Goal: Communication & Community: Share content

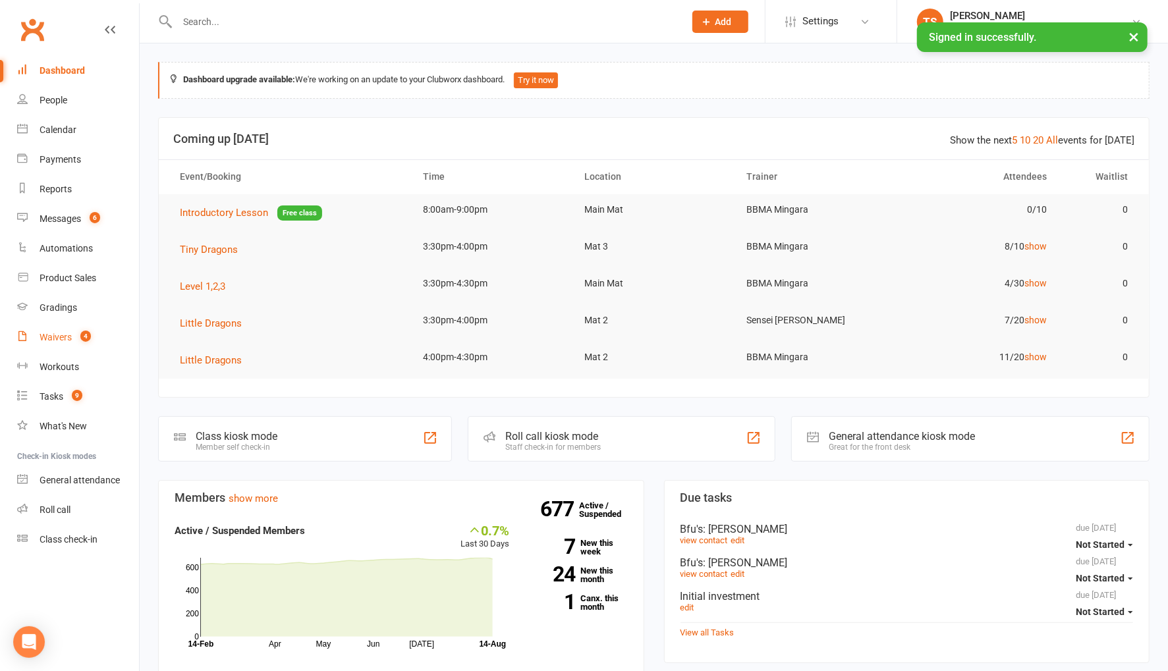
click at [67, 341] on div "Waivers" at bounding box center [56, 337] width 32 height 11
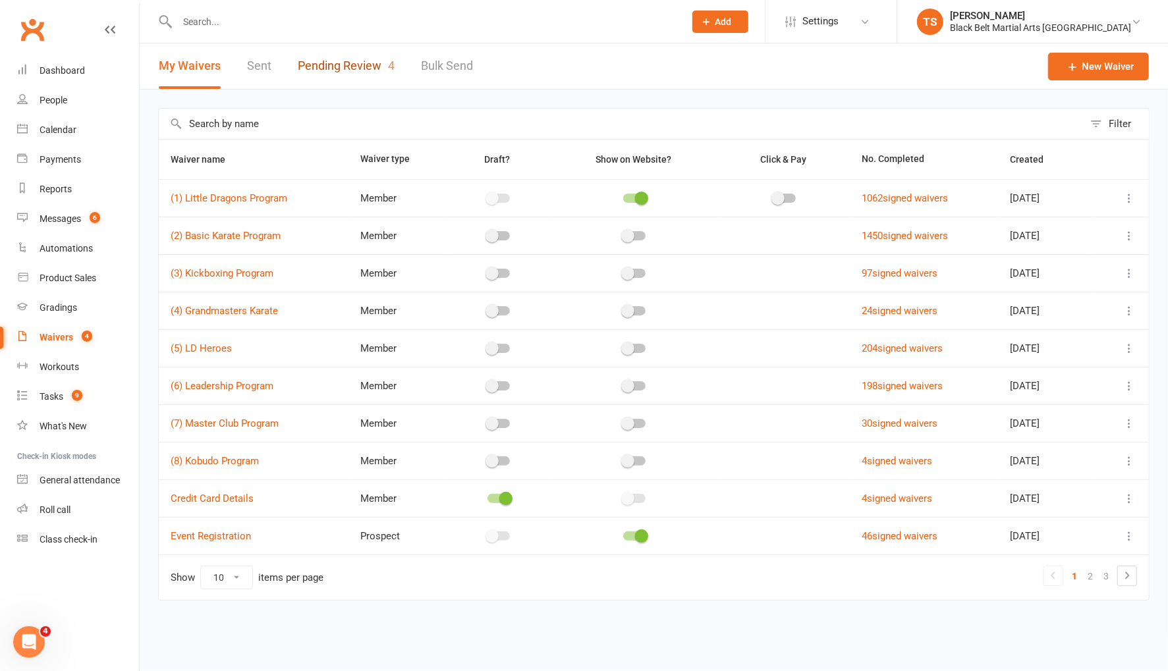
click at [342, 67] on link "Pending Review 4" at bounding box center [346, 65] width 97 height 45
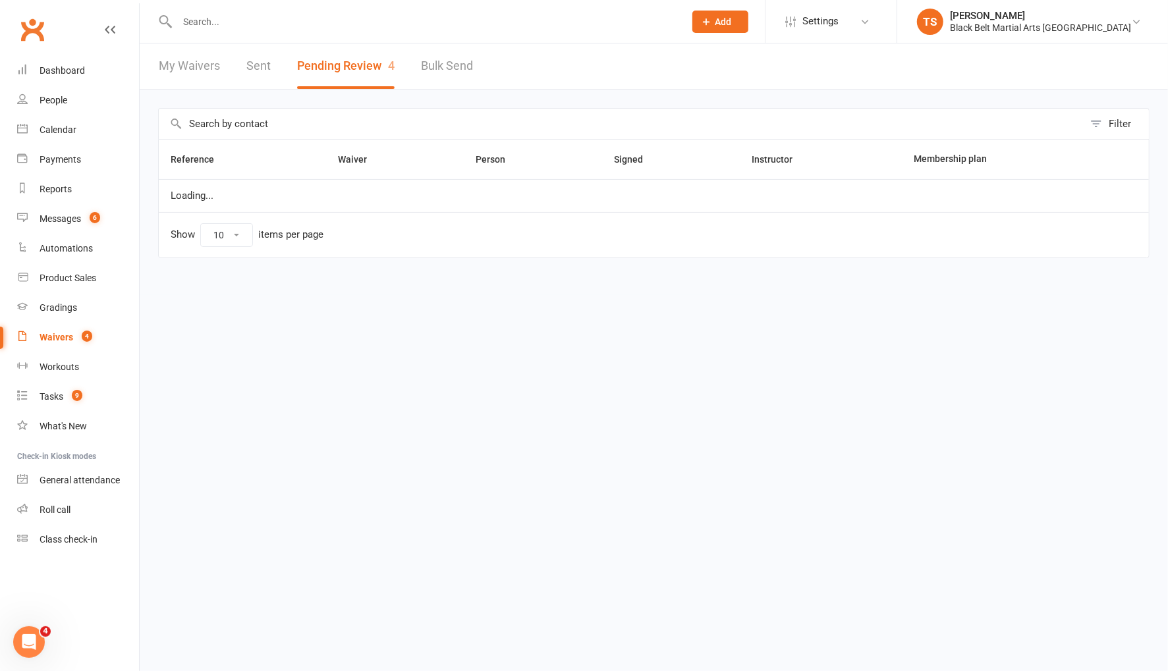
select select "50"
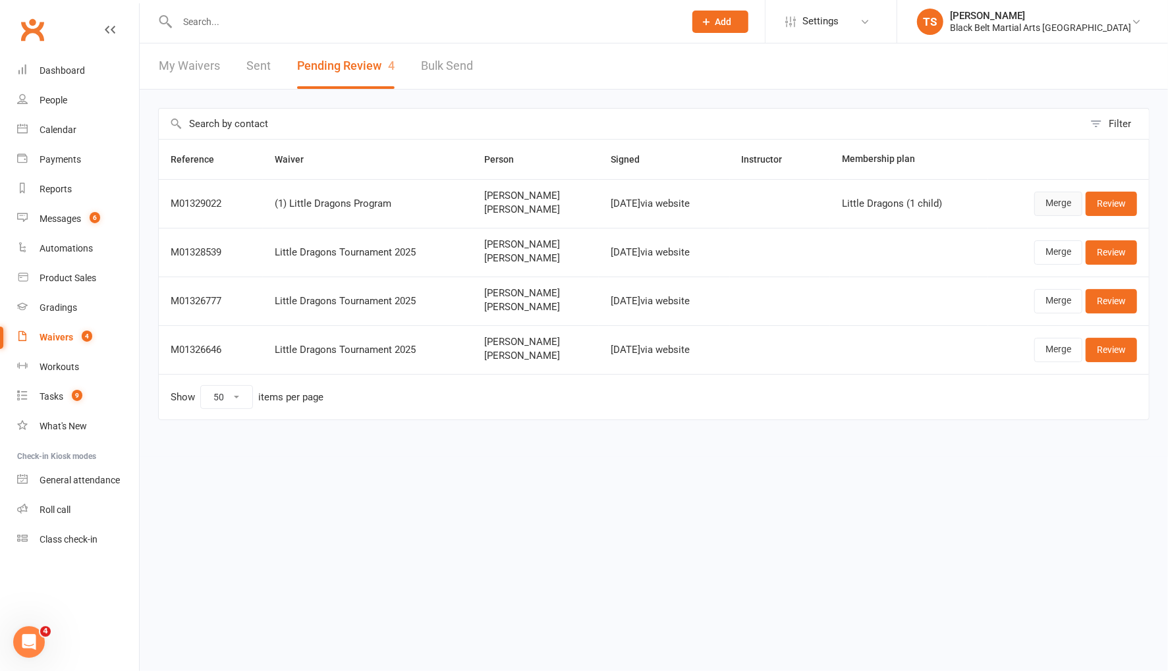
click at [1064, 203] on link "Merge" at bounding box center [1058, 204] width 48 height 24
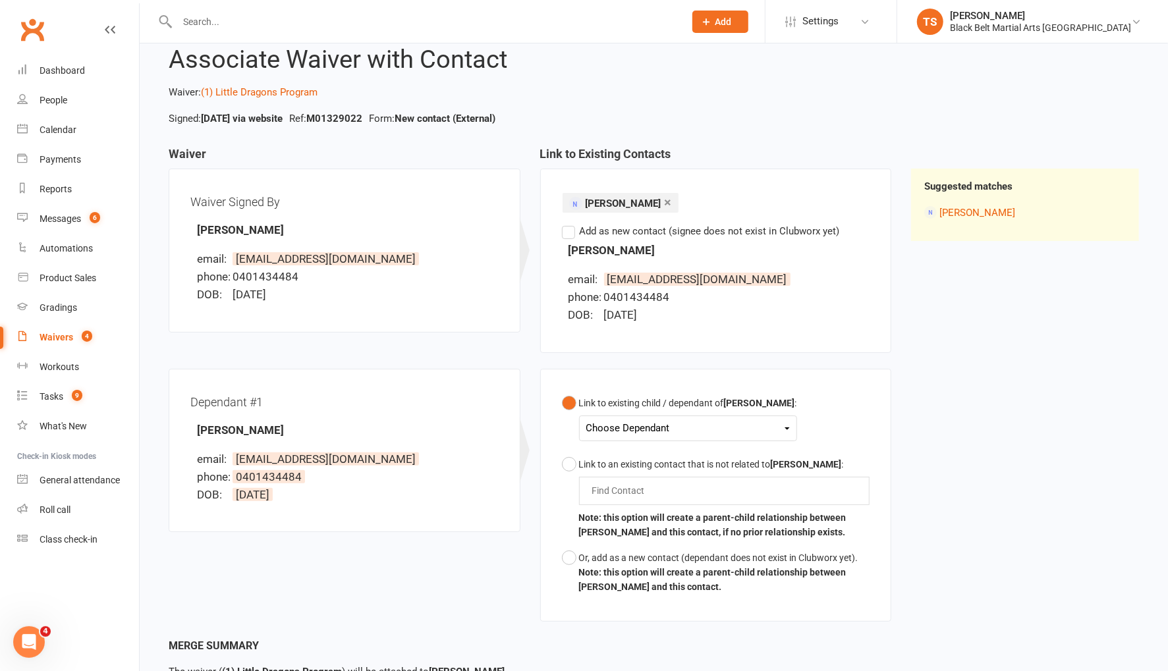
scroll to position [137, 0]
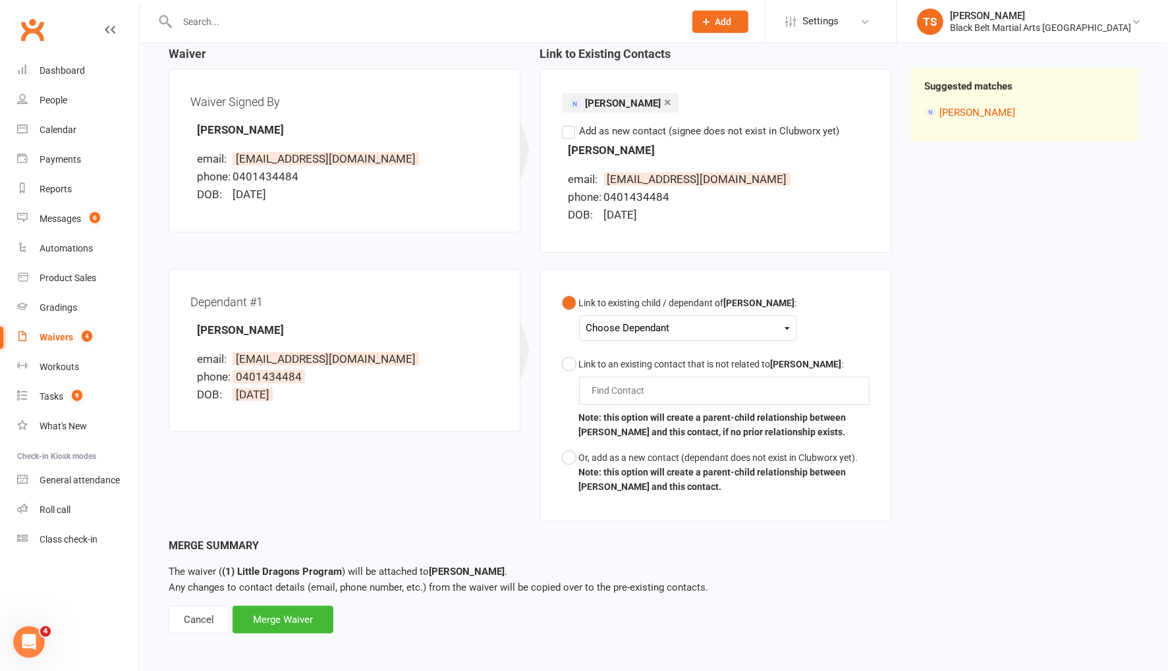
click at [621, 331] on div "Choose Dependant" at bounding box center [688, 328] width 204 height 18
click at [630, 367] on link "Nathaniel Mall" at bounding box center [652, 359] width 130 height 28
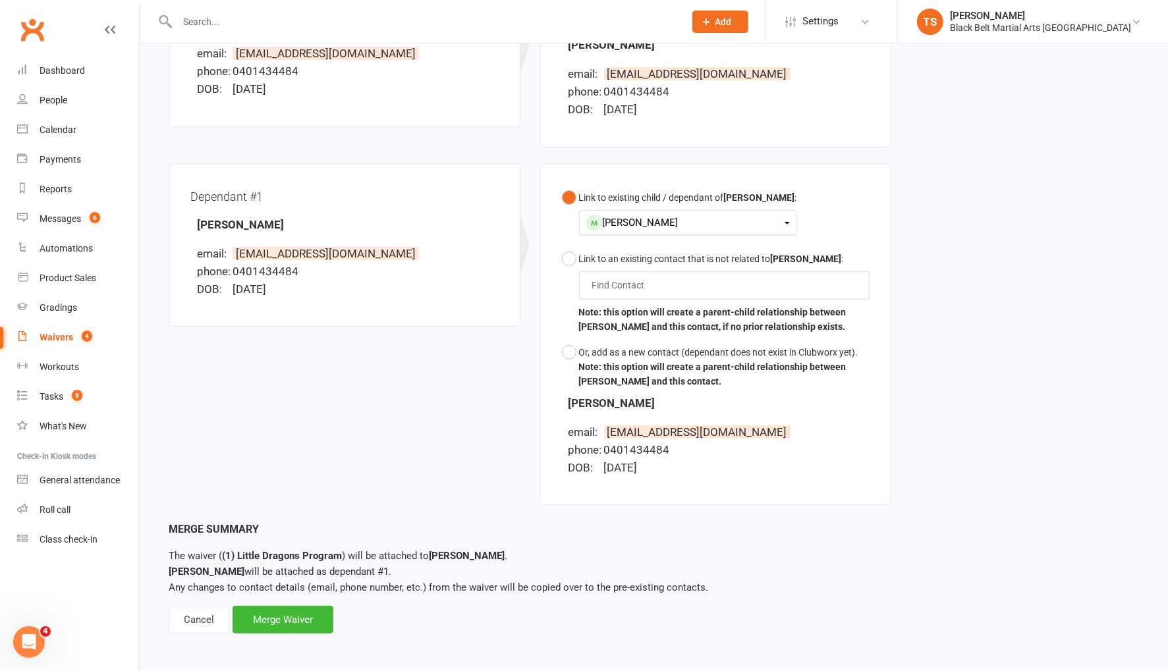
scroll to position [0, 0]
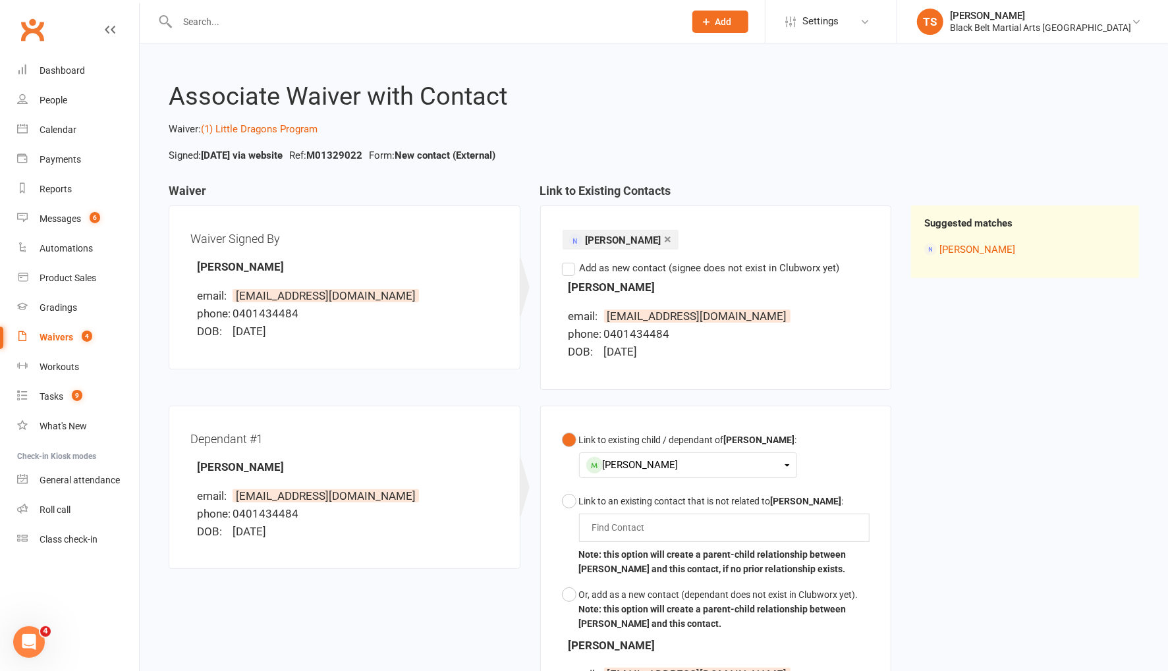
select select "50"
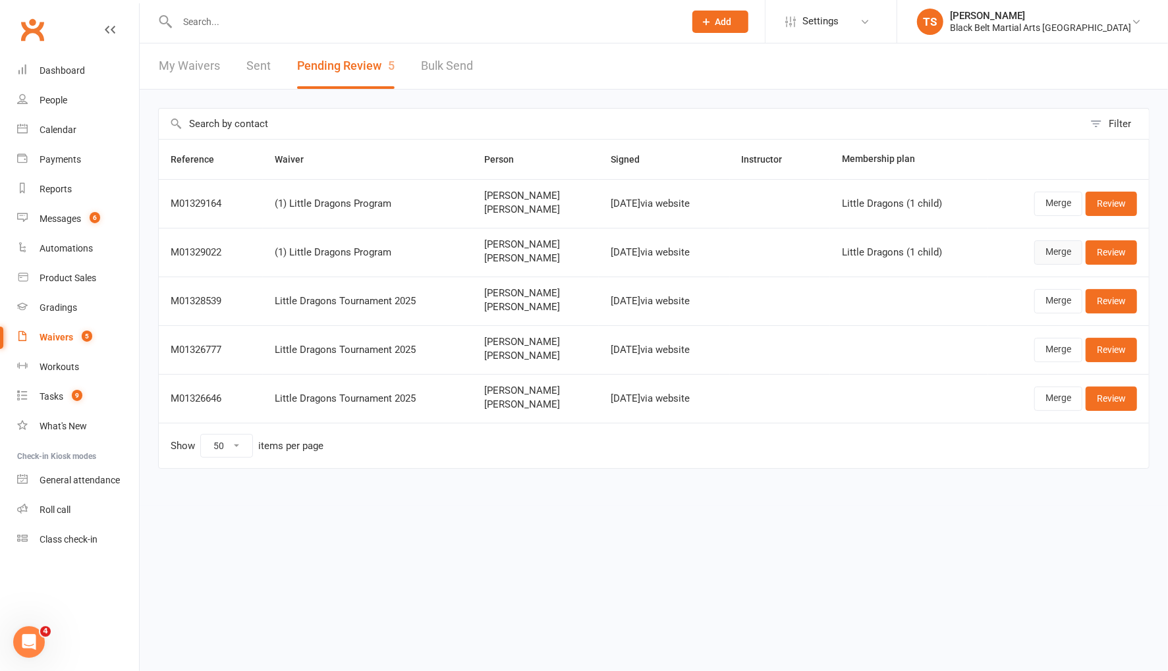
click at [1054, 255] on link "Merge" at bounding box center [1058, 252] width 48 height 24
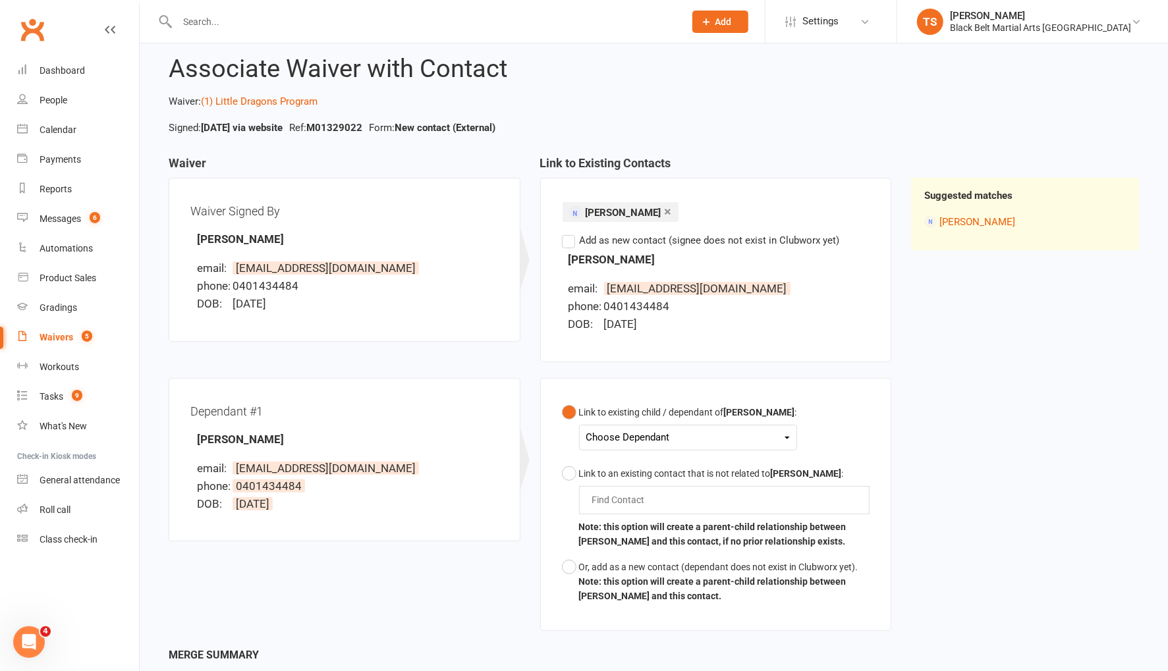
scroll to position [137, 0]
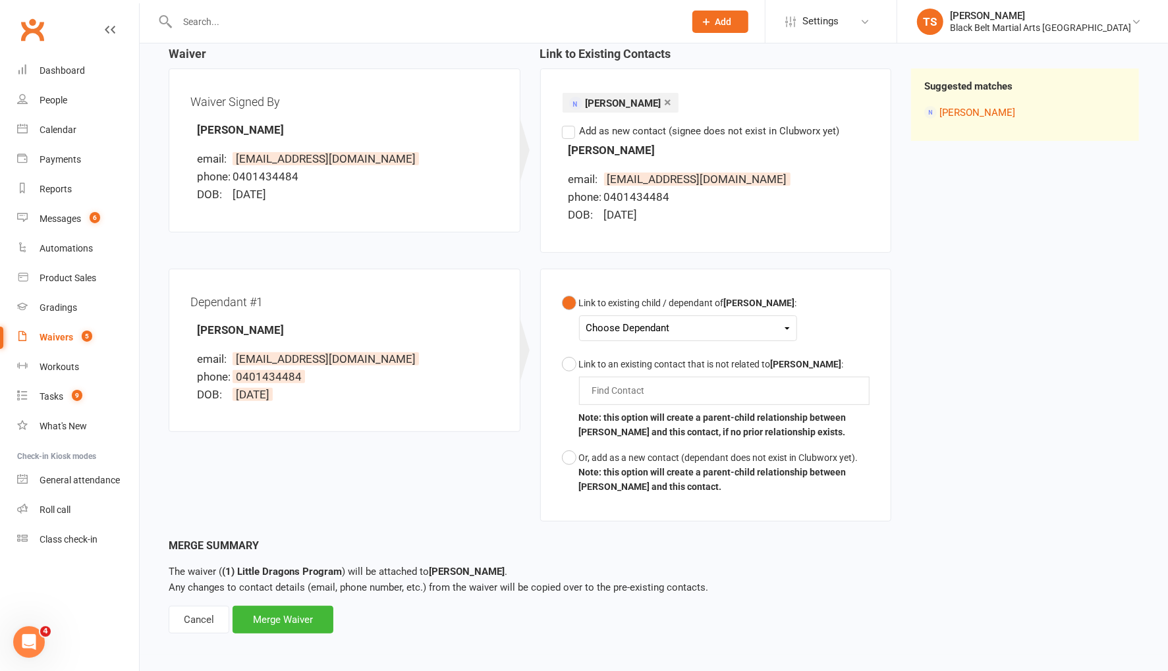
click at [669, 327] on div "Choose Dependant" at bounding box center [688, 328] width 204 height 18
click at [663, 364] on link "Nathaniel Mall" at bounding box center [652, 359] width 130 height 28
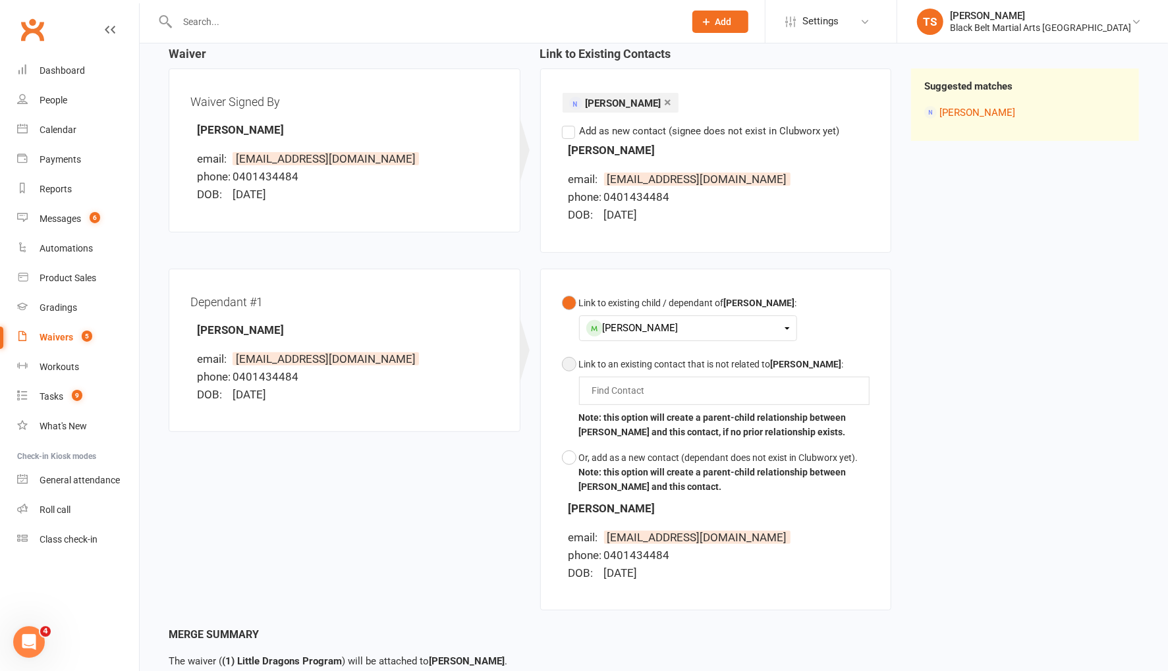
scroll to position [242, 0]
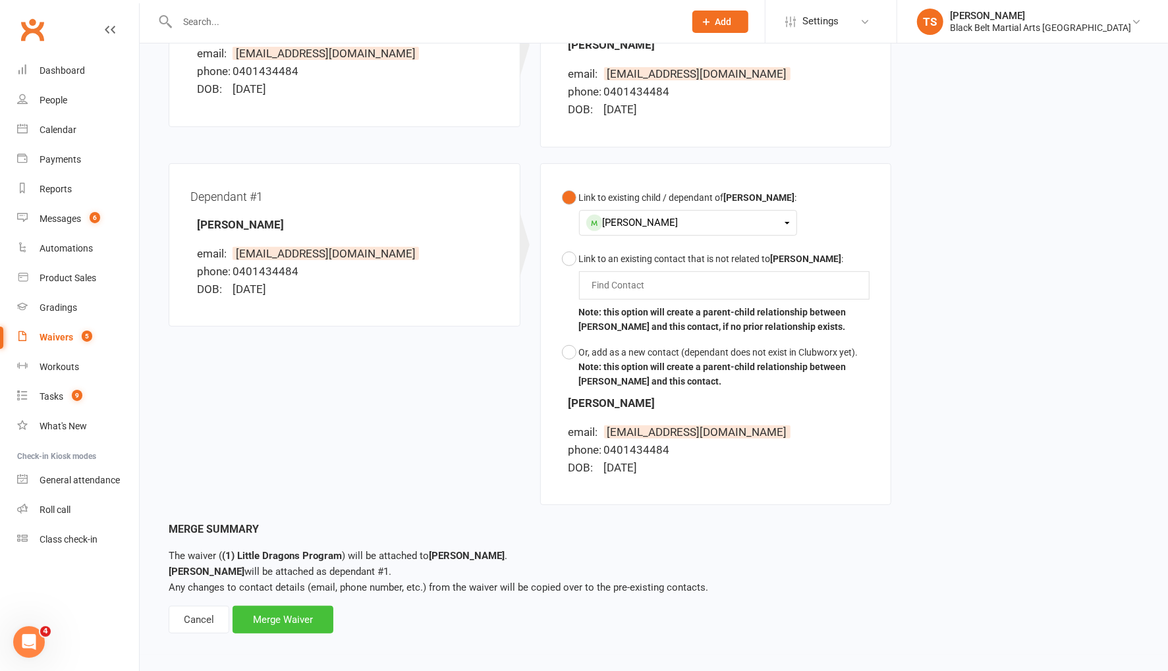
click at [301, 614] on div "Merge Waiver" at bounding box center [282, 620] width 101 height 28
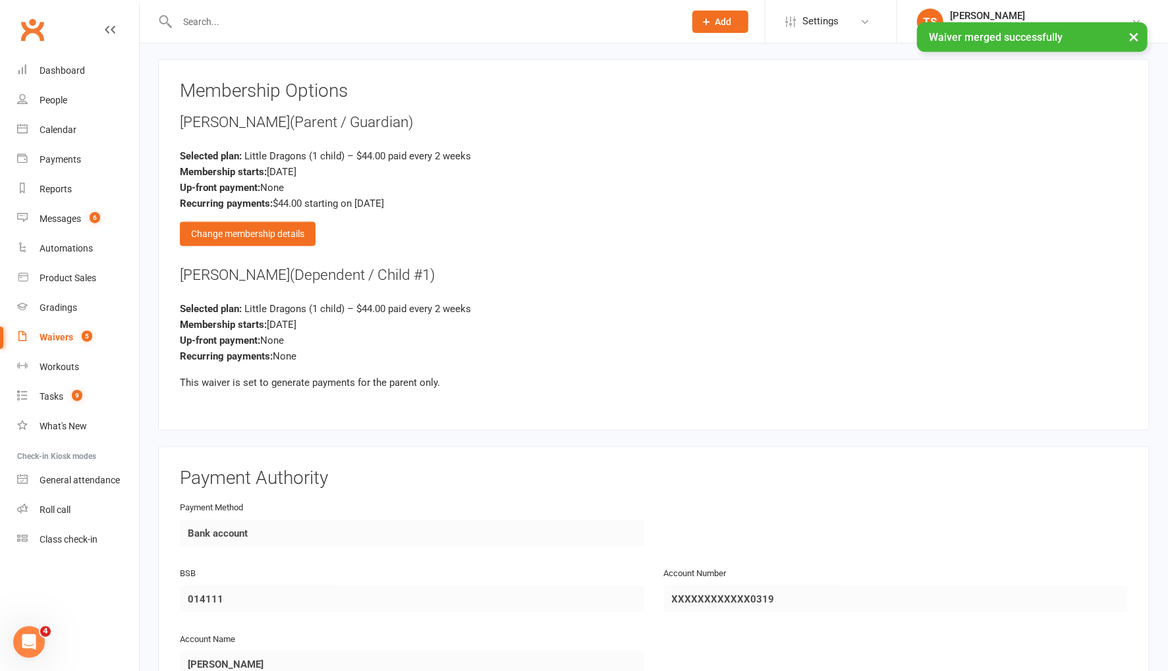
scroll to position [1075, 0]
click at [238, 224] on div "Change membership details" at bounding box center [248, 233] width 136 height 24
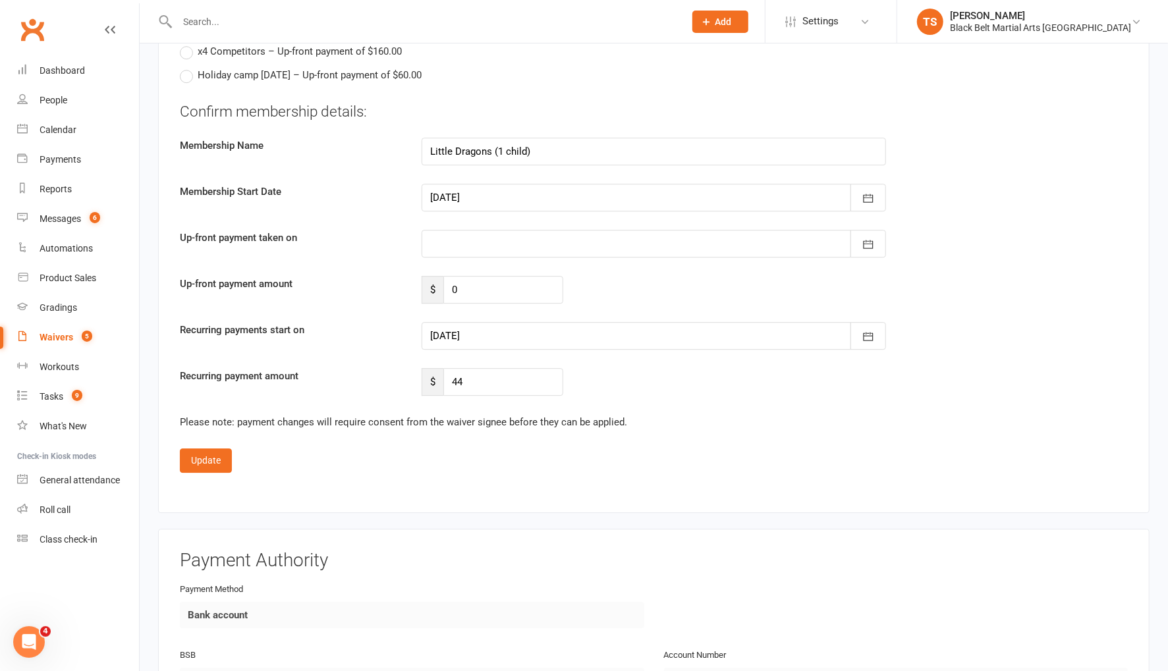
scroll to position [2620, 0]
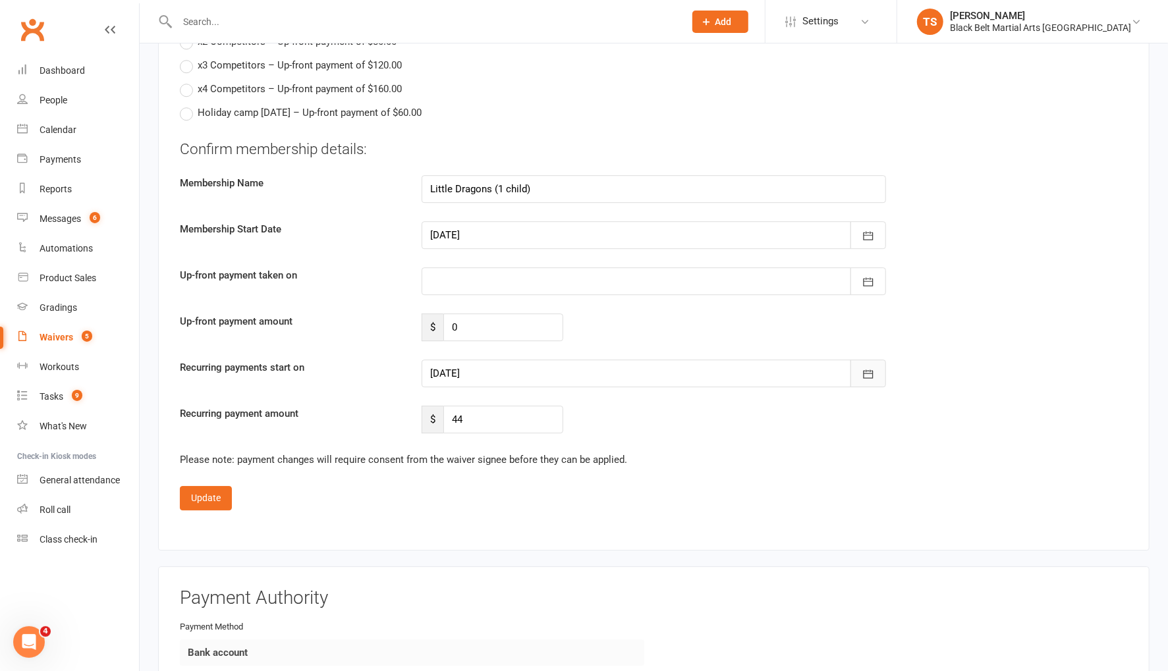
click at [871, 368] on icon "button" at bounding box center [867, 374] width 13 height 13
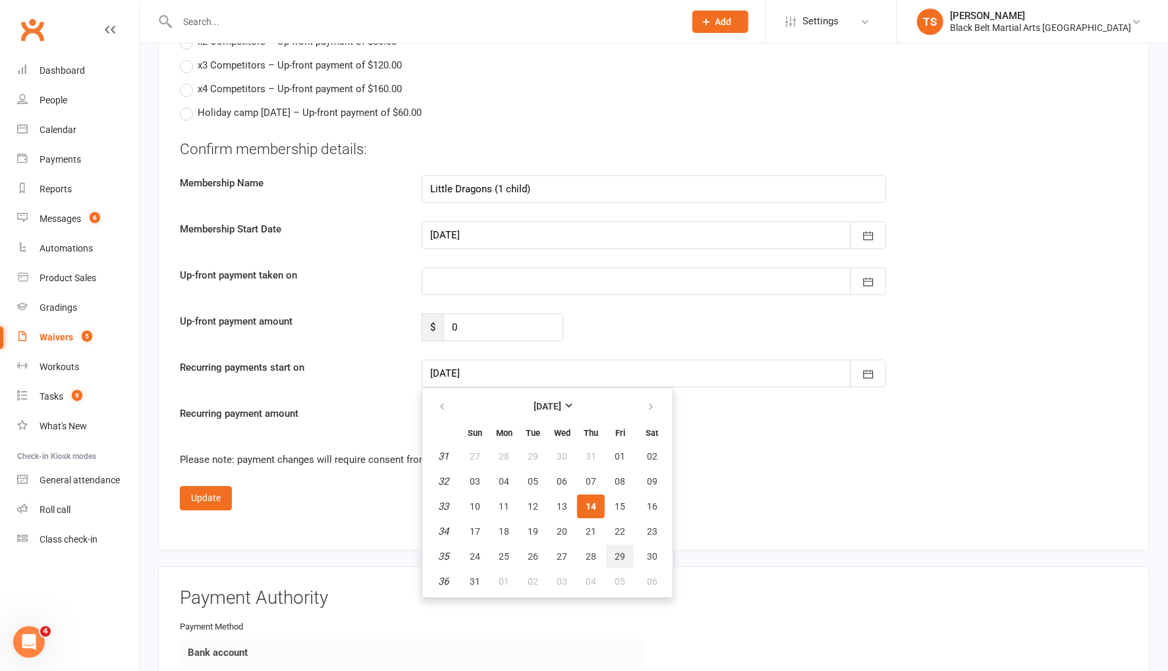
click at [619, 551] on span "29" at bounding box center [619, 556] width 11 height 11
type input "[DATE]"
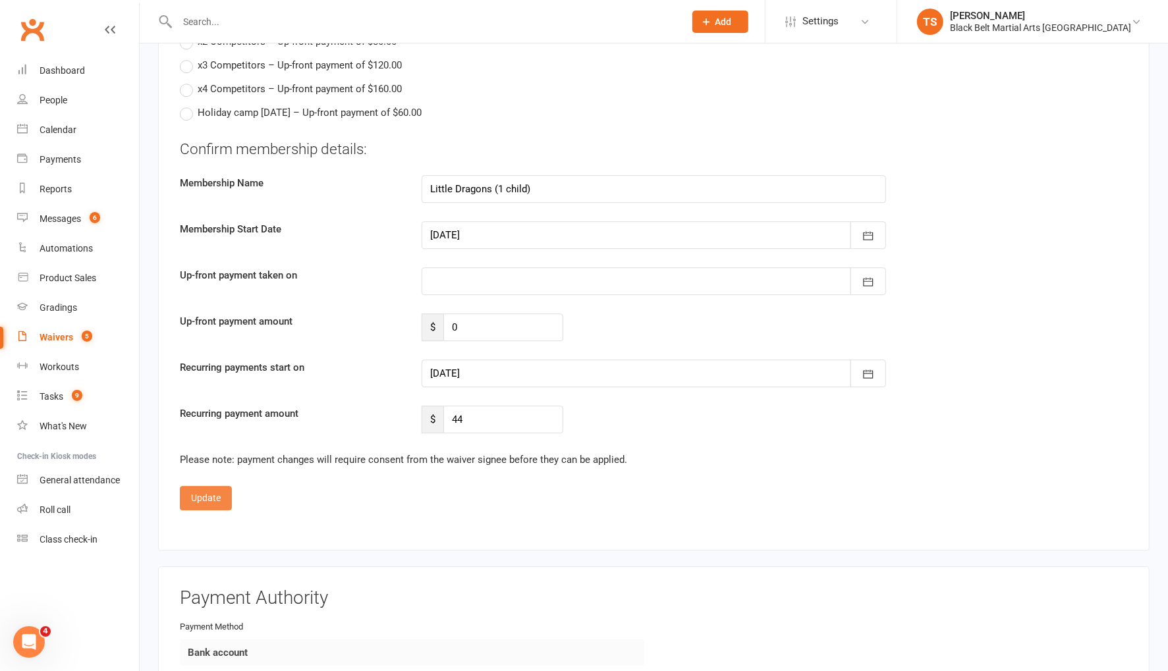
click at [209, 491] on button "Update" at bounding box center [206, 498] width 52 height 24
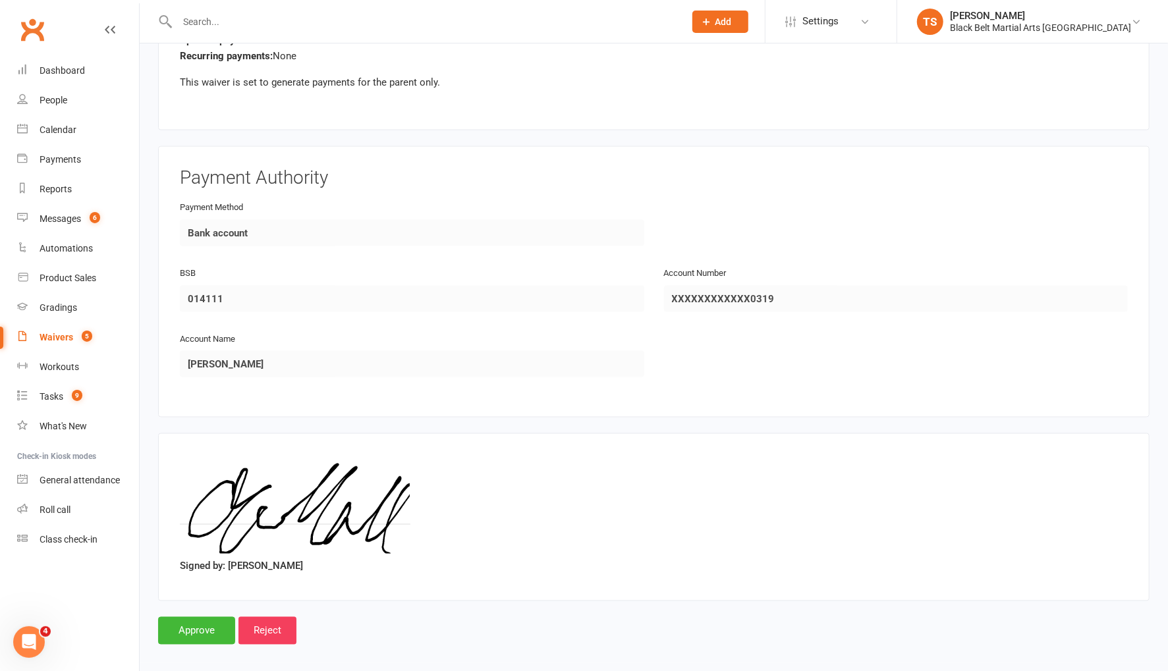
scroll to position [1374, 0]
click at [201, 623] on input "Approve" at bounding box center [196, 632] width 77 height 28
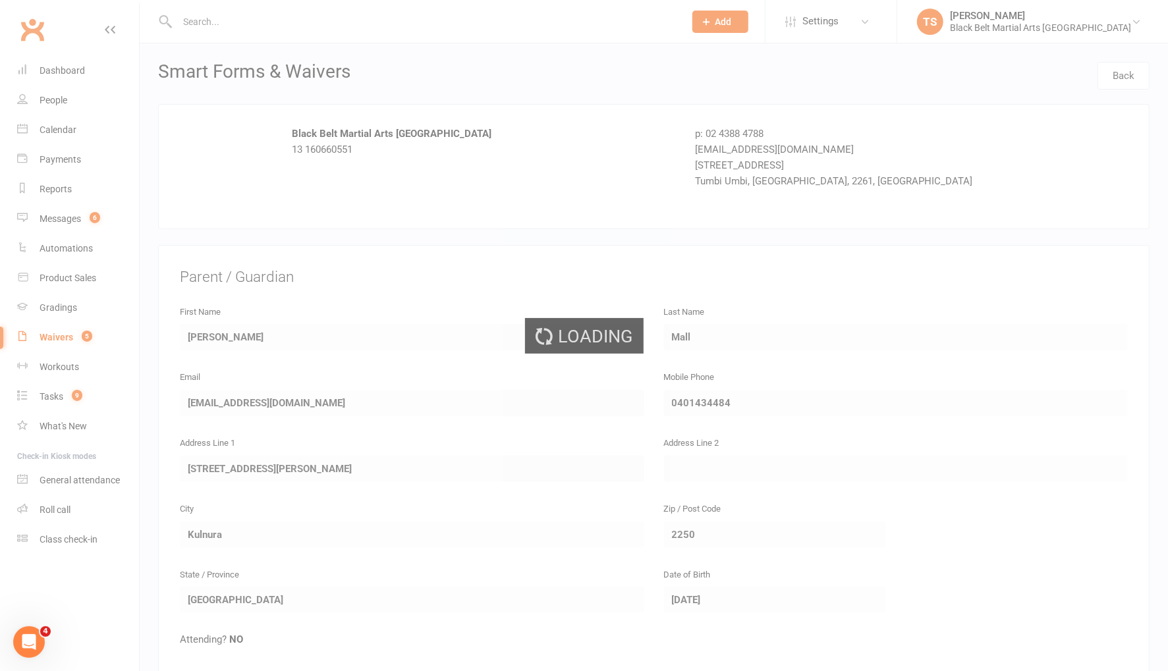
select select "50"
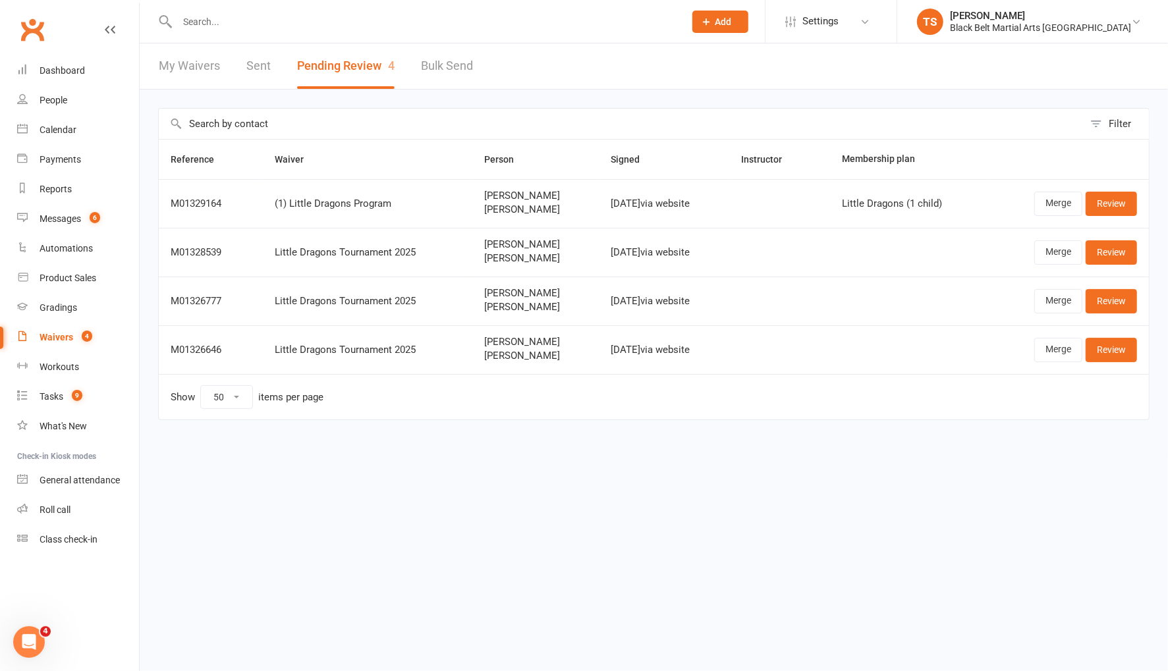
click at [209, 13] on input "text" at bounding box center [424, 22] width 502 height 18
type input "[PERSON_NAME]"
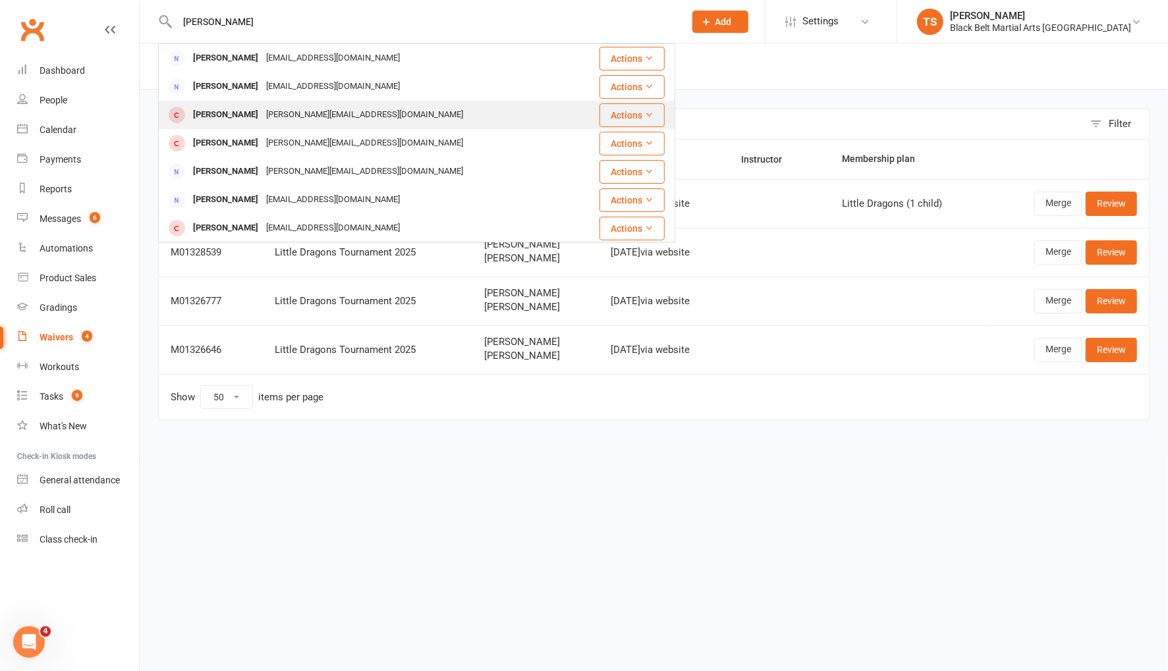
click at [283, 117] on div "[PERSON_NAME][EMAIL_ADDRESS][DOMAIN_NAME]" at bounding box center [364, 114] width 205 height 19
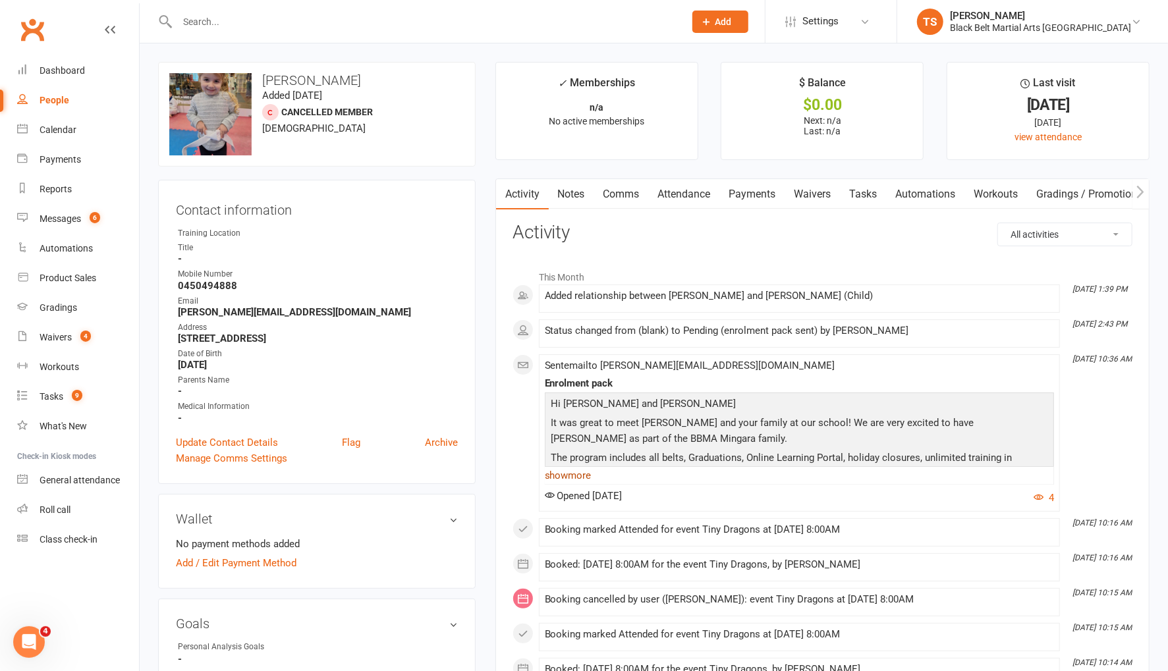
click at [573, 475] on link "show more" at bounding box center [799, 475] width 509 height 18
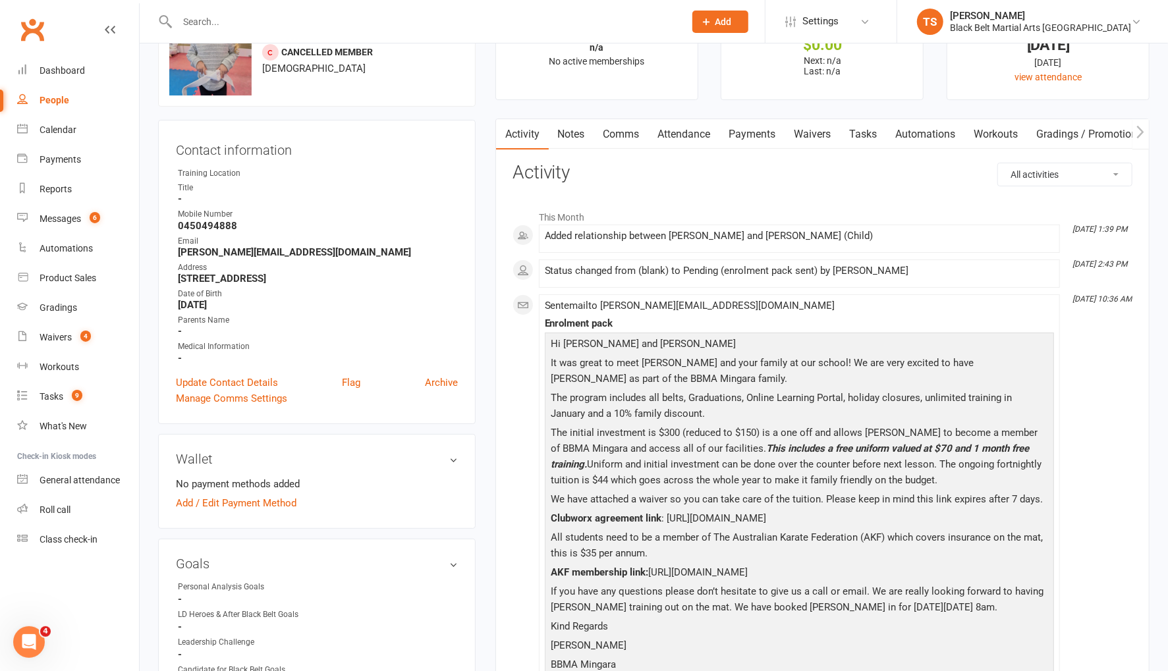
scroll to position [61, 0]
click at [403, 21] on input "text" at bounding box center [424, 22] width 502 height 18
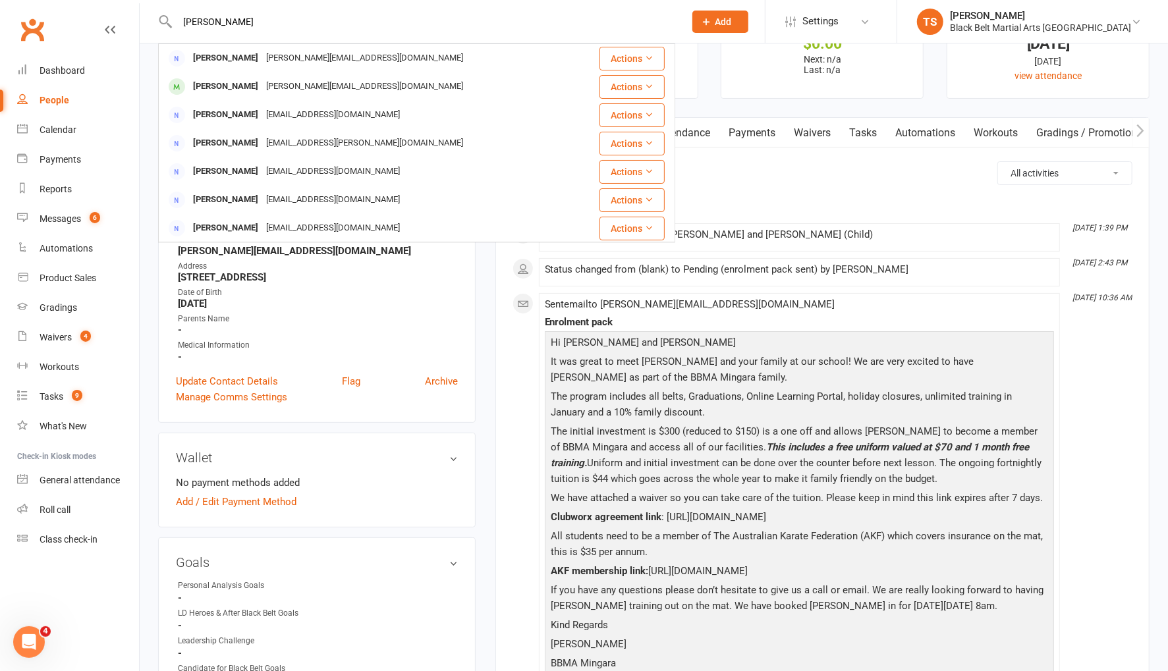
type input "mitchell irvine"
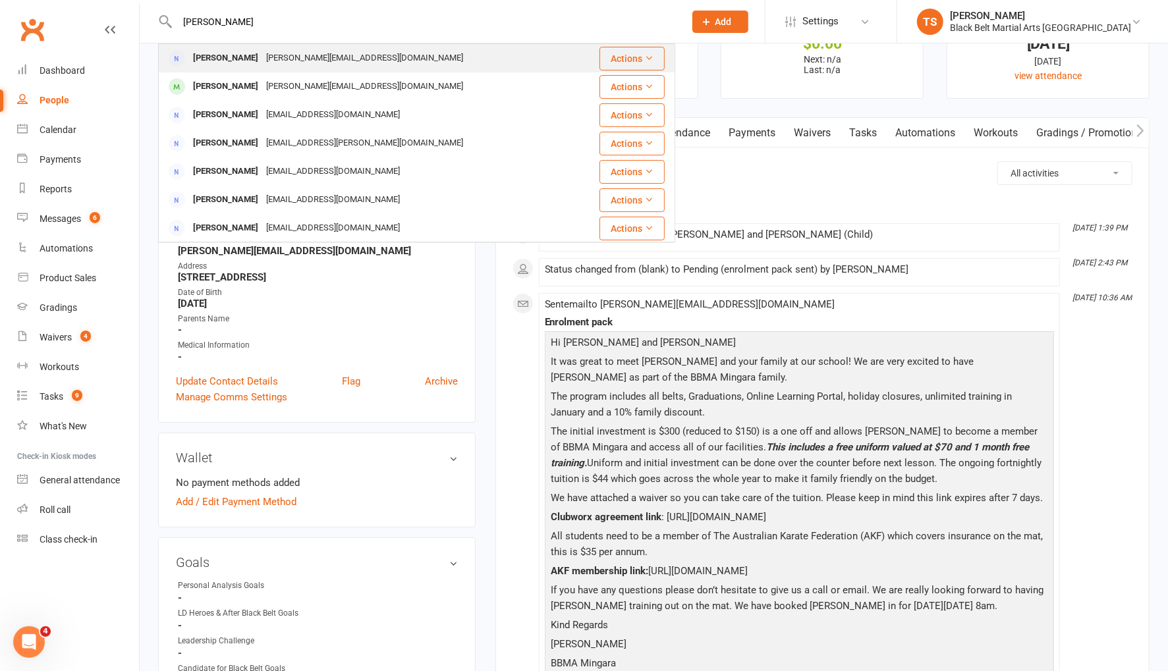
drag, startPoint x: 299, startPoint y: 55, endPoint x: 308, endPoint y: 56, distance: 9.2
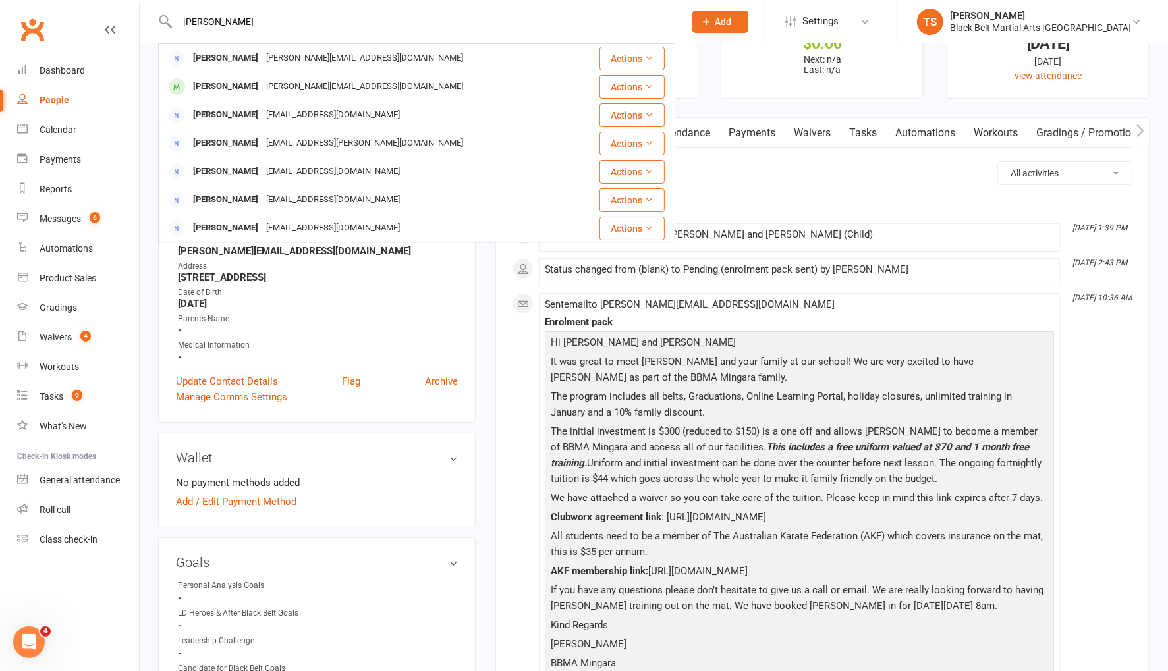
click at [299, 55] on div "Mitchell@mibuild.com.au" at bounding box center [364, 58] width 205 height 19
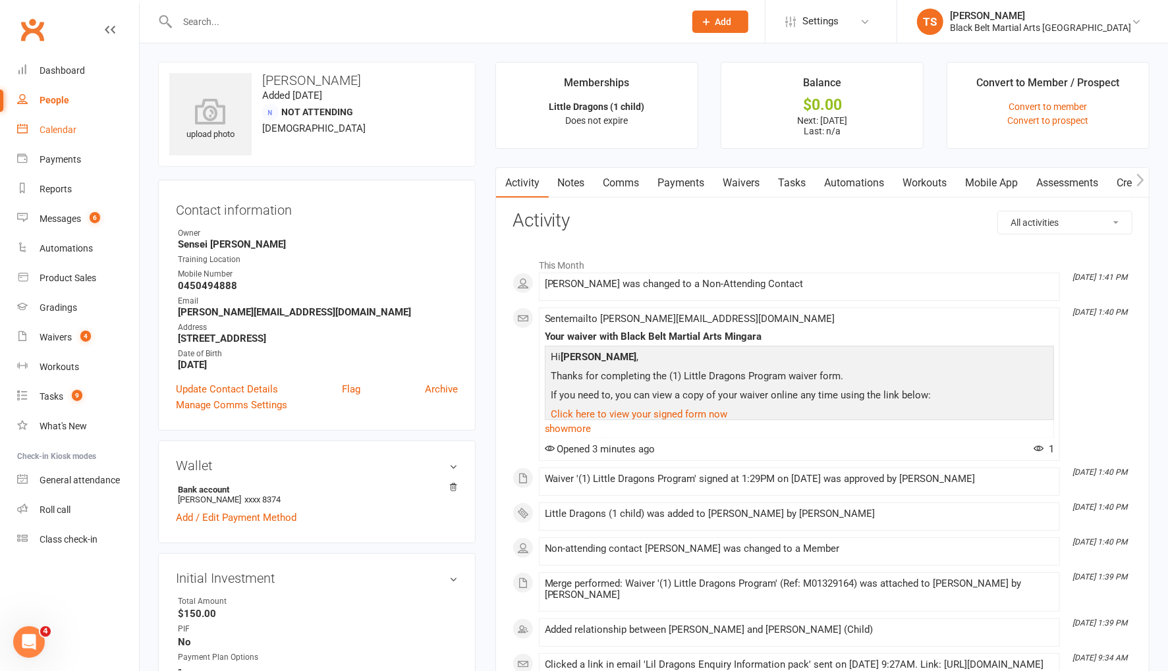
drag, startPoint x: 56, startPoint y: 128, endPoint x: 525, endPoint y: 412, distance: 548.2
click at [56, 128] on div "Calendar" at bounding box center [58, 129] width 37 height 11
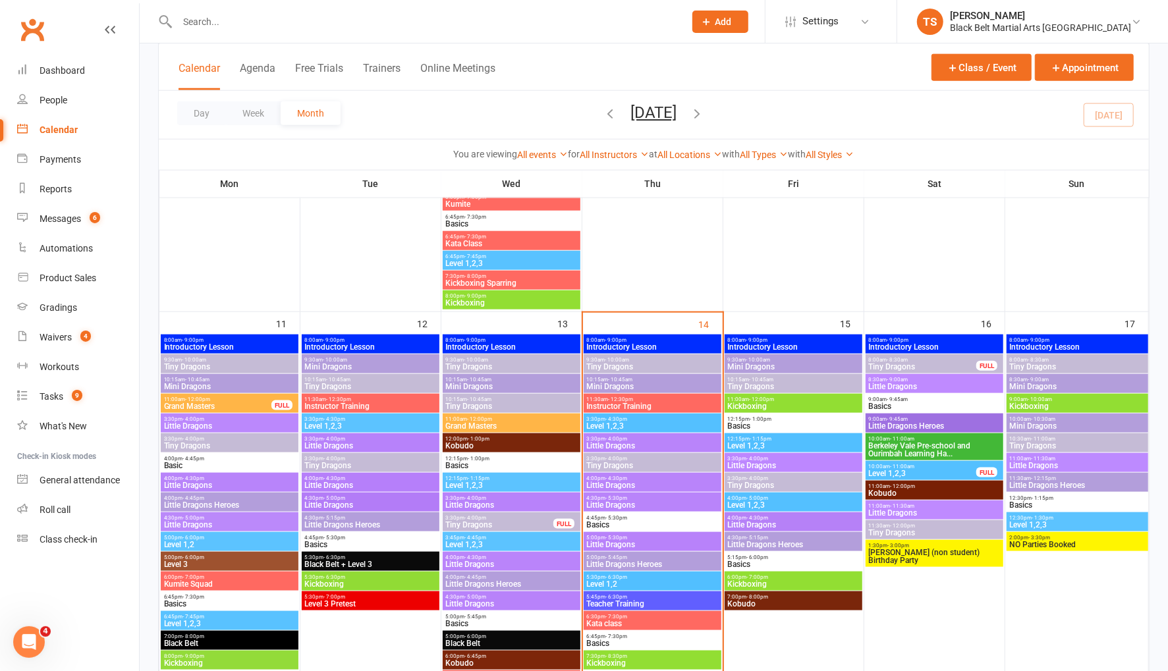
scroll to position [953, 0]
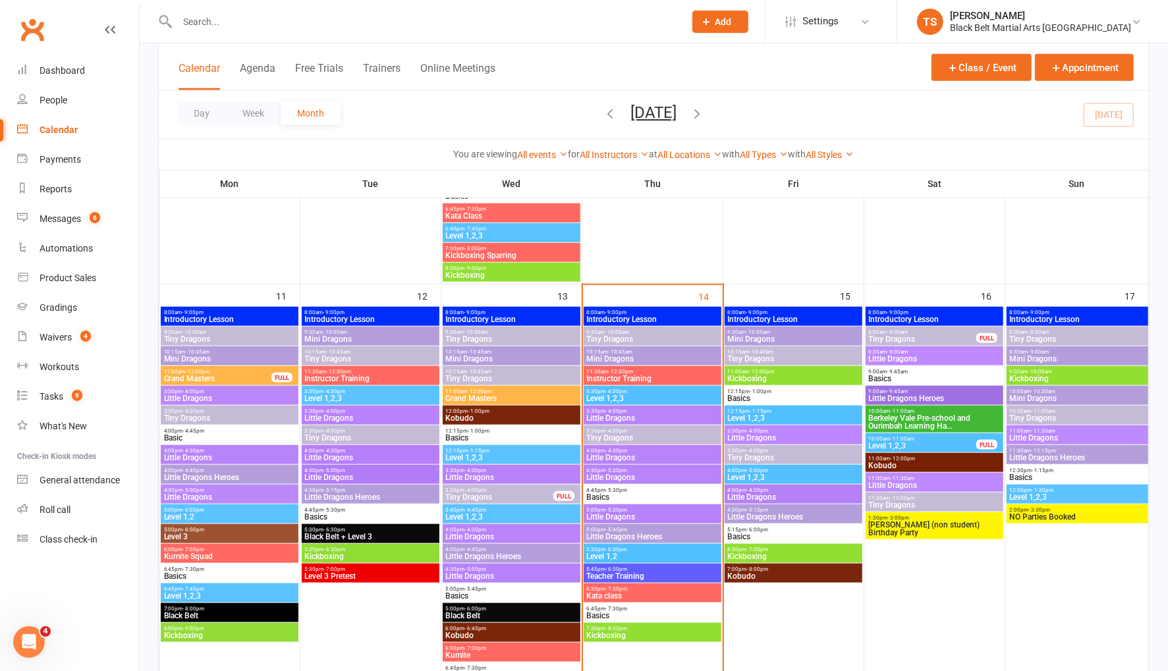
click at [887, 337] on span "Tiny Dragons" at bounding box center [922, 339] width 109 height 8
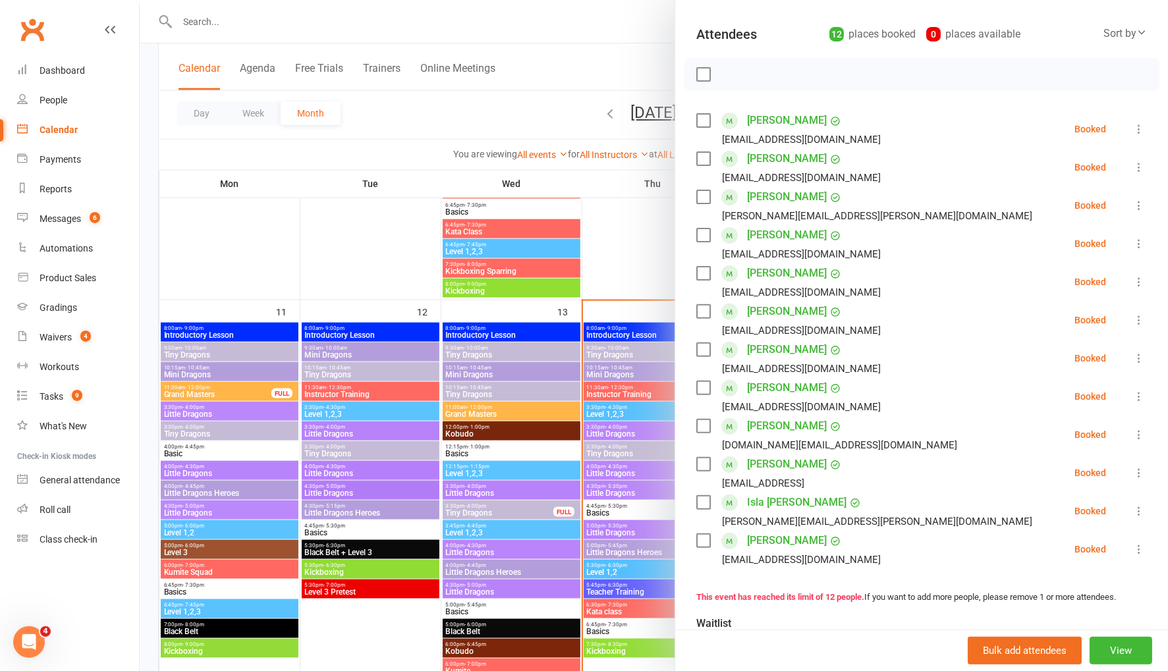
scroll to position [128, 0]
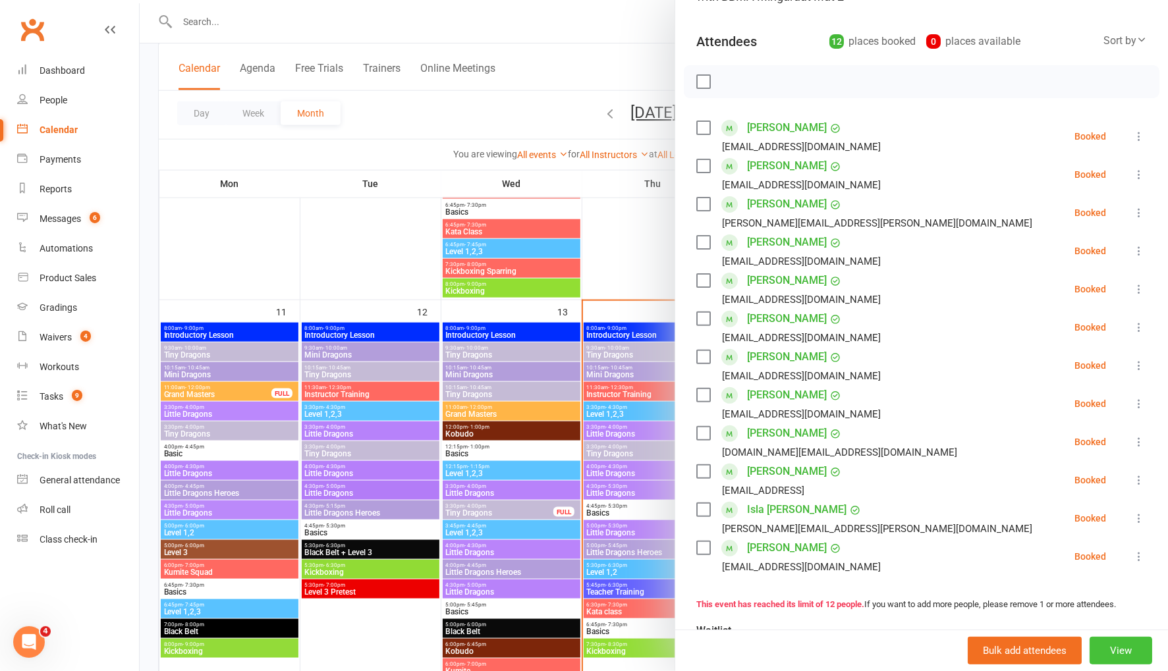
click at [1126, 647] on button "View" at bounding box center [1120, 651] width 63 height 28
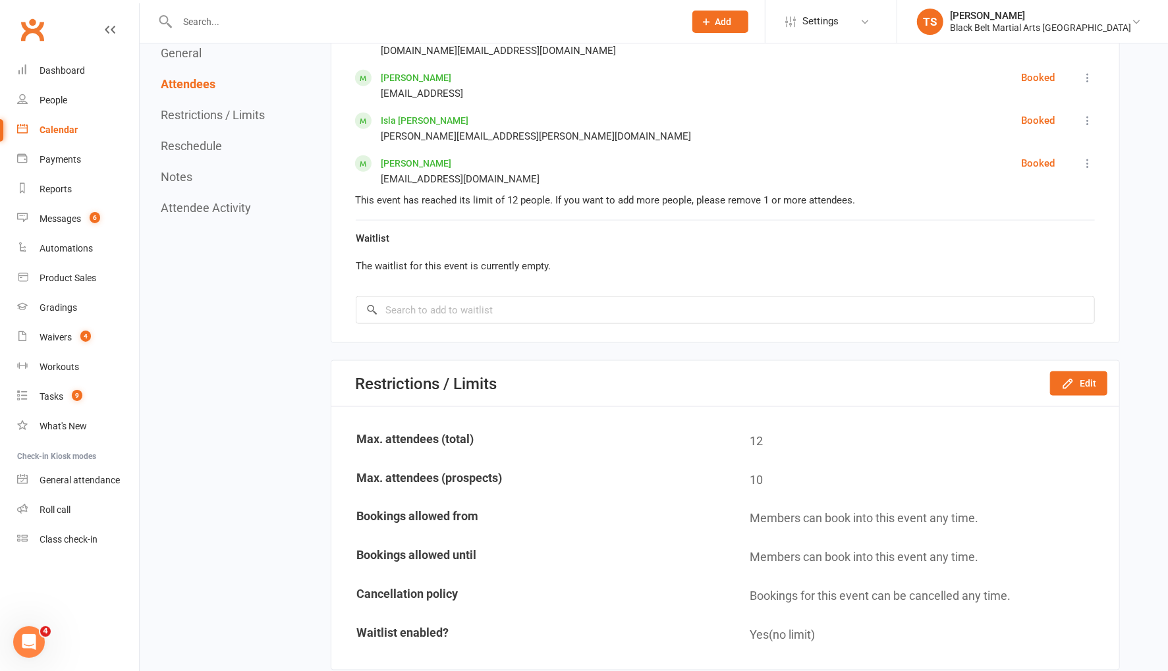
scroll to position [1115, 0]
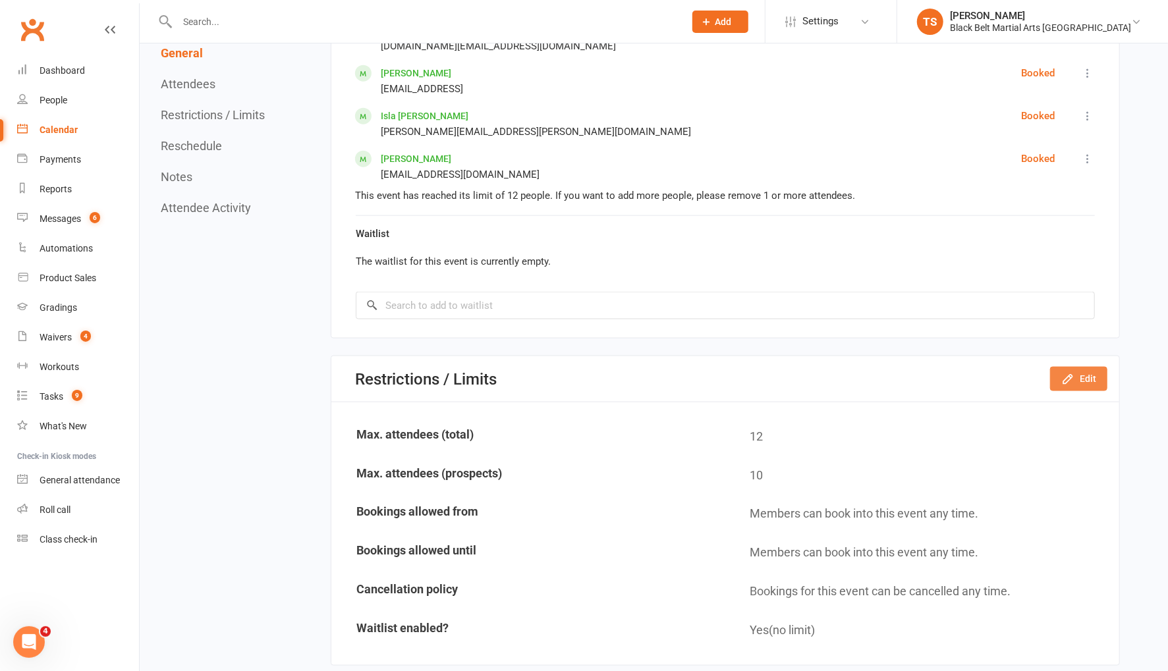
click at [1066, 375] on icon "button" at bounding box center [1067, 379] width 9 height 9
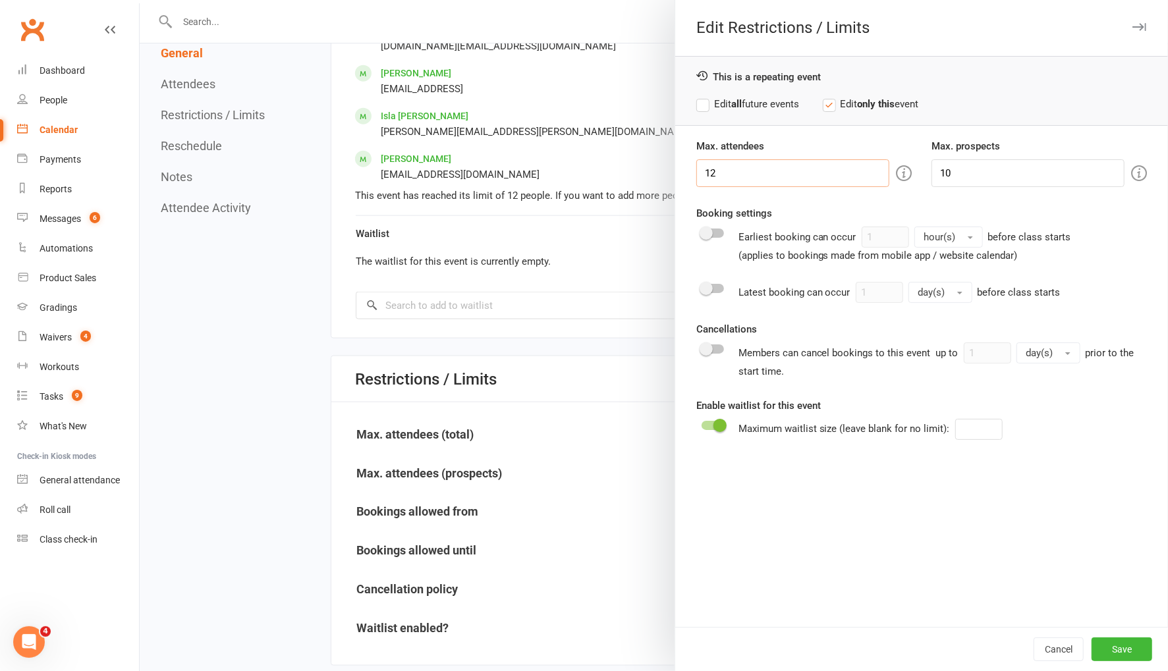
click at [733, 171] on input "12" at bounding box center [792, 173] width 193 height 28
type input "14"
click at [1124, 649] on button "Save" at bounding box center [1121, 650] width 61 height 24
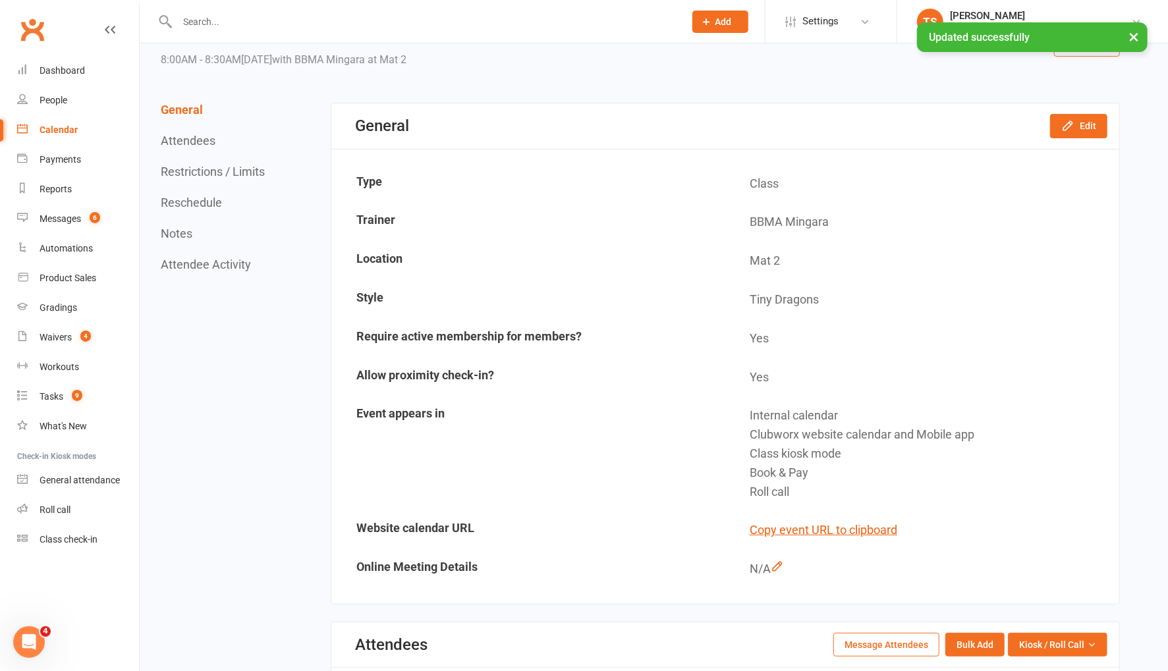
scroll to position [0, 0]
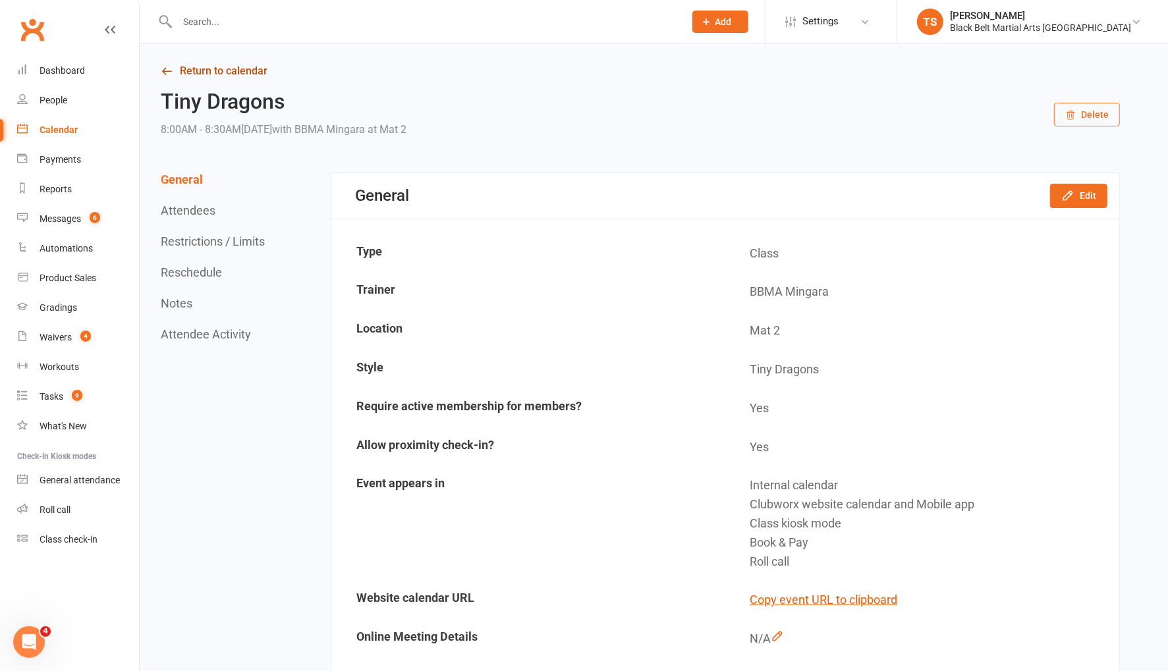
drag, startPoint x: 216, startPoint y: 68, endPoint x: 223, endPoint y: 91, distance: 24.2
click at [217, 68] on link "Return to calendar" at bounding box center [640, 71] width 959 height 18
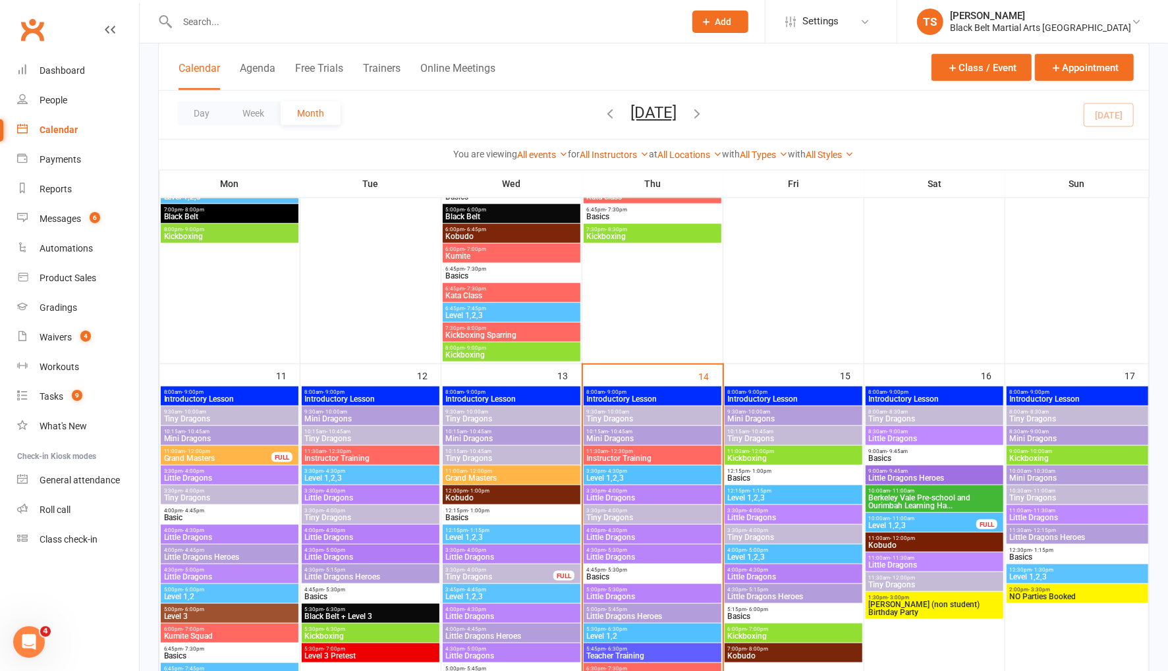
scroll to position [869, 0]
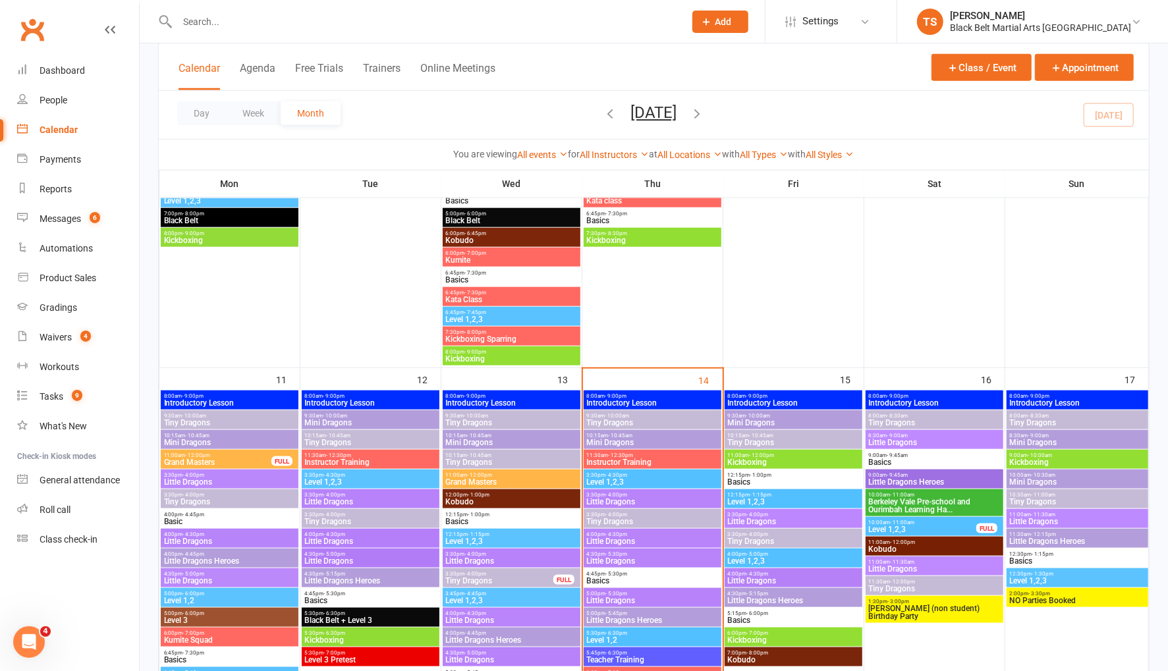
click at [894, 413] on span "- 8:30am" at bounding box center [897, 416] width 21 height 6
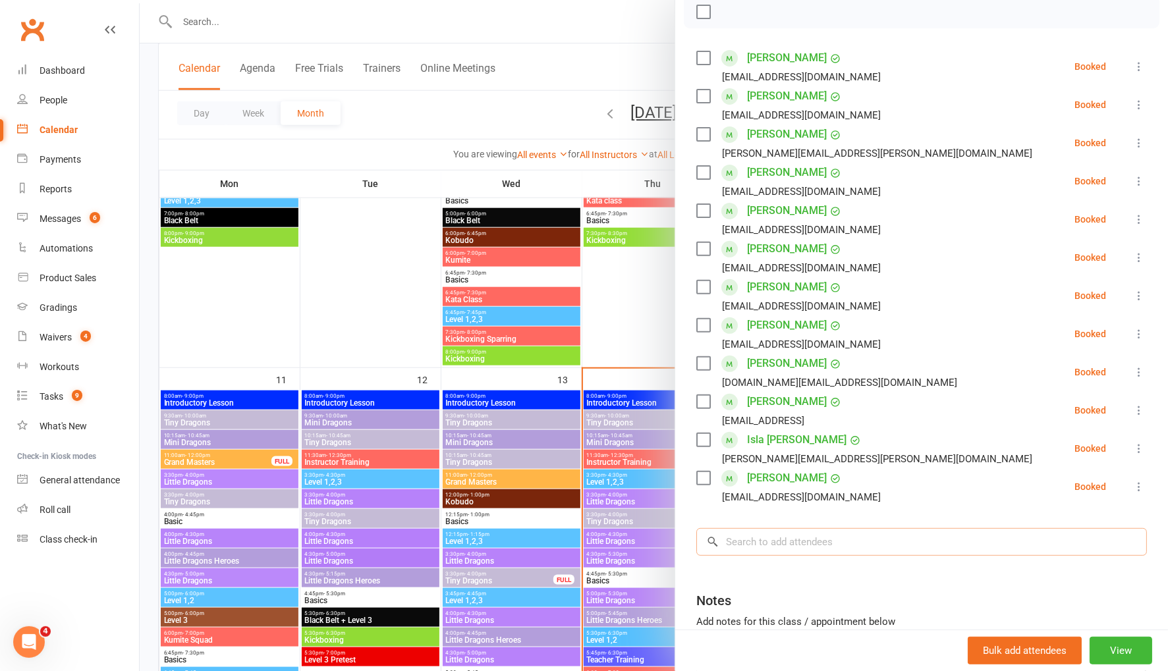
click at [856, 548] on input "search" at bounding box center [921, 542] width 451 height 28
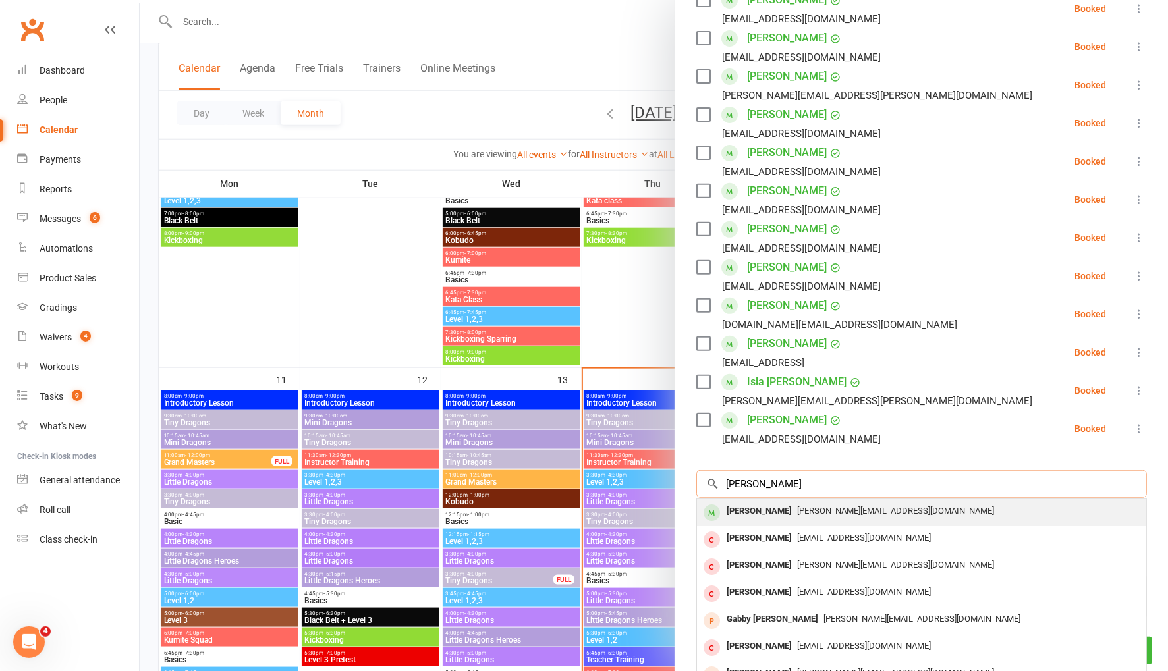
type input "camilla irvine"
click at [761, 508] on div "Camilla Irvine" at bounding box center [759, 512] width 76 height 19
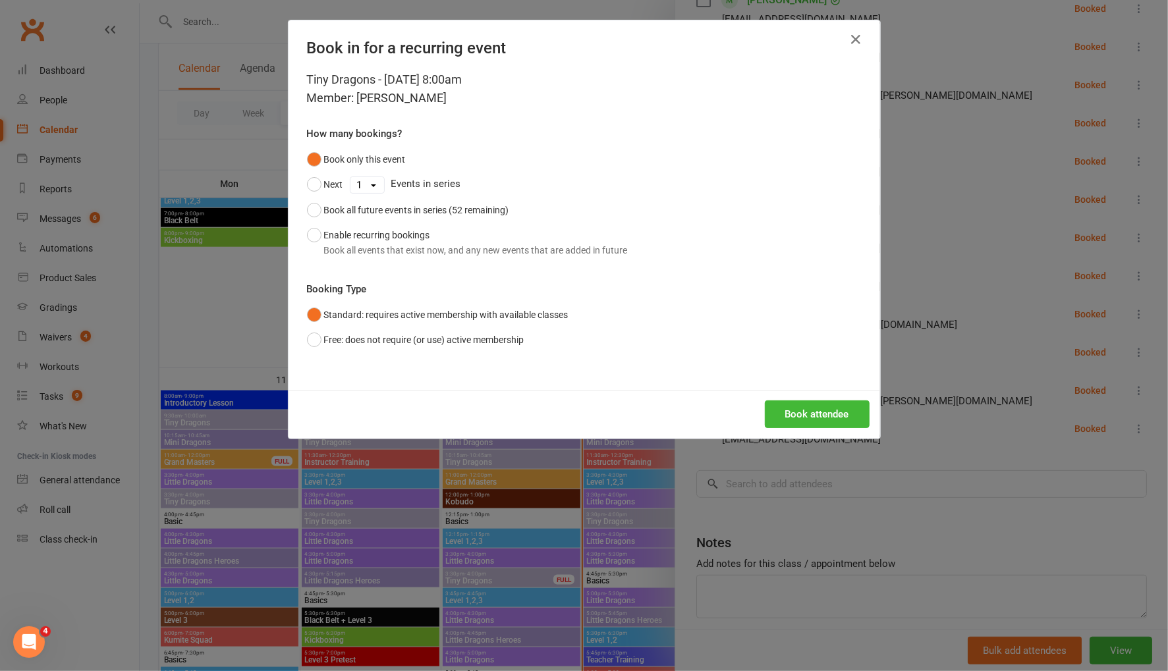
click at [305, 204] on div "Tiny Dragons - Aug 16, 2025 8:00am Member: Camilla Irvine How many bookings? Bo…" at bounding box center [583, 229] width 591 height 319
drag, startPoint x: 314, startPoint y: 209, endPoint x: 441, endPoint y: 240, distance: 131.0
click at [315, 209] on button "Book all future events in series (52 remaining)" at bounding box center [408, 210] width 202 height 25
click at [813, 417] on button "Book attendee" at bounding box center [817, 414] width 105 height 28
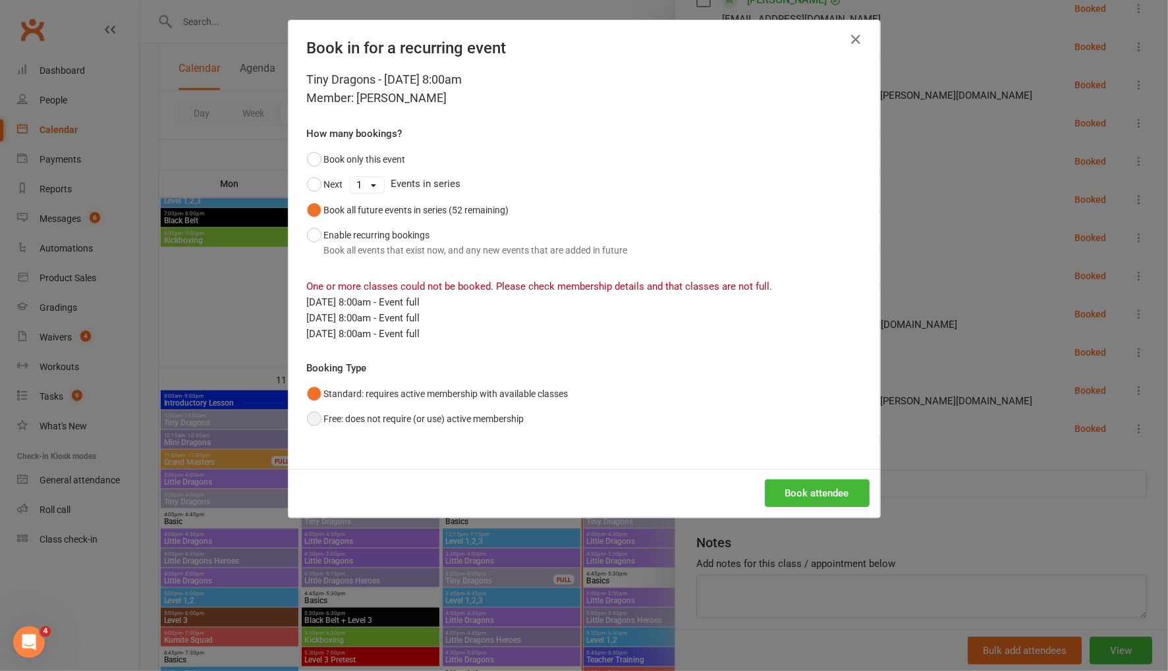
drag, startPoint x: 313, startPoint y: 417, endPoint x: 410, endPoint y: 418, distance: 97.5
click at [314, 417] on button "Free: does not require (or use) active membership" at bounding box center [415, 418] width 217 height 25
click at [817, 489] on button "Book attendee" at bounding box center [817, 493] width 105 height 28
click at [859, 39] on icon "button" at bounding box center [856, 40] width 16 height 16
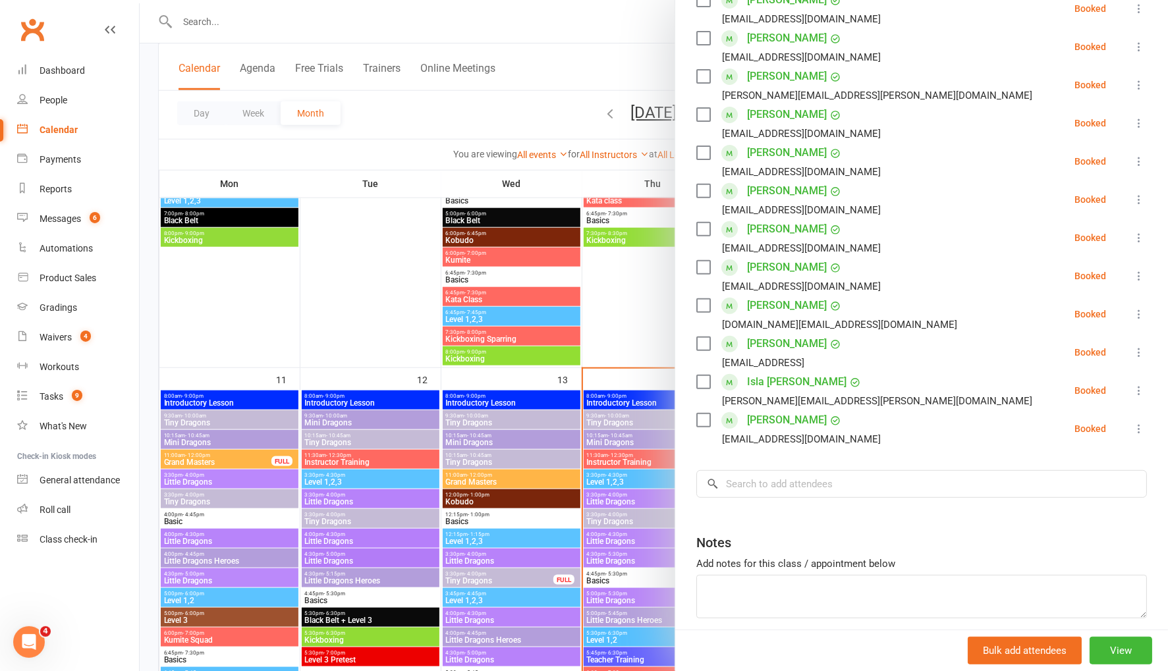
drag, startPoint x: 362, startPoint y: 323, endPoint x: 404, endPoint y: 340, distance: 44.6
click at [362, 323] on div at bounding box center [654, 335] width 1028 height 671
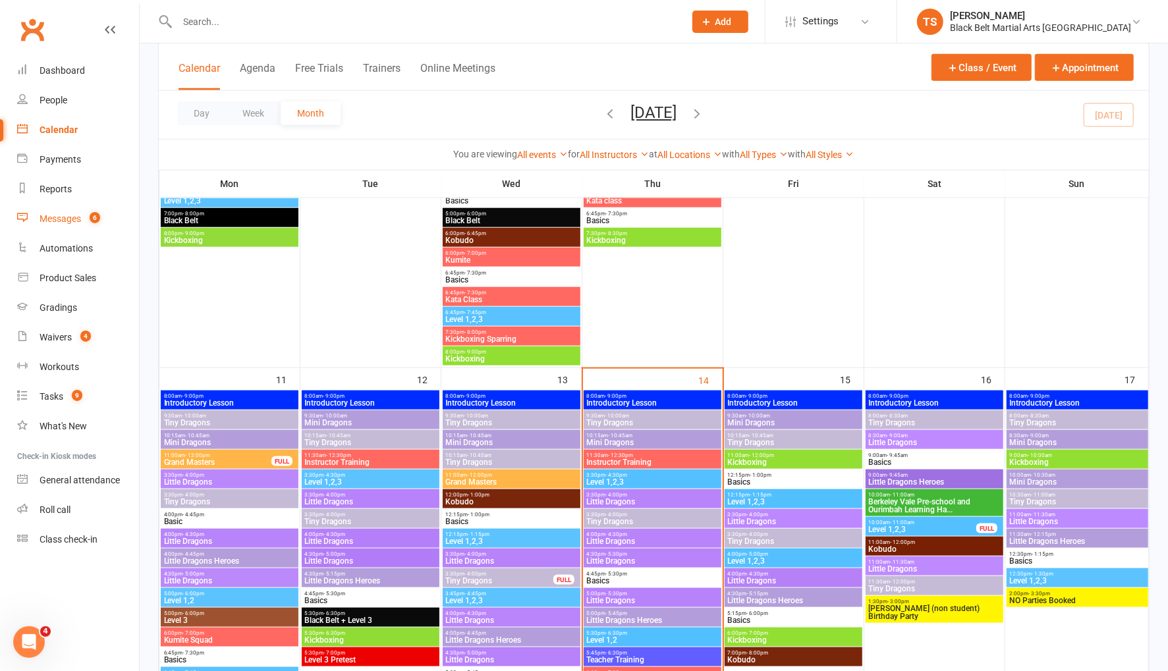
click at [74, 219] on div "Messages" at bounding box center [60, 218] width 41 height 11
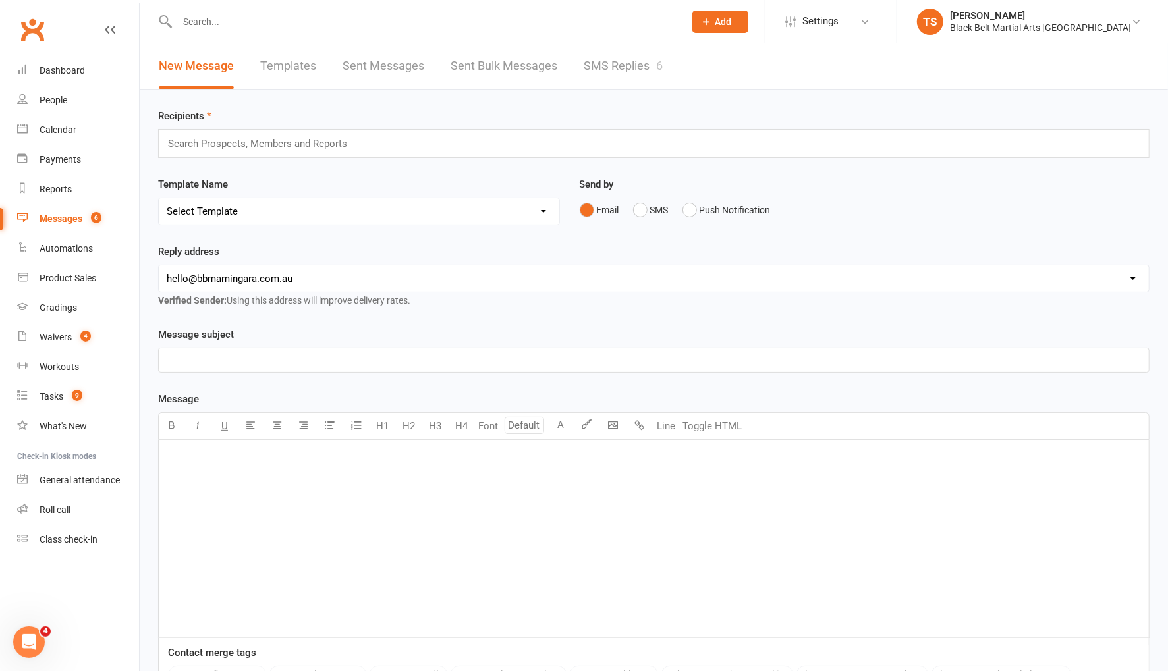
click at [617, 61] on link "SMS Replies 6" at bounding box center [623, 65] width 79 height 45
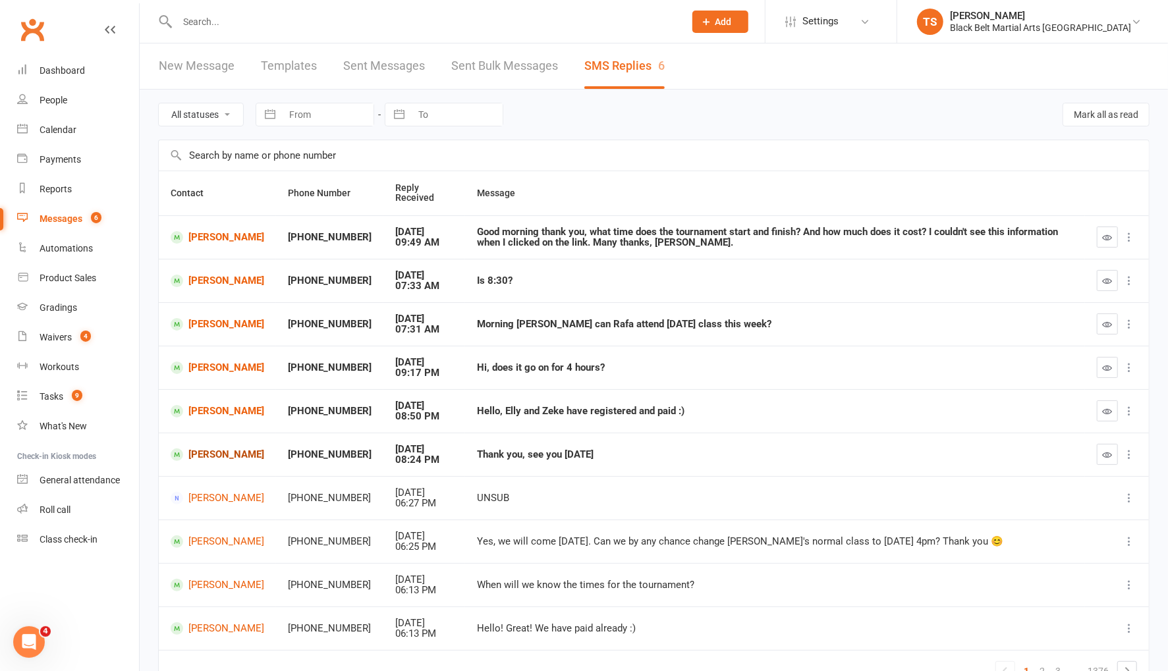
click at [233, 453] on link "Kai Button" at bounding box center [218, 455] width 94 height 13
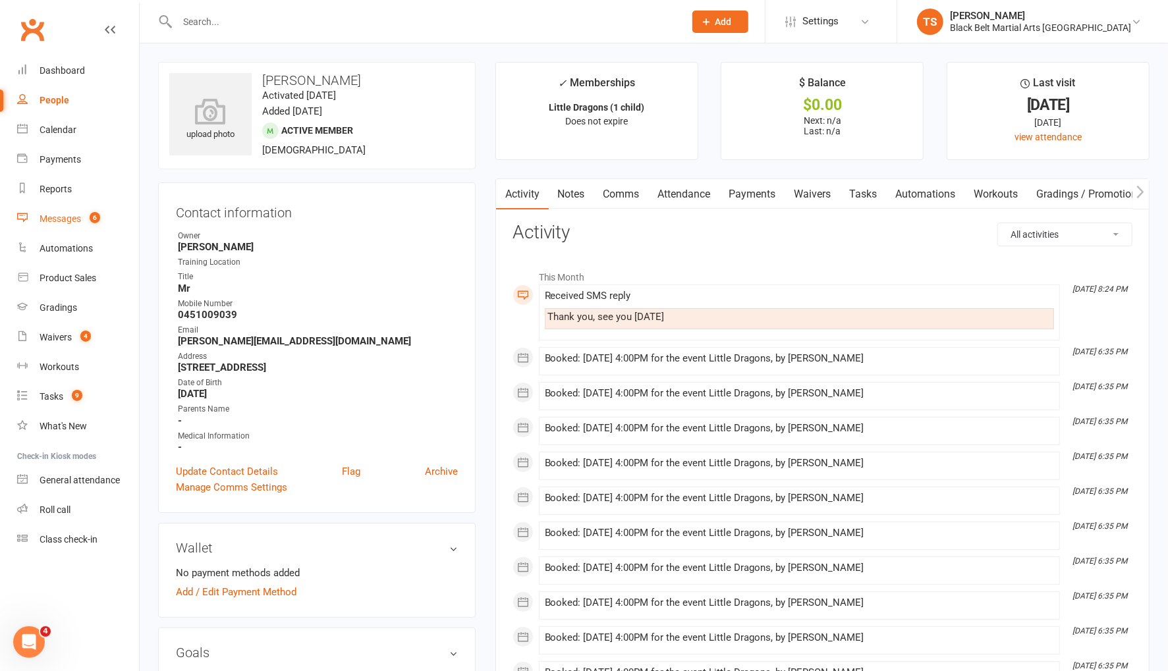
click at [68, 223] on div "Messages" at bounding box center [60, 218] width 41 height 11
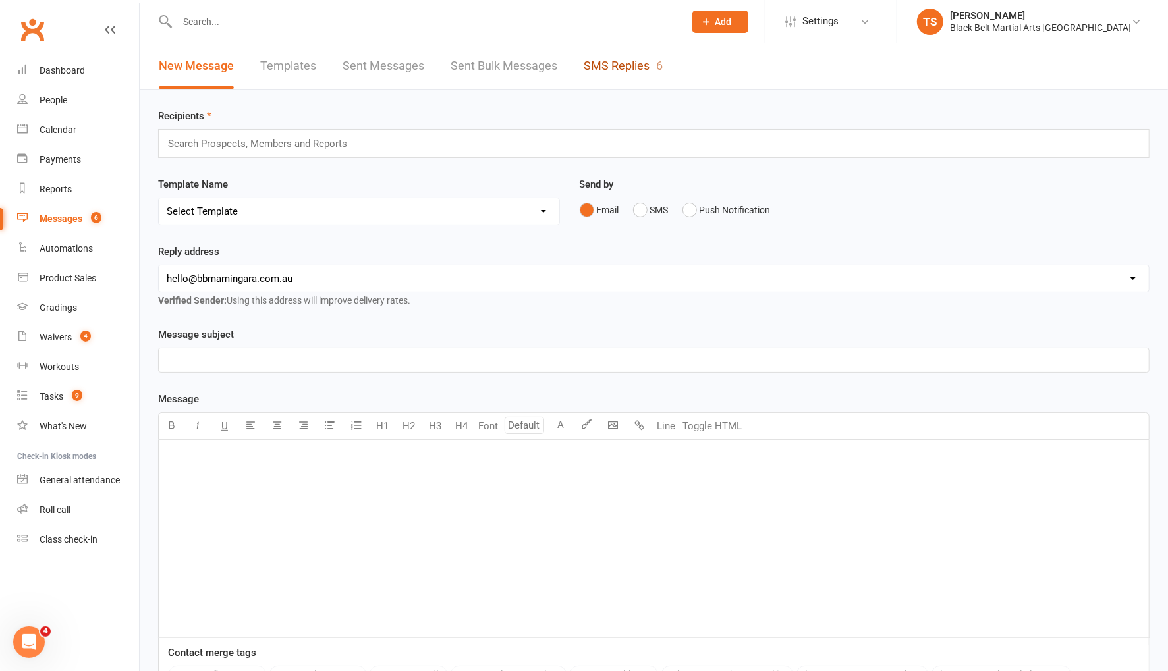
drag, startPoint x: 620, startPoint y: 70, endPoint x: 736, endPoint y: 296, distance: 254.2
click at [620, 70] on link "SMS Replies 6" at bounding box center [623, 65] width 79 height 45
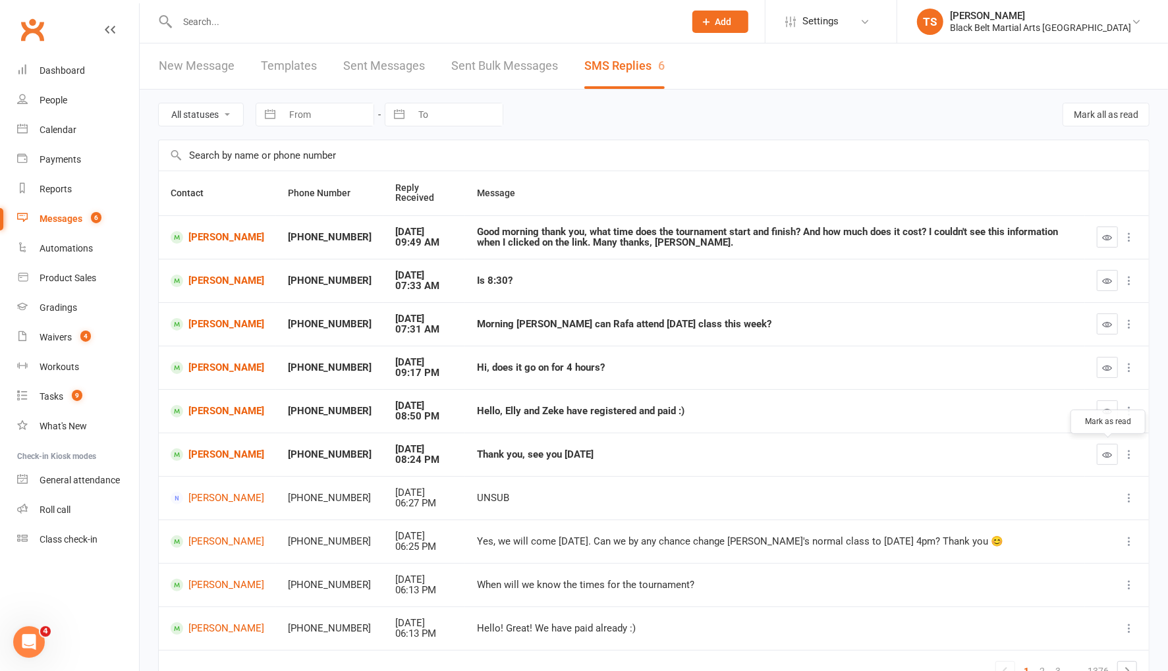
click at [1110, 457] on button "button" at bounding box center [1107, 454] width 21 height 21
drag, startPoint x: 237, startPoint y: 411, endPoint x: 429, endPoint y: 423, distance: 192.1
click at [238, 411] on link "Ezekiel Newman" at bounding box center [218, 411] width 94 height 13
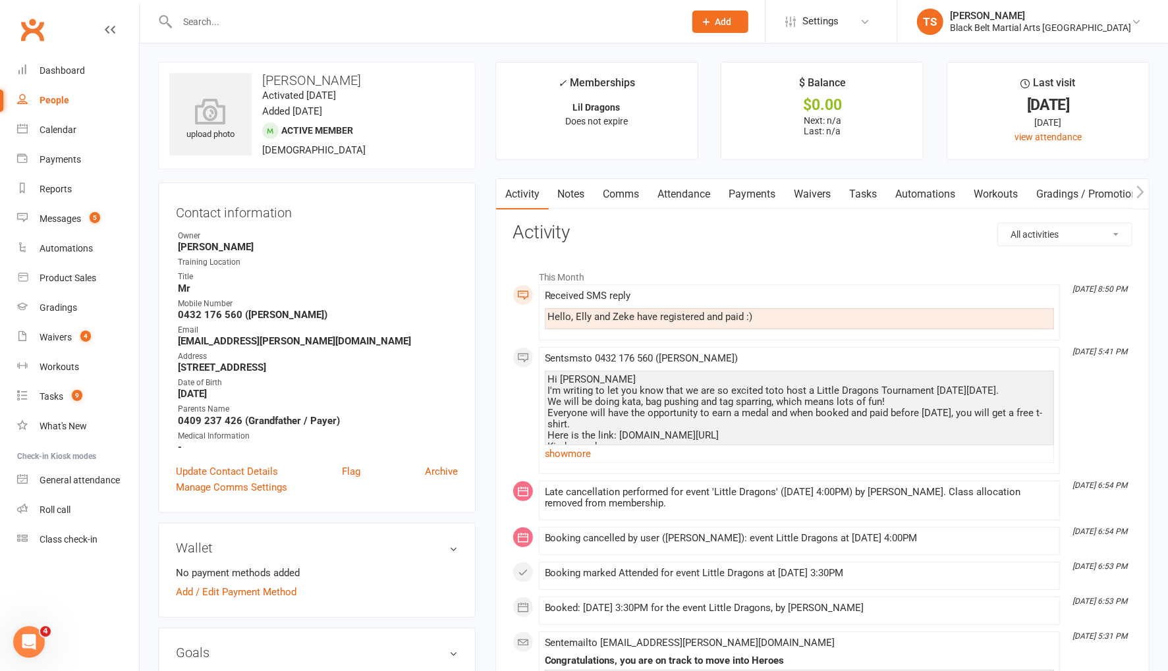
drag, startPoint x: 622, startPoint y: 191, endPoint x: 779, endPoint y: 220, distance: 160.1
click at [626, 189] on link "Comms" at bounding box center [621, 194] width 55 height 30
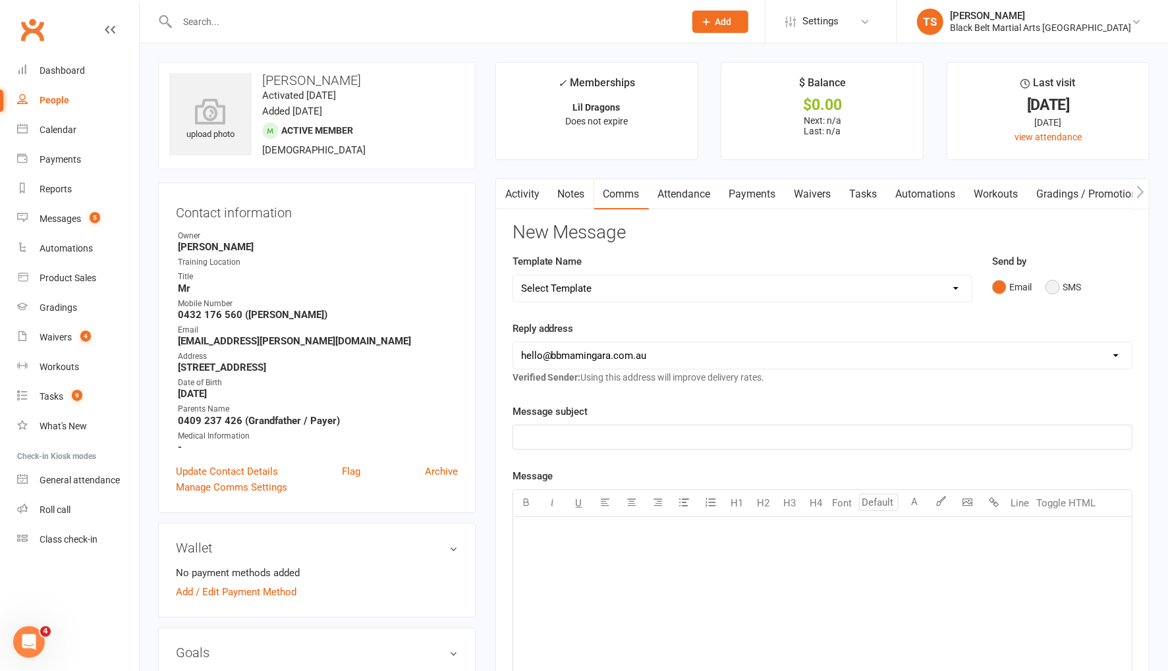
click at [1055, 289] on button "SMS" at bounding box center [1063, 287] width 36 height 25
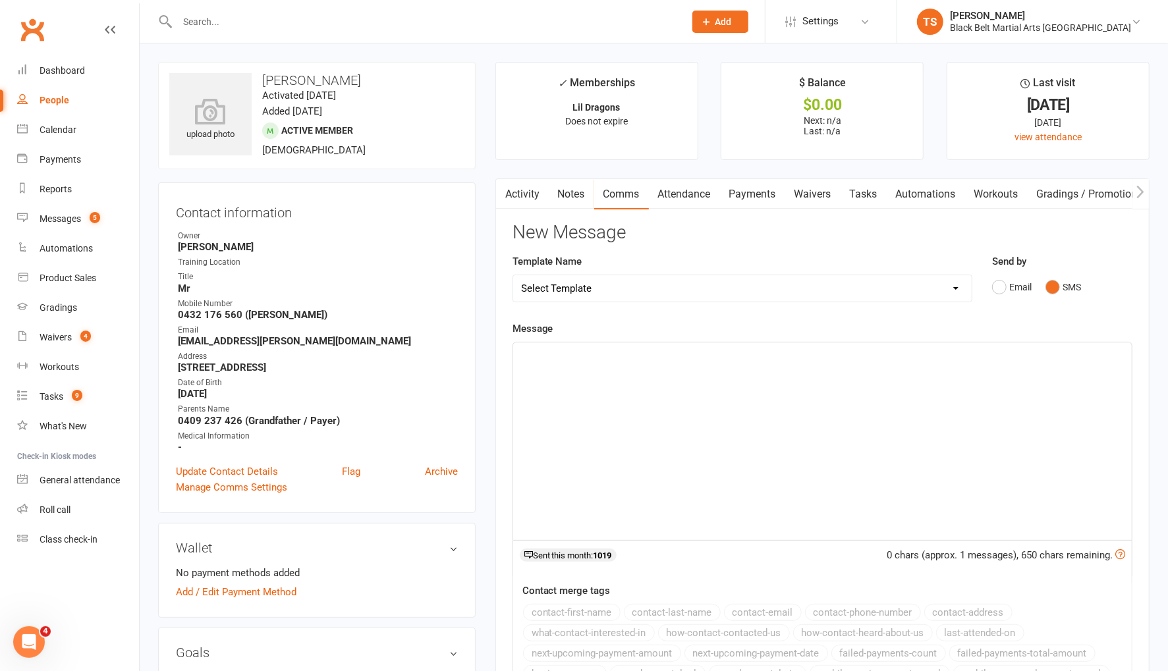
click at [677, 353] on p "﻿" at bounding box center [822, 354] width 603 height 16
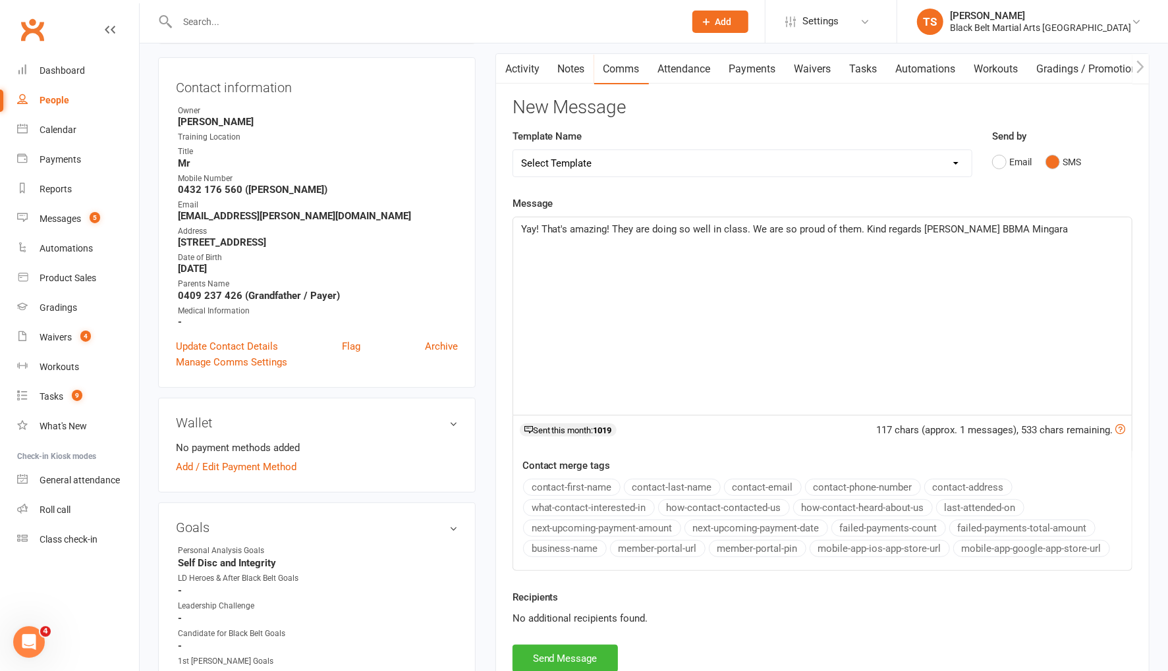
scroll to position [285, 0]
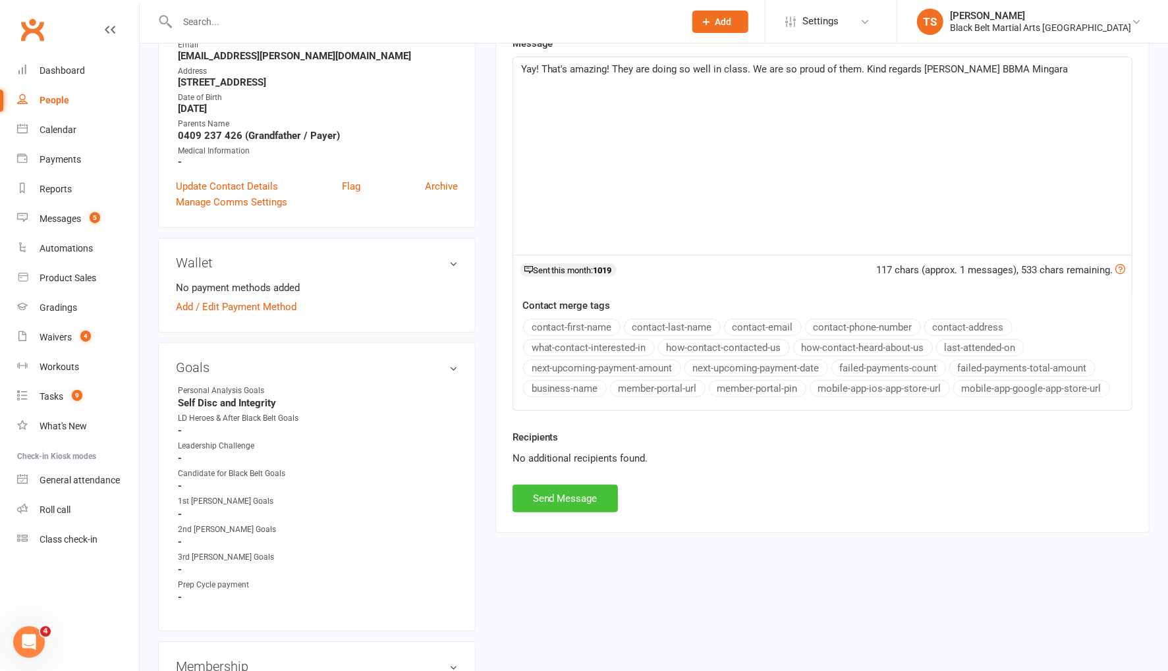
drag, startPoint x: 547, startPoint y: 490, endPoint x: 217, endPoint y: 456, distance: 332.4
click at [547, 491] on button "Send Message" at bounding box center [564, 499] width 105 height 28
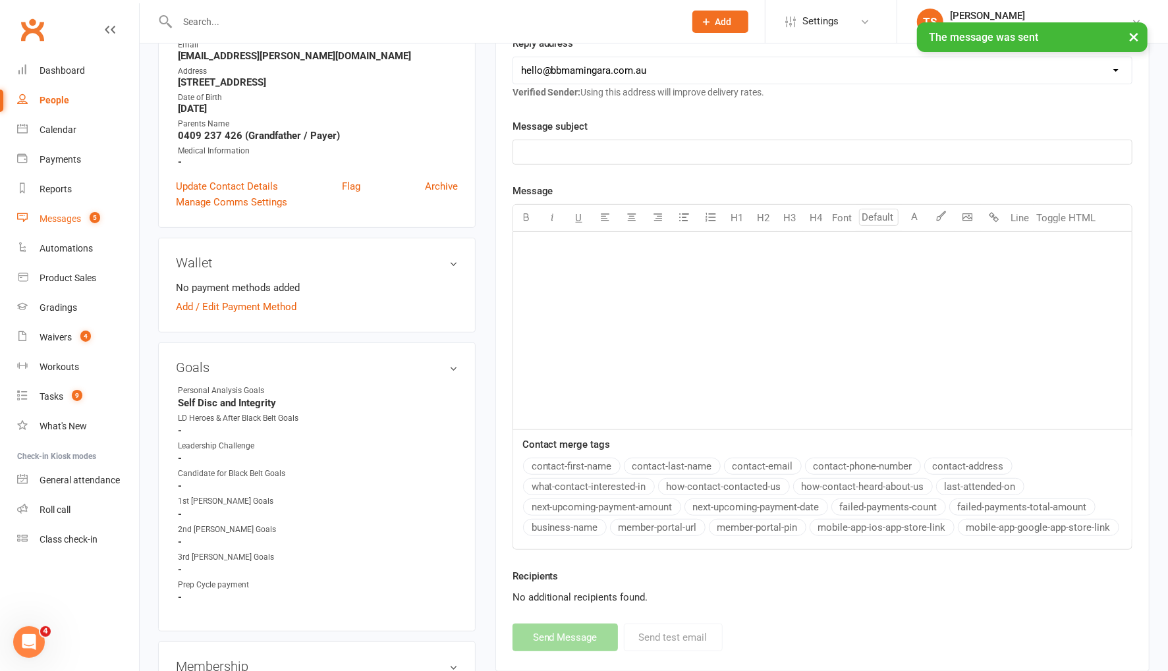
click at [56, 219] on div "Messages" at bounding box center [60, 218] width 41 height 11
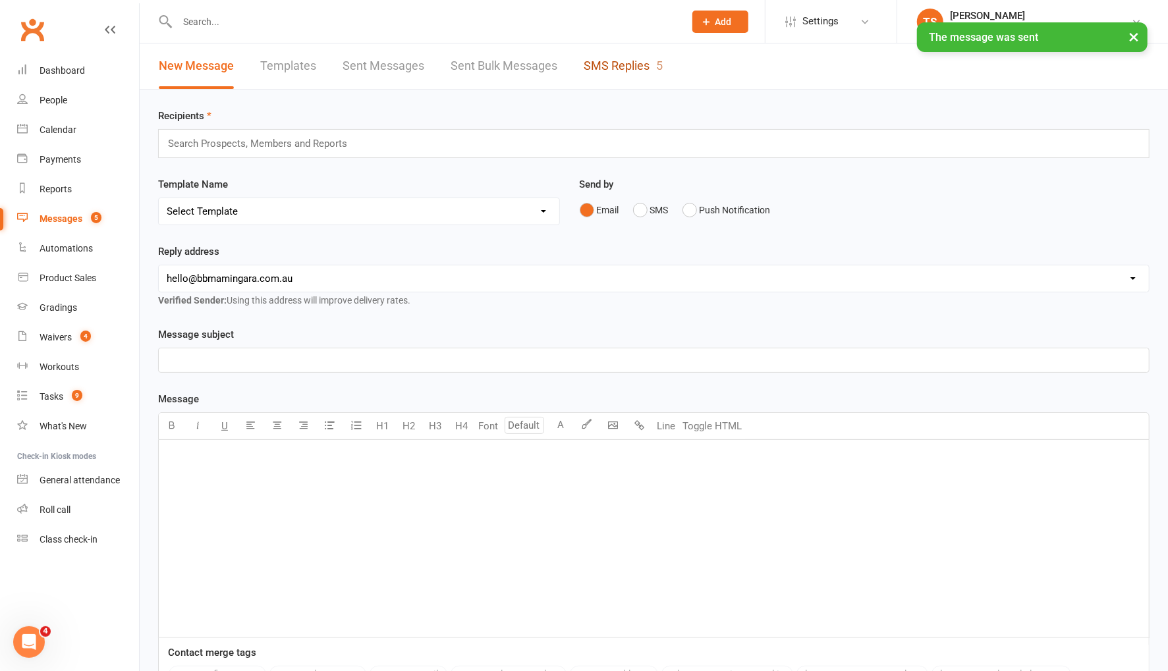
drag, startPoint x: 616, startPoint y: 59, endPoint x: 615, endPoint y: 66, distance: 6.6
click at [616, 59] on link "SMS Replies 5" at bounding box center [623, 65] width 79 height 45
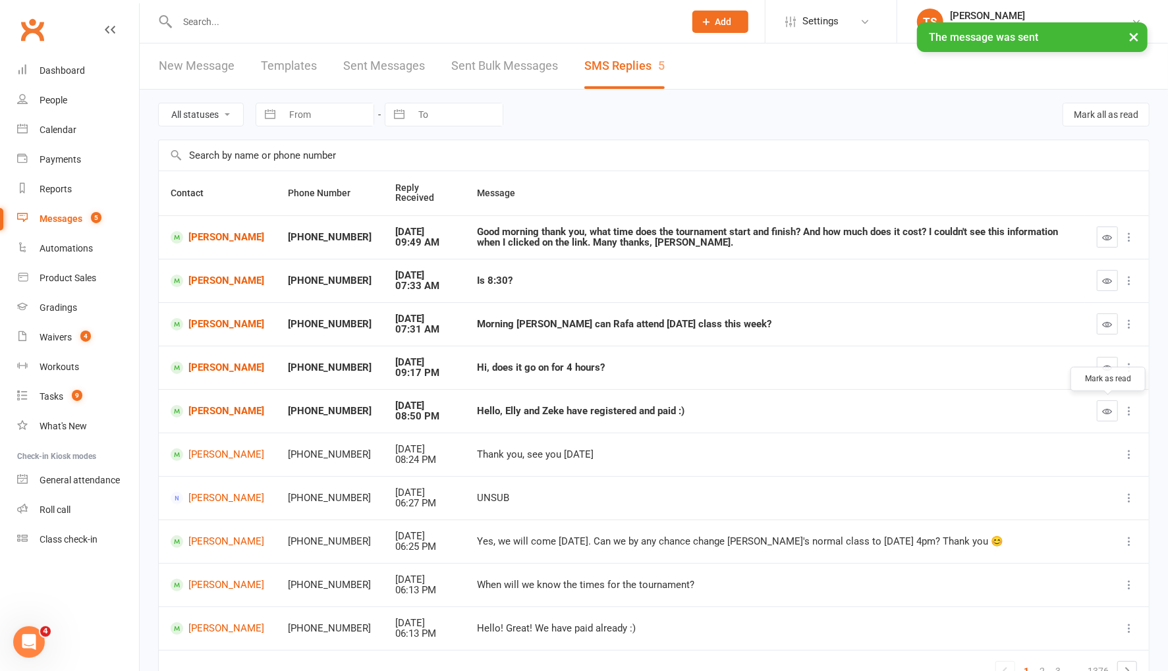
click at [1110, 414] on icon "button" at bounding box center [1108, 411] width 10 height 10
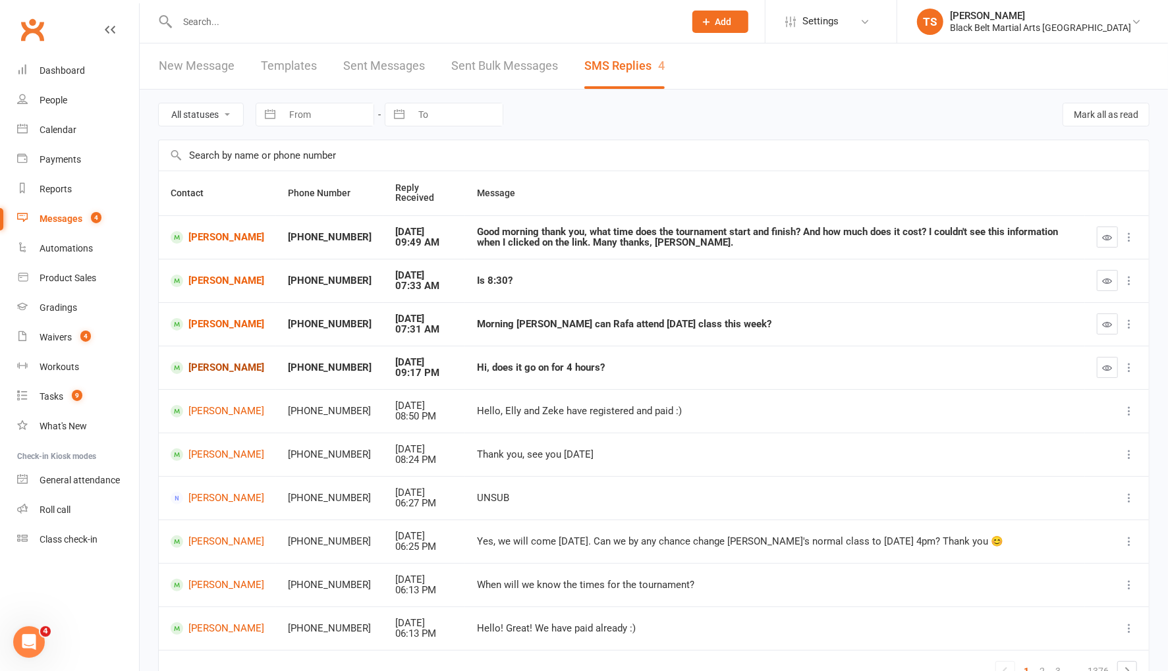
click at [232, 369] on link "Aiden Williams" at bounding box center [218, 368] width 94 height 13
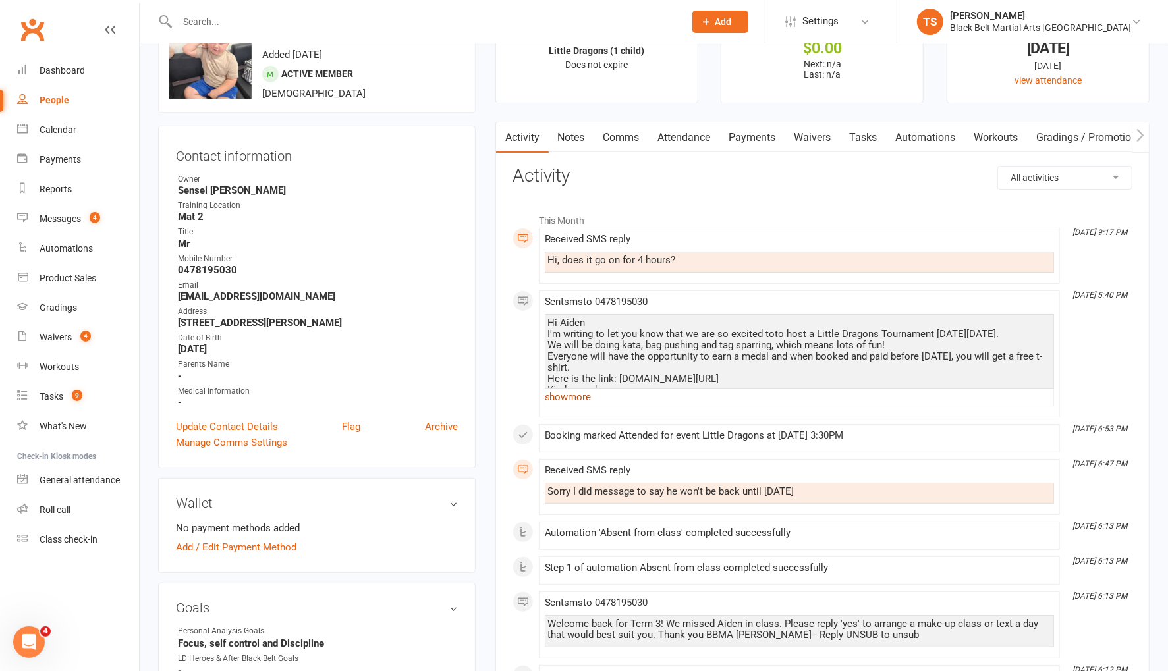
scroll to position [57, 0]
click at [551, 393] on link "show more" at bounding box center [799, 396] width 509 height 18
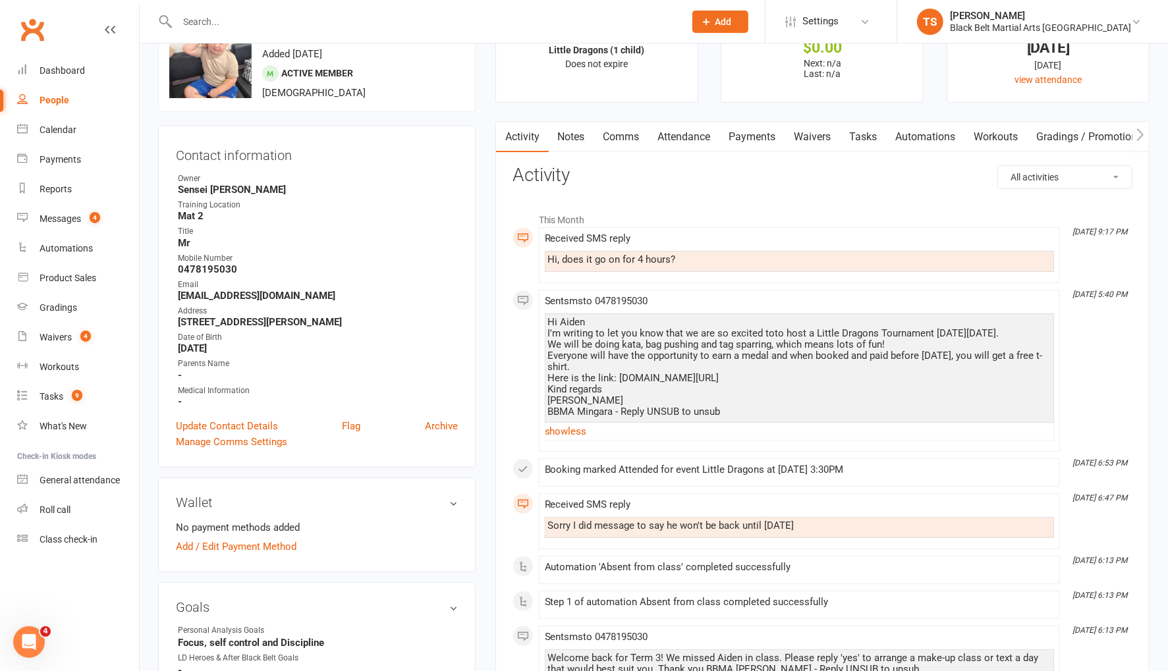
scroll to position [0, 0]
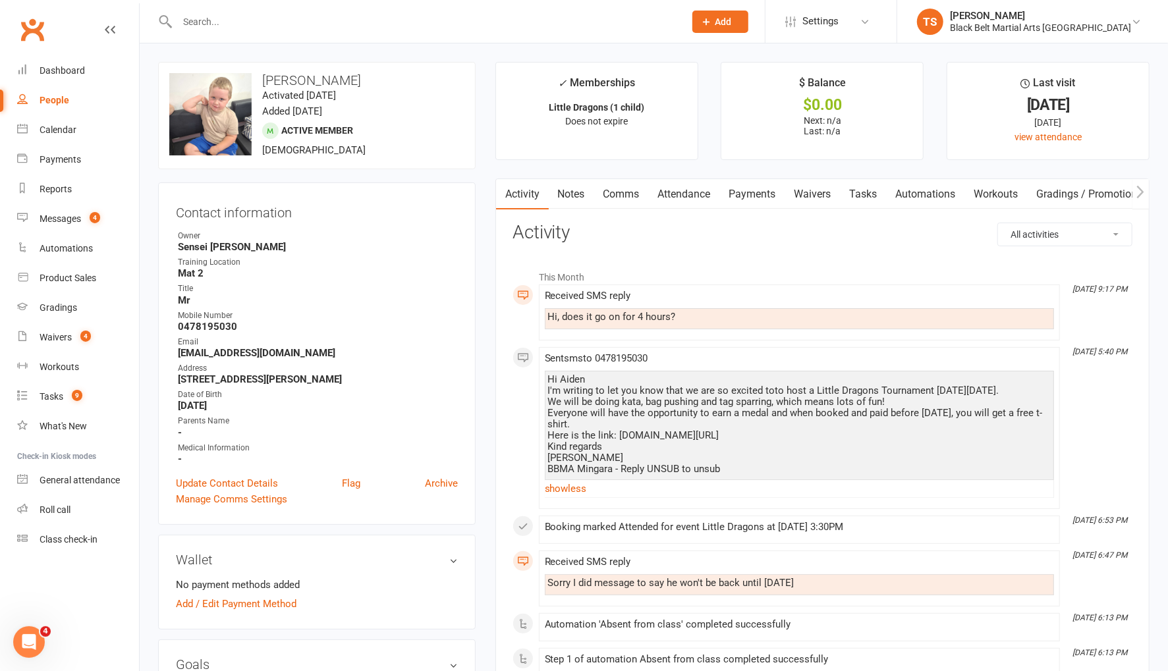
click at [624, 198] on link "Comms" at bounding box center [621, 194] width 55 height 30
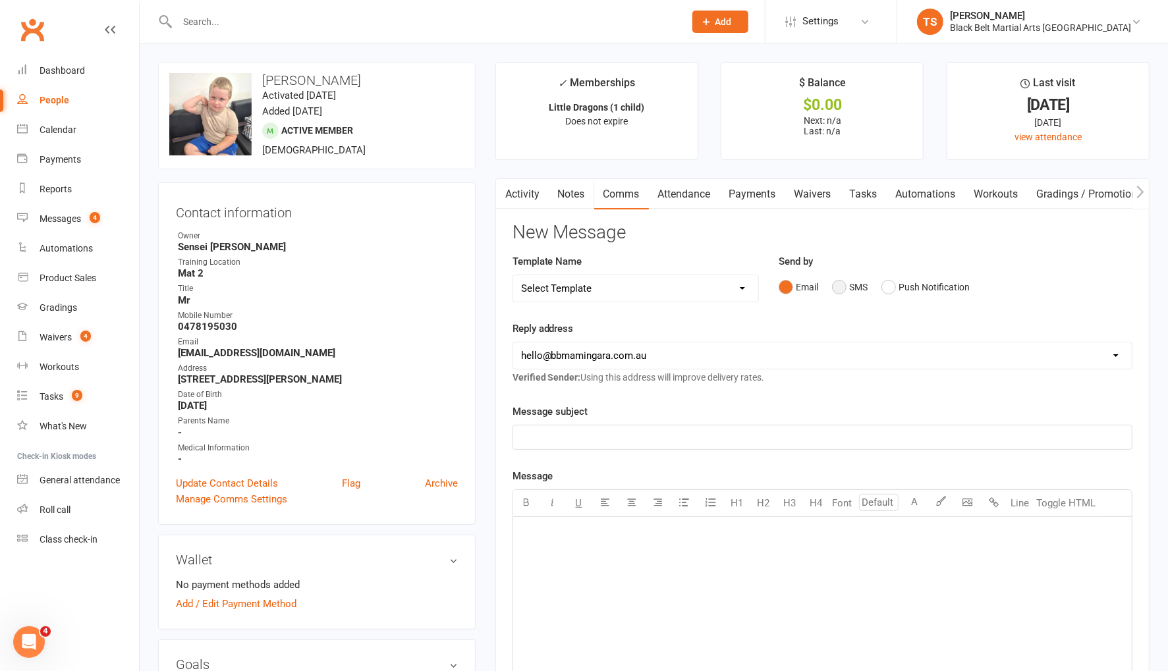
click at [846, 287] on button "SMS" at bounding box center [850, 287] width 36 height 25
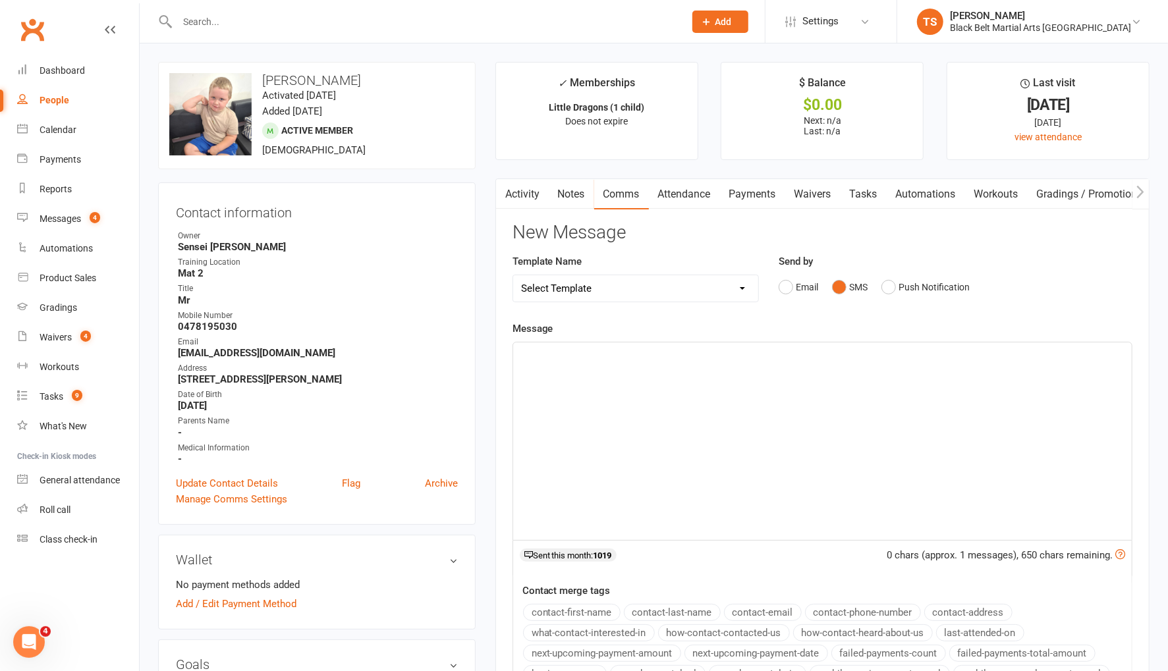
click at [724, 371] on div "﻿" at bounding box center [822, 441] width 618 height 198
drag, startPoint x: 762, startPoint y: 354, endPoint x: 734, endPoint y: 358, distance: 28.5
click at [734, 358] on p "Hi all the times will be communicated and Aiden will be slotted in a time for h…" at bounding box center [822, 354] width 603 height 16
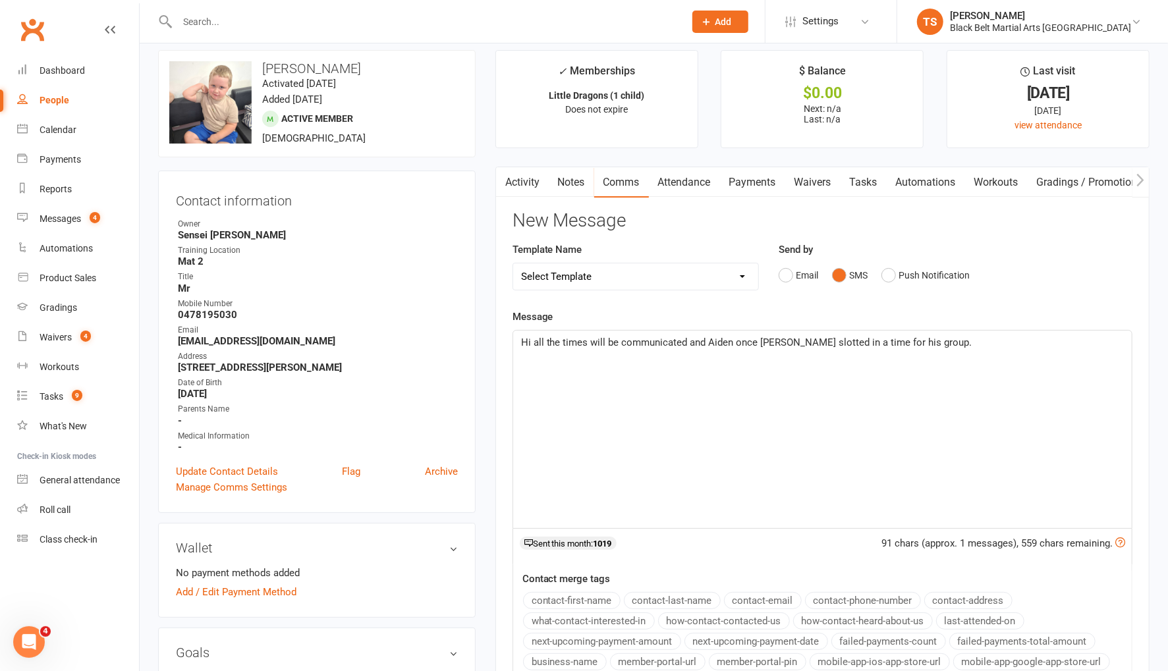
scroll to position [13, 0]
click at [735, 341] on span "Hi all the times will be communicated and Aiden once Aiden slotted in a time fo…" at bounding box center [746, 342] width 451 height 12
click at [900, 341] on p "Hi all the times will be communicated and once Aiden slotted in a time for his …" at bounding box center [822, 342] width 603 height 16
click at [705, 341] on span "Hi all the times will be communicated and once Aiden slotted in a time for his …" at bounding box center [778, 342] width 515 height 12
drag, startPoint x: 971, startPoint y: 339, endPoint x: 871, endPoint y: 344, distance: 100.2
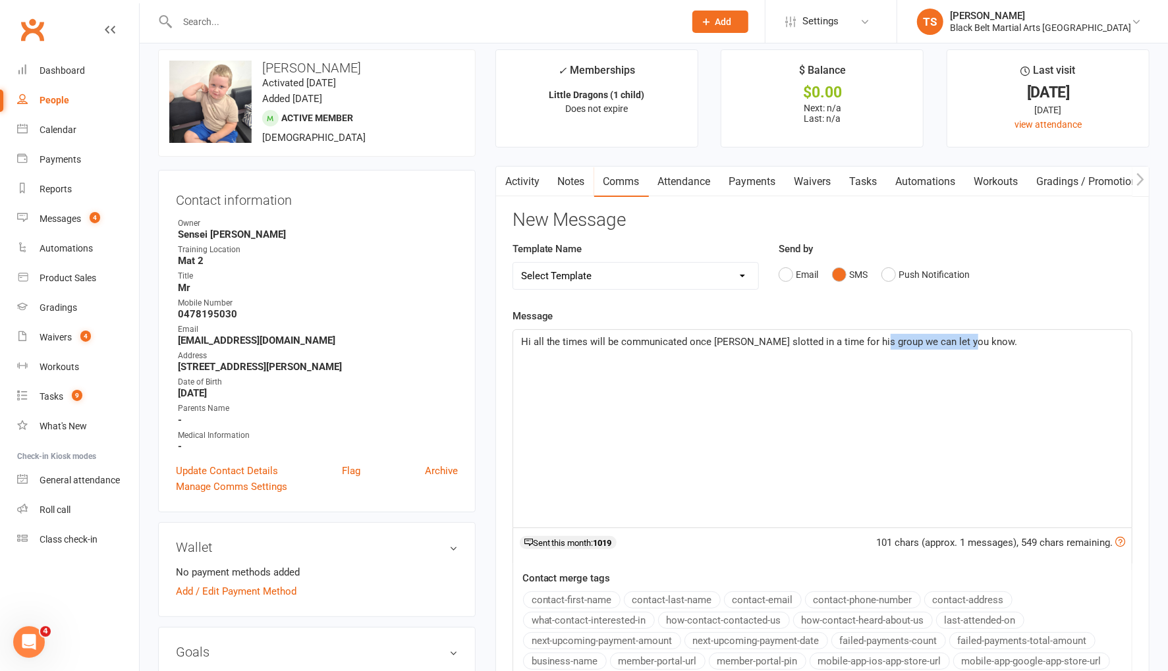
click at [871, 343] on p "Hi all the times will be communicated once Aiden slotted in a time for his grou…" at bounding box center [822, 342] width 603 height 16
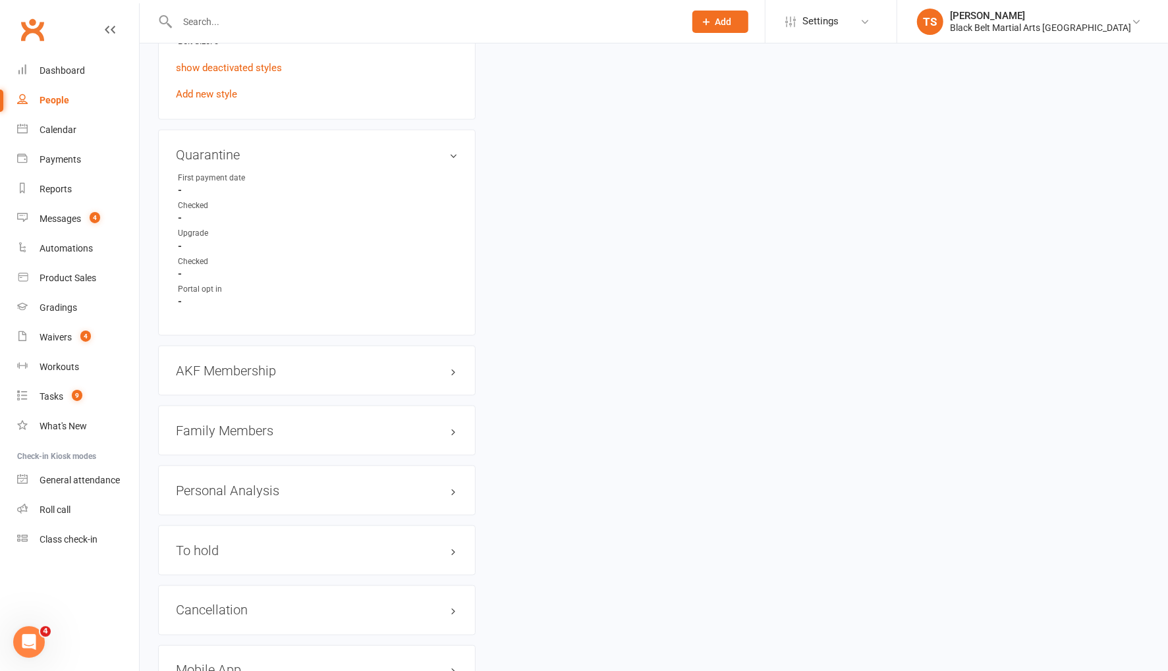
scroll to position [1288, 0]
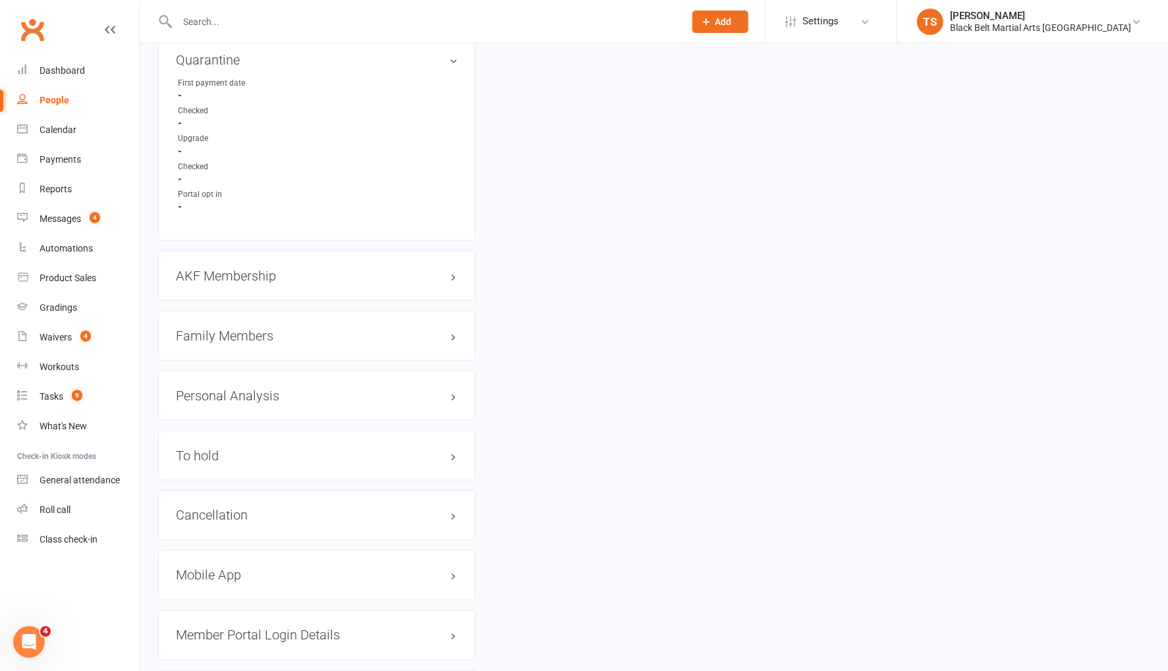
click at [221, 329] on h3 "Family Members" at bounding box center [317, 336] width 282 height 14
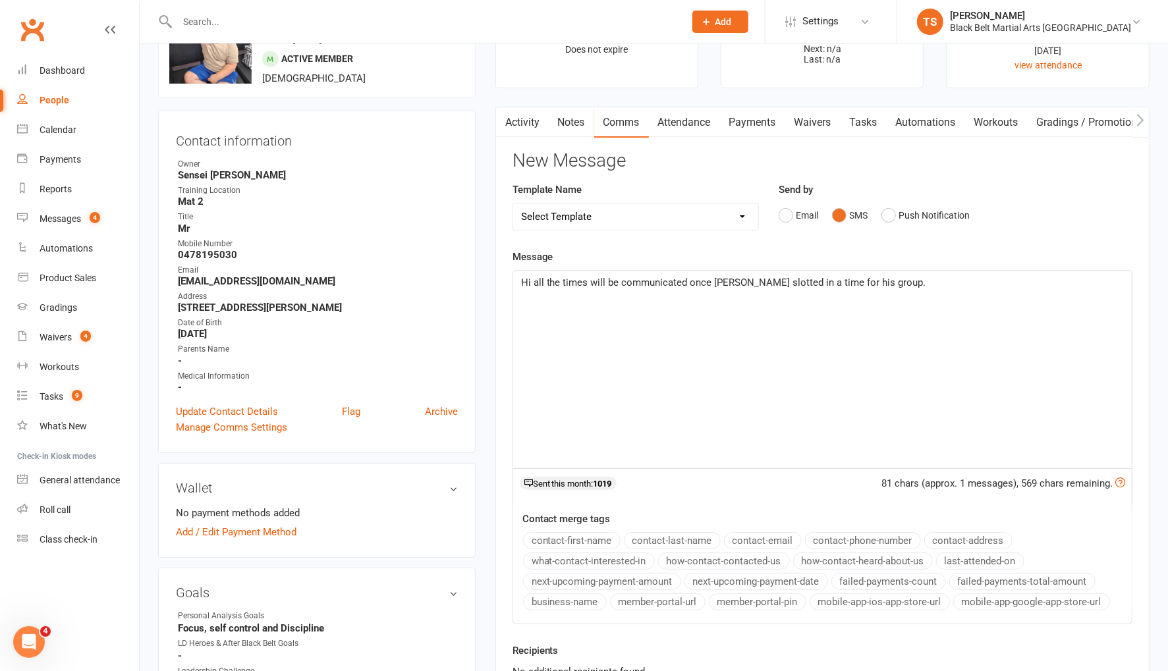
scroll to position [0, 0]
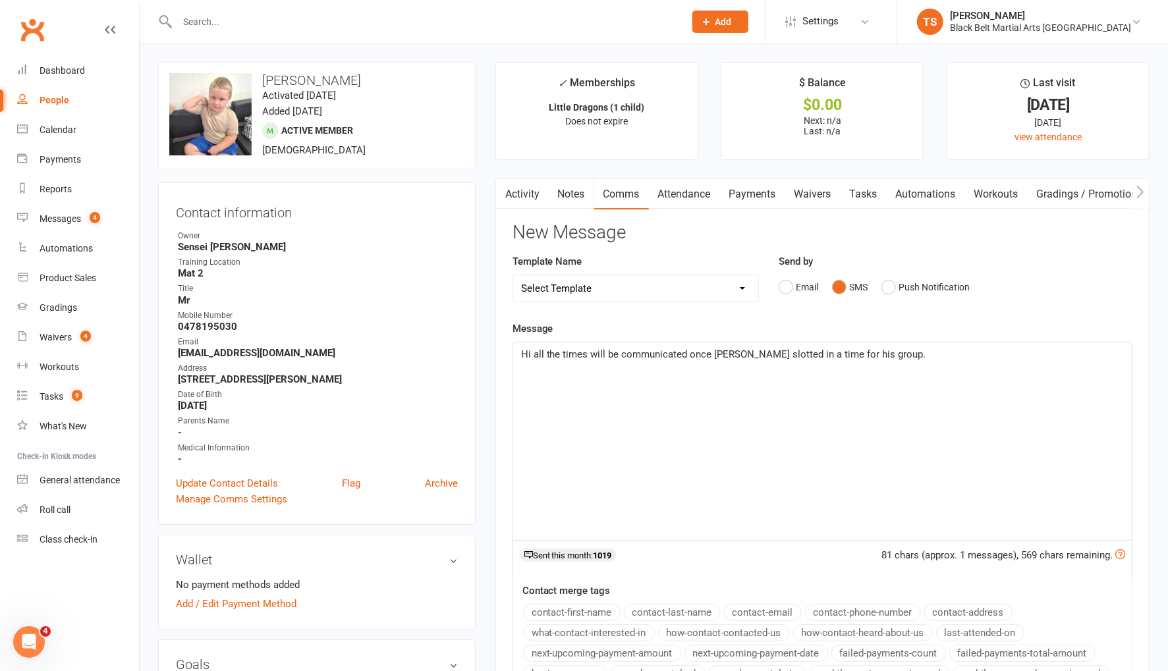
click at [532, 354] on span "Hi all the times will be communicated once Aiden slotted in a time for his grou…" at bounding box center [723, 354] width 405 height 12
click at [928, 354] on p "Hi Helen, all the times will be communicated once Aiden slotted in a time for h…" at bounding box center [822, 354] width 603 height 16
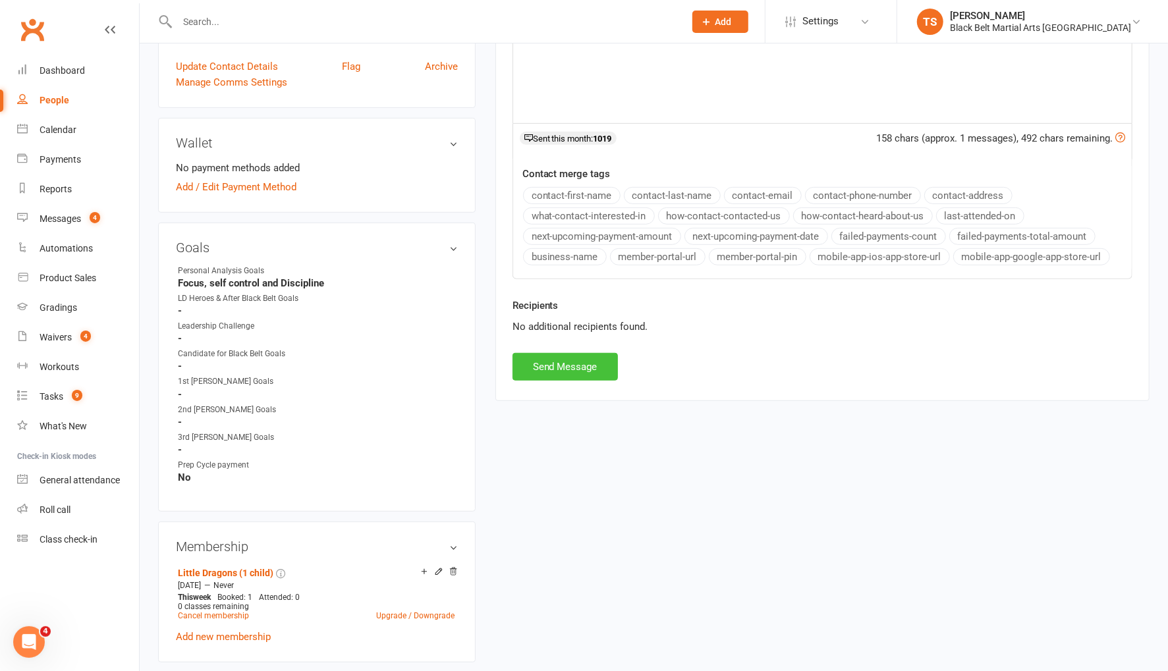
scroll to position [418, 0]
drag, startPoint x: 593, startPoint y: 362, endPoint x: 582, endPoint y: 349, distance: 16.8
click at [594, 361] on button "Send Message" at bounding box center [564, 366] width 105 height 28
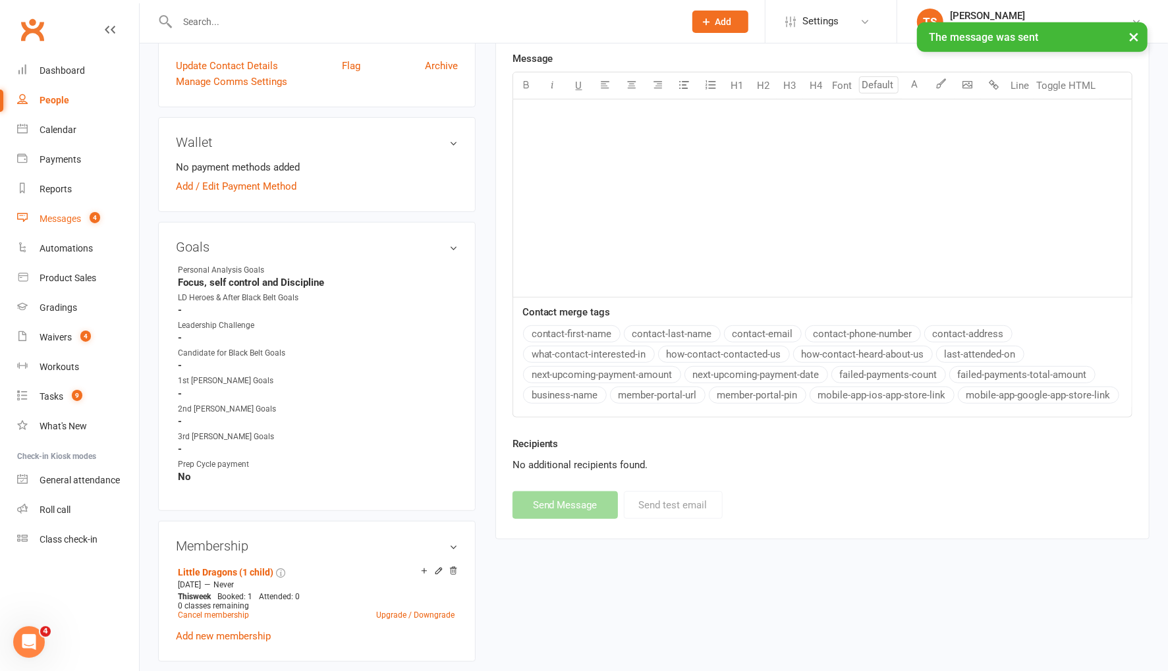
click at [76, 221] on div "Messages" at bounding box center [60, 218] width 41 height 11
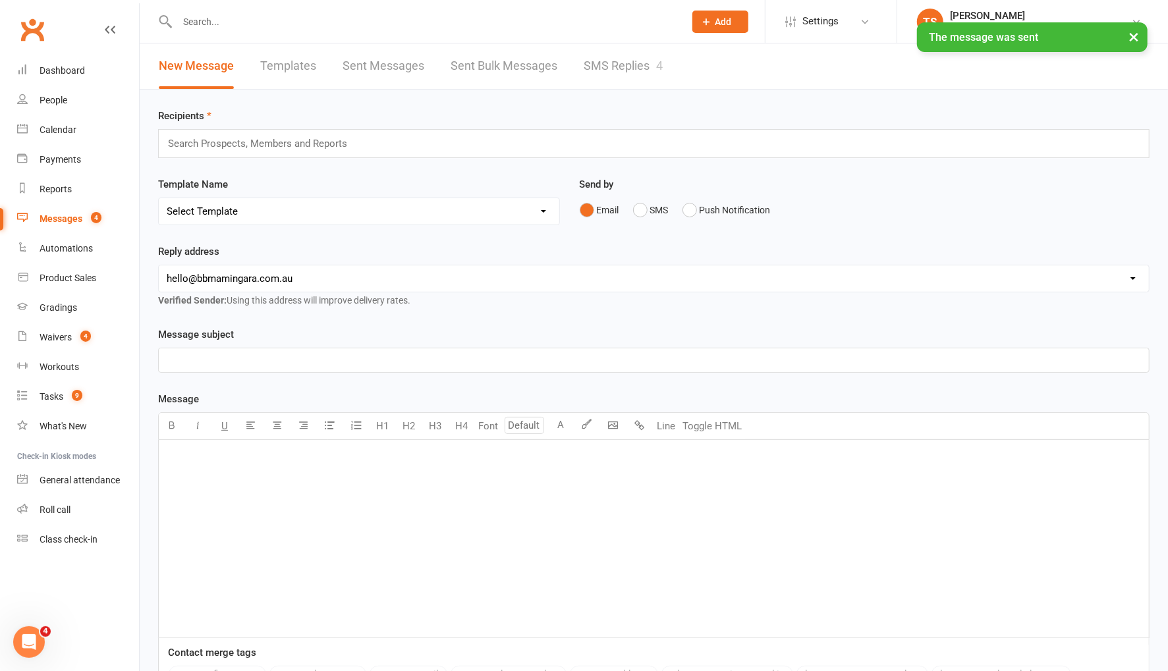
drag, startPoint x: 597, startPoint y: 63, endPoint x: 591, endPoint y: 201, distance: 138.4
click at [597, 63] on link "SMS Replies 4" at bounding box center [623, 65] width 79 height 45
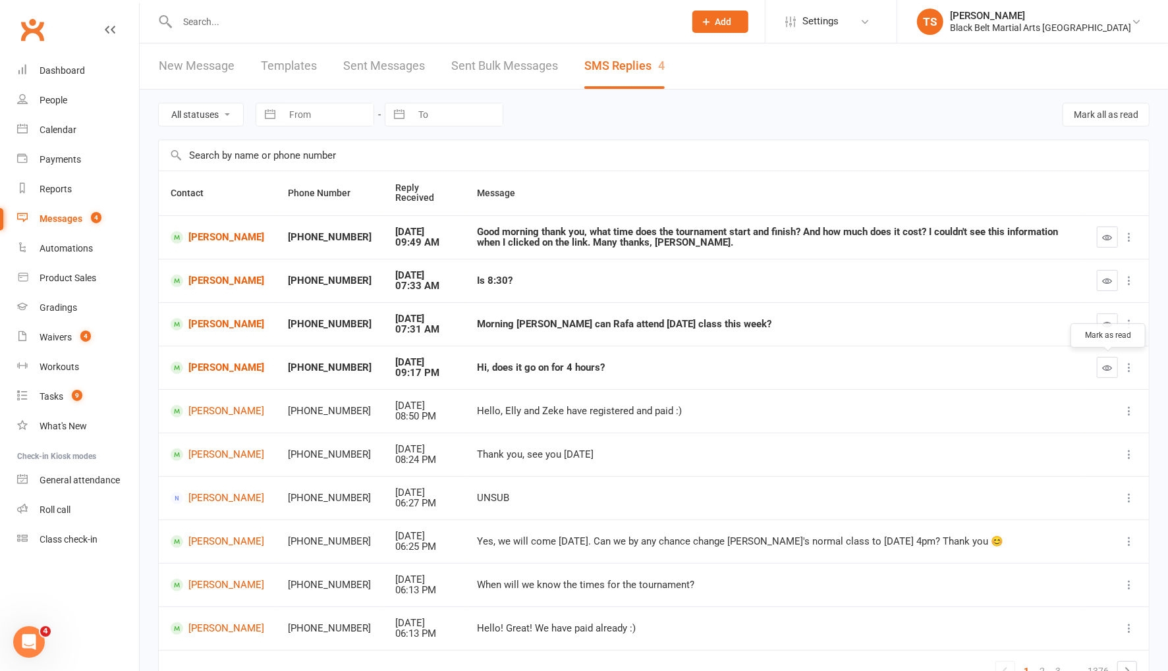
drag, startPoint x: 1101, startPoint y: 366, endPoint x: 1091, endPoint y: 363, distance: 10.2
click at [1099, 365] on button "button" at bounding box center [1107, 367] width 21 height 21
click at [232, 325] on link "Rafael Leon" at bounding box center [218, 324] width 94 height 13
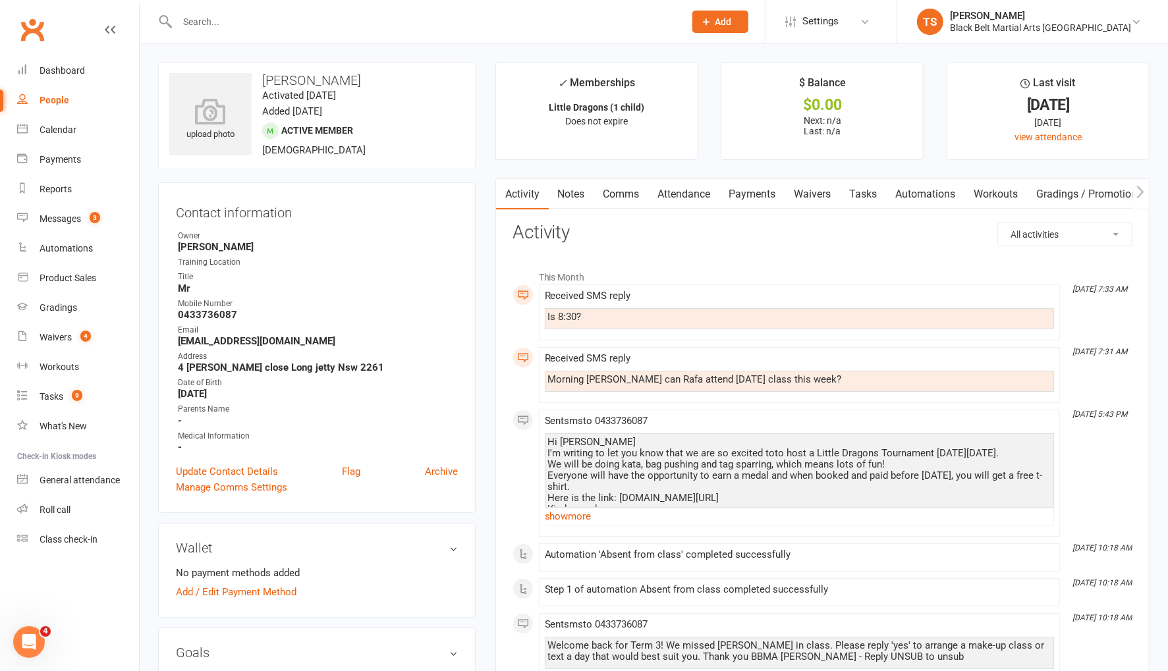
click at [626, 194] on link "Comms" at bounding box center [621, 194] width 55 height 30
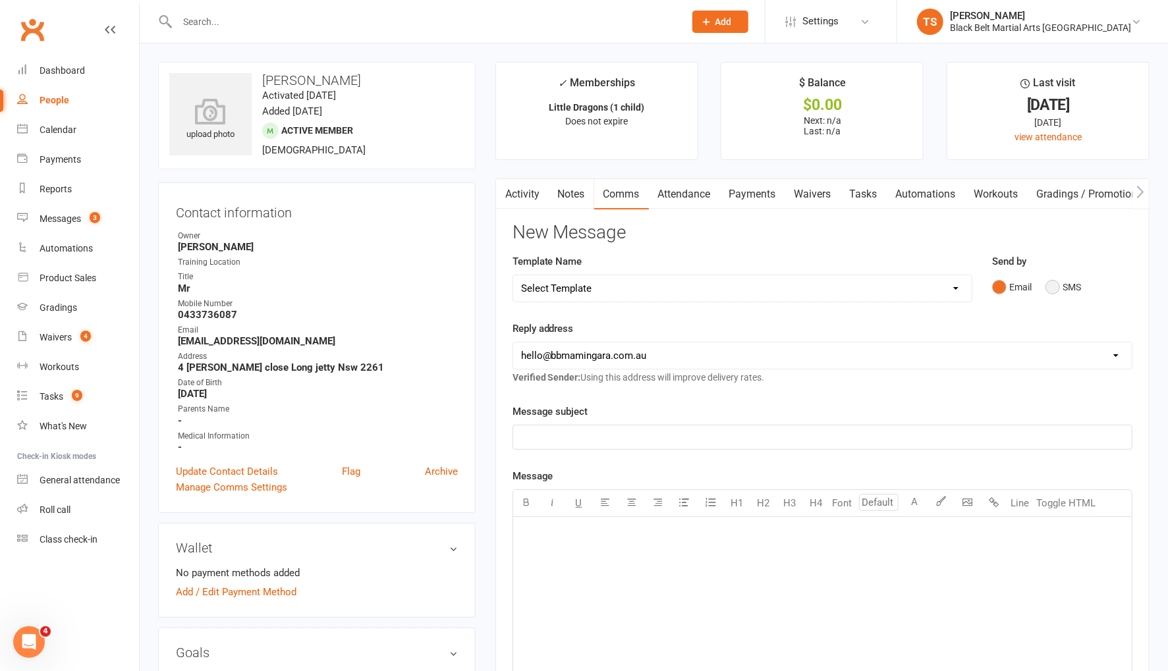
drag, startPoint x: 1056, startPoint y: 287, endPoint x: 1014, endPoint y: 334, distance: 63.0
click at [1056, 287] on button "SMS" at bounding box center [1063, 287] width 36 height 25
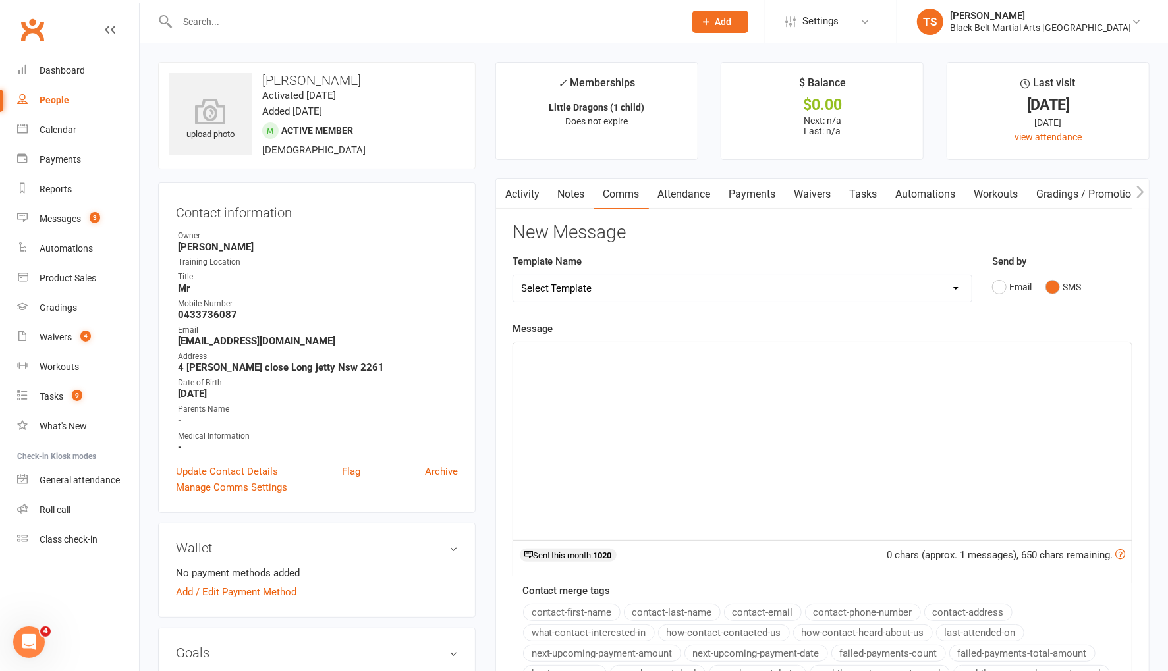
click at [758, 392] on div "﻿" at bounding box center [822, 441] width 618 height 198
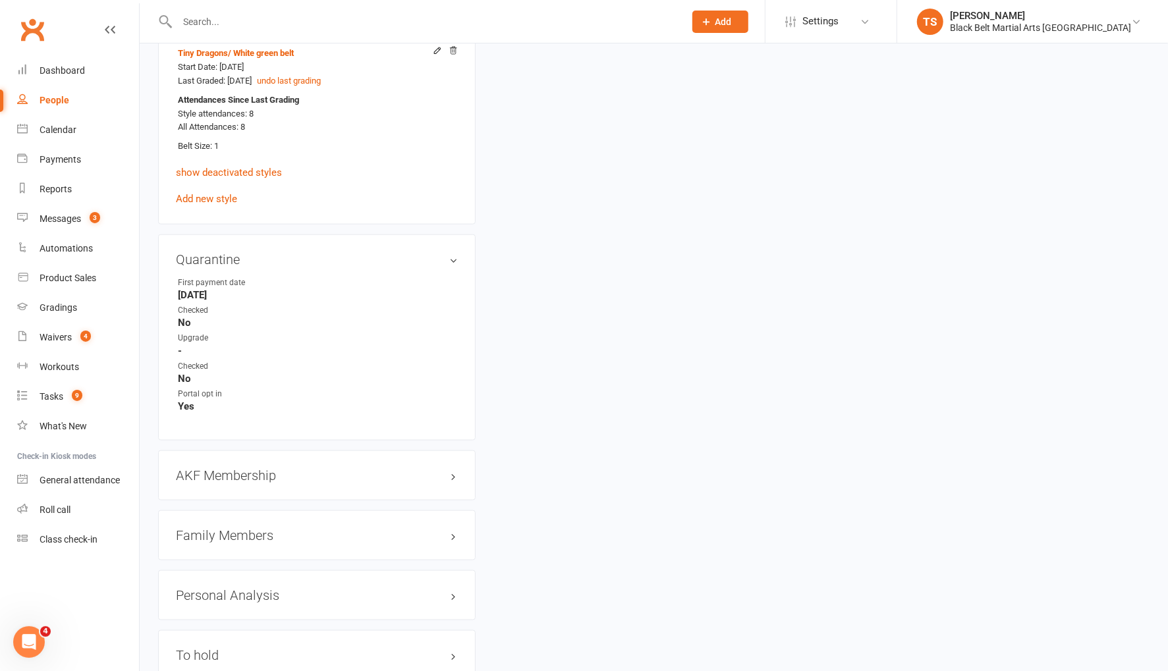
scroll to position [1081, 0]
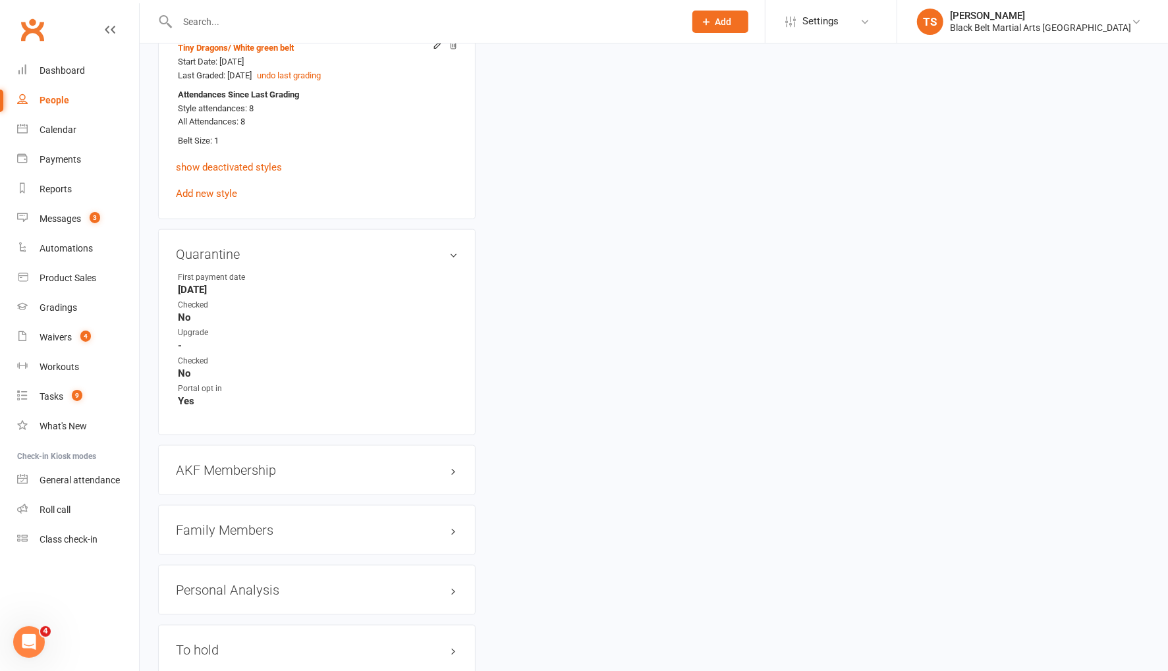
click at [271, 524] on h3 "Family Members" at bounding box center [317, 530] width 282 height 14
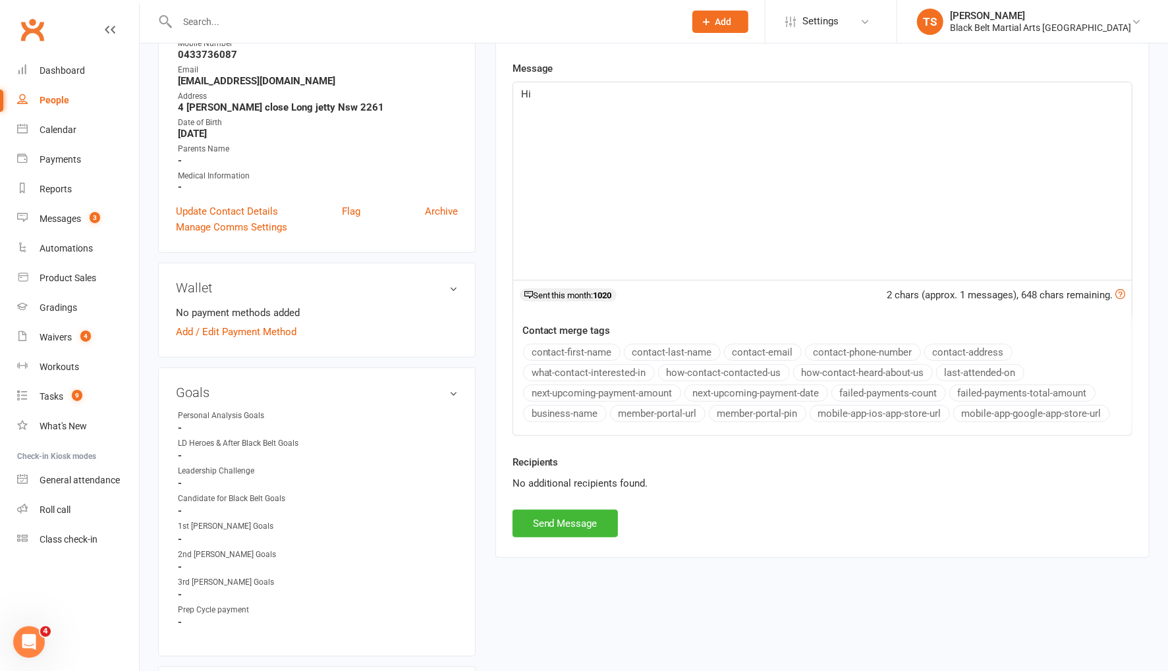
scroll to position [171, 0]
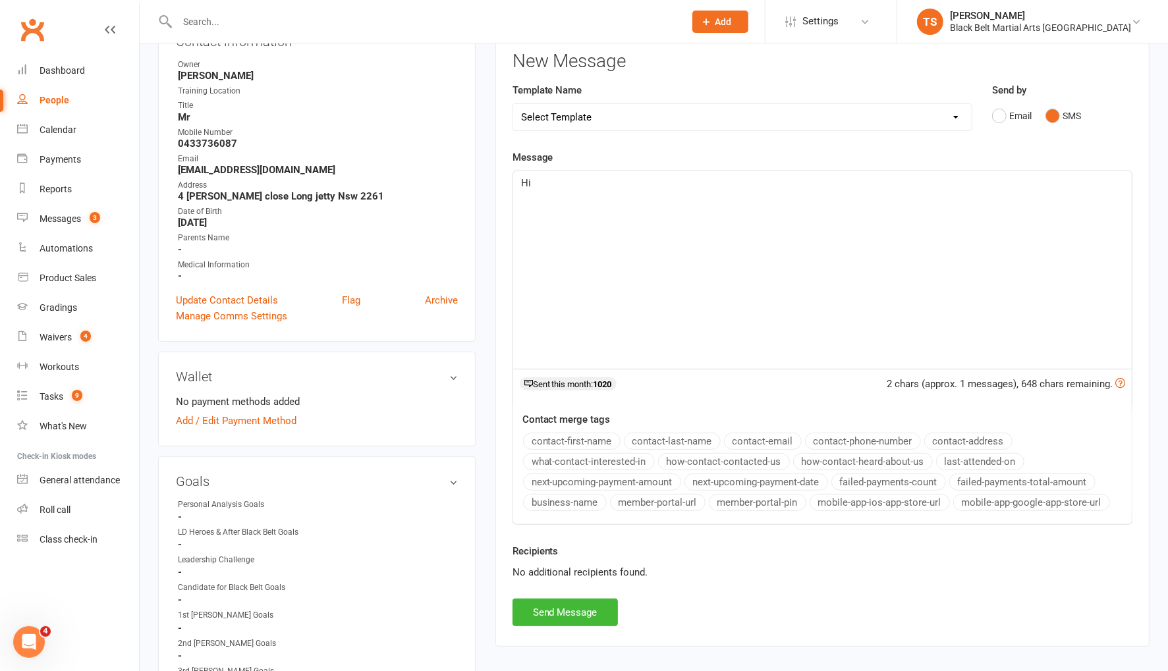
click at [620, 182] on p "Hi" at bounding box center [822, 183] width 603 height 16
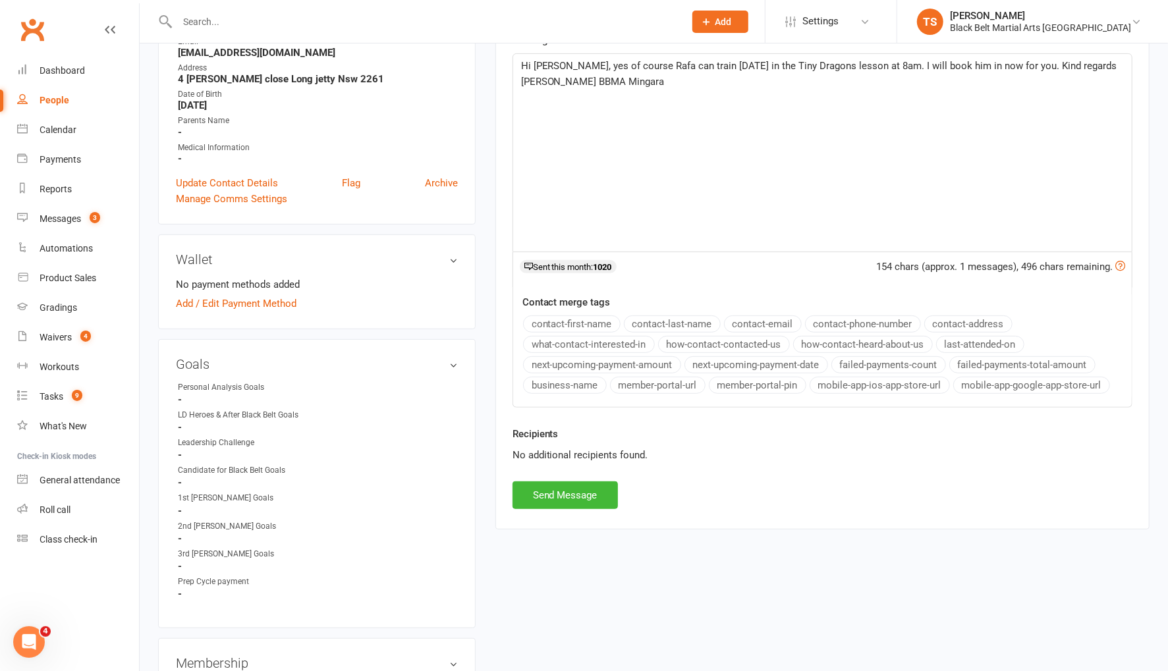
scroll to position [307, 0]
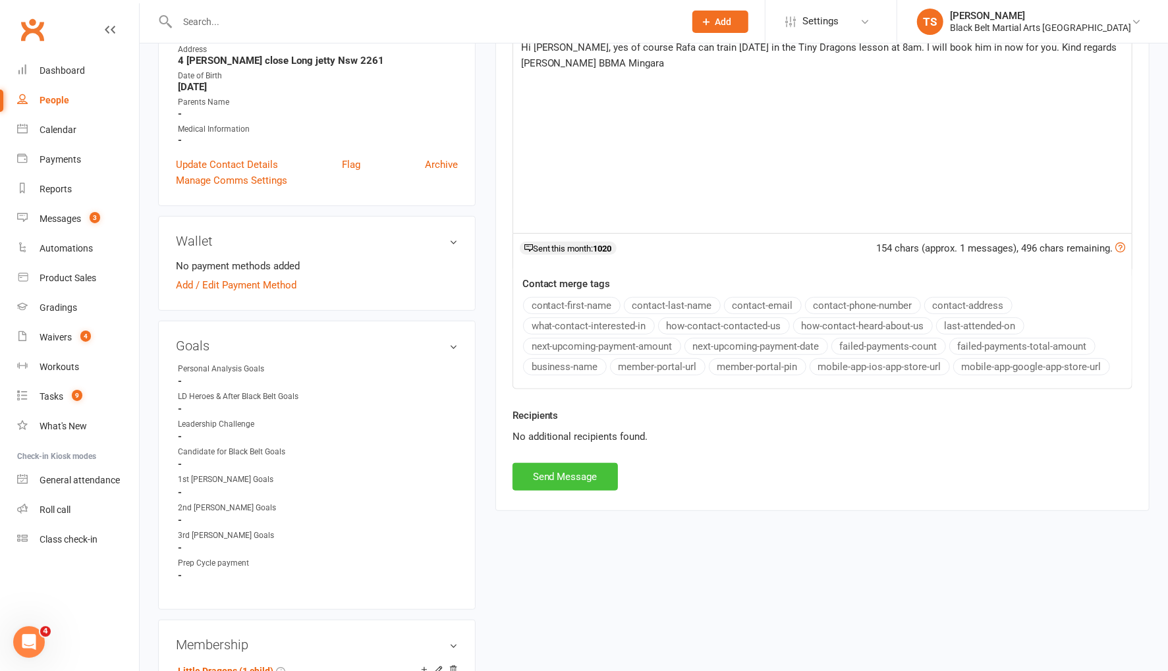
click at [581, 474] on button "Send Message" at bounding box center [564, 477] width 105 height 28
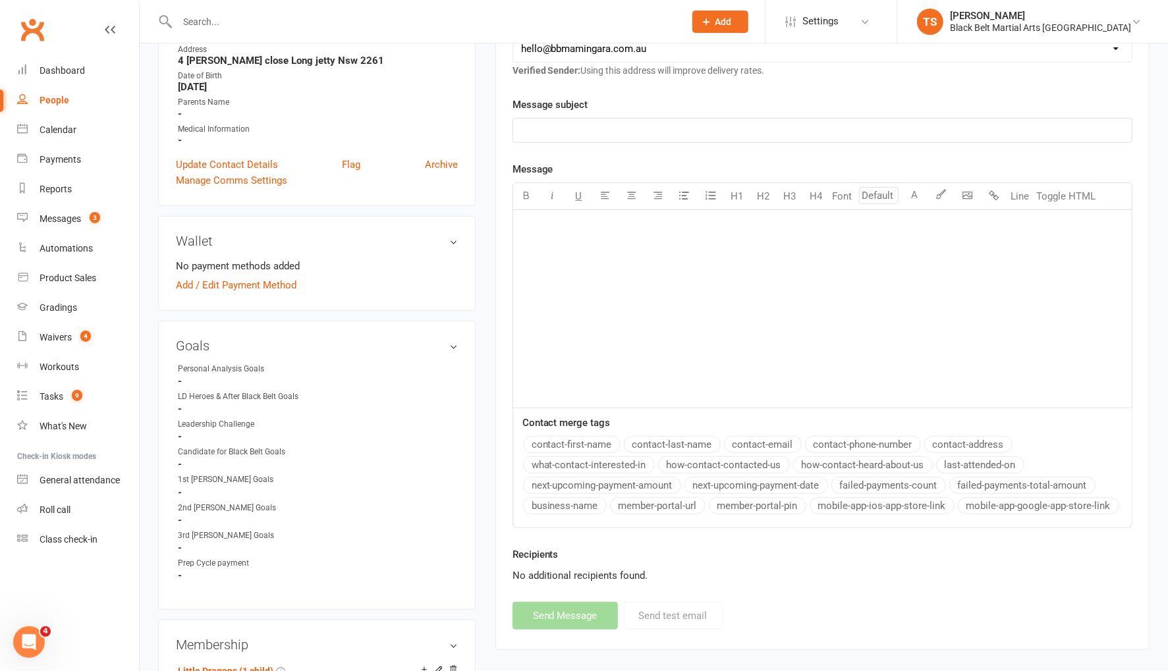
scroll to position [0, 0]
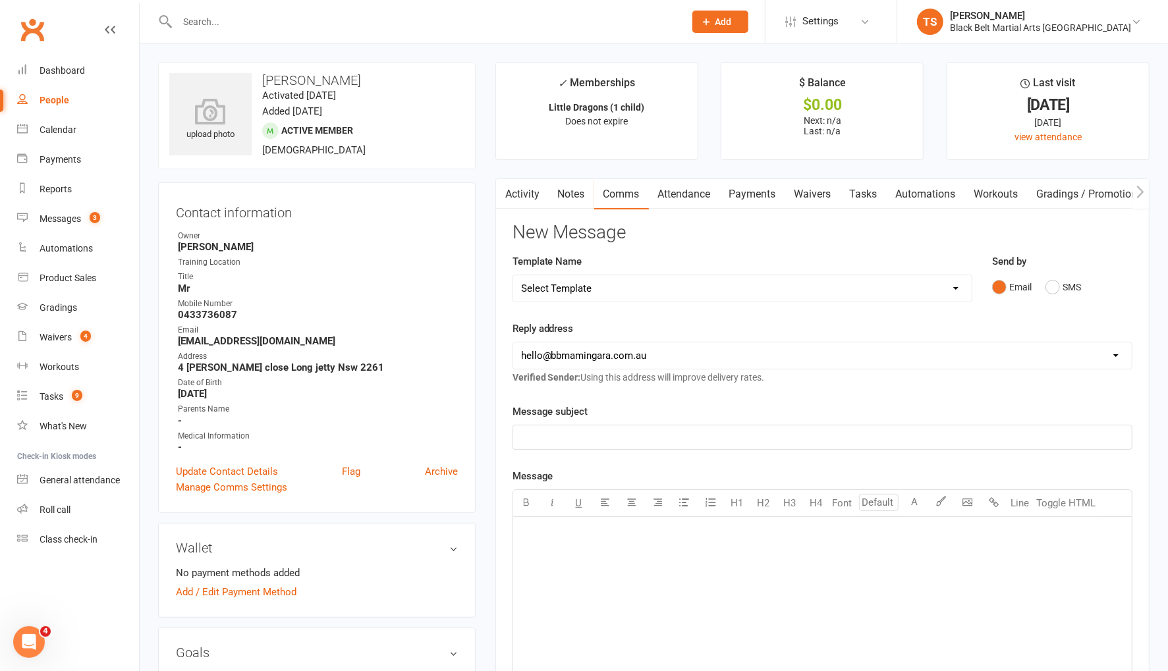
click at [540, 193] on link "Activity" at bounding box center [522, 194] width 53 height 30
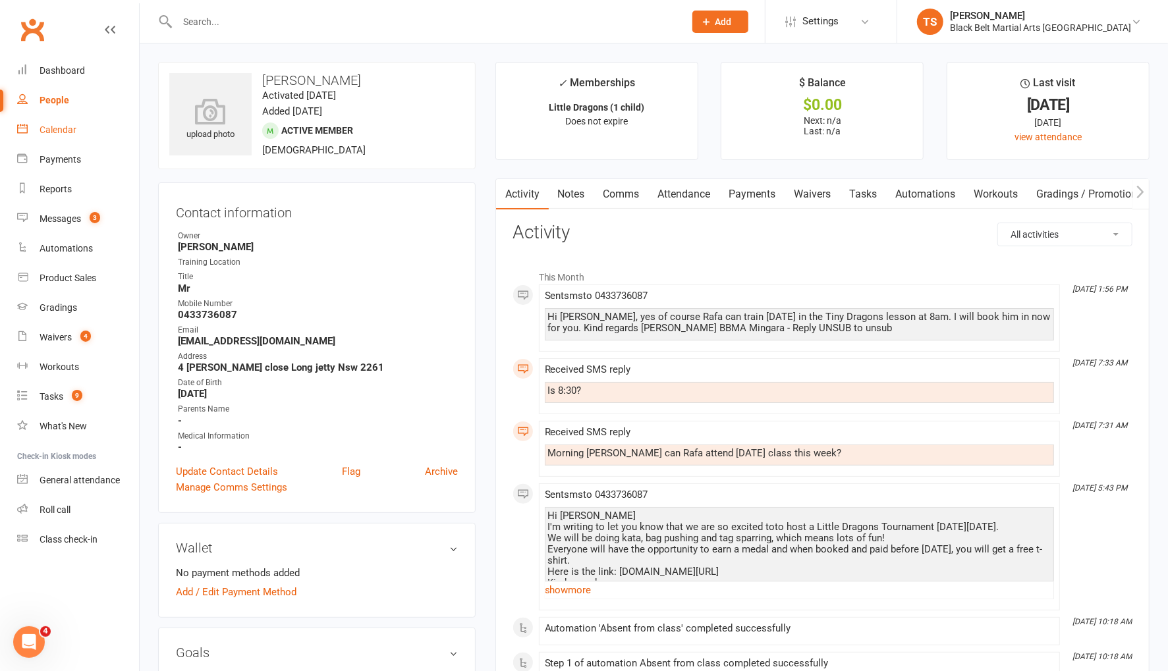
click at [67, 128] on div "Calendar" at bounding box center [58, 129] width 37 height 11
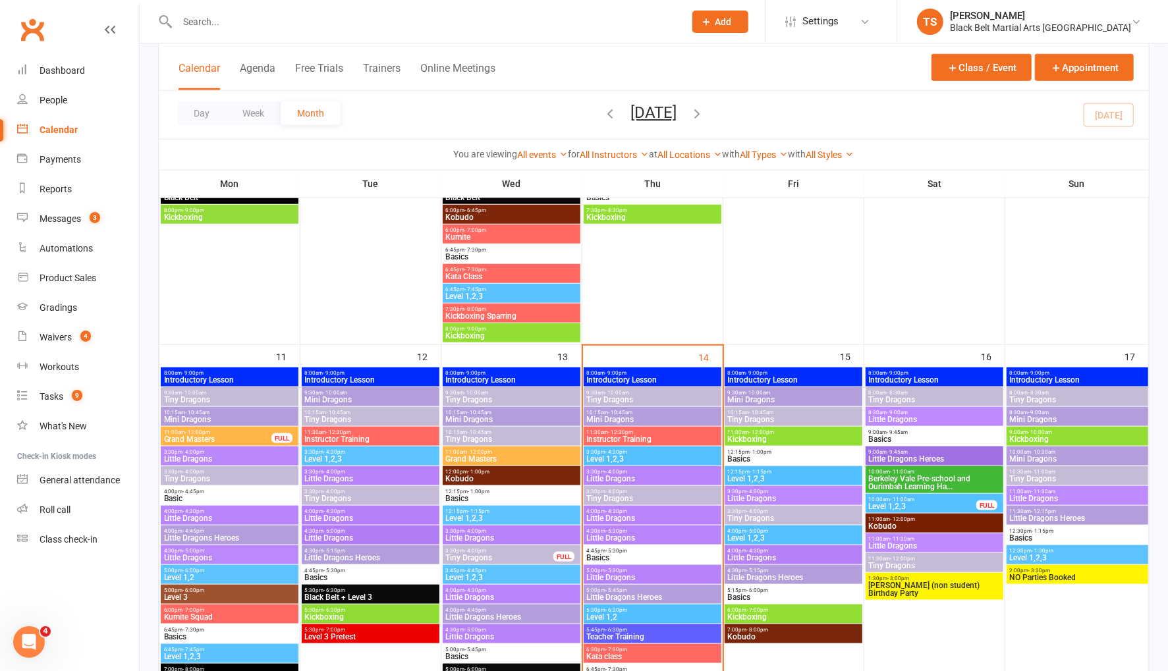
scroll to position [894, 0]
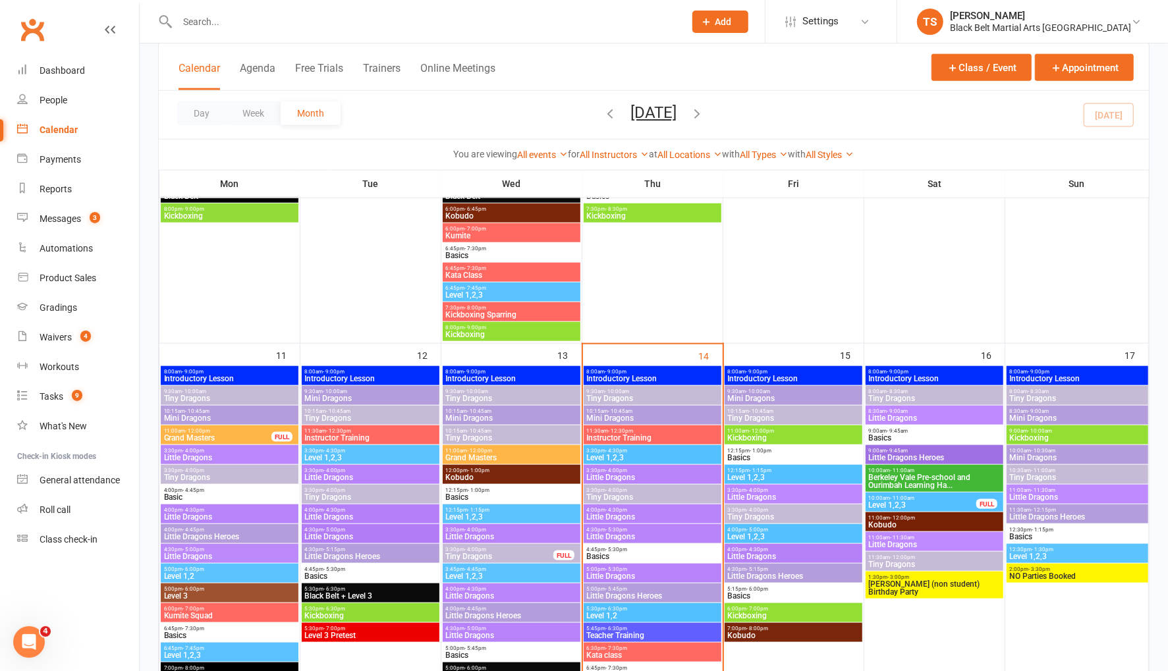
click at [1026, 390] on span "8:00am - 8:30am" at bounding box center [1077, 392] width 136 height 6
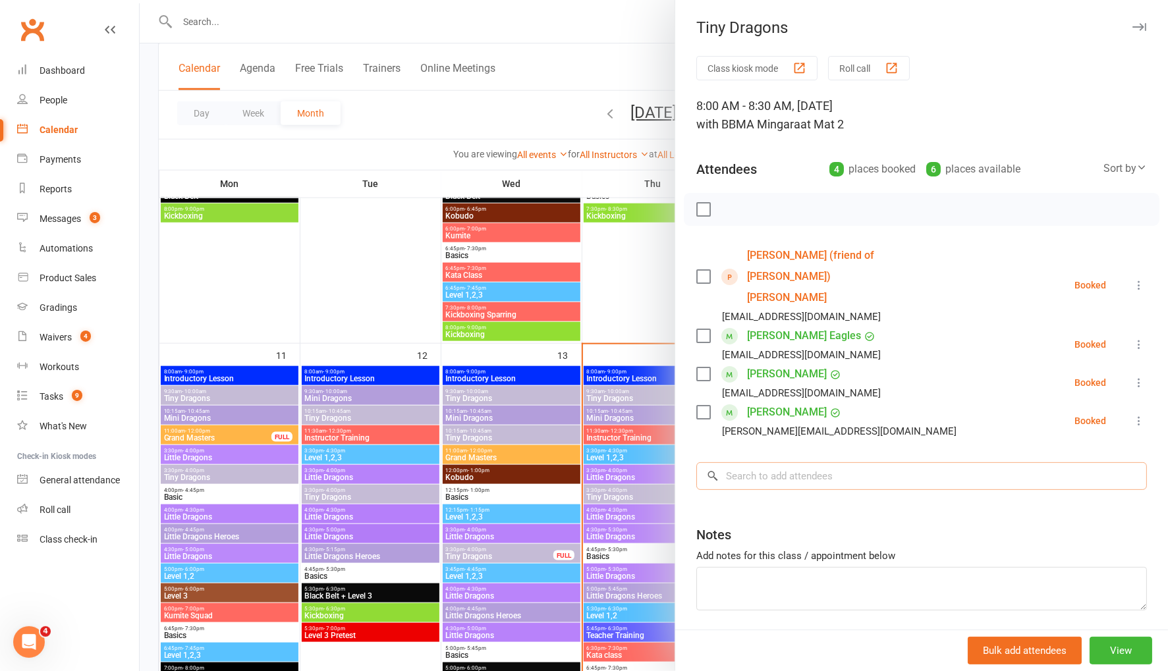
click at [798, 462] on input "search" at bounding box center [921, 476] width 451 height 28
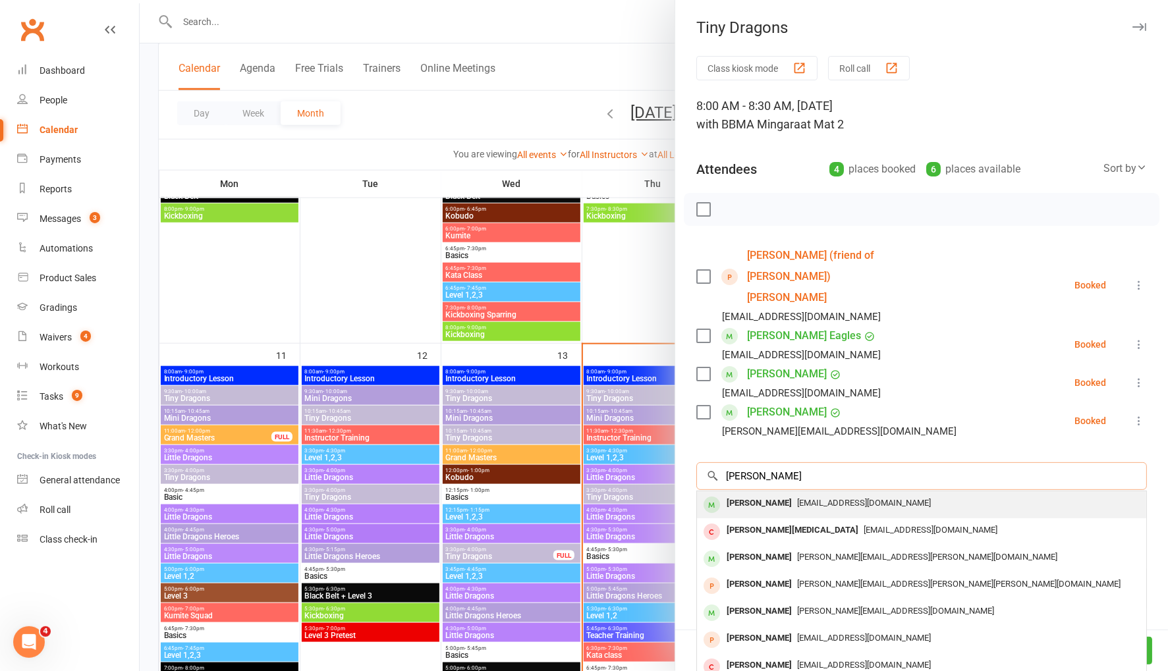
scroll to position [893, 0]
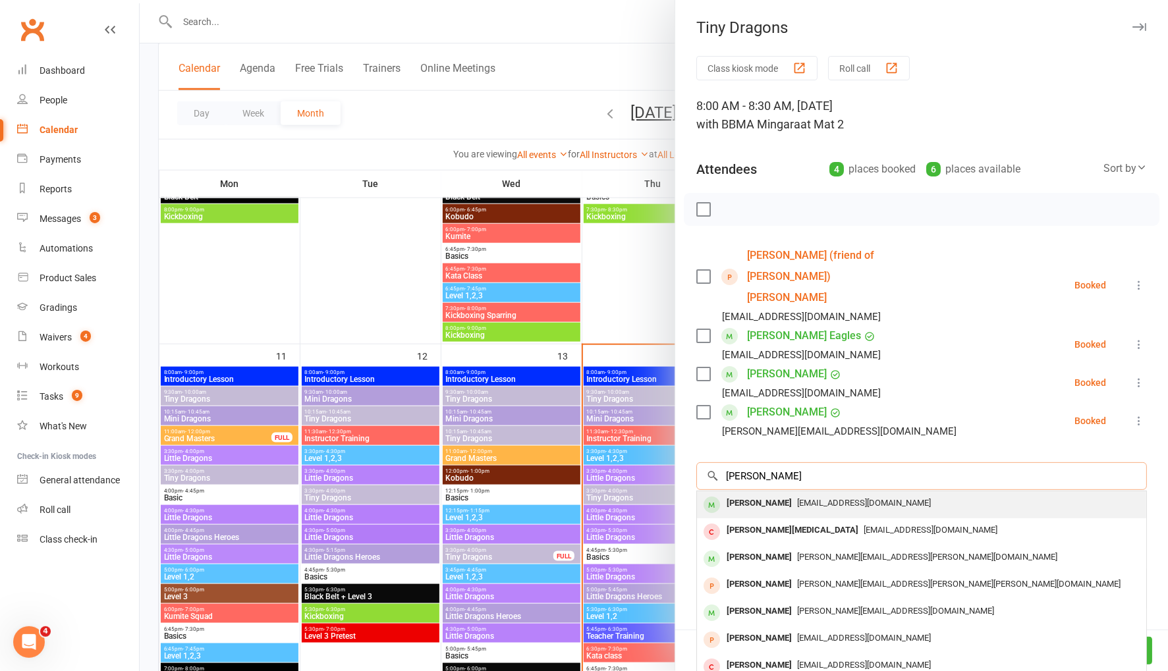
type input "rafa leon"
click at [777, 491] on div "Rafael Leon erikacarvalho195@hotmail.com" at bounding box center [921, 504] width 449 height 27
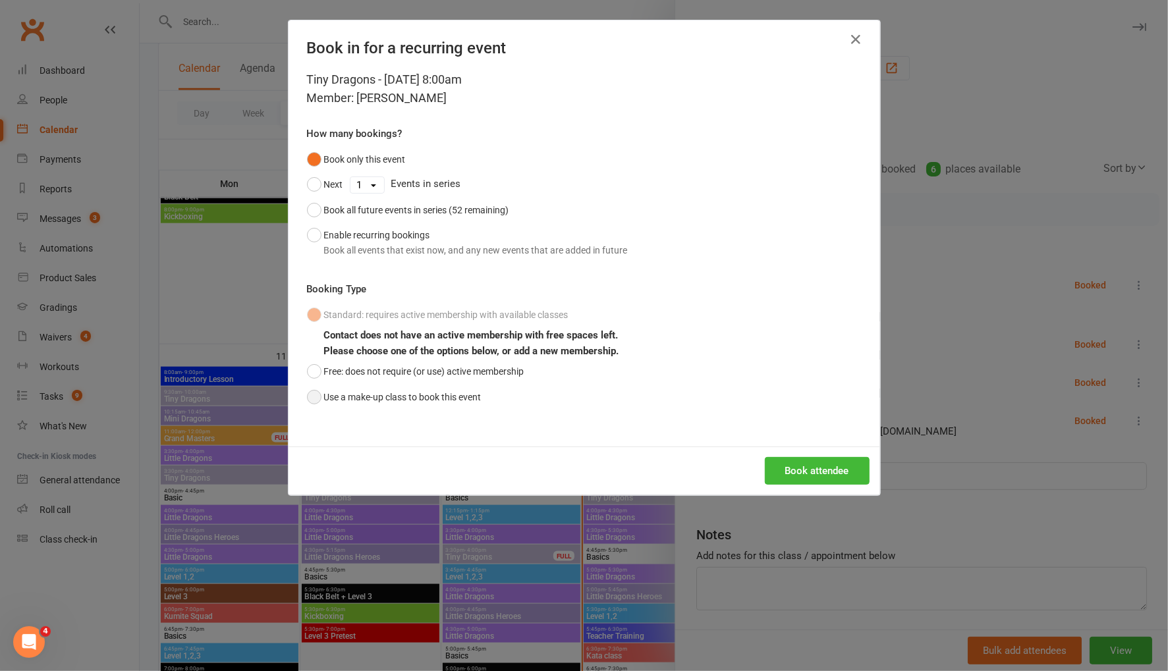
drag, startPoint x: 315, startPoint y: 393, endPoint x: 555, endPoint y: 397, distance: 239.8
click at [321, 391] on button "Use a make-up class to book this event" at bounding box center [394, 397] width 175 height 25
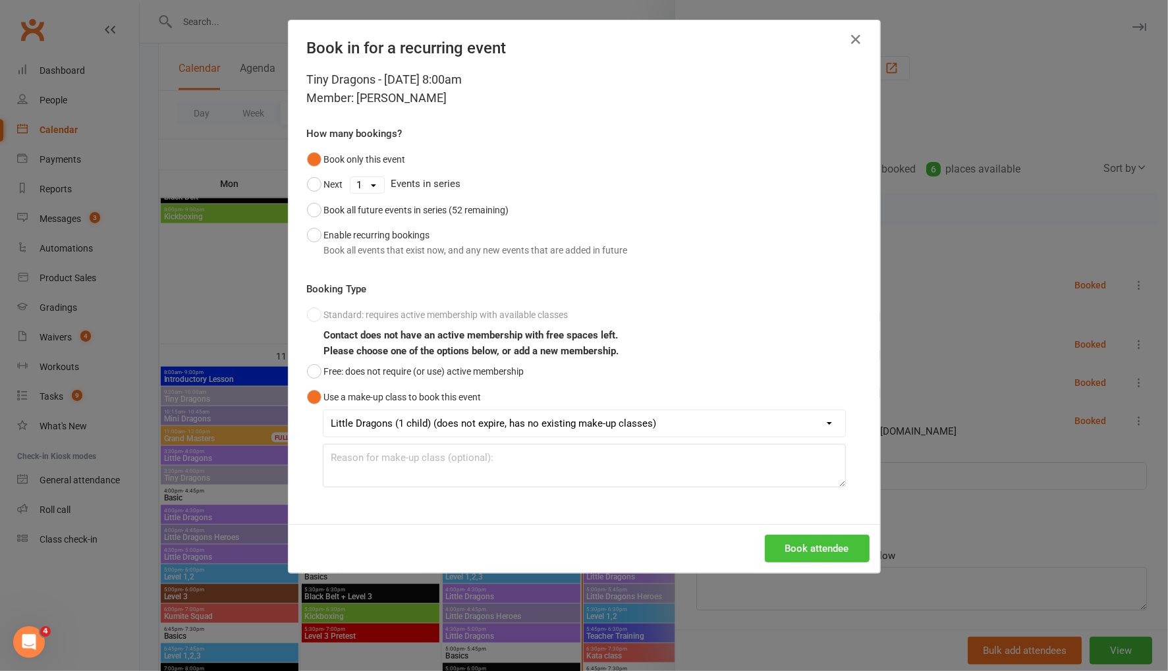
drag, startPoint x: 823, startPoint y: 549, endPoint x: 335, endPoint y: 400, distance: 510.9
click at [822, 548] on button "Book attendee" at bounding box center [817, 549] width 105 height 28
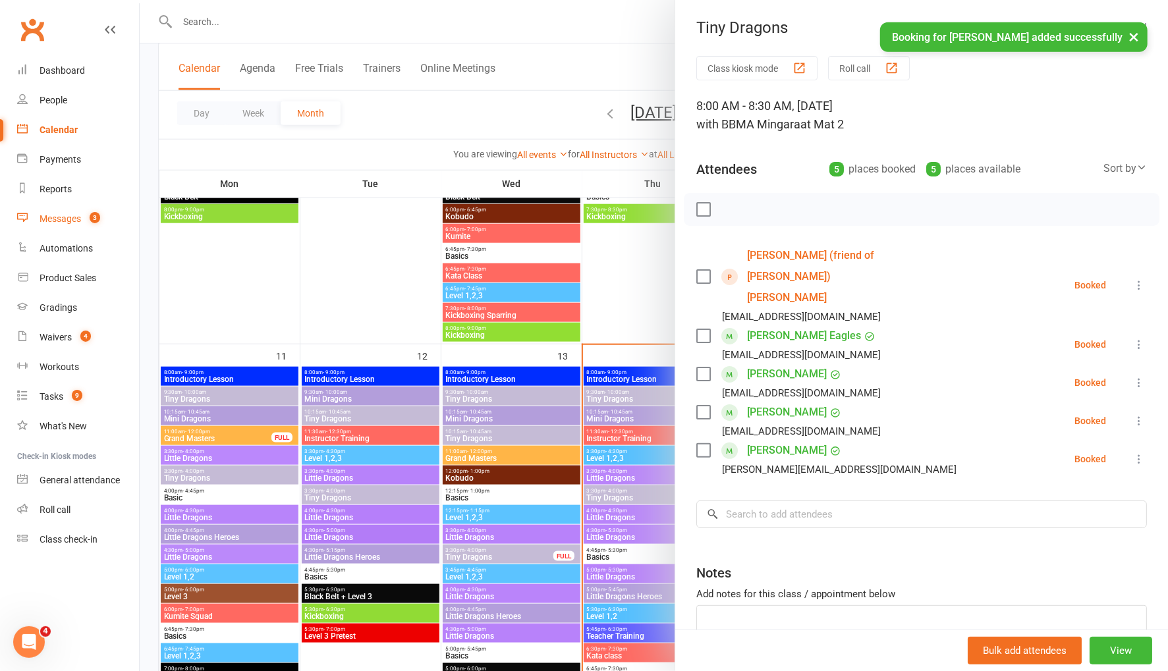
click at [59, 221] on div "Messages" at bounding box center [60, 218] width 41 height 11
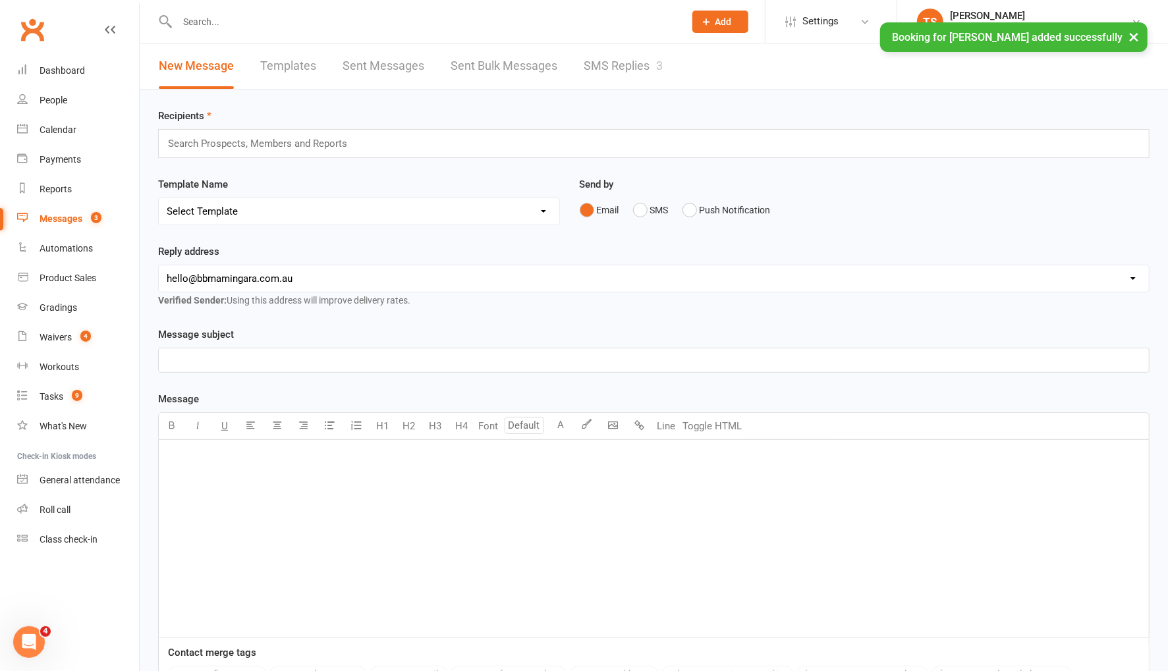
click at [597, 61] on link "SMS Replies 3" at bounding box center [623, 65] width 79 height 45
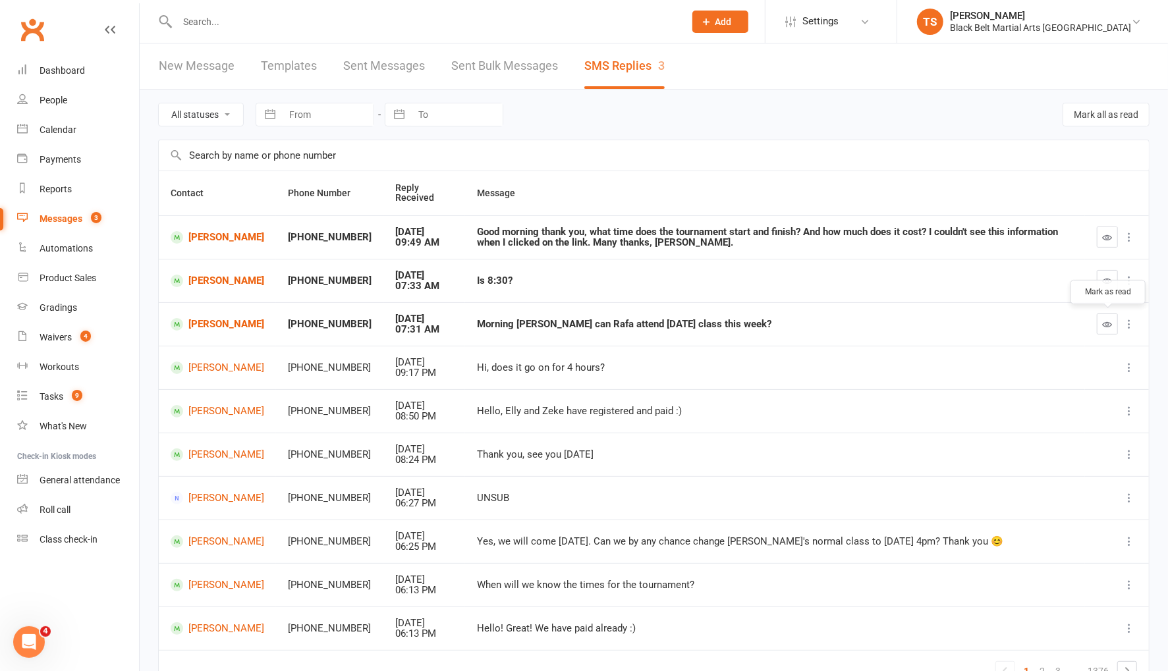
click at [1108, 323] on icon "button" at bounding box center [1108, 324] width 10 height 10
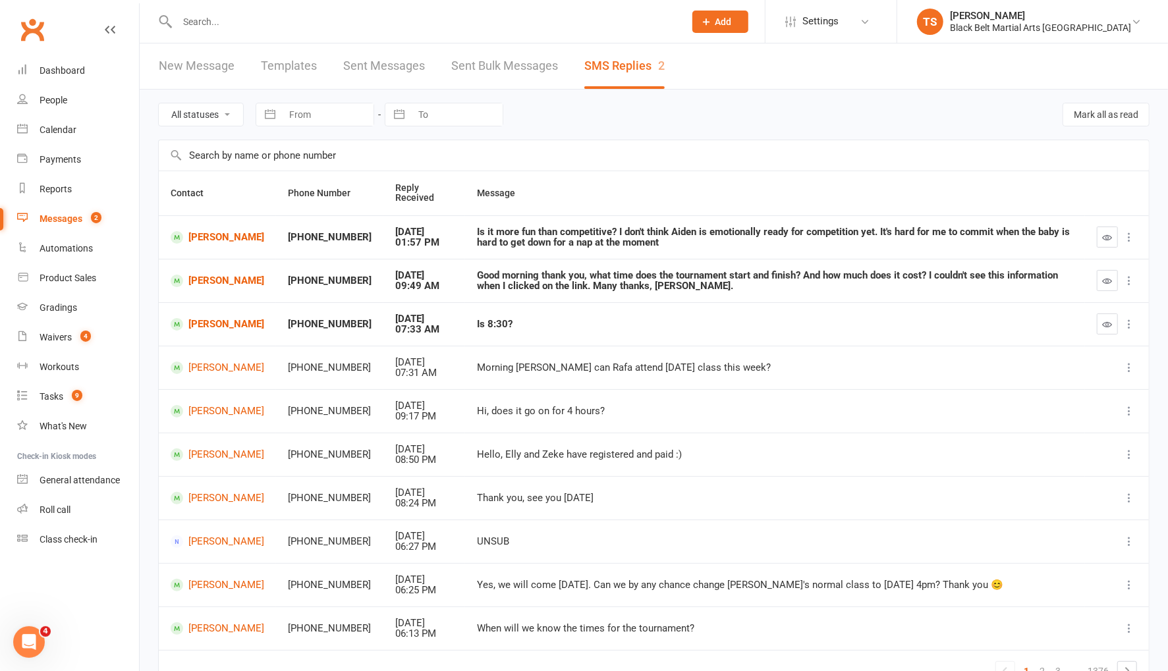
click at [1114, 324] on button "button" at bounding box center [1107, 324] width 21 height 21
click at [227, 238] on link "[PERSON_NAME]" at bounding box center [218, 237] width 94 height 13
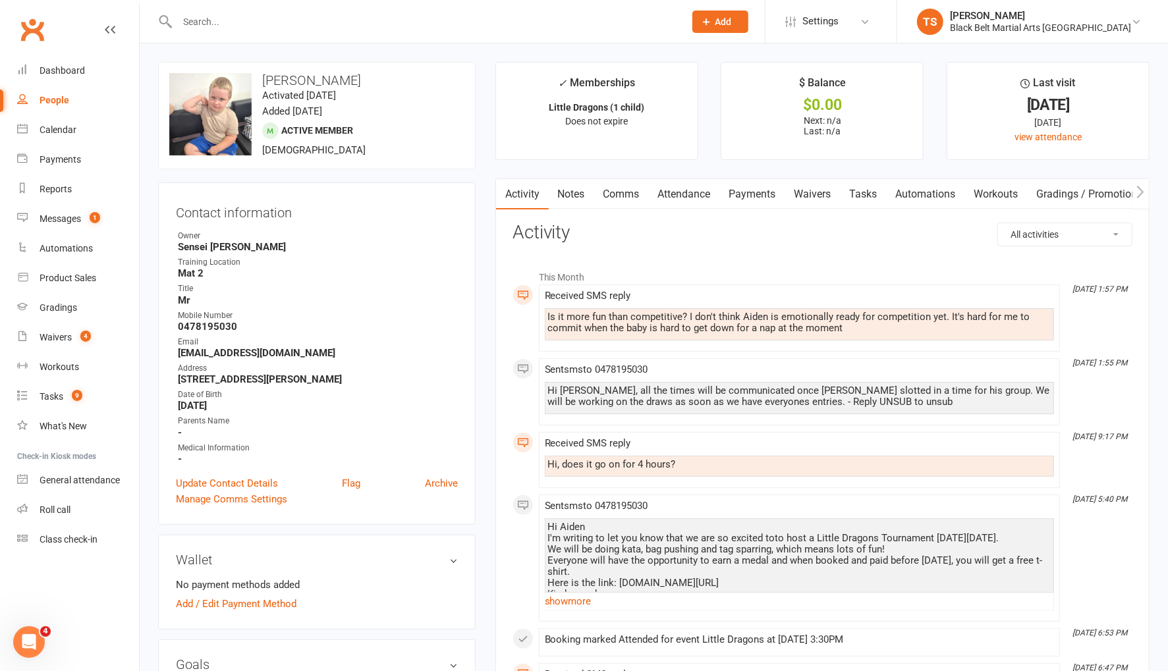
click at [628, 194] on link "Comms" at bounding box center [621, 194] width 55 height 30
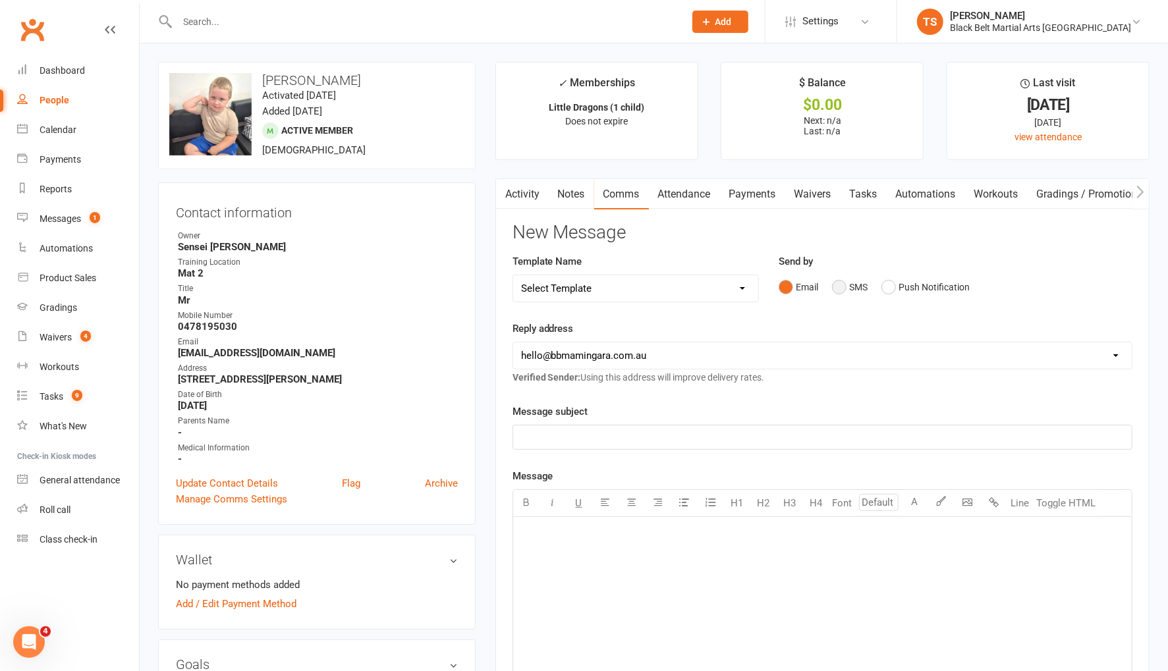
drag, startPoint x: 841, startPoint y: 286, endPoint x: 819, endPoint y: 333, distance: 51.6
click at [841, 286] on button "SMS" at bounding box center [850, 287] width 36 height 25
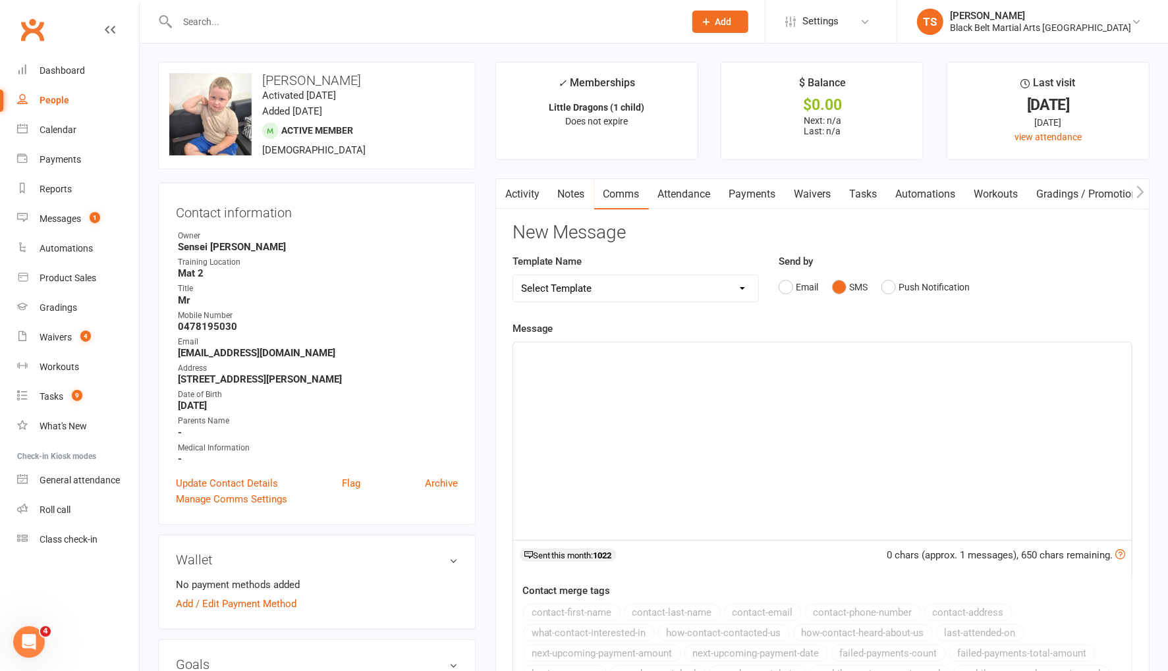
drag, startPoint x: 819, startPoint y: 333, endPoint x: 763, endPoint y: 383, distance: 76.0
click at [763, 383] on div "﻿" at bounding box center [822, 441] width 618 height 198
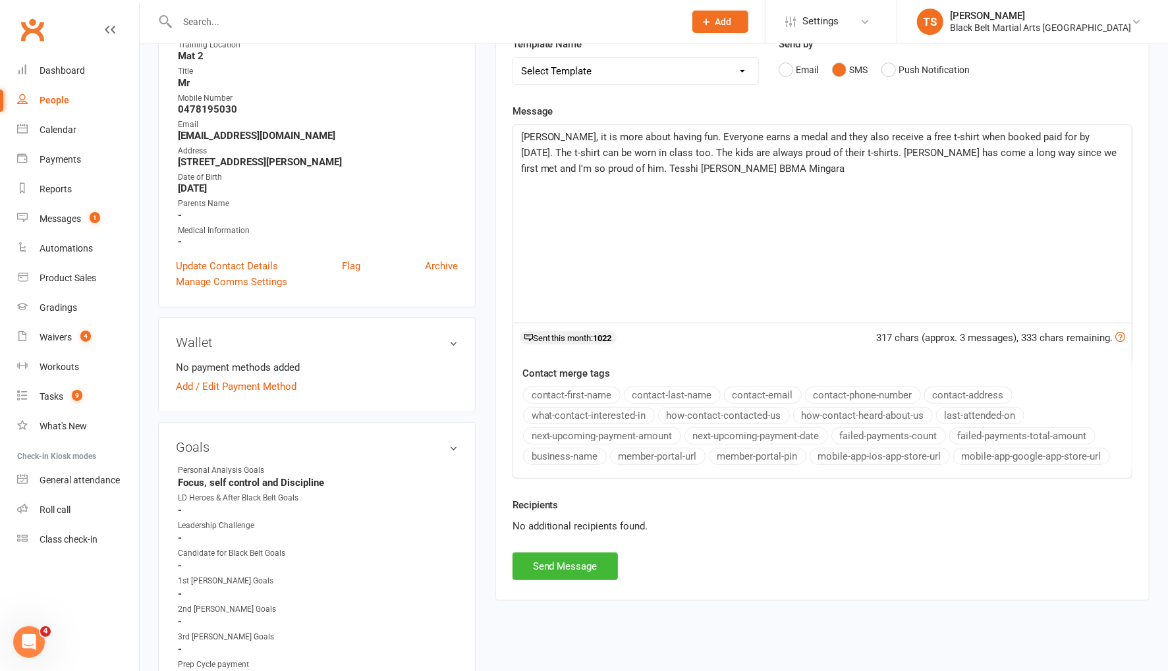
scroll to position [236, 0]
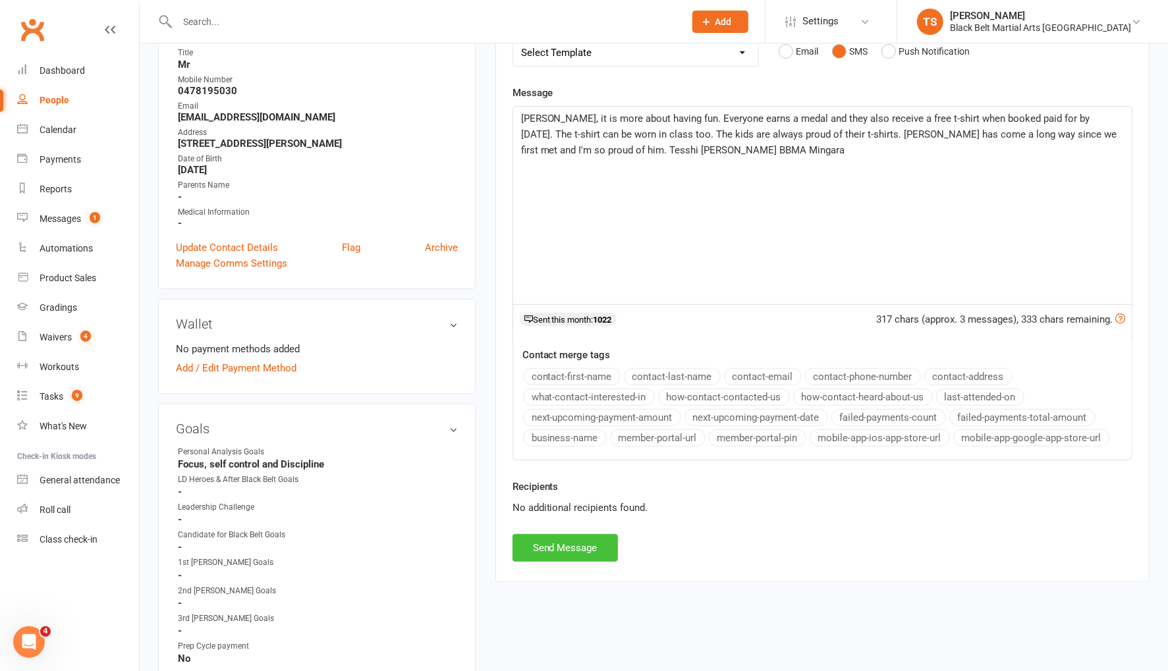
click at [554, 539] on button "Send Message" at bounding box center [564, 548] width 105 height 28
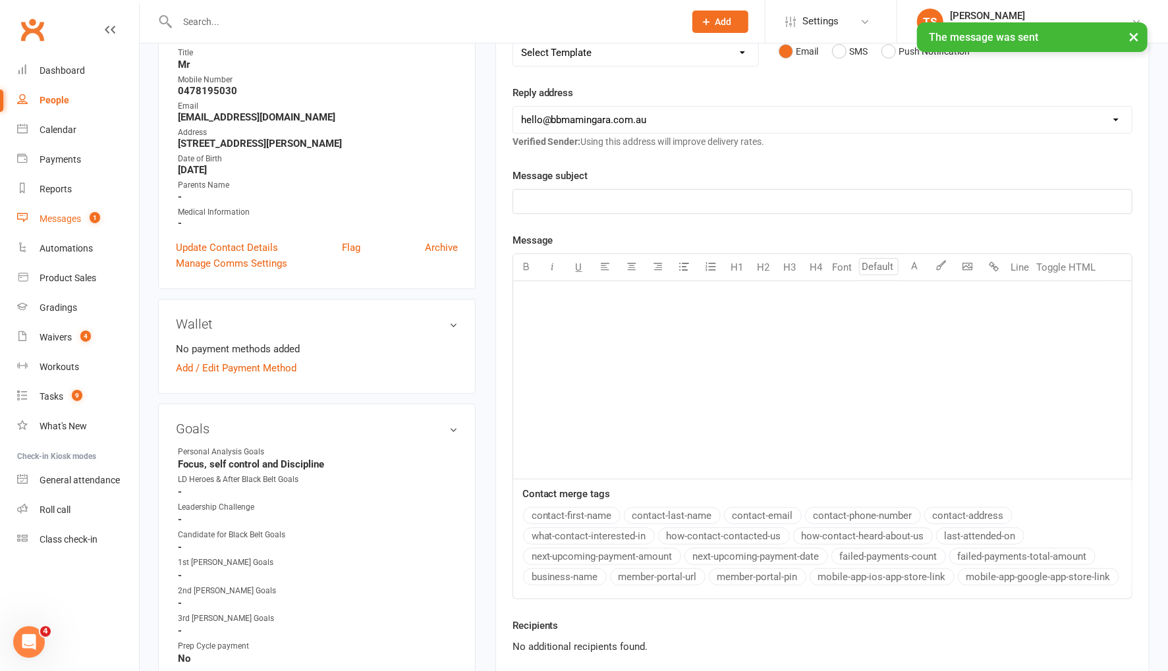
click at [59, 219] on div "Messages" at bounding box center [60, 218] width 41 height 11
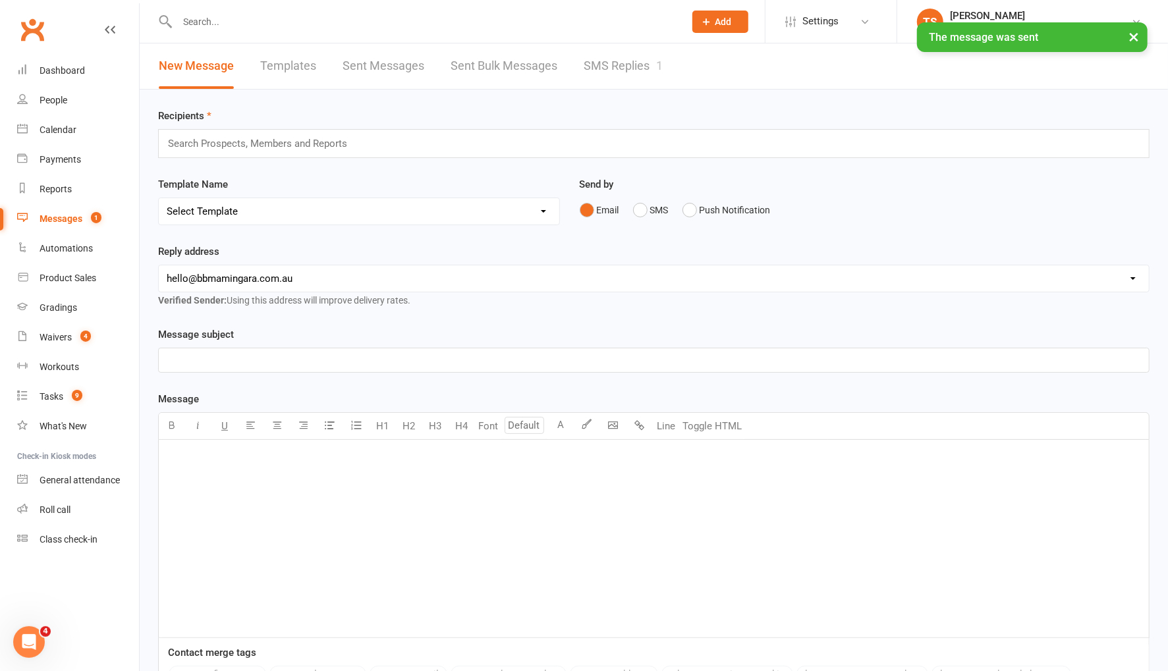
click at [603, 60] on link "SMS Replies 1" at bounding box center [623, 65] width 79 height 45
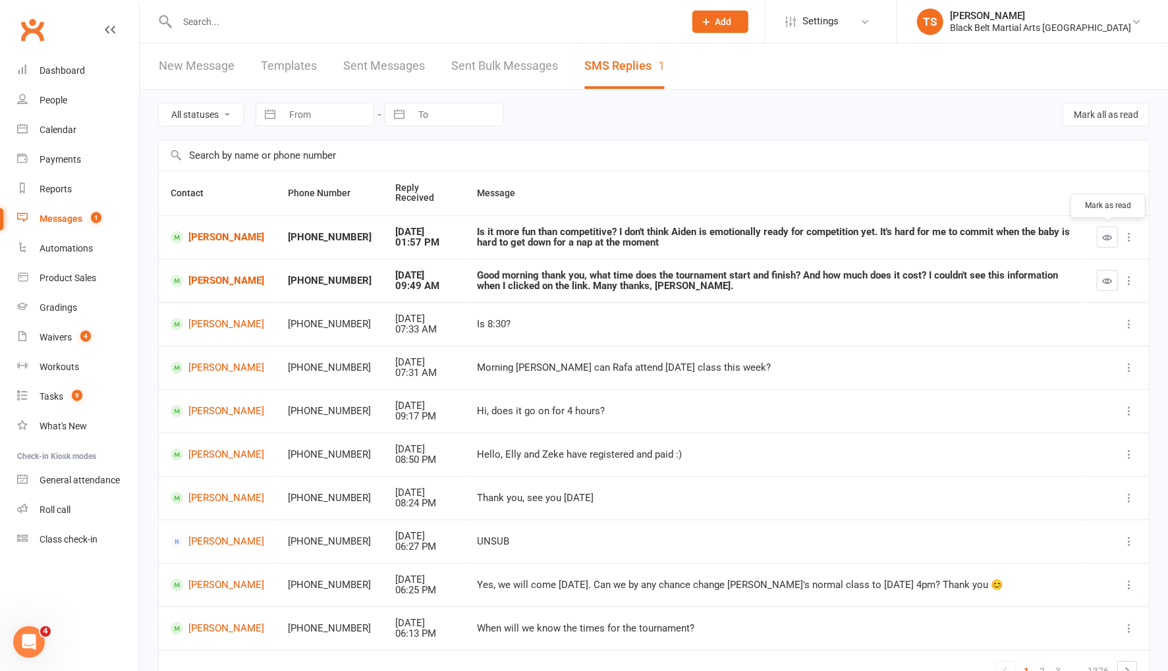
click at [1105, 236] on icon "button" at bounding box center [1108, 237] width 10 height 10
click at [226, 275] on link "Nicholas Malouf Hogg" at bounding box center [218, 281] width 94 height 13
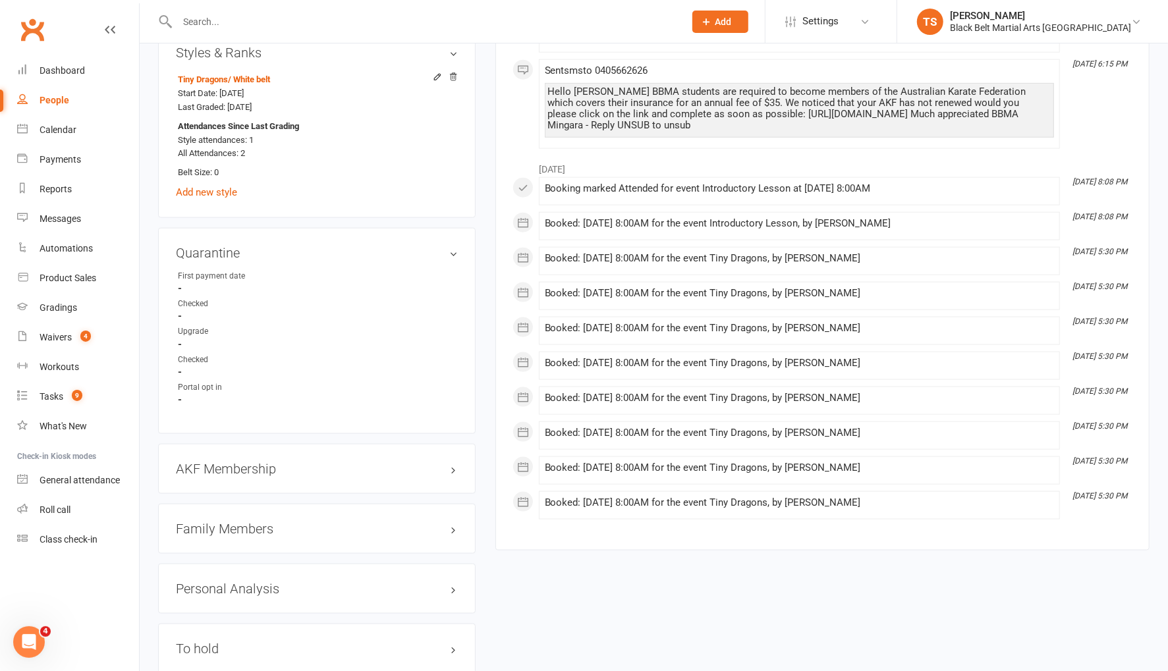
scroll to position [1062, 0]
drag, startPoint x: 235, startPoint y: 520, endPoint x: 252, endPoint y: 508, distance: 20.7
click at [236, 521] on h3 "Family Members" at bounding box center [317, 528] width 282 height 14
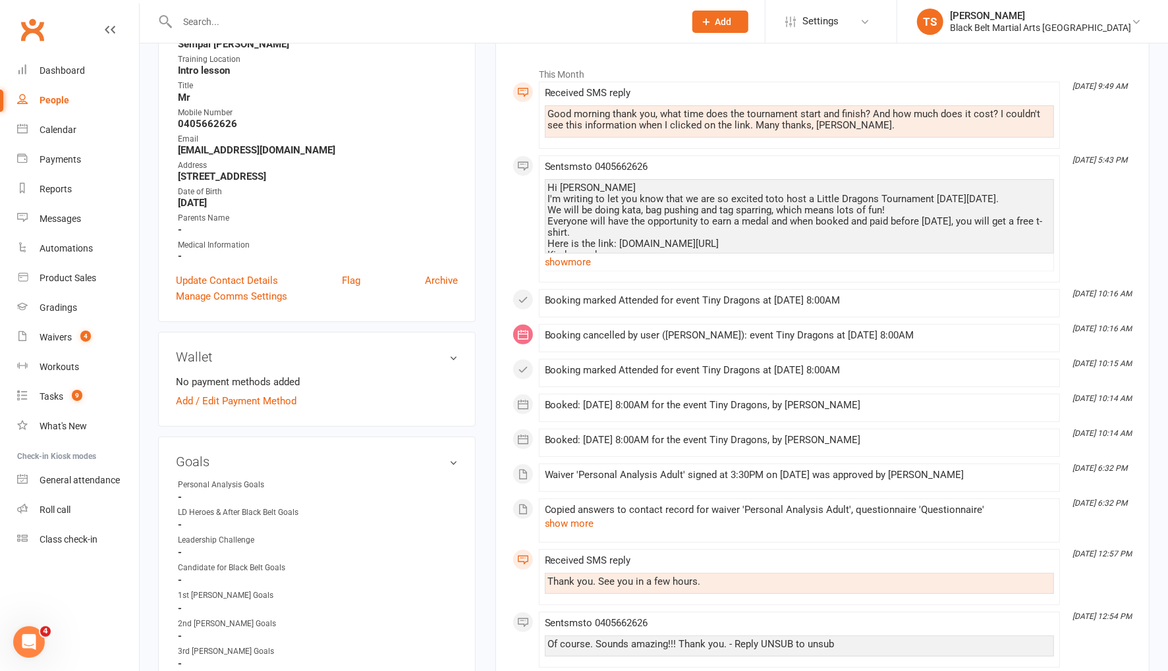
scroll to position [0, 0]
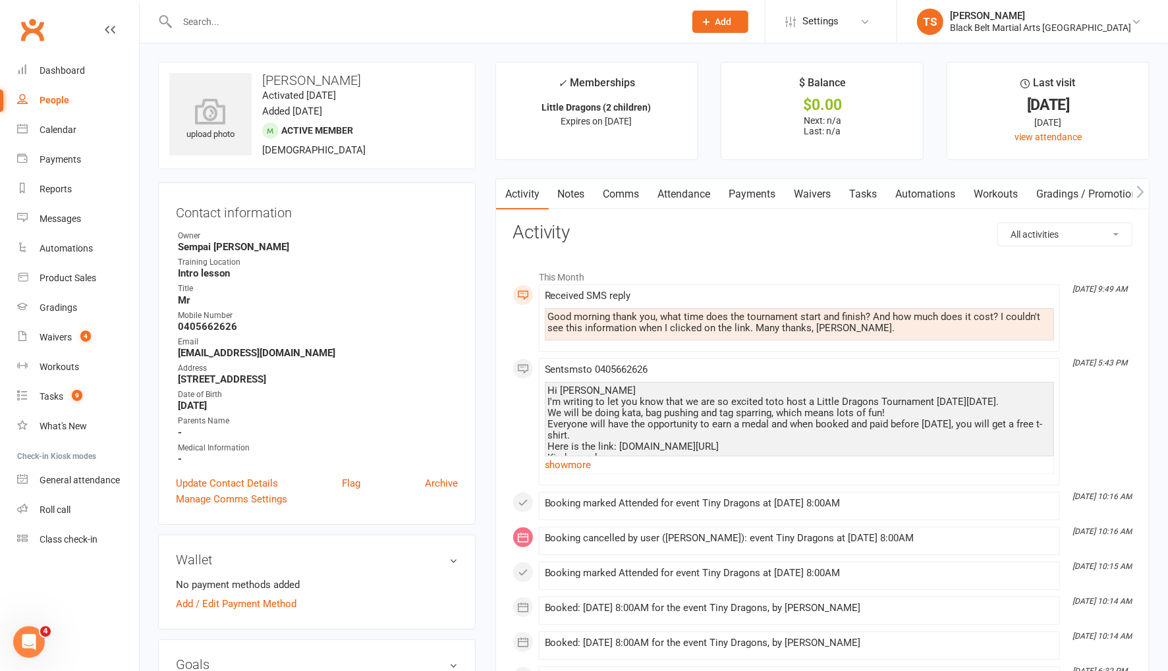
click at [612, 190] on link "Comms" at bounding box center [621, 194] width 55 height 30
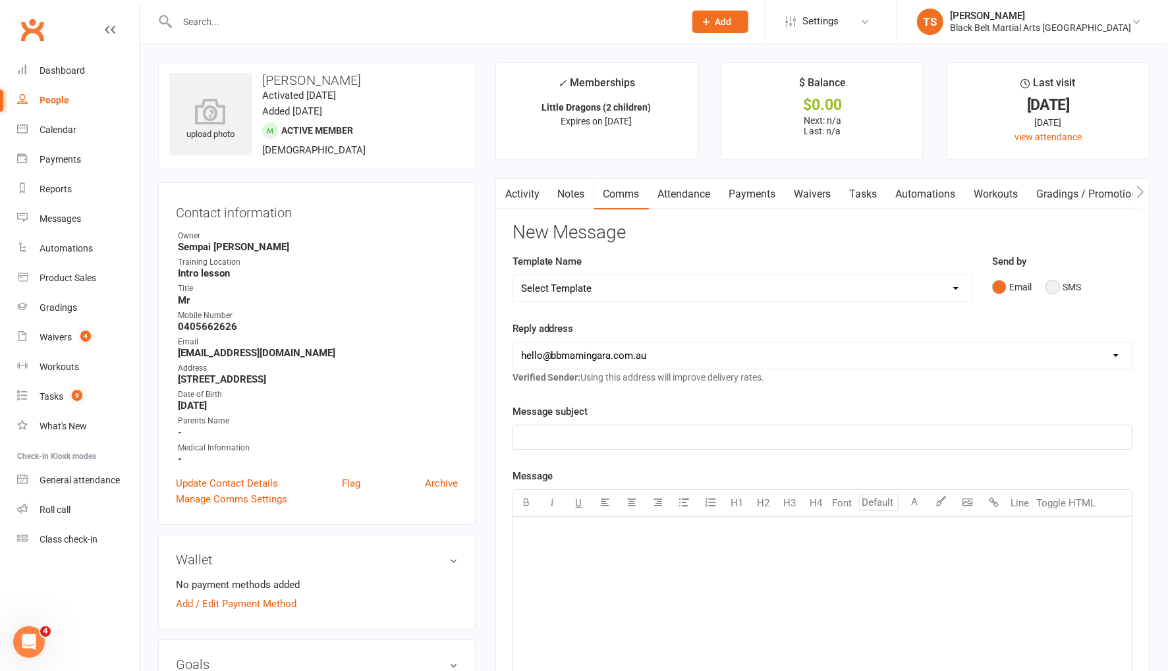
click at [1051, 284] on button "SMS" at bounding box center [1063, 287] width 36 height 25
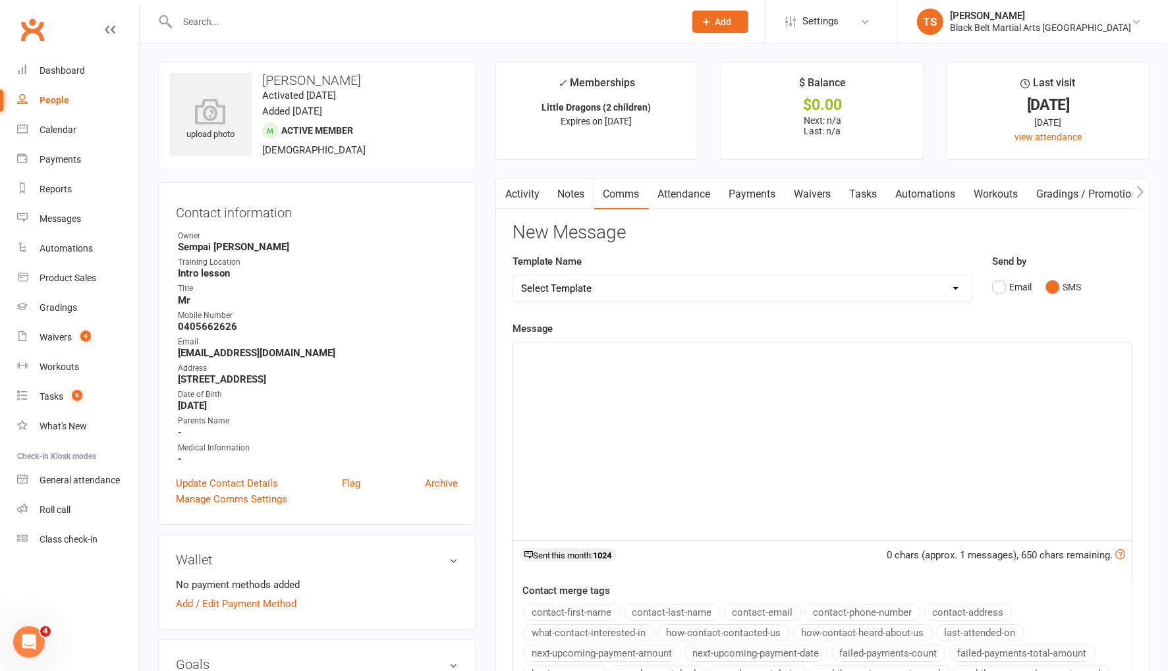
click at [774, 366] on div "﻿" at bounding box center [822, 441] width 618 height 198
click at [594, 355] on span "Hi Jessica, the tornament will" at bounding box center [607, 354] width 173 height 12
click at [676, 358] on p "Hi Jessica, the tournament will" at bounding box center [822, 354] width 603 height 16
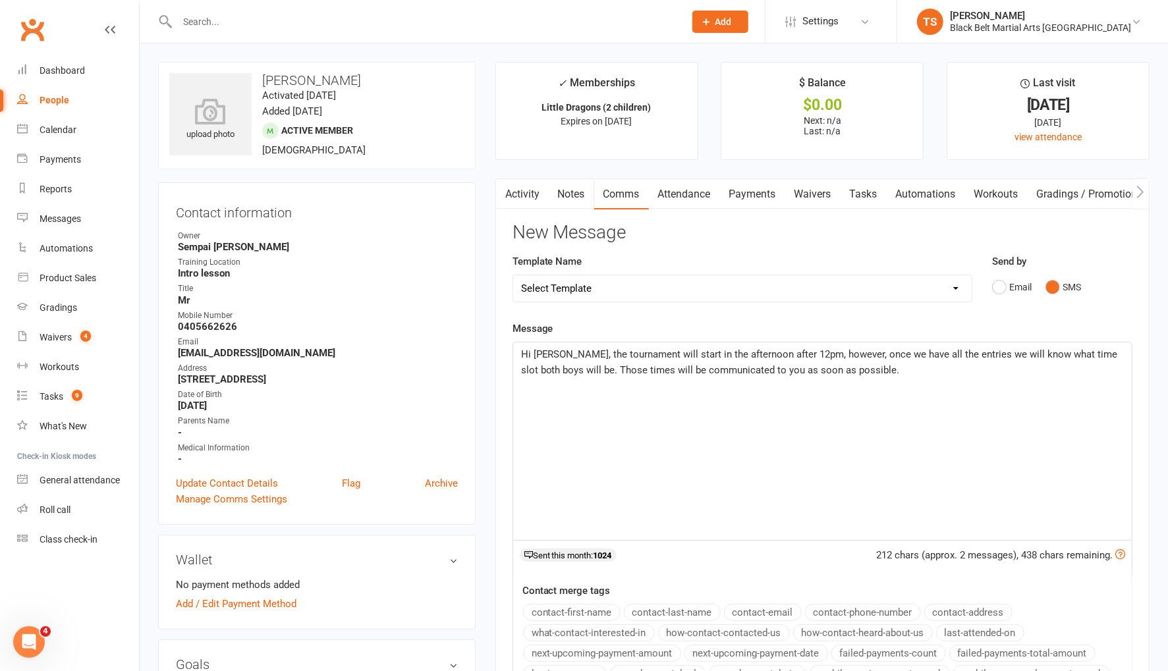
click at [571, 368] on span "Hi Jessica, the tournament will start in the afternoon after 12pm, however, onc…" at bounding box center [820, 362] width 599 height 28
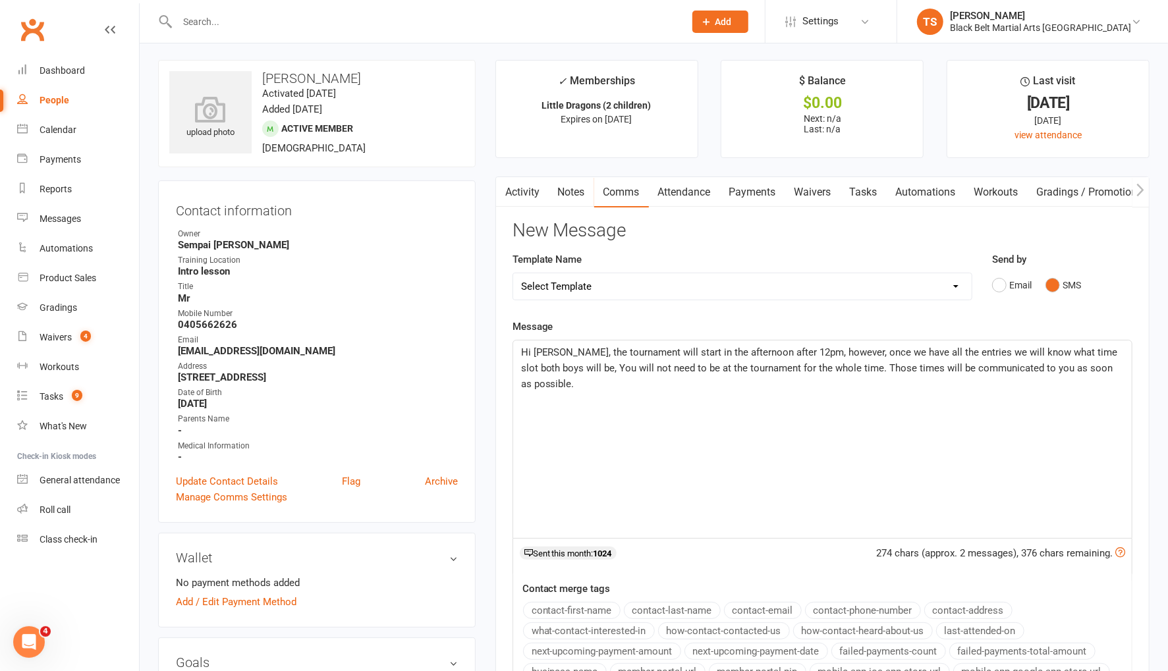
scroll to position [4, 0]
click at [1122, 364] on p "Hi Jessica, the tournament will start in the afternoon after 12pm, however, onc…" at bounding box center [822, 365] width 603 height 47
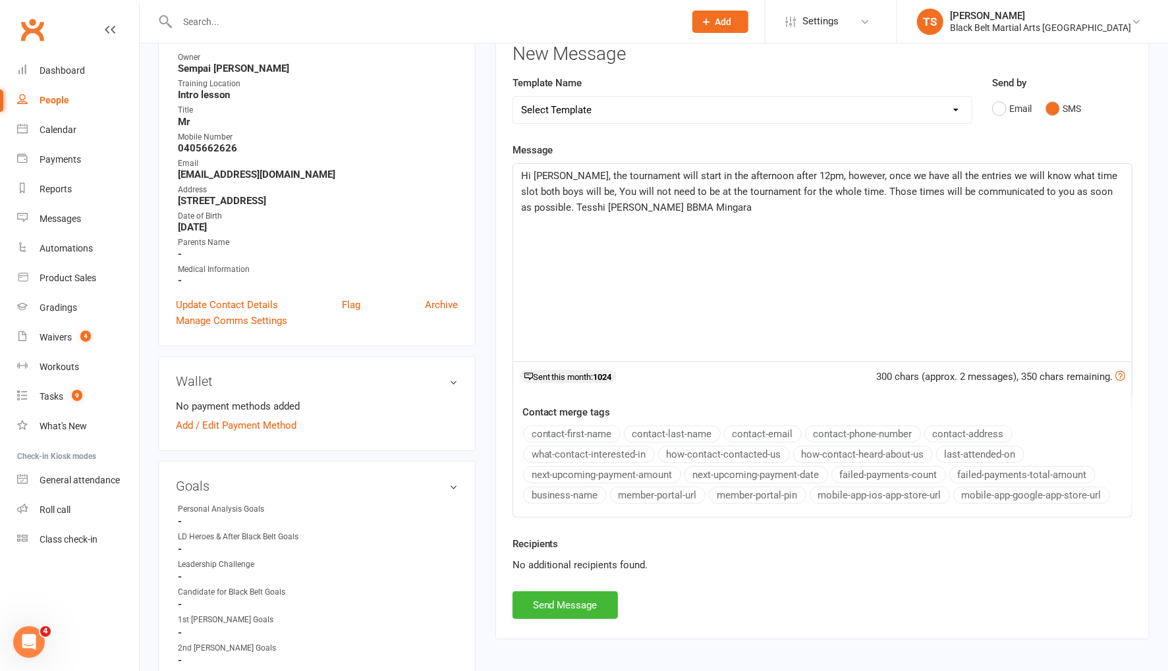
scroll to position [213, 0]
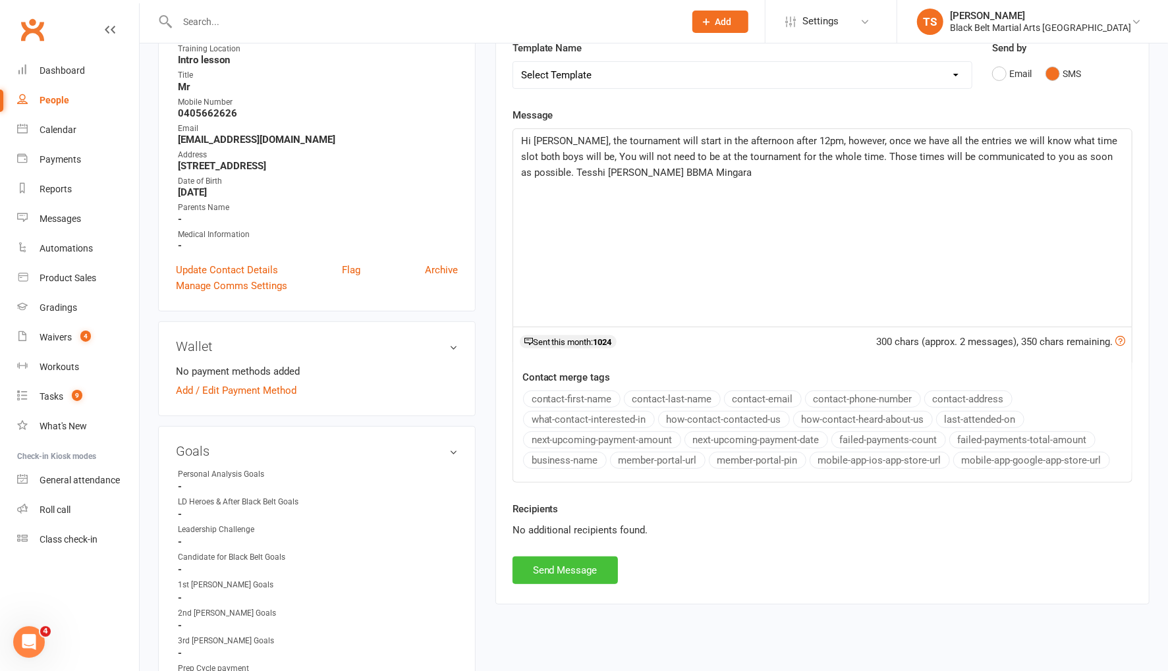
click at [572, 572] on button "Send Message" at bounding box center [564, 571] width 105 height 28
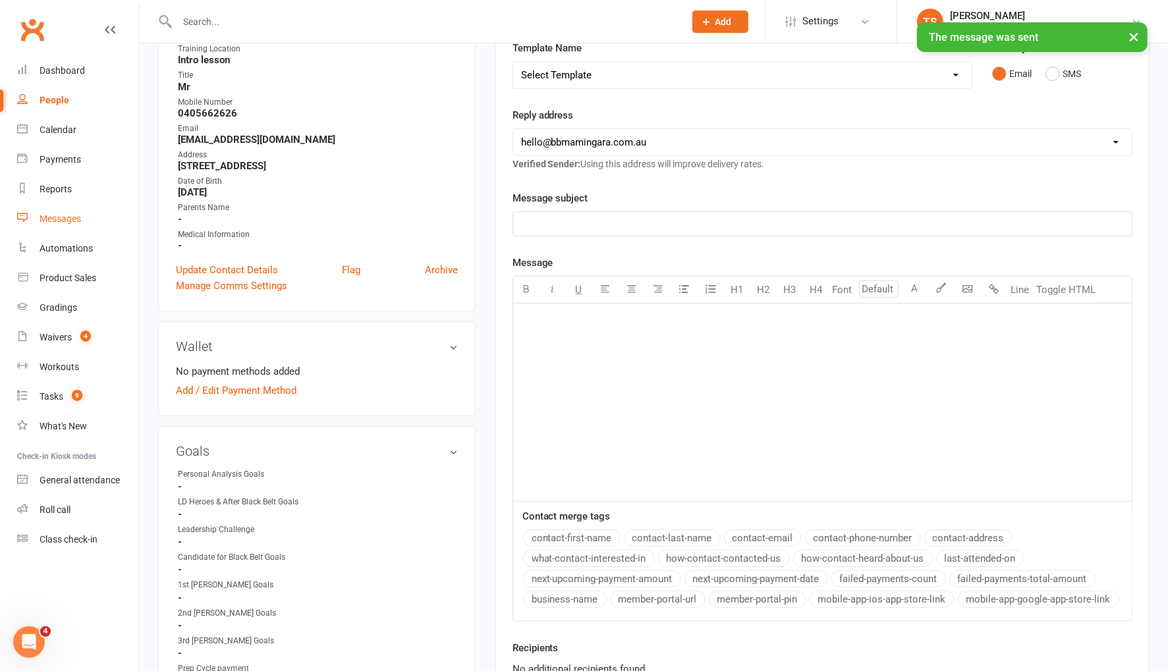
click at [66, 222] on div "Messages" at bounding box center [60, 218] width 41 height 11
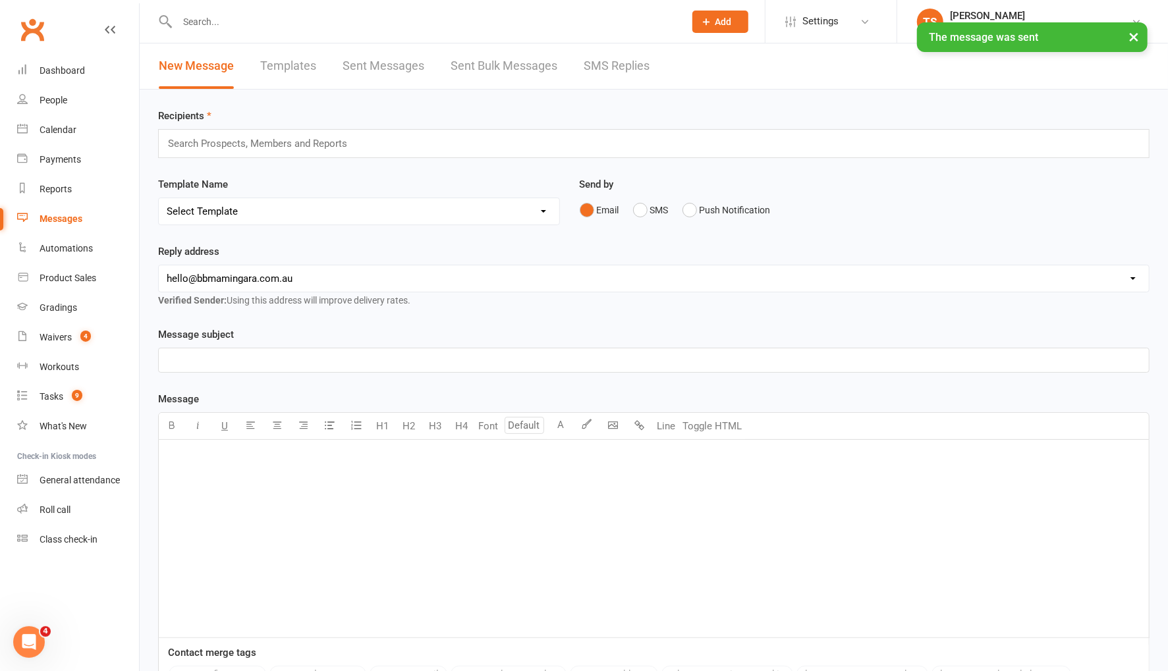
click at [603, 63] on link "SMS Replies" at bounding box center [617, 65] width 66 height 45
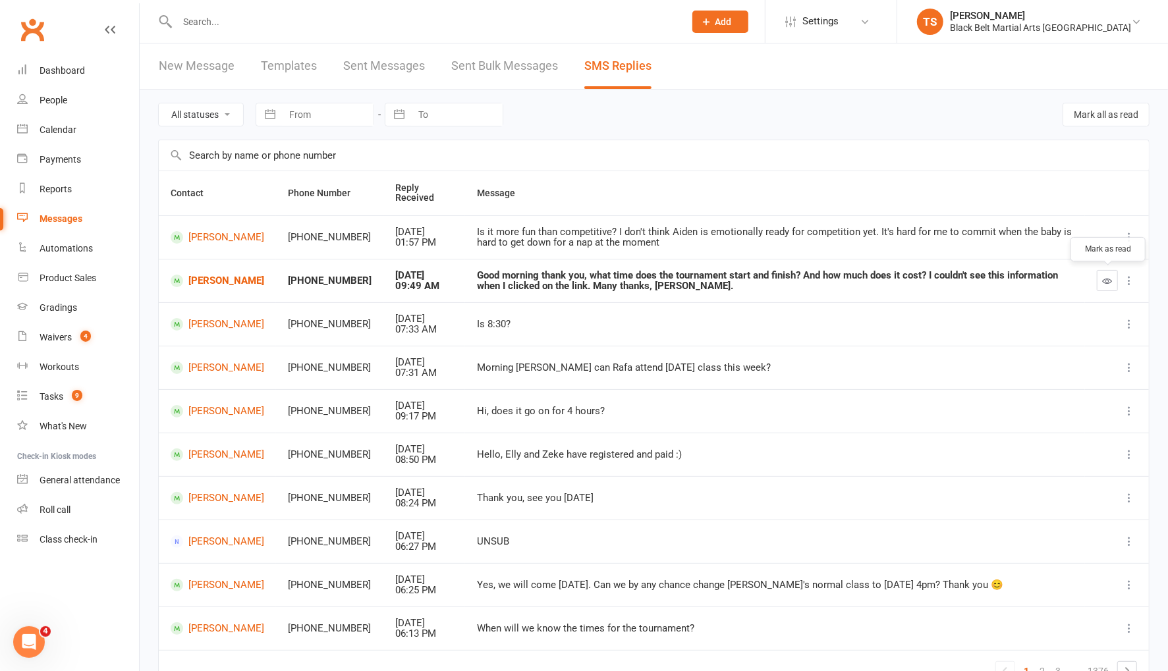
click at [1105, 279] on icon "button" at bounding box center [1108, 281] width 10 height 10
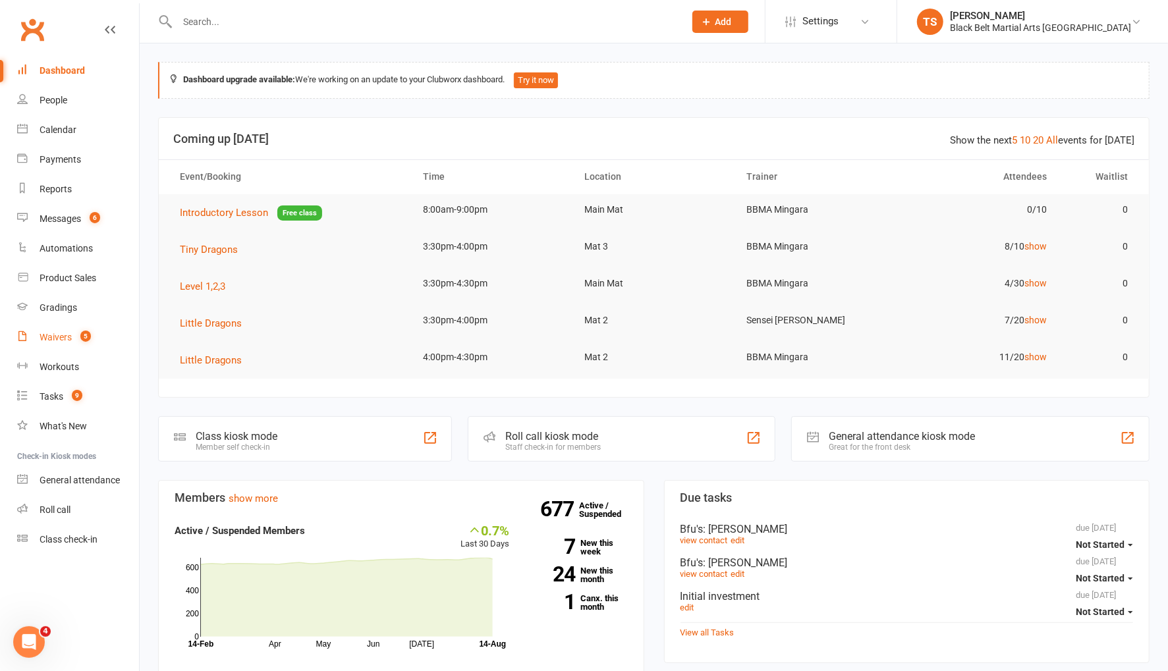
click at [65, 340] on div "Waivers" at bounding box center [56, 337] width 32 height 11
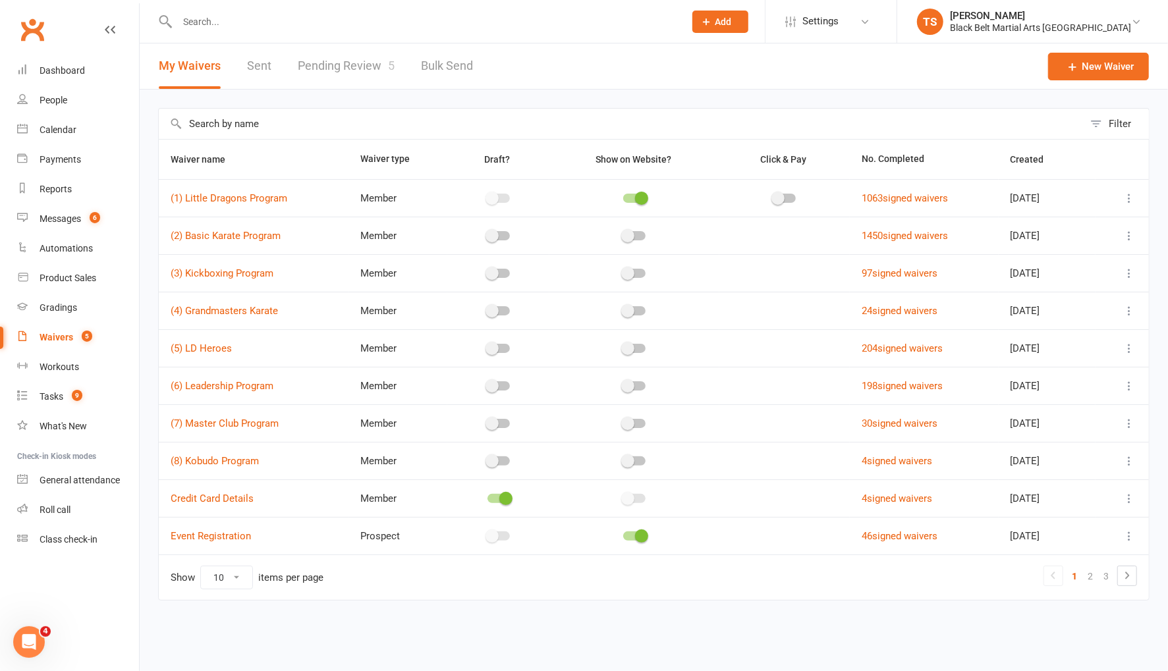
click at [365, 70] on link "Pending Review 5" at bounding box center [346, 65] width 97 height 45
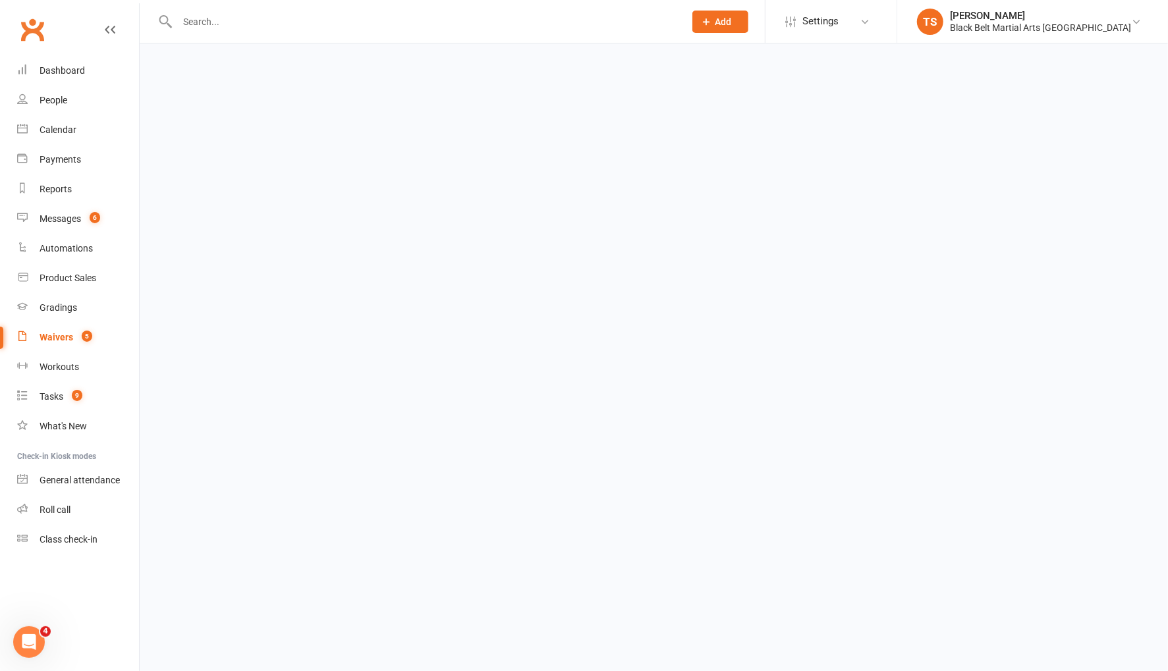
select select "50"
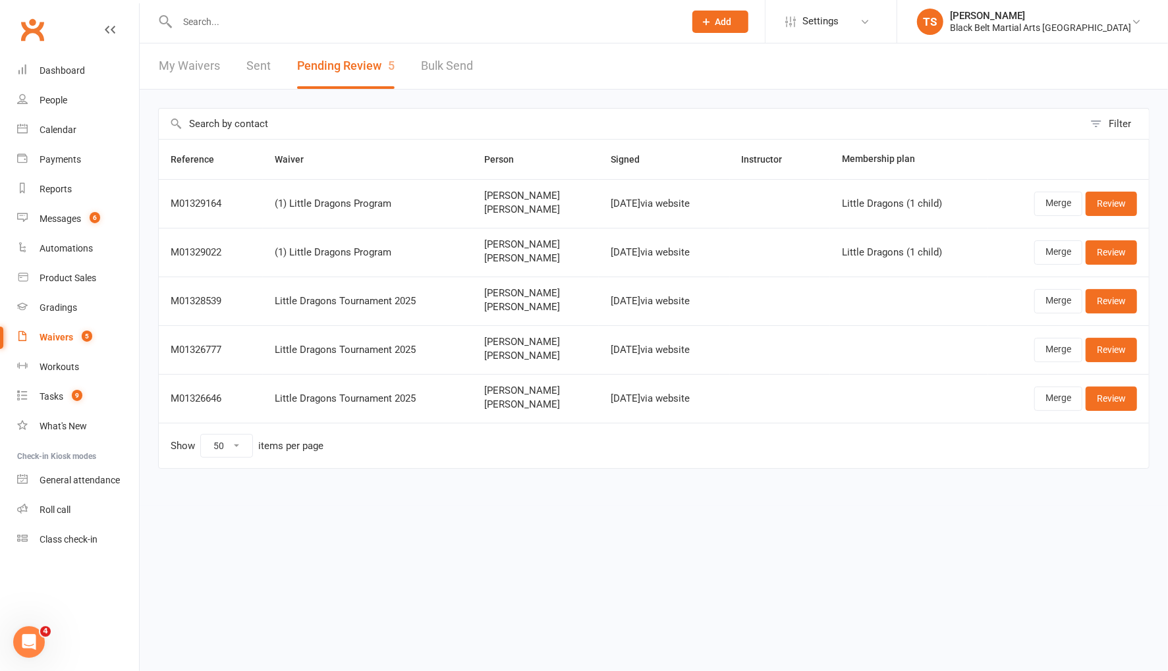
click at [881, 441] on td "Show 10 25 50 100 items per page" at bounding box center [654, 445] width 990 height 45
click at [524, 26] on input "text" at bounding box center [424, 22] width 502 height 18
type input "nathaniel mall"
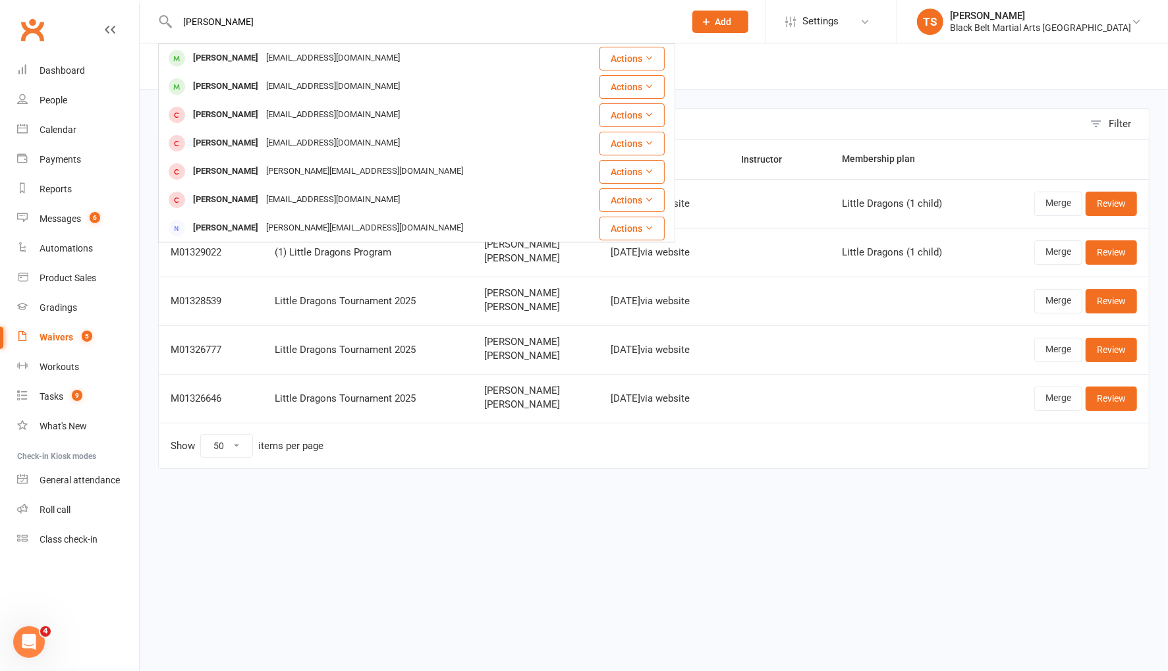
click at [315, 59] on div "Ogcotterill@gmail.com" at bounding box center [333, 58] width 142 height 19
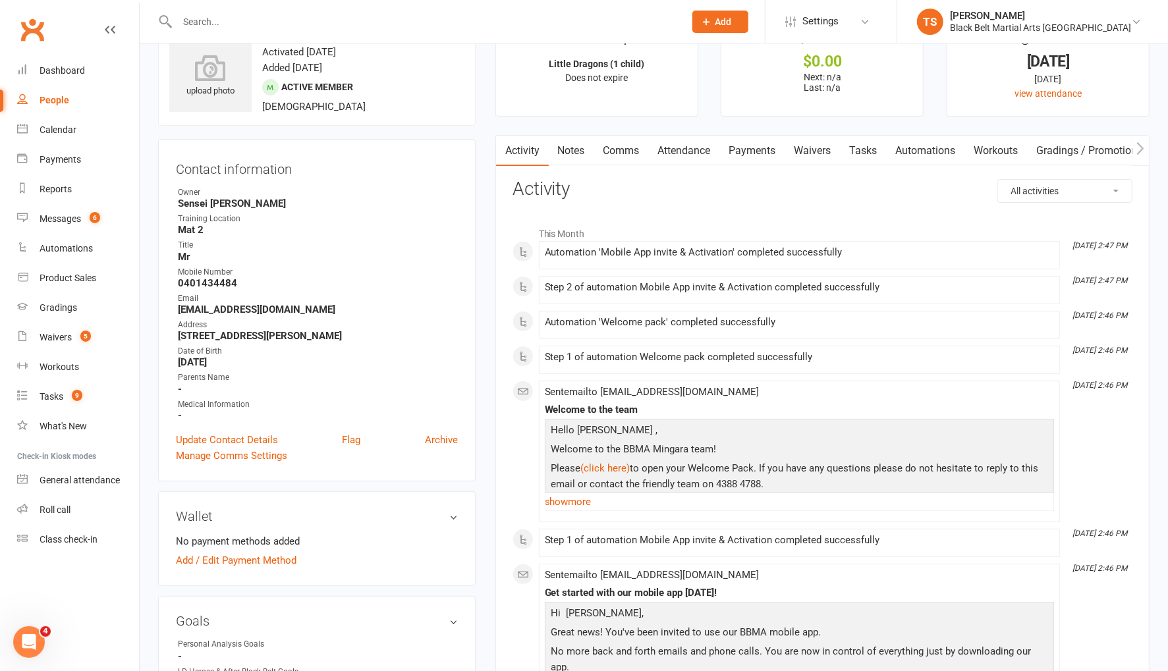
scroll to position [55, 0]
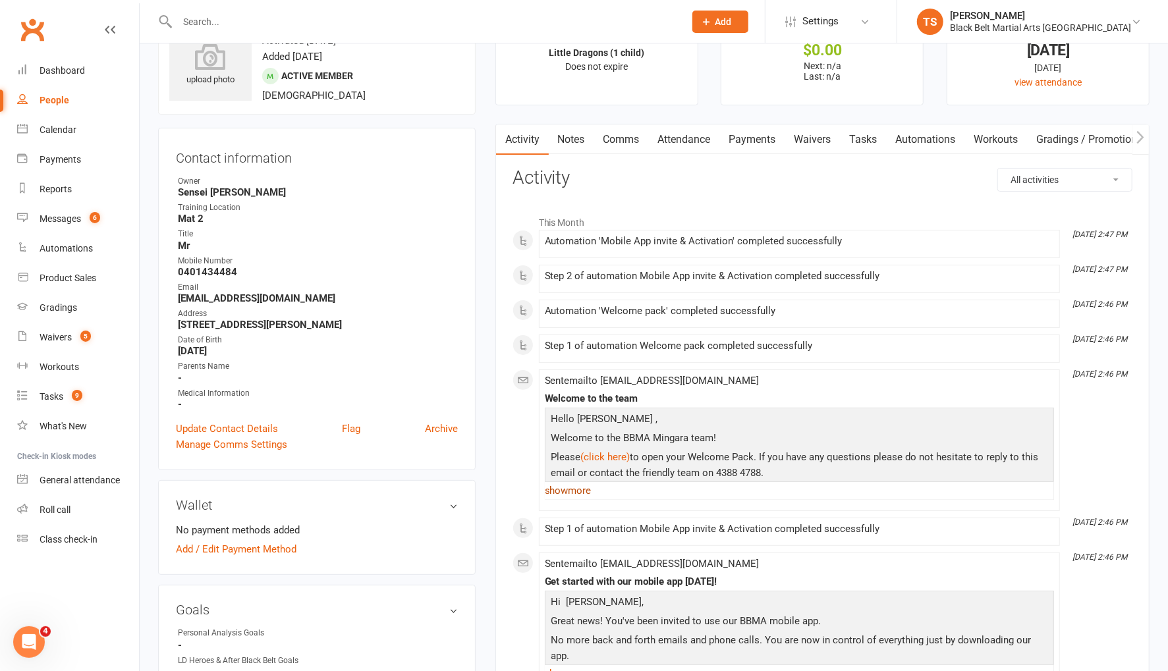
click at [572, 489] on link "show more" at bounding box center [799, 490] width 509 height 18
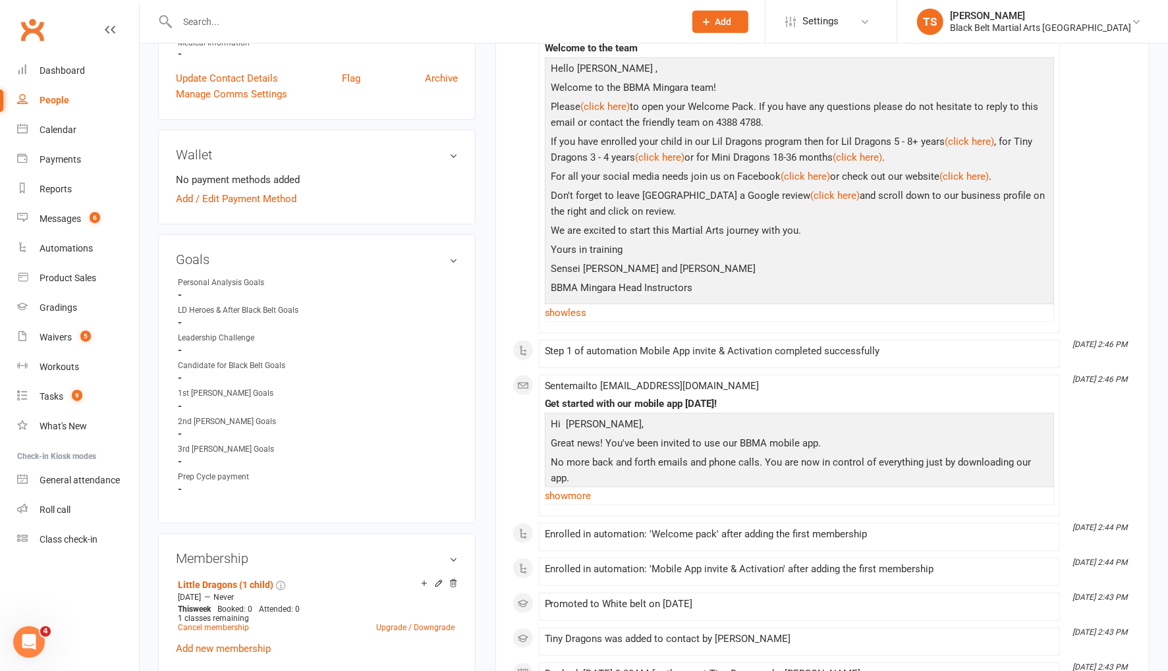
scroll to position [476, 0]
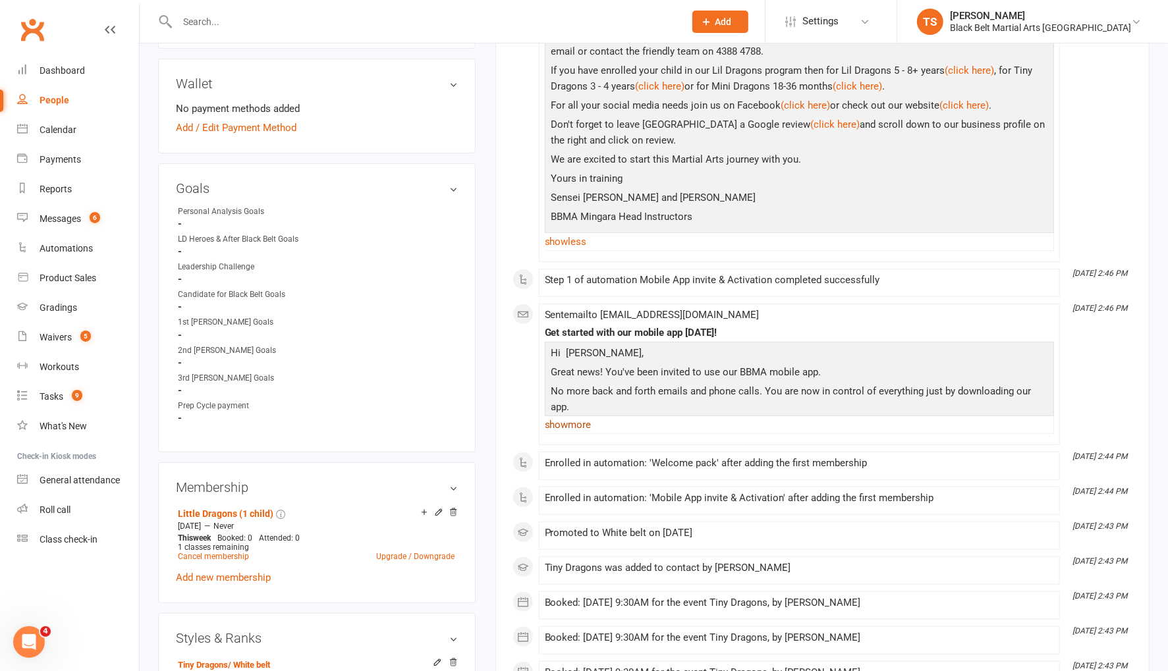
click at [573, 420] on link "show more" at bounding box center [799, 425] width 509 height 18
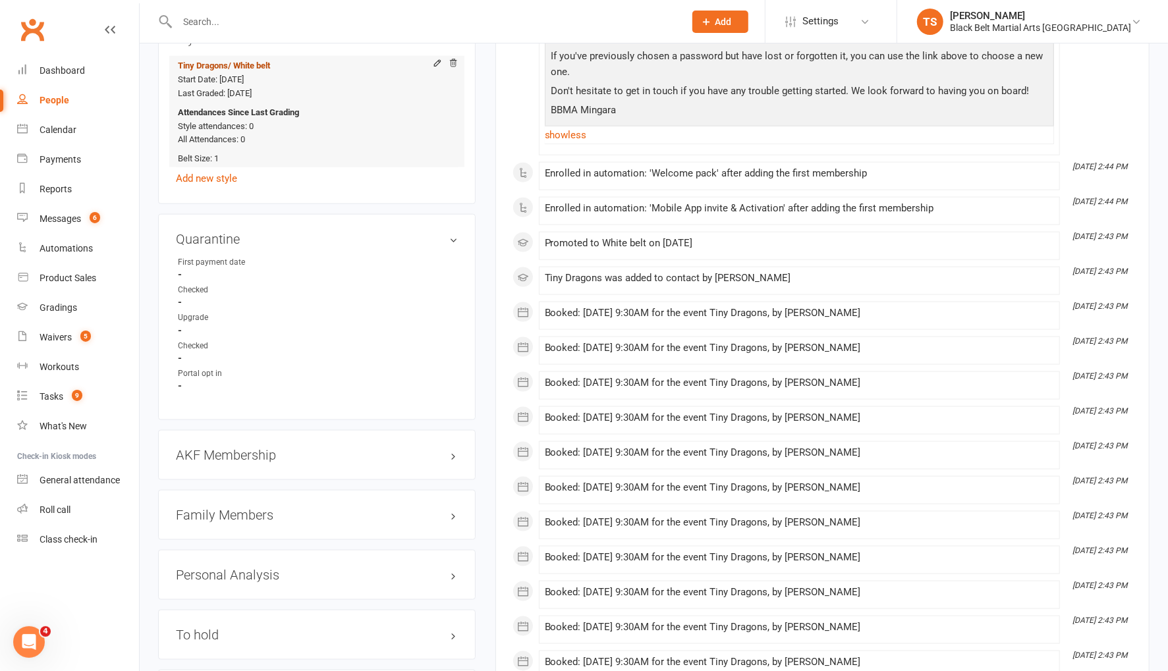
scroll to position [1159, 0]
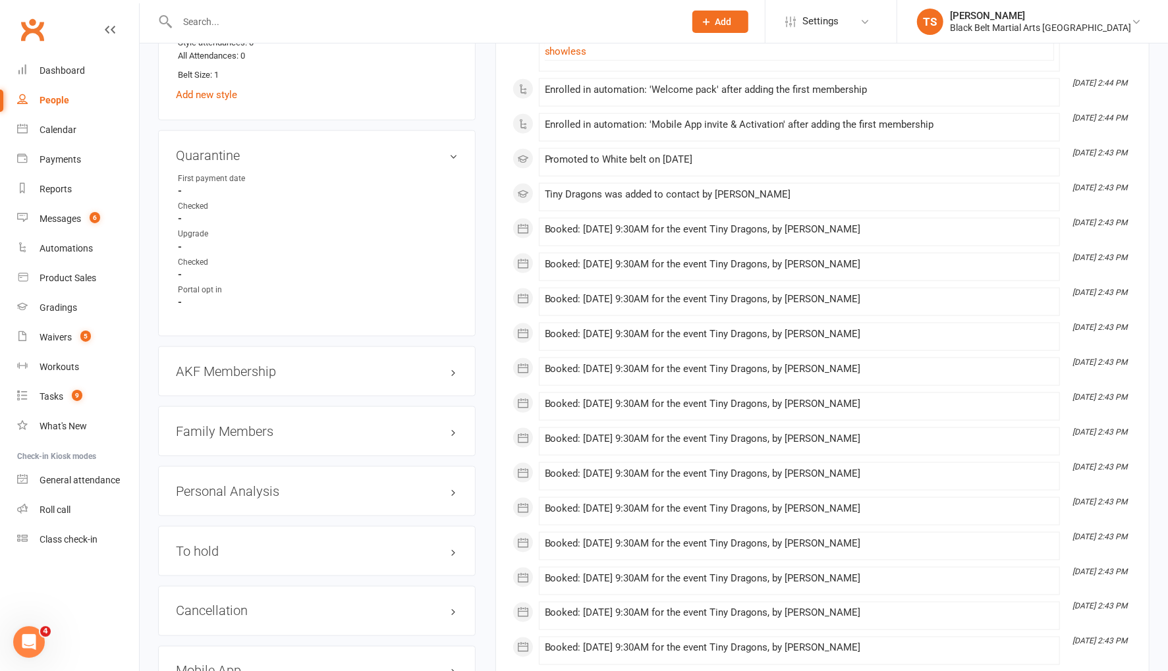
click at [227, 424] on h3 "Family Members" at bounding box center [317, 431] width 282 height 14
click at [246, 456] on link "Olivia Mall - Parent / Guardian" at bounding box center [253, 459] width 151 height 14
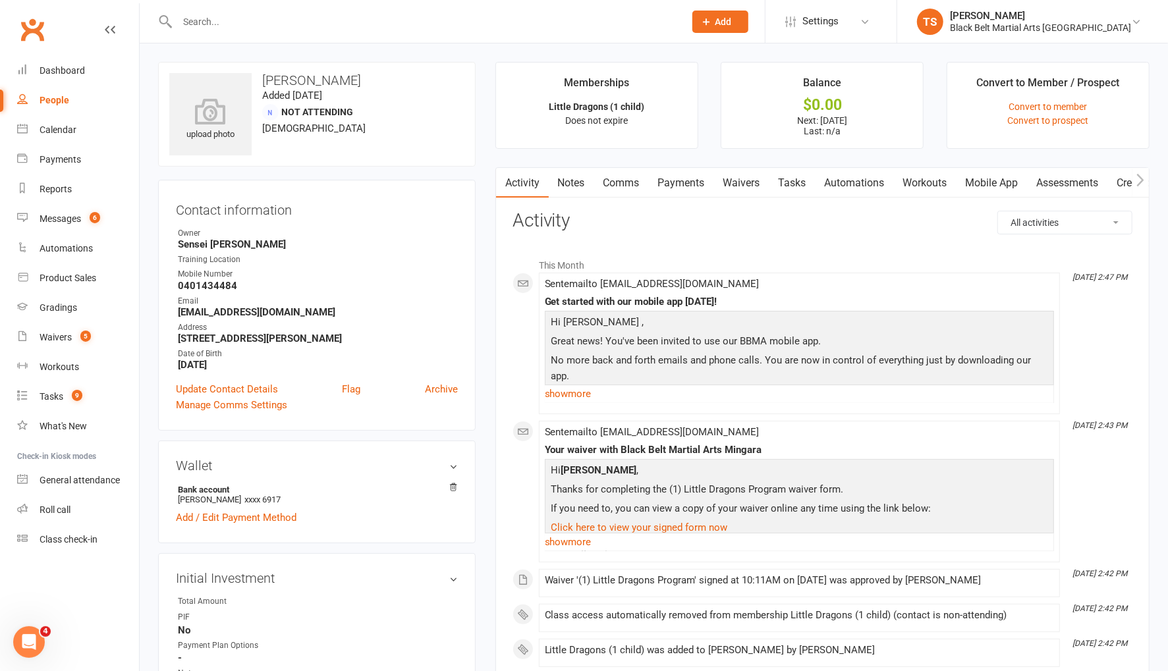
drag, startPoint x: 667, startPoint y: 181, endPoint x: 740, endPoint y: 327, distance: 163.2
click at [667, 181] on link "Payments" at bounding box center [681, 183] width 65 height 30
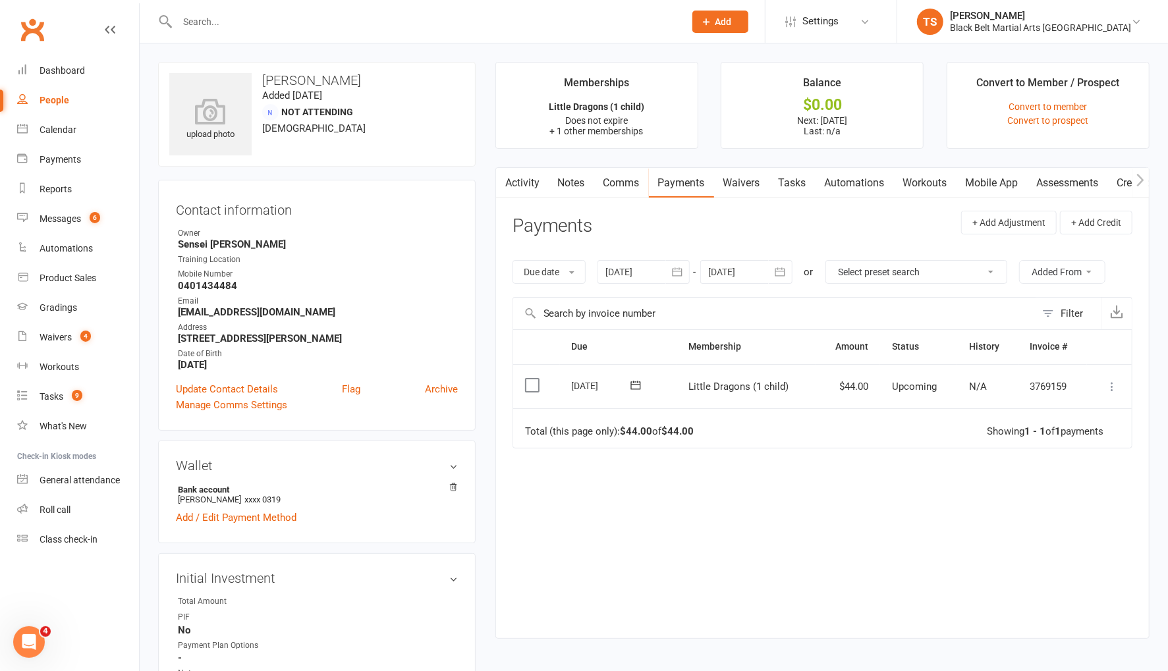
click at [679, 181] on link "Payments" at bounding box center [681, 183] width 65 height 30
click at [778, 272] on icon "button" at bounding box center [779, 271] width 13 height 13
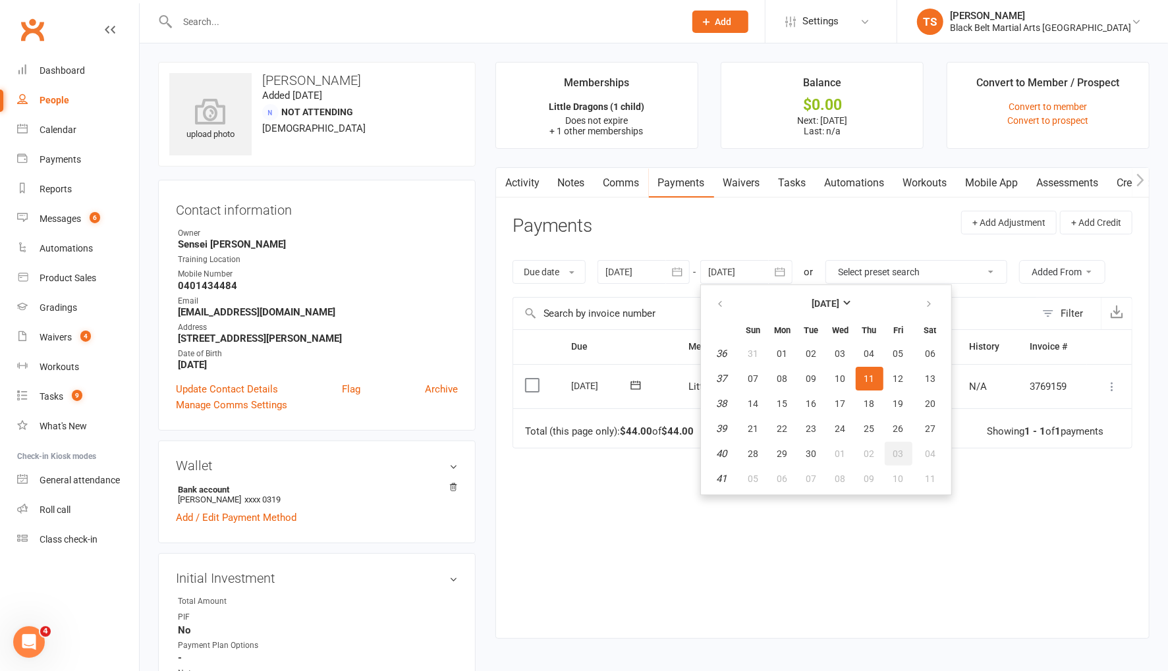
click at [889, 452] on button "03" at bounding box center [899, 454] width 28 height 24
type input "03 Oct 2025"
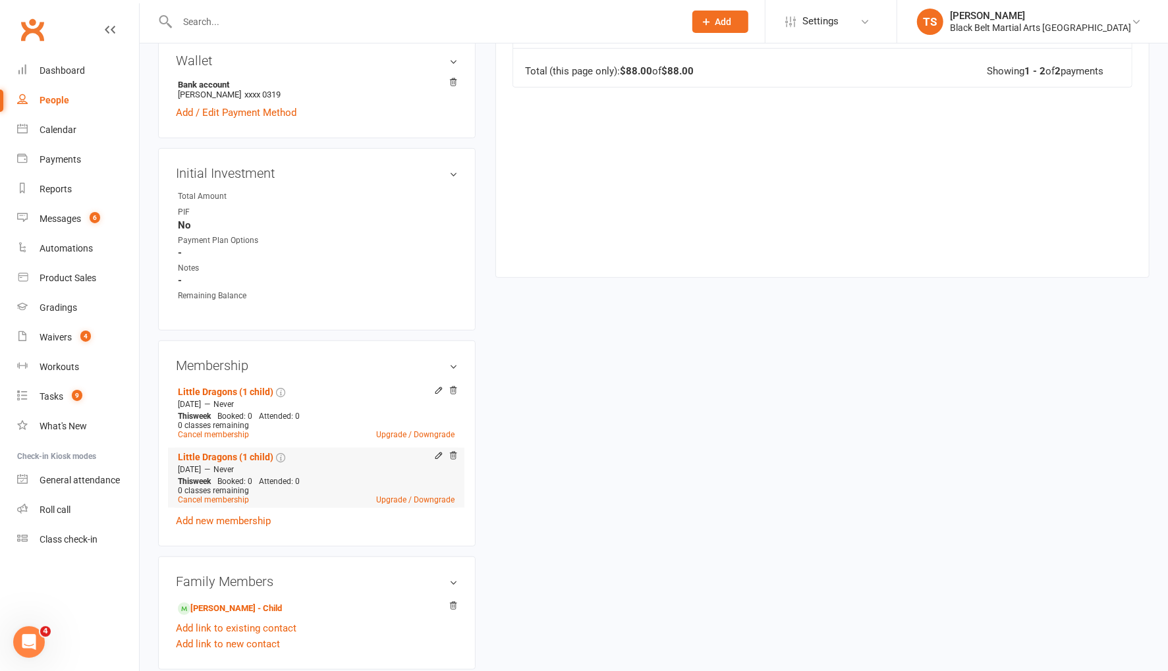
scroll to position [418, 0]
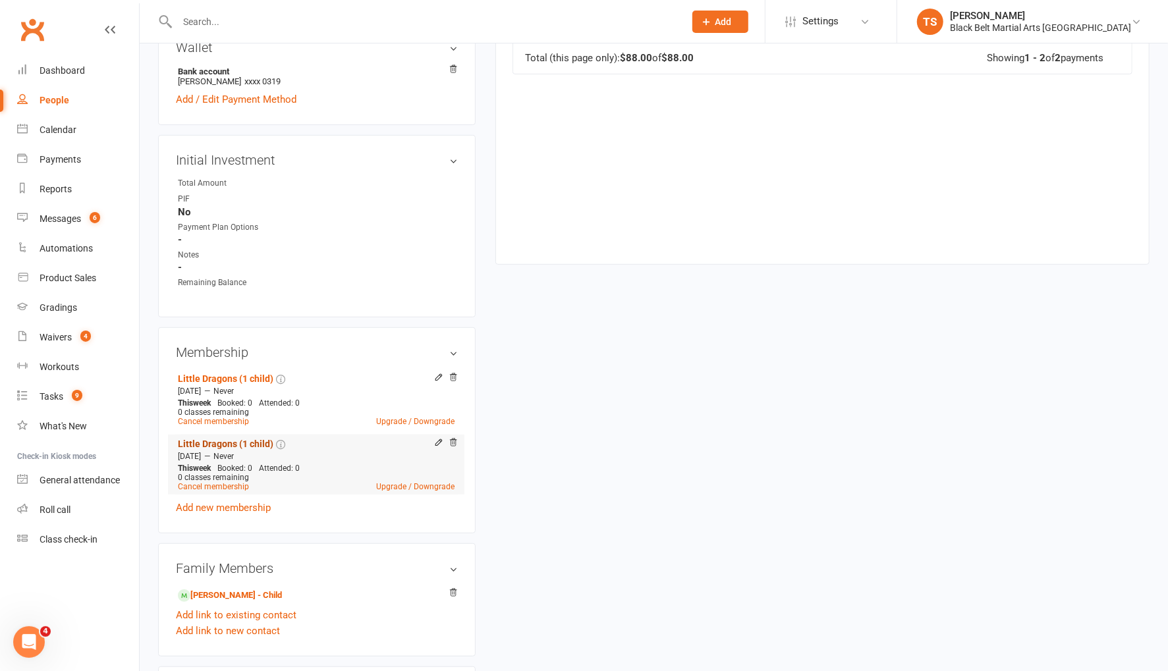
click at [224, 441] on link "Little Dragons (1 child)" at bounding box center [226, 444] width 96 height 11
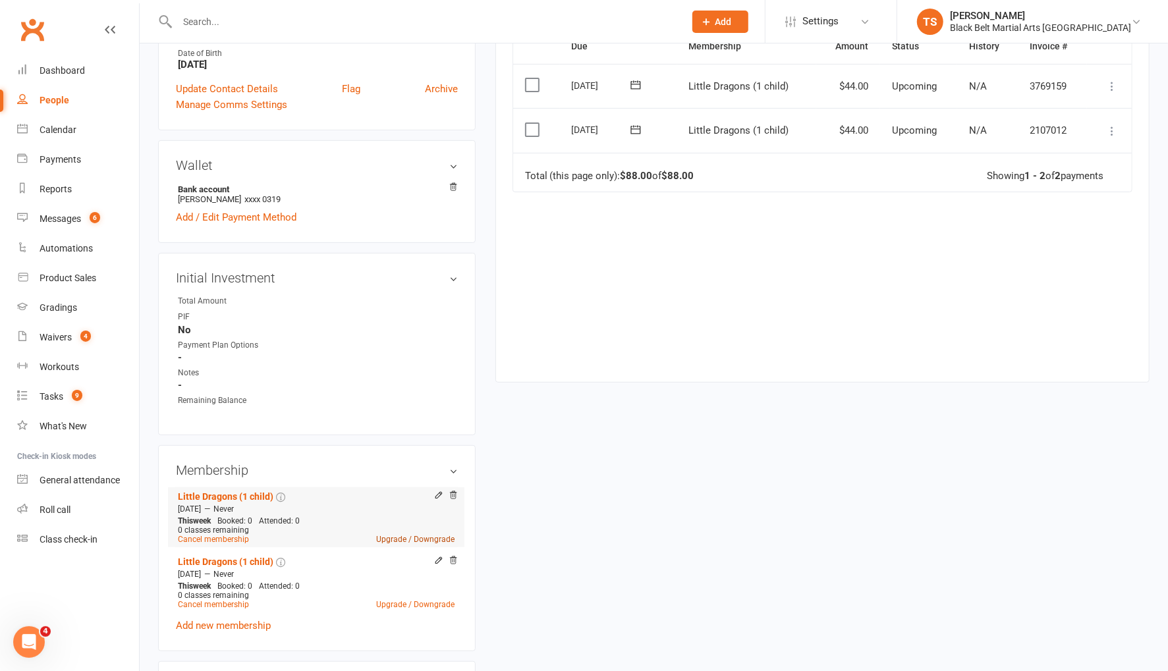
scroll to position [302, 0]
click at [229, 494] on link "Little Dragons (1 child)" at bounding box center [226, 495] width 96 height 11
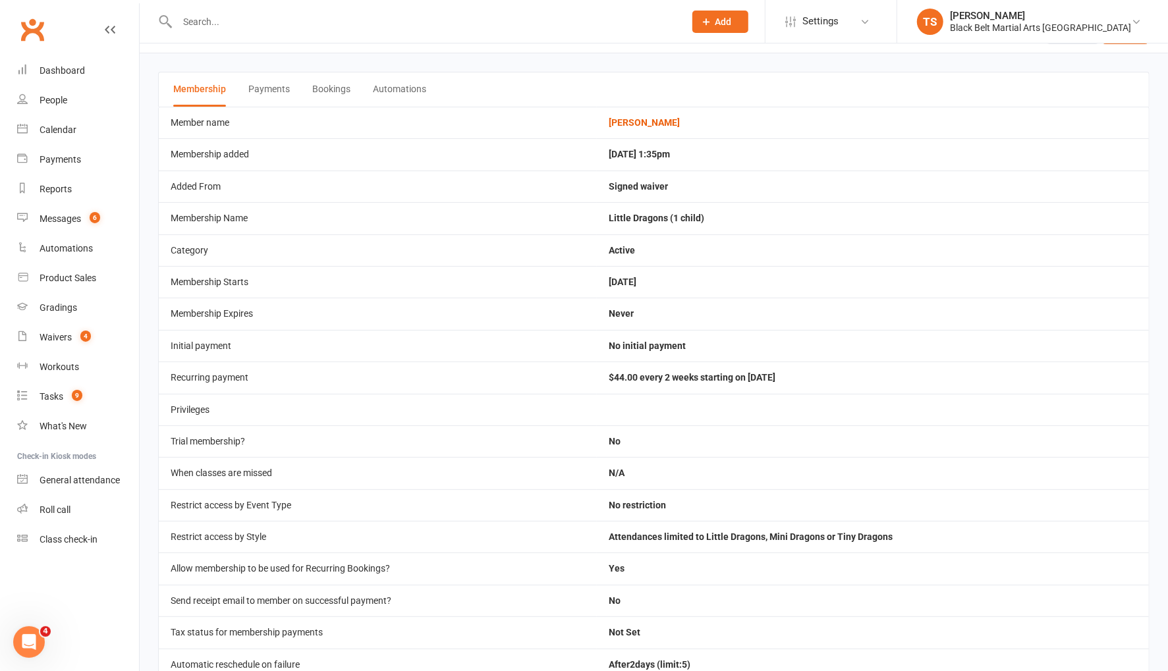
scroll to position [109, 0]
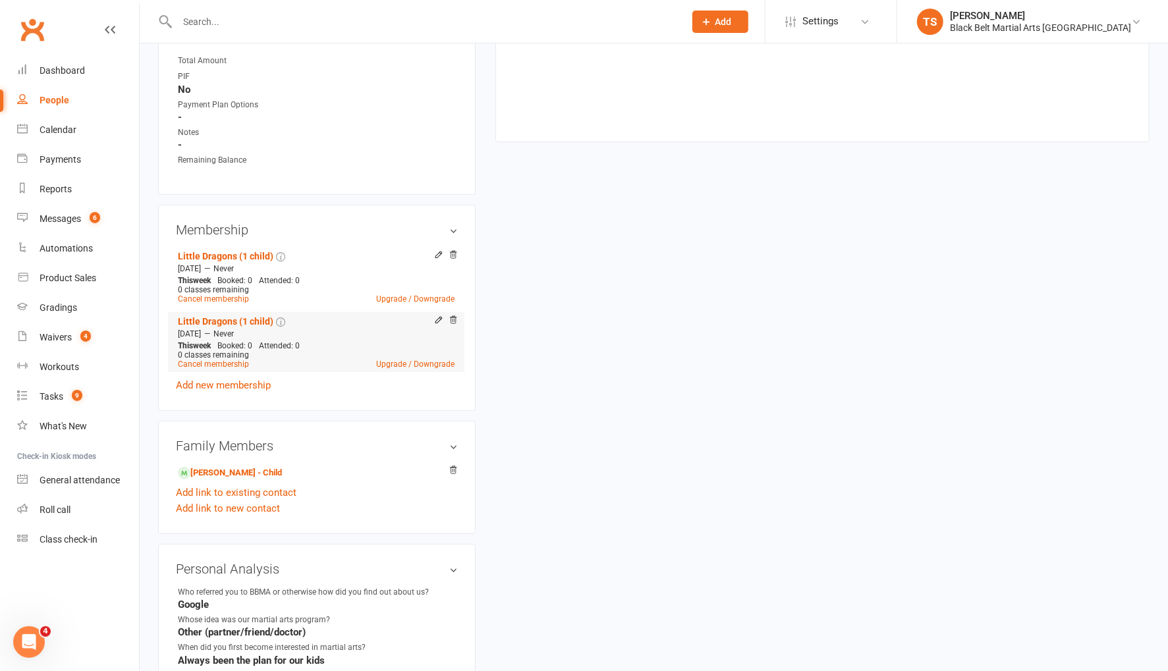
scroll to position [549, 0]
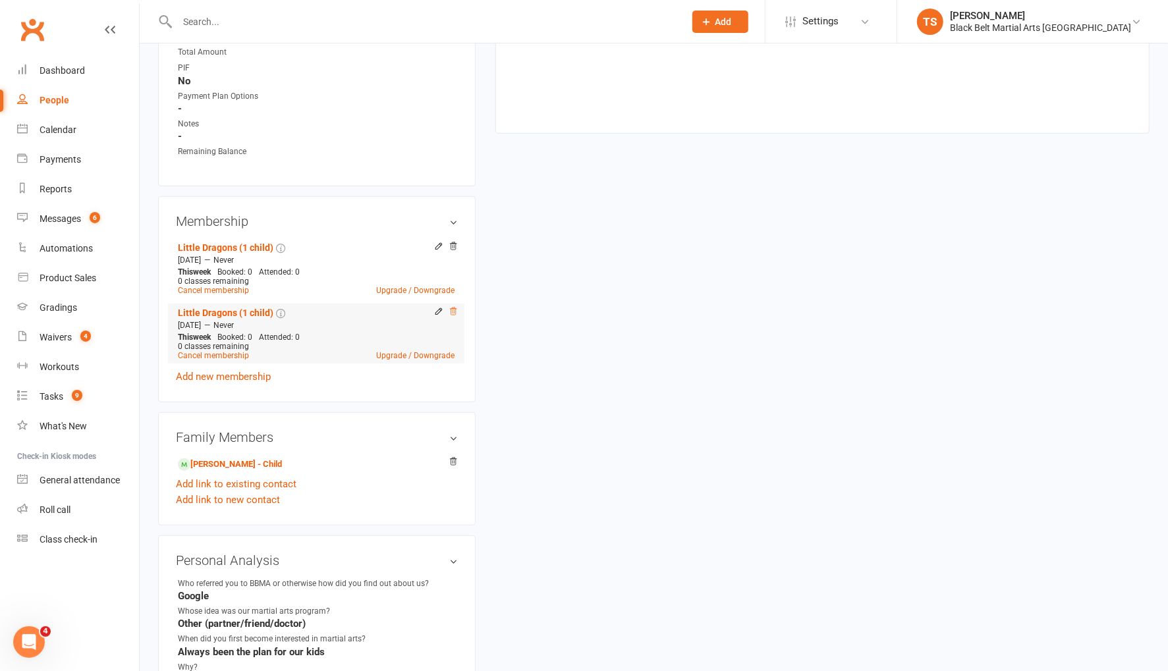
click at [455, 308] on icon at bounding box center [453, 311] width 7 height 7
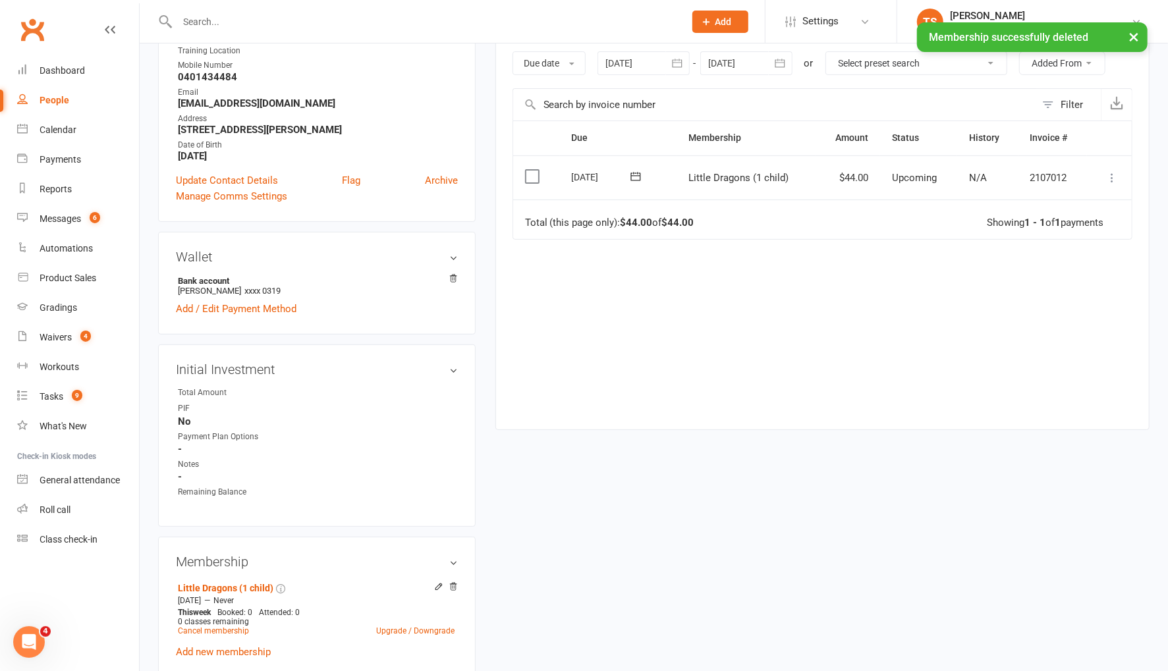
scroll to position [0, 0]
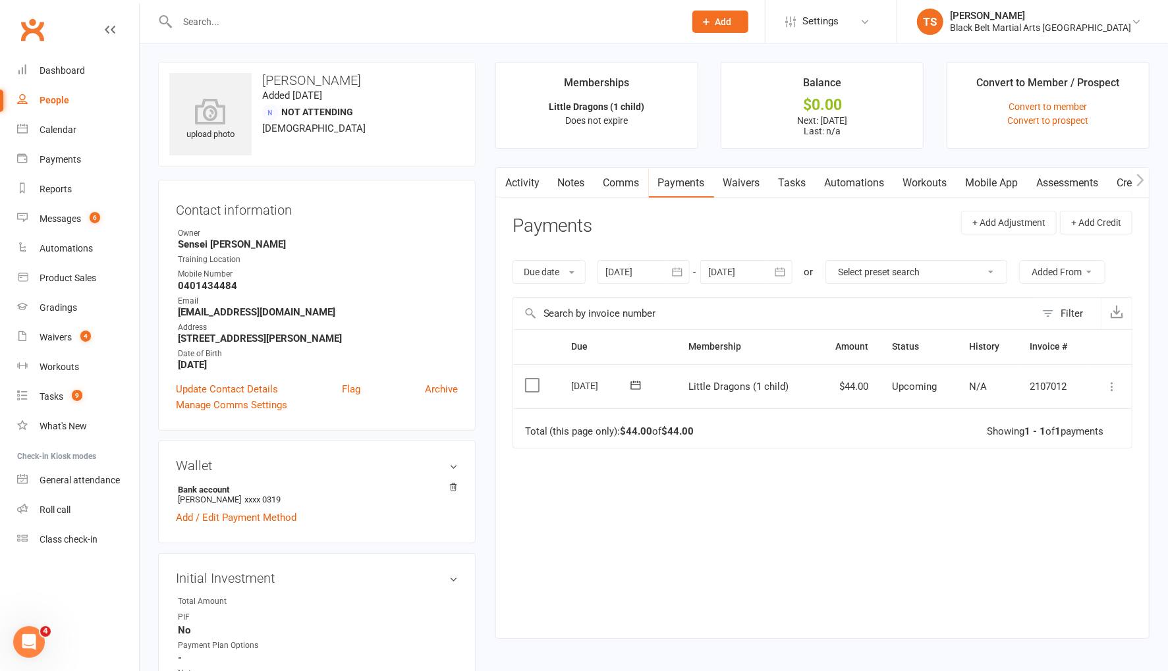
click at [784, 275] on icon "button" at bounding box center [780, 272] width 10 height 9
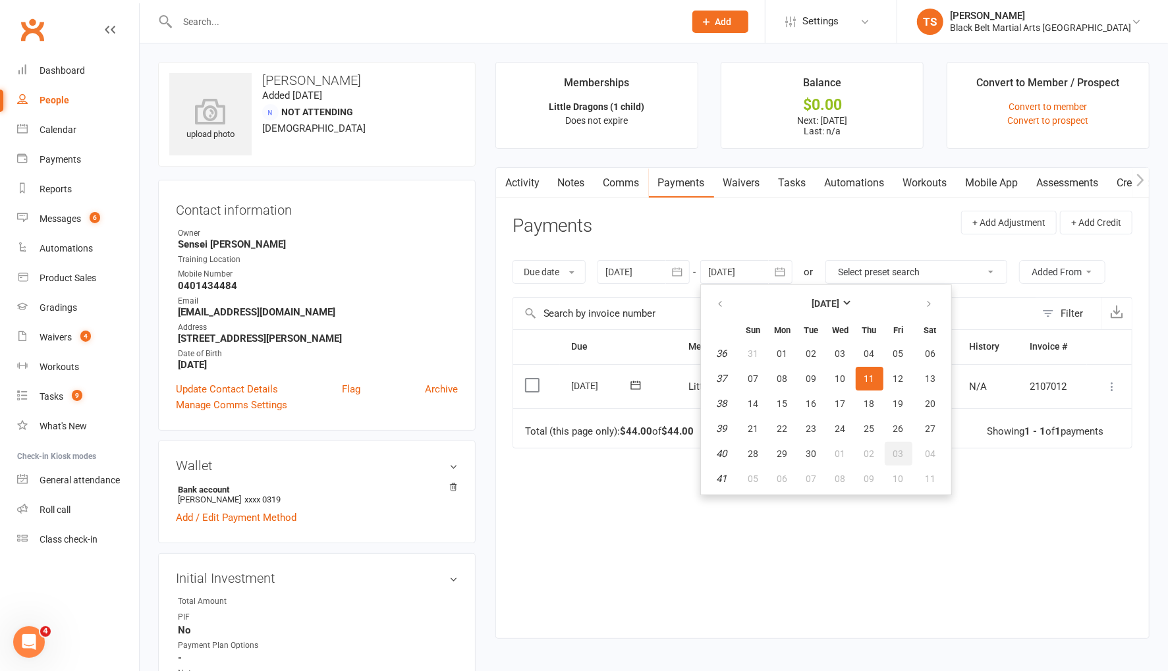
click at [895, 455] on span "03" at bounding box center [898, 454] width 11 height 11
type input "03 Oct 2025"
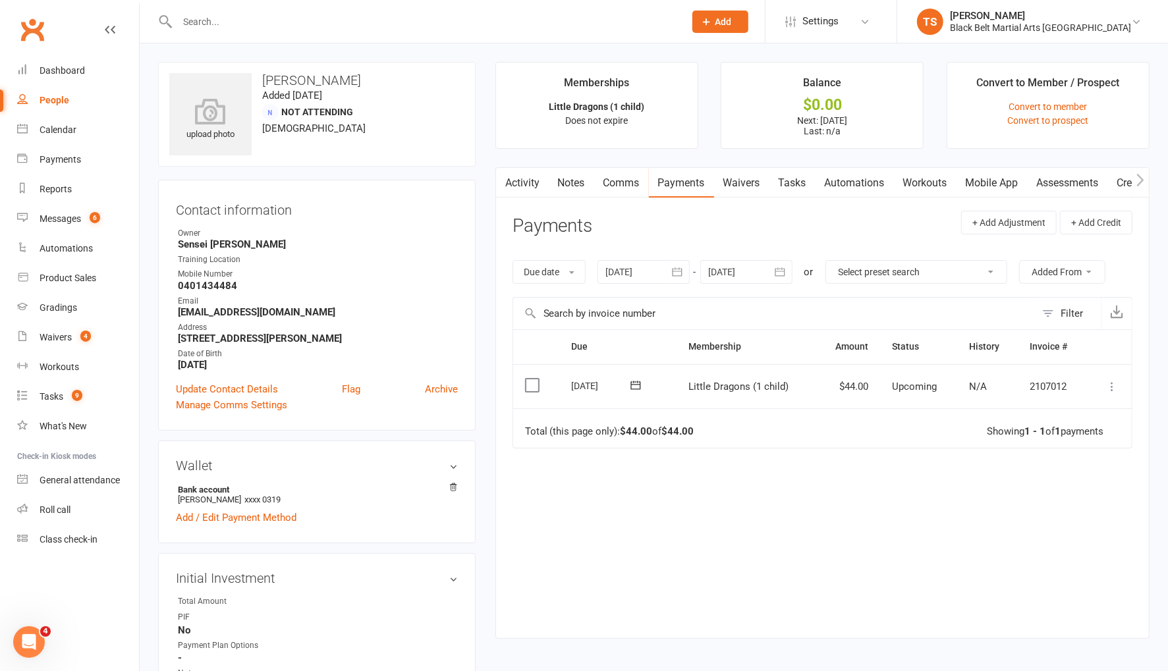
click at [786, 272] on icon "button" at bounding box center [779, 271] width 13 height 13
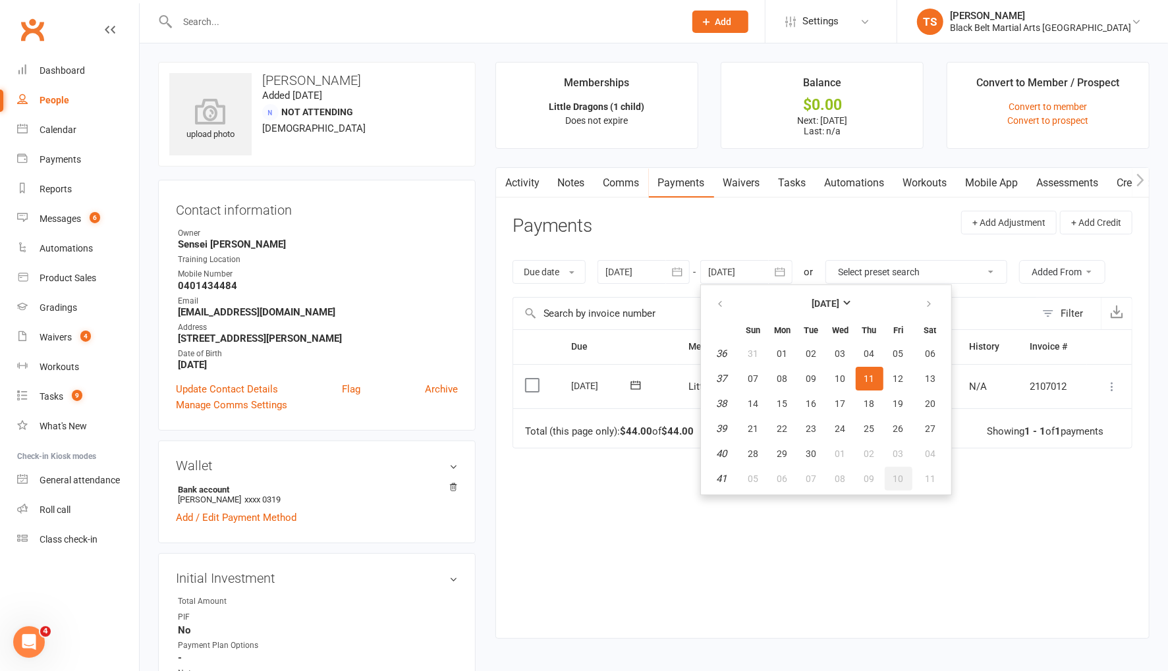
click at [896, 478] on span "10" at bounding box center [898, 479] width 11 height 11
type input "10 Oct 2025"
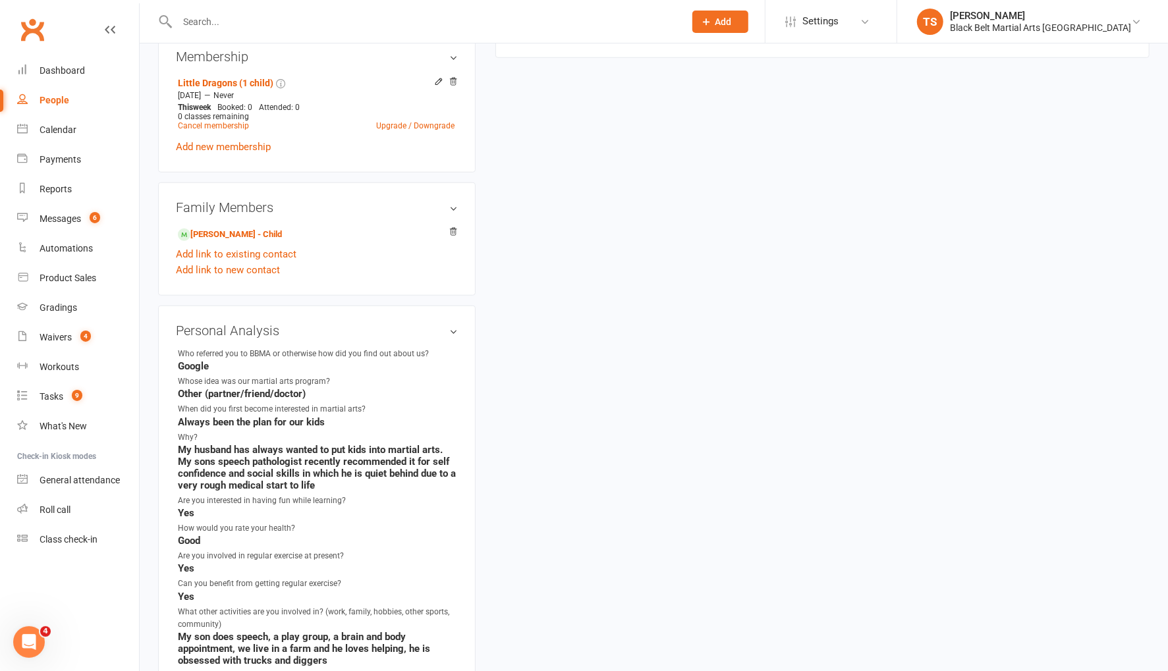
scroll to position [716, 0]
click at [205, 231] on link "Nathaniel Mall - Child" at bounding box center [230, 233] width 104 height 14
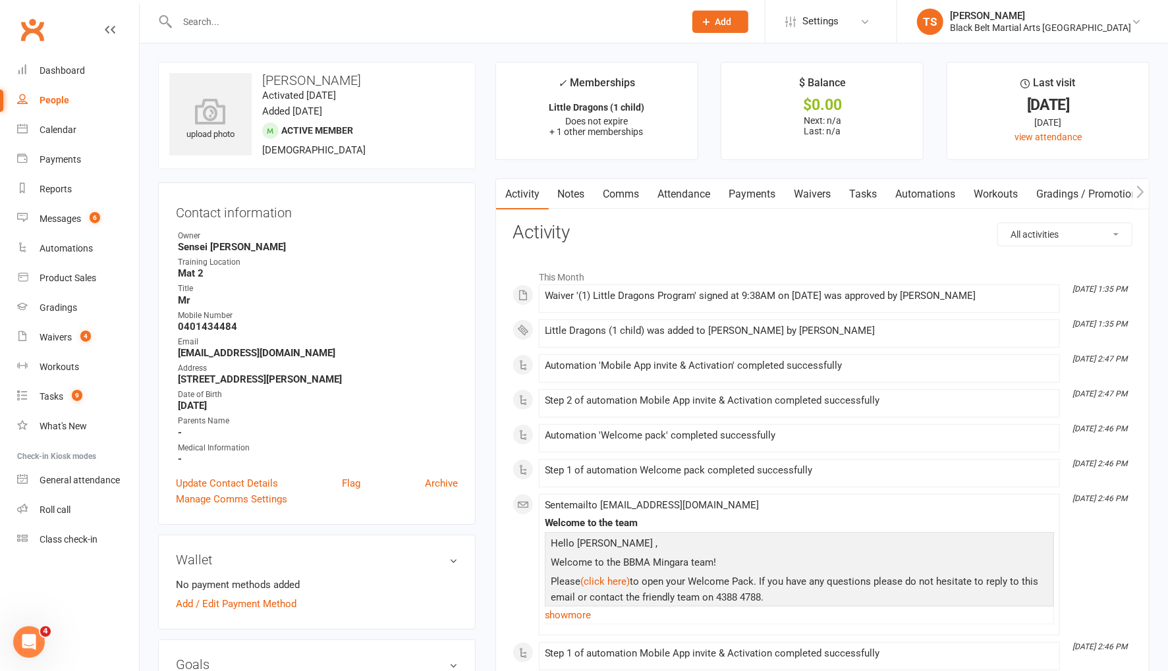
drag, startPoint x: 686, startPoint y: 194, endPoint x: 697, endPoint y: 195, distance: 11.3
click at [686, 194] on link "Attendance" at bounding box center [684, 194] width 71 height 30
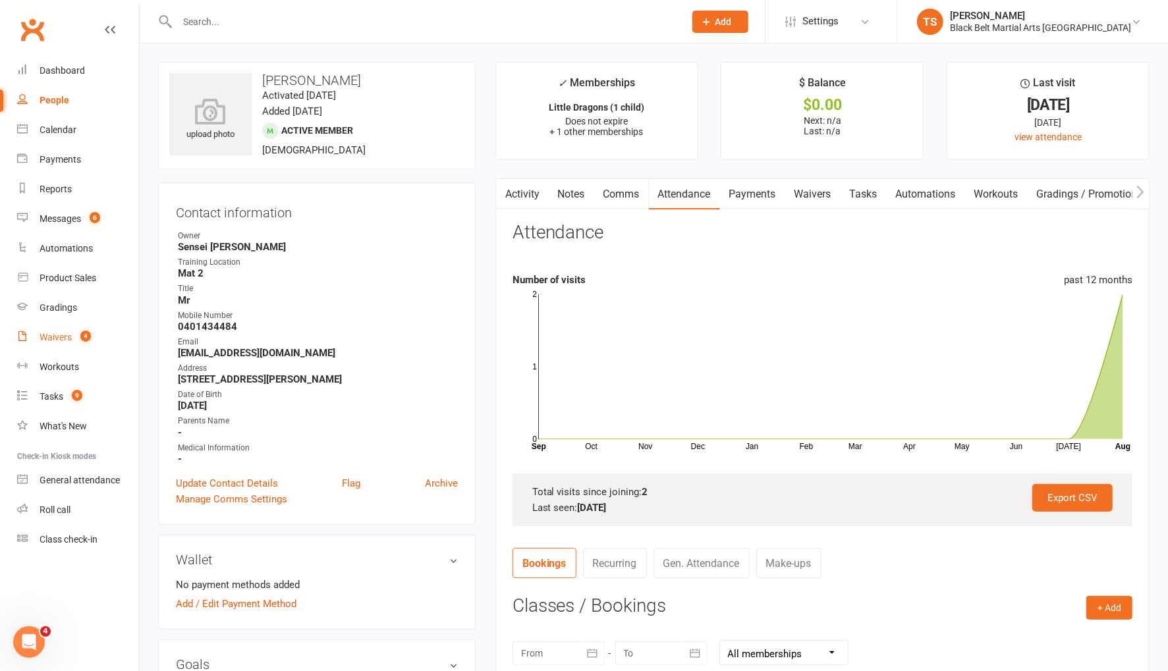
click at [59, 339] on div "Waivers" at bounding box center [56, 337] width 32 height 11
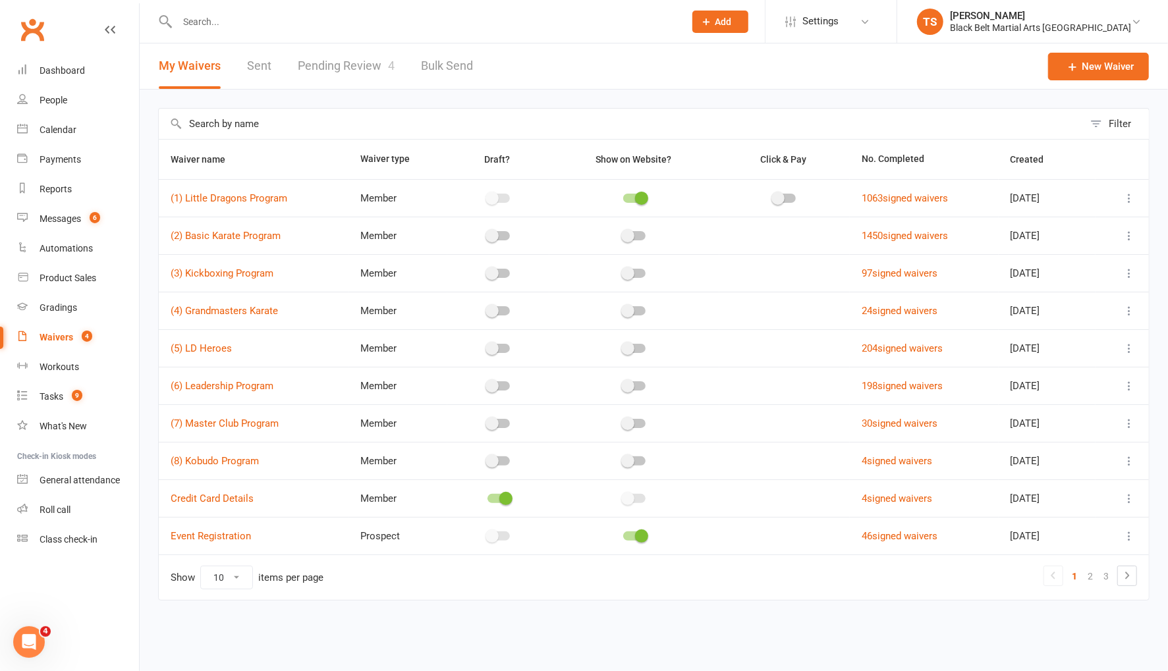
click at [357, 67] on link "Pending Review 4" at bounding box center [346, 65] width 97 height 45
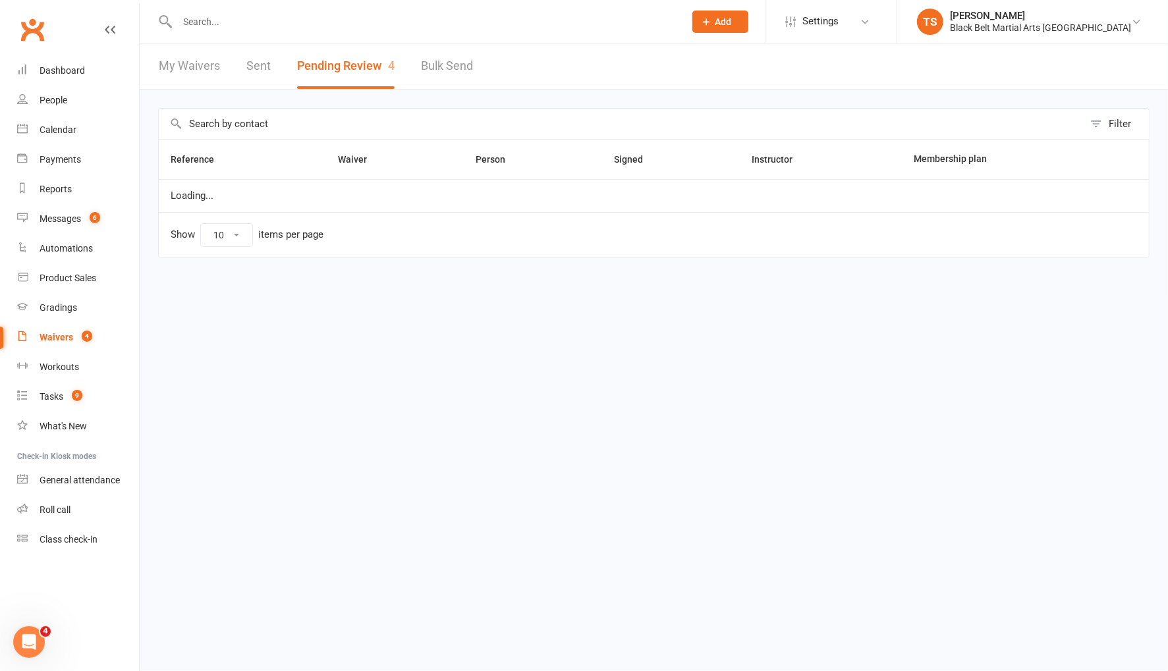
select select "50"
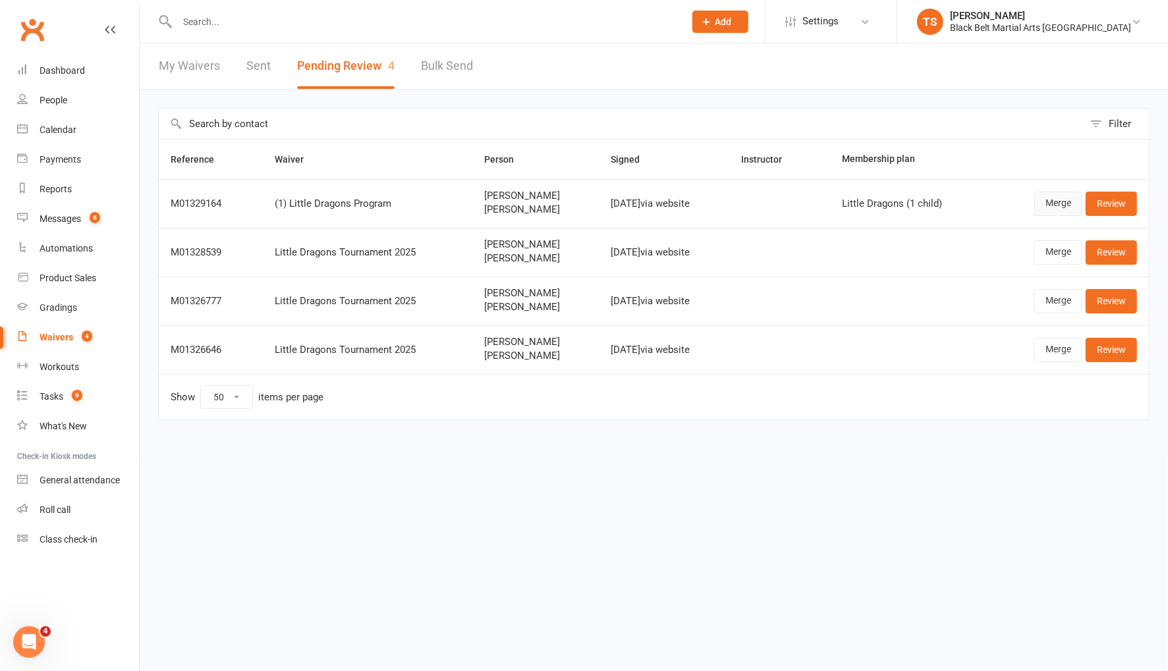
click at [1065, 205] on link "Merge" at bounding box center [1058, 204] width 48 height 24
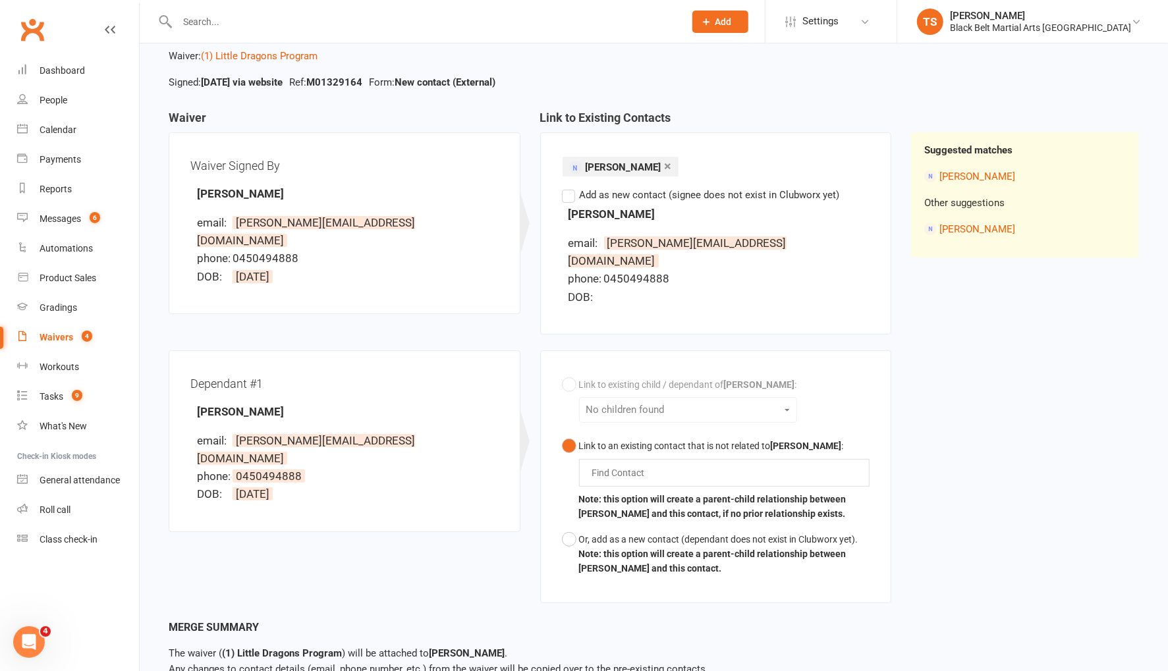
scroll to position [76, 0]
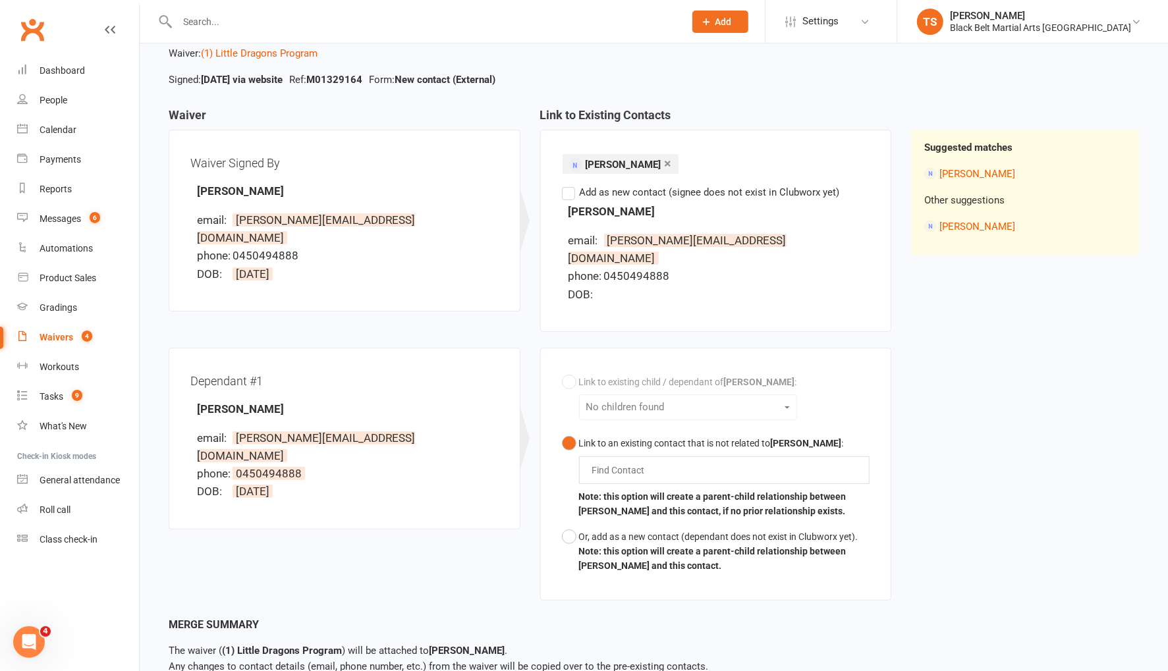
click at [636, 385] on div "Link to existing child / dependant of Mitchell Irvine : No children found Link …" at bounding box center [716, 473] width 308 height 209
click at [609, 462] on input "text" at bounding box center [621, 470] width 61 height 16
click at [562, 431] on button "Link to an existing contact that is not related to Mitchell Irvine : camilla ca…" at bounding box center [716, 478] width 308 height 94
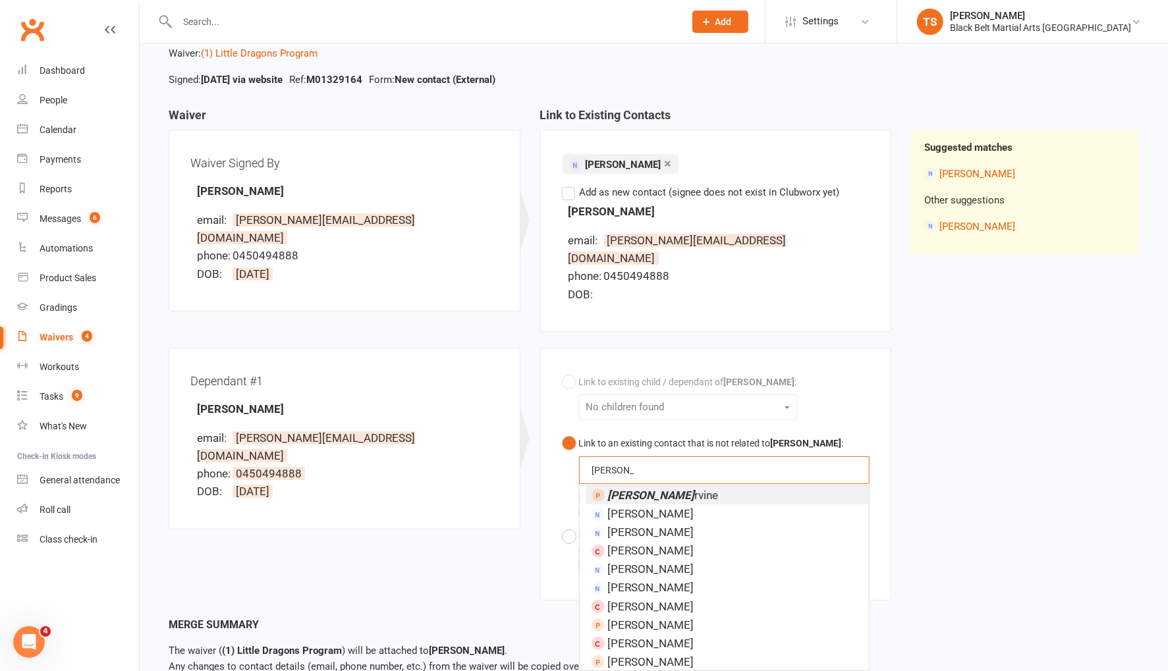
type input "camilla i"
click at [640, 489] on em "Camilla I" at bounding box center [651, 495] width 87 height 13
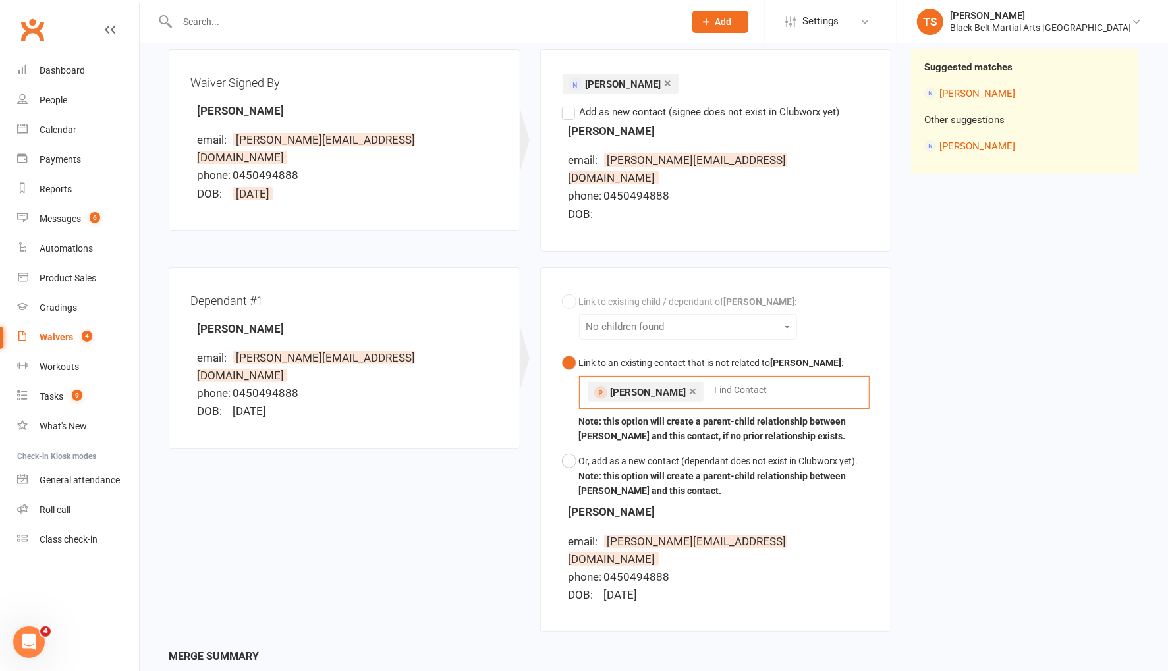
scroll to position [248, 0]
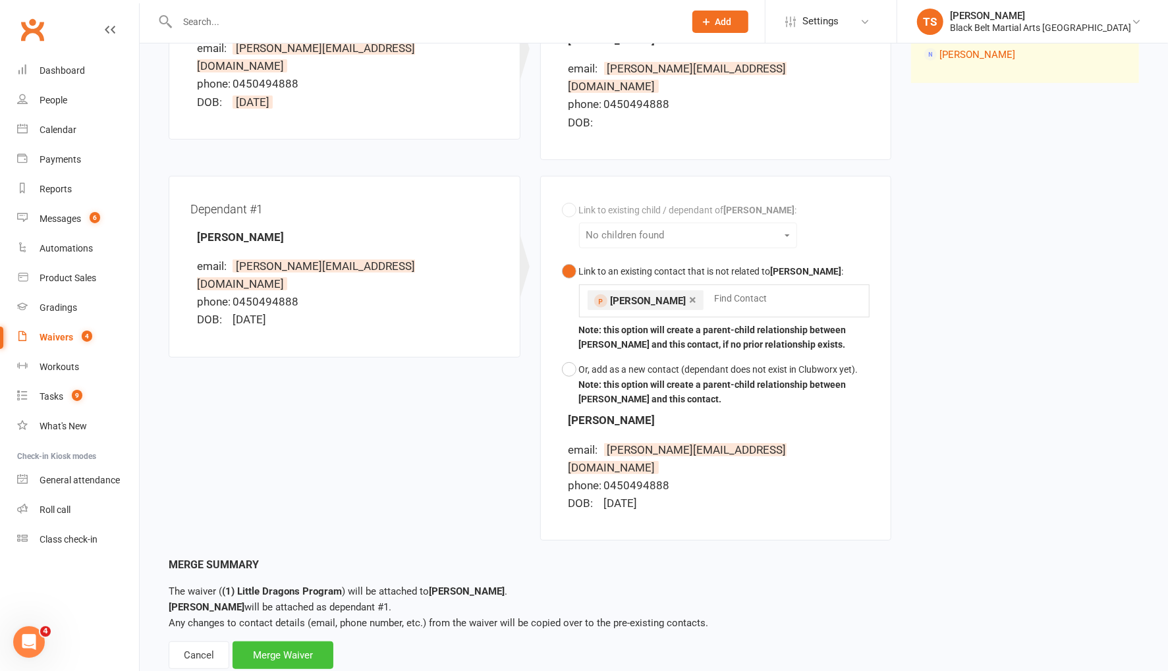
click at [293, 642] on div "Merge Waiver" at bounding box center [282, 656] width 101 height 28
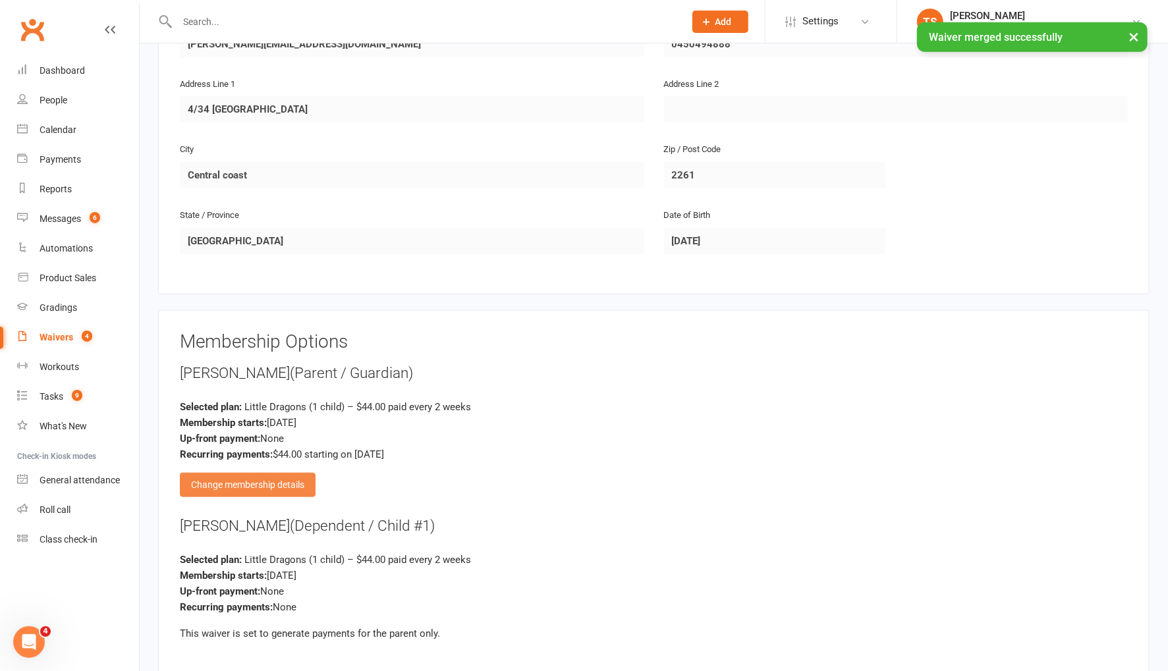
scroll to position [824, 0]
click at [285, 477] on div "Change membership details" at bounding box center [248, 484] width 136 height 24
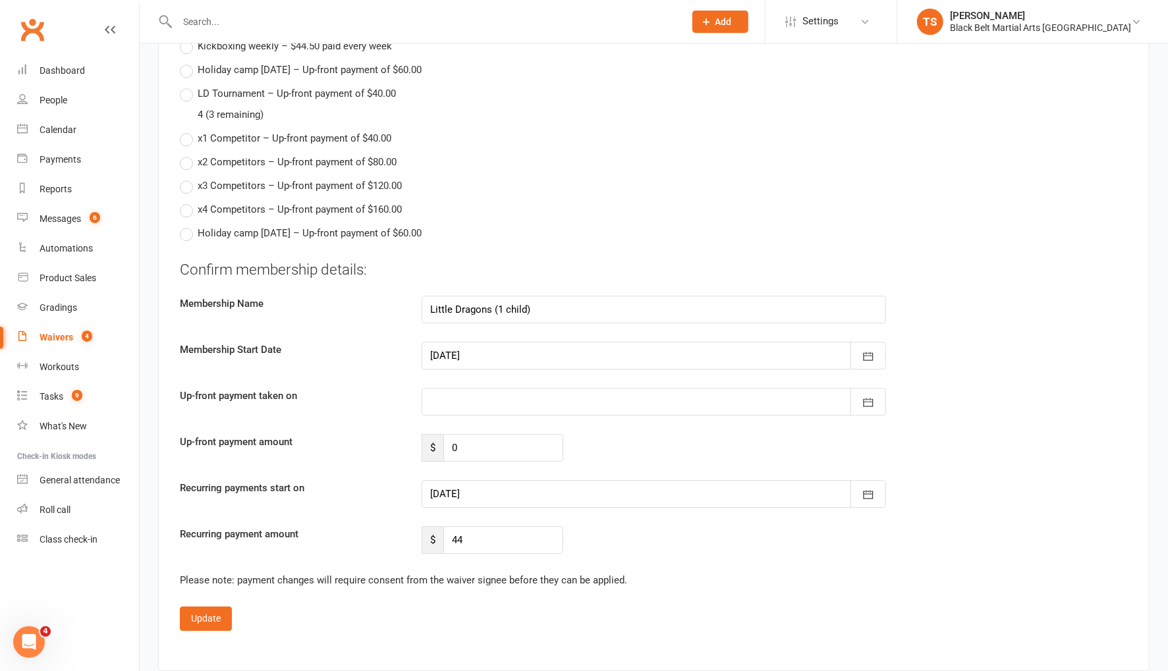
scroll to position [2513, 0]
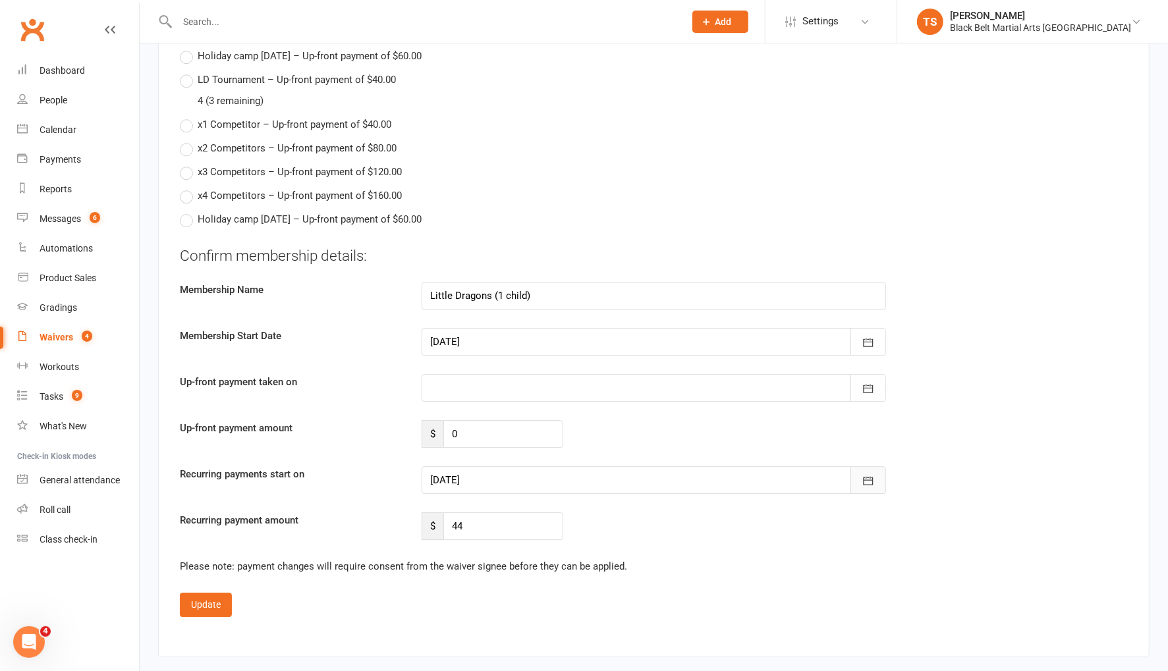
click at [865, 477] on icon "button" at bounding box center [868, 481] width 10 height 9
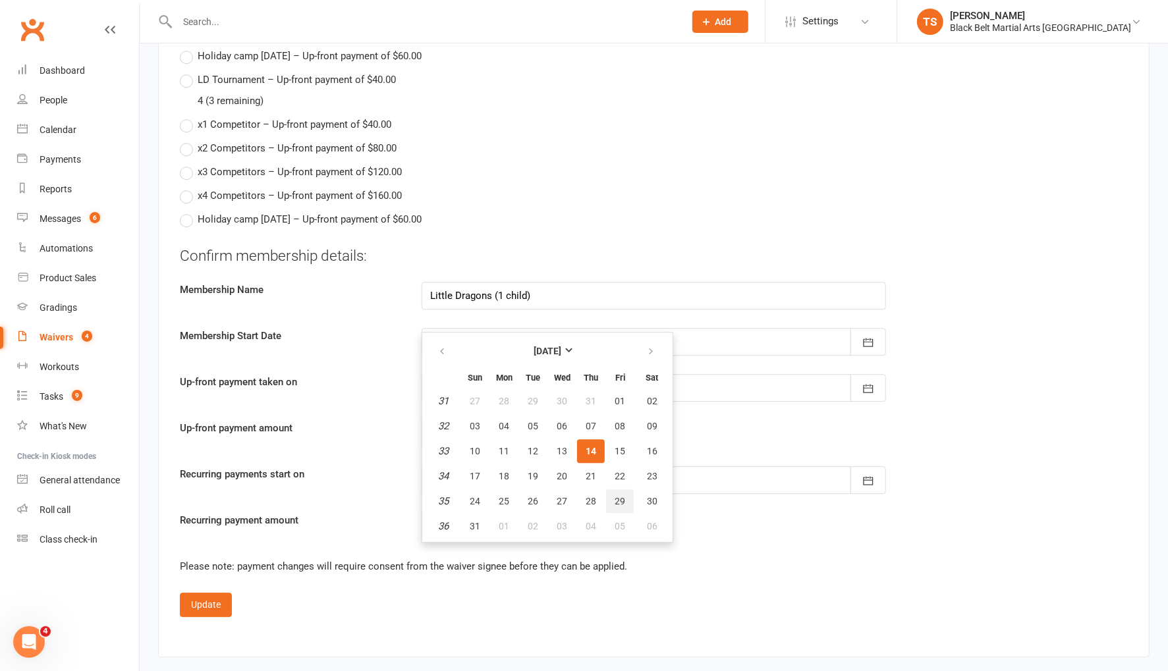
click at [618, 496] on span "29" at bounding box center [619, 501] width 11 height 11
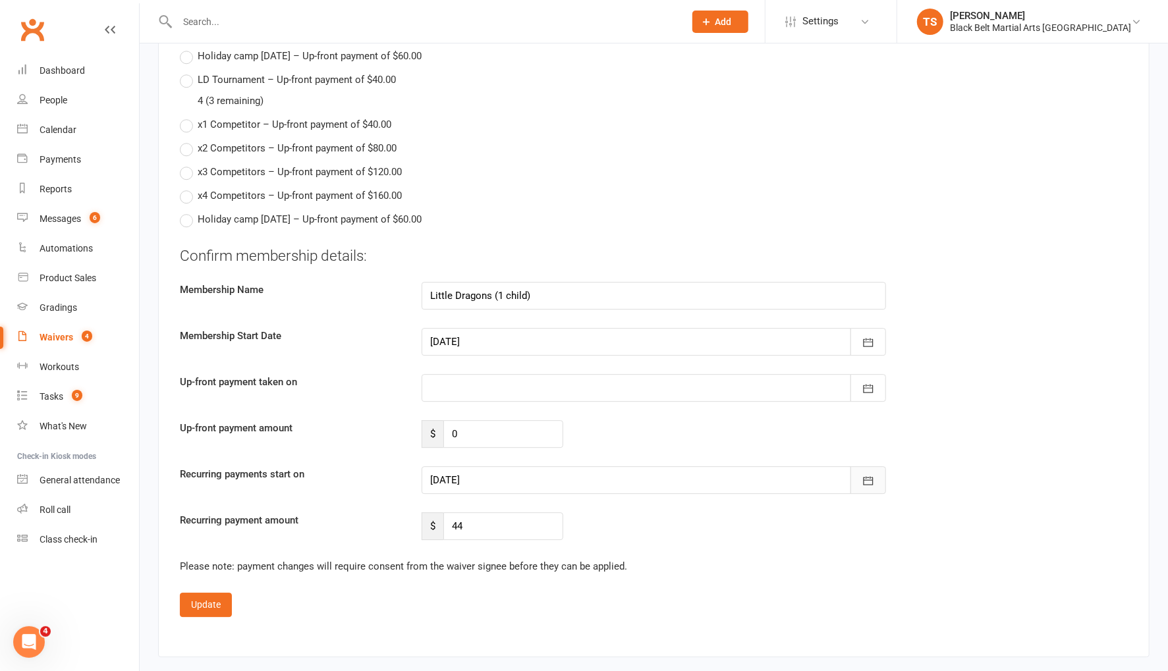
click at [868, 477] on icon "button" at bounding box center [868, 481] width 10 height 9
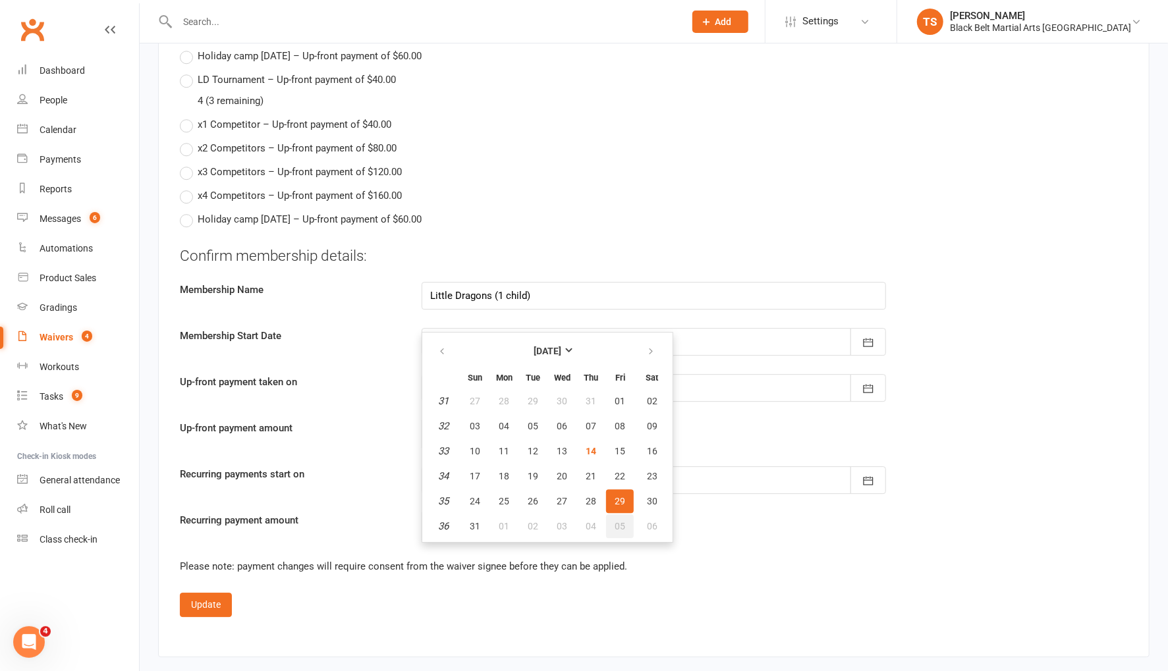
click at [622, 521] on span "05" at bounding box center [619, 526] width 11 height 11
type input "05 Sep 2025"
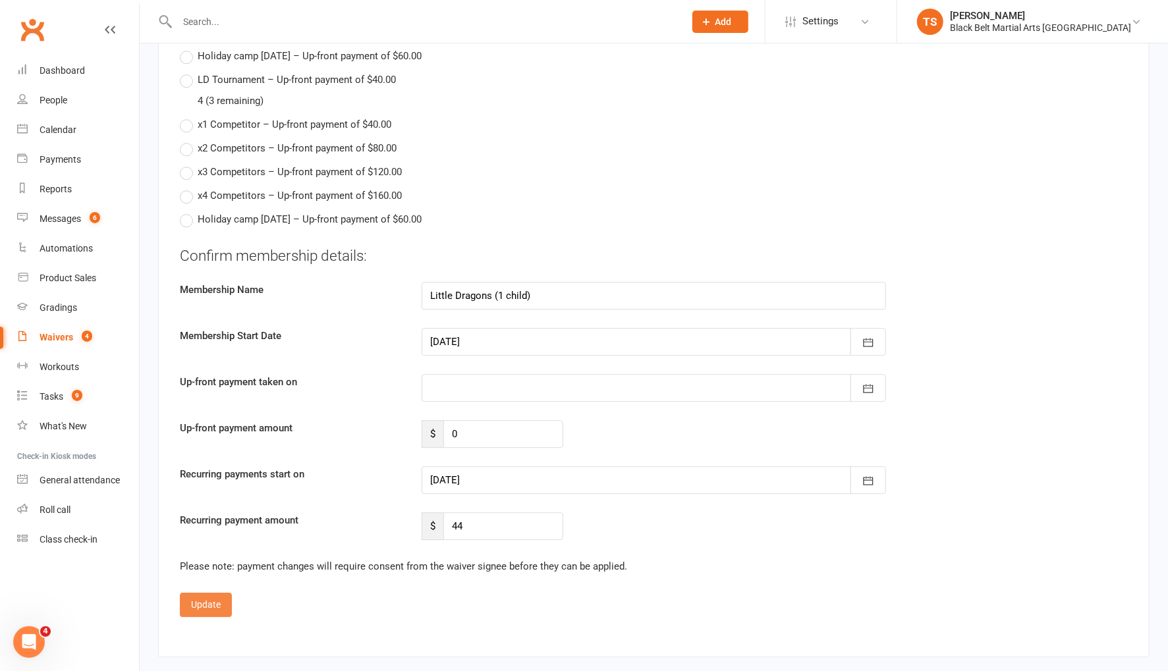
click at [222, 594] on button "Update" at bounding box center [206, 605] width 52 height 24
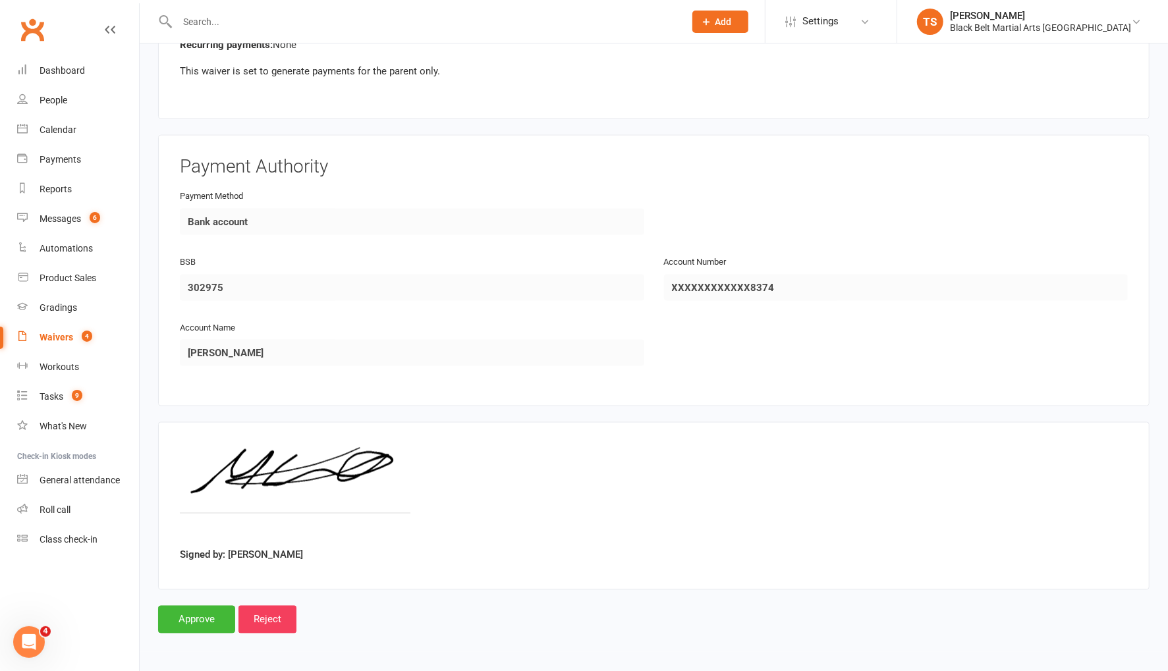
scroll to position [1375, 0]
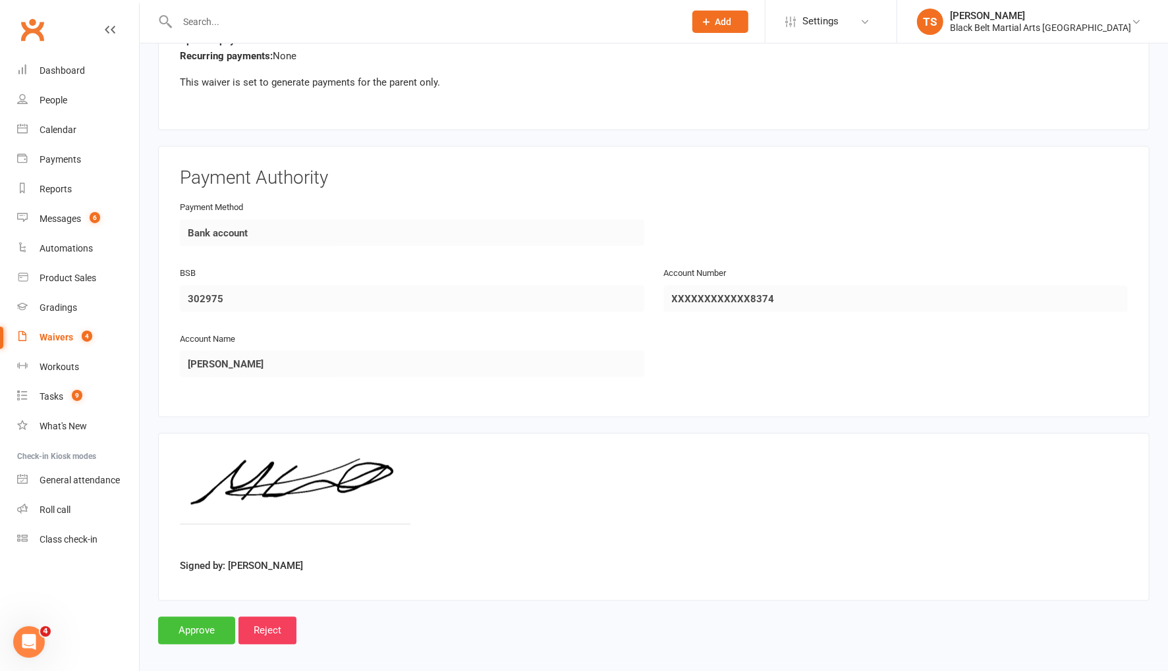
click at [209, 622] on input "Approve" at bounding box center [196, 631] width 77 height 28
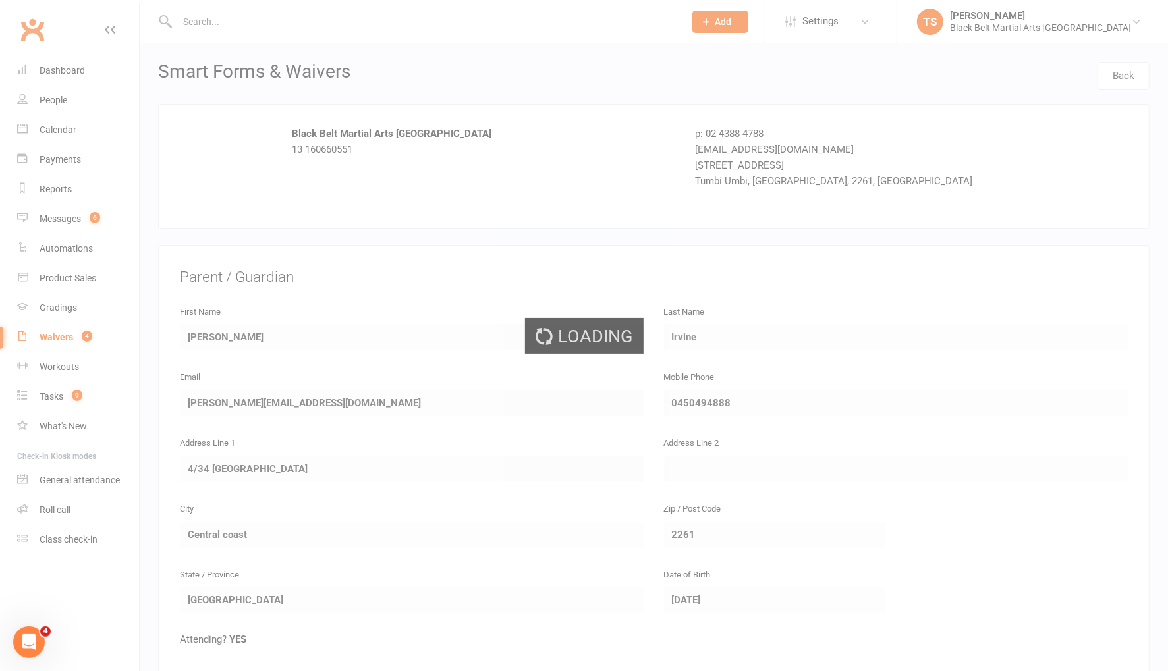
select select "50"
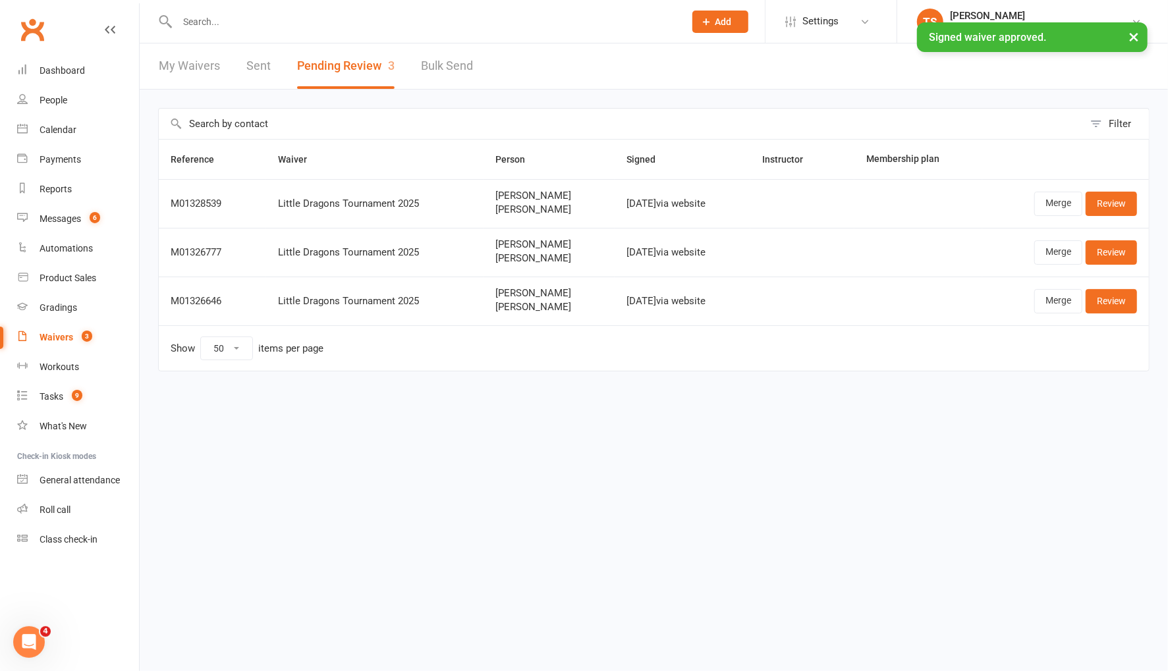
click at [232, 20] on input "text" at bounding box center [424, 22] width 502 height 18
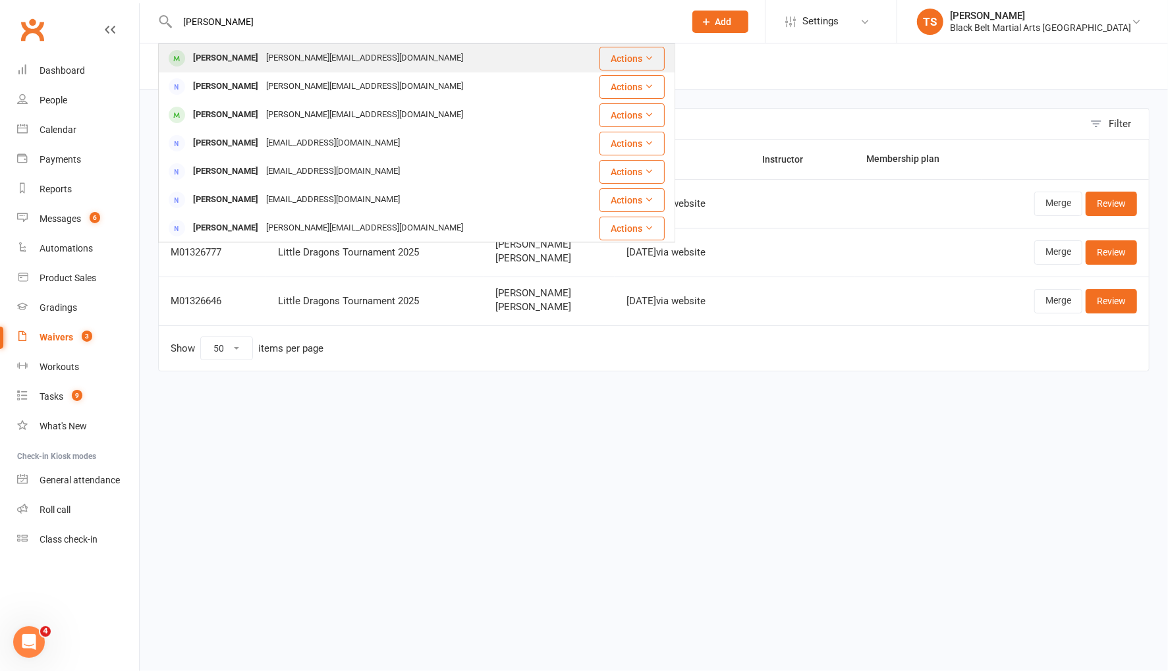
type input "camilla irvine"
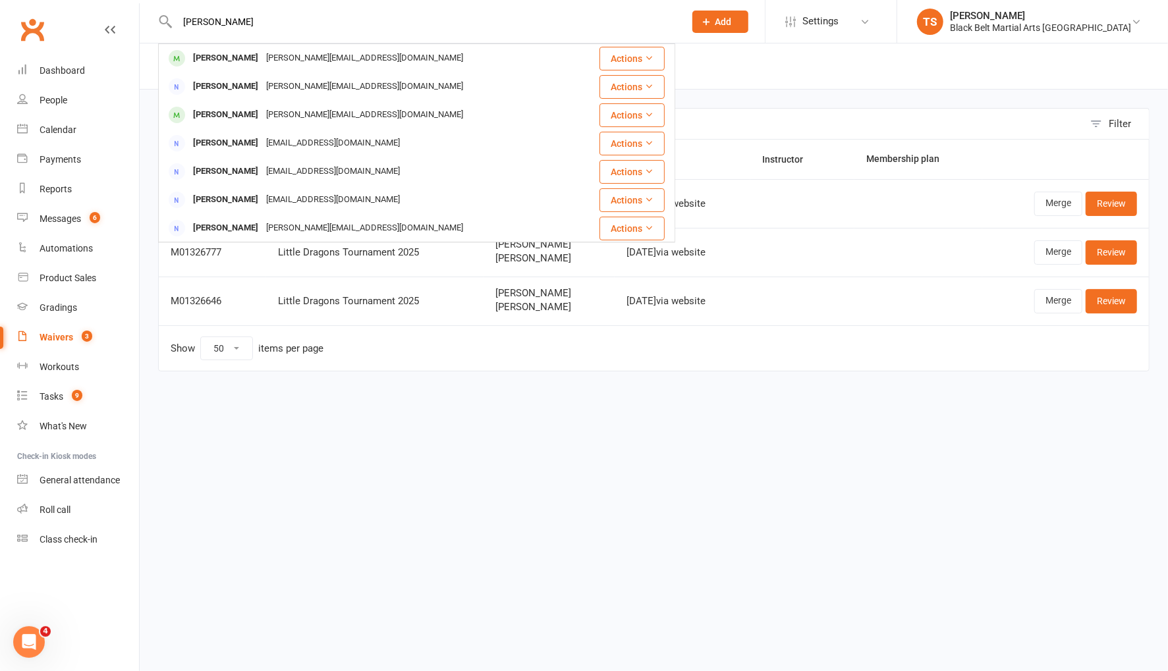
click at [243, 59] on div "Camilla Irvine" at bounding box center [225, 58] width 73 height 19
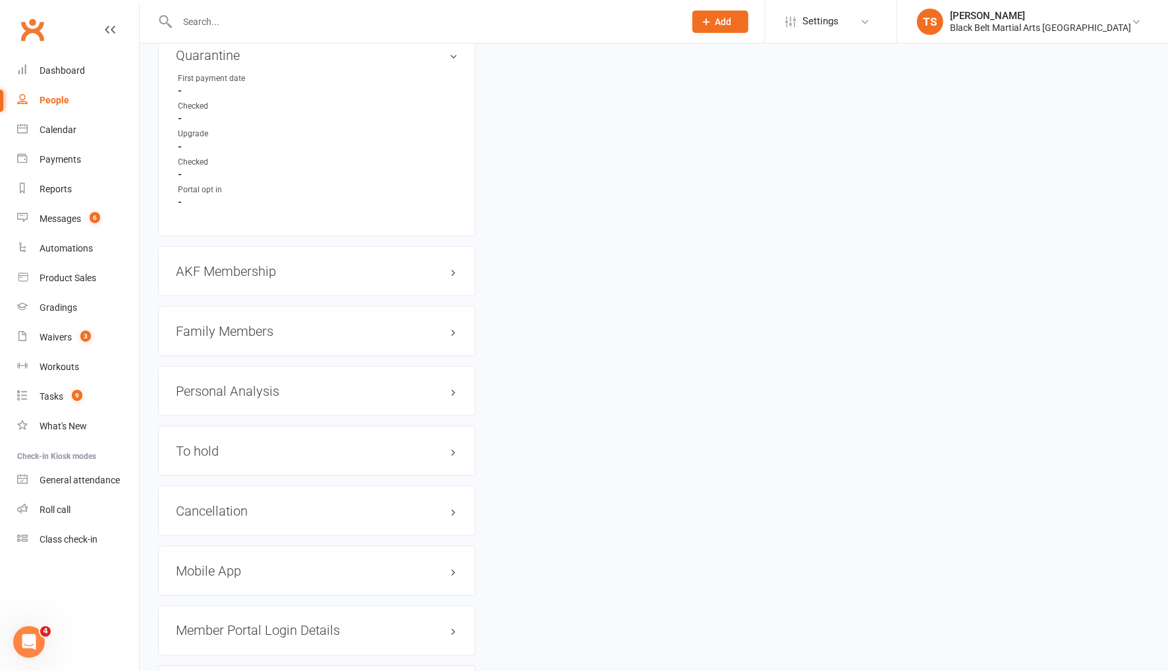
scroll to position [1496, 0]
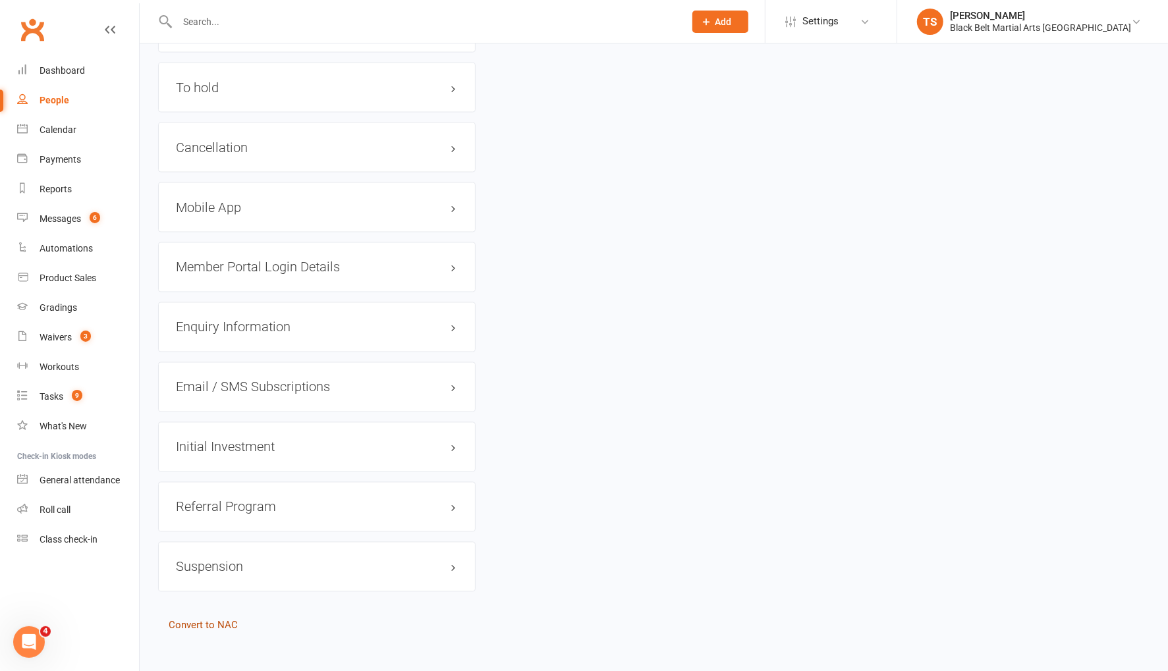
click at [215, 620] on link "Convert to NAC" at bounding box center [203, 626] width 69 height 12
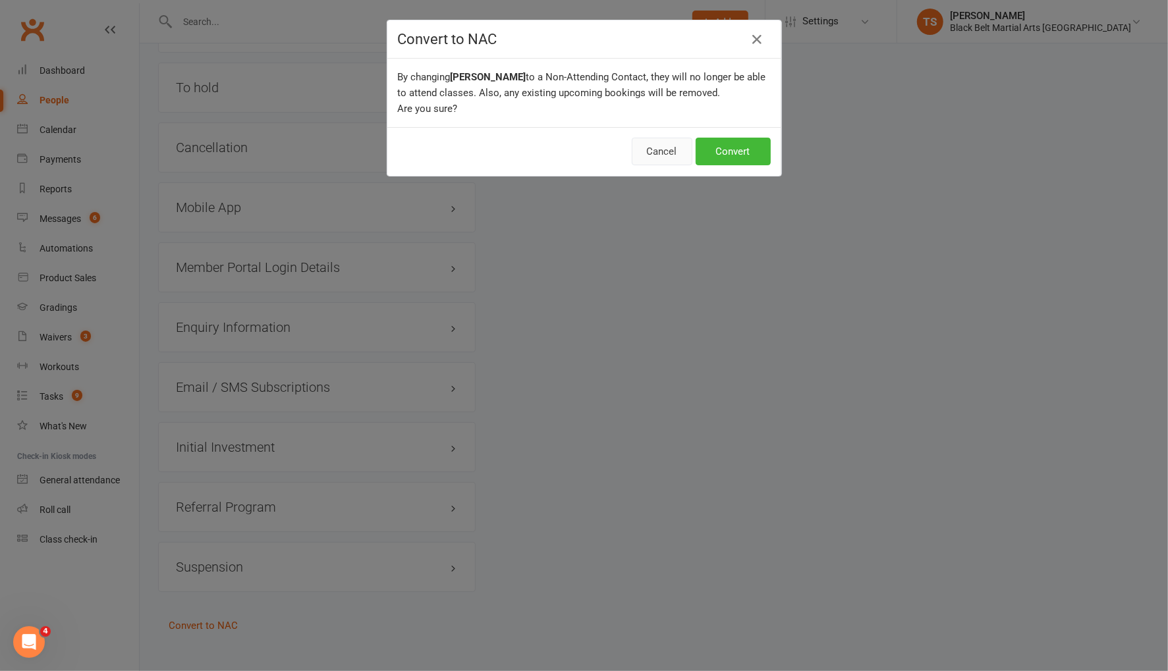
drag, startPoint x: 656, startPoint y: 153, endPoint x: 242, endPoint y: 316, distance: 444.5
click at [655, 154] on button "Cancel" at bounding box center [662, 152] width 61 height 28
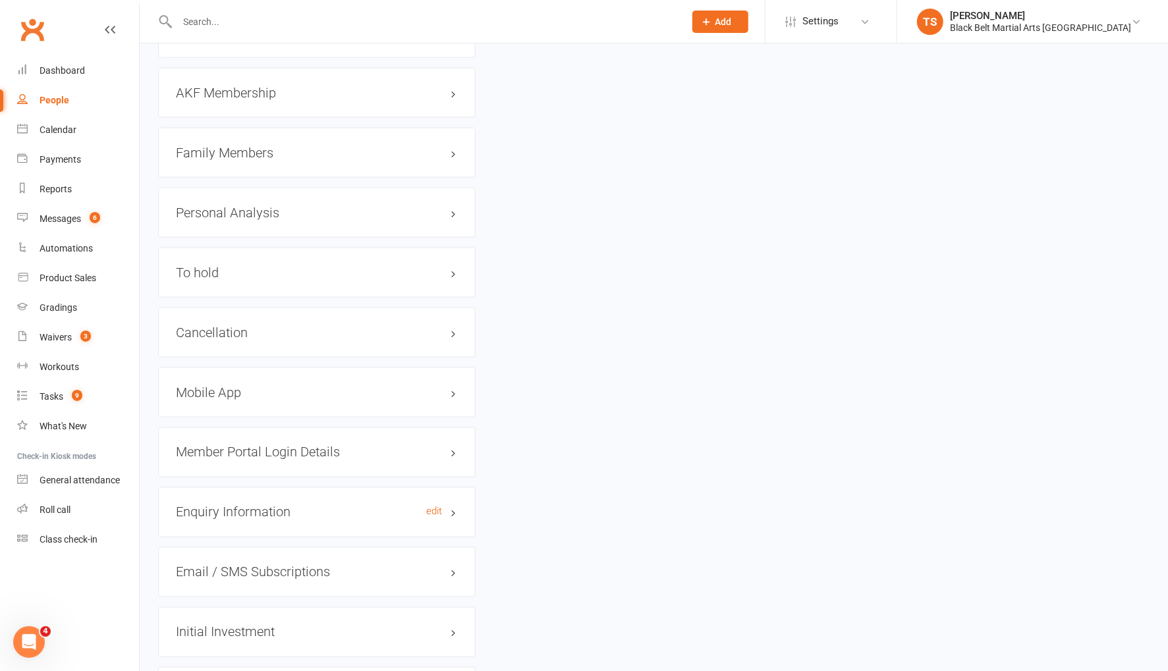
scroll to position [1218, 0]
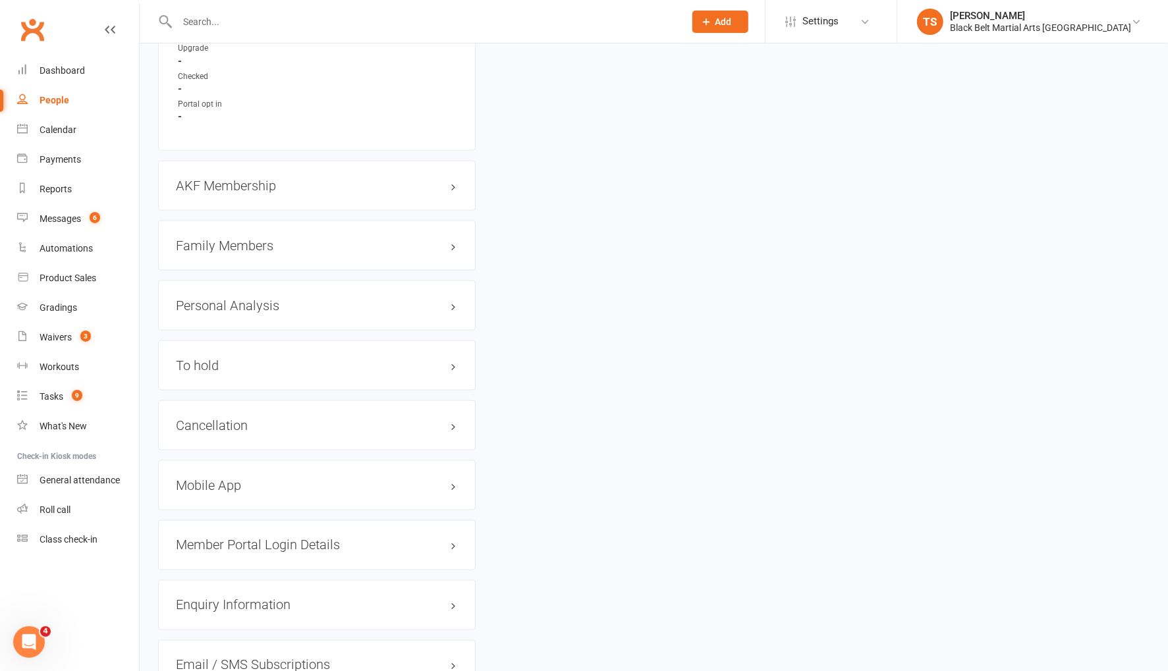
click at [221, 238] on h3 "Family Members" at bounding box center [317, 245] width 282 height 14
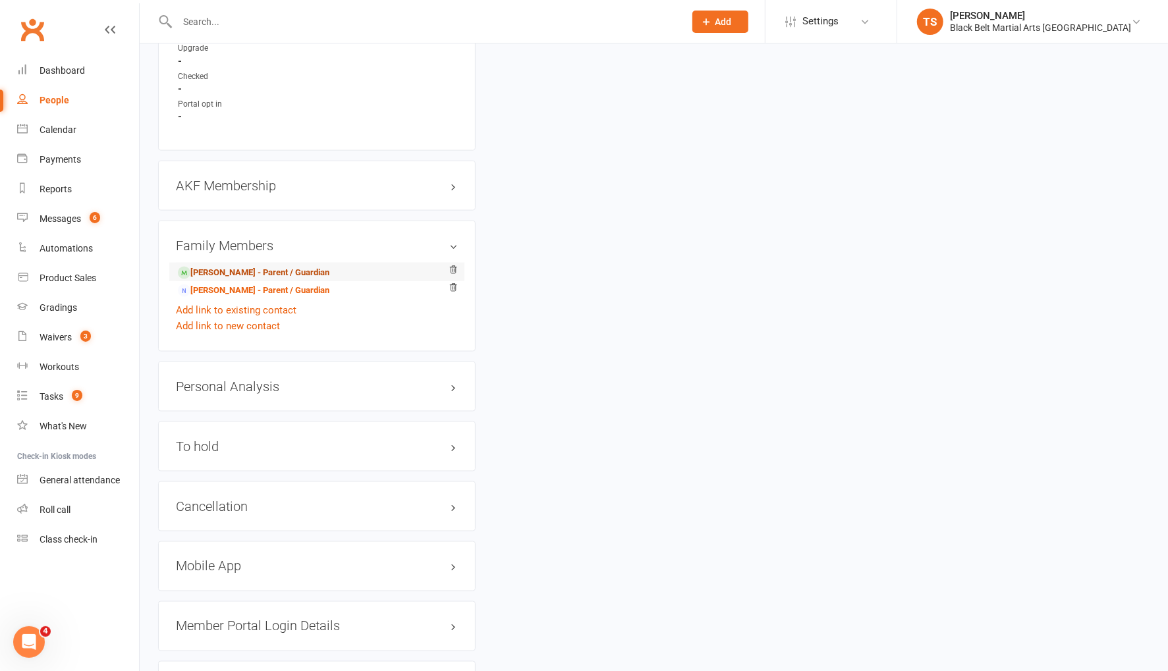
click at [224, 266] on link "Mitchell Irvine - Parent / Guardian" at bounding box center [253, 273] width 151 height 14
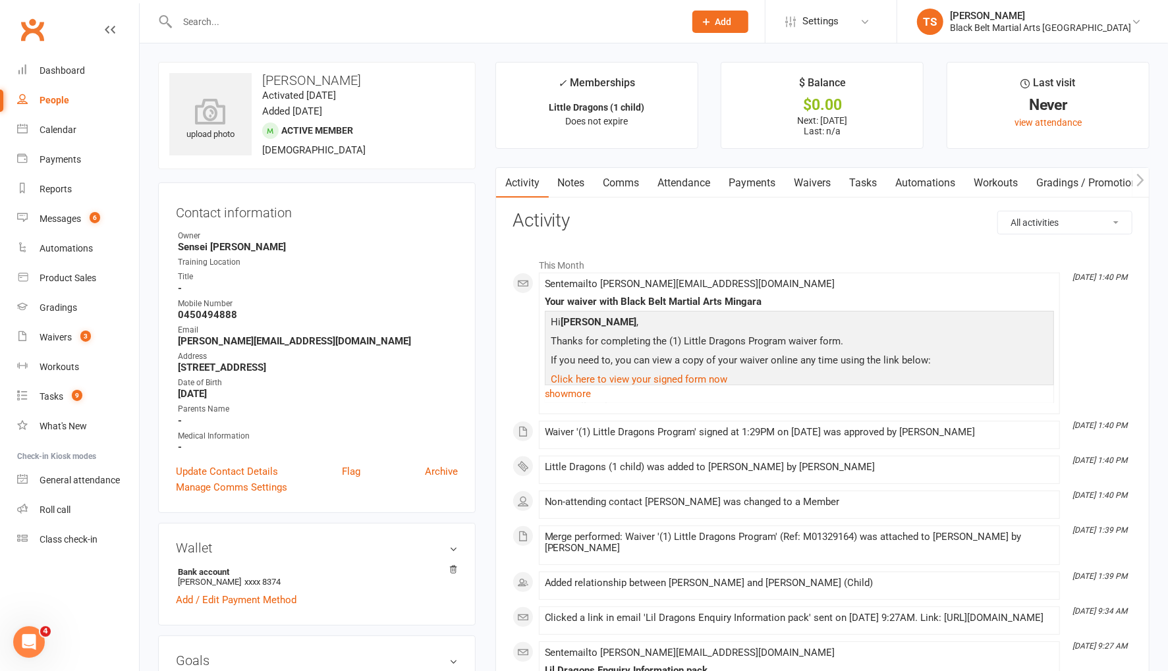
click at [733, 180] on link "Payments" at bounding box center [752, 183] width 65 height 30
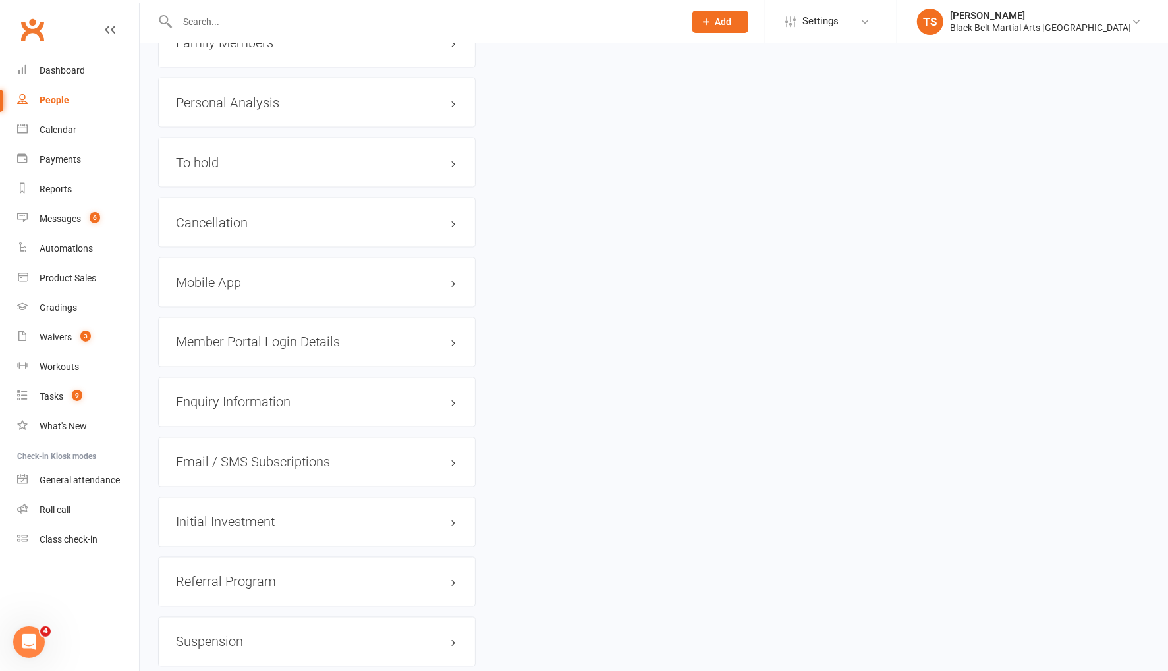
scroll to position [1531, 0]
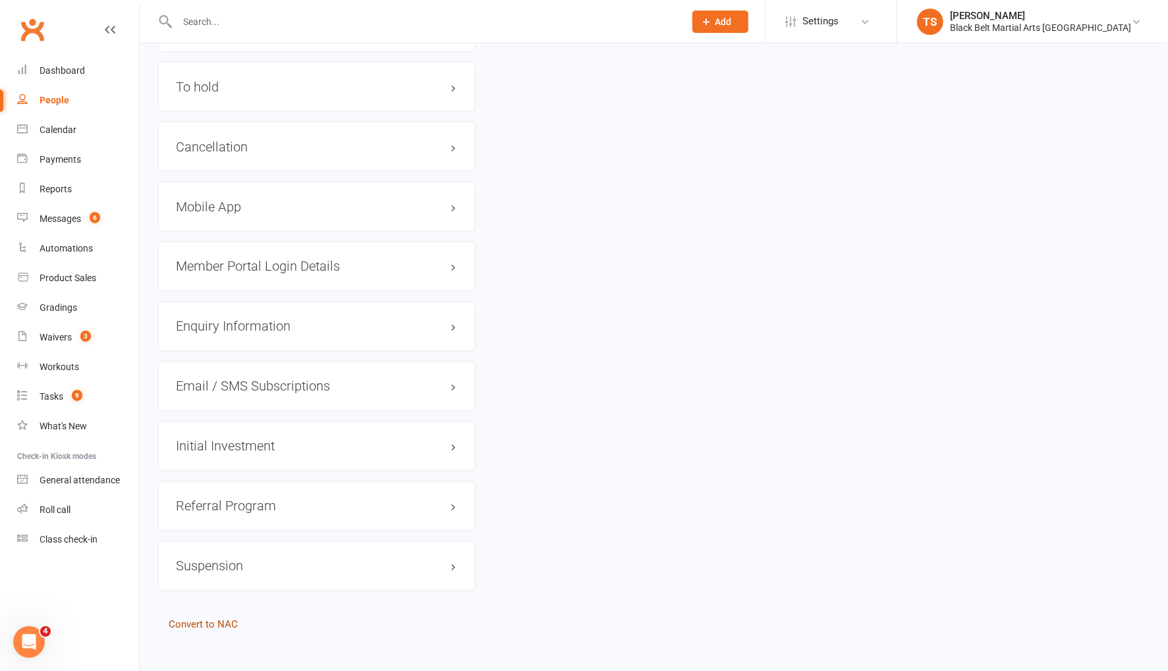
click at [222, 619] on link "Convert to NAC" at bounding box center [203, 625] width 69 height 12
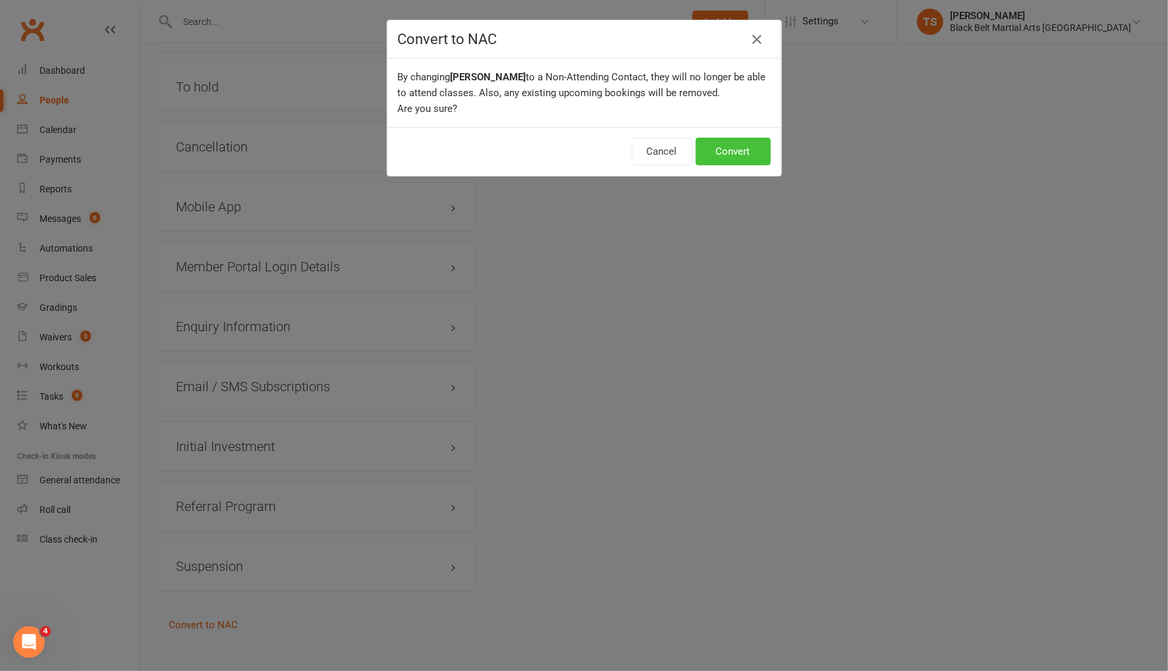
click at [721, 150] on button "Convert" at bounding box center [733, 152] width 75 height 28
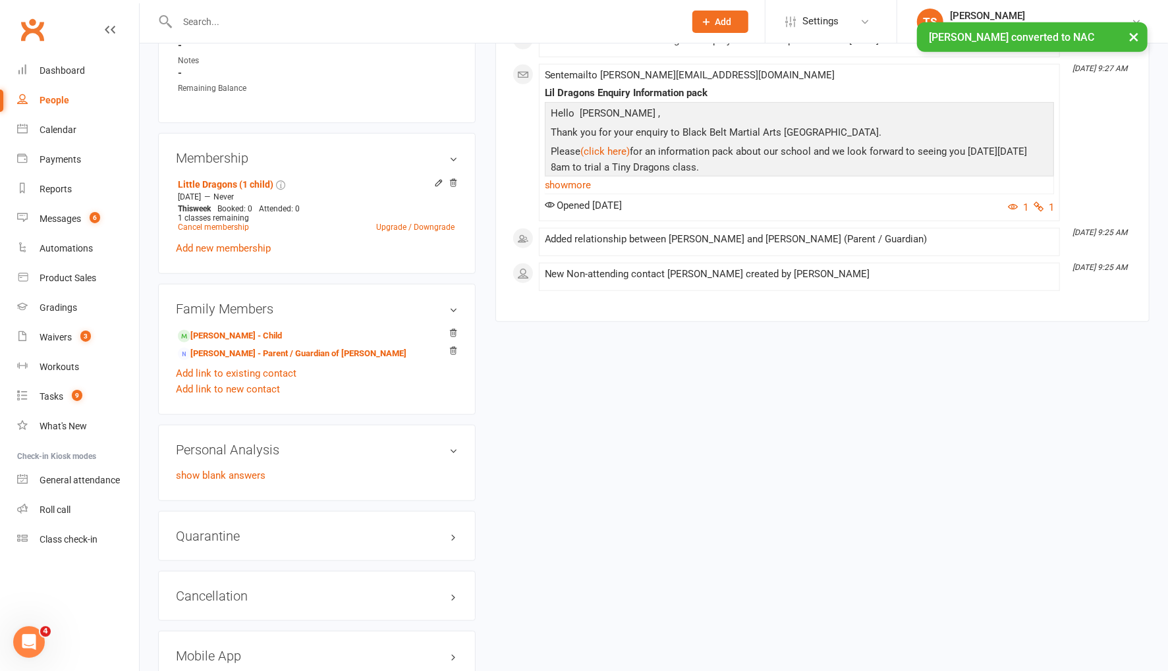
scroll to position [753, 0]
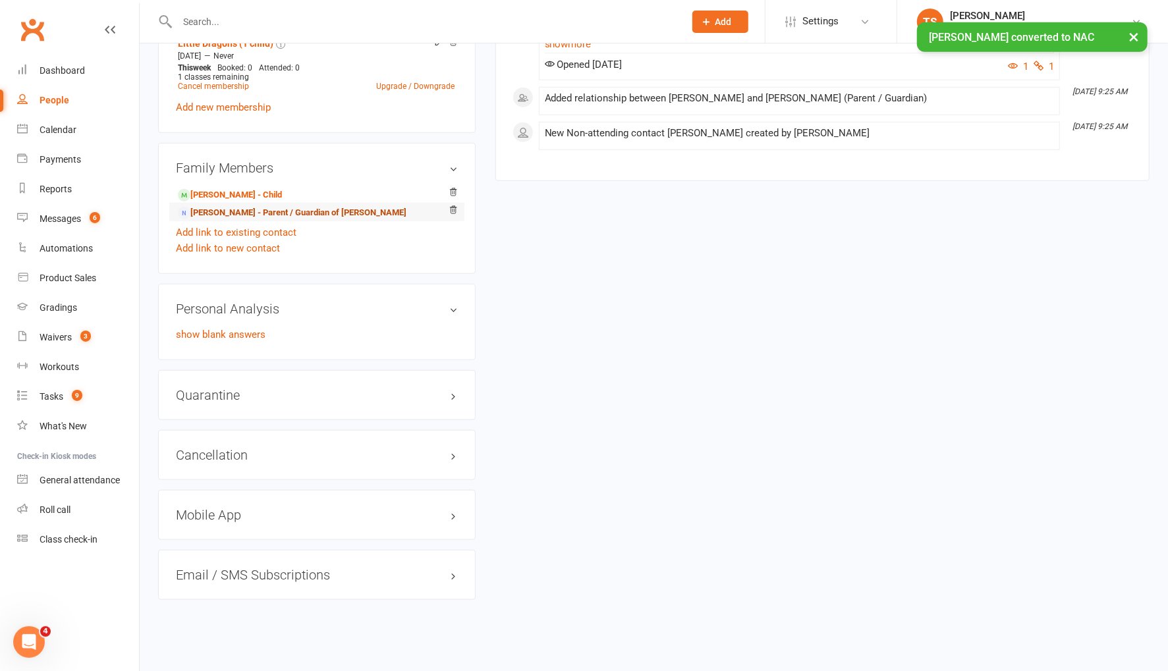
click at [258, 212] on link "Mitchell Irvine - Parent / Guardian of Camilla Irvine" at bounding box center [292, 213] width 229 height 14
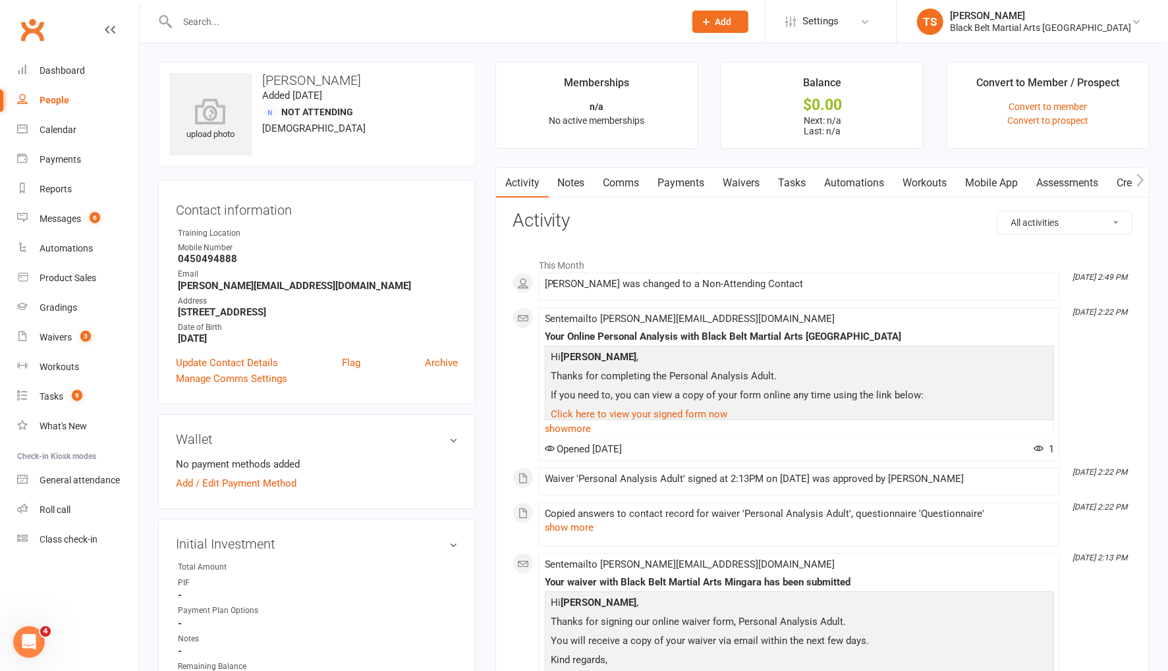
click at [443, 364] on link "Archive" at bounding box center [441, 363] width 33 height 16
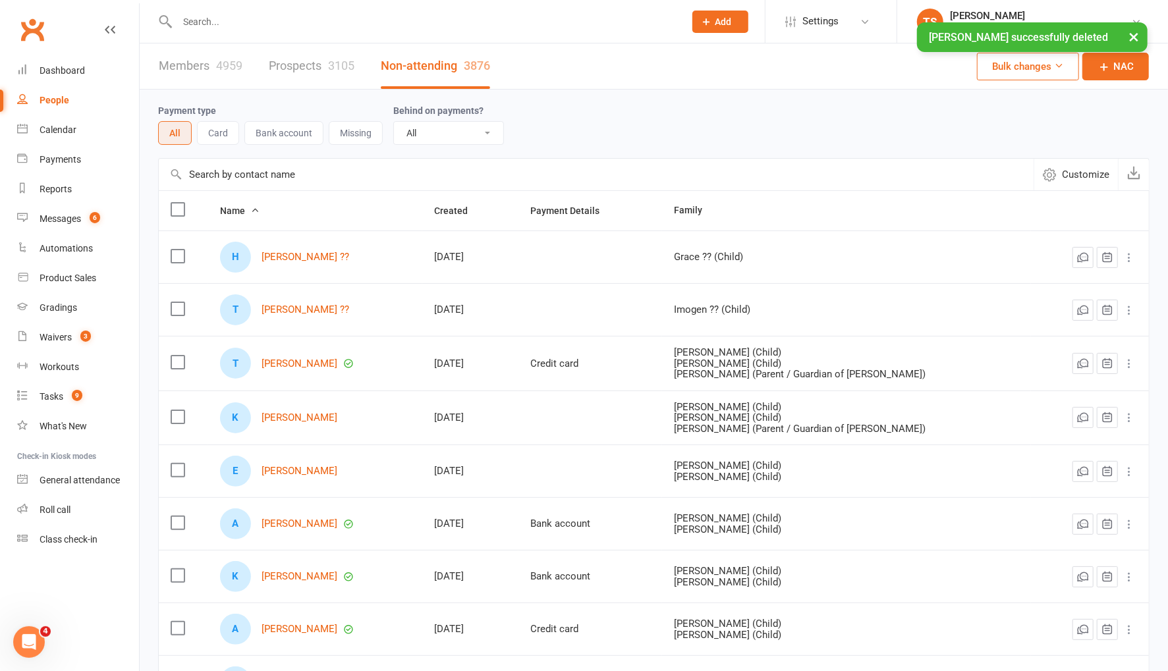
click at [234, 22] on div "× Mitchell Irvine successfully deleted" at bounding box center [575, 22] width 1151 height 0
click at [214, 20] on input "text" at bounding box center [424, 22] width 502 height 18
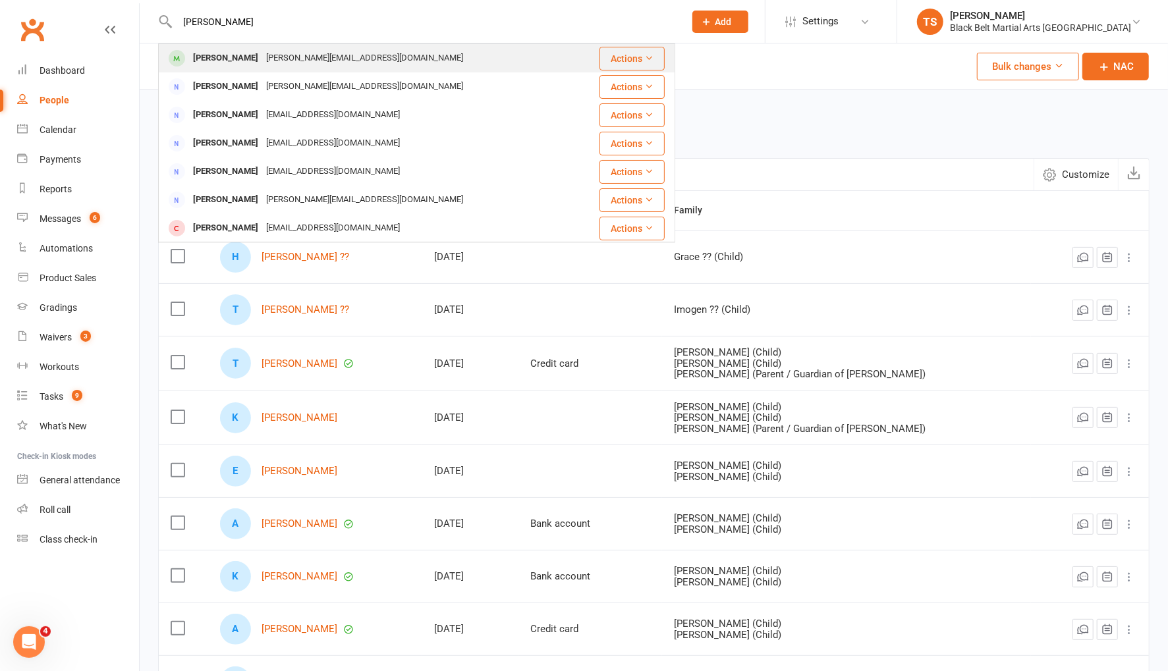
type input "camilla irvine"
click at [232, 60] on div "Camilla Irvine" at bounding box center [225, 58] width 73 height 19
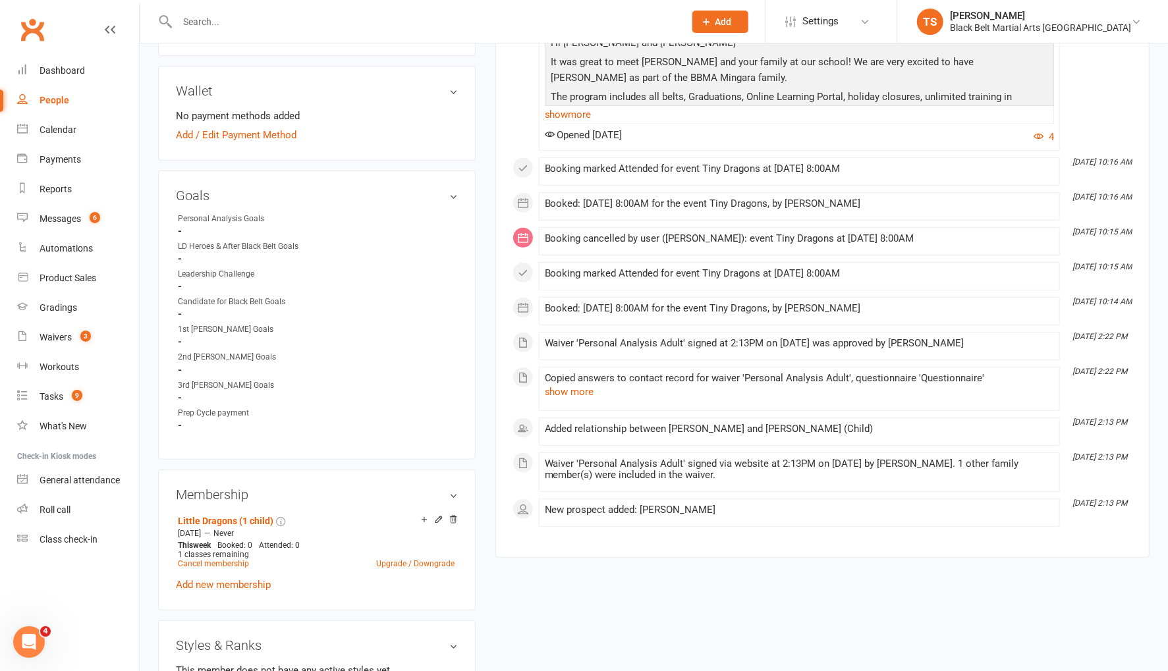
scroll to position [442, 0]
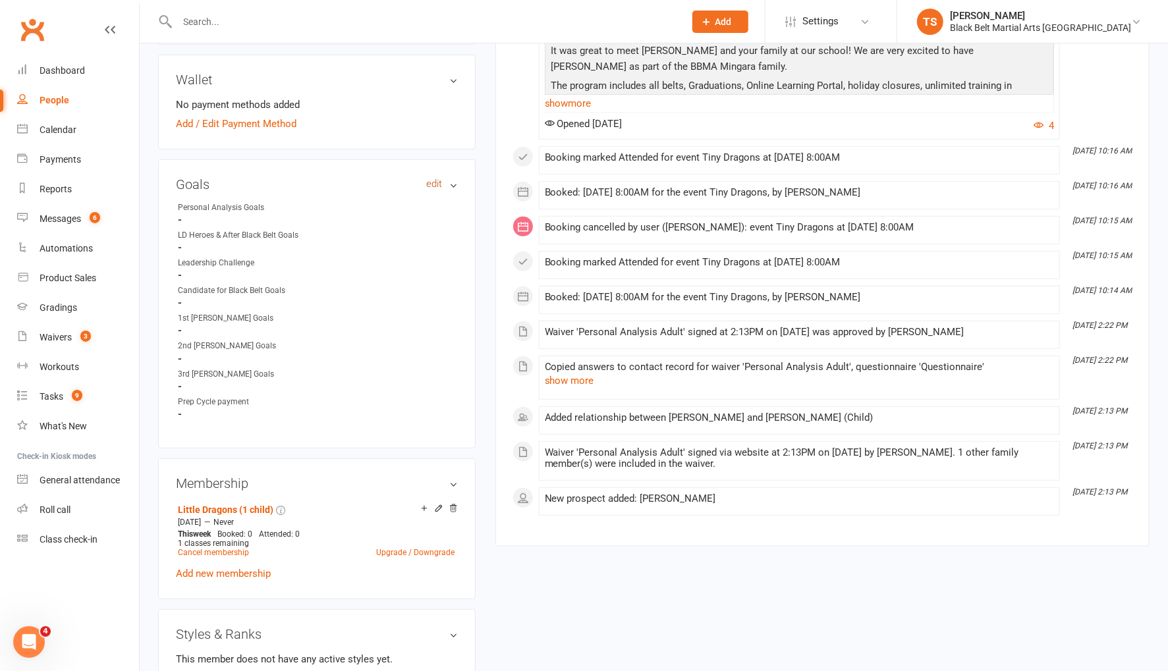
drag, startPoint x: 429, startPoint y: 182, endPoint x: 479, endPoint y: 177, distance: 49.7
click at [429, 182] on link "edit" at bounding box center [434, 183] width 16 height 11
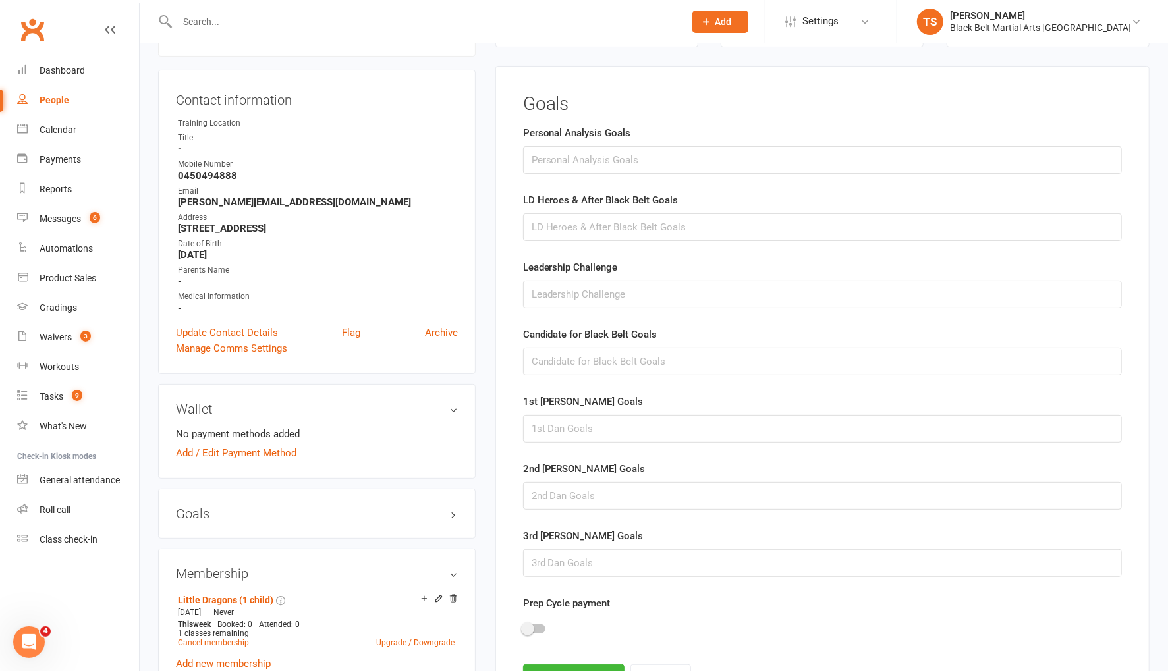
scroll to position [112, 0]
click at [583, 157] on input "text" at bounding box center [822, 161] width 599 height 28
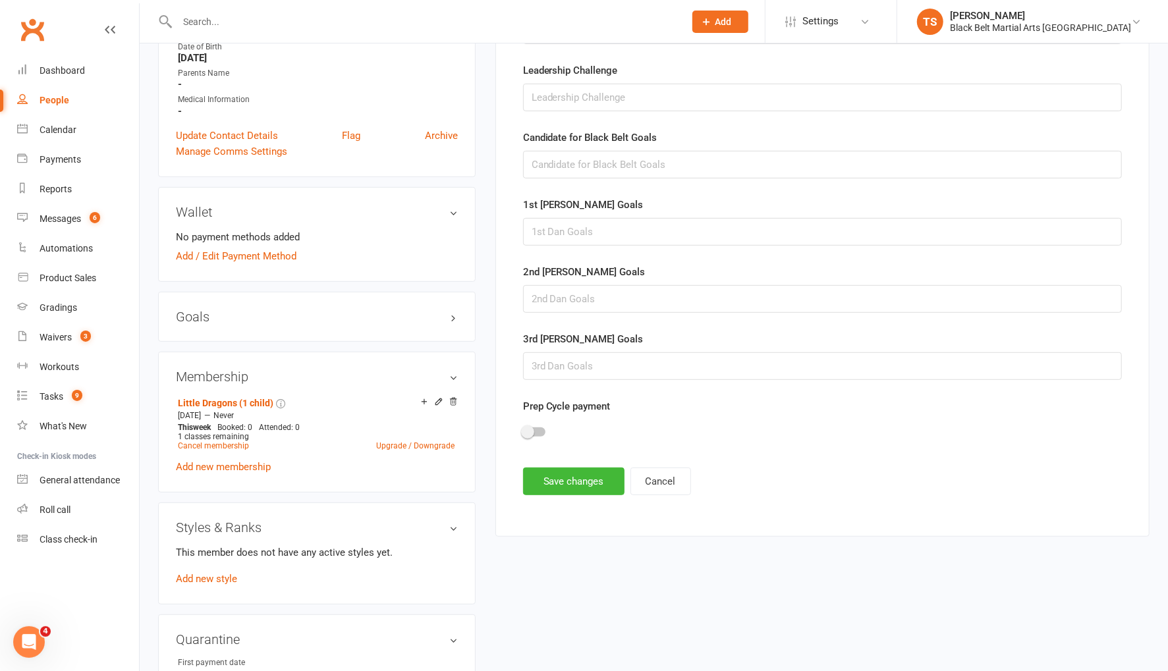
scroll to position [333, 0]
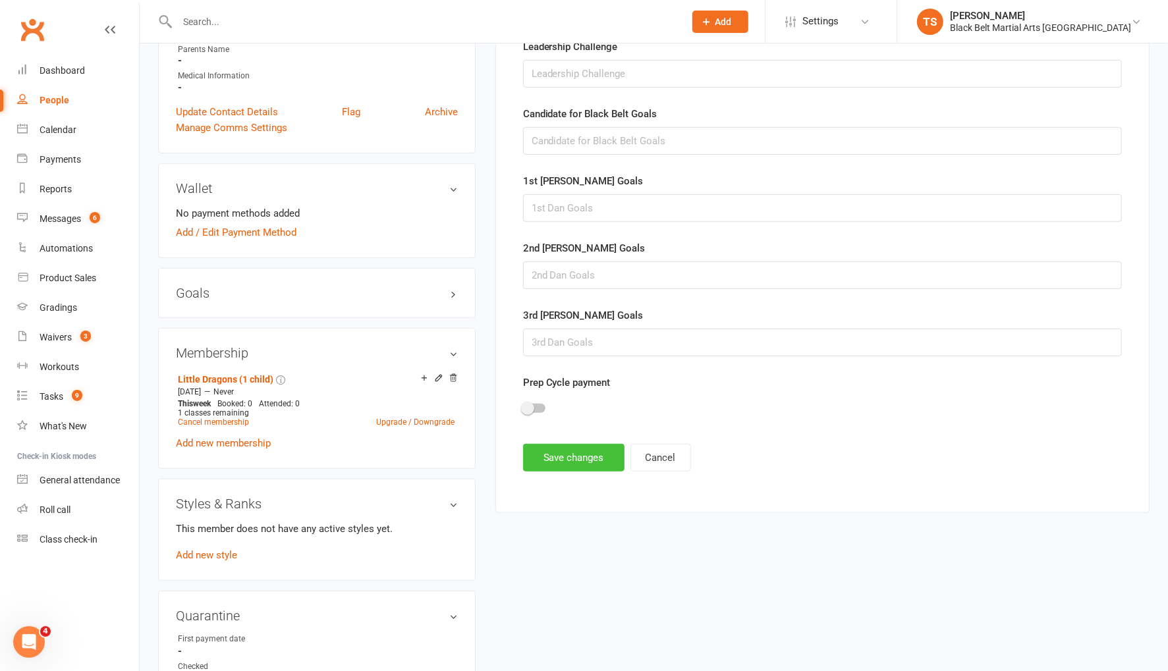
type input "Confidence and focus combined with fun."
click at [589, 449] on button "Save changes" at bounding box center [573, 458] width 101 height 28
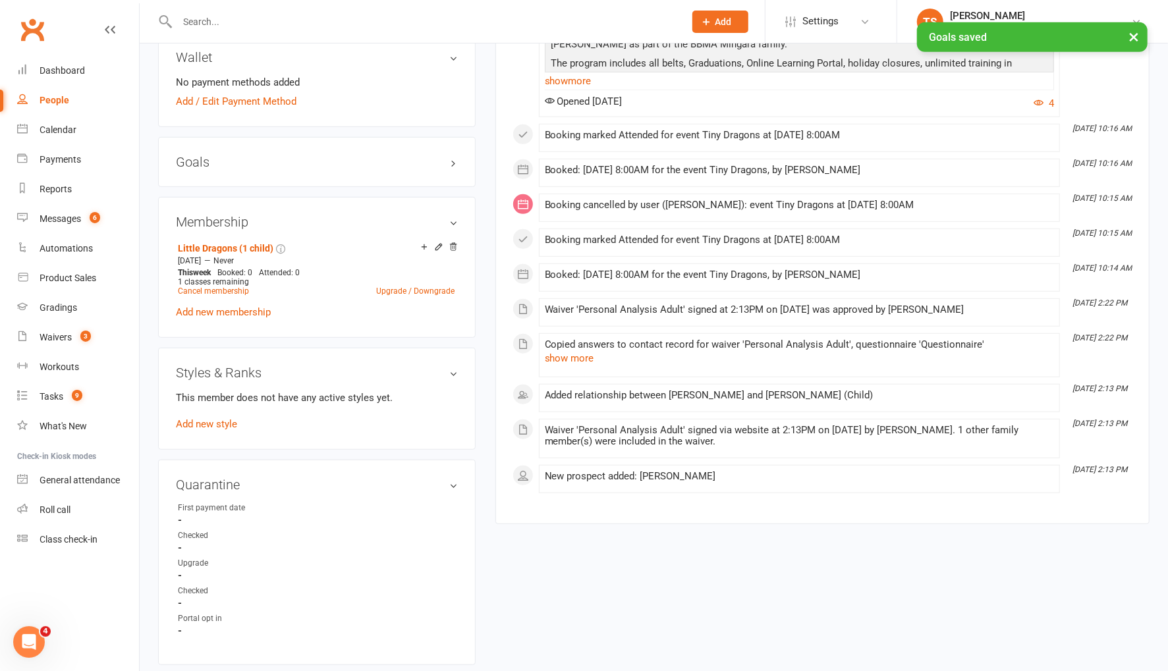
scroll to position [494, 0]
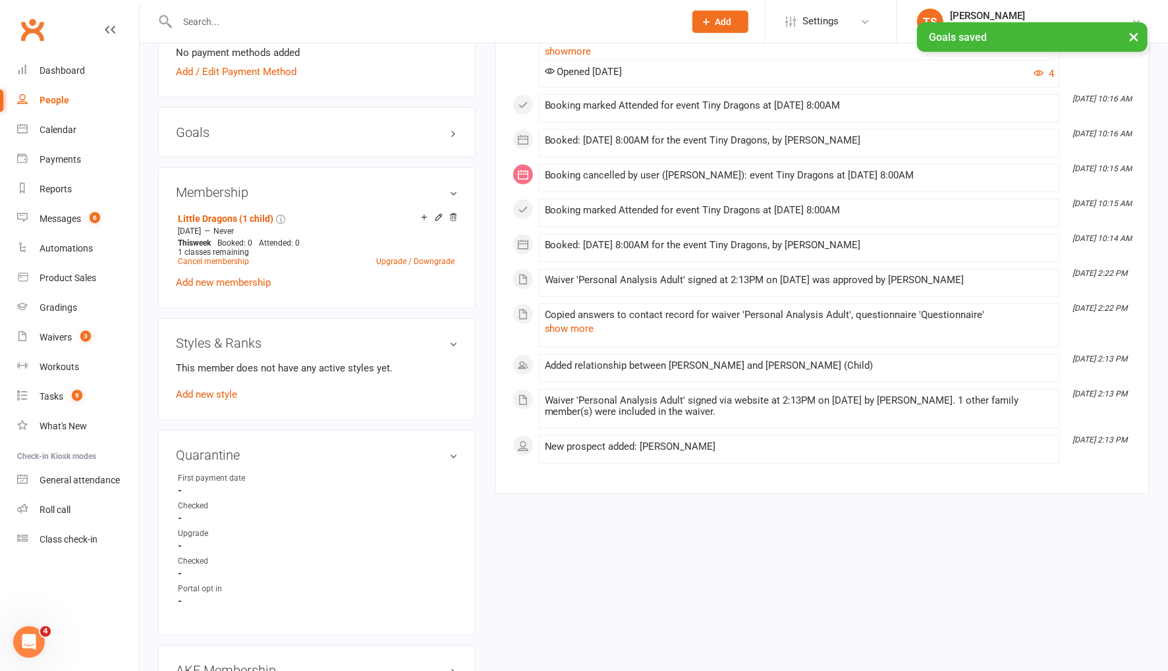
click at [204, 396] on div "This member does not have any active styles yet. Add new style" at bounding box center [317, 381] width 282 height 42
drag, startPoint x: 188, startPoint y: 387, endPoint x: 217, endPoint y: 344, distance: 51.7
click at [188, 389] on link "Add new style" at bounding box center [206, 395] width 61 height 12
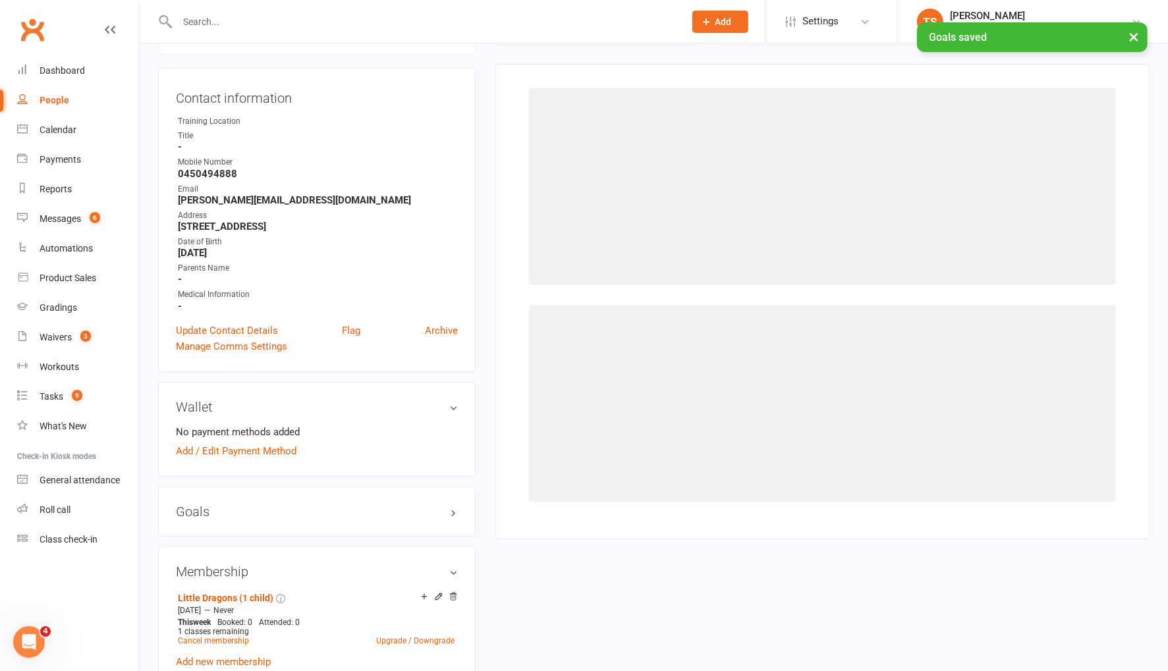
scroll to position [112, 0]
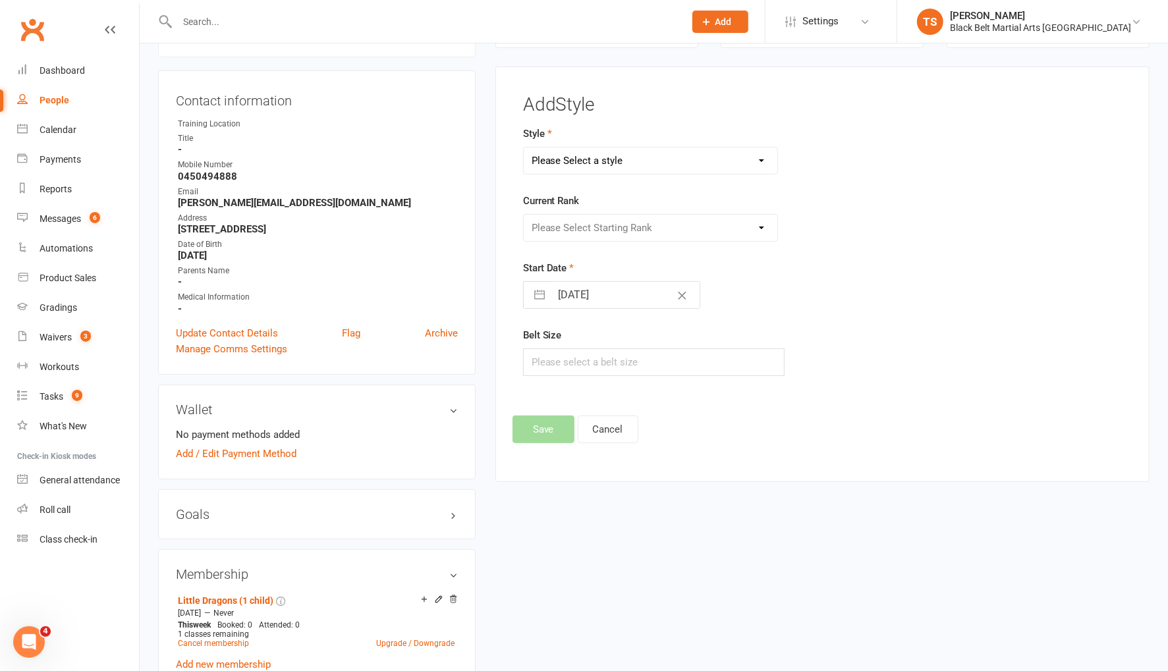
click at [587, 156] on select "Please Select a style Grandmasters Karate Kickboxing Kobudo Little Dragons Mini…" at bounding box center [651, 161] width 254 height 26
select select "769"
click at [524, 148] on select "Please Select a style Grandmasters Karate Kickboxing Kobudo Little Dragons Mini…" at bounding box center [651, 161] width 254 height 26
click at [601, 226] on select "Please Select Starting Rank White belt White green belt White blue belt White p…" at bounding box center [651, 228] width 254 height 26
select select "6953"
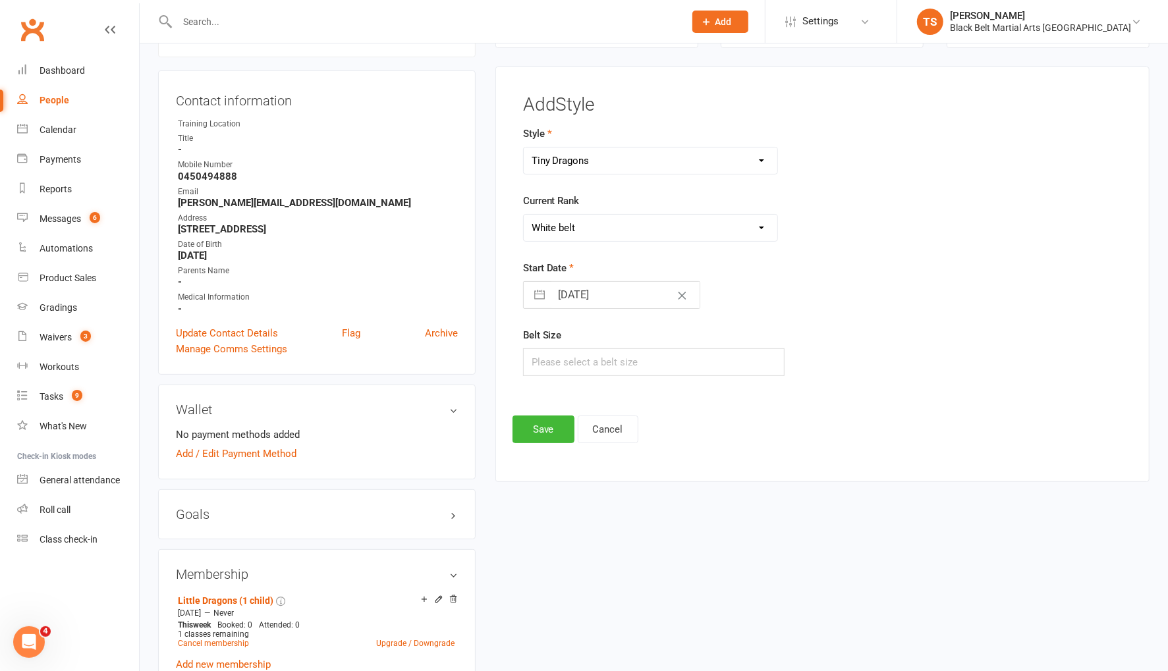
click at [524, 215] on select "Please Select Starting Rank White belt White green belt White blue belt White p…" at bounding box center [651, 228] width 254 height 26
click at [553, 364] on input "text" at bounding box center [653, 362] width 261 height 28
type input "1"
drag, startPoint x: 536, startPoint y: 427, endPoint x: 468, endPoint y: 430, distance: 68.5
click at [536, 427] on button "Save" at bounding box center [543, 430] width 62 height 28
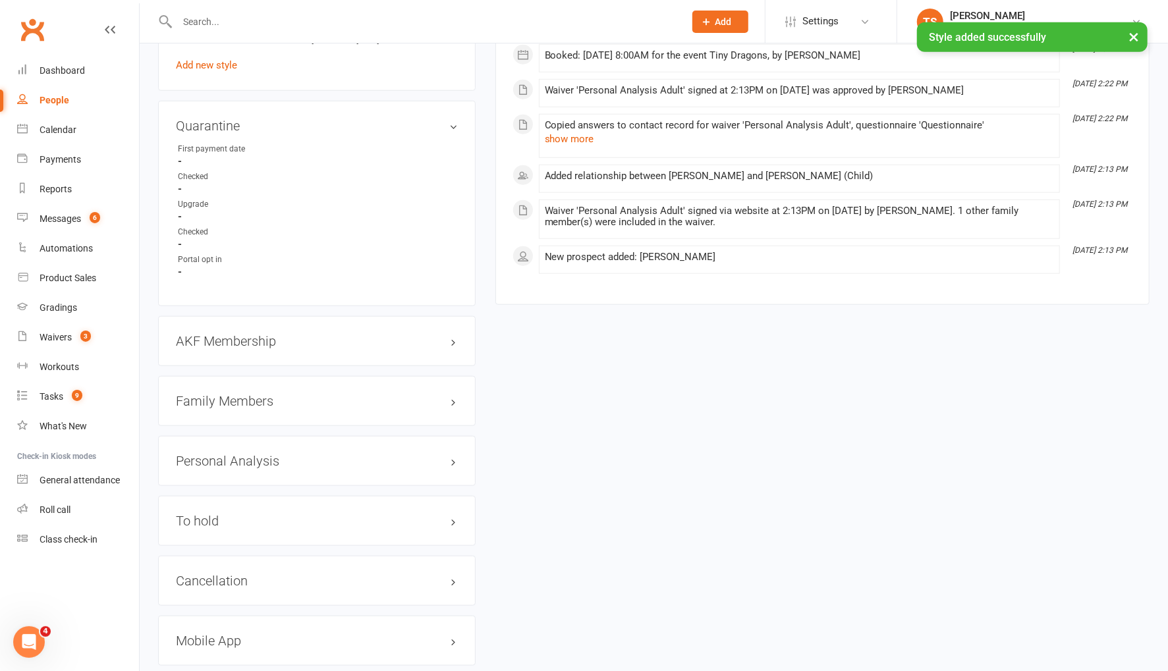
scroll to position [827, 0]
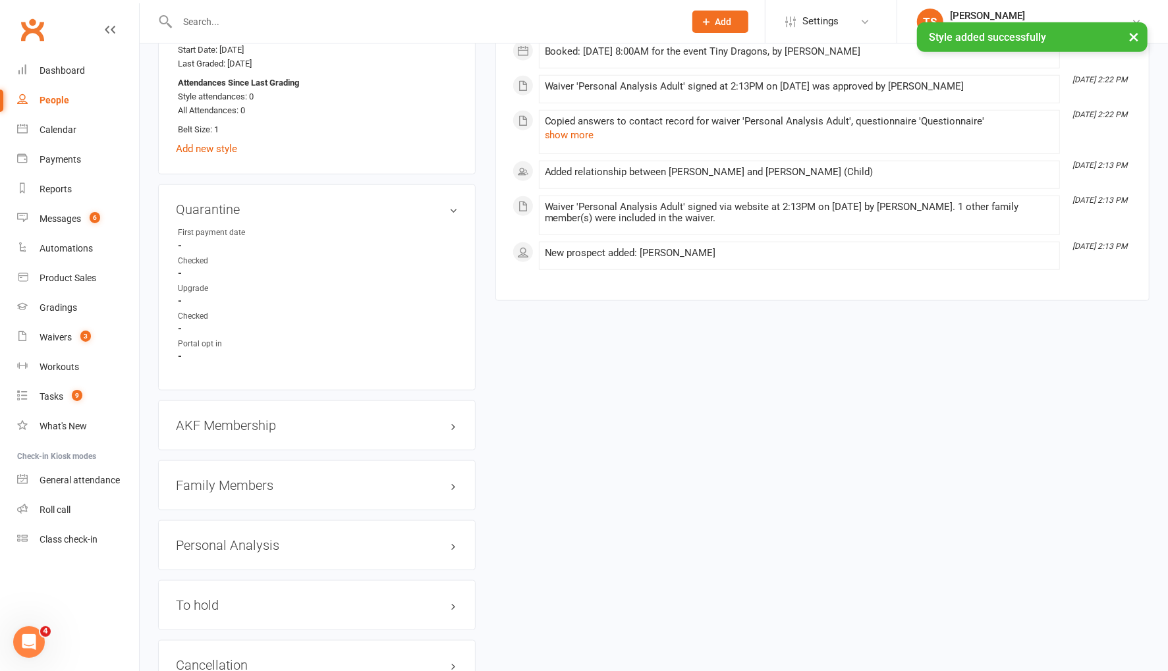
click at [431, 331] on ul "First payment date - Checked - Upgrade - Checked - Portal opt in -" at bounding box center [317, 295] width 282 height 136
drag, startPoint x: 437, startPoint y: 421, endPoint x: 453, endPoint y: 309, distance: 113.2
click at [0, 0] on link "edit" at bounding box center [0, 0] width 0 height 0
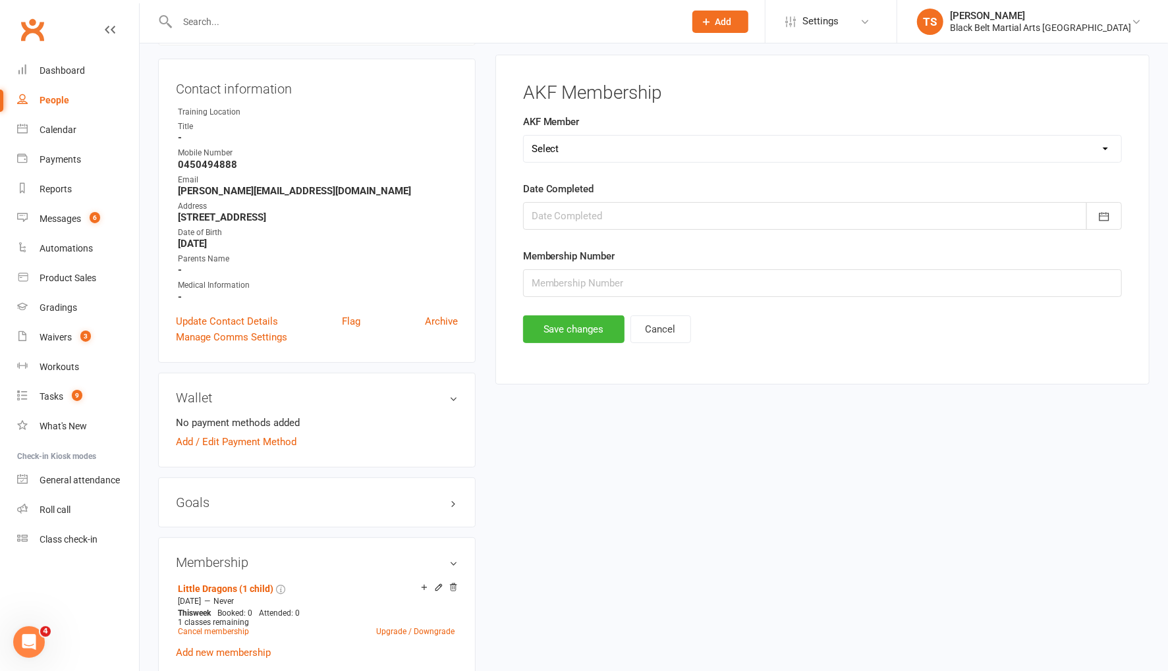
scroll to position [112, 0]
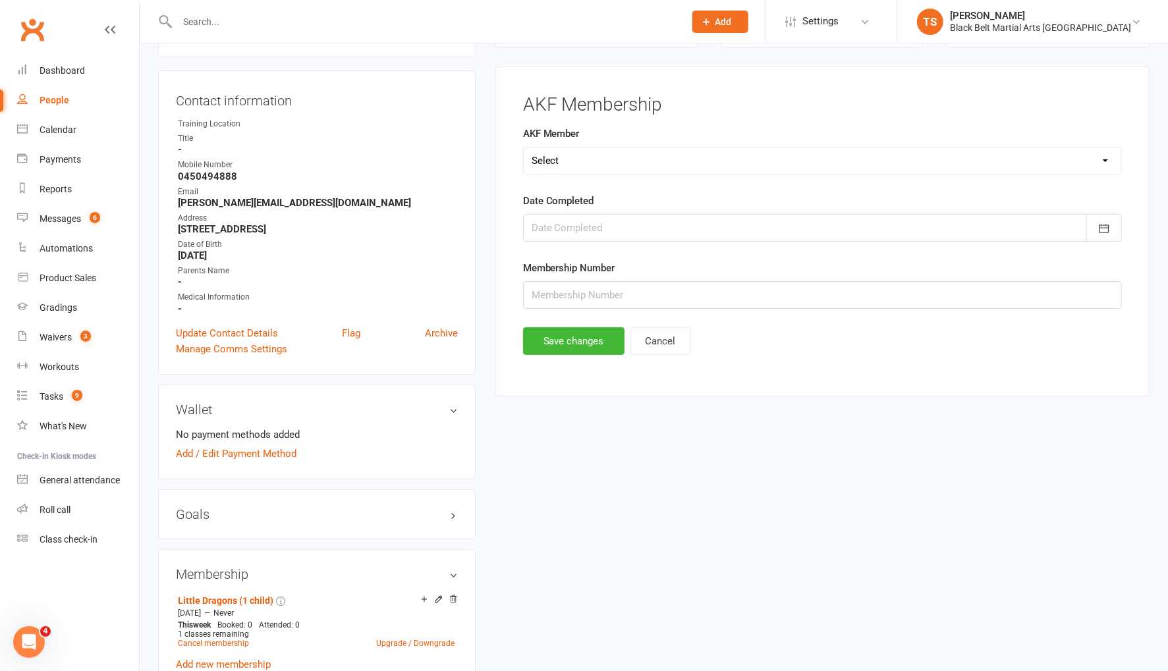
click at [552, 161] on select "Select Yes No Cancelled Transfered" at bounding box center [822, 161] width 597 height 26
select select "No"
click at [524, 148] on select "Select Yes No Cancelled Transfered" at bounding box center [822, 161] width 597 height 26
drag, startPoint x: 596, startPoint y: 346, endPoint x: 514, endPoint y: 341, distance: 82.5
click at [596, 346] on button "Save changes" at bounding box center [573, 341] width 101 height 28
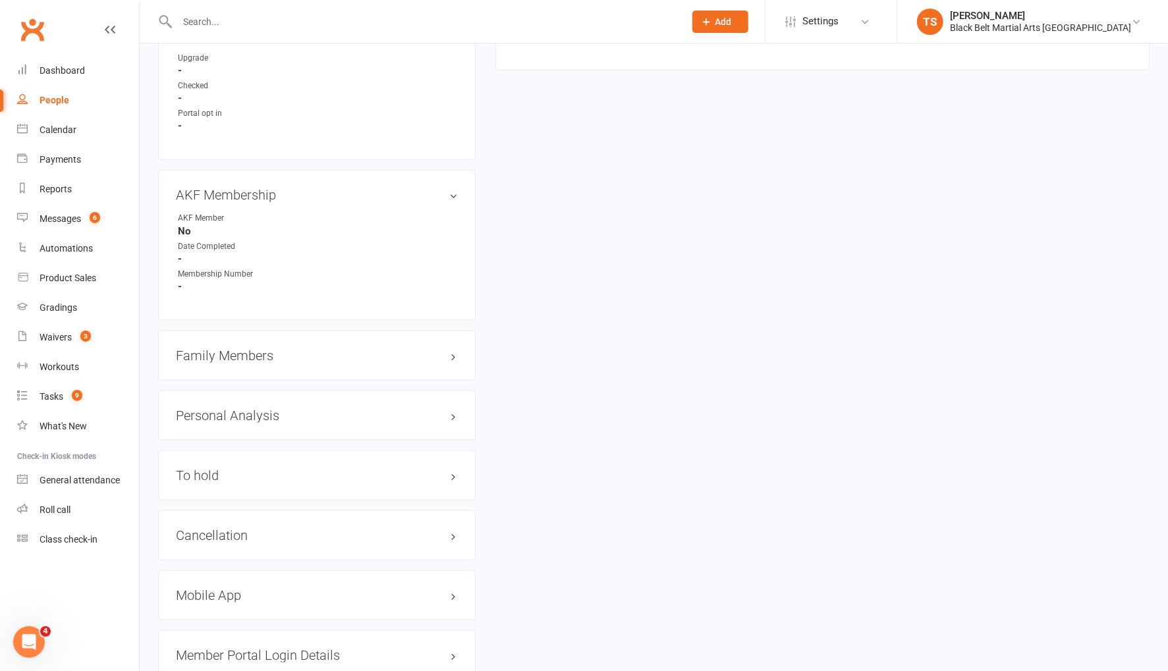
scroll to position [1083, 0]
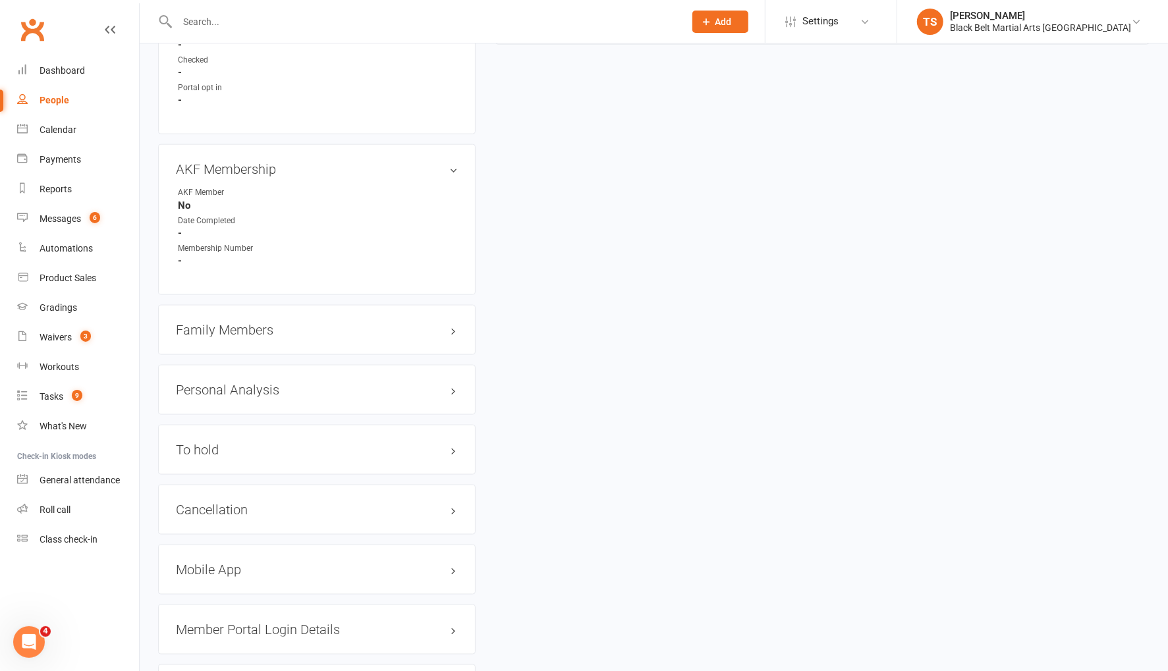
click at [258, 326] on h3 "Family Members" at bounding box center [317, 330] width 282 height 14
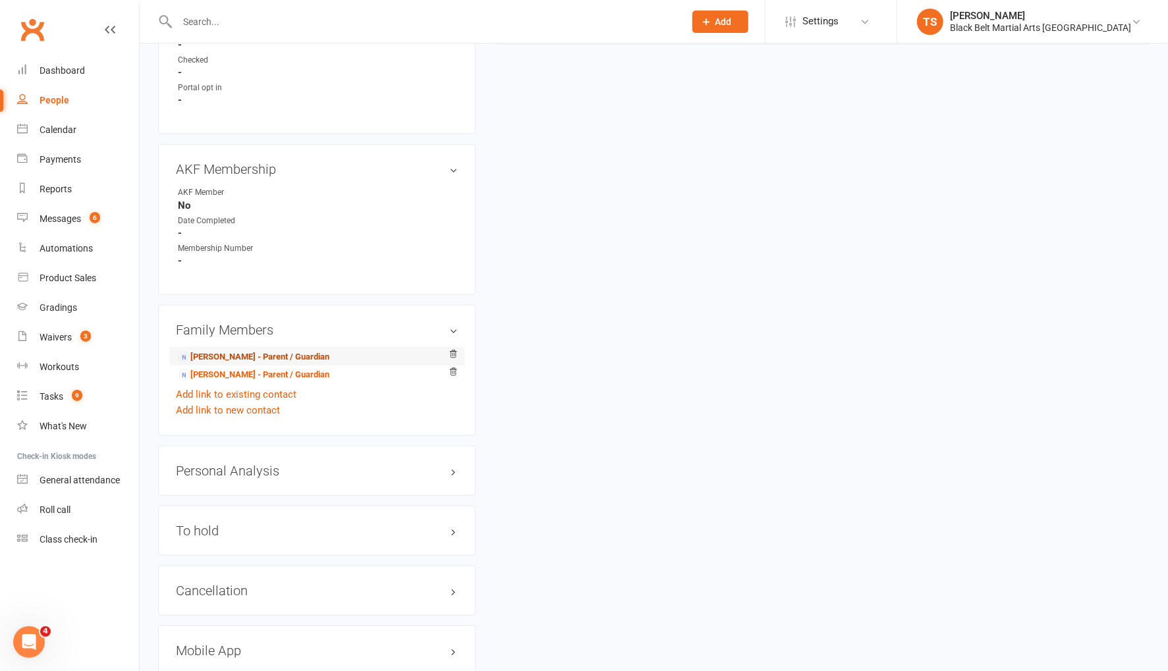
click at [265, 353] on link "Mitchell Irvine - Parent / Guardian" at bounding box center [253, 357] width 151 height 14
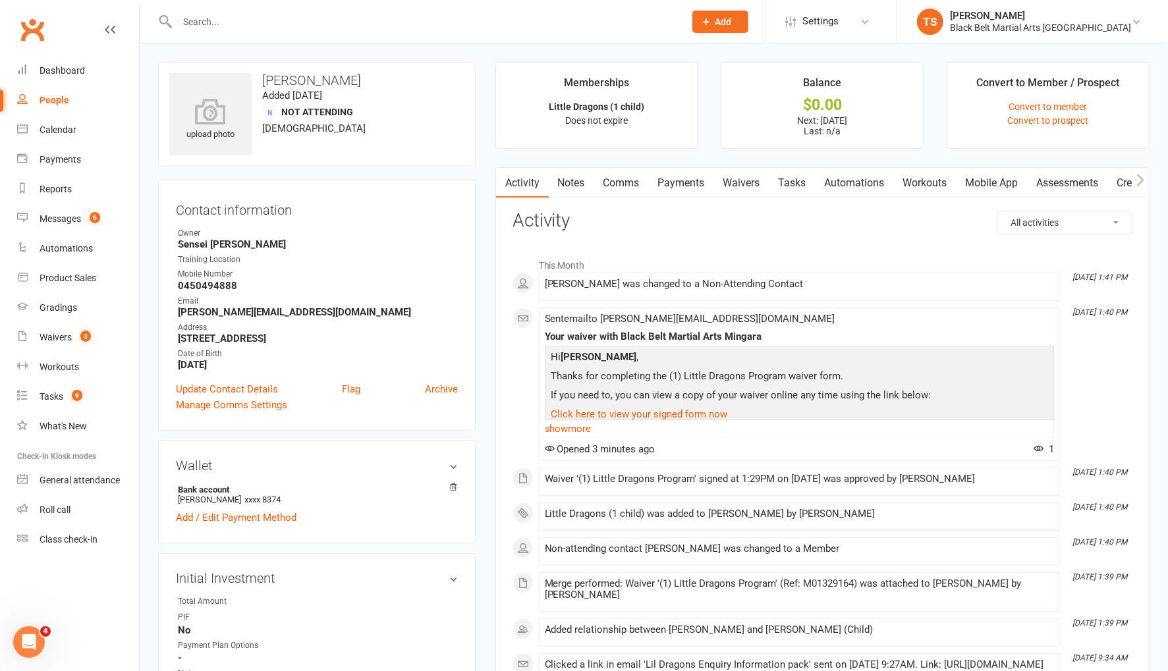
click at [680, 179] on link "Payments" at bounding box center [681, 183] width 65 height 30
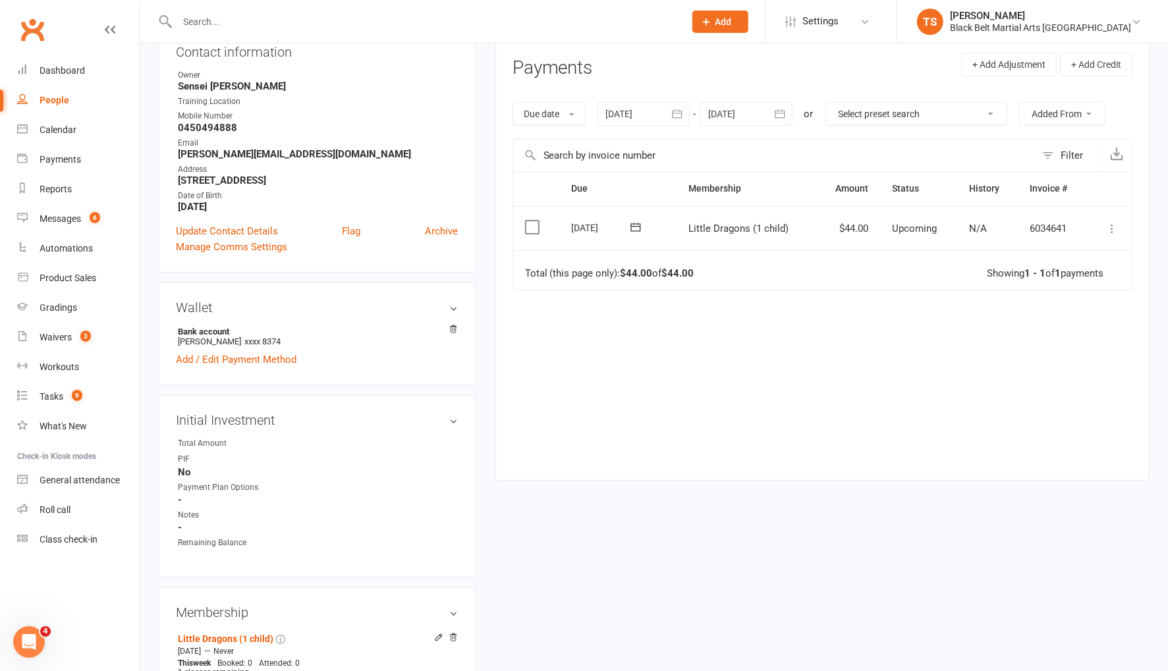
scroll to position [198, 0]
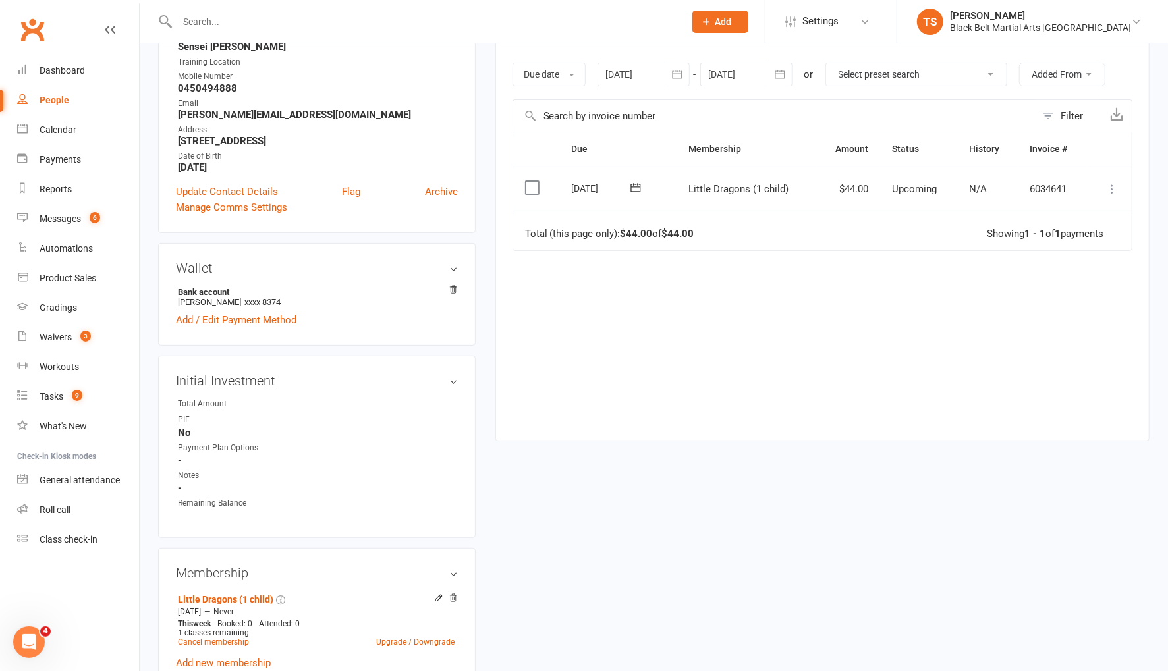
drag, startPoint x: 437, startPoint y: 379, endPoint x: 459, endPoint y: 280, distance: 101.8
click at [0, 0] on link "edit" at bounding box center [0, 0] width 0 height 0
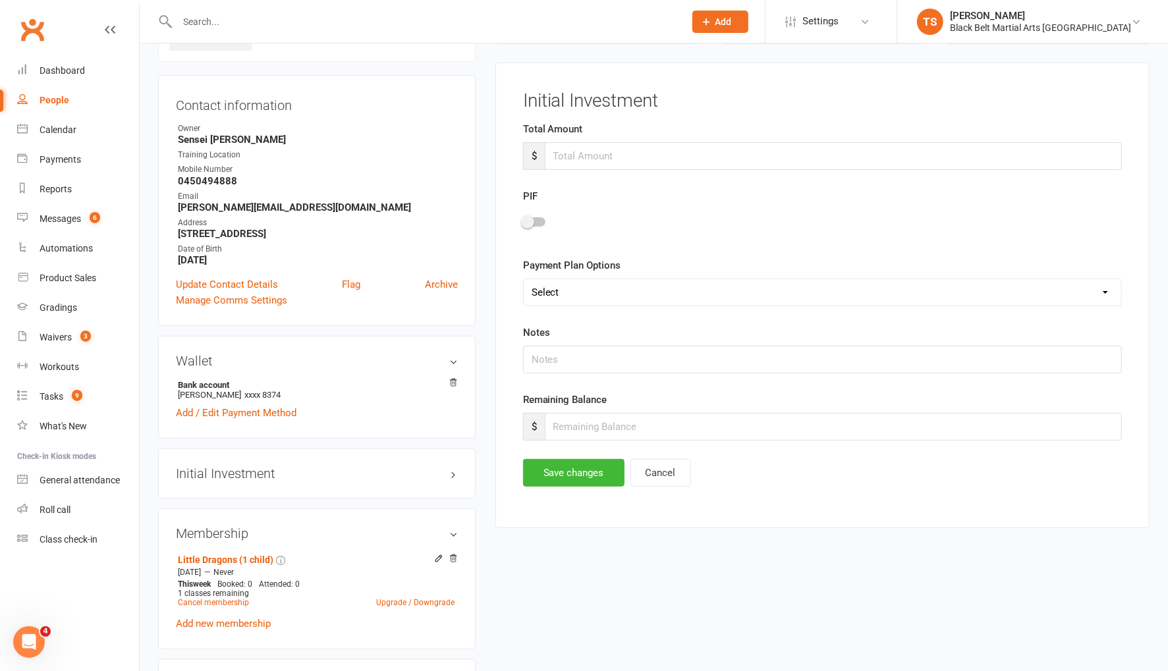
scroll to position [100, 0]
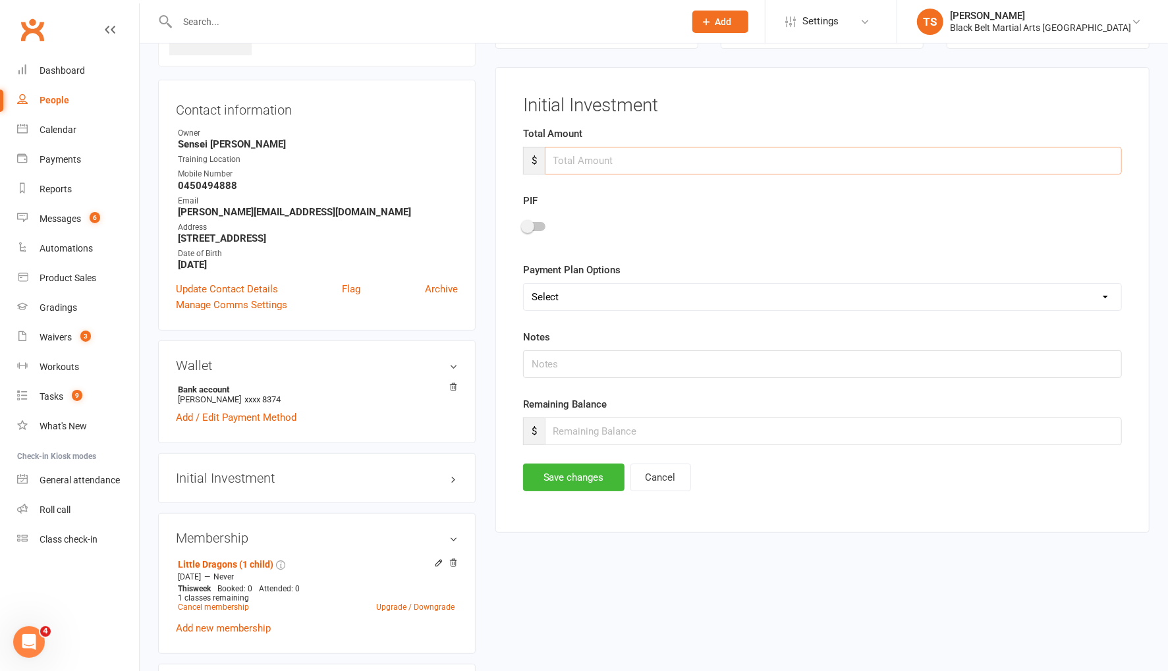
click at [570, 163] on input "number" at bounding box center [833, 161] width 577 height 28
type input "150"
click at [589, 427] on input "number" at bounding box center [833, 432] width 577 height 28
type input "150"
click at [590, 477] on button "Save changes" at bounding box center [573, 478] width 101 height 28
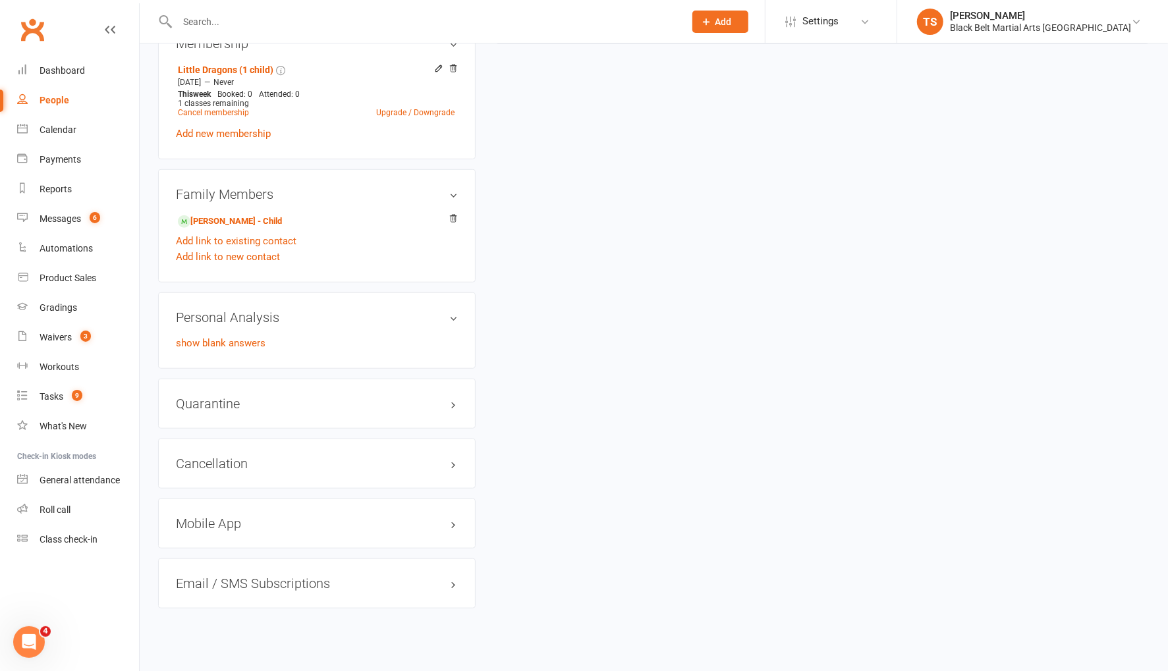
scroll to position [603, 0]
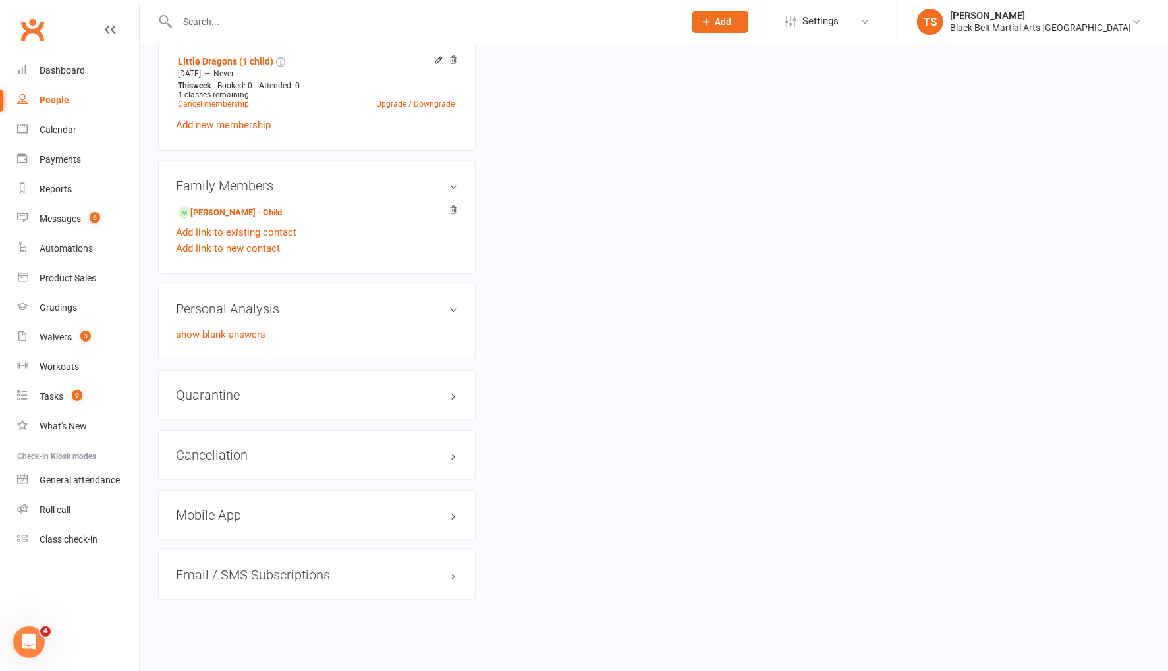
drag, startPoint x: 431, startPoint y: 391, endPoint x: 491, endPoint y: 326, distance: 88.1
click at [0, 0] on link "edit" at bounding box center [0, 0] width 0 height 0
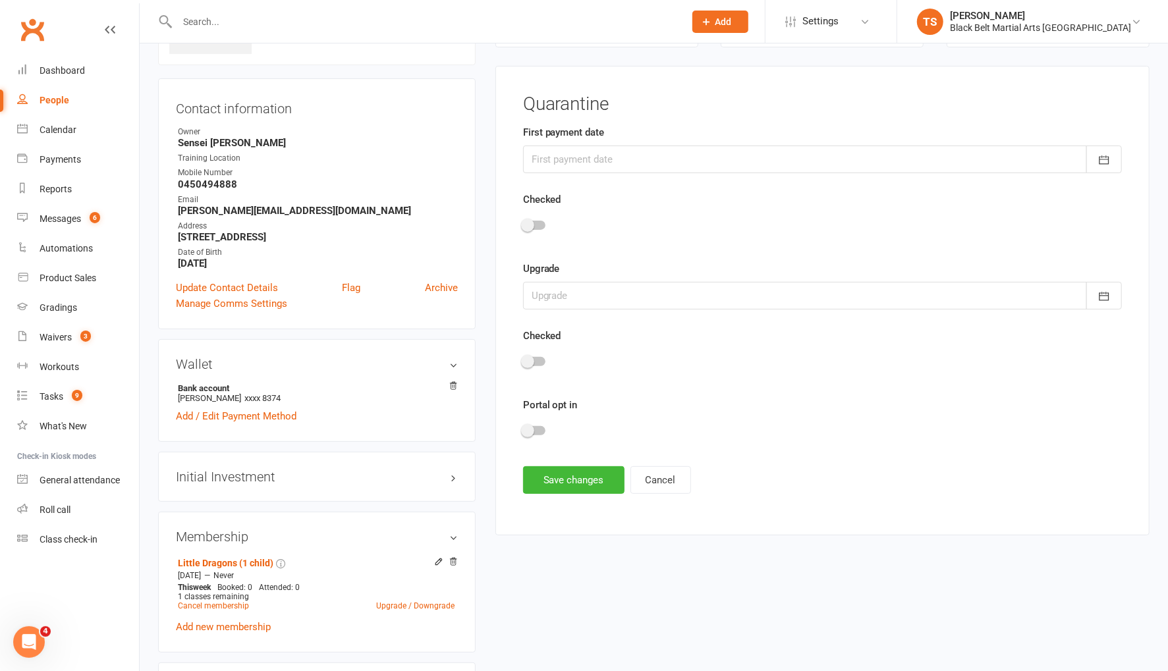
scroll to position [100, 0]
click at [548, 155] on div at bounding box center [822, 161] width 599 height 28
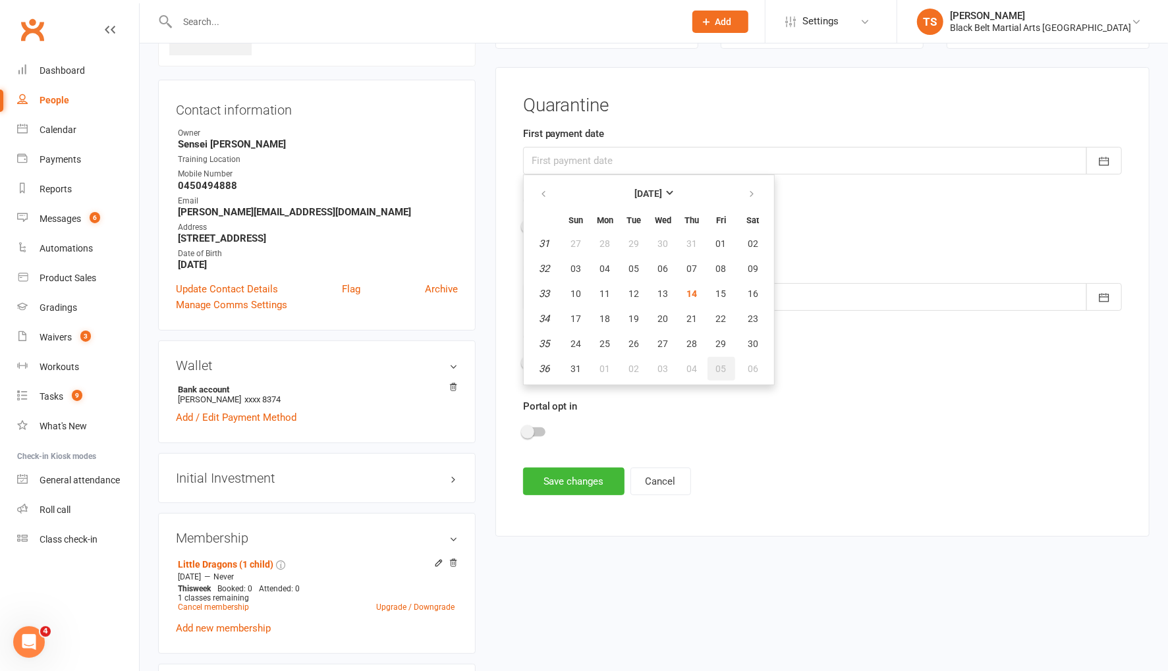
click at [725, 367] on button "05" at bounding box center [721, 369] width 28 height 24
type input "05 Sep 2025"
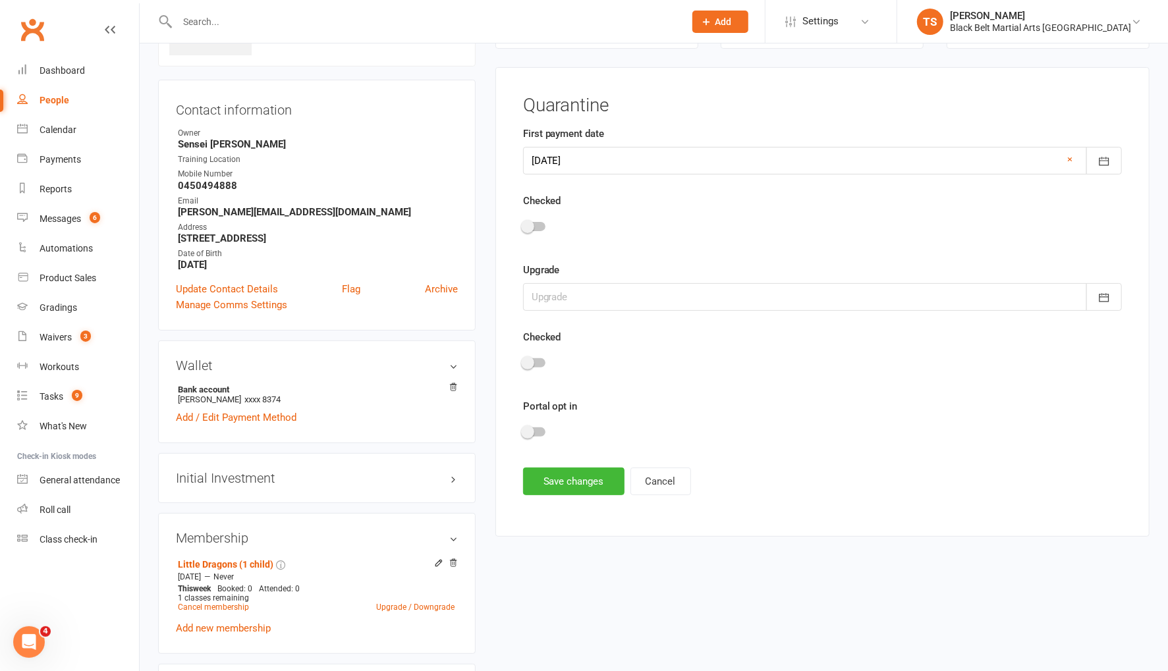
click at [541, 431] on div at bounding box center [534, 431] width 22 height 9
click at [523, 430] on input "checkbox" at bounding box center [523, 430] width 0 height 0
drag, startPoint x: 582, startPoint y: 478, endPoint x: 674, endPoint y: 433, distance: 102.2
click at [583, 478] on button "Save changes" at bounding box center [573, 482] width 101 height 28
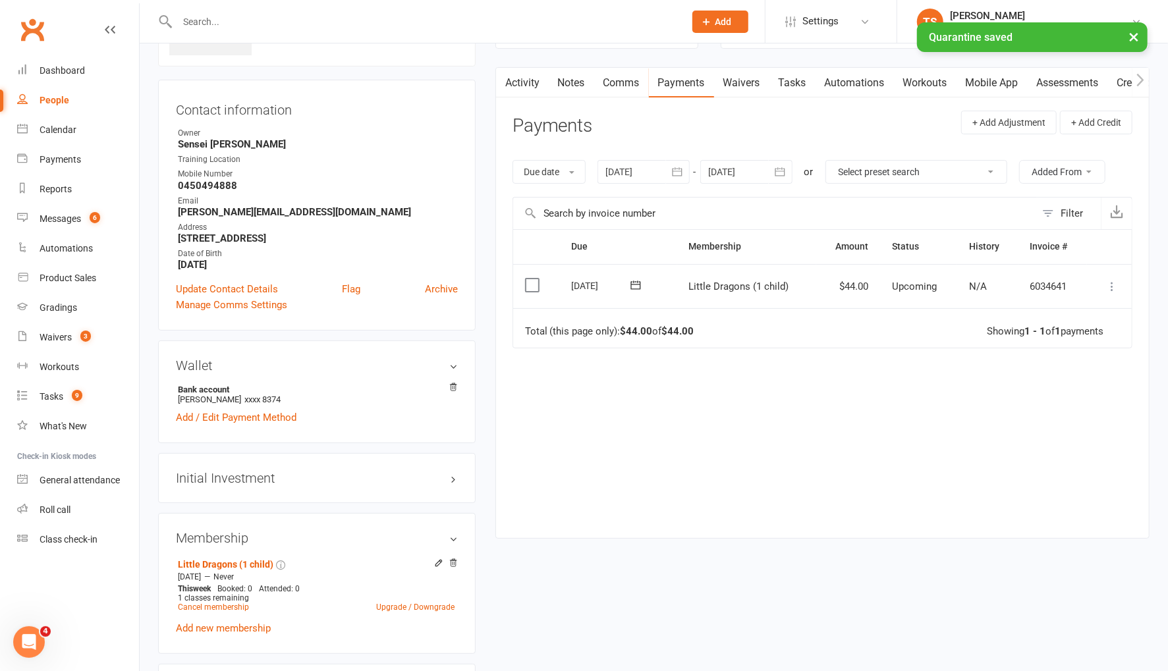
scroll to position [0, 0]
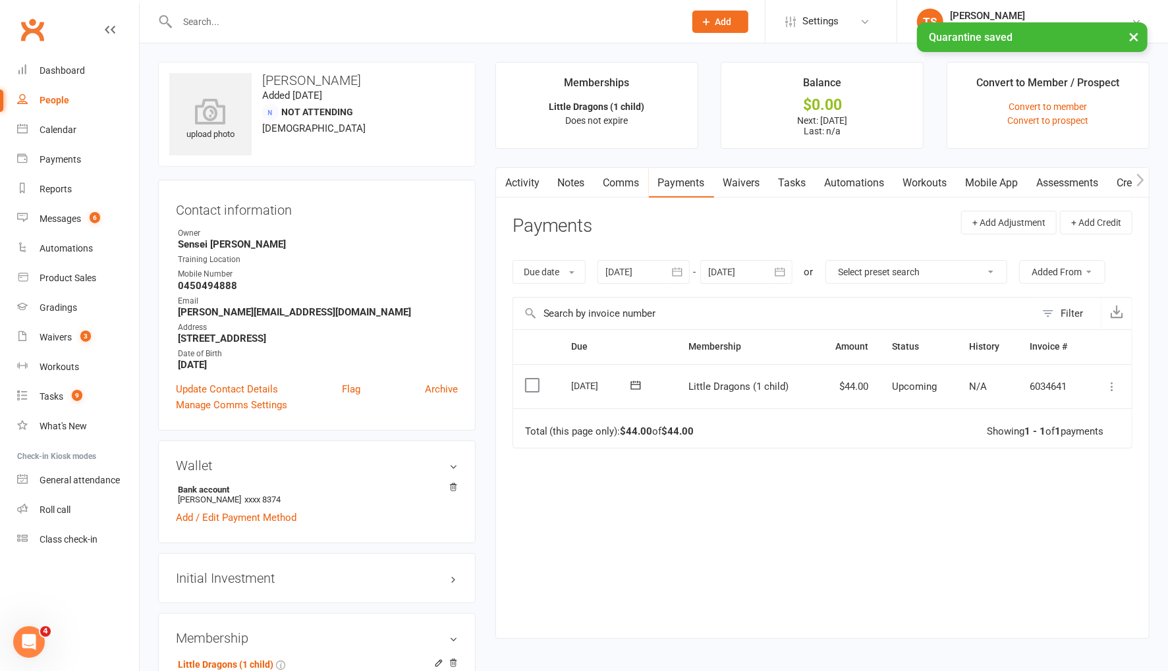
click at [989, 177] on link "Mobile App" at bounding box center [991, 183] width 71 height 30
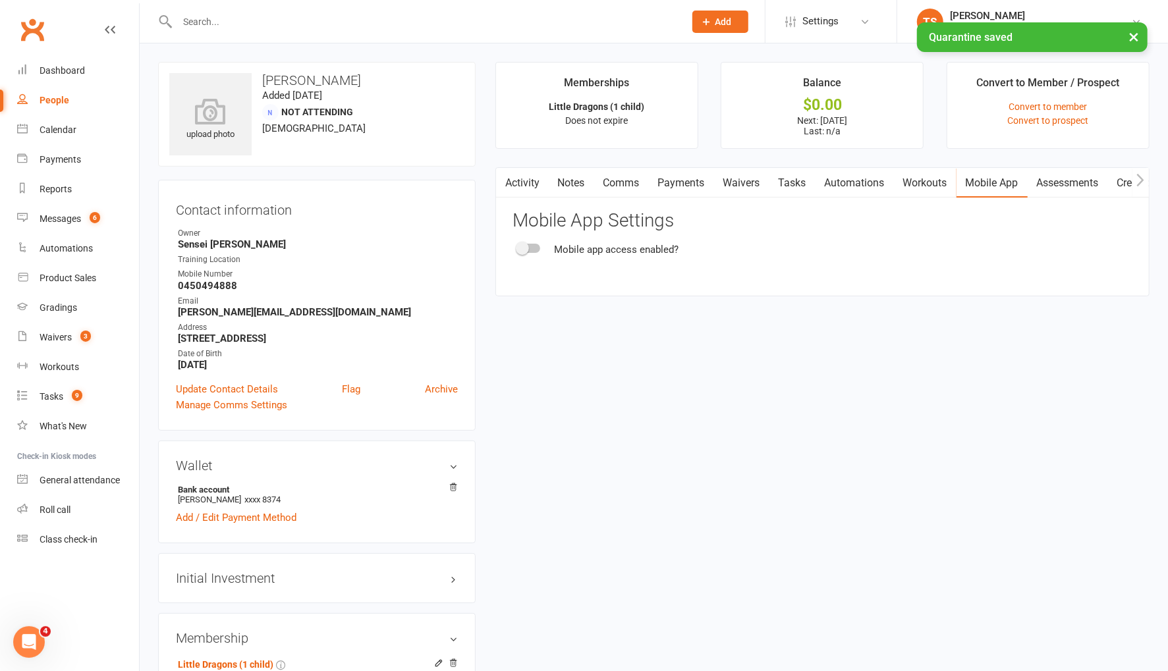
drag, startPoint x: 539, startPoint y: 246, endPoint x: 547, endPoint y: 248, distance: 8.3
click at [540, 246] on div "Mobile app access enabled?" at bounding box center [822, 250] width 620 height 16
click at [537, 246] on div at bounding box center [529, 248] width 22 height 9
click at [518, 246] on input "checkbox" at bounding box center [518, 246] width 0 height 0
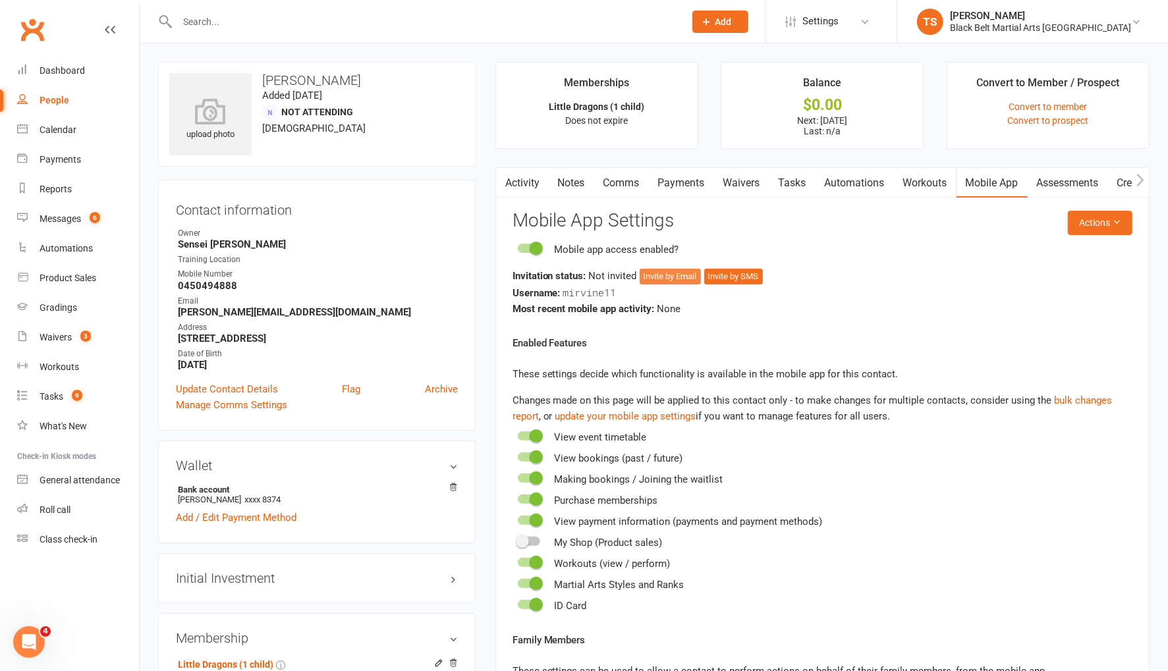
drag, startPoint x: 665, startPoint y: 276, endPoint x: 772, endPoint y: 321, distance: 116.3
click at [665, 276] on button "Invite by Email" at bounding box center [670, 277] width 61 height 16
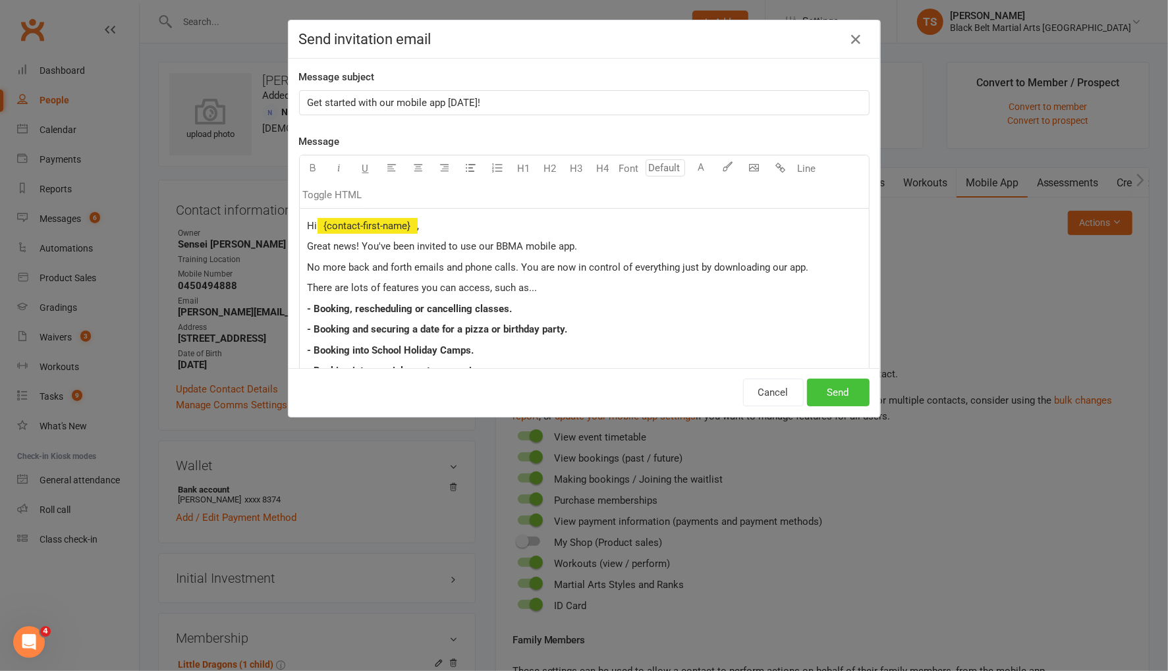
click at [849, 396] on button "Send" at bounding box center [838, 393] width 63 height 28
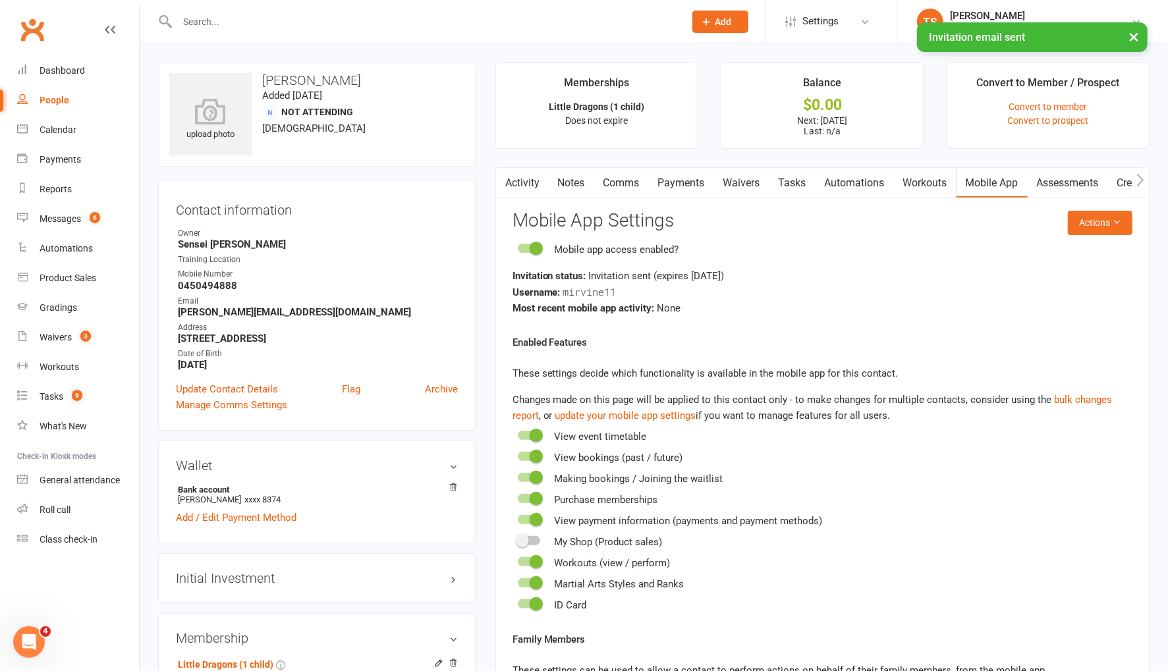
drag, startPoint x: 687, startPoint y: 182, endPoint x: 713, endPoint y: 209, distance: 37.7
click at [687, 182] on link "Payments" at bounding box center [681, 183] width 65 height 30
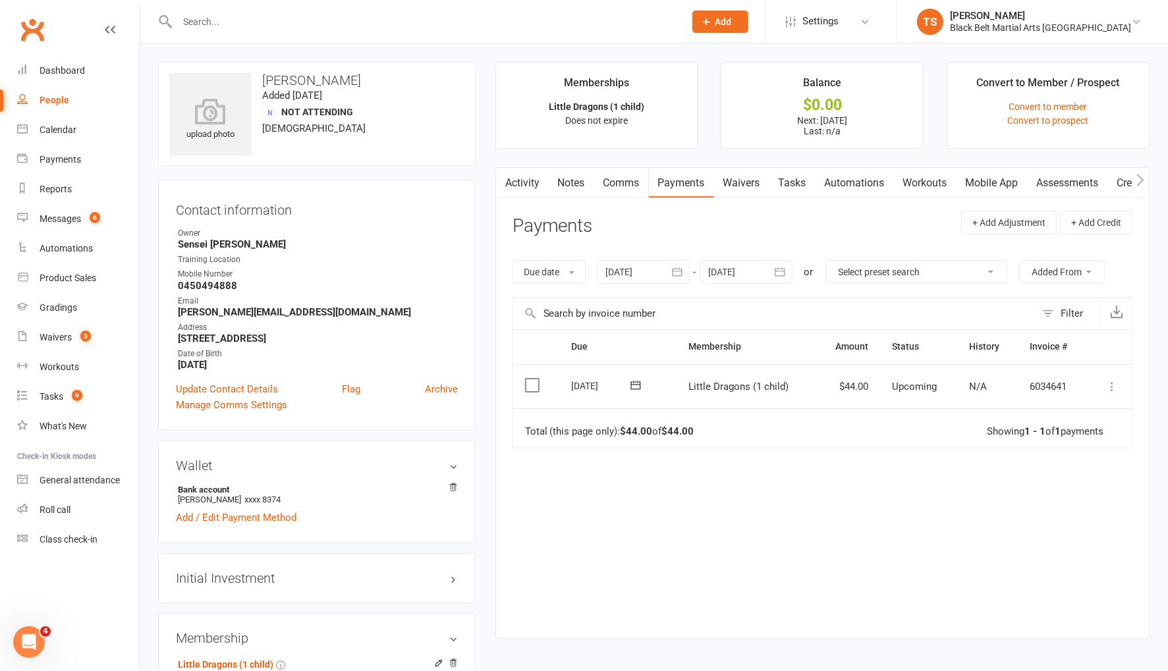
drag, startPoint x: 775, startPoint y: 270, endPoint x: 782, endPoint y: 329, distance: 59.1
click at [775, 270] on icon "button" at bounding box center [779, 271] width 13 height 13
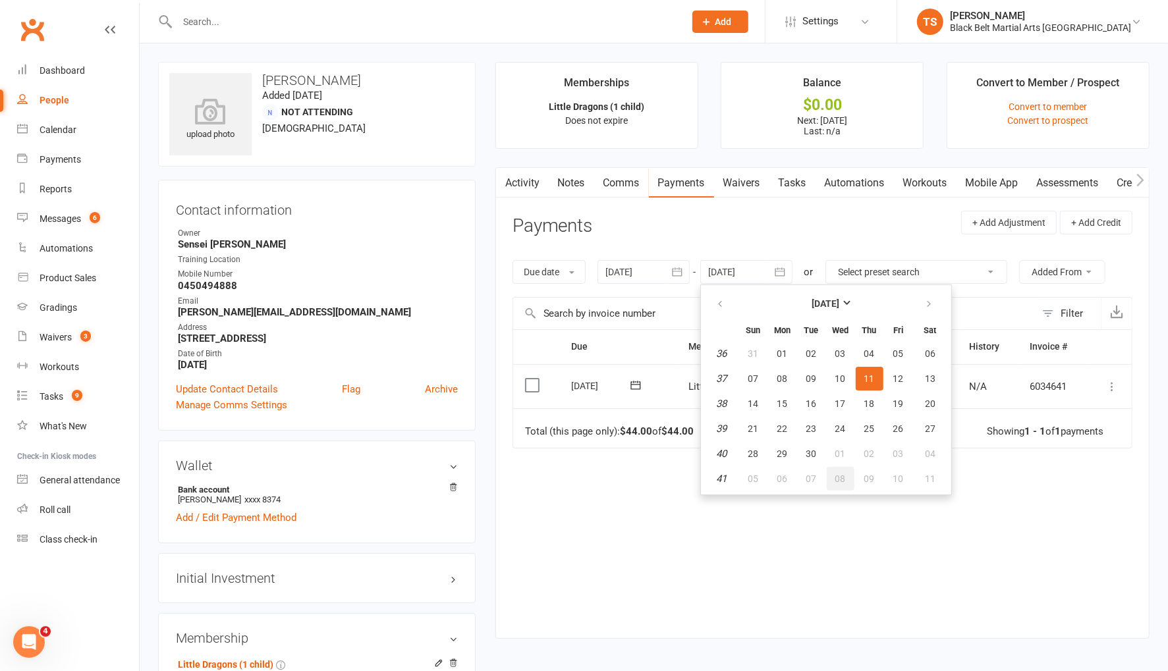
click at [838, 476] on span "08" at bounding box center [840, 479] width 11 height 11
type input "08 Oct 2025"
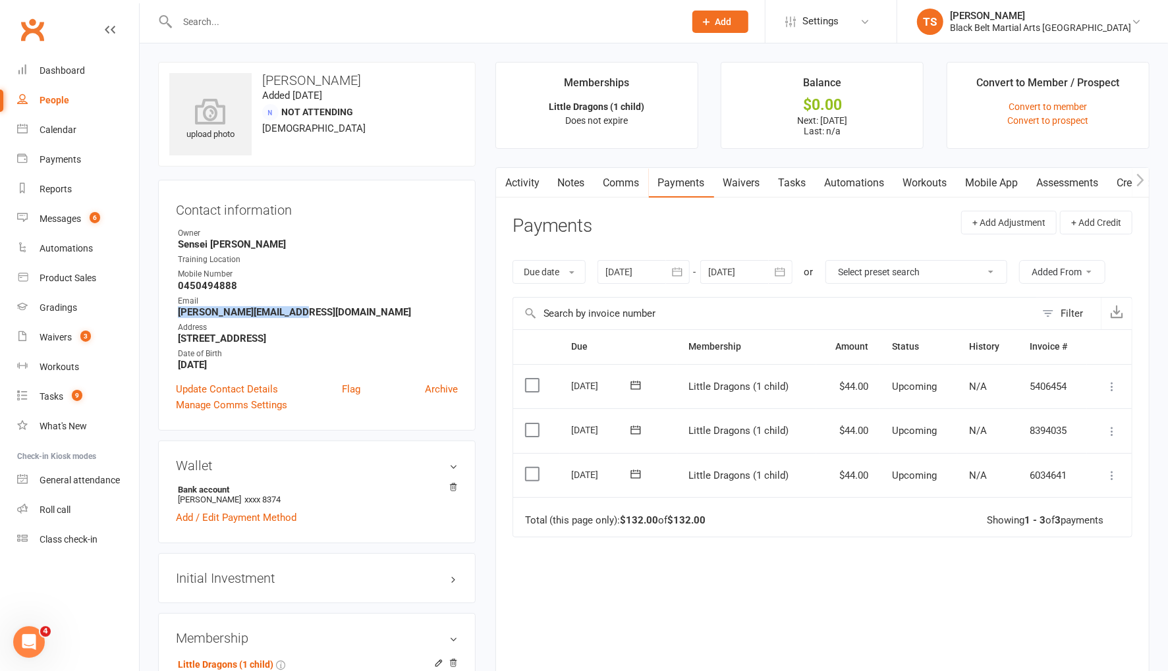
drag, startPoint x: 302, startPoint y: 308, endPoint x: 183, endPoint y: 311, distance: 119.3
click at [181, 312] on strong "Mitchell@mibuild.com.au" at bounding box center [318, 312] width 280 height 12
copy strong "Mitchell@mibuild.com.au"
click at [267, 7] on div at bounding box center [416, 21] width 517 height 43
click at [267, 13] on input "text" at bounding box center [424, 22] width 502 height 18
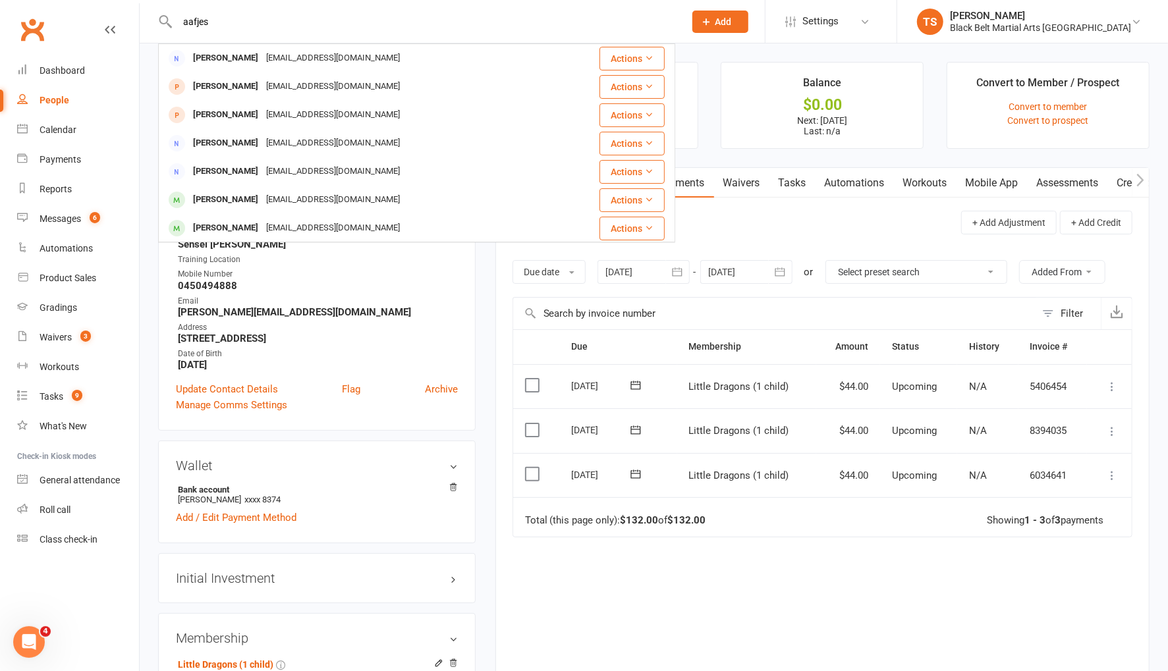
type input "aafjes"
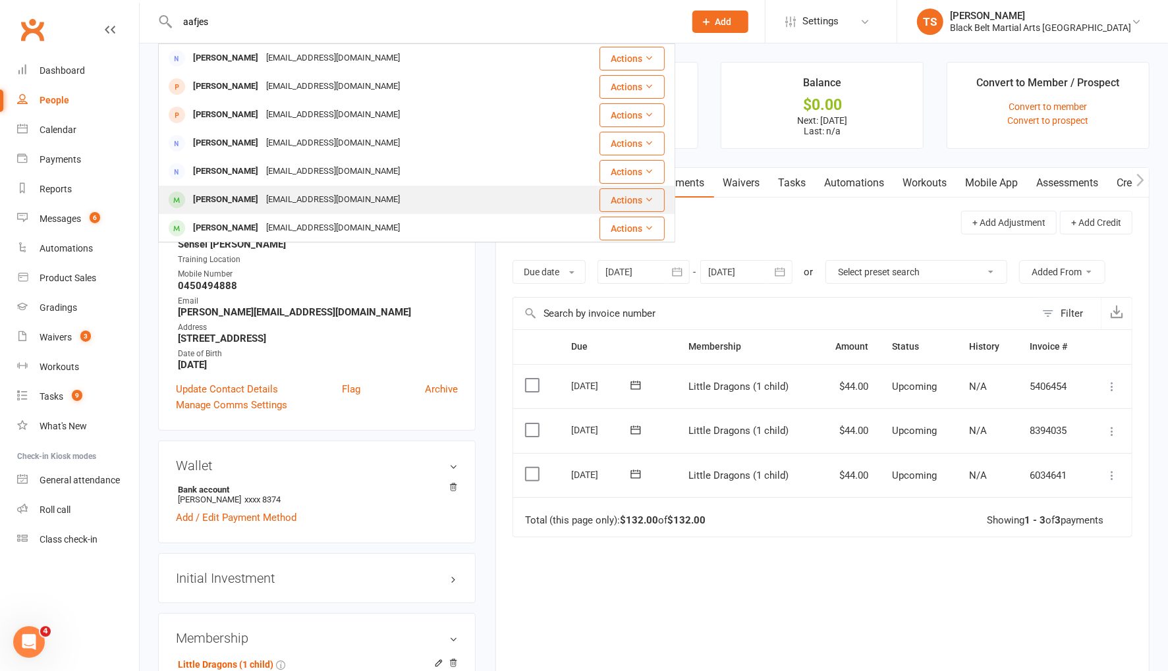
click at [207, 204] on div "[PERSON_NAME]" at bounding box center [225, 199] width 73 height 19
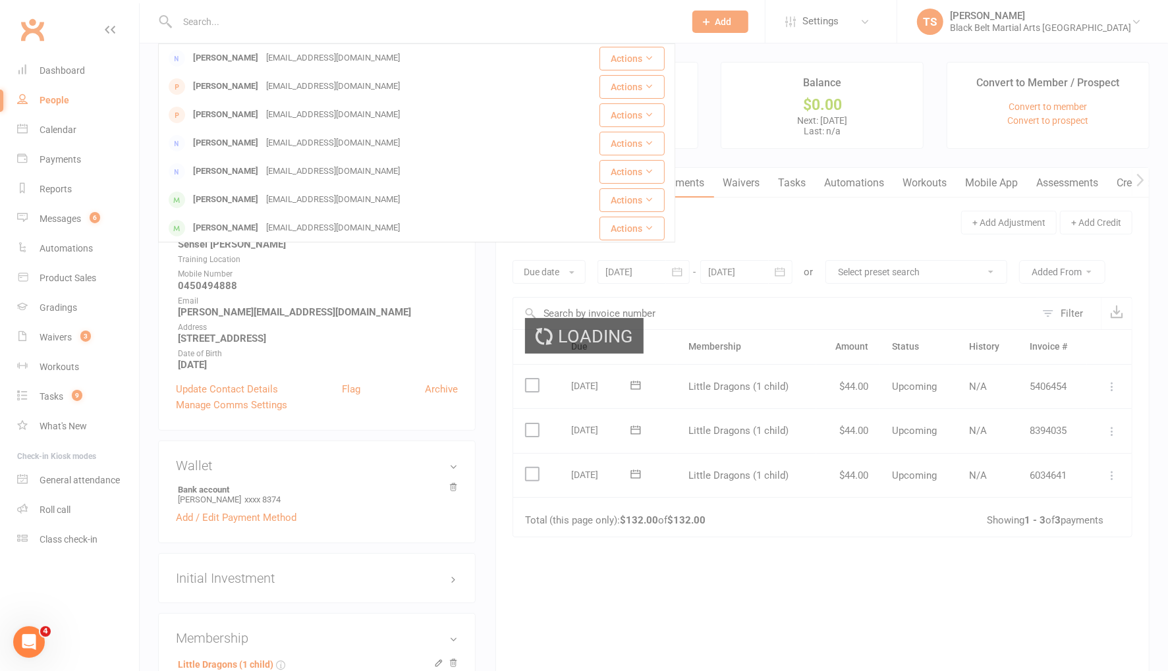
scroll to position [1, 0]
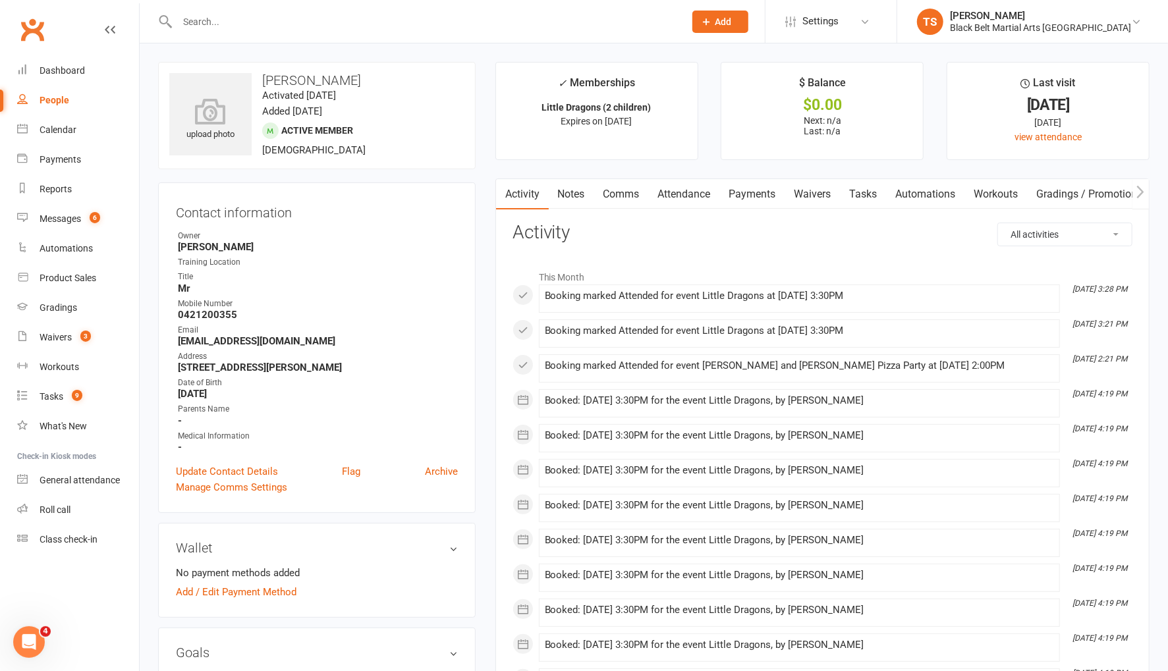
click at [681, 191] on link "Attendance" at bounding box center [684, 194] width 71 height 30
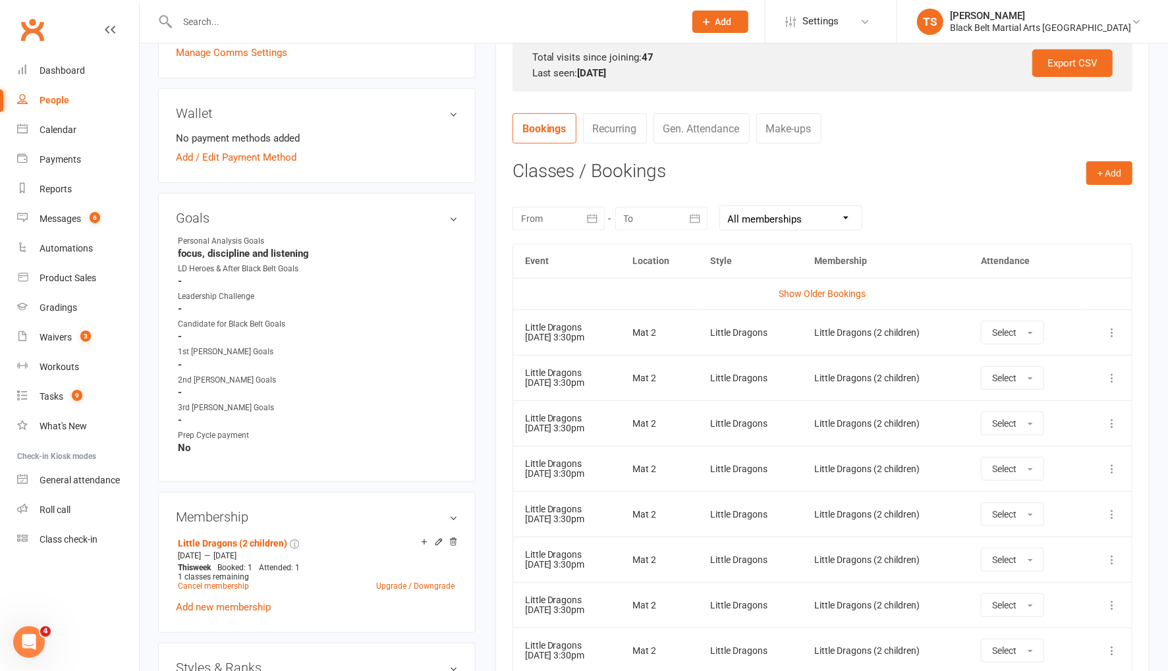
scroll to position [433, 0]
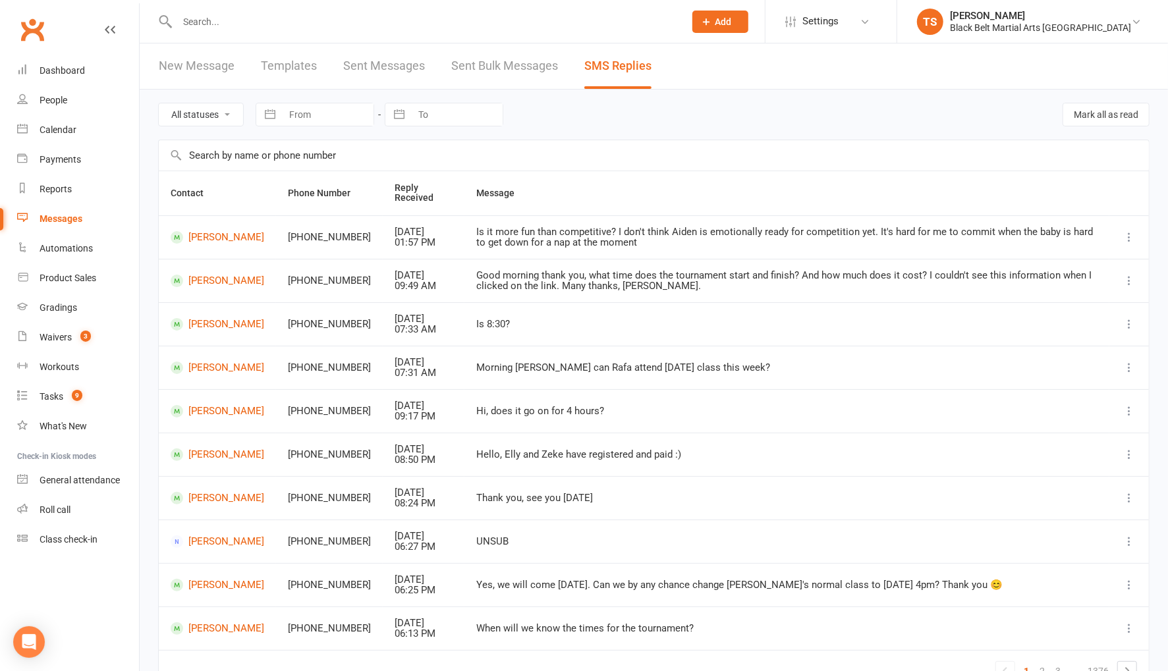
click at [213, 25] on input "text" at bounding box center [424, 22] width 502 height 18
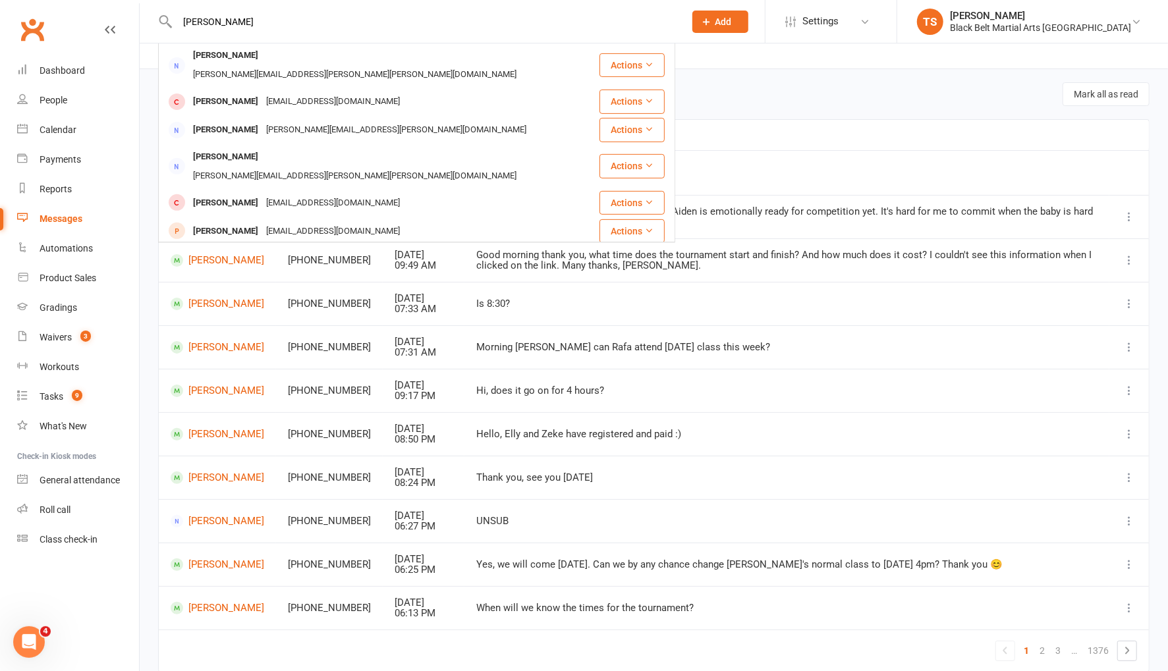
scroll to position [343, 0]
drag, startPoint x: 232, startPoint y: 26, endPoint x: 97, endPoint y: 22, distance: 135.7
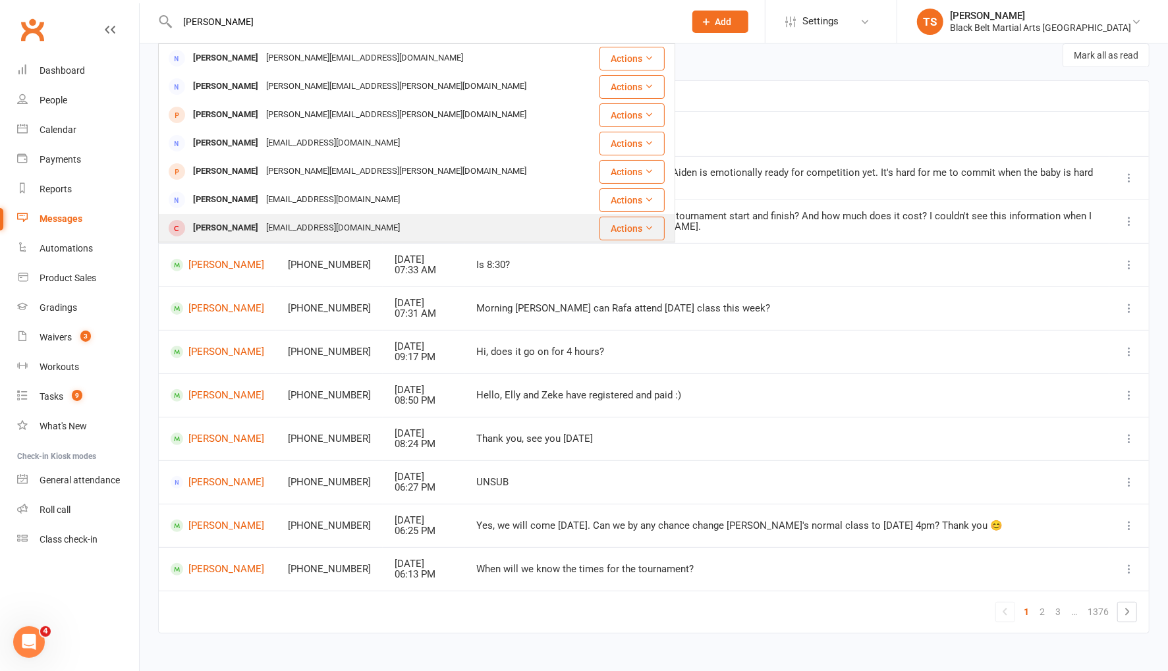
scroll to position [0, 0]
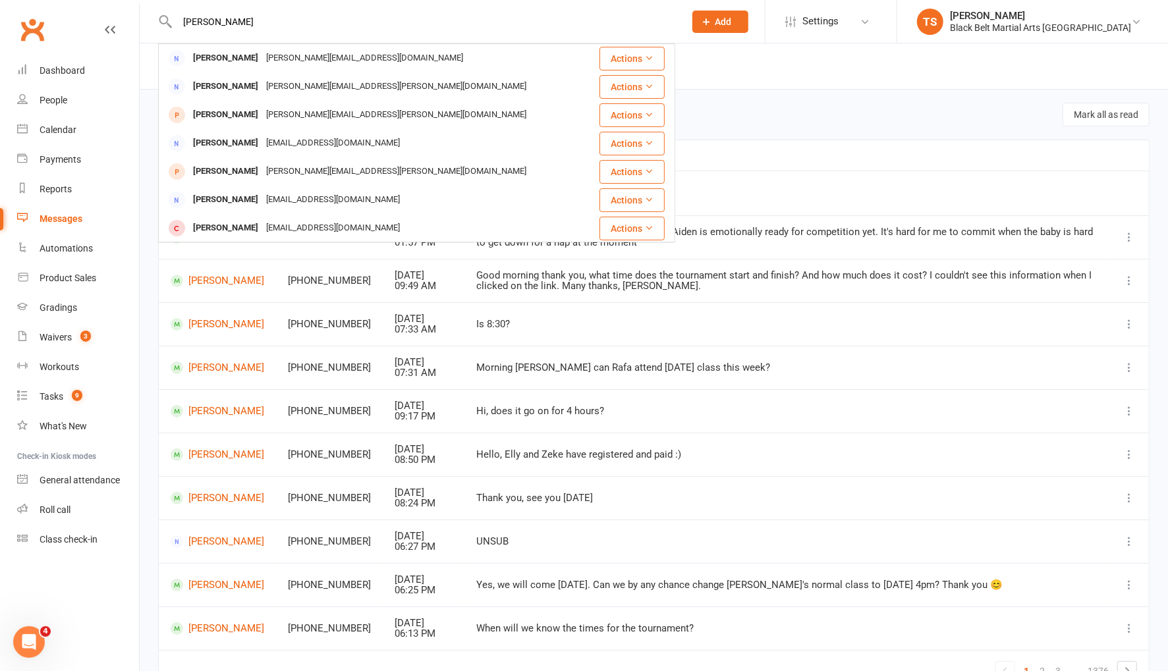
type input "lana v"
click at [225, 60] on div "Lana Varavva" at bounding box center [225, 58] width 73 height 19
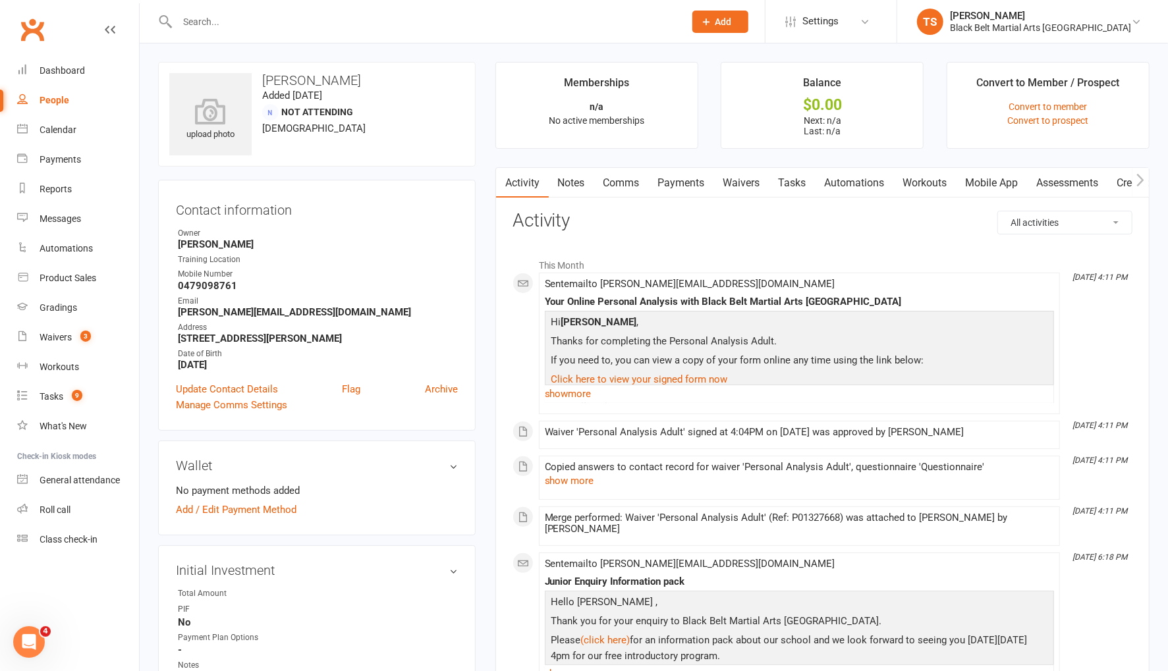
drag, startPoint x: 617, startPoint y: 181, endPoint x: 682, endPoint y: 200, distance: 67.1
click at [624, 182] on link "Comms" at bounding box center [621, 183] width 55 height 30
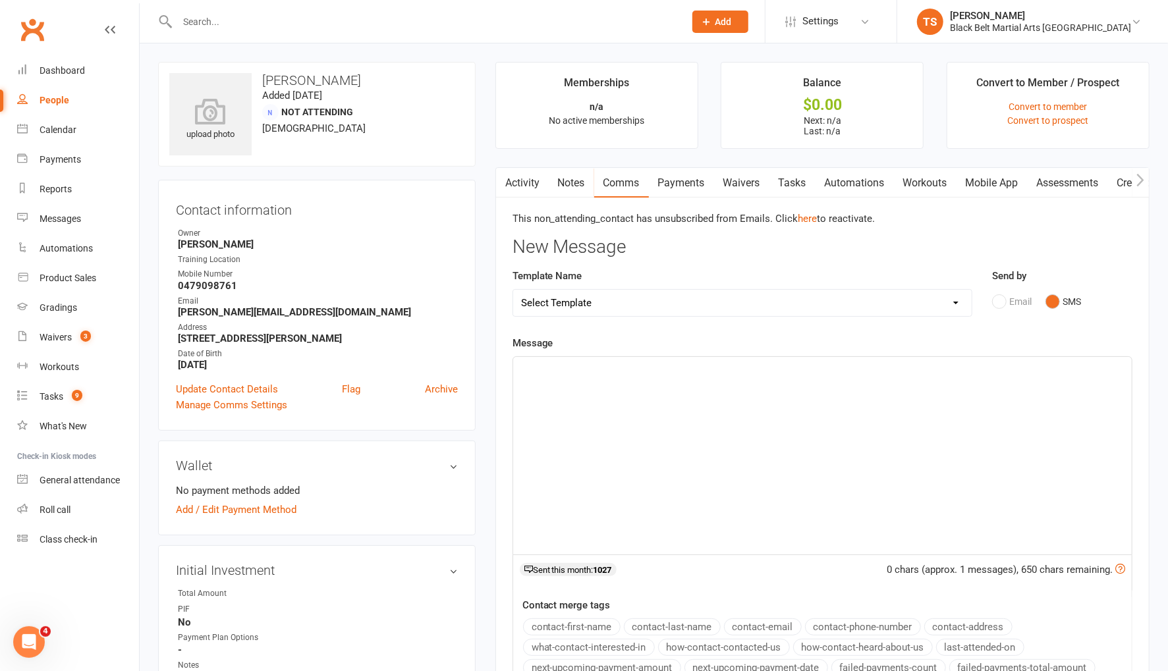
click at [562, 379] on div "﻿" at bounding box center [822, 456] width 618 height 198
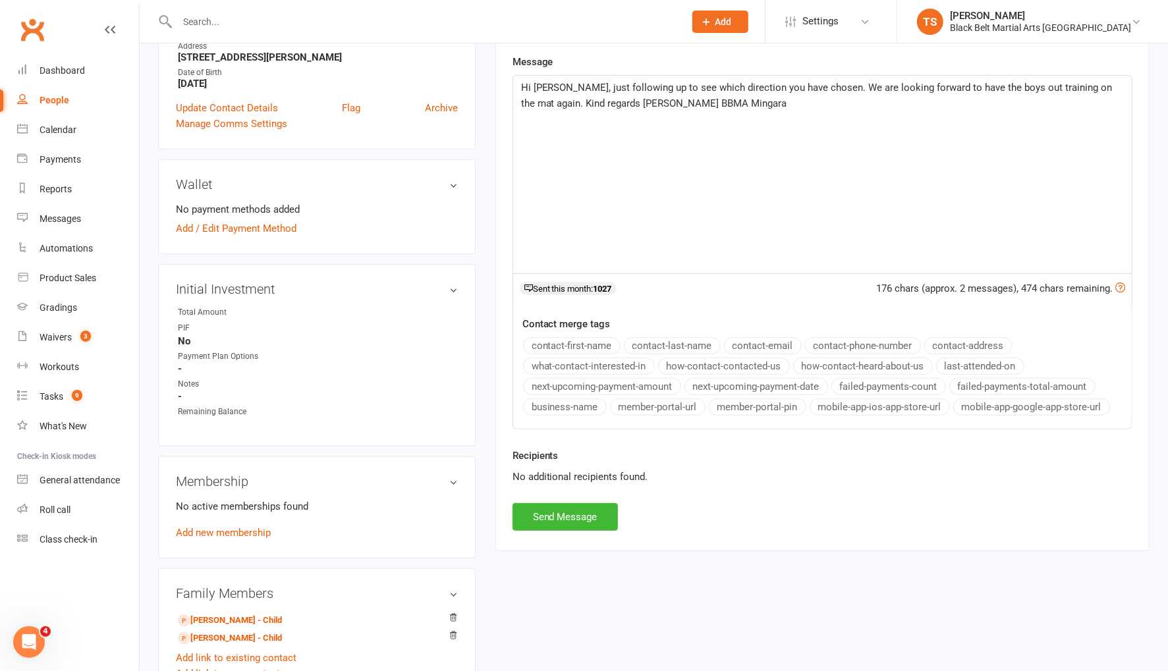
scroll to position [317, 0]
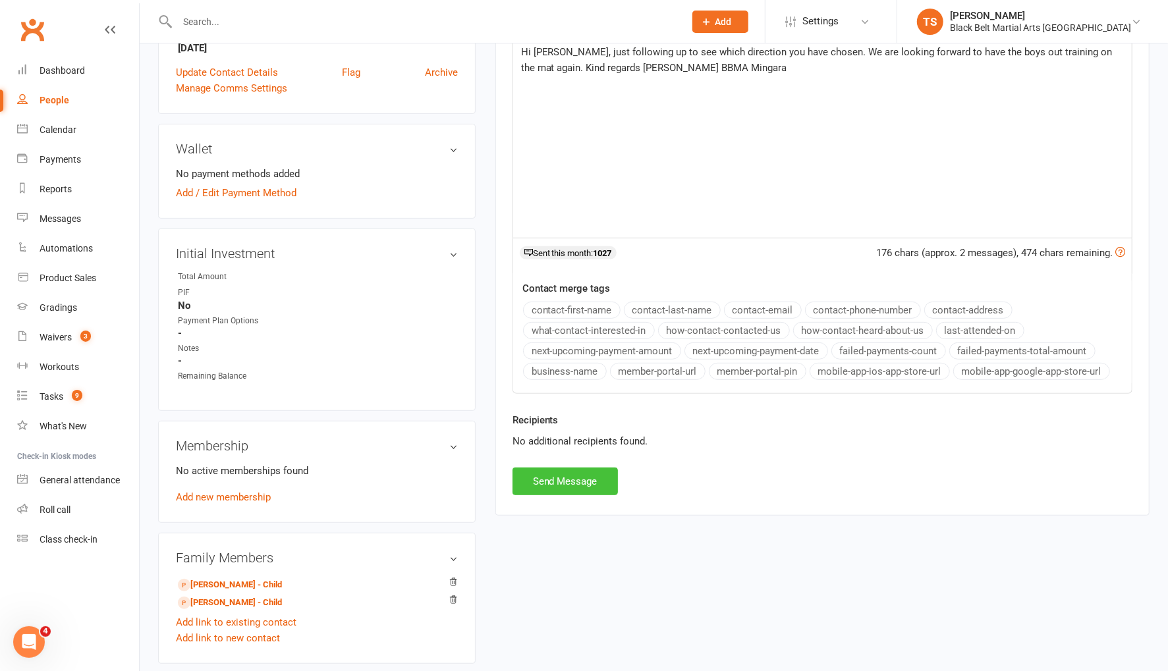
click at [556, 481] on button "Send Message" at bounding box center [564, 482] width 105 height 28
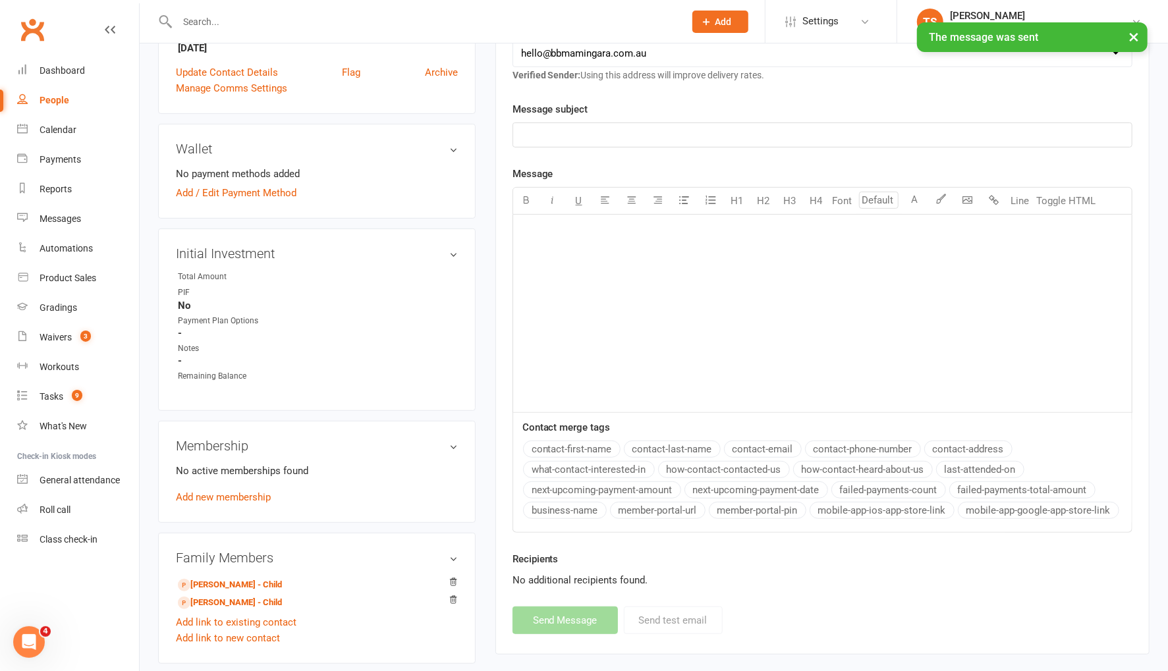
click at [56, 99] on div "People" at bounding box center [55, 100] width 30 height 11
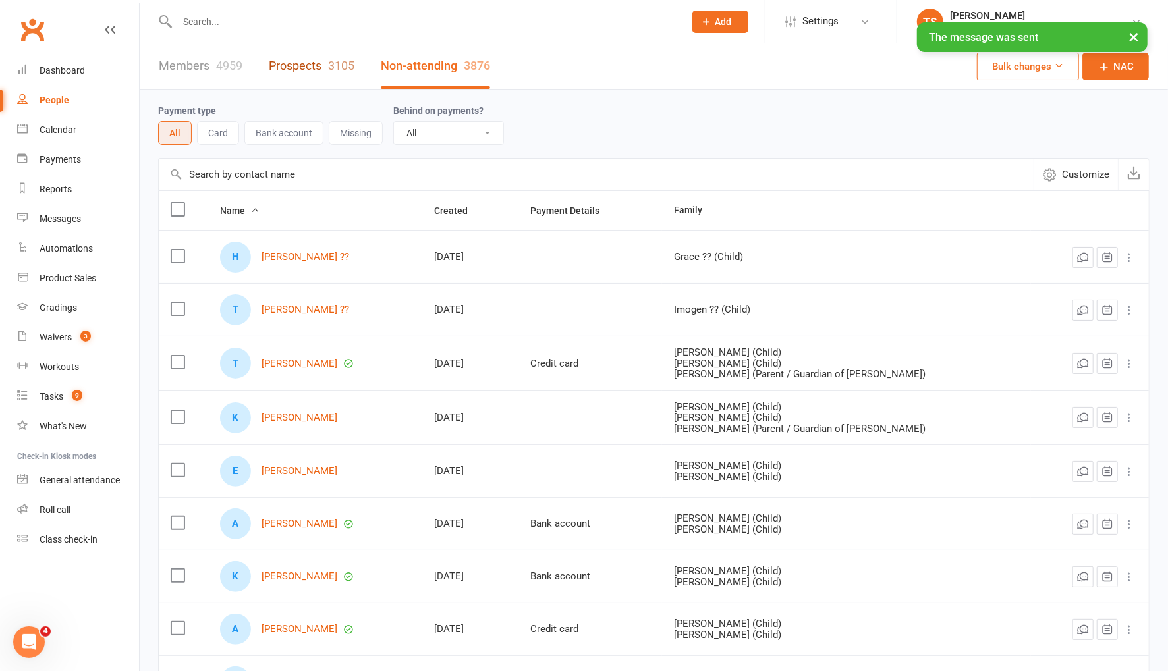
drag, startPoint x: 281, startPoint y: 67, endPoint x: 296, endPoint y: 140, distance: 73.9
click at [281, 67] on link "Prospects 3105" at bounding box center [312, 65] width 86 height 45
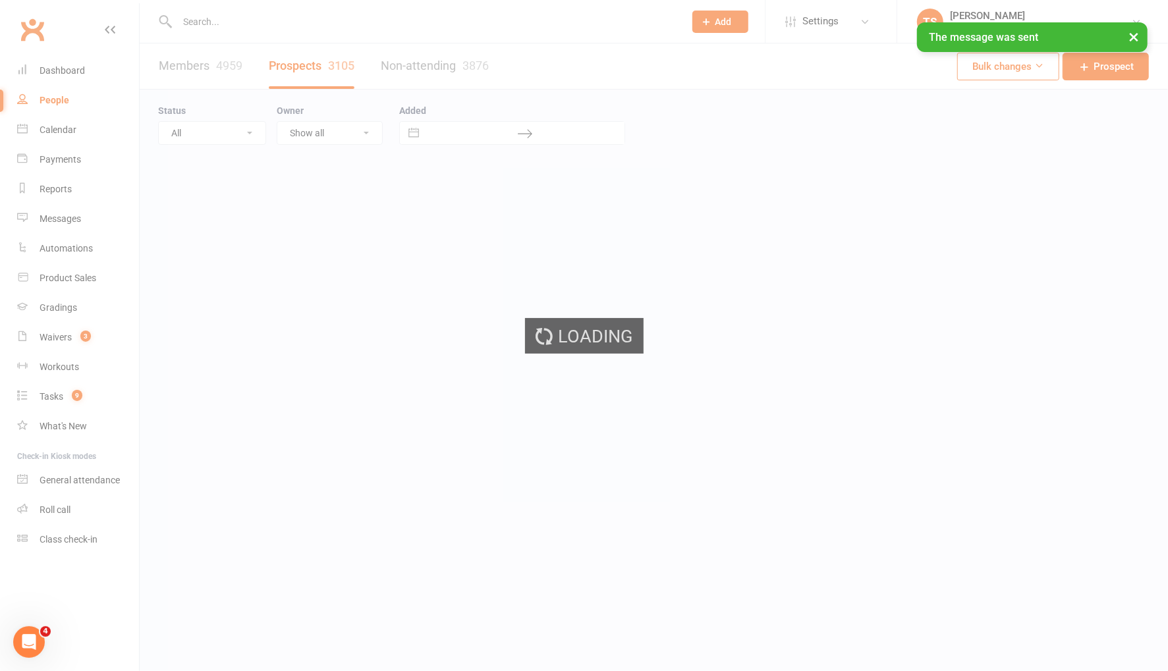
select select "100"
click at [250, 134] on select "All (No status set) (Invalid status) Enquiry (Booked) Enquiry (Not Booked) Pend…" at bounding box center [212, 133] width 107 height 22
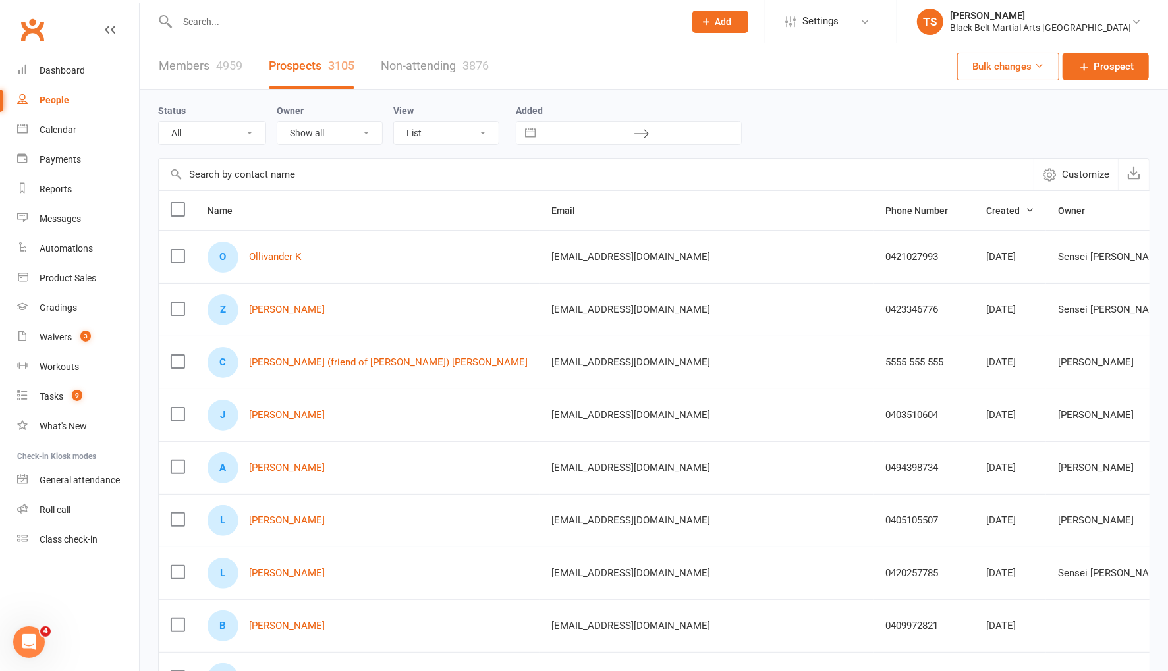
select select "Pizza/birthday party"
click at [159, 122] on select "All (No status set) (Invalid status) Enquiry (Booked) Enquiry (Not Booked) Pend…" at bounding box center [212, 133] width 107 height 22
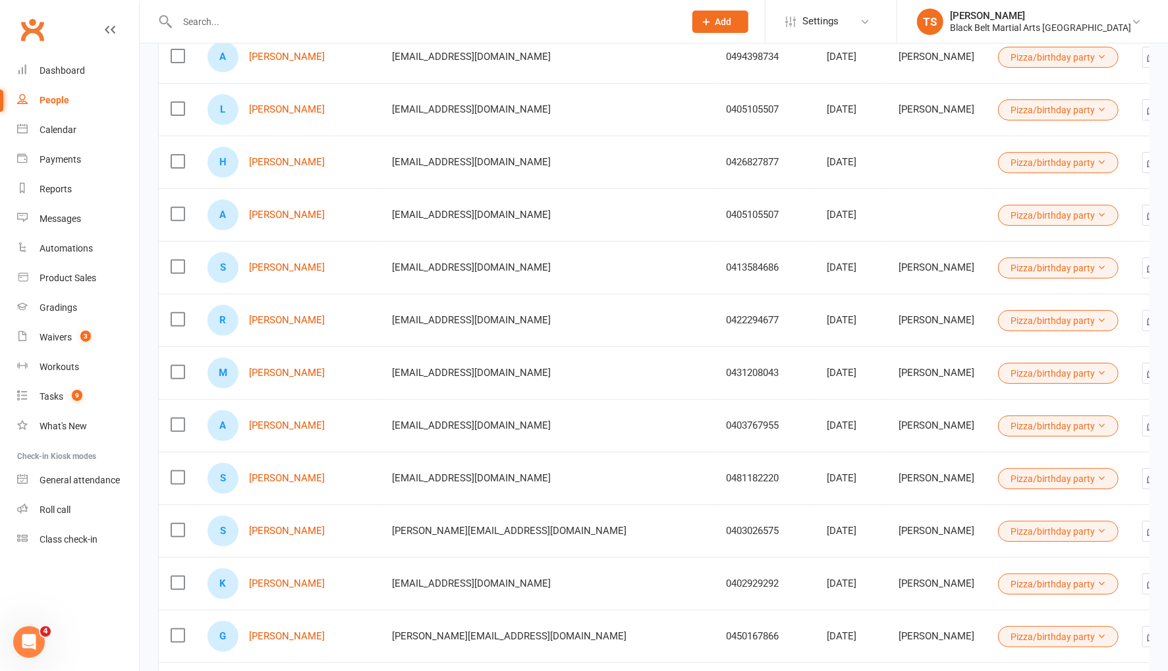
scroll to position [254, 0]
click at [269, 211] on link "[PERSON_NAME]" at bounding box center [287, 214] width 76 height 11
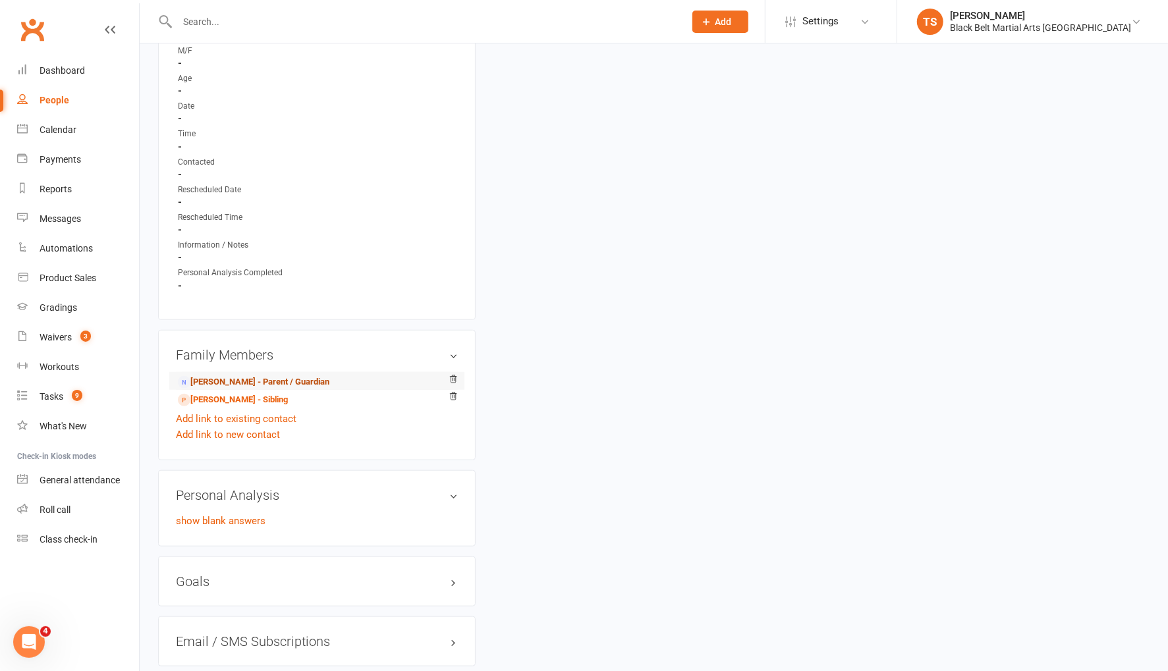
scroll to position [679, 0]
click at [249, 380] on link "Jasmin Lee Porter - Parent / Guardian" at bounding box center [253, 383] width 151 height 14
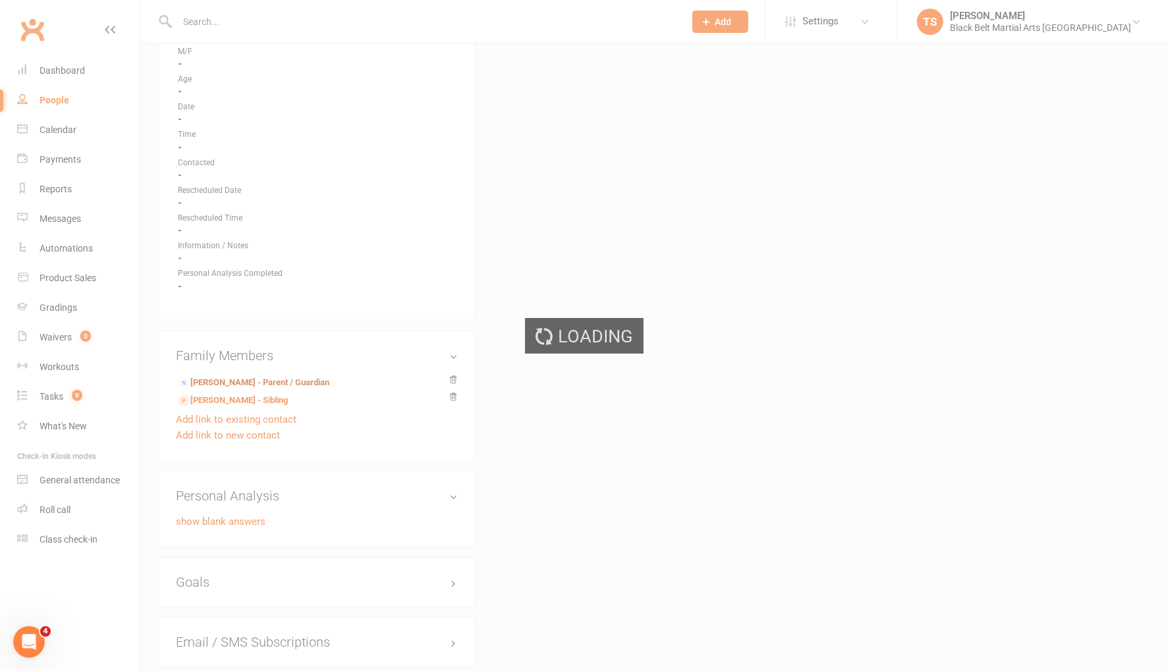
scroll to position [680, 0]
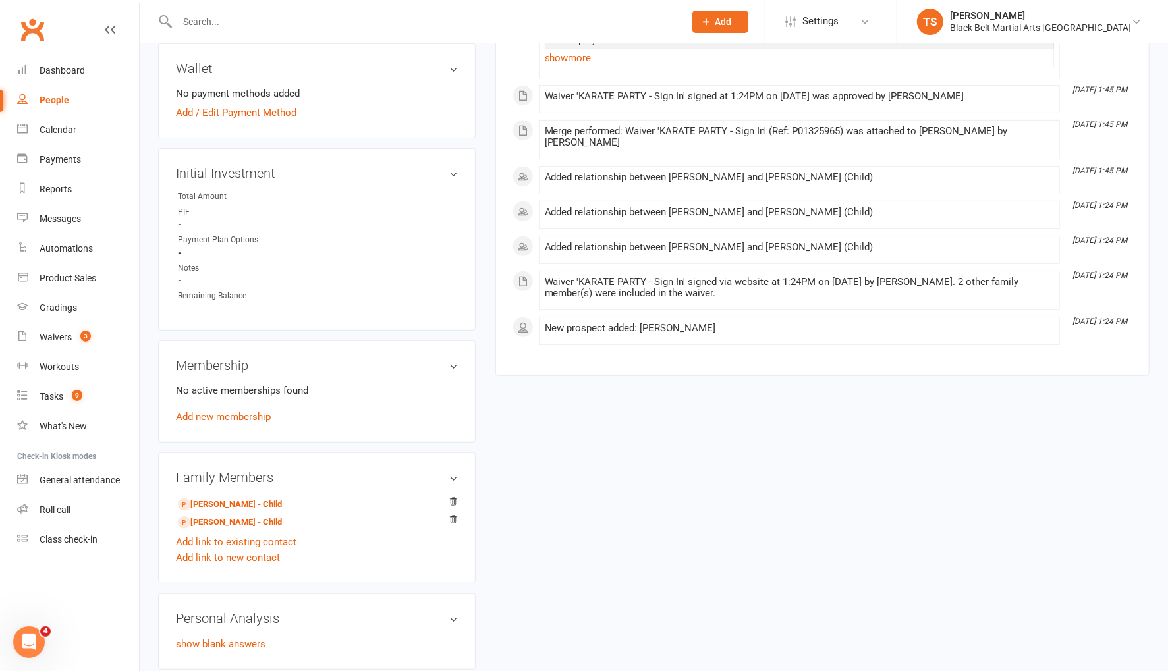
scroll to position [505, 0]
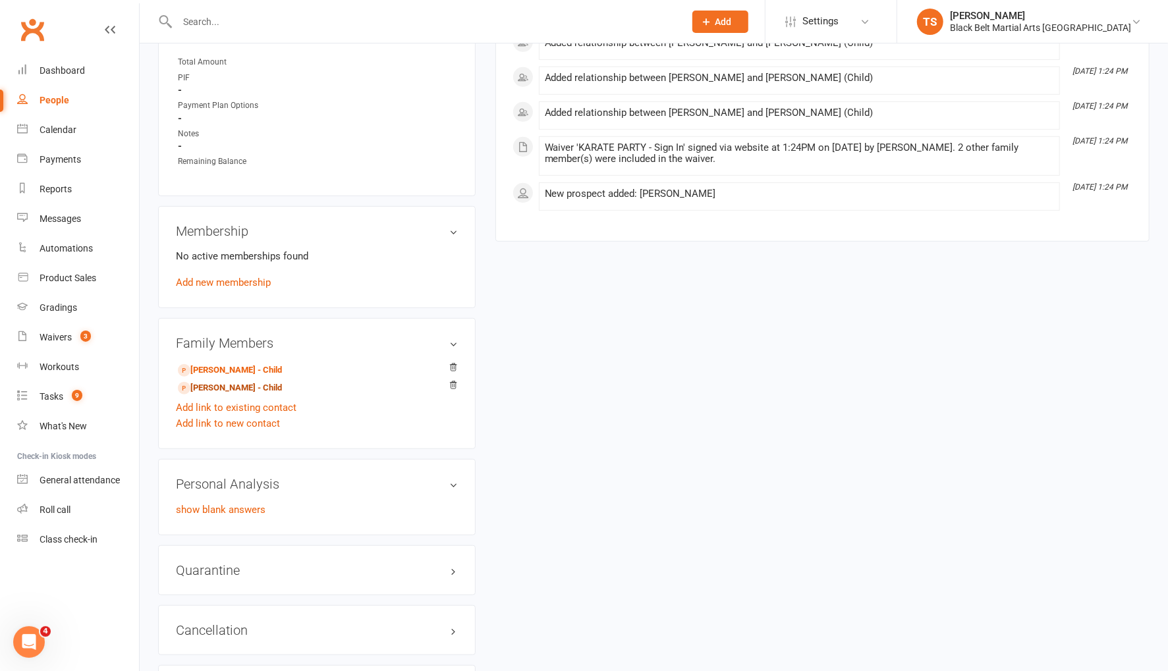
click at [219, 388] on link "Lawson Porter - Child" at bounding box center [230, 388] width 104 height 14
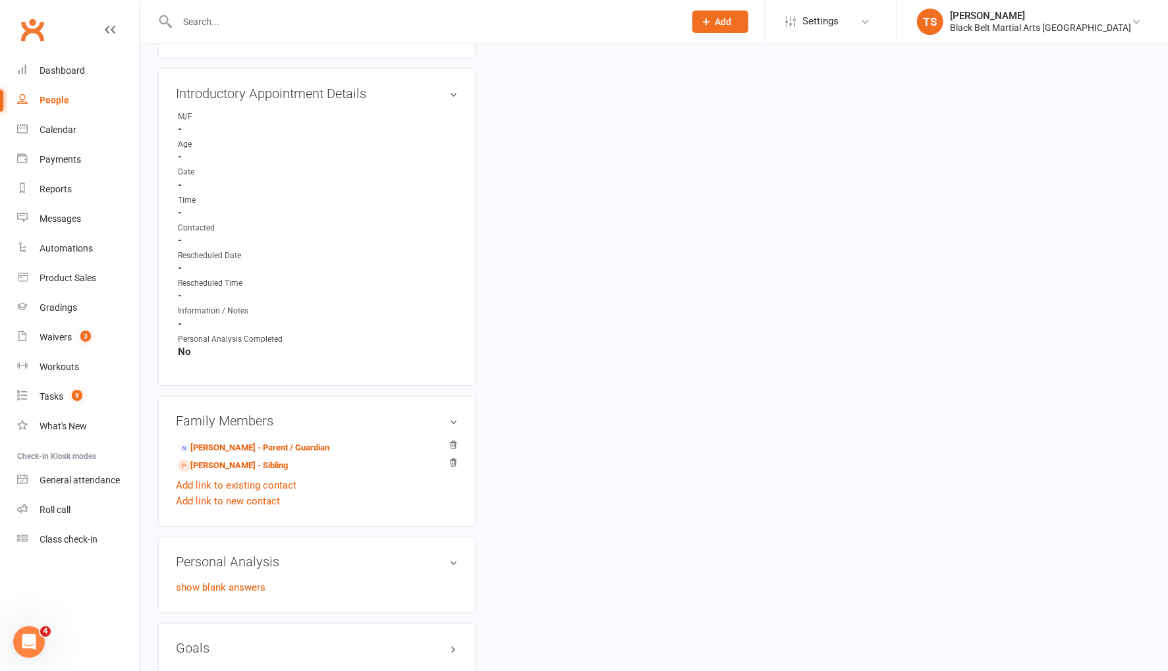
scroll to position [641, 0]
drag, startPoint x: 250, startPoint y: 442, endPoint x: 260, endPoint y: 436, distance: 12.1
click at [250, 442] on link "Jasmin Lee Porter - Parent / Guardian" at bounding box center [253, 448] width 151 height 14
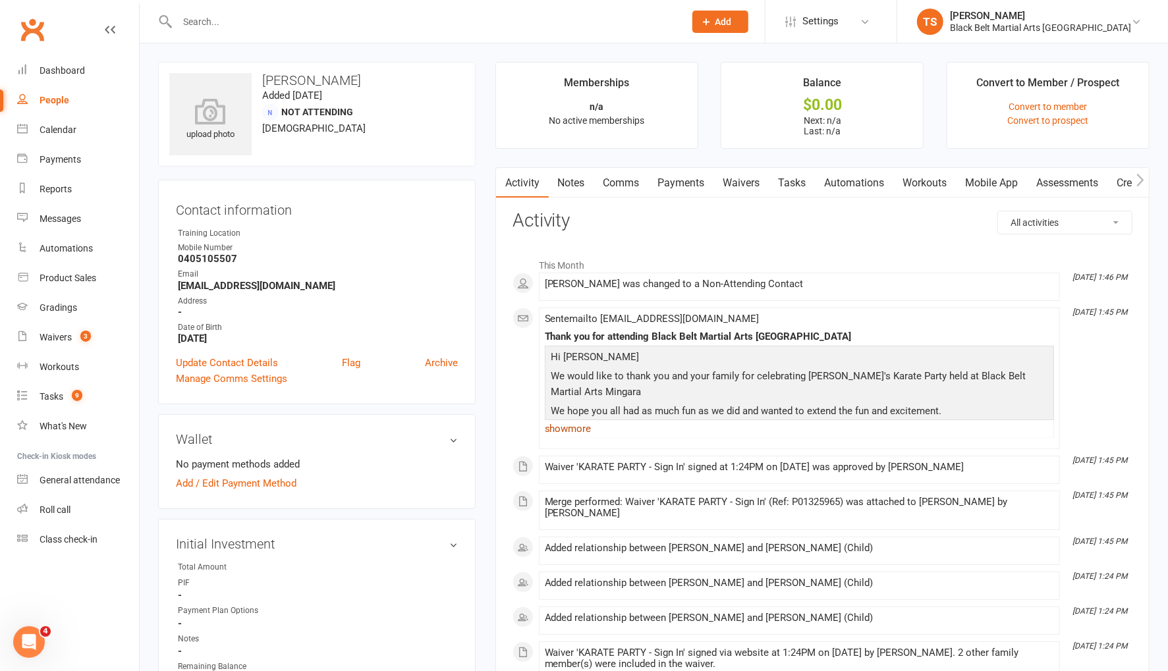
drag, startPoint x: 567, startPoint y: 427, endPoint x: 619, endPoint y: 422, distance: 52.2
click at [568, 427] on link "show more" at bounding box center [799, 429] width 509 height 18
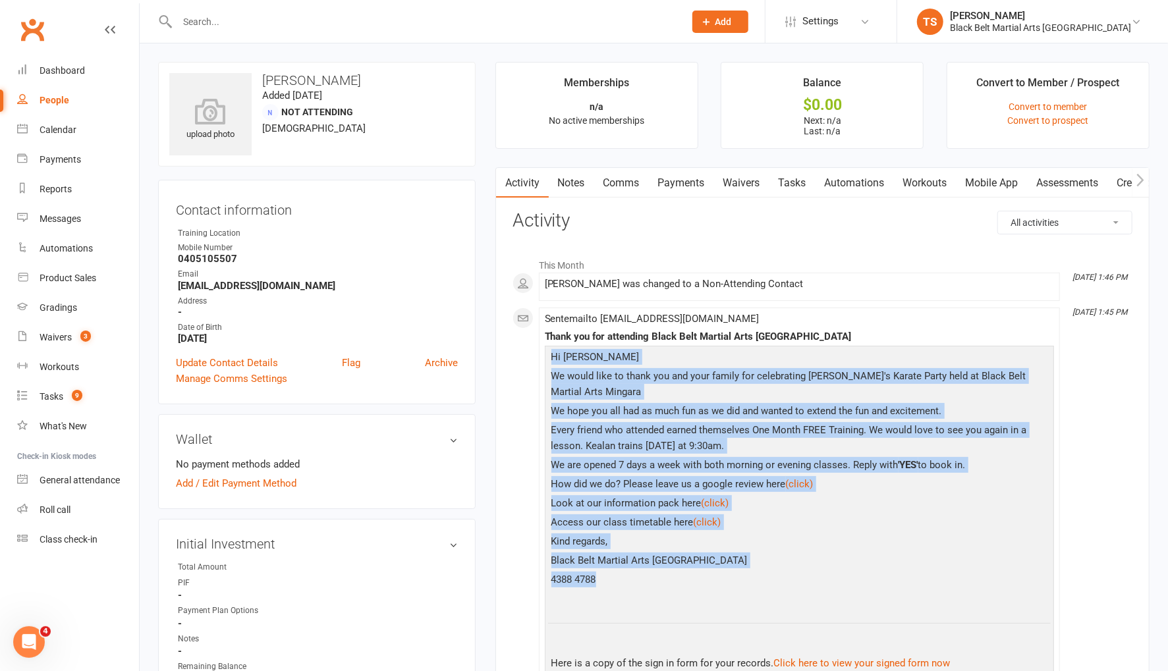
drag, startPoint x: 620, startPoint y: 581, endPoint x: 531, endPoint y: 351, distance: 246.7
click at [531, 351] on div "This Month Aug 12, 1:46 PM Jasmin Lee Porter was changed to a Non-Attending Con…" at bounding box center [822, 614] width 620 height 724
copy div "Hi Jasmin Lee We would like to thank you and your family for celebrating Kealan…"
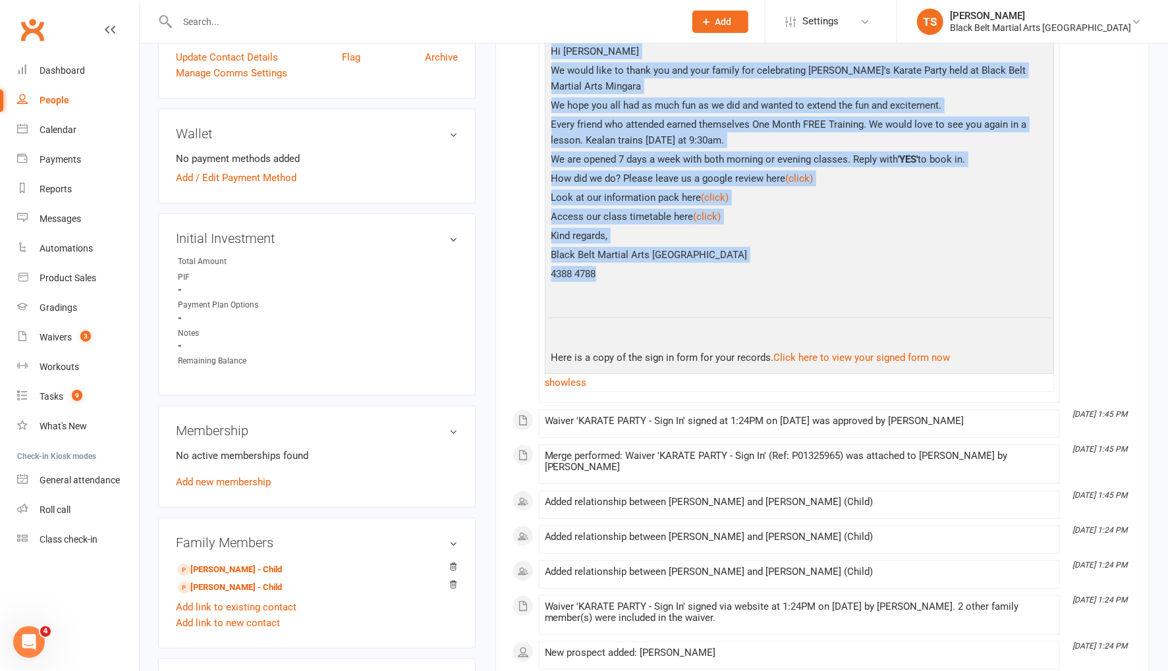
scroll to position [320, 0]
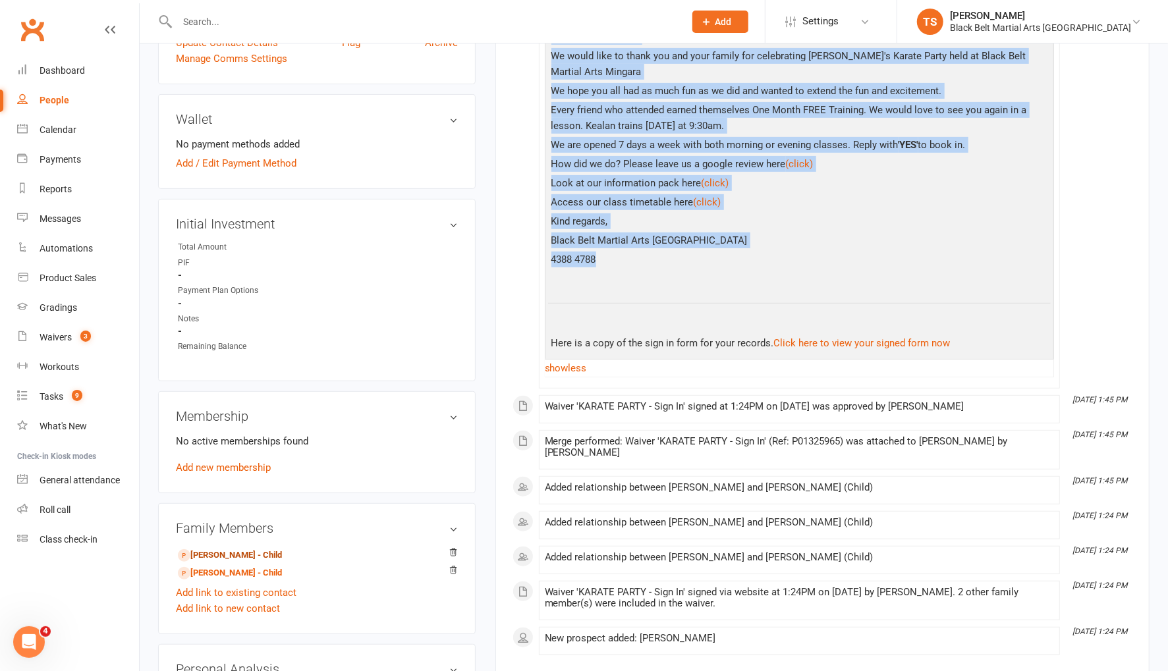
click at [245, 551] on link "Alfie Porter - Child" at bounding box center [230, 556] width 104 height 14
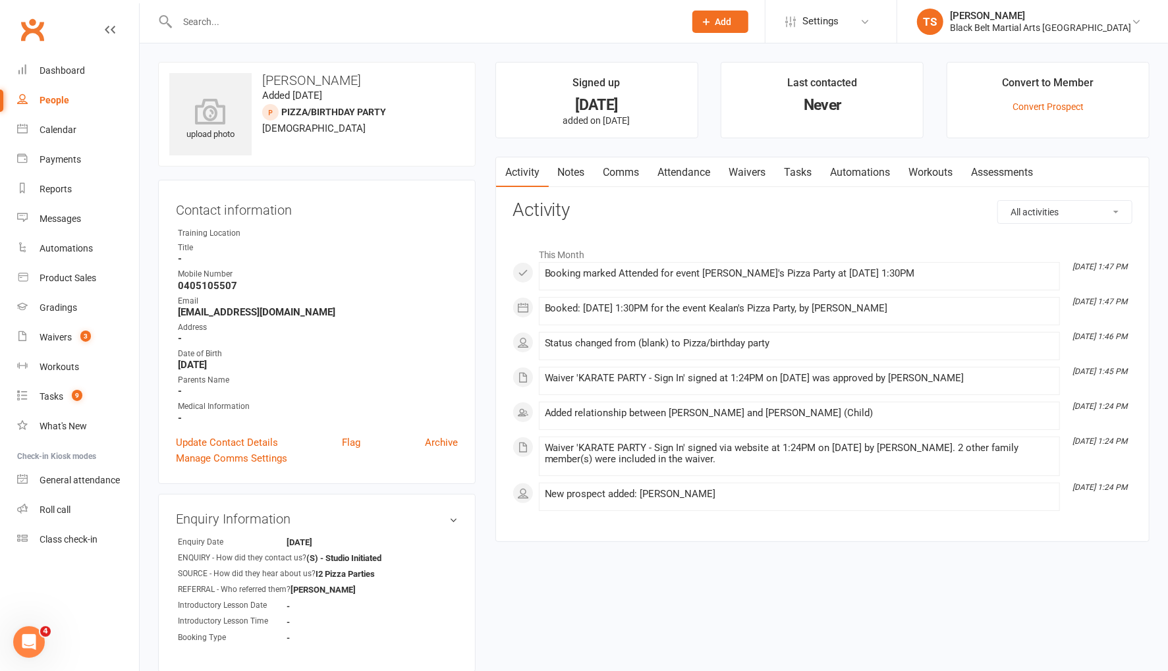
click at [628, 162] on link "Comms" at bounding box center [621, 172] width 55 height 30
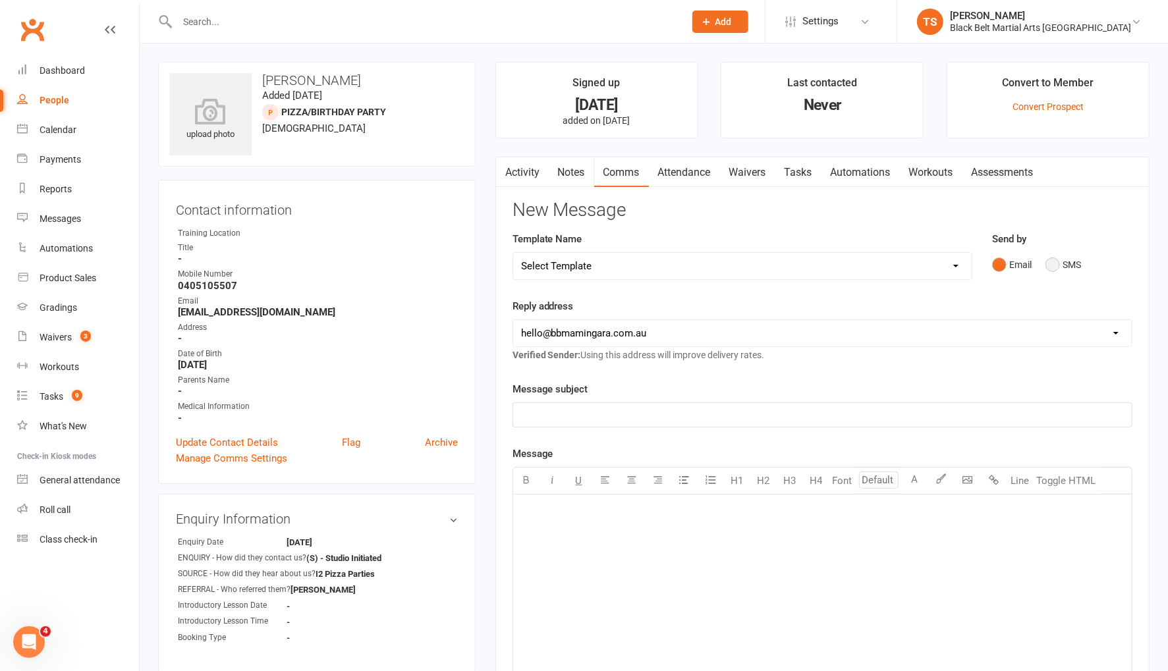
click at [1055, 269] on button "SMS" at bounding box center [1063, 264] width 36 height 25
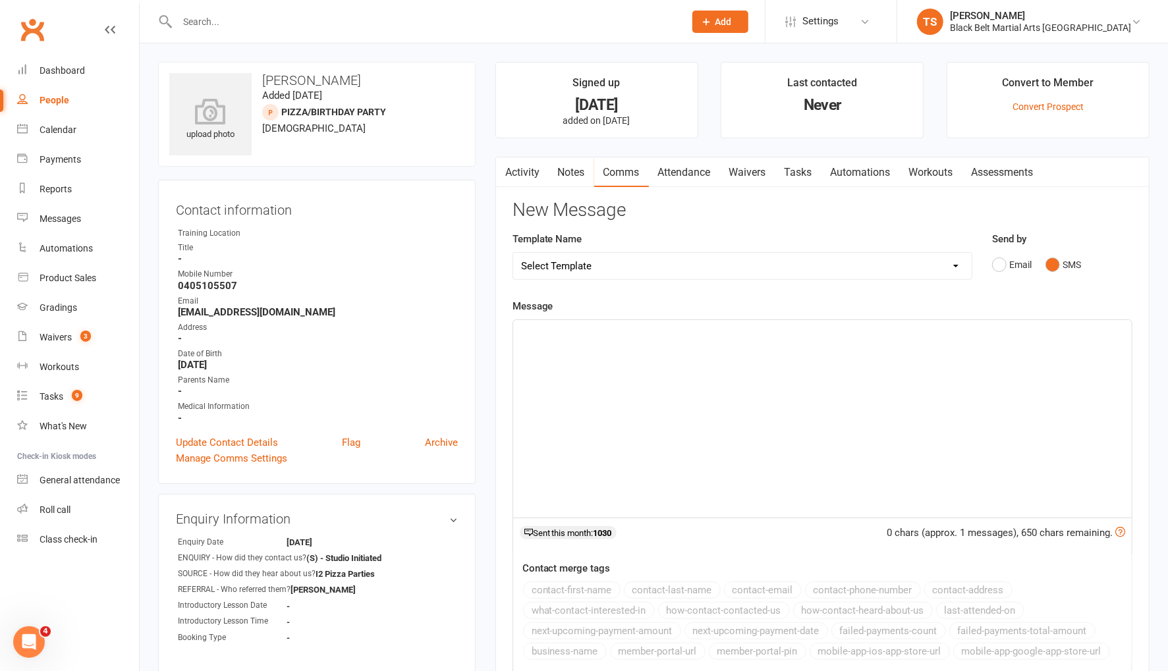
click at [703, 378] on div "﻿" at bounding box center [822, 419] width 618 height 198
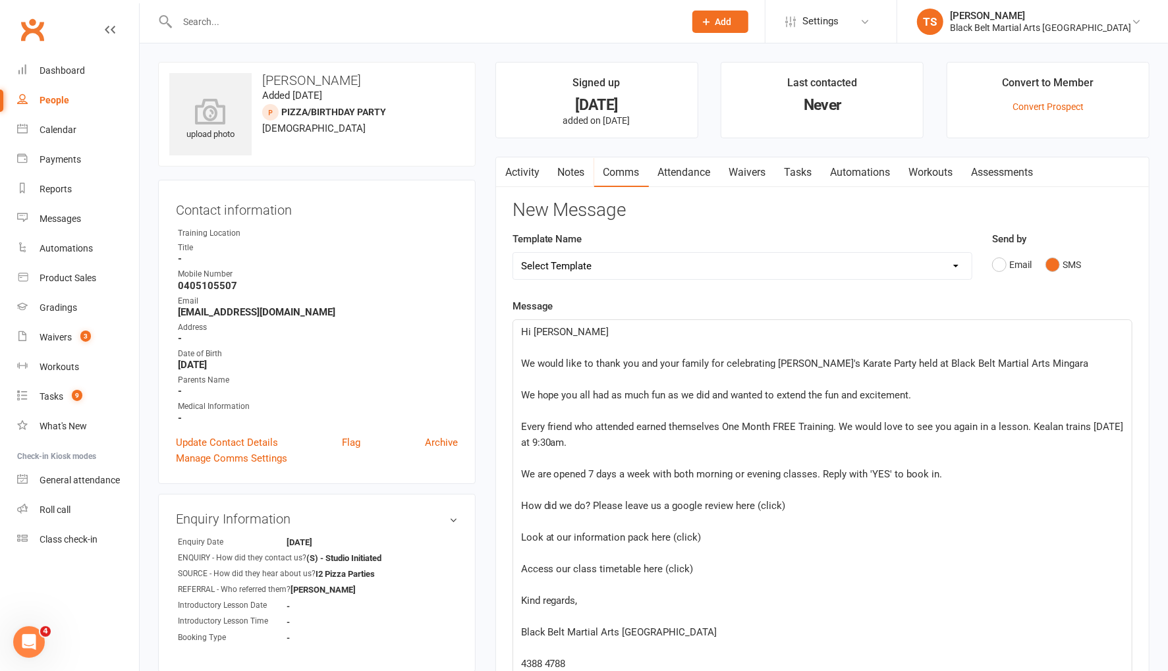
click at [590, 332] on p "Hi Jasmin Lee" at bounding box center [822, 332] width 603 height 16
click at [537, 346] on p "﻿" at bounding box center [822, 348] width 603 height 16
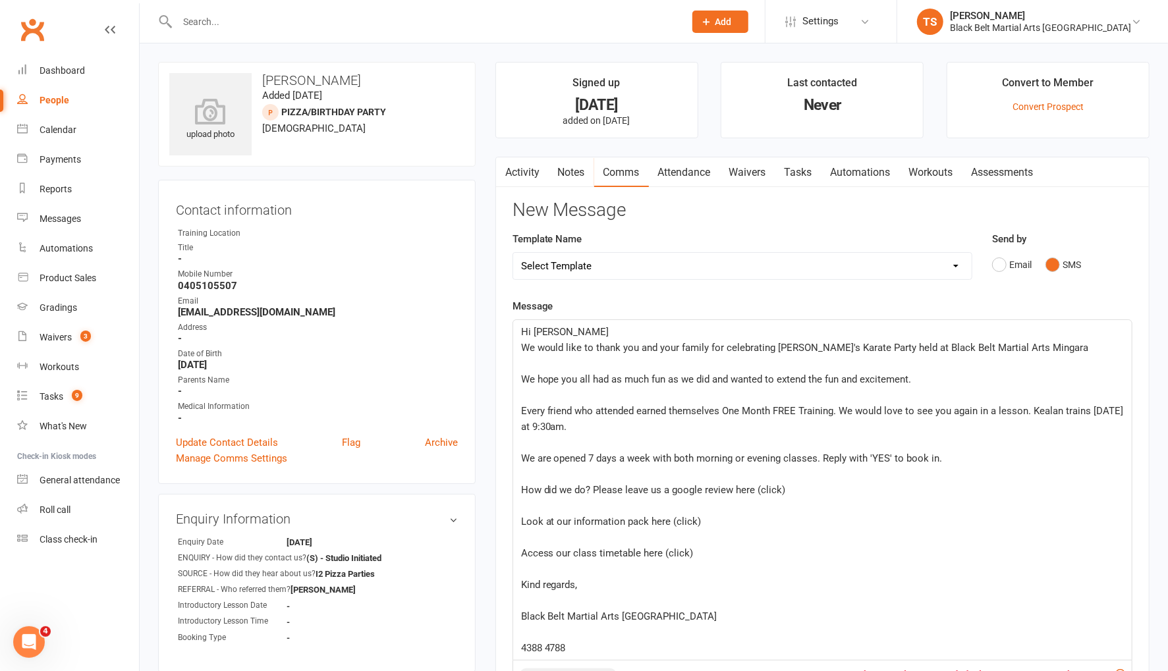
click at [517, 356] on div "Hi Jasmin Lee We would like to thank you and your family for celebrating Kealan…" at bounding box center [822, 490] width 618 height 340
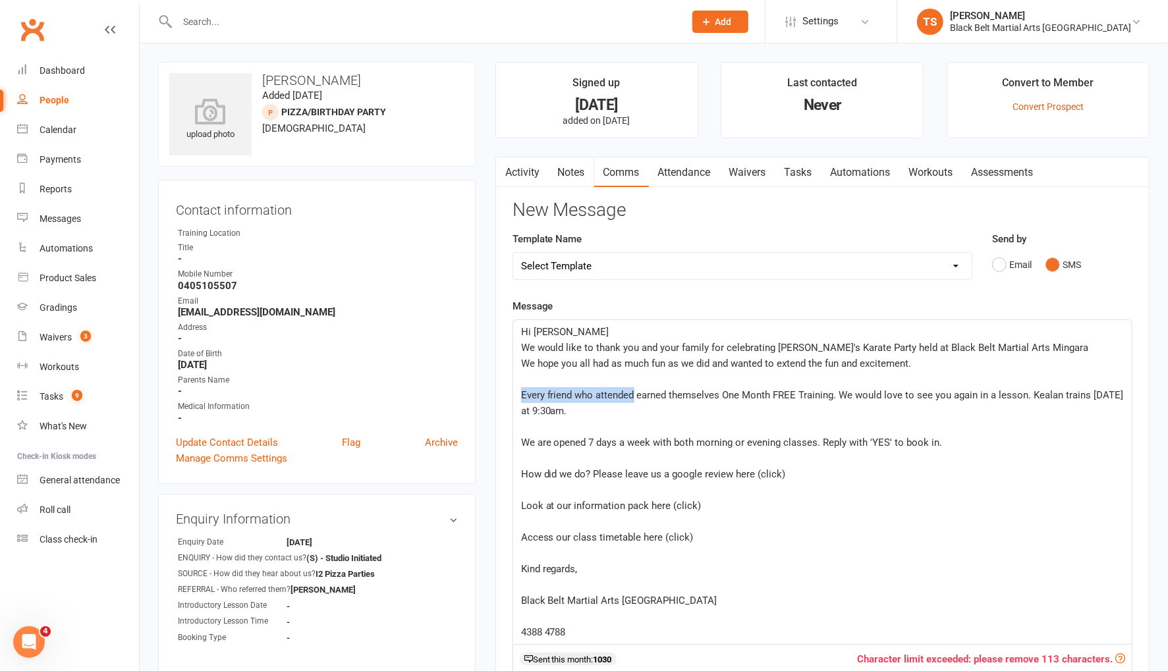
drag, startPoint x: 634, startPoint y: 394, endPoint x: 514, endPoint y: 387, distance: 120.1
click at [514, 387] on div "Hi Jasmin Lee We would like to thank you and your family for celebrating Kealan…" at bounding box center [822, 482] width 618 height 324
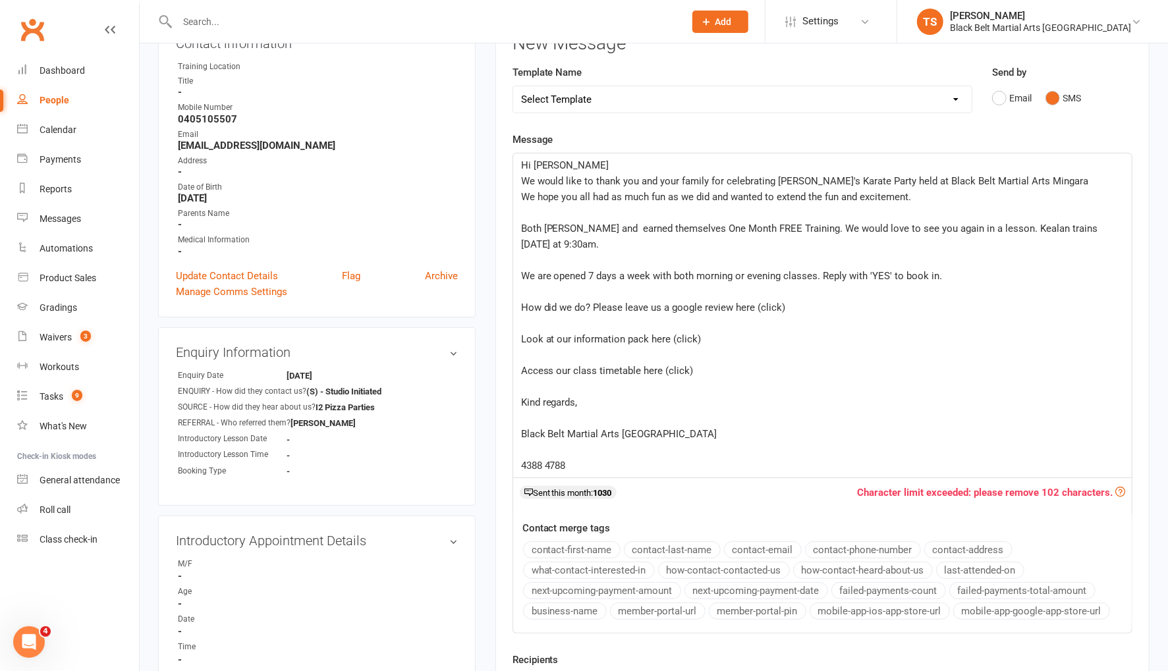
scroll to position [109, 0]
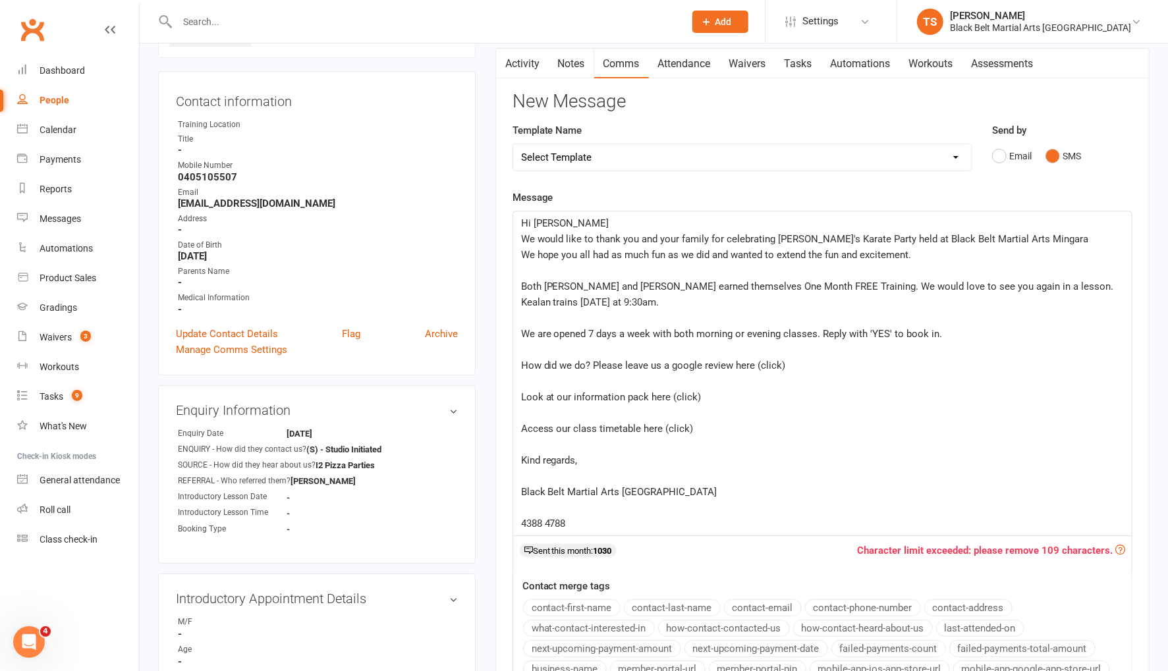
click at [528, 273] on p "﻿" at bounding box center [822, 271] width 603 height 16
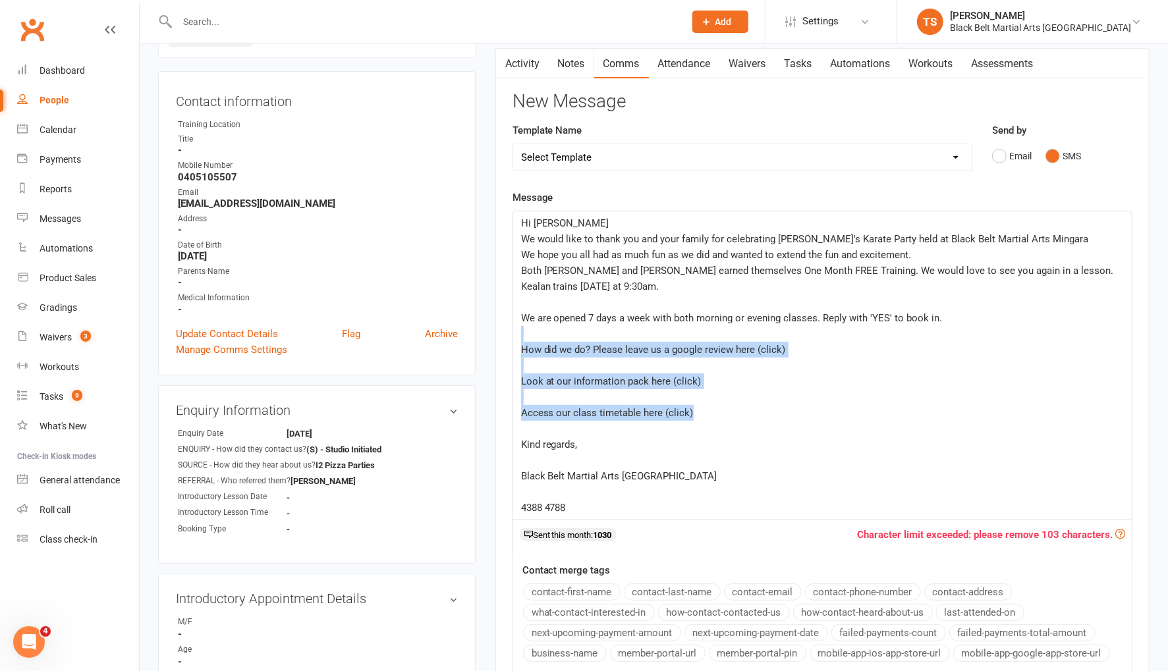
drag, startPoint x: 713, startPoint y: 410, endPoint x: 519, endPoint y: 333, distance: 208.7
click at [519, 333] on div "Hi Jasmin Lee We would like to thank you and your family for celebrating Kealan…" at bounding box center [822, 365] width 618 height 308
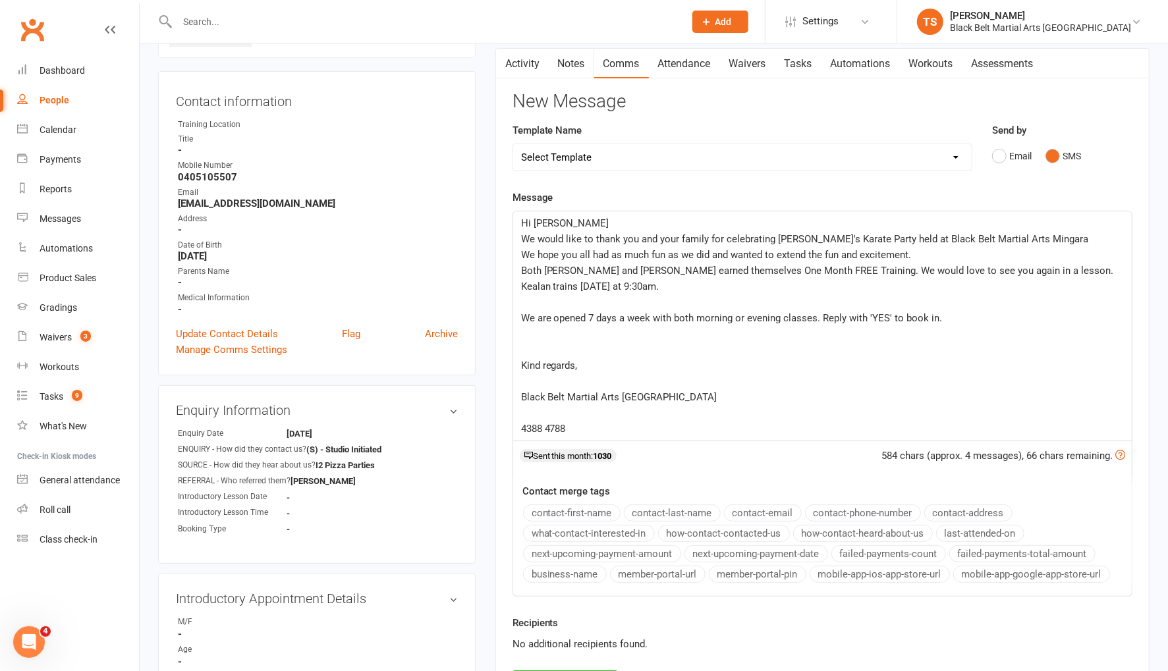
click at [533, 294] on p "﻿" at bounding box center [822, 302] width 603 height 16
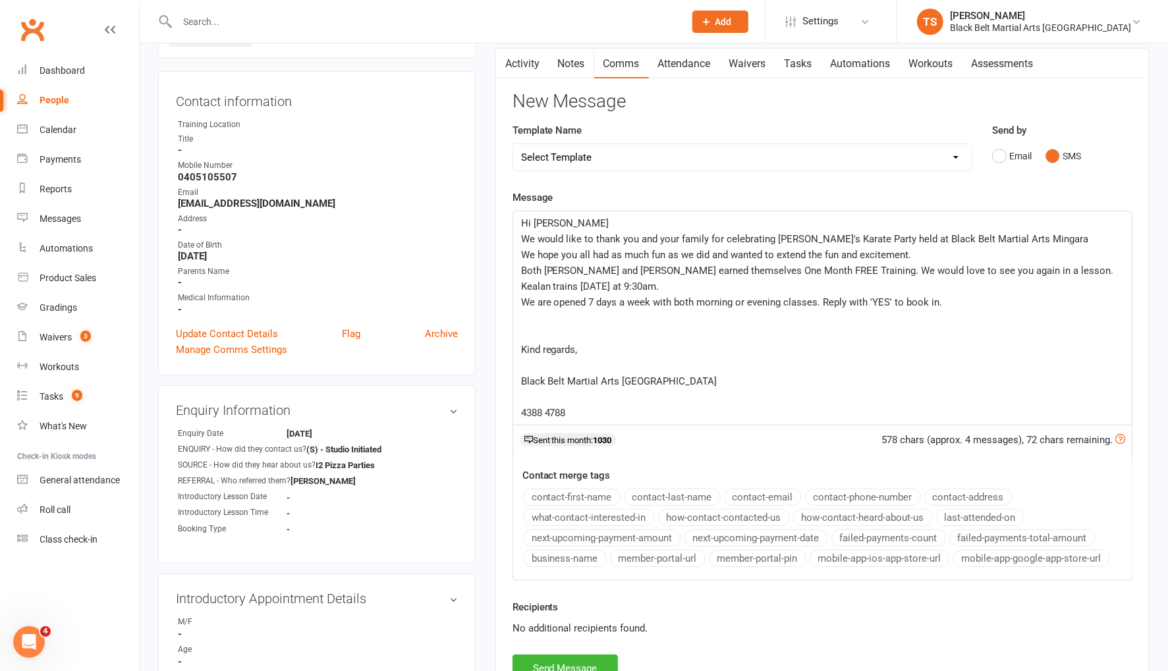
click at [533, 317] on p "﻿" at bounding box center [822, 318] width 603 height 16
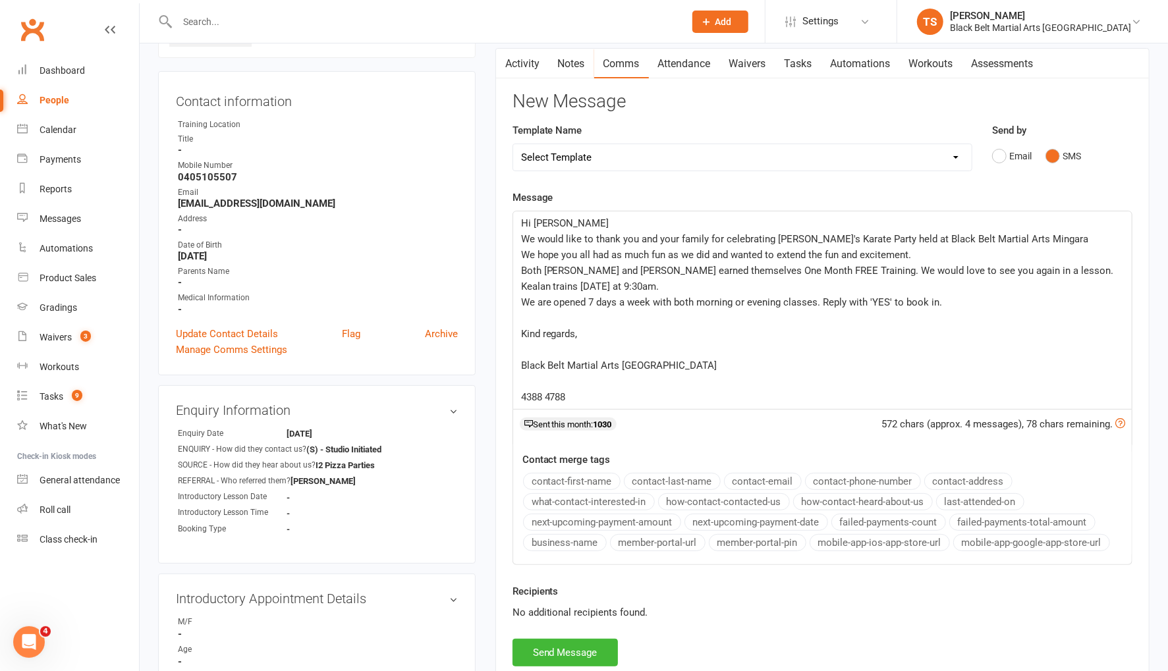
click at [528, 315] on p "﻿" at bounding box center [822, 318] width 603 height 16
click at [530, 329] on p "﻿" at bounding box center [822, 333] width 603 height 16
click at [526, 348] on p "﻿" at bounding box center [822, 349] width 603 height 16
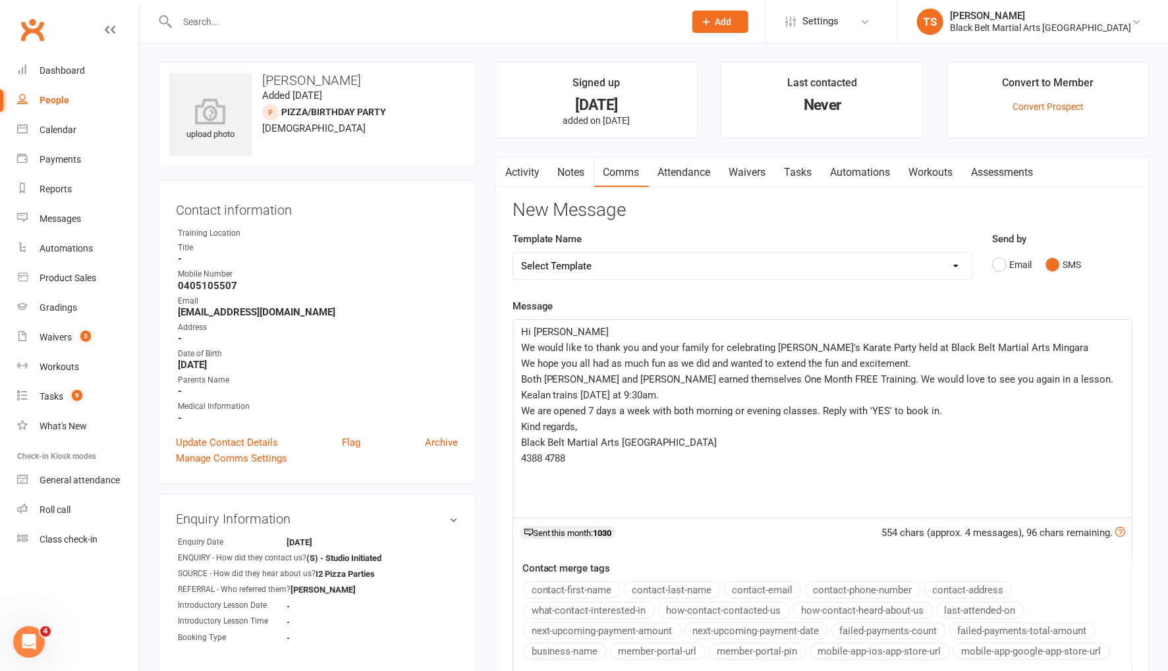
scroll to position [34, 0]
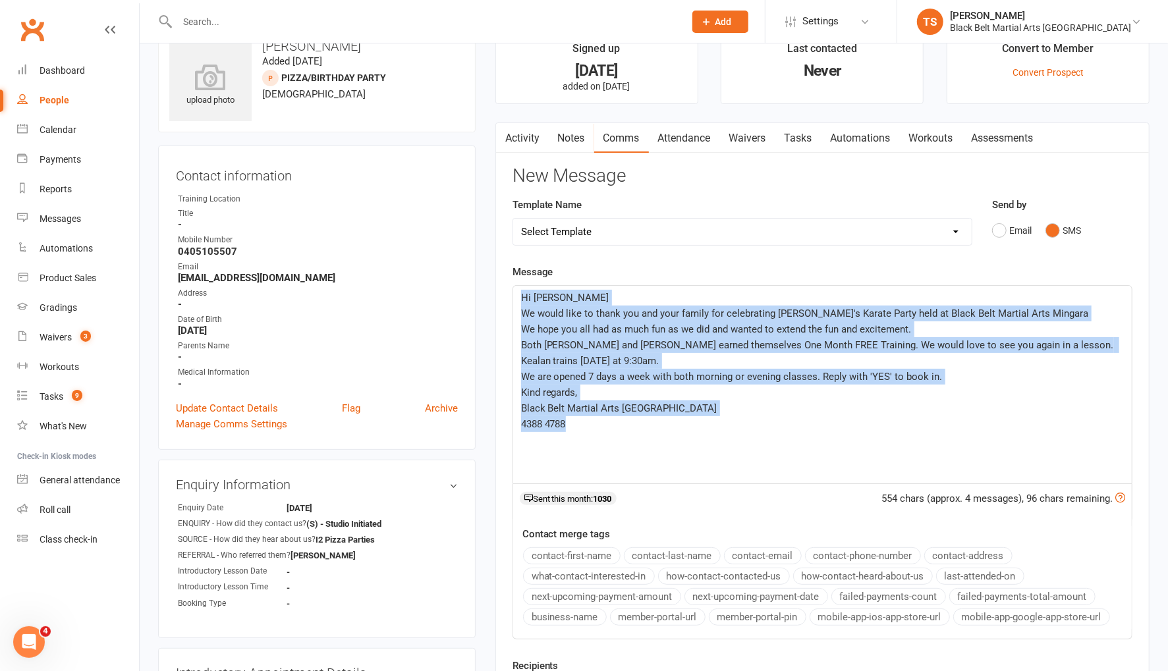
drag, startPoint x: 572, startPoint y: 425, endPoint x: 501, endPoint y: 285, distance: 157.9
click at [501, 285] on div "Activity Notes Comms Attendance Waivers Tasks Automations Workouts Assessments …" at bounding box center [822, 442] width 654 height 639
copy div "Hi Jasmin Lee We would like to thank you and your family for celebrating Kealan…"
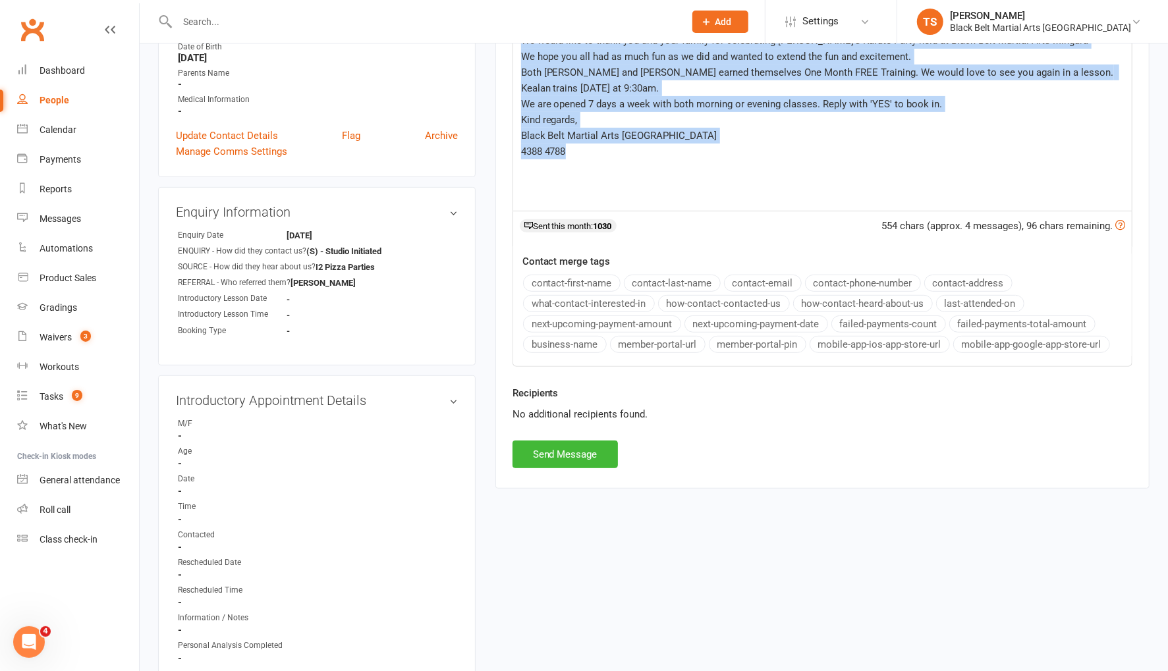
scroll to position [344, 0]
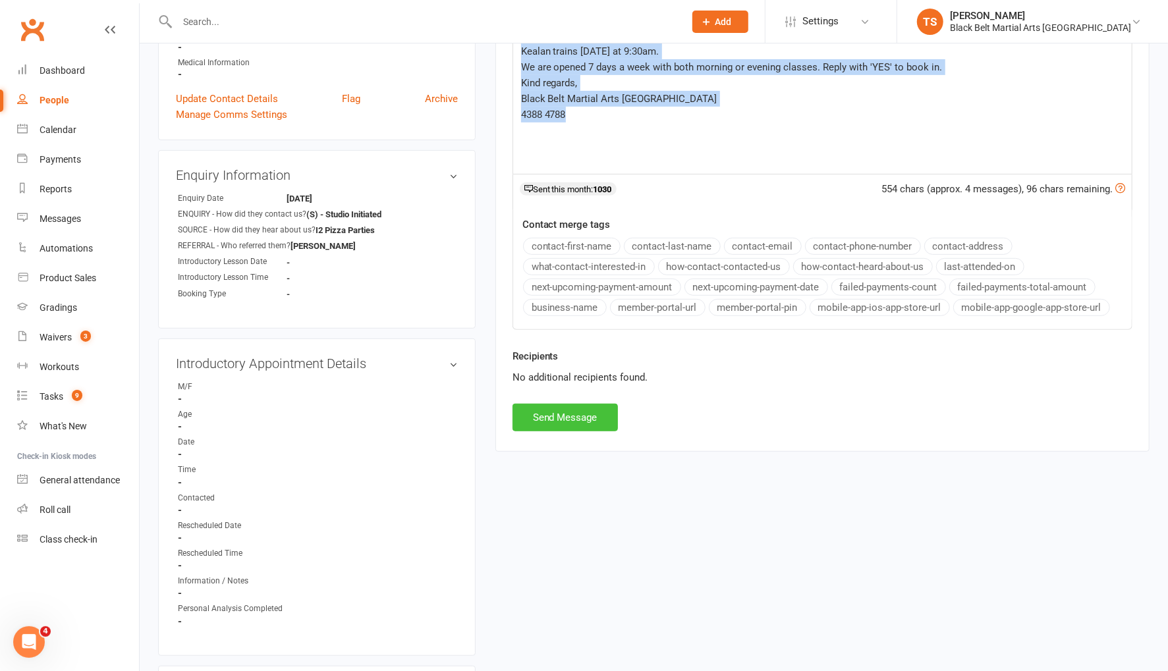
drag, startPoint x: 593, startPoint y: 412, endPoint x: 601, endPoint y: 409, distance: 9.0
click at [595, 411] on button "Send Message" at bounding box center [564, 418] width 105 height 28
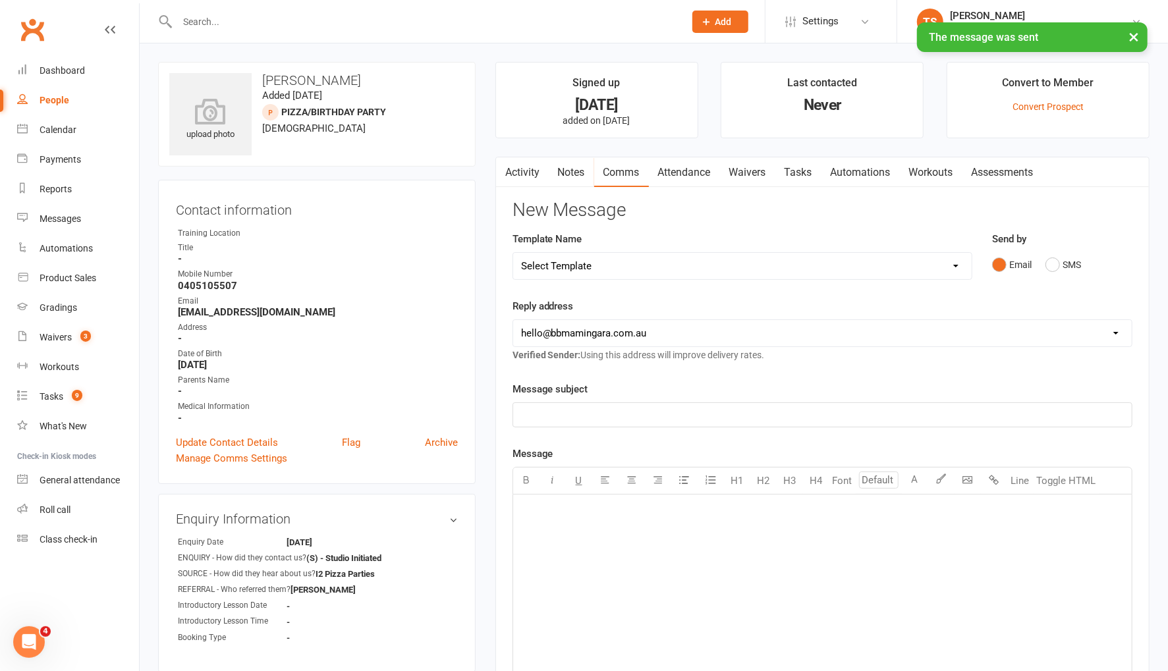
click at [580, 178] on link "Notes" at bounding box center [571, 172] width 45 height 30
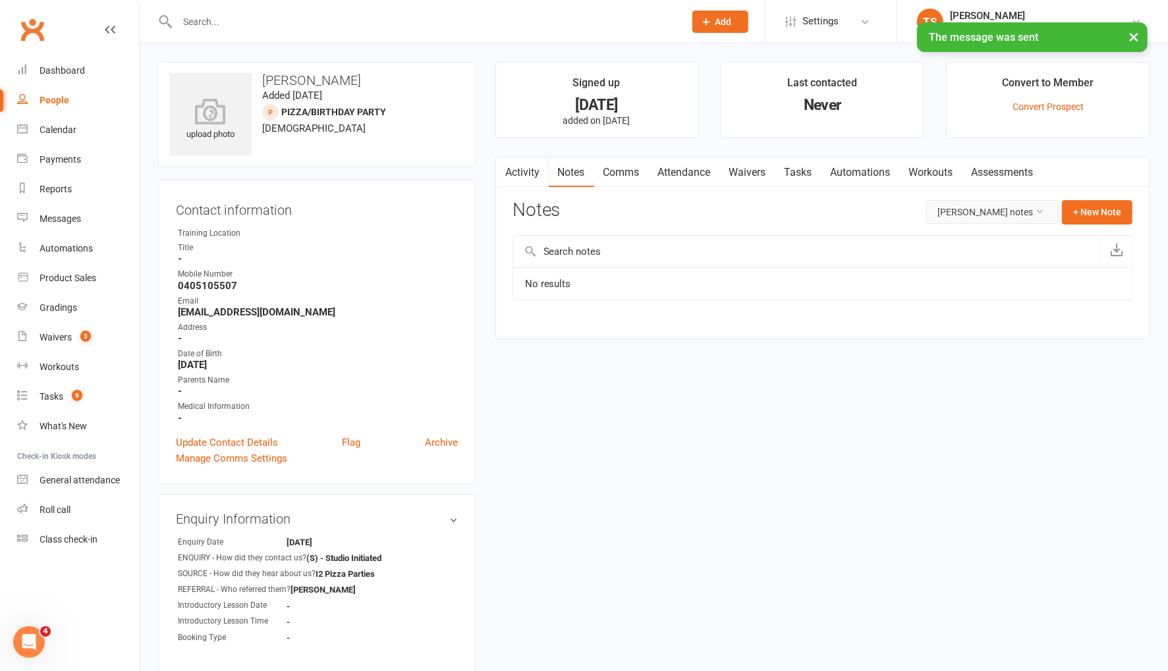
drag, startPoint x: 1002, startPoint y: 211, endPoint x: 1012, endPoint y: 221, distance: 14.4
click at [1002, 210] on button "Alfie Porter's notes" at bounding box center [992, 212] width 132 height 24
drag, startPoint x: 1020, startPoint y: 269, endPoint x: 1098, endPoint y: 215, distance: 94.6
click at [1020, 269] on link "All family notes" at bounding box center [994, 267] width 130 height 26
click at [1097, 213] on button "+ New Note" at bounding box center [1097, 212] width 70 height 24
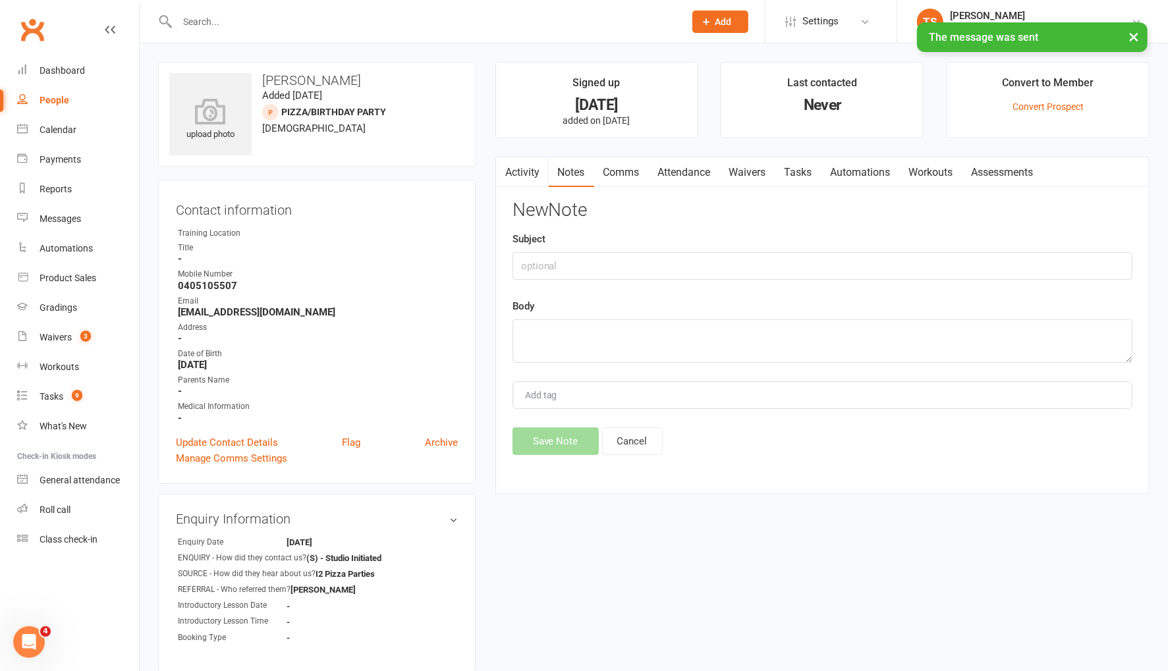
drag, startPoint x: 670, startPoint y: 376, endPoint x: 669, endPoint y: 353, distance: 23.1
click at [670, 375] on div "New Note Subject Body Add tag Save Note Cancel" at bounding box center [822, 327] width 620 height 255
click at [664, 339] on textarea at bounding box center [822, 340] width 620 height 43
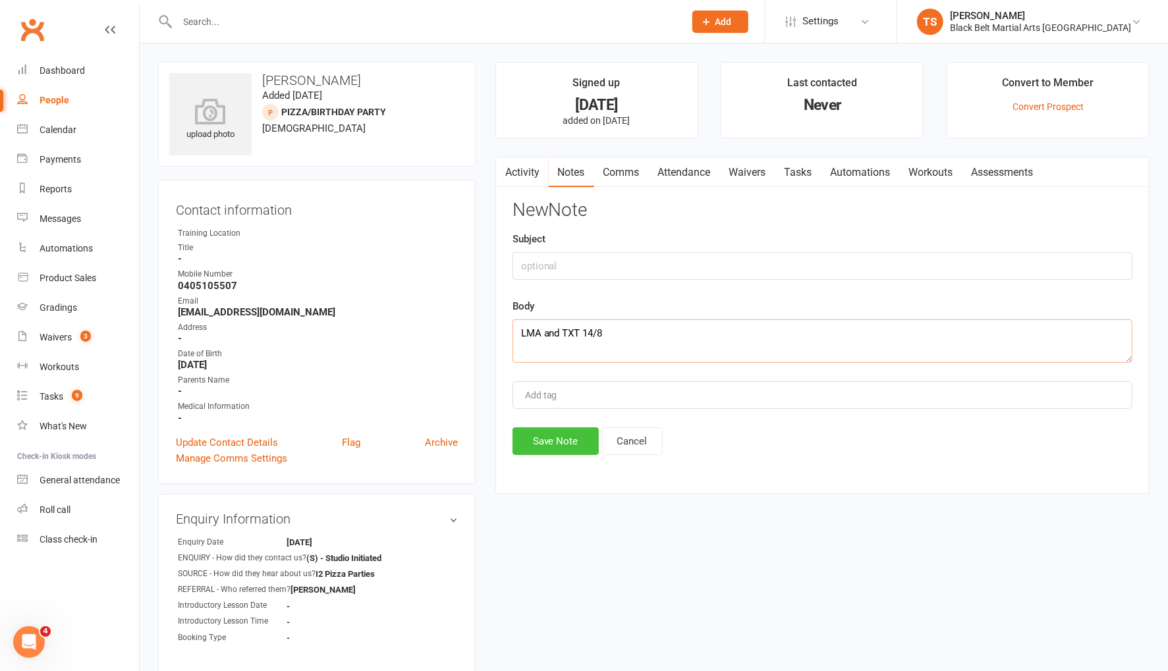
type textarea "LMA and TXT 14/8"
click at [559, 447] on button "Save Note" at bounding box center [555, 441] width 86 height 28
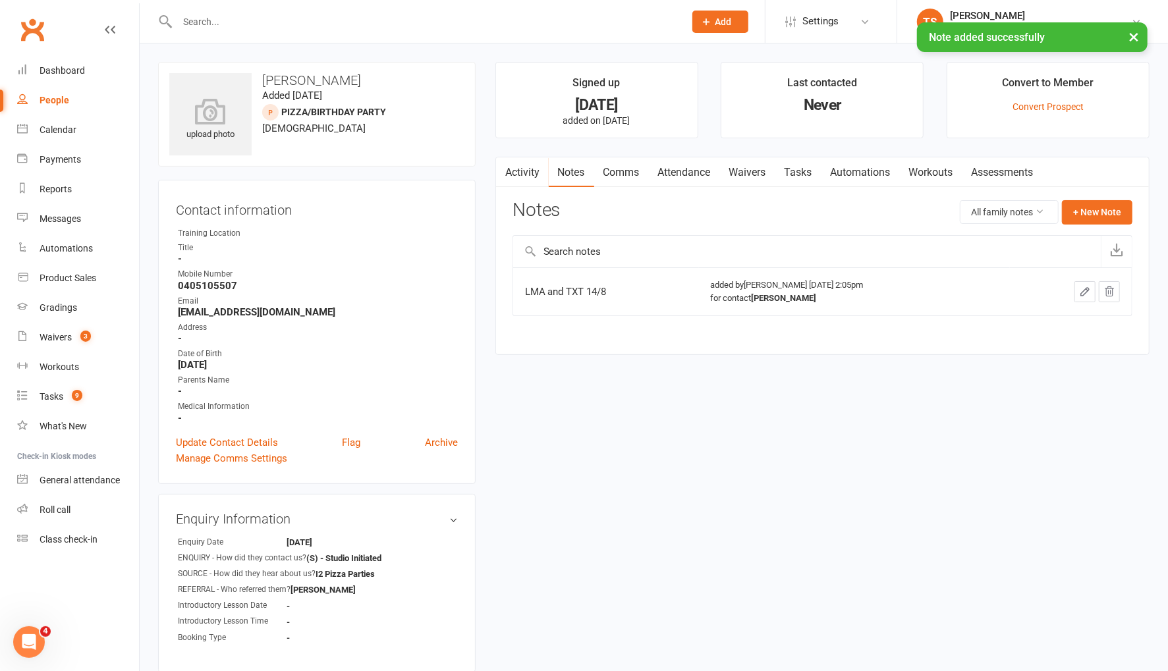
click at [57, 101] on div "People" at bounding box center [55, 100] width 30 height 11
select select "100"
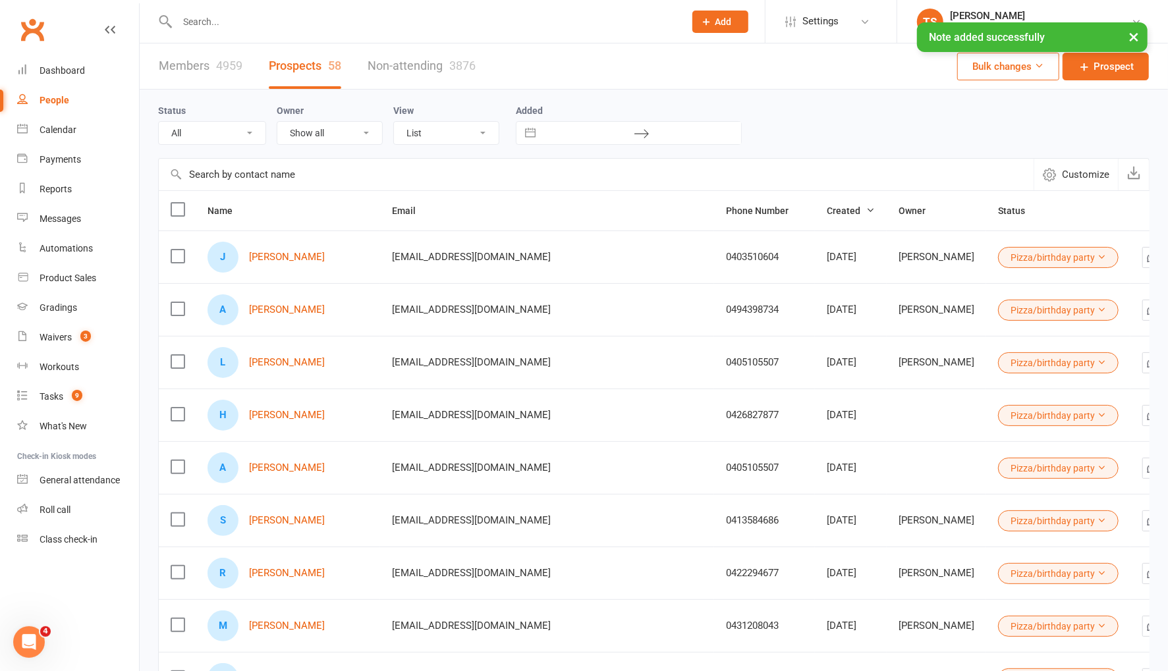
select select "Pizza/birthday party"
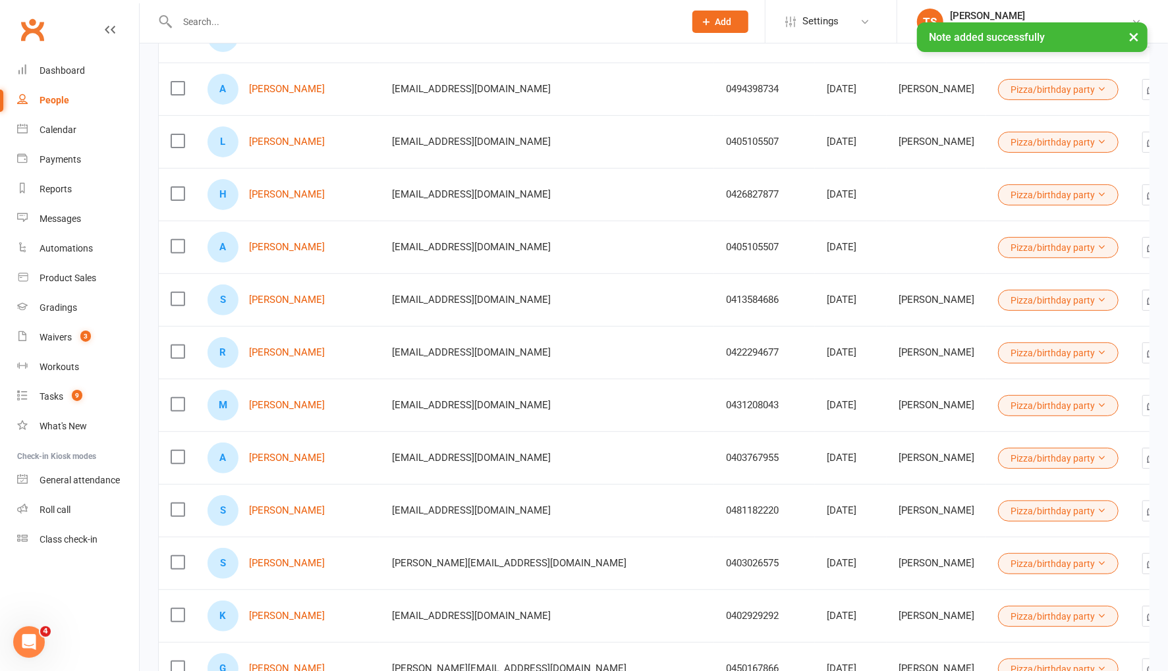
scroll to position [245, 0]
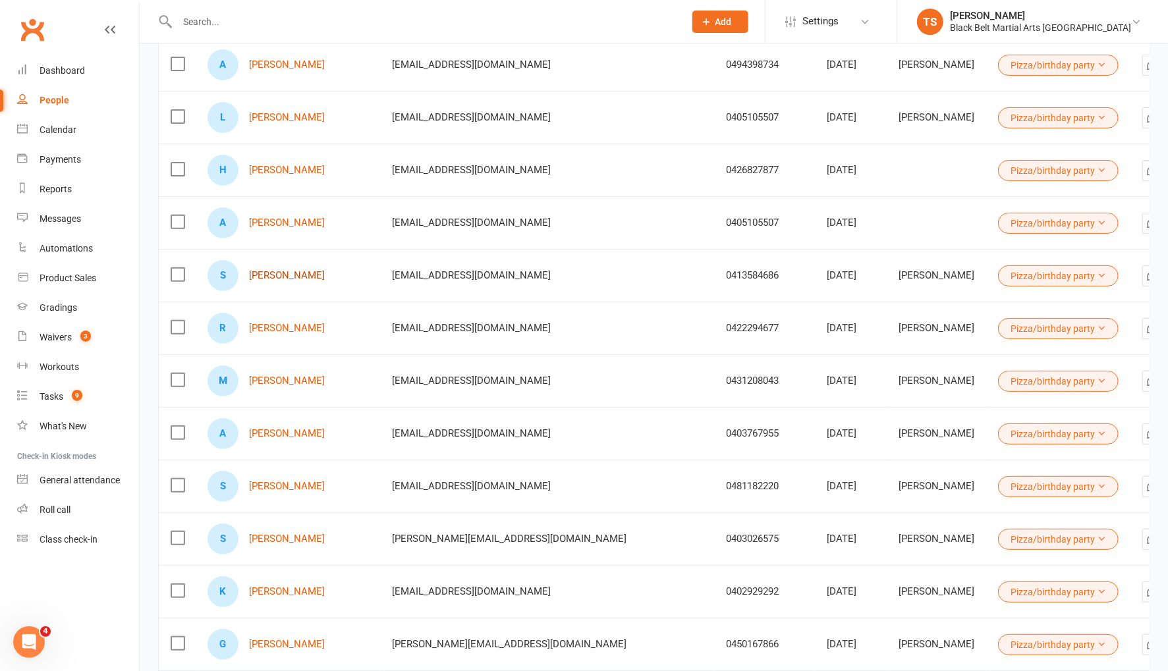
click at [296, 272] on link "[PERSON_NAME]" at bounding box center [287, 275] width 76 height 11
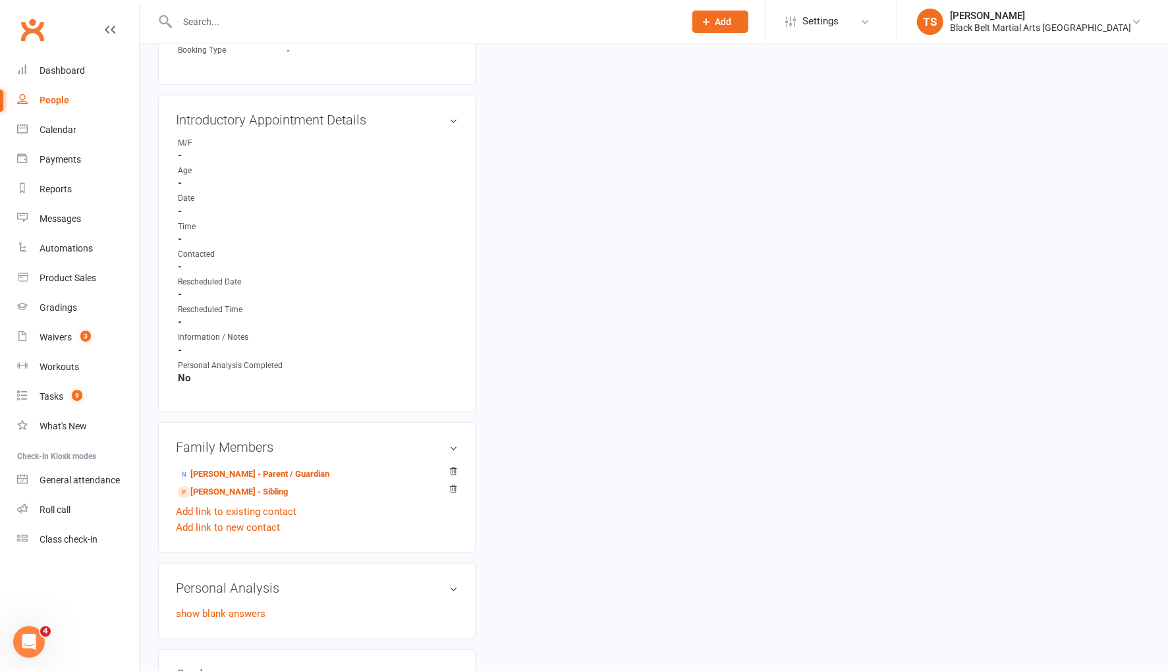
scroll to position [757, 0]
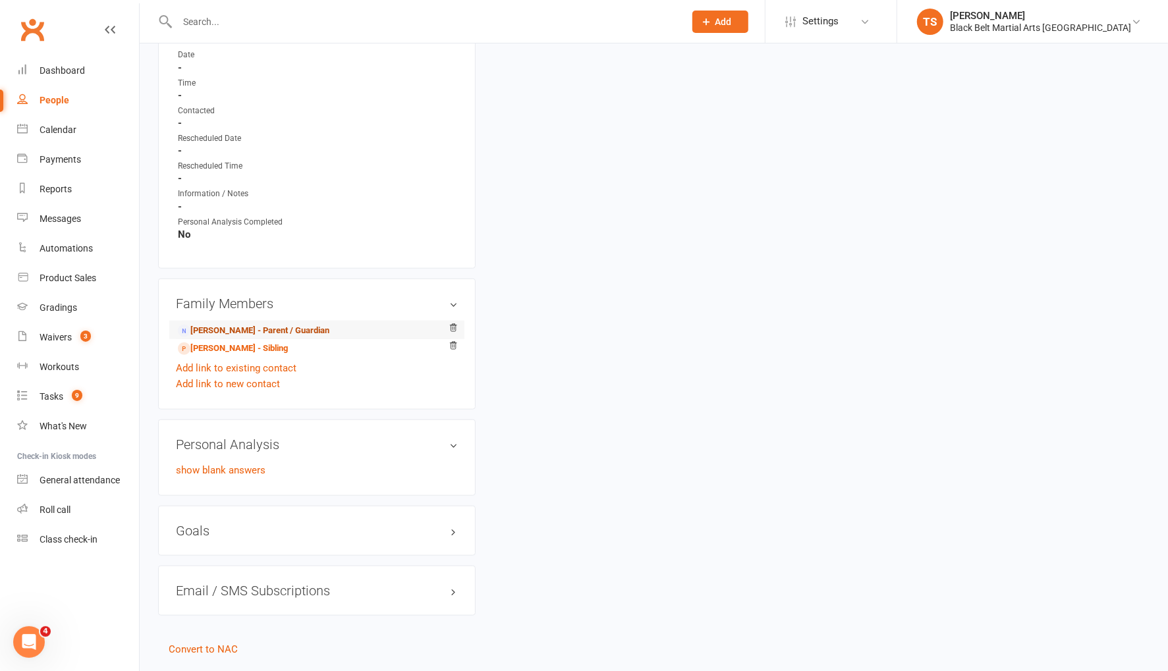
click at [210, 326] on link "Jamie Gardner - Parent / Guardian" at bounding box center [253, 331] width 151 height 14
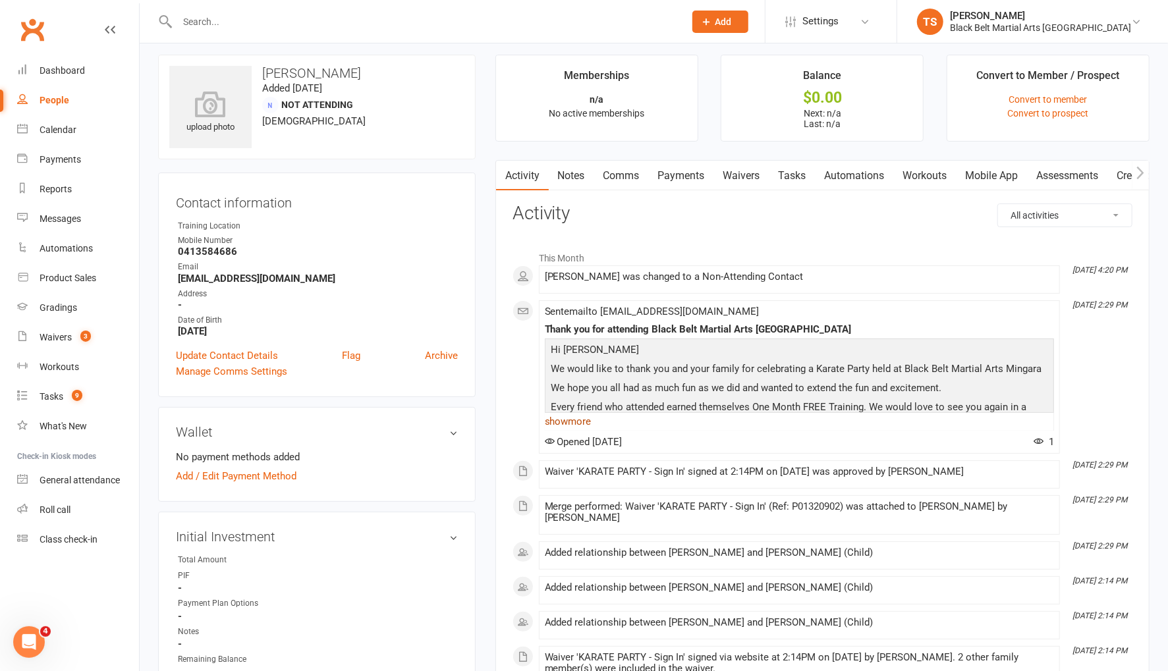
scroll to position [1, 0]
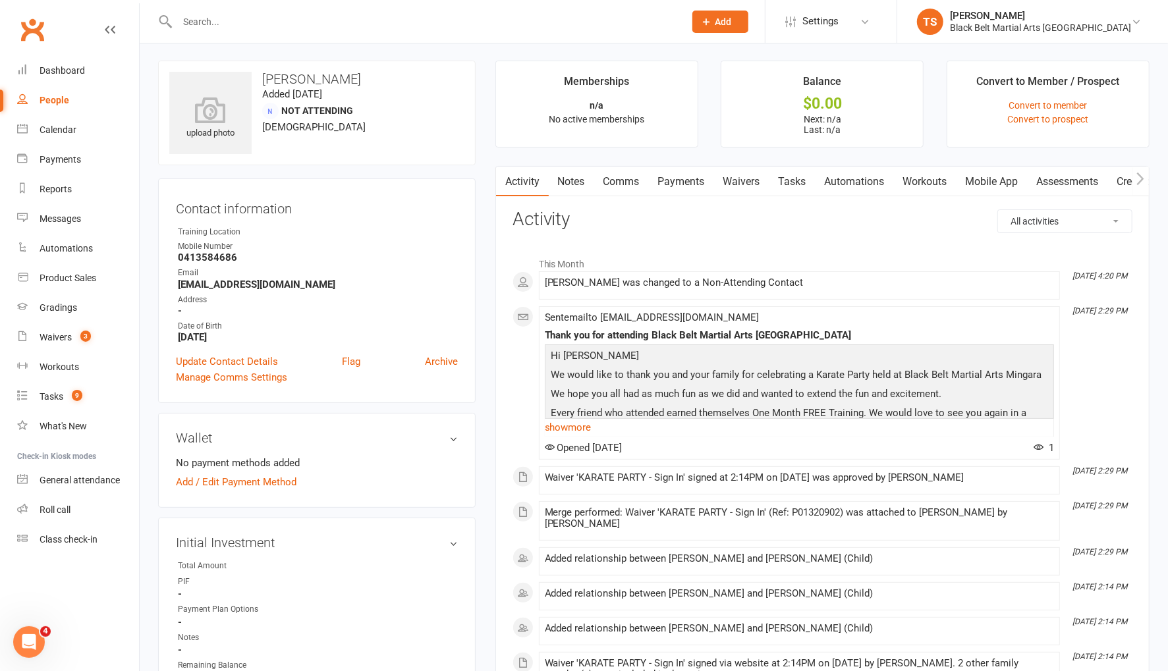
drag, startPoint x: 579, startPoint y: 418, endPoint x: 581, endPoint y: 425, distance: 7.5
click at [579, 418] on link "show more" at bounding box center [799, 427] width 509 height 18
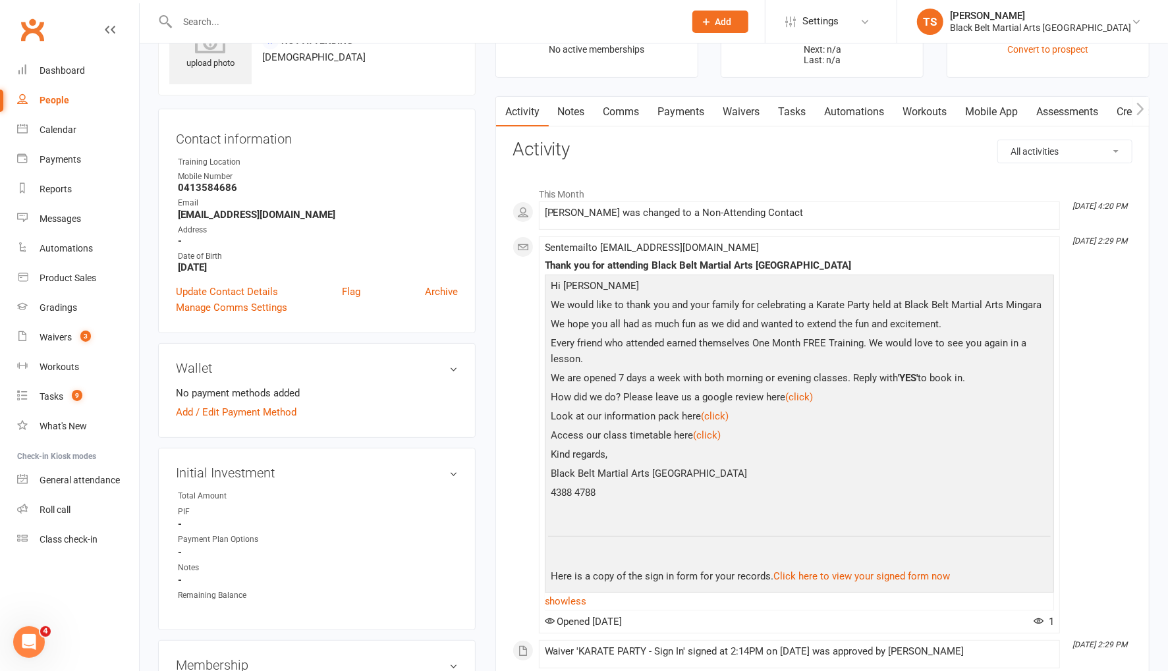
scroll to position [0, 0]
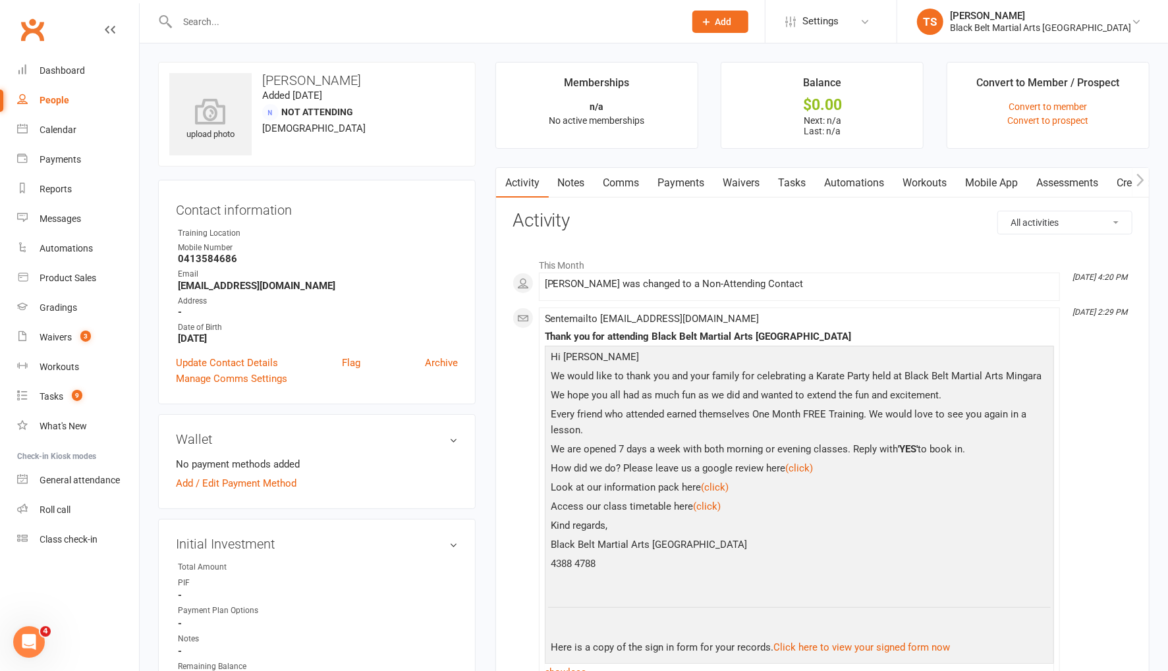
drag, startPoint x: 616, startPoint y: 186, endPoint x: 748, endPoint y: 209, distance: 133.6
click at [616, 186] on link "Comms" at bounding box center [621, 183] width 55 height 30
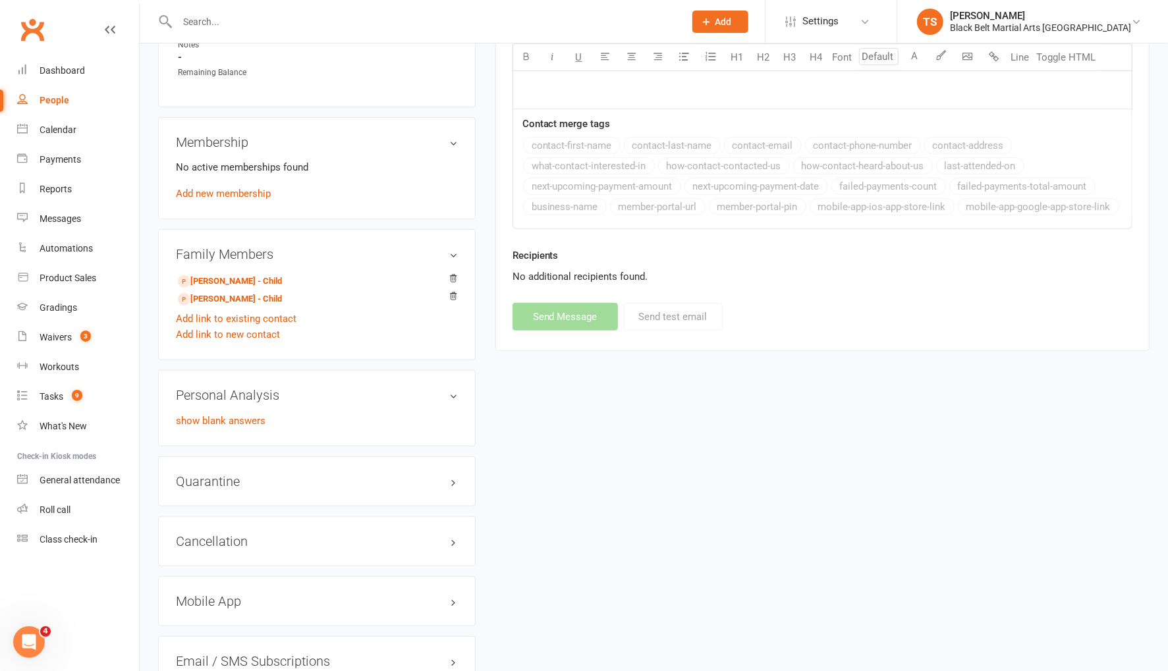
scroll to position [680, 0]
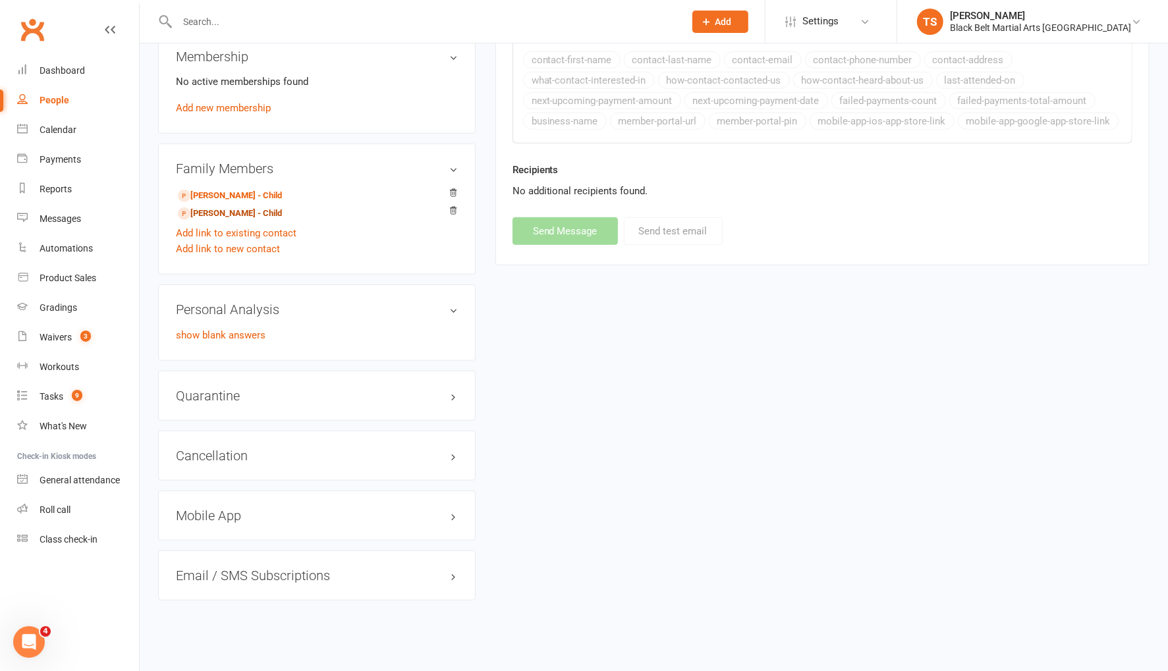
drag, startPoint x: 215, startPoint y: 212, endPoint x: 472, endPoint y: 281, distance: 266.0
click at [216, 212] on link "Solomon Gardner - Child" at bounding box center [230, 214] width 104 height 14
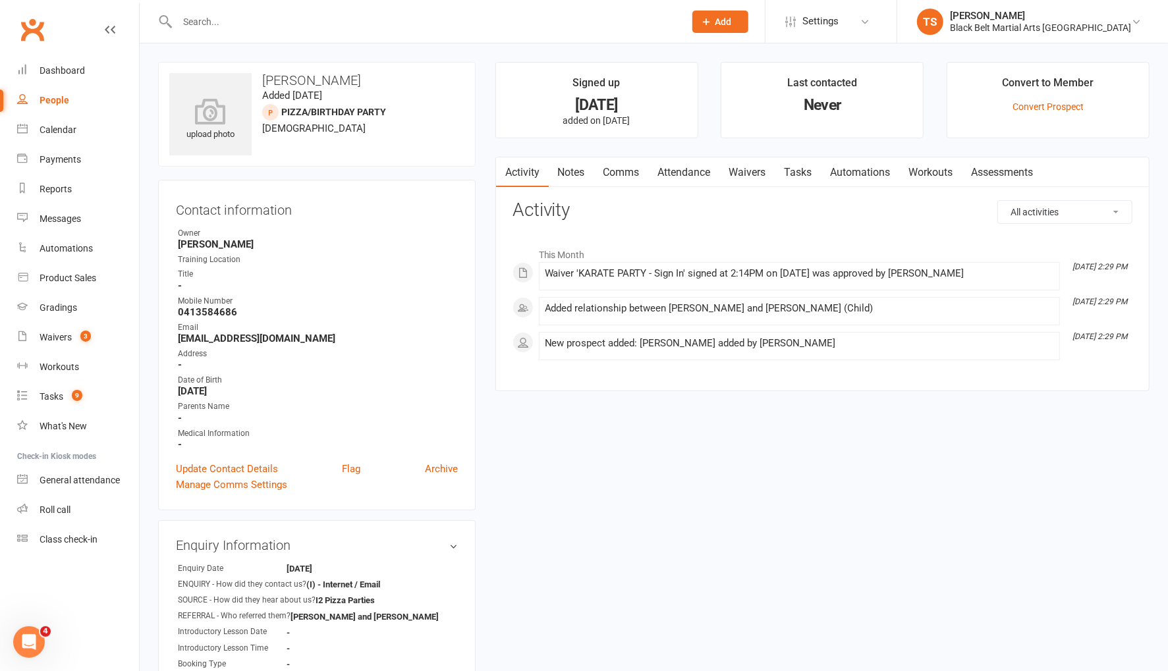
drag, startPoint x: 618, startPoint y: 173, endPoint x: 645, endPoint y: 177, distance: 27.3
click at [619, 173] on link "Comms" at bounding box center [621, 172] width 55 height 30
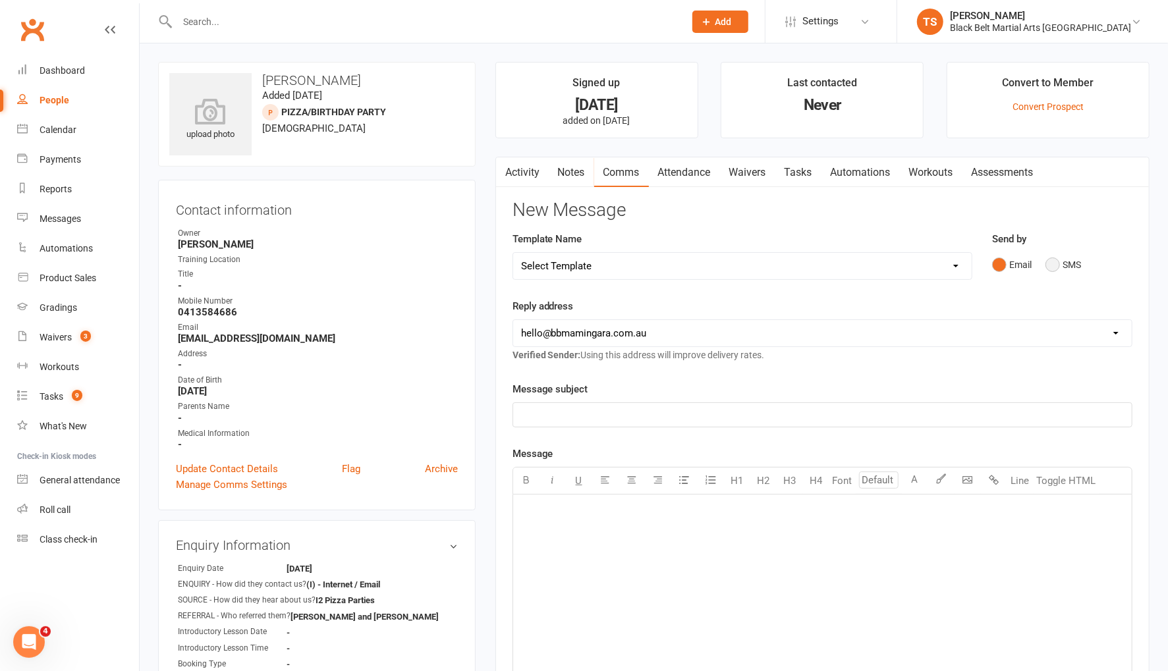
drag, startPoint x: 1049, startPoint y: 263, endPoint x: 981, endPoint y: 312, distance: 83.9
click at [1049, 263] on button "SMS" at bounding box center [1063, 264] width 36 height 25
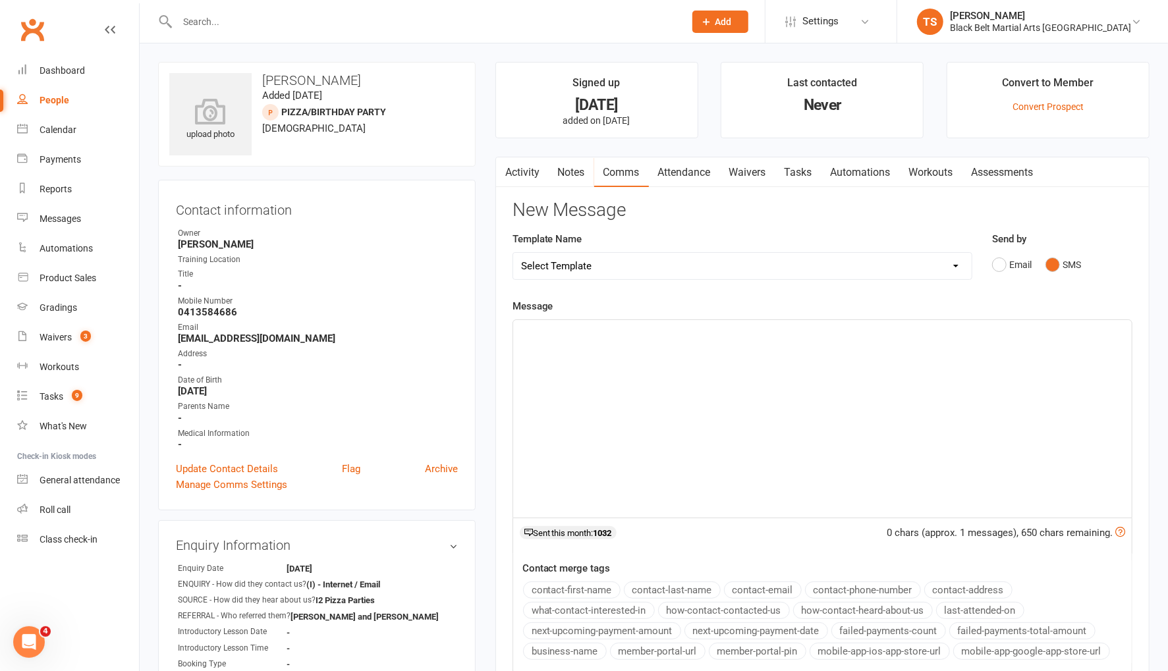
click at [780, 379] on div "﻿" at bounding box center [822, 419] width 618 height 198
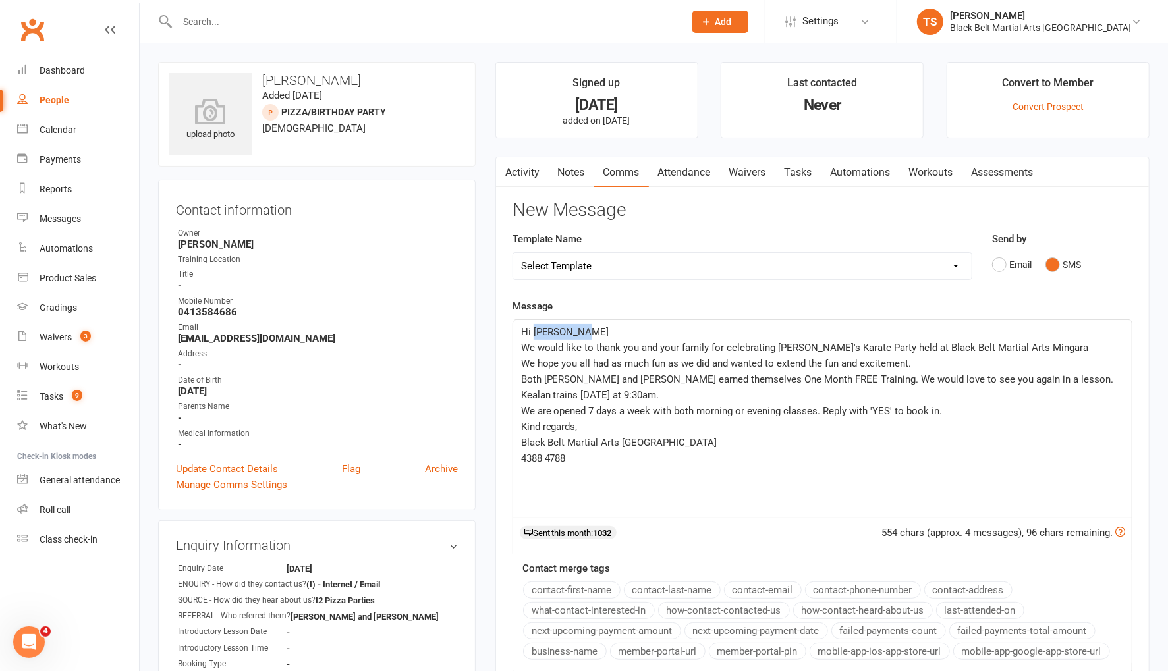
drag, startPoint x: 588, startPoint y: 333, endPoint x: 532, endPoint y: 335, distance: 56.0
click at [532, 335] on p "Hi Jasmin Lee" at bounding box center [822, 332] width 603 height 16
click at [601, 329] on p "Hi" at bounding box center [822, 332] width 603 height 16
drag, startPoint x: 619, startPoint y: 379, endPoint x: 517, endPoint y: 385, distance: 102.2
click at [517, 385] on div "Hi Jamie We would like to thank you and your family for celebrating Kealan's Ka…" at bounding box center [822, 419] width 618 height 198
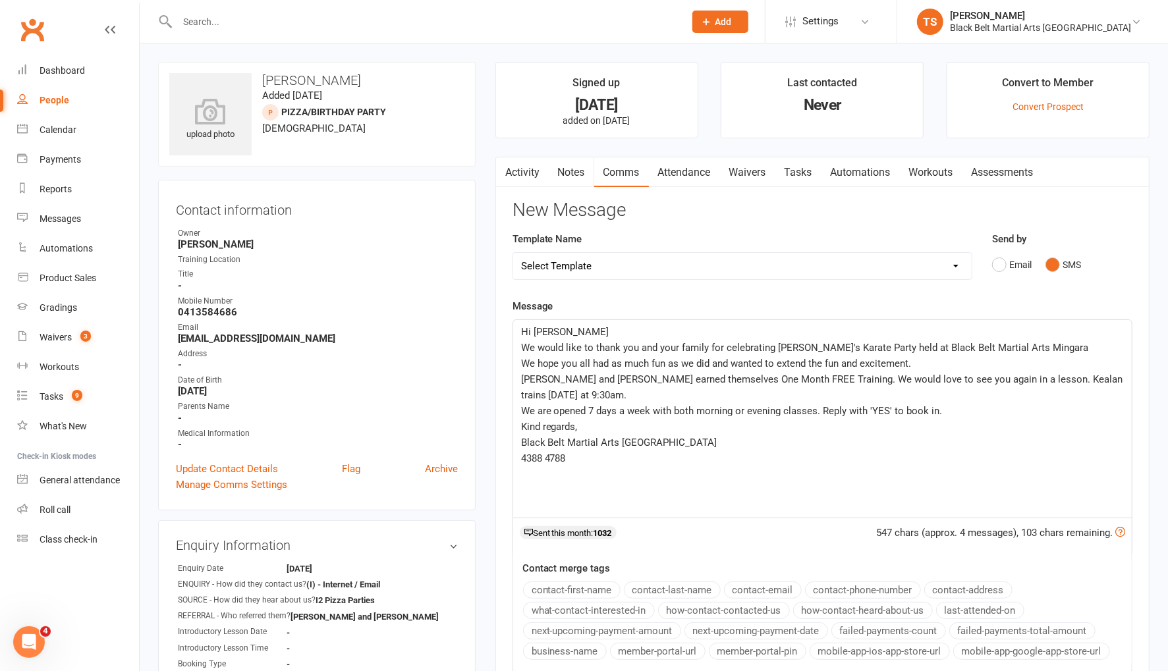
click at [925, 381] on span "Solomon and Laisani earned themselves One Month FREE Training. We would love to…" at bounding box center [823, 387] width 605 height 28
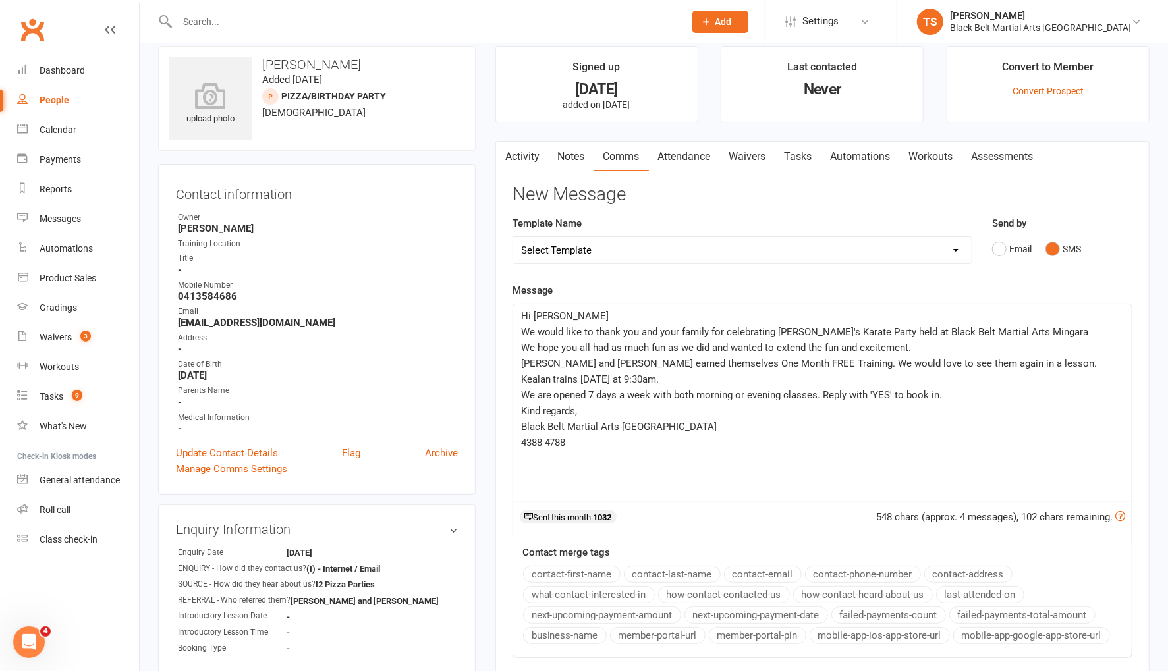
scroll to position [15, 0]
click at [803, 330] on span "We would like to thank you and your family for celebrating Kealan's Karate Part…" at bounding box center [805, 333] width 568 height 12
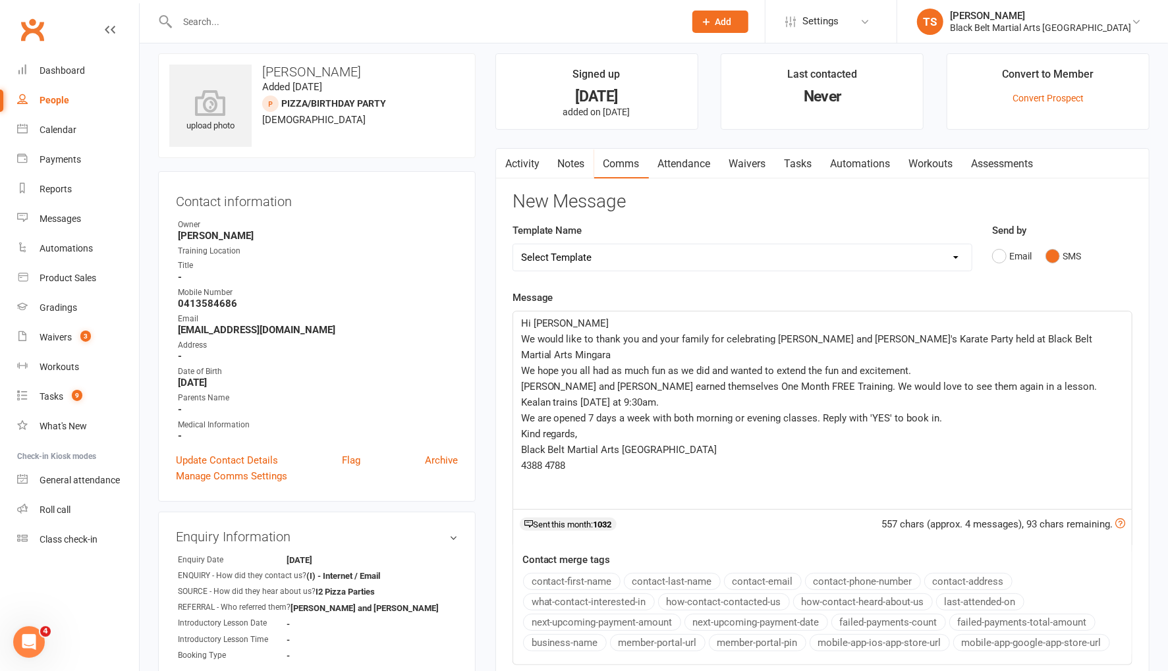
scroll to position [0, 0]
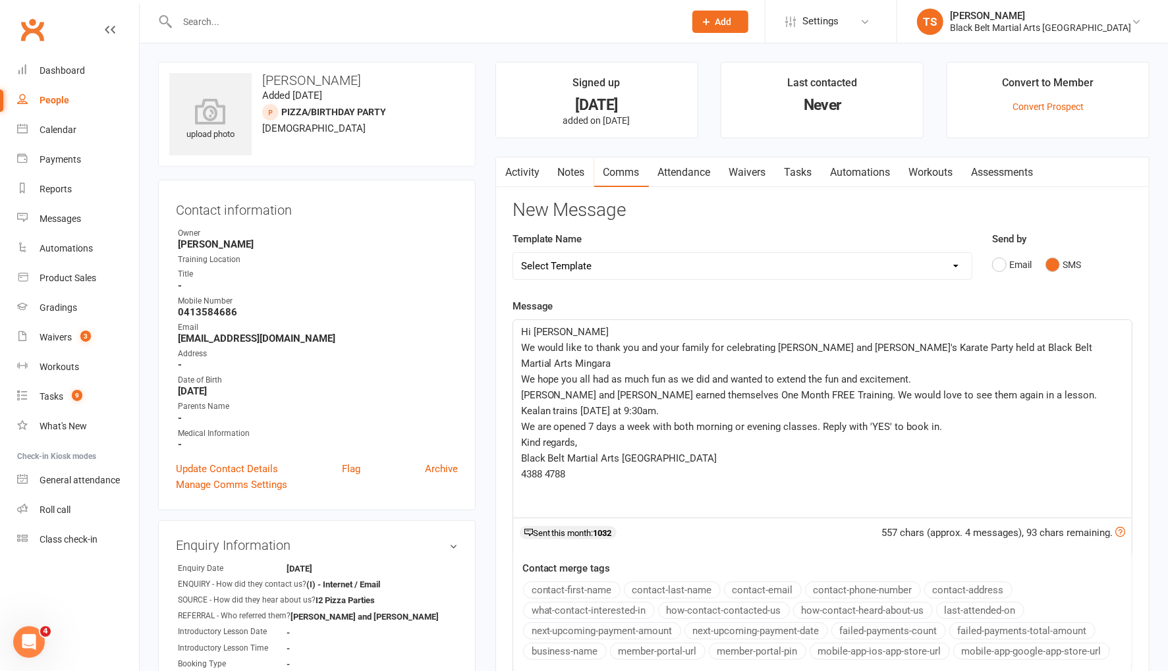
click at [1046, 389] on span "Solomon and Laisani earned themselves One Month FREE Training. We would love to…" at bounding box center [810, 403] width 579 height 28
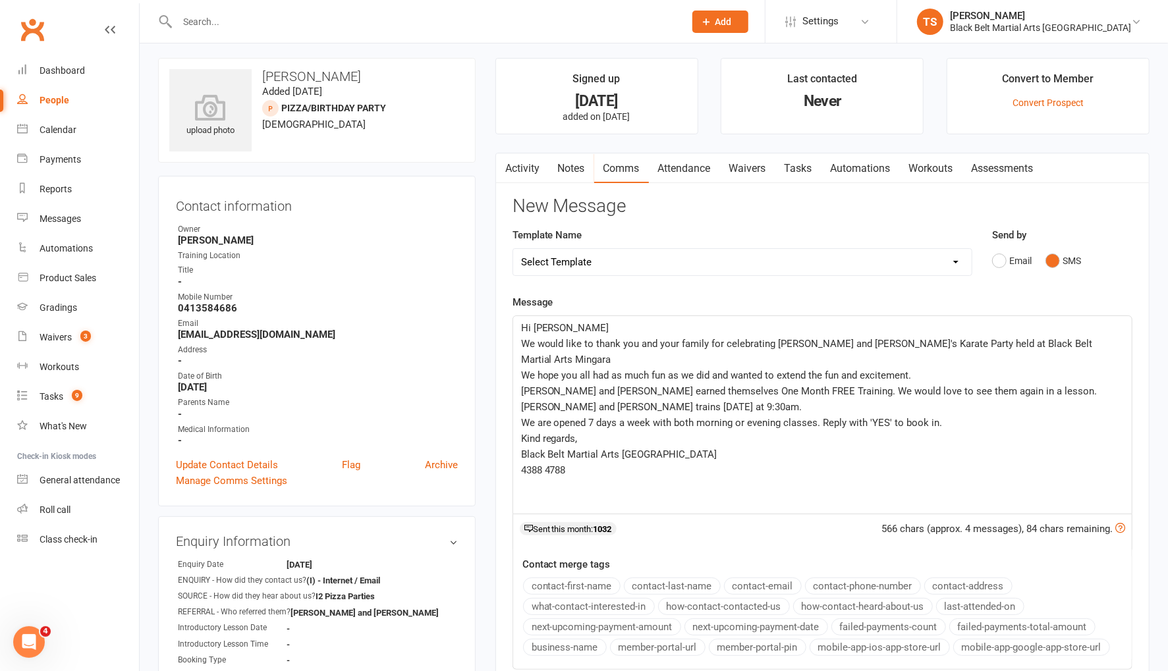
click at [1107, 383] on p "Solomon and Laisani earned themselves One Month FREE Training. We would love to…" at bounding box center [822, 399] width 603 height 32
drag, startPoint x: 583, startPoint y: 390, endPoint x: 584, endPoint y: 396, distance: 6.7
click at [584, 393] on span "Solomon and Laisani earned themselves One Month FREE Training. We would love to…" at bounding box center [810, 399] width 579 height 28
click at [601, 390] on span "Solomon and Laisani earned themselves One Month FREE Training. We would love to…" at bounding box center [810, 399] width 579 height 28
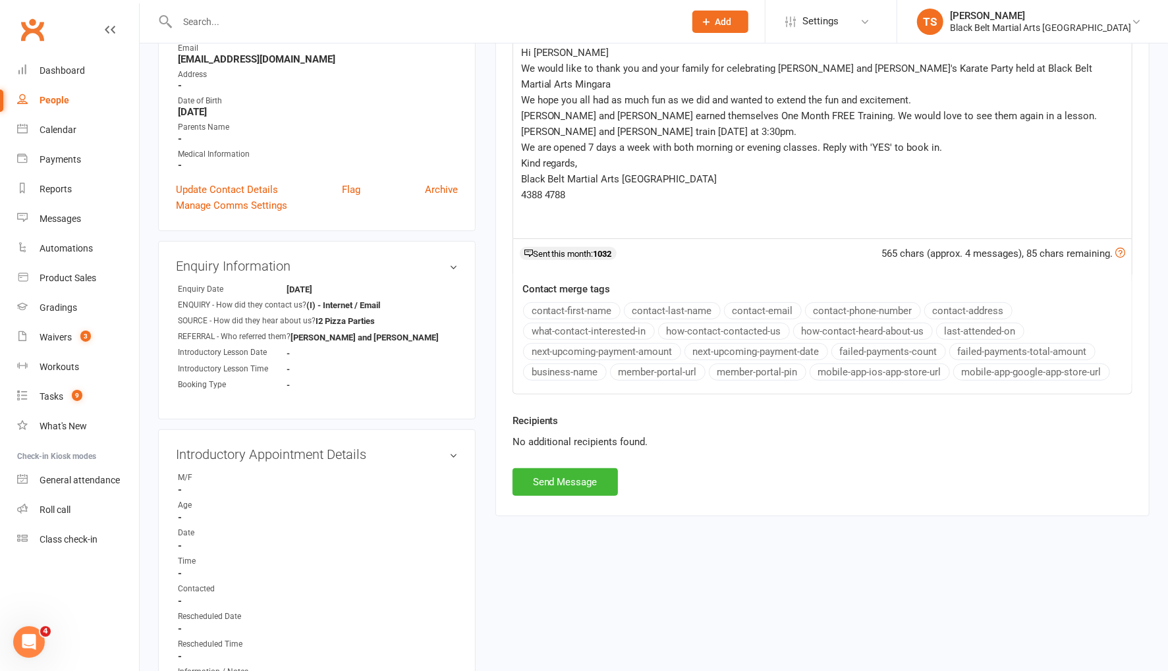
scroll to position [285, 0]
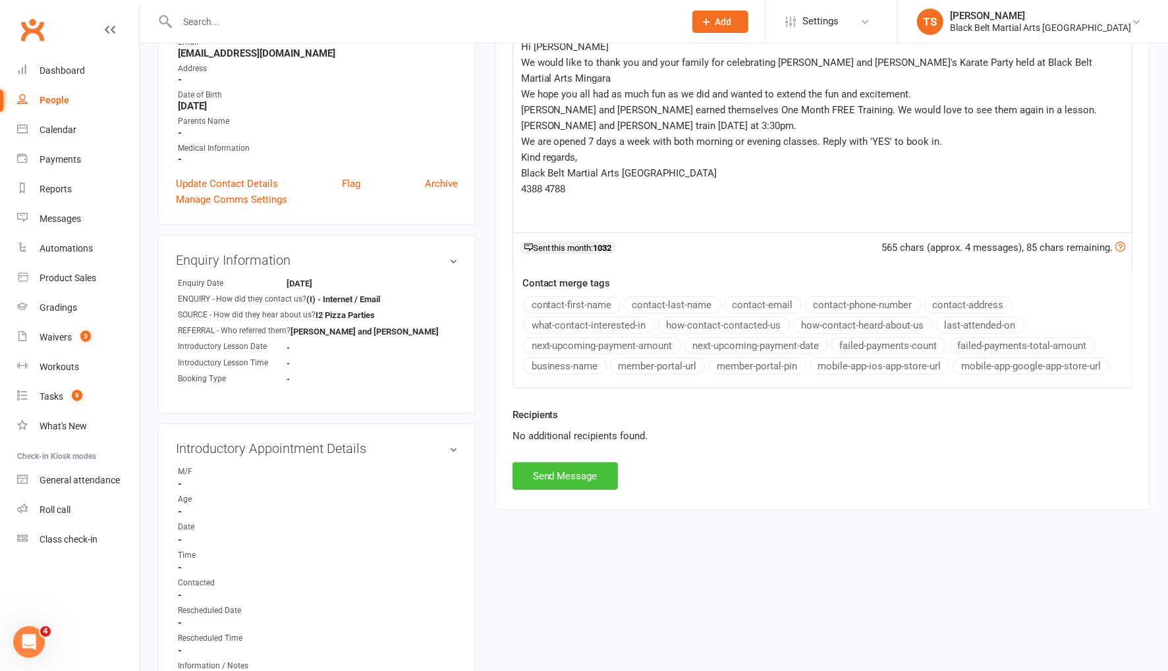
click at [601, 478] on button "Send Message" at bounding box center [564, 476] width 105 height 28
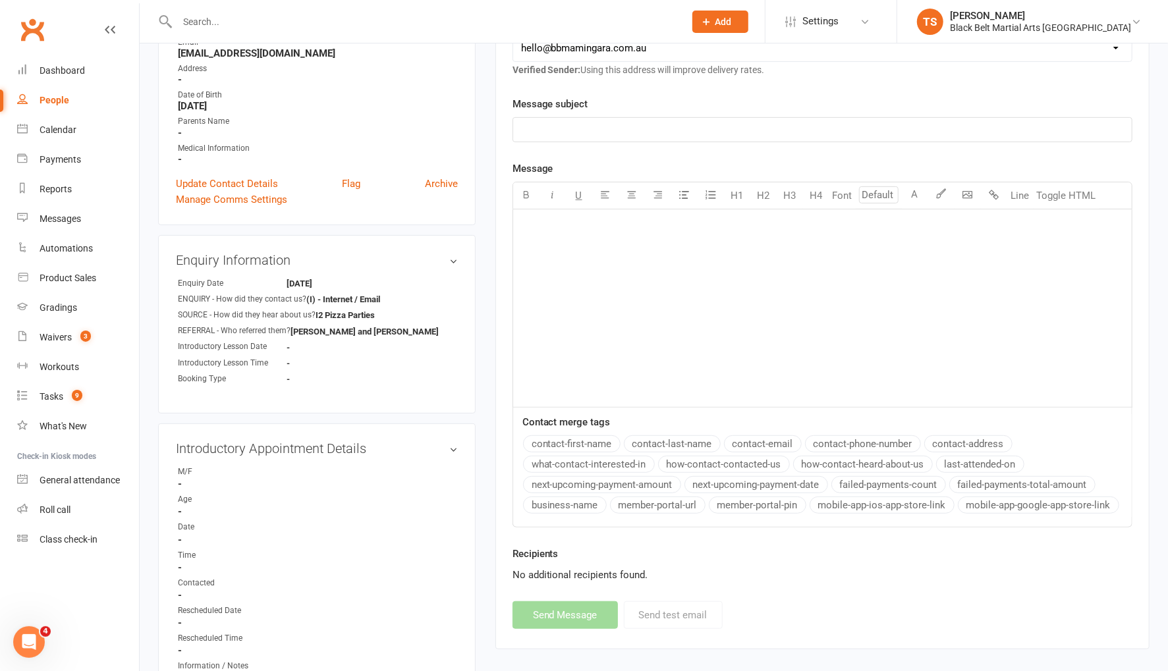
click at [238, 21] on input "text" at bounding box center [424, 22] width 502 height 18
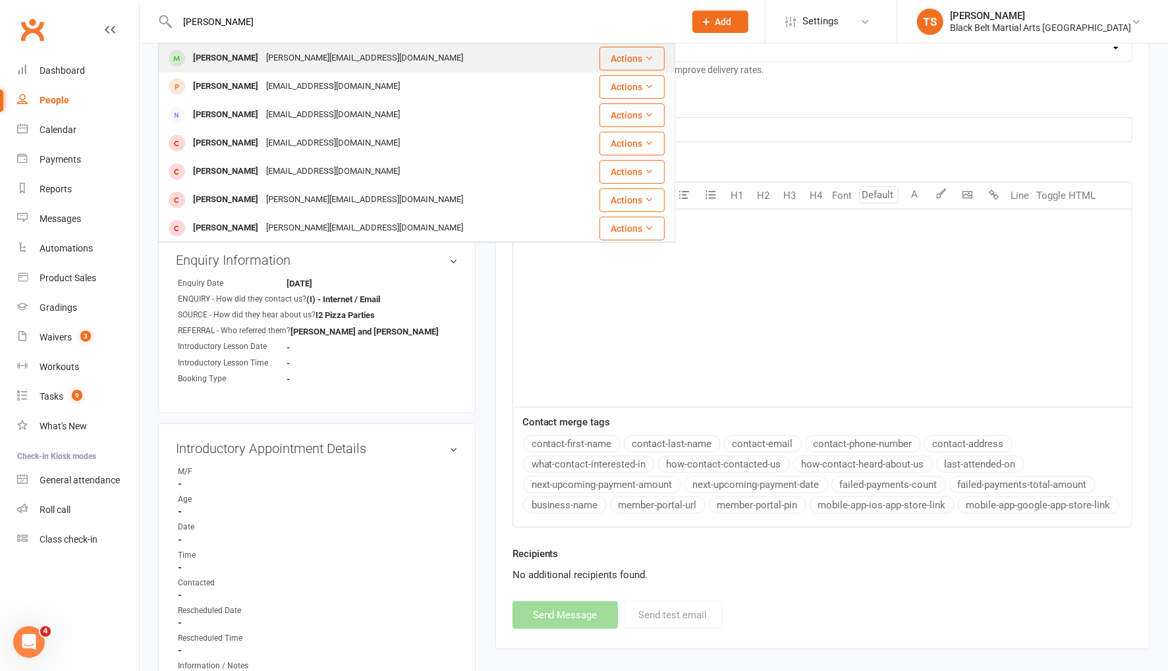
type input "henry brennan"
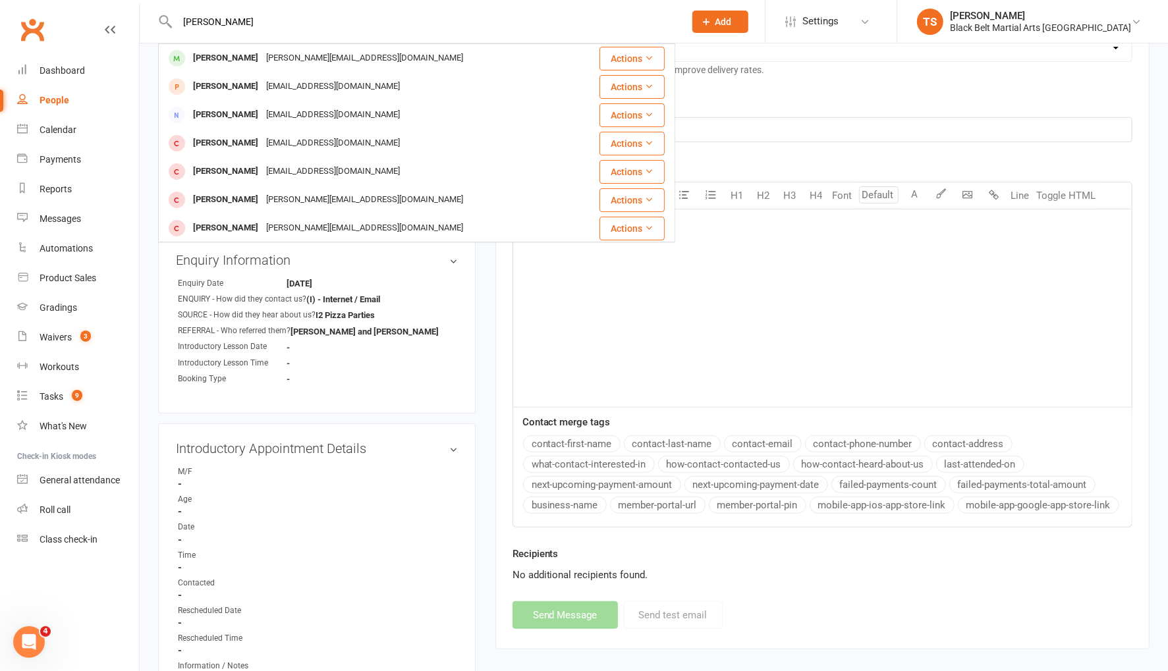
click at [206, 59] on div "Henry Brennan" at bounding box center [225, 58] width 73 height 19
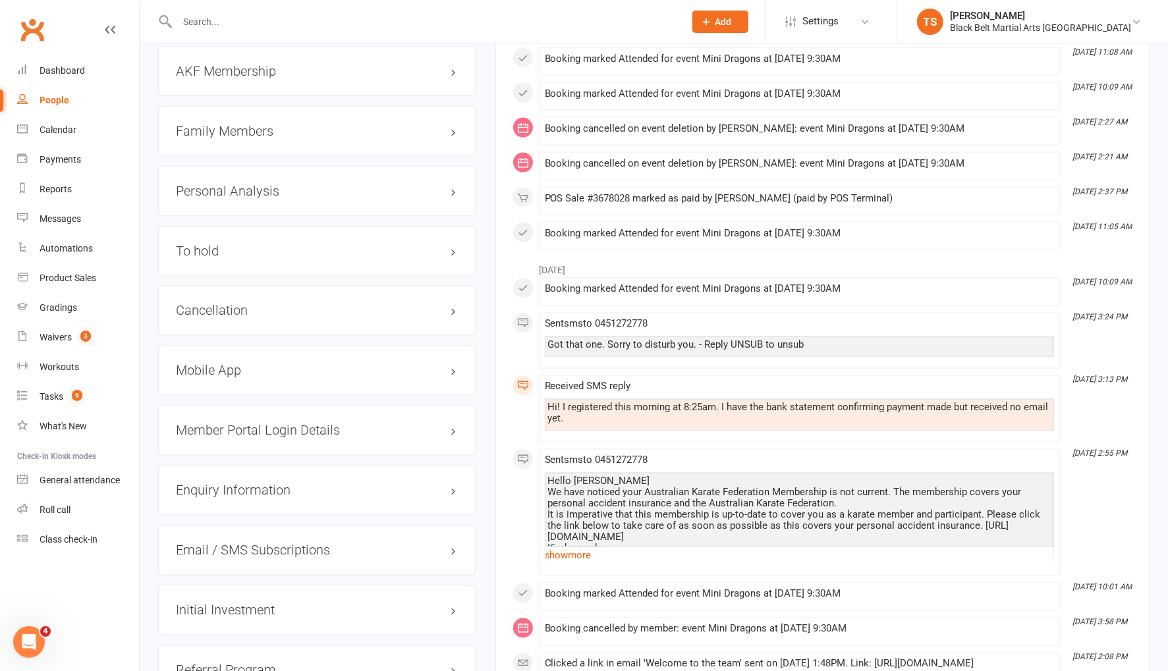
scroll to position [1398, 0]
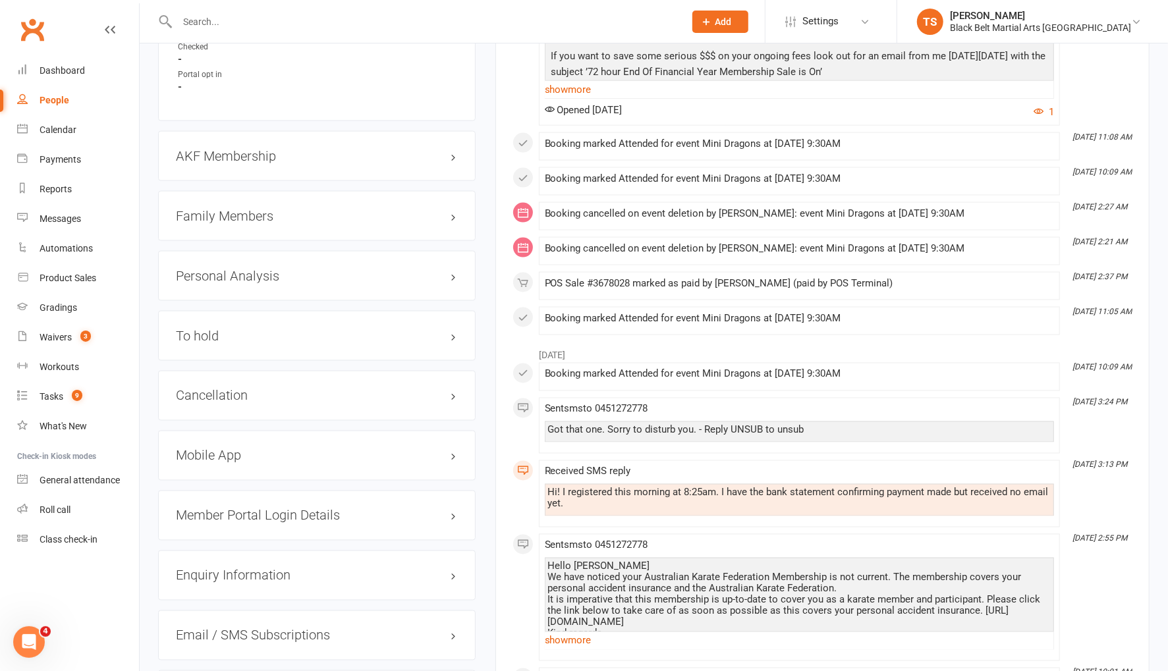
click at [238, 214] on h3 "Family Members" at bounding box center [317, 216] width 282 height 14
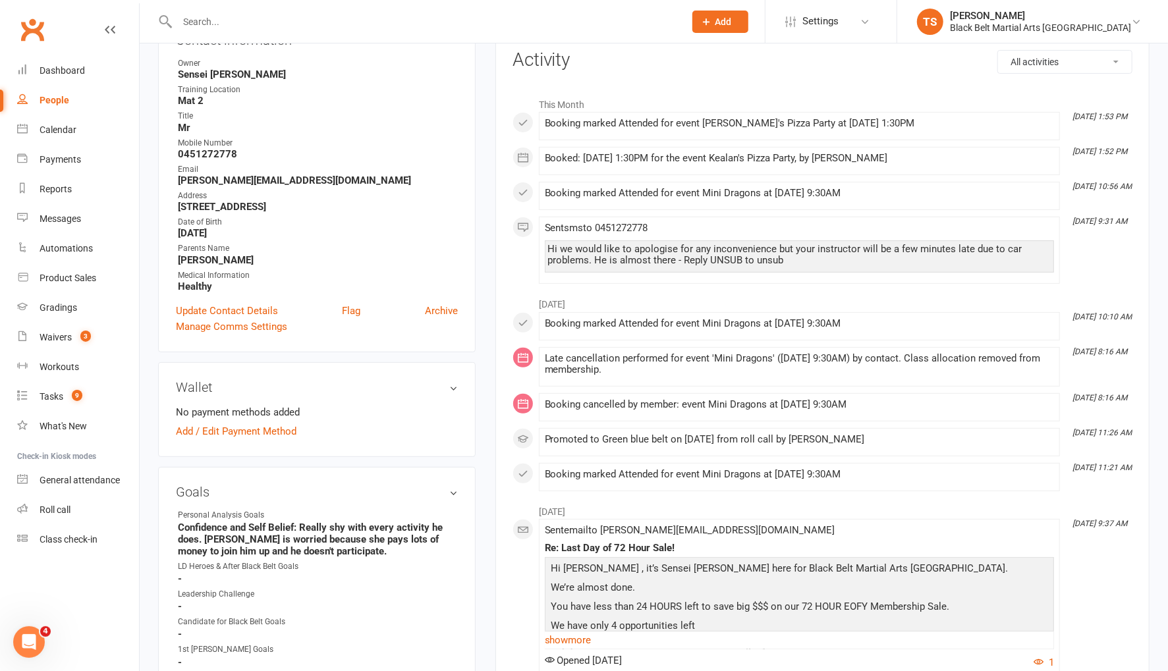
scroll to position [0, 0]
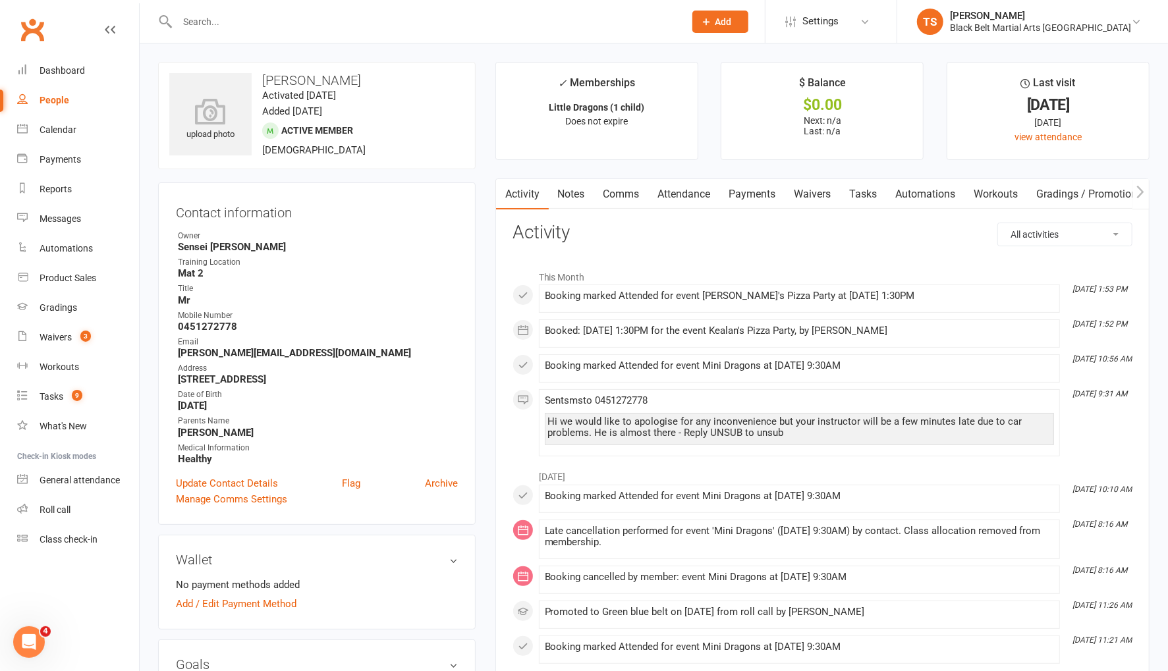
click at [630, 197] on link "Comms" at bounding box center [621, 194] width 55 height 30
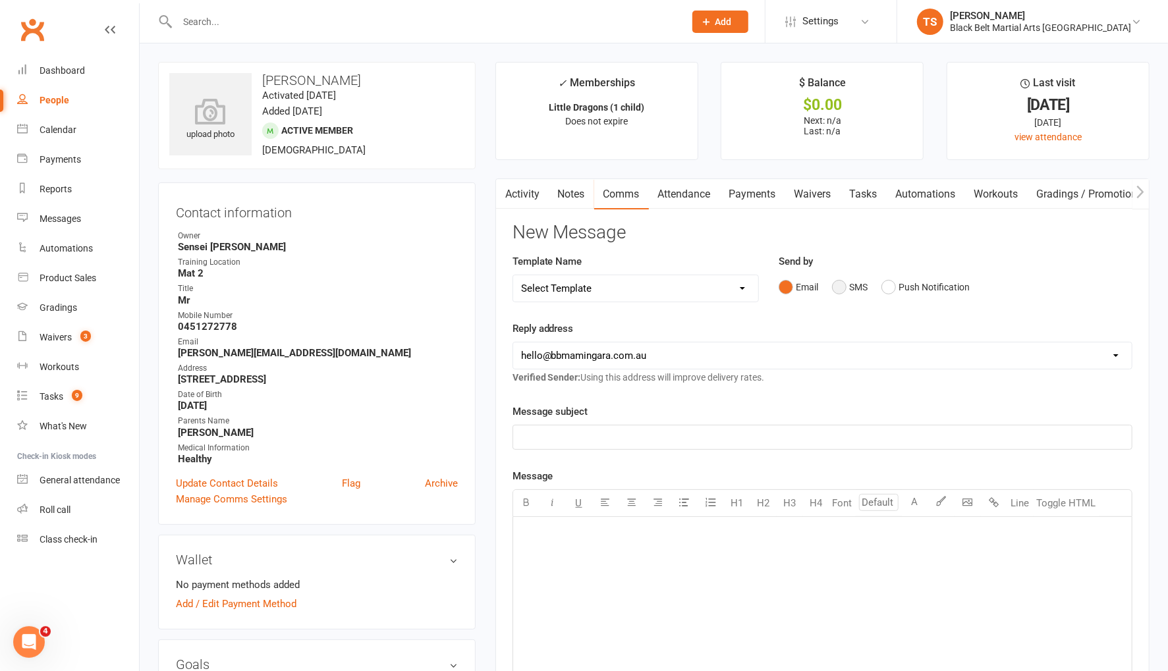
drag, startPoint x: 836, startPoint y: 285, endPoint x: 869, endPoint y: 339, distance: 63.0
click at [836, 287] on button "SMS" at bounding box center [850, 287] width 36 height 25
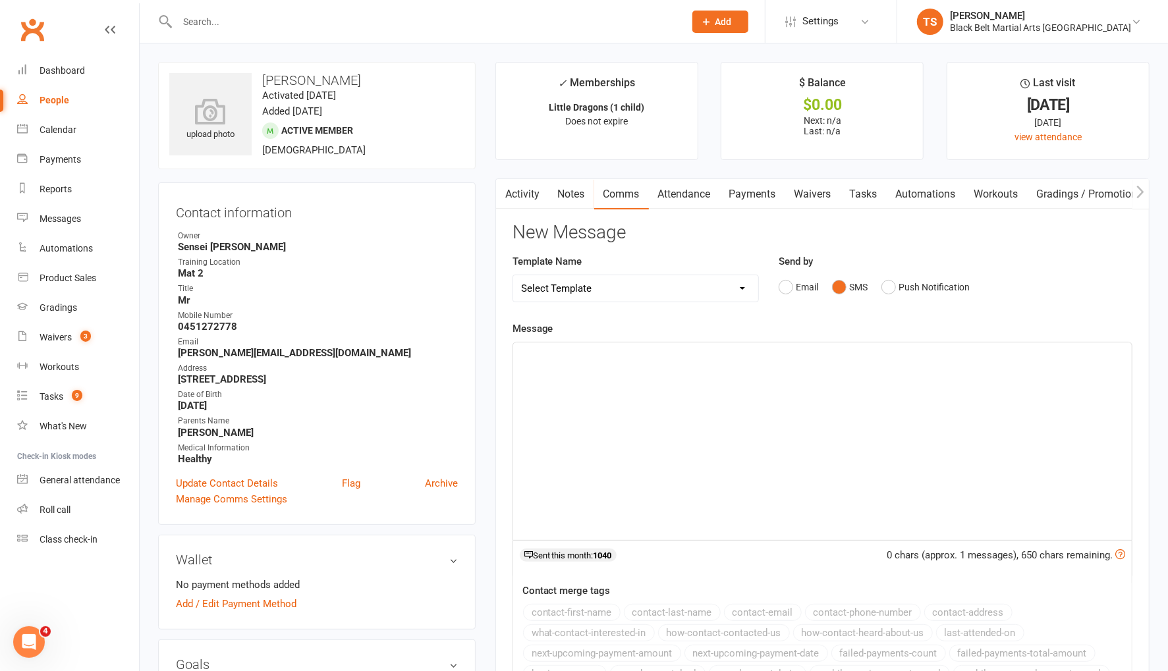
click at [876, 378] on div "﻿" at bounding box center [822, 441] width 618 height 198
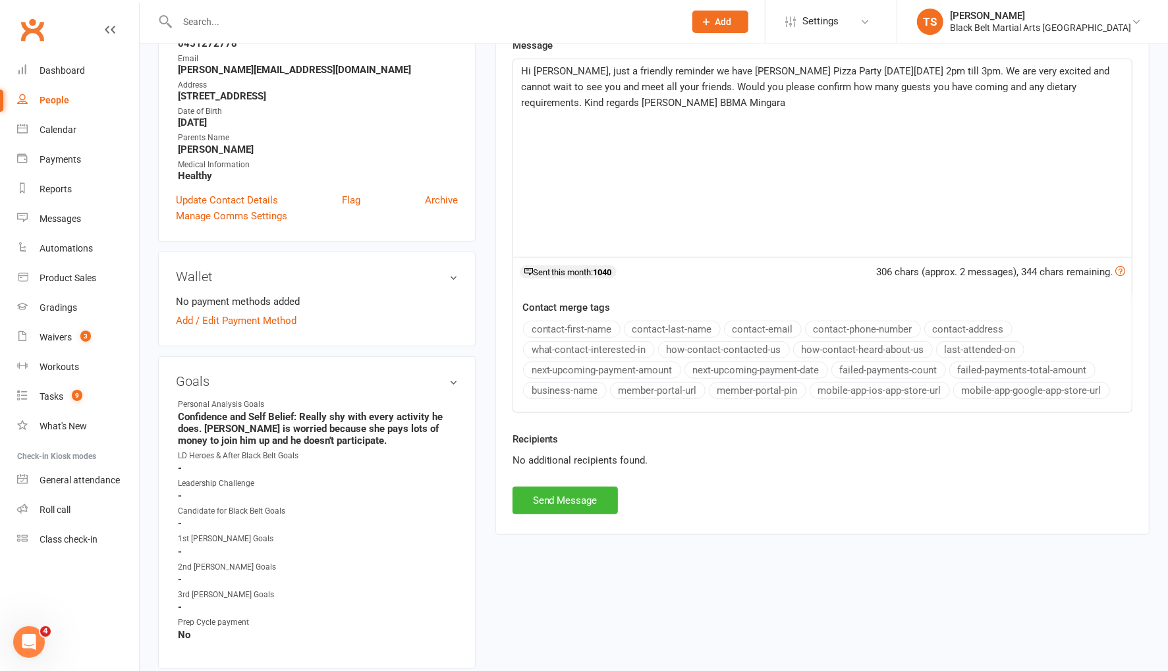
scroll to position [287, 0]
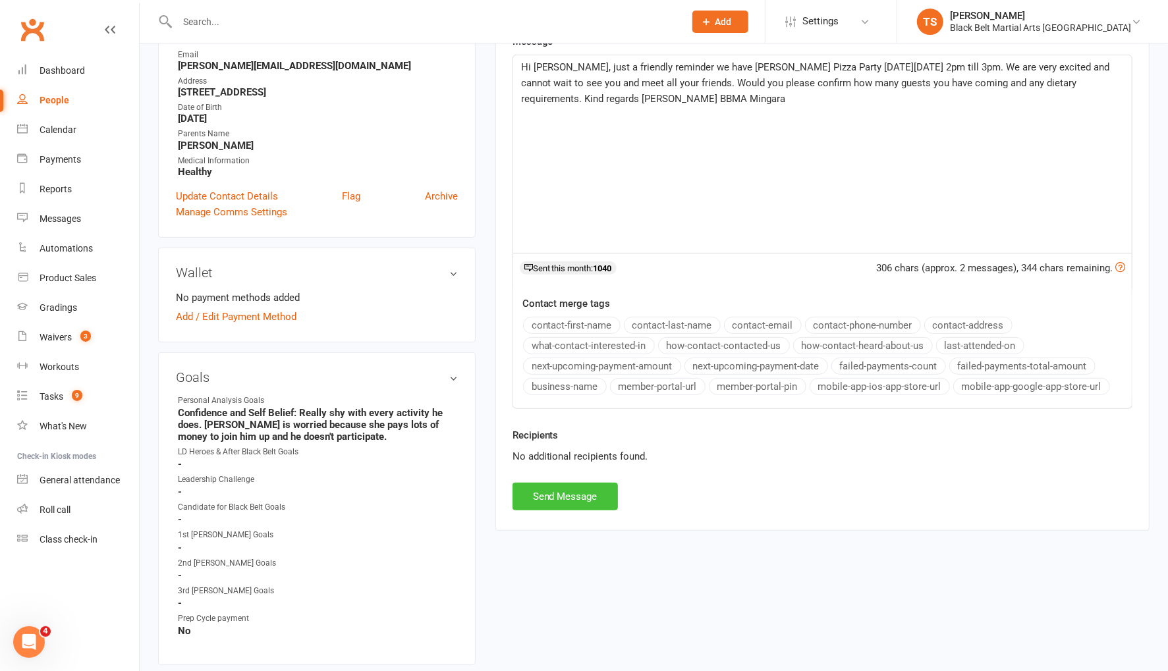
click at [596, 495] on button "Send Message" at bounding box center [564, 497] width 105 height 28
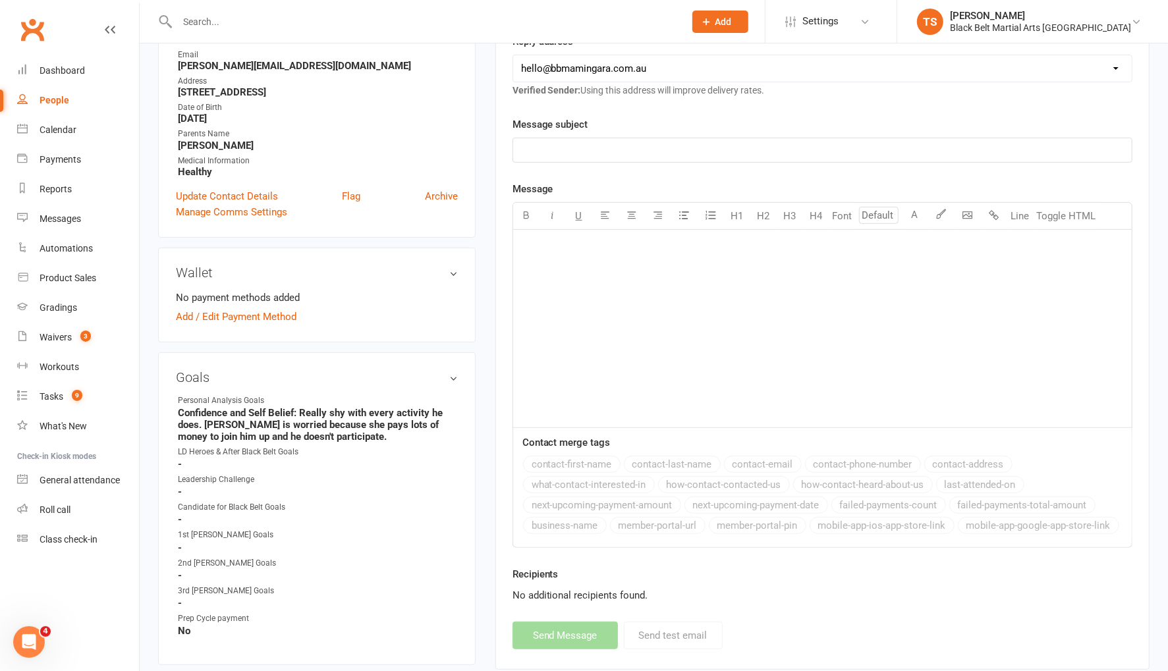
click at [219, 22] on input "text" at bounding box center [424, 22] width 502 height 18
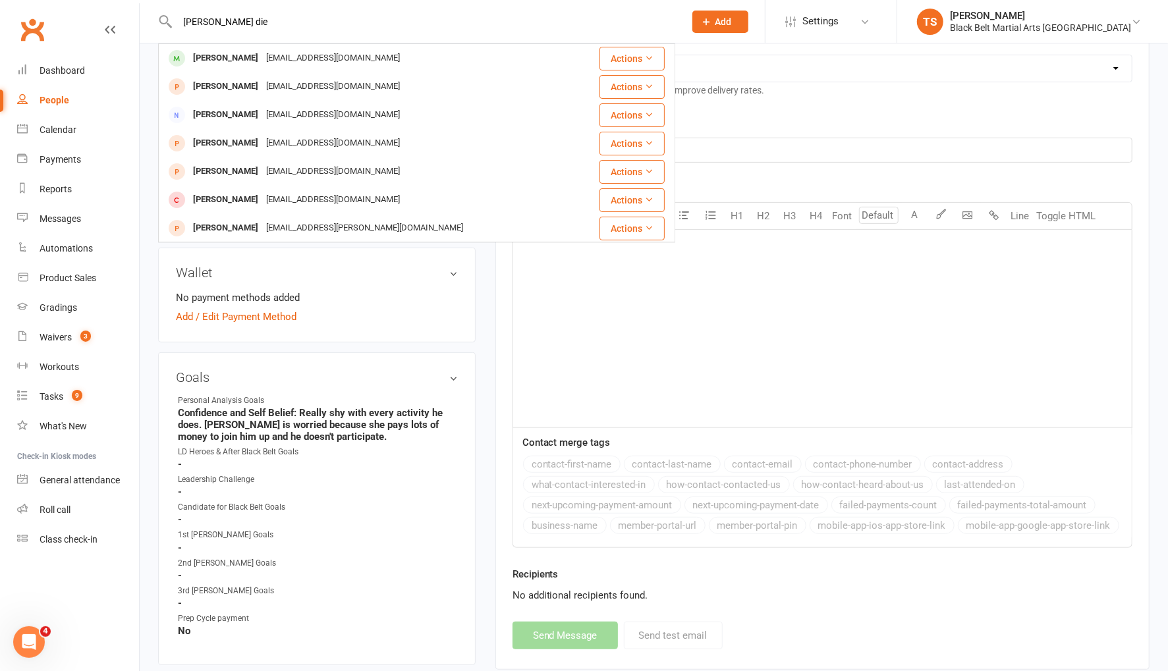
type input "[PERSON_NAME] die"
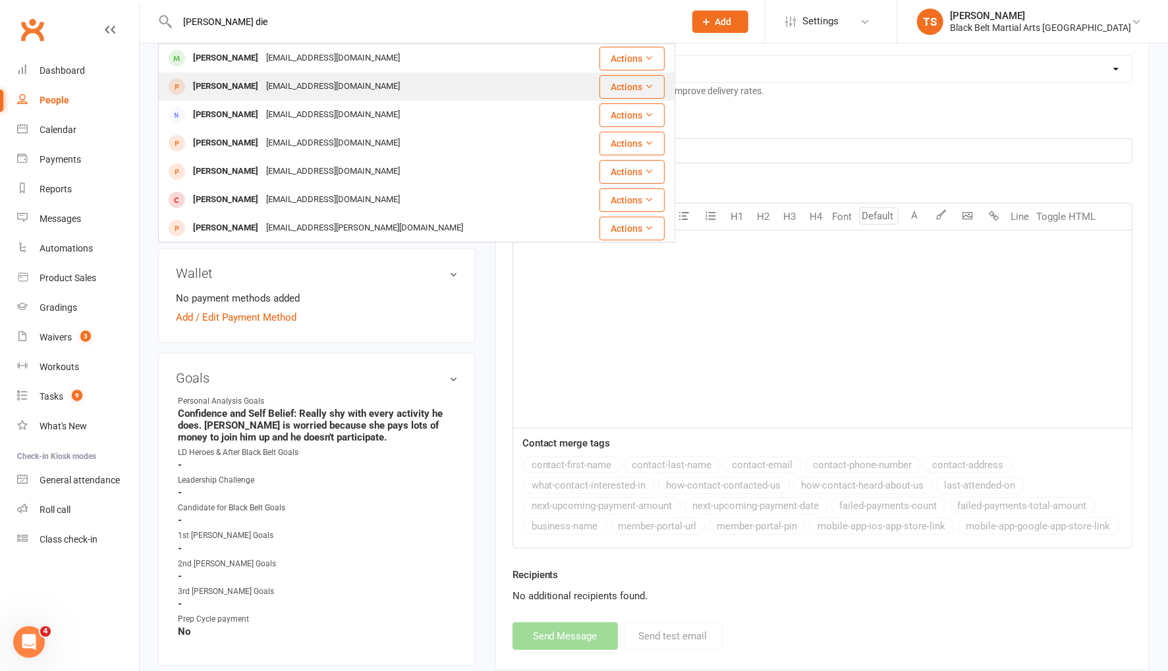
click at [249, 73] on div "[PERSON_NAME] [EMAIL_ADDRESS][DOMAIN_NAME]" at bounding box center [366, 86] width 414 height 27
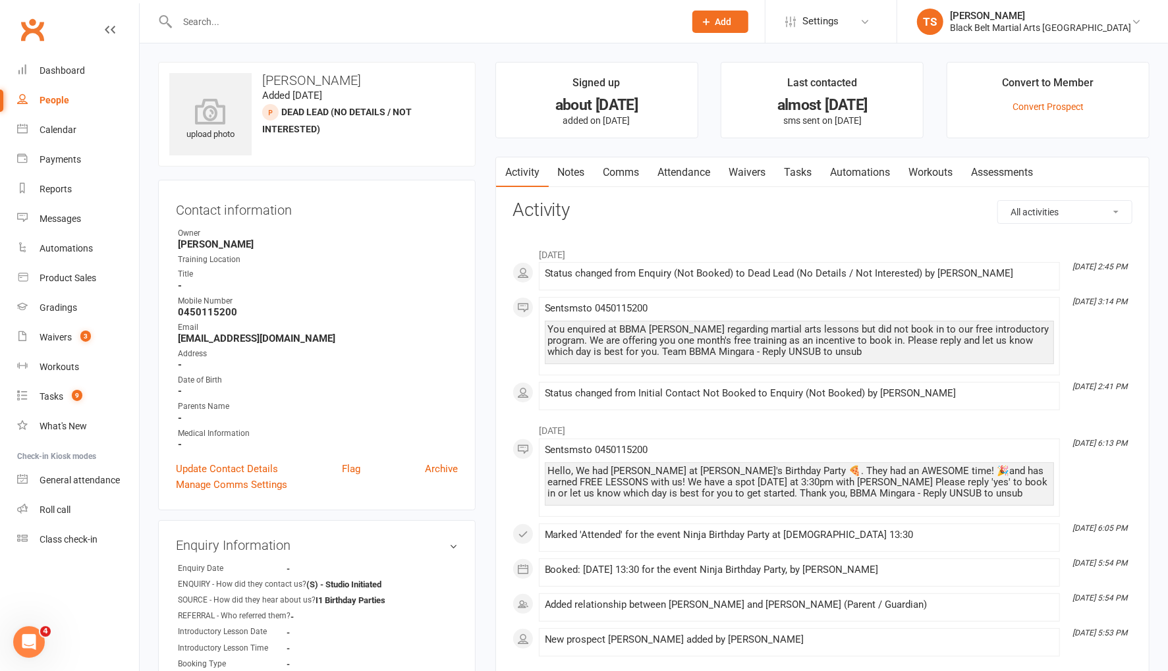
click at [207, 24] on input "text" at bounding box center [424, 22] width 502 height 18
type input "[PERSON_NAME] die"
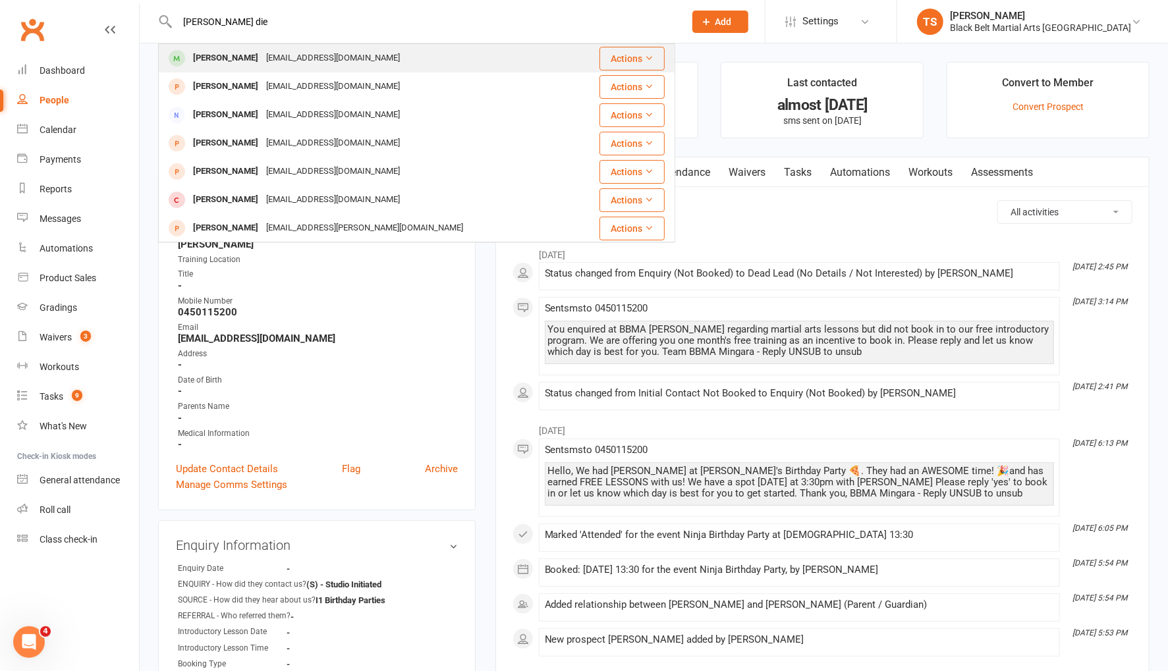
click at [208, 55] on div "[PERSON_NAME]" at bounding box center [225, 58] width 73 height 19
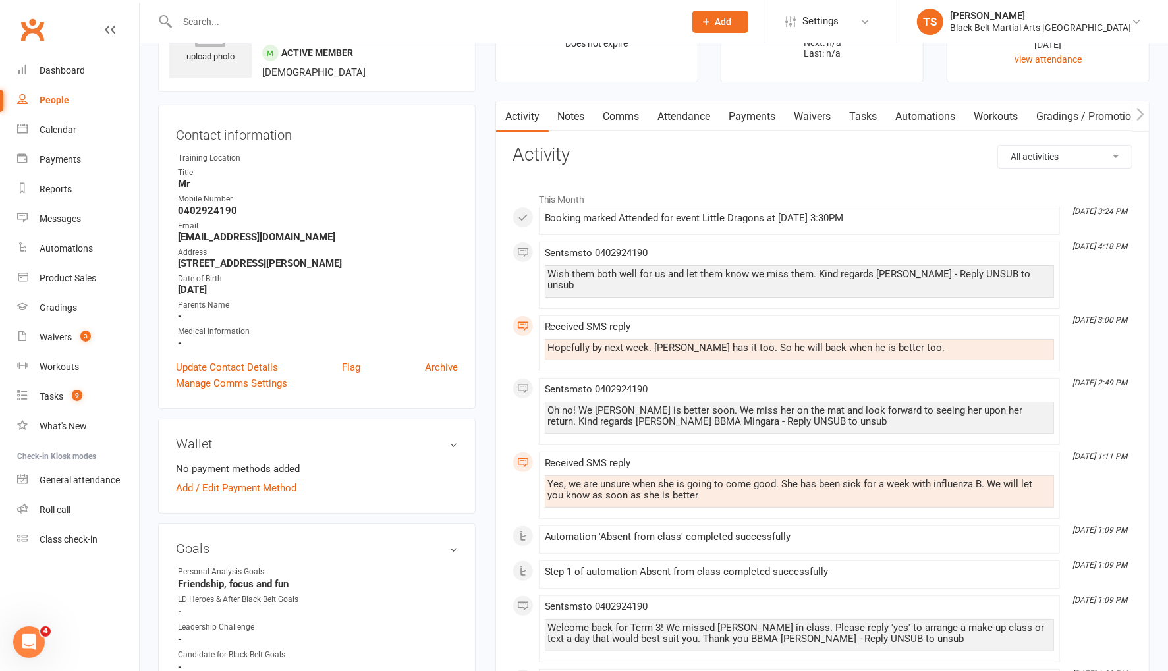
scroll to position [79, 0]
drag, startPoint x: 239, startPoint y: 205, endPoint x: 174, endPoint y: 208, distance: 65.3
click at [173, 209] on div "Contact information Owner Training Location Title Mr [PERSON_NAME] Number [PHON…" at bounding box center [316, 255] width 317 height 304
copy strong "0402924190"
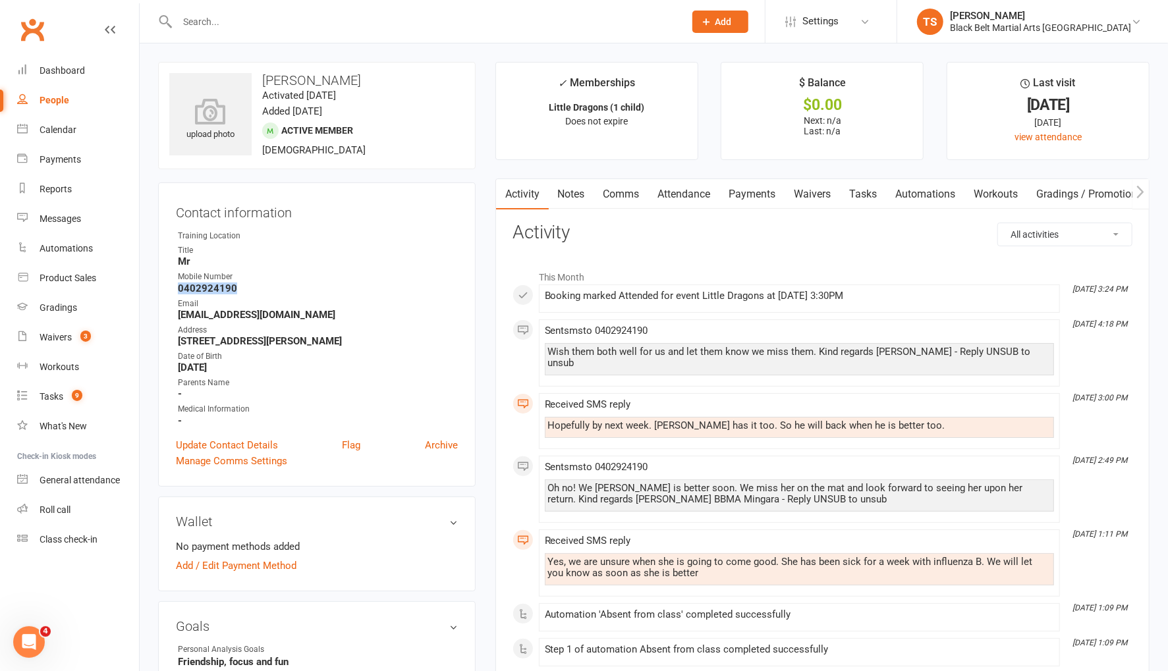
drag, startPoint x: 621, startPoint y: 194, endPoint x: 647, endPoint y: 217, distance: 34.5
click at [622, 194] on link "Comms" at bounding box center [621, 194] width 55 height 30
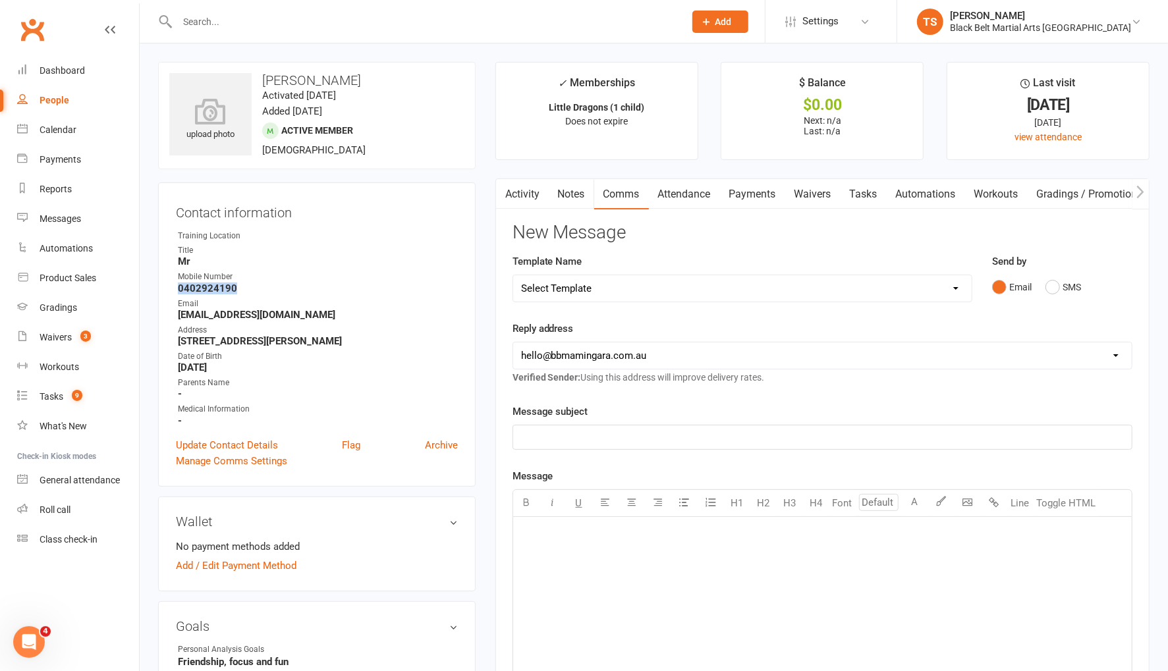
click at [960, 287] on select "Select Template [SMS] 14 Day Absentee AFU Lil Dragons [SMS] 14 day Absentee AFU…" at bounding box center [742, 288] width 458 height 26
select select "28"
click at [513, 275] on select "Select Template [SMS] 14 Day Absentee AFU Lil Dragons [SMS] 14 day Absentee AFU…" at bounding box center [742, 288] width 458 height 26
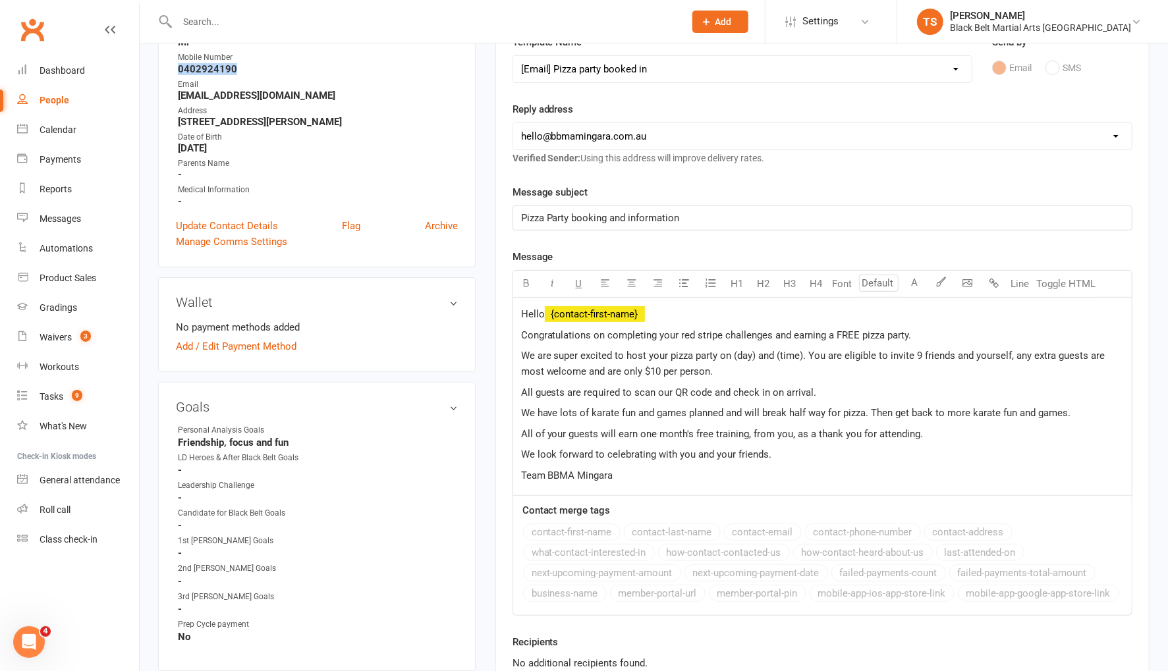
scroll to position [273, 0]
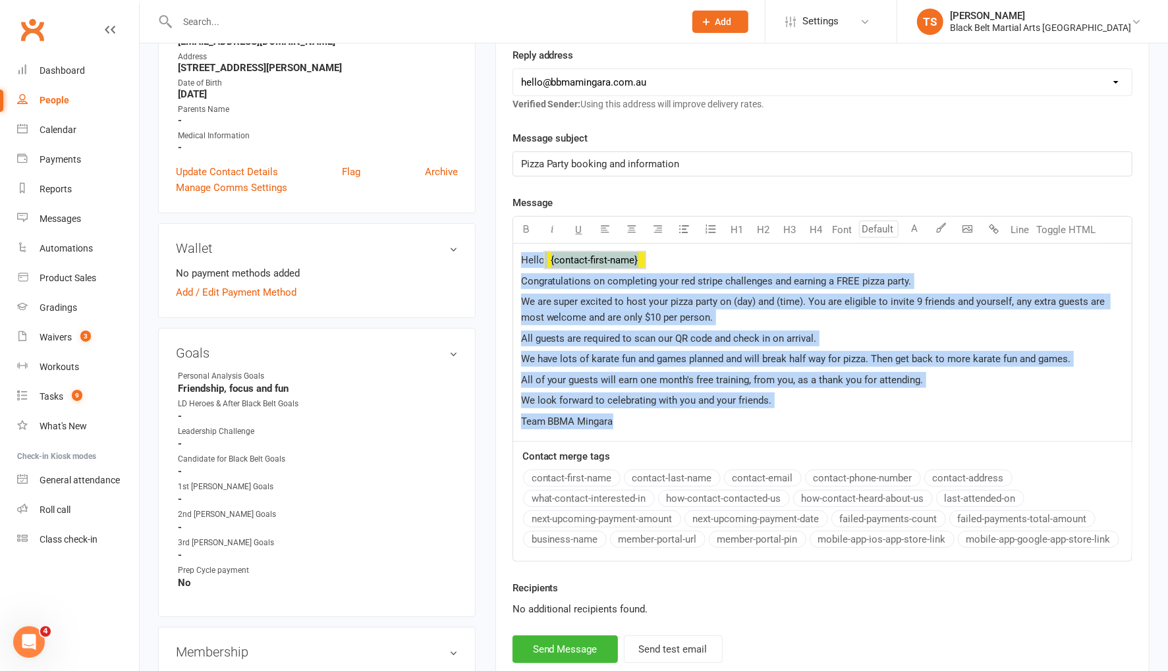
drag, startPoint x: 626, startPoint y: 423, endPoint x: 495, endPoint y: 246, distance: 220.4
click at [495, 246] on div "Activity Notes Comms Attendance Payments Waivers Tasks Automations Workouts Gra…" at bounding box center [822, 294] width 654 height 778
copy div "Hello ﻿ {contact-first-name} Congratulations on completing your red stripe chal…"
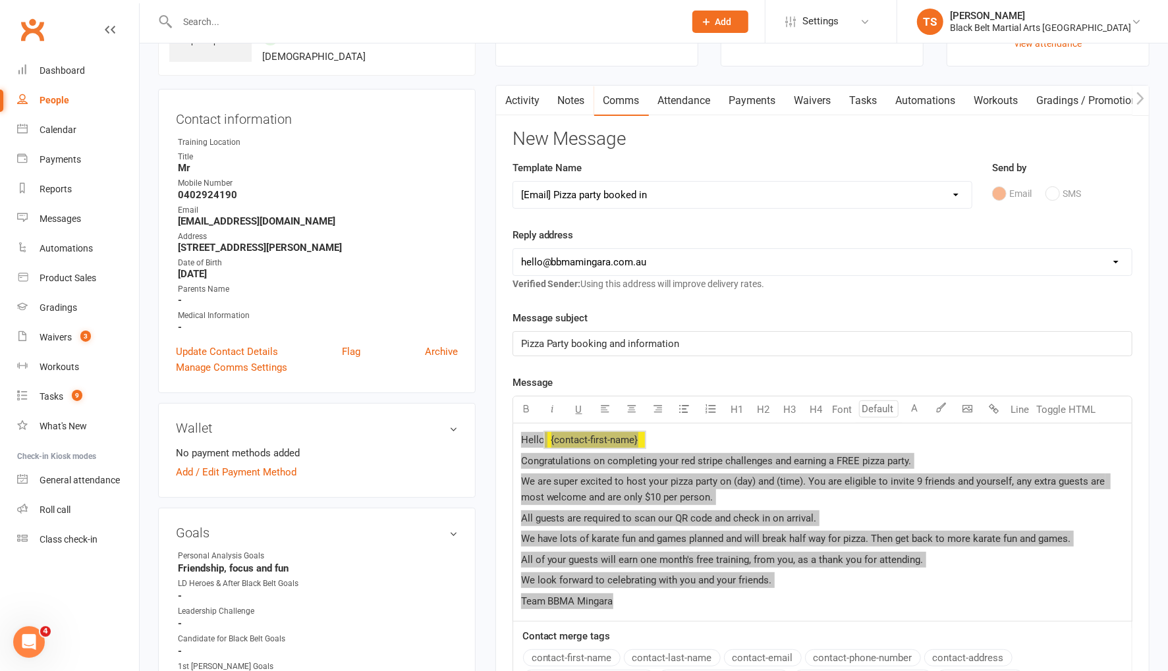
scroll to position [5, 0]
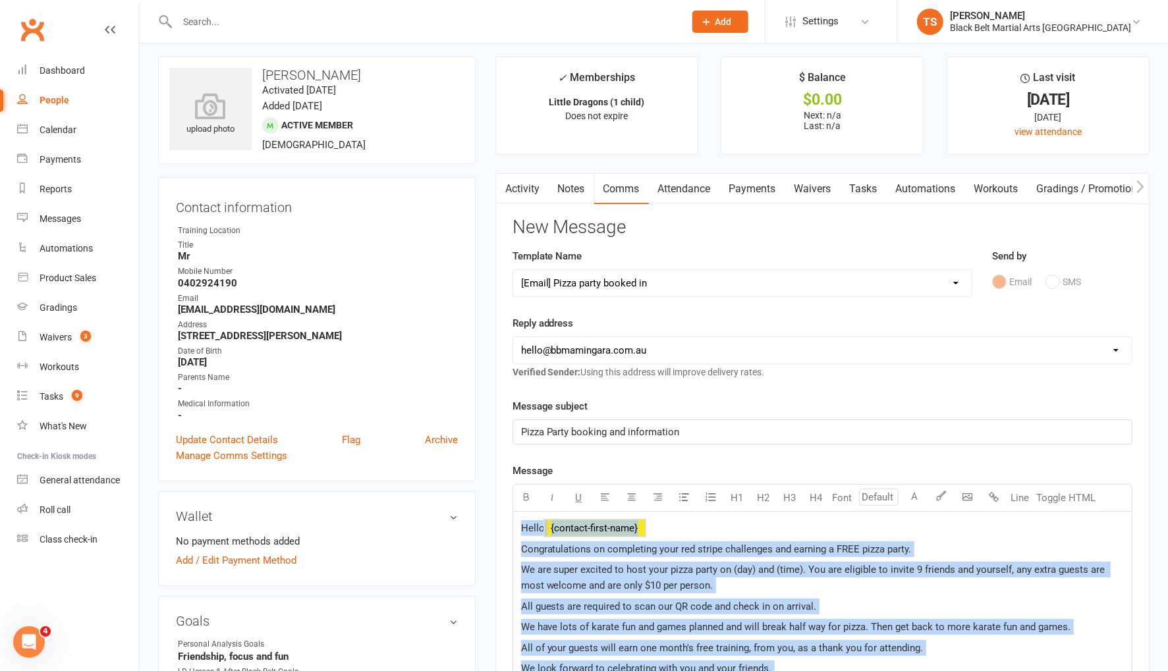
click at [47, 102] on div "People" at bounding box center [55, 100] width 30 height 11
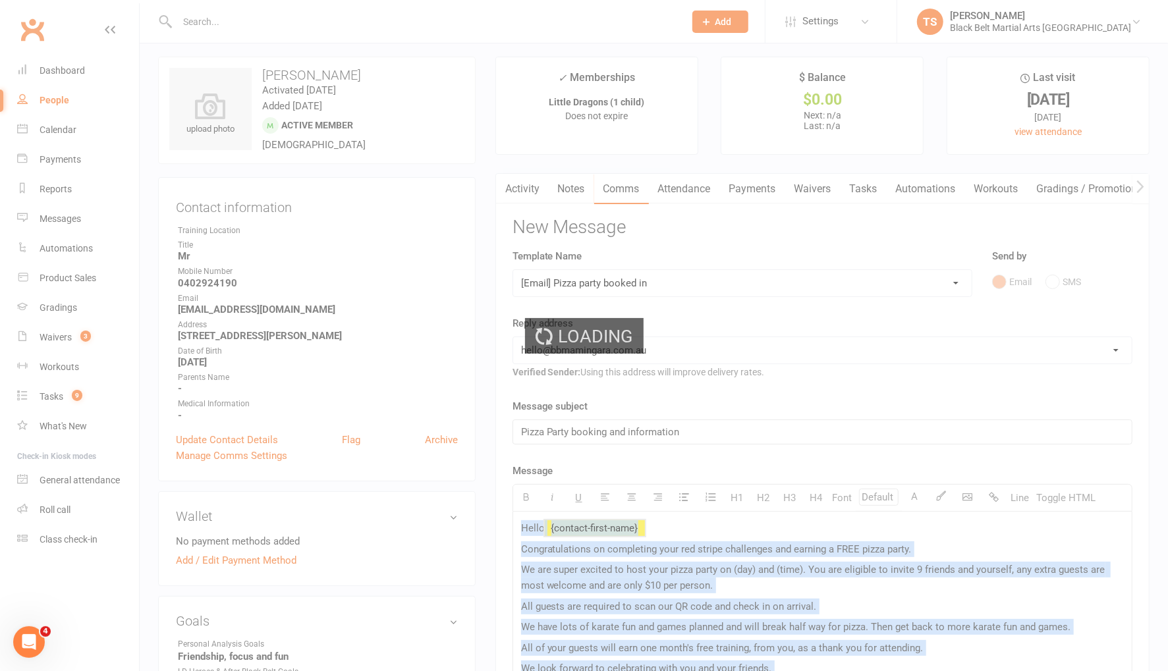
select select "100"
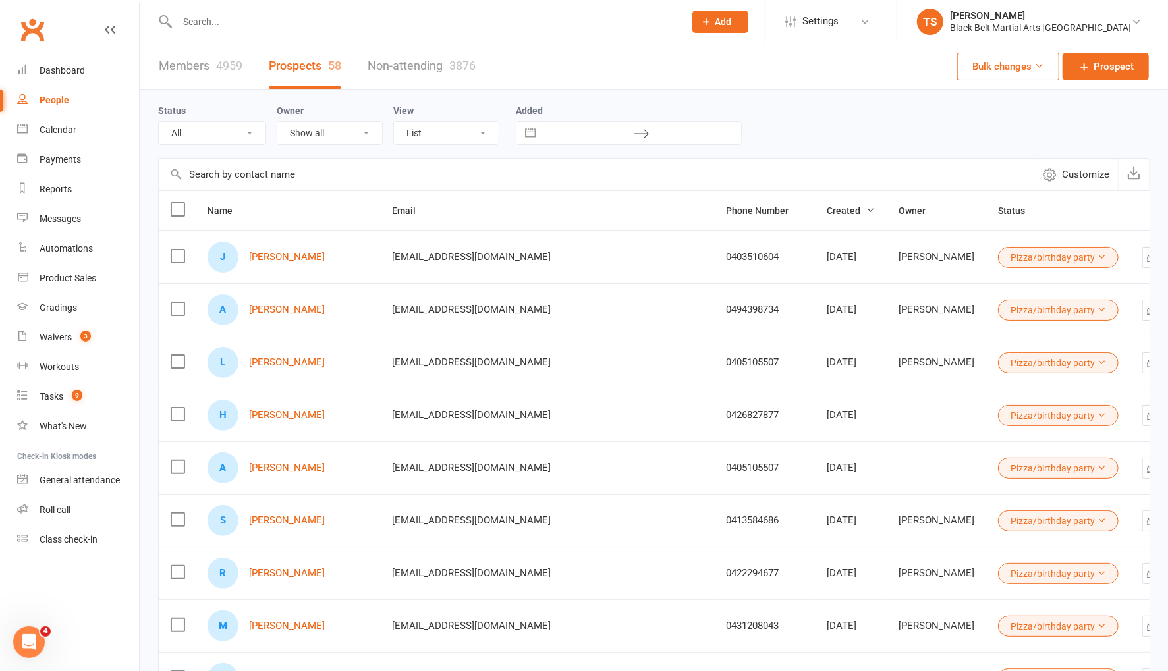
select select "Pizza/birthday party"
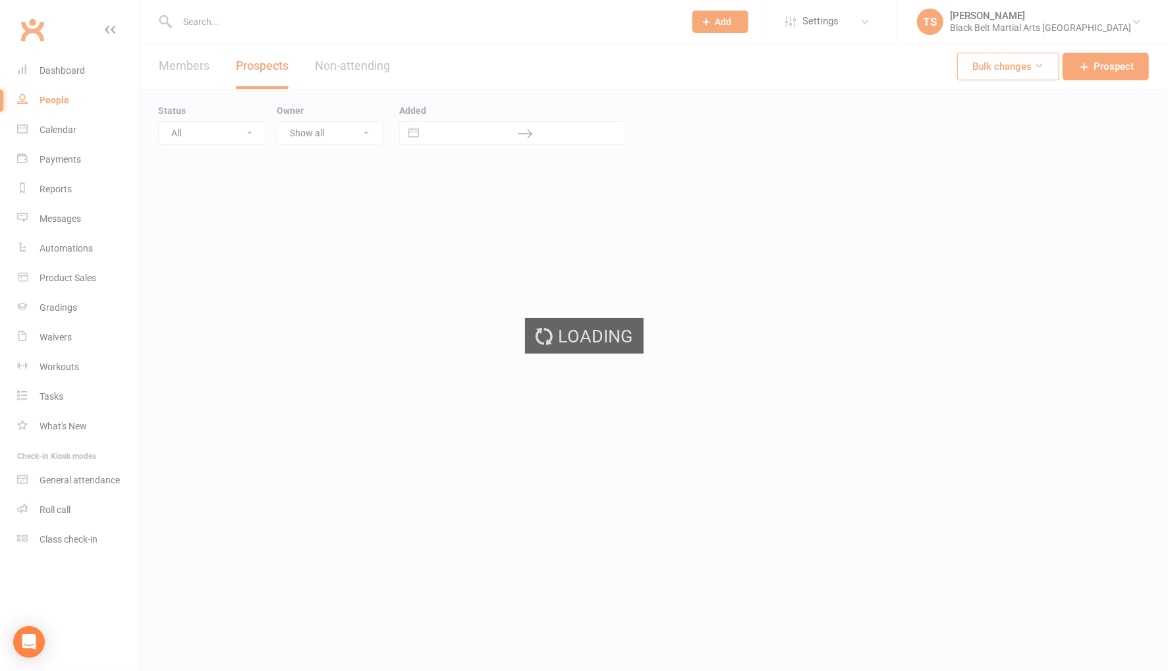
select select "100"
select select "Pizza/birthday party"
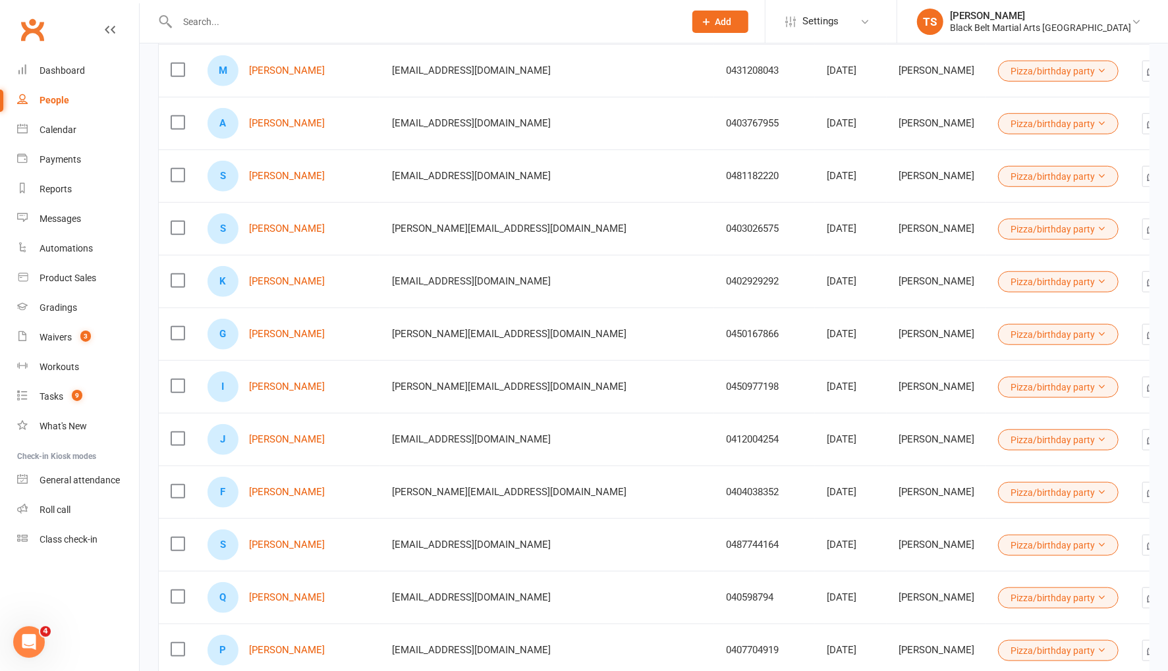
scroll to position [556, 0]
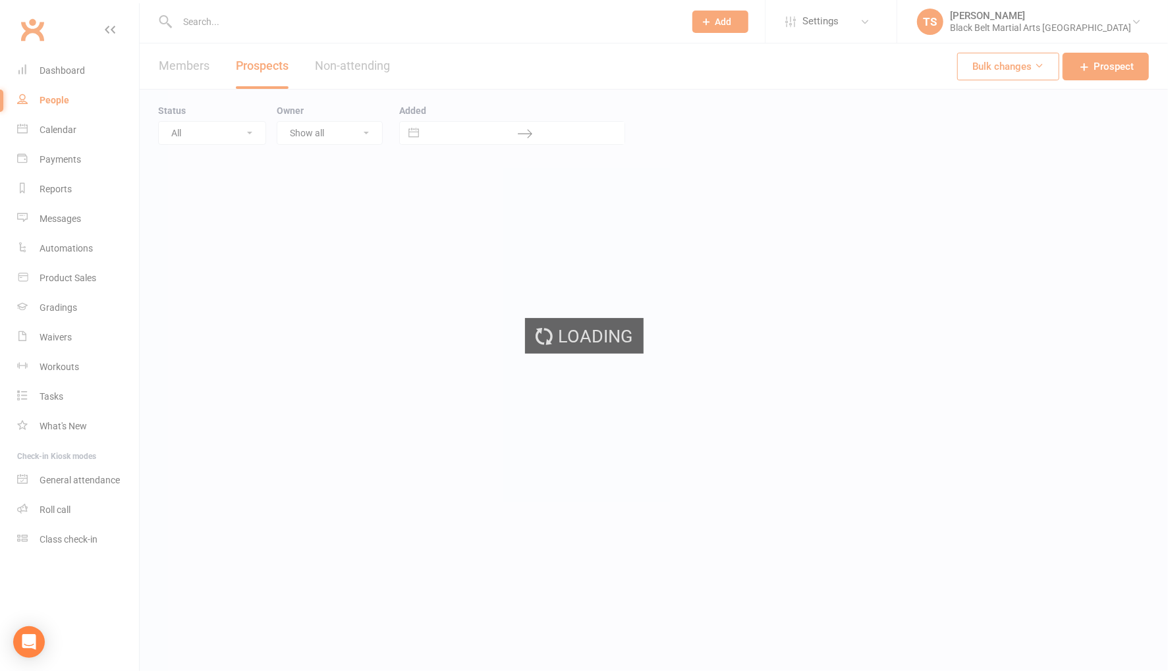
select select "Pizza/birthday party"
select select "100"
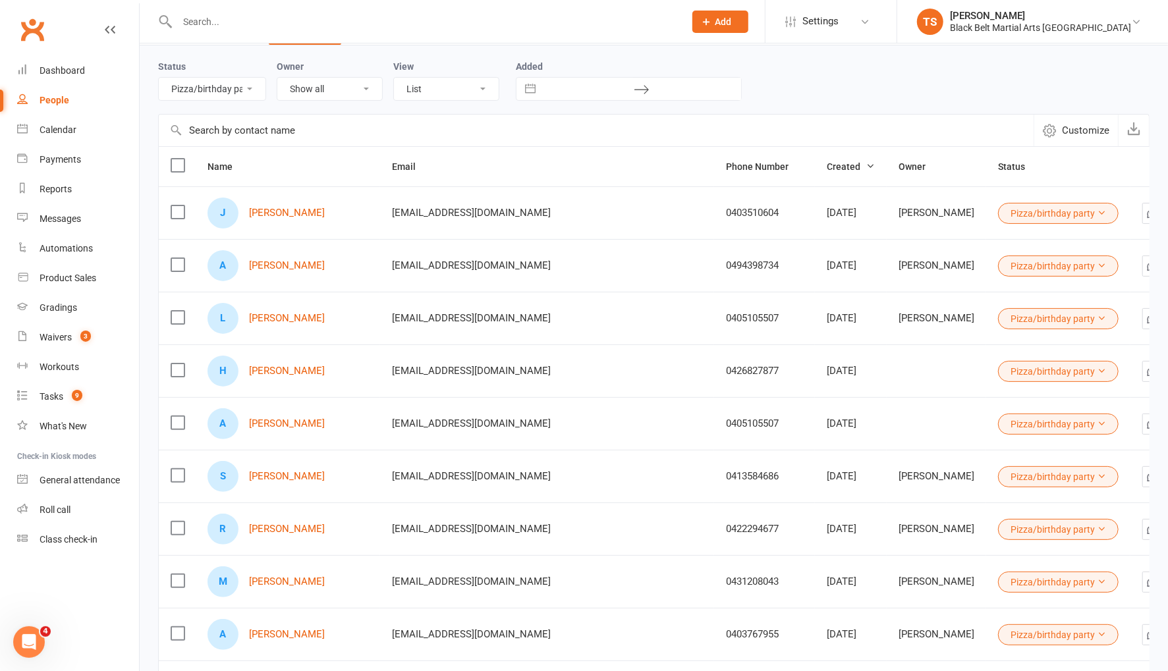
scroll to position [46, 0]
click at [296, 526] on link "[PERSON_NAME]" at bounding box center [287, 527] width 76 height 11
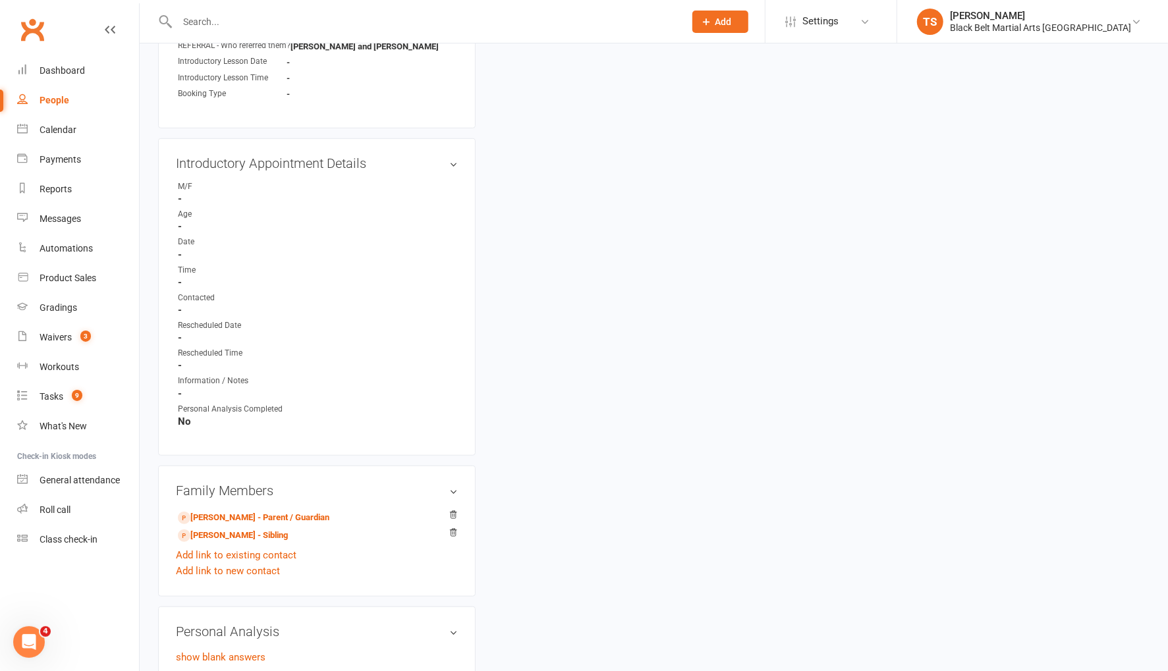
scroll to position [572, 0]
click at [288, 512] on link "[PERSON_NAME] - Parent / Guardian" at bounding box center [253, 517] width 151 height 14
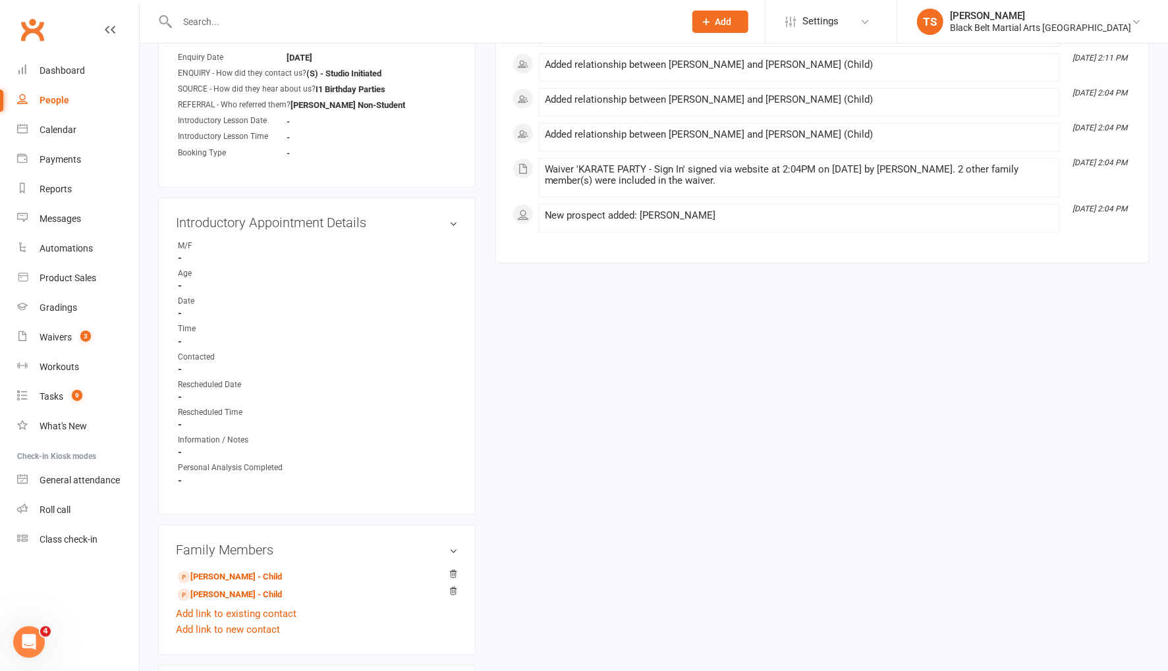
scroll to position [762, 0]
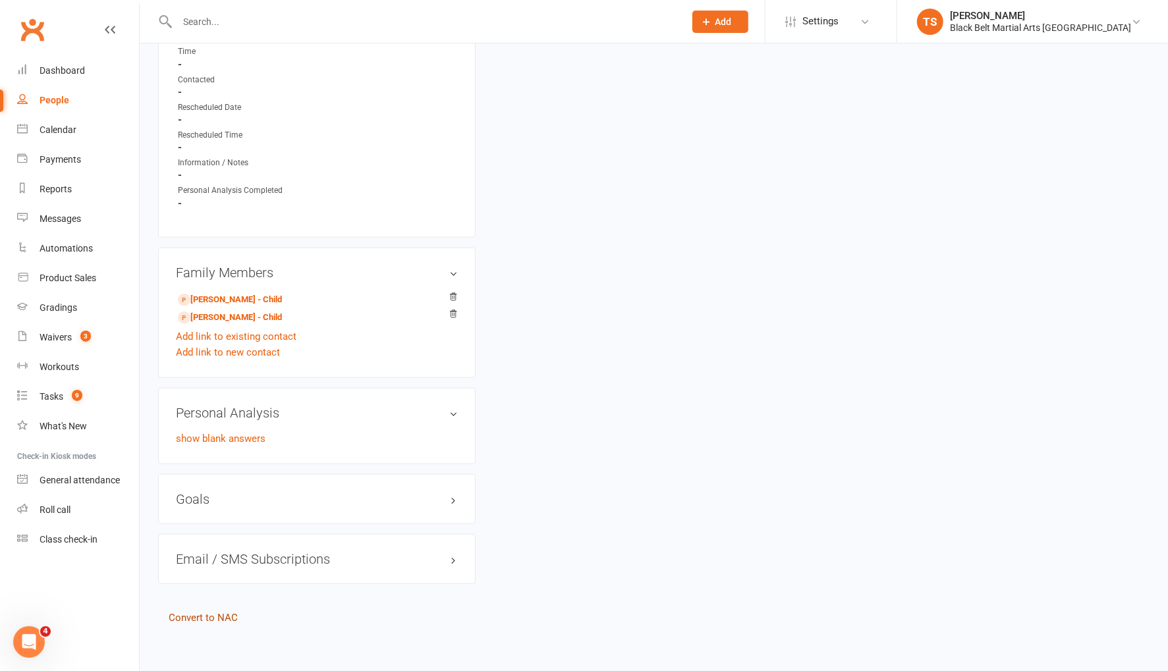
click at [196, 612] on link "Convert to NAC" at bounding box center [203, 618] width 69 height 12
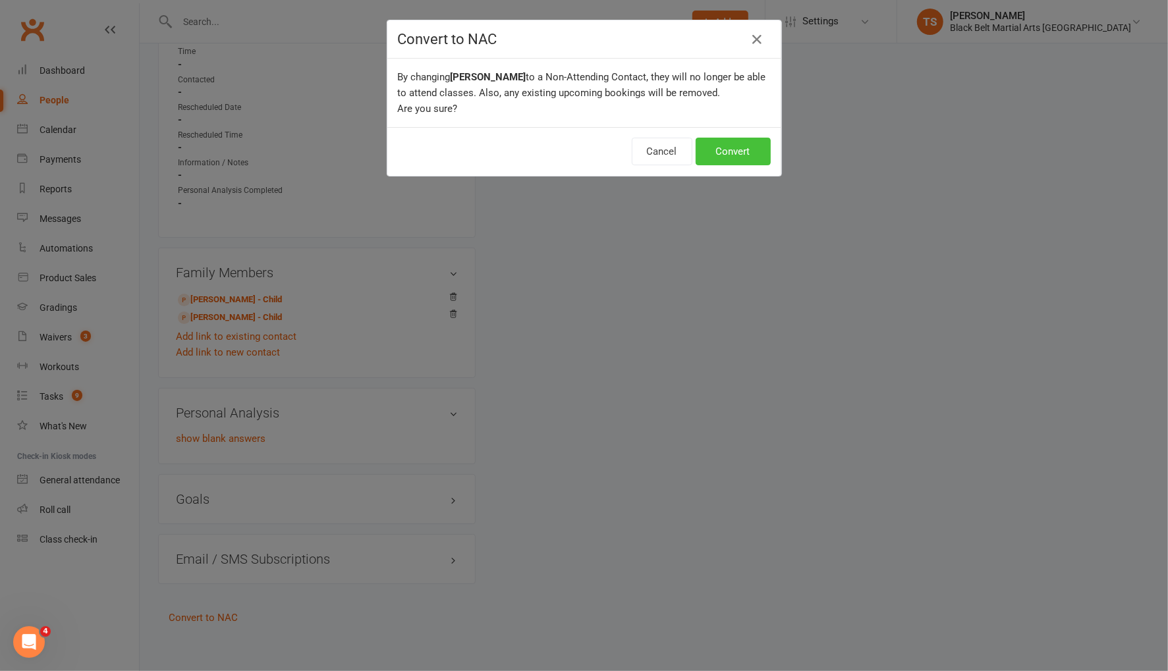
click at [741, 153] on button "Convert" at bounding box center [733, 152] width 75 height 28
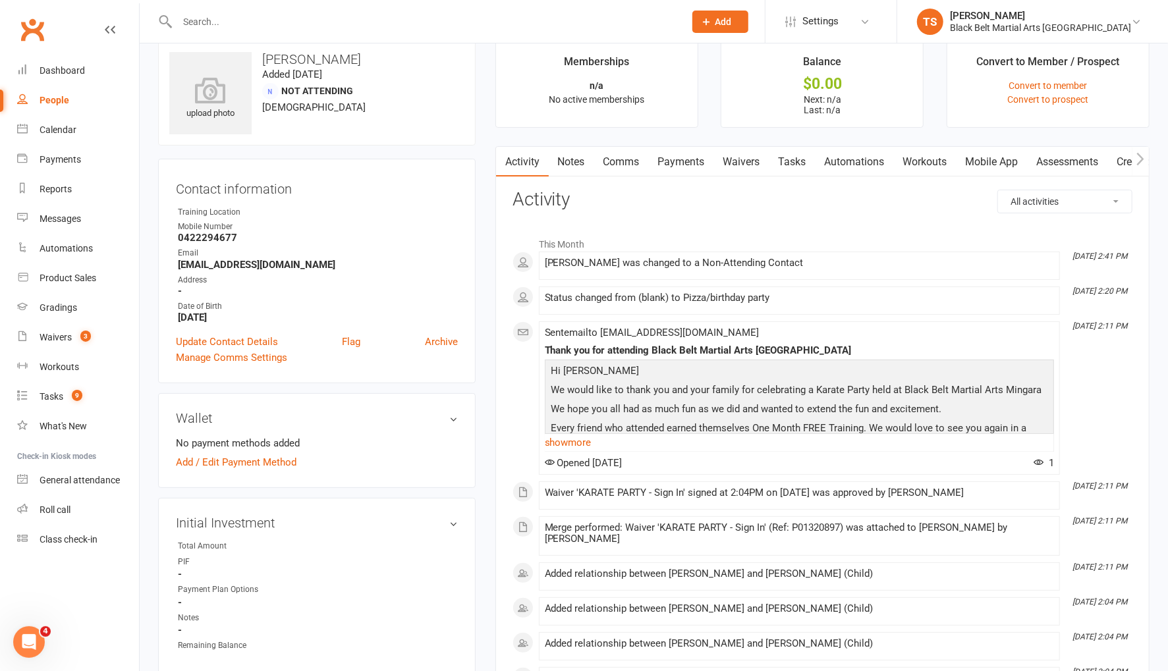
scroll to position [22, 0]
click at [585, 442] on link "show more" at bounding box center [799, 442] width 509 height 18
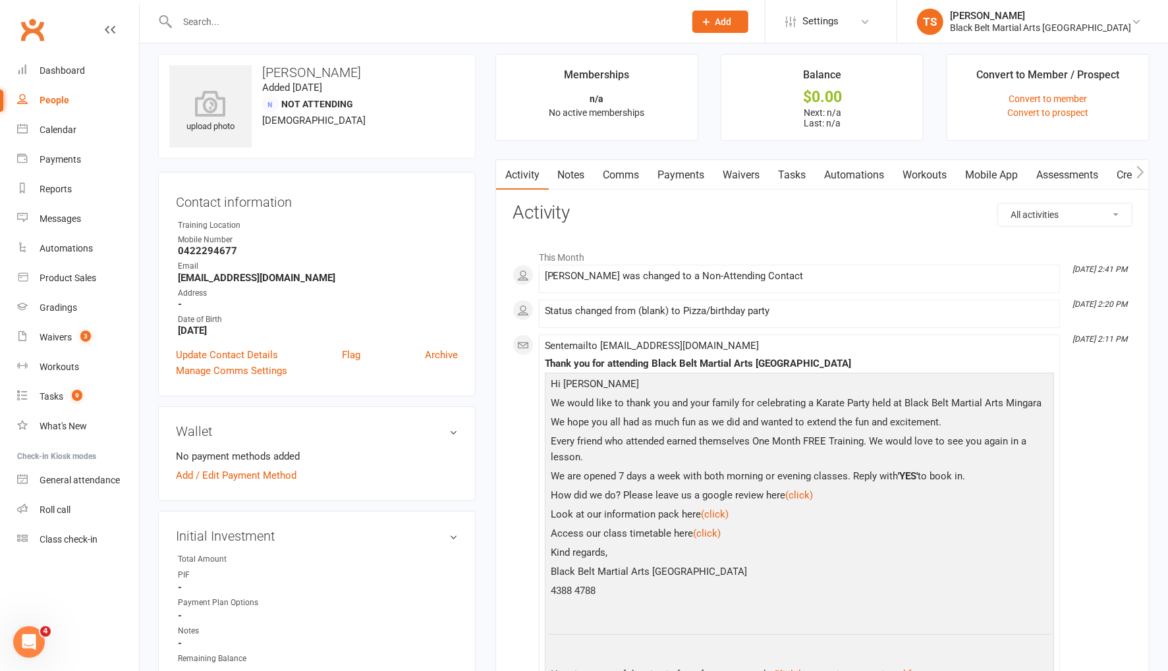
scroll to position [0, 0]
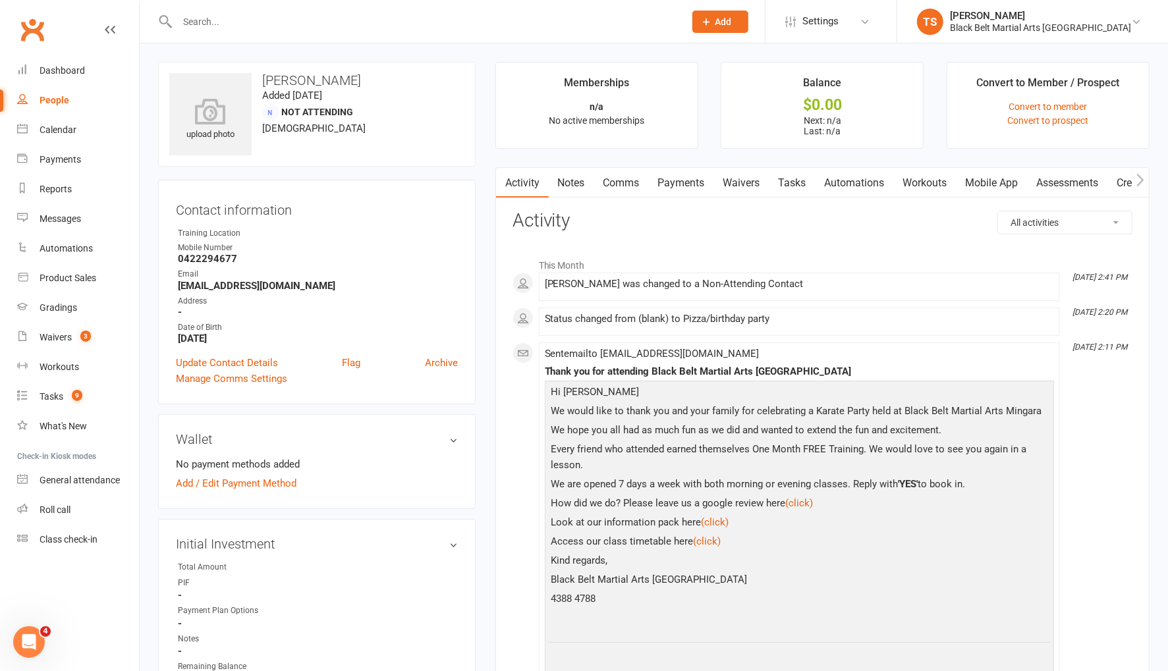
click at [617, 181] on link "Comms" at bounding box center [621, 183] width 55 height 30
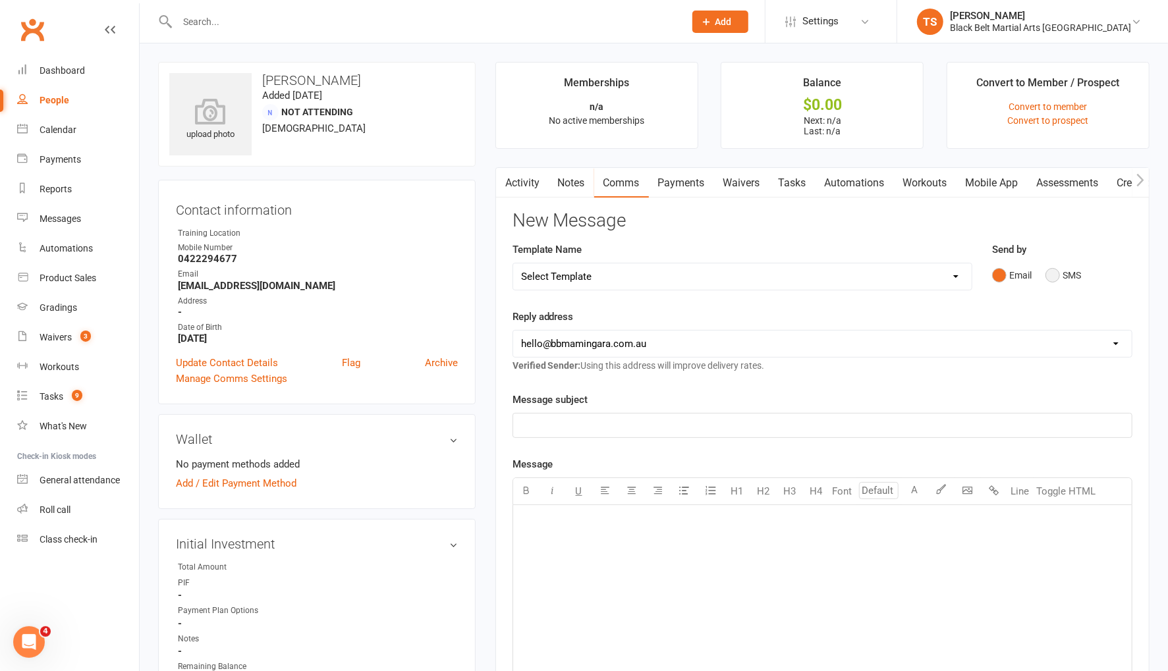
drag, startPoint x: 1060, startPoint y: 277, endPoint x: 1045, endPoint y: 289, distance: 18.7
click at [1059, 277] on button "SMS" at bounding box center [1063, 275] width 36 height 25
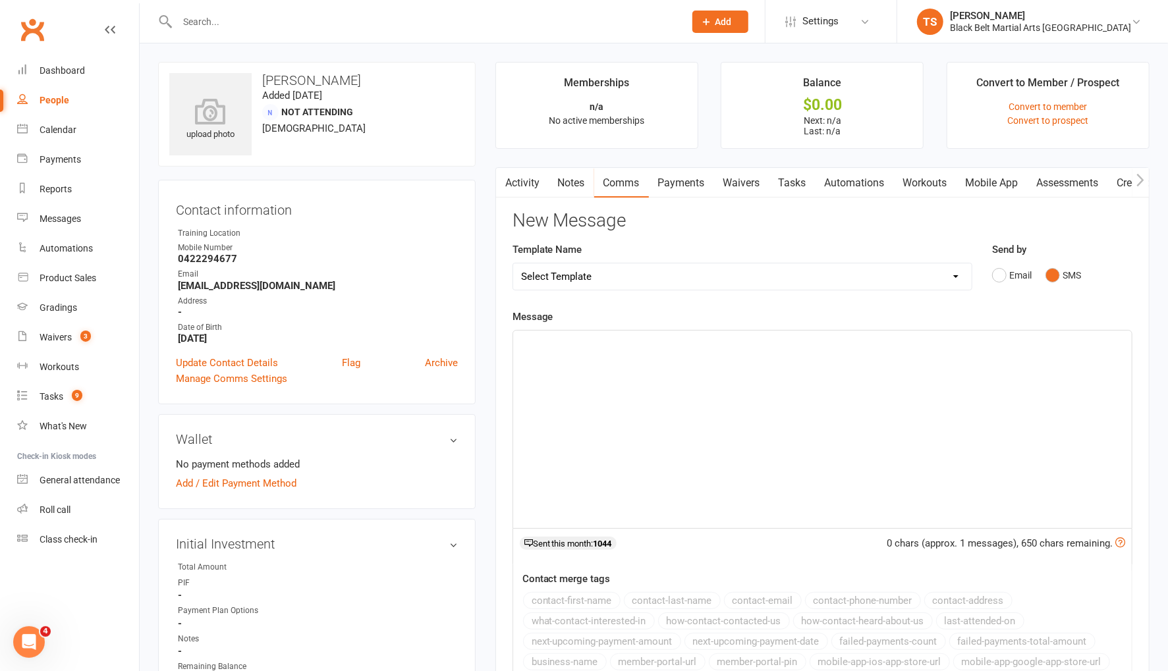
click at [755, 356] on div "﻿" at bounding box center [822, 430] width 618 height 198
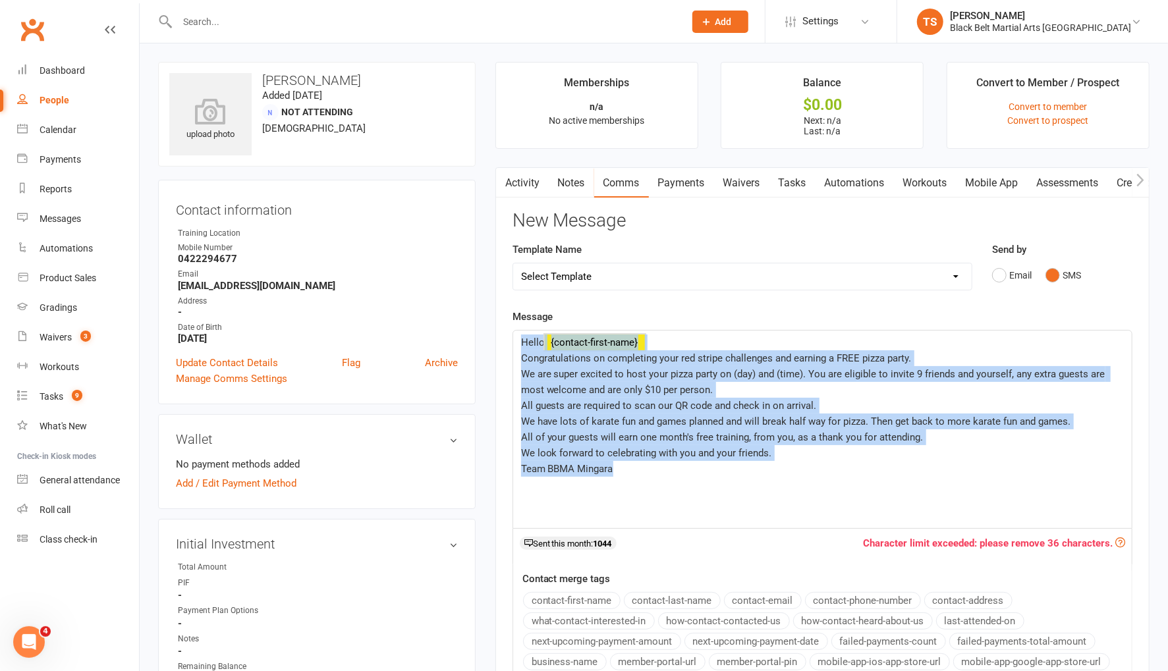
drag, startPoint x: 624, startPoint y: 469, endPoint x: 487, endPoint y: 332, distance: 193.7
click at [486, 332] on main "Memberships n/a No active memberships Balance $0.00 Next: n/a Last: n/a Convert…" at bounding box center [822, 440] width 674 height 757
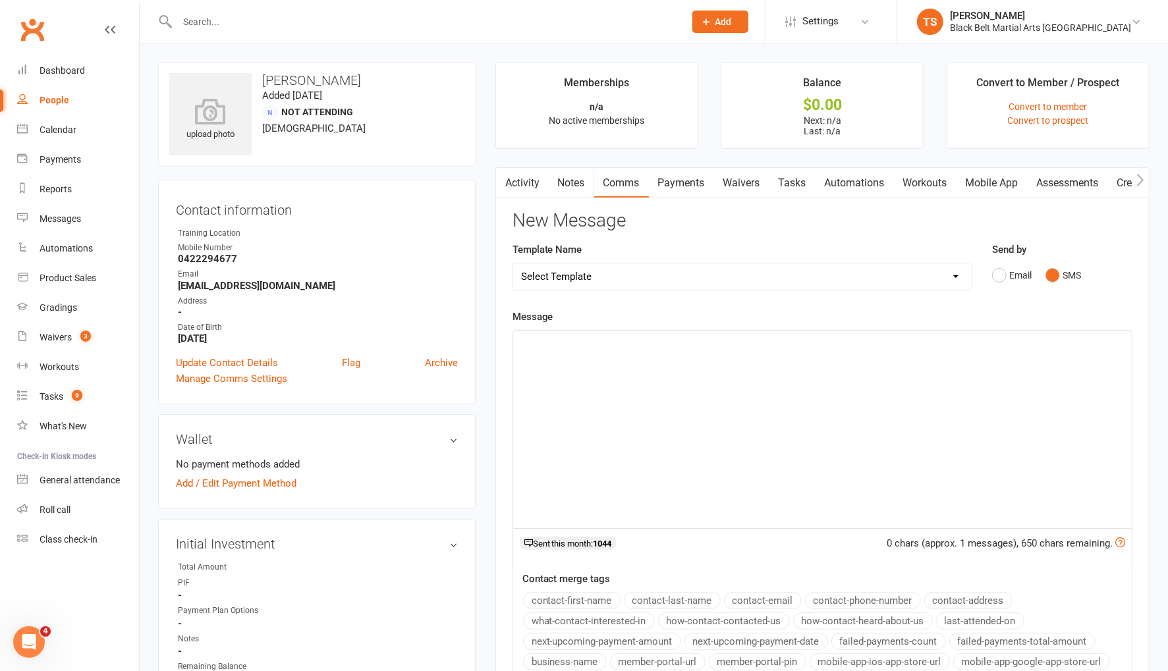
click at [606, 272] on select "Select Template [SMS] 14 Day Absentee AFU Lil Dragons [SMS] 14 day Absentee AFU…" at bounding box center [742, 276] width 458 height 26
drag, startPoint x: 505, startPoint y: 182, endPoint x: 725, endPoint y: 328, distance: 263.8
click at [505, 182] on icon "button" at bounding box center [503, 180] width 7 height 13
click at [515, 180] on link "Activity" at bounding box center [522, 183] width 53 height 30
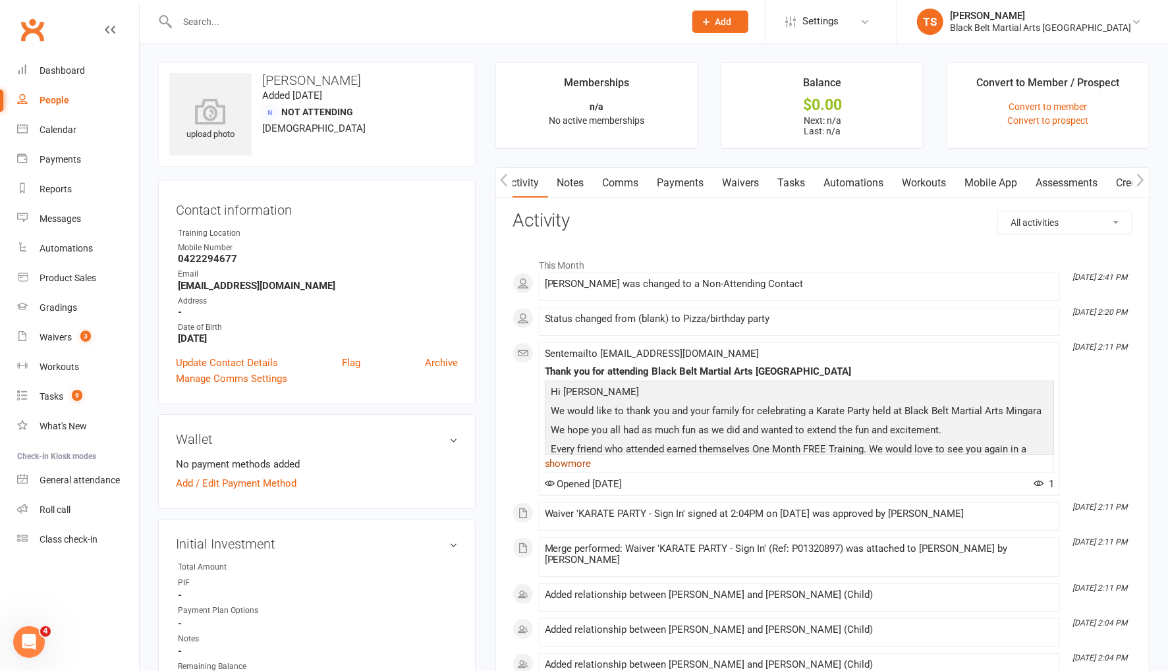
click at [582, 464] on link "show more" at bounding box center [799, 463] width 509 height 18
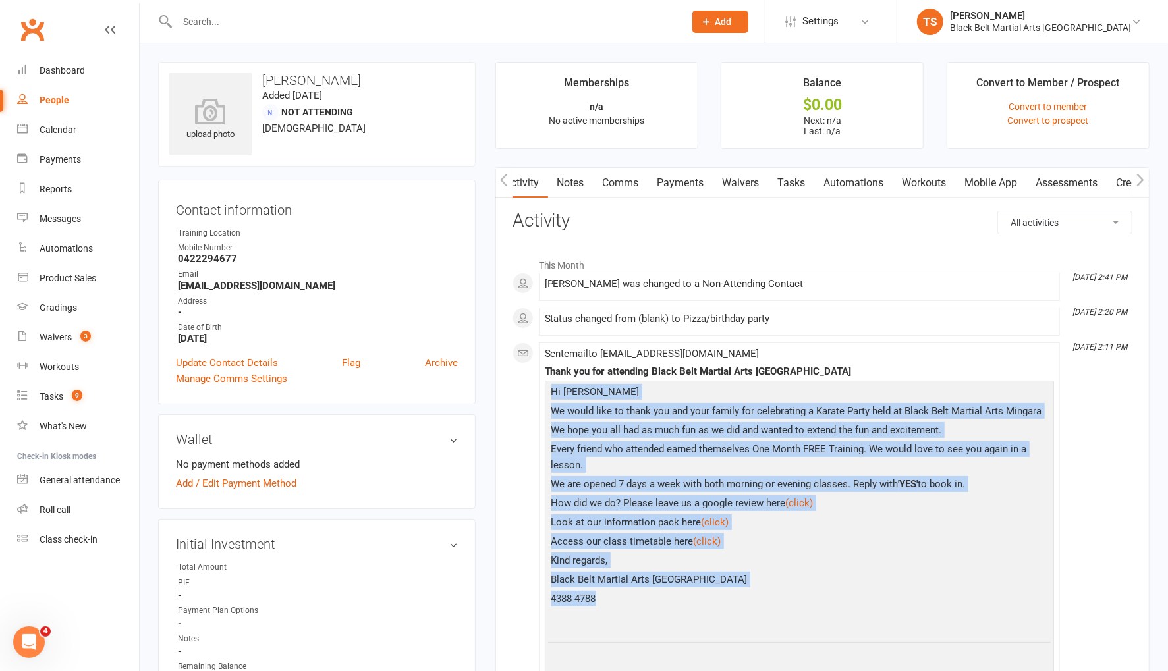
drag, startPoint x: 602, startPoint y: 596, endPoint x: 555, endPoint y: 380, distance: 221.2
click at [555, 381] on div "Hi [PERSON_NAME] We would like to thank you and your family for celebrating a K…" at bounding box center [799, 549] width 509 height 336
copy div "Hi [PERSON_NAME] We would like to thank you and your family for celebrating a K…"
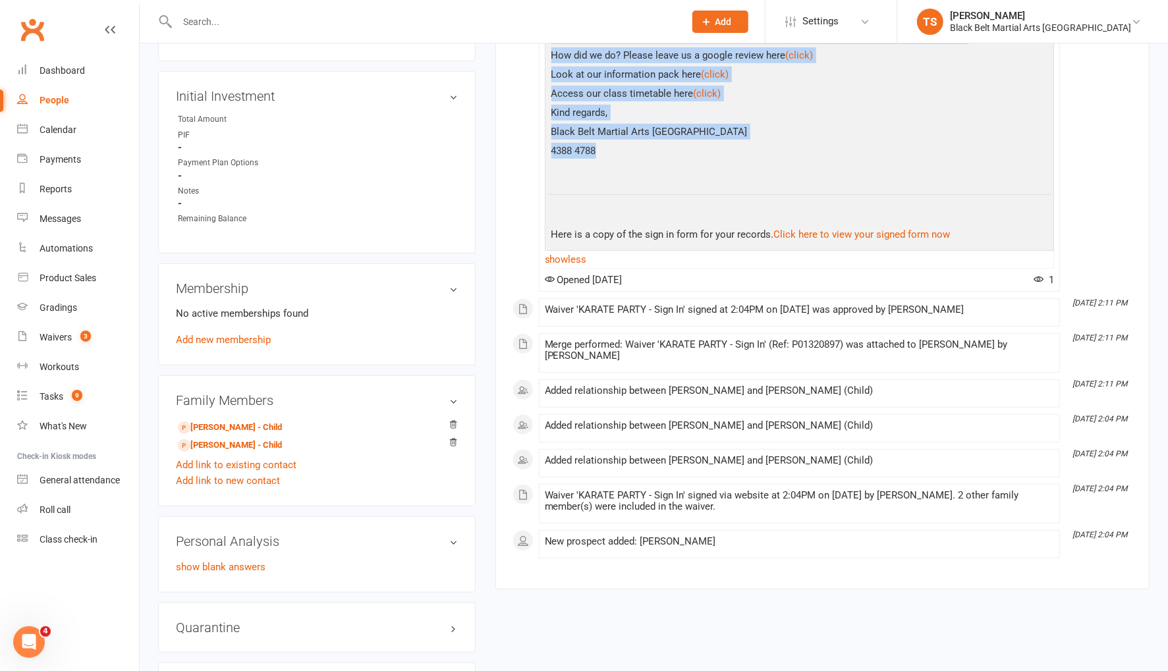
scroll to position [449, 0]
click at [212, 422] on link "[PERSON_NAME] - Child" at bounding box center [230, 427] width 104 height 14
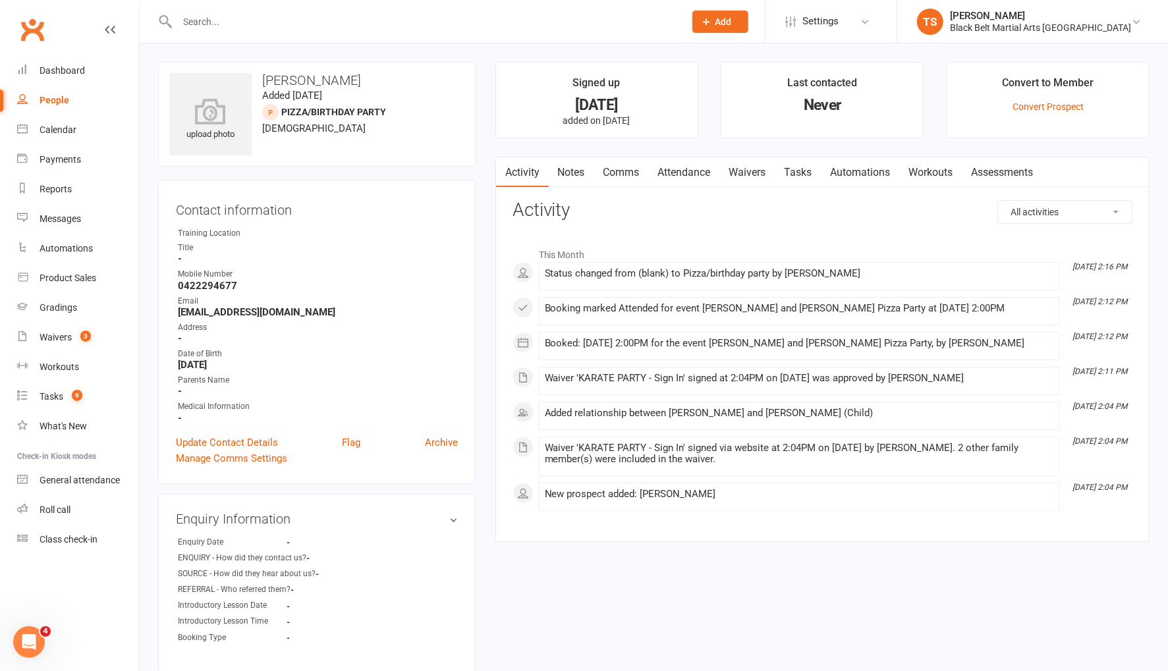
drag, startPoint x: 623, startPoint y: 166, endPoint x: 672, endPoint y: 182, distance: 51.4
click at [624, 166] on link "Comms" at bounding box center [621, 172] width 55 height 30
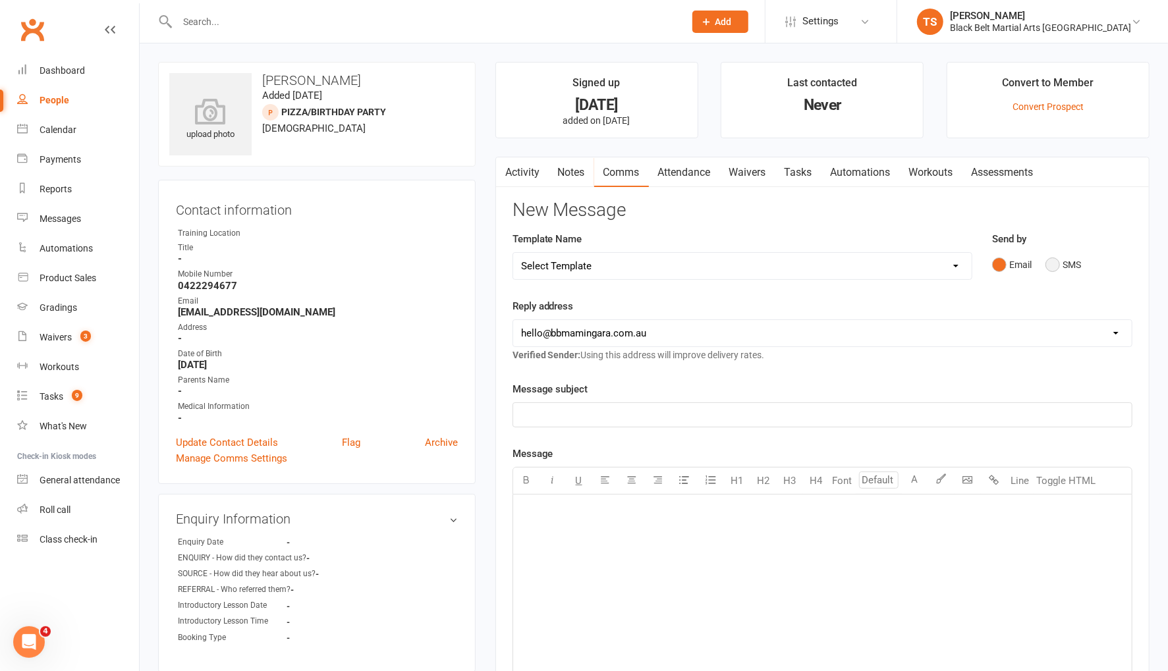
drag, startPoint x: 1050, startPoint y: 261, endPoint x: 935, endPoint y: 317, distance: 127.5
click at [1049, 261] on button "SMS" at bounding box center [1063, 264] width 36 height 25
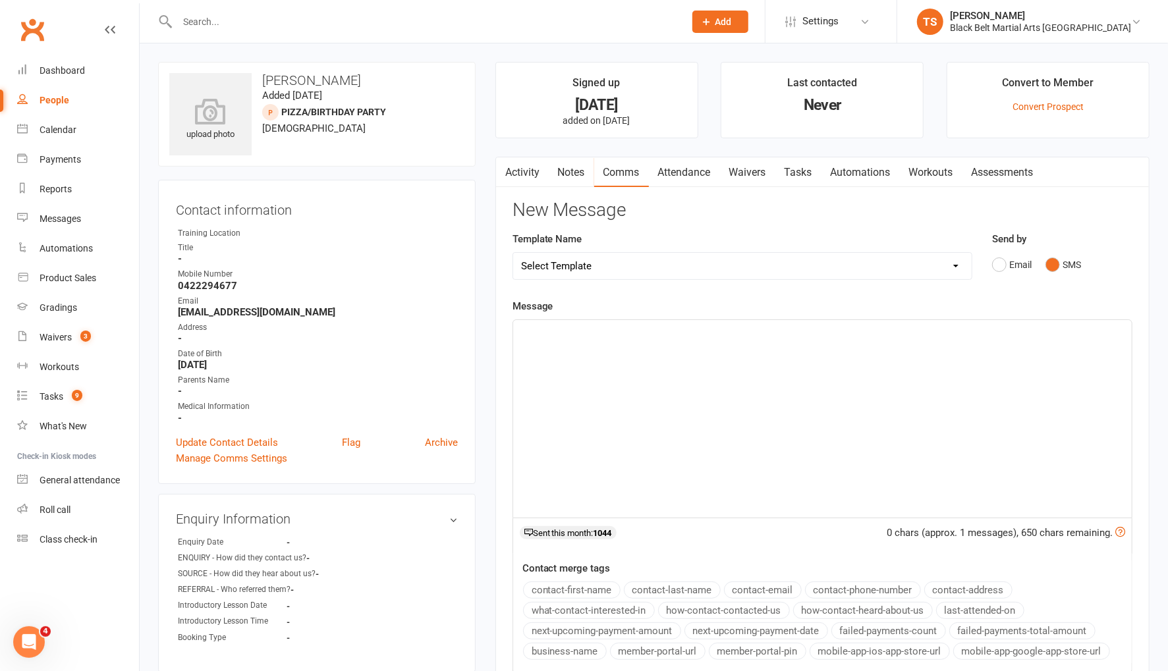
click at [777, 343] on div "﻿" at bounding box center [822, 419] width 618 height 198
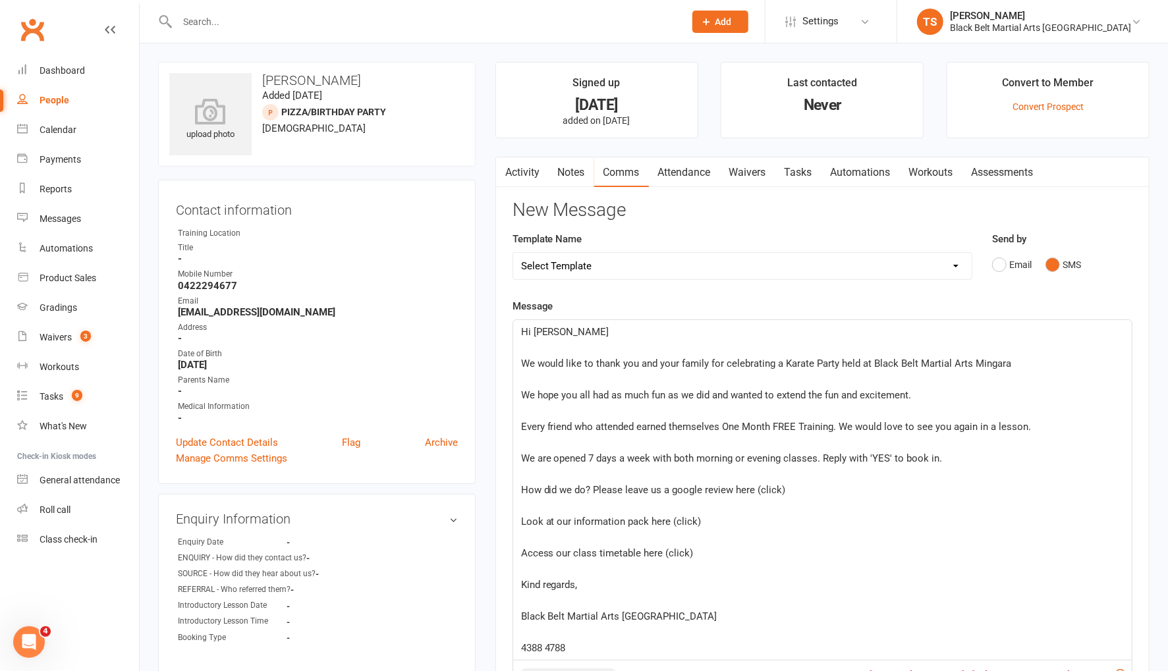
click at [532, 342] on p "﻿" at bounding box center [822, 348] width 603 height 16
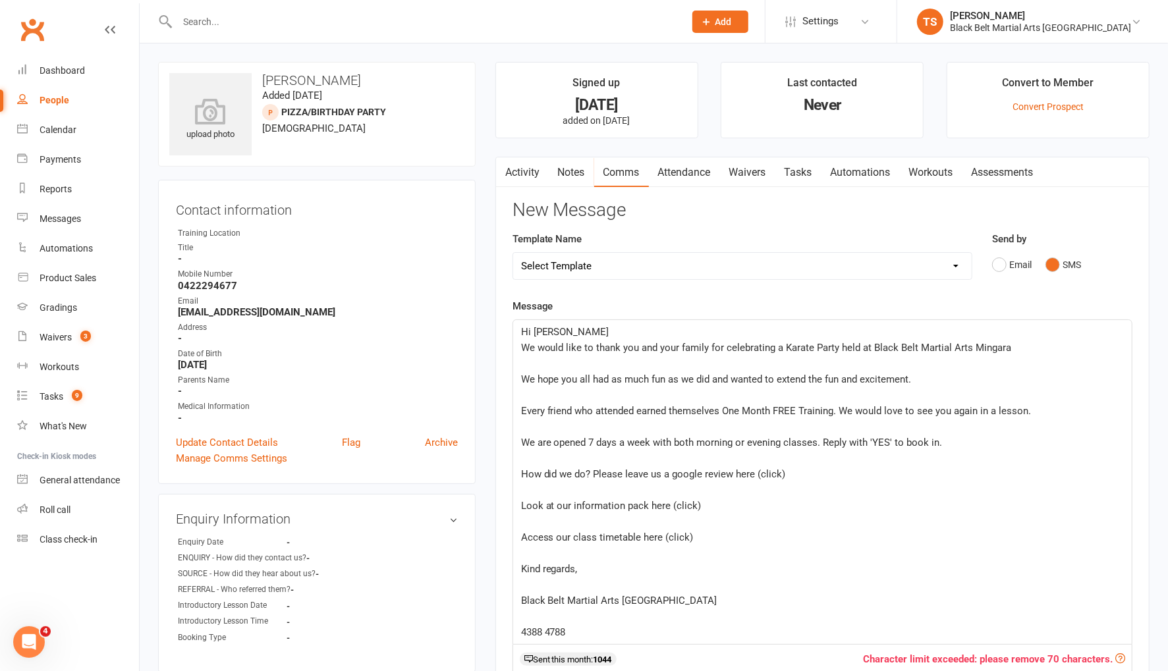
drag, startPoint x: 530, startPoint y: 365, endPoint x: 537, endPoint y: 363, distance: 7.5
click at [532, 364] on p "﻿" at bounding box center [822, 364] width 603 height 16
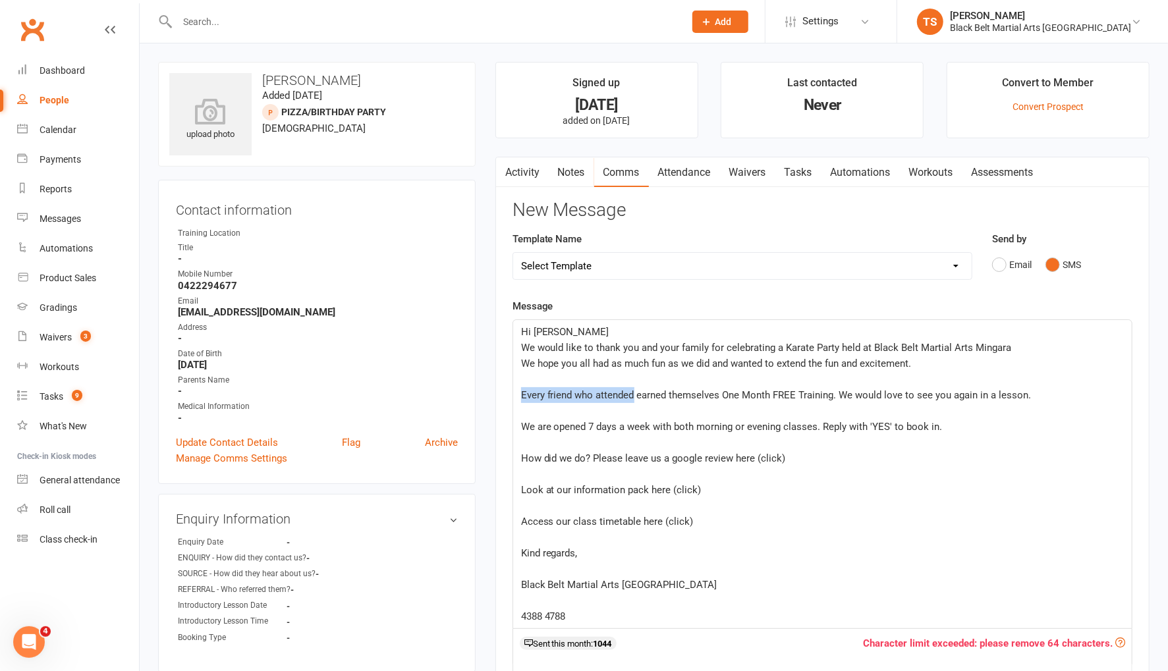
drag, startPoint x: 634, startPoint y: 392, endPoint x: 520, endPoint y: 395, distance: 114.0
click at [521, 400] on p "Every friend who attended earned themselves One Month FREE Training. We would l…" at bounding box center [822, 395] width 603 height 16
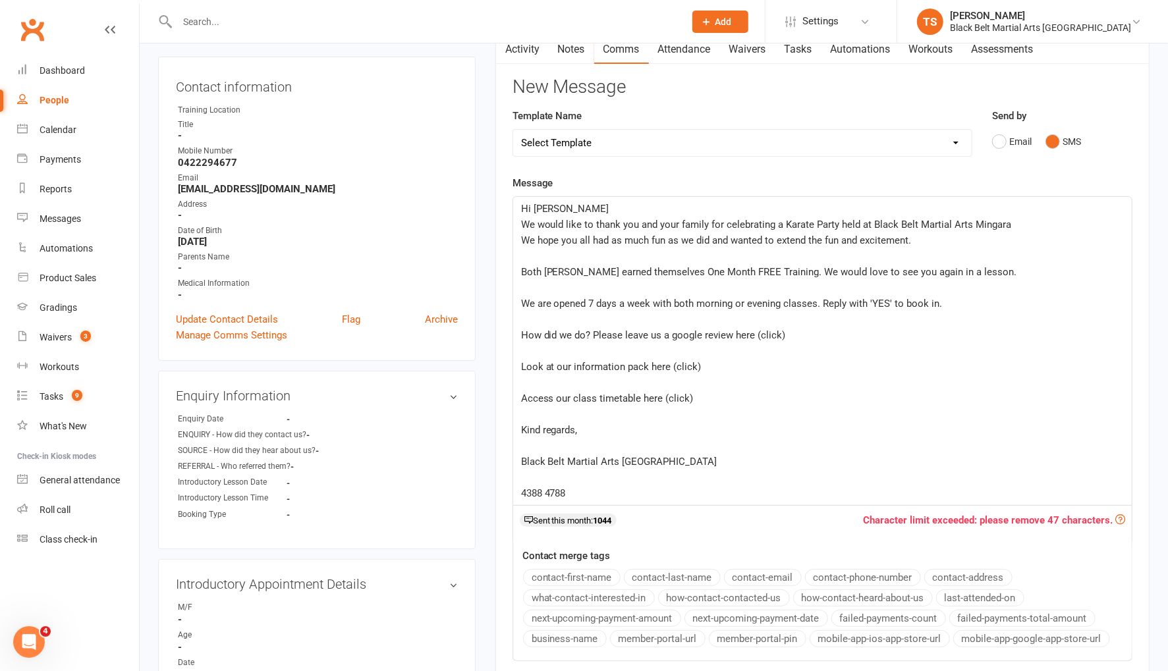
scroll to position [121, 0]
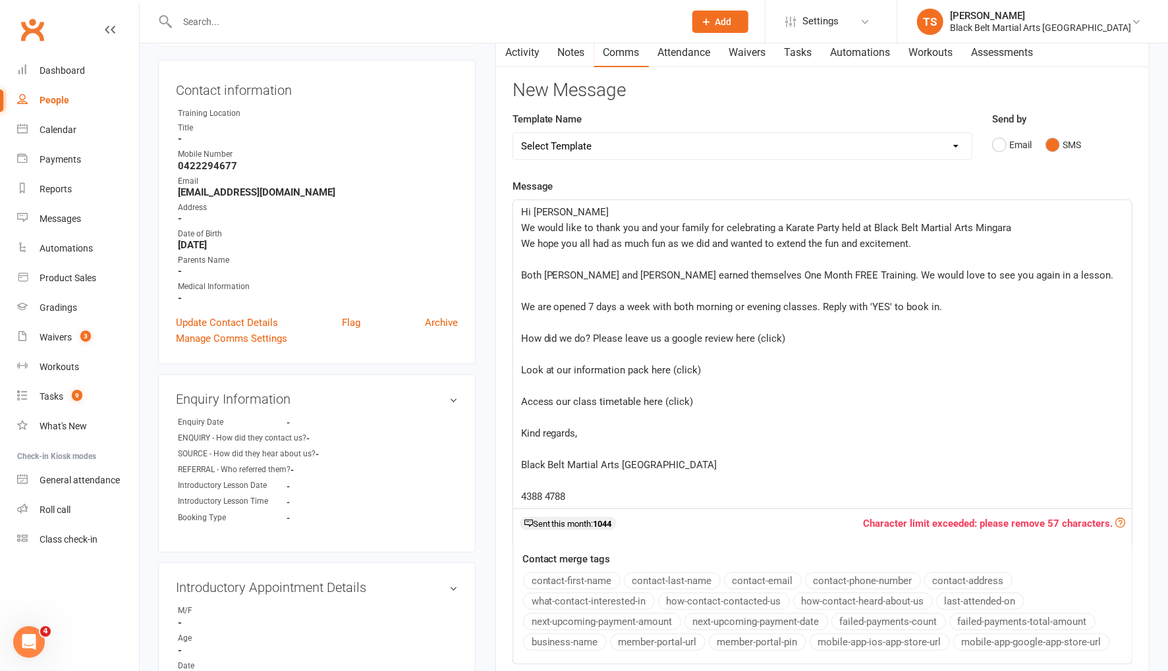
click at [540, 254] on p "﻿" at bounding box center [822, 260] width 603 height 16
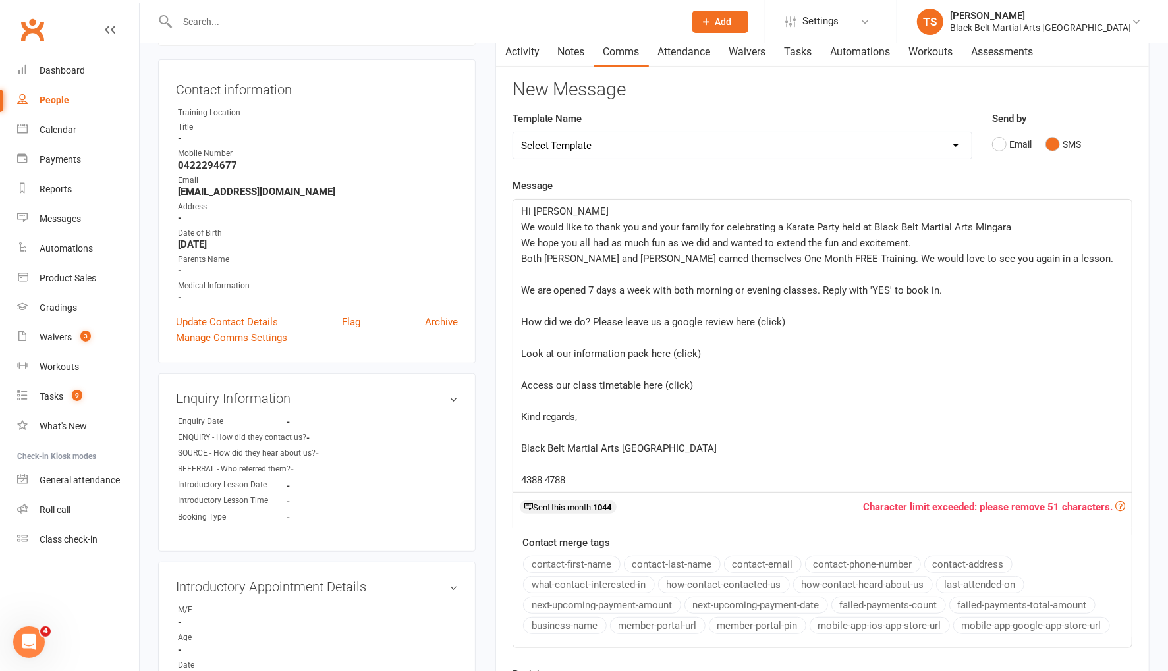
scroll to position [124, 0]
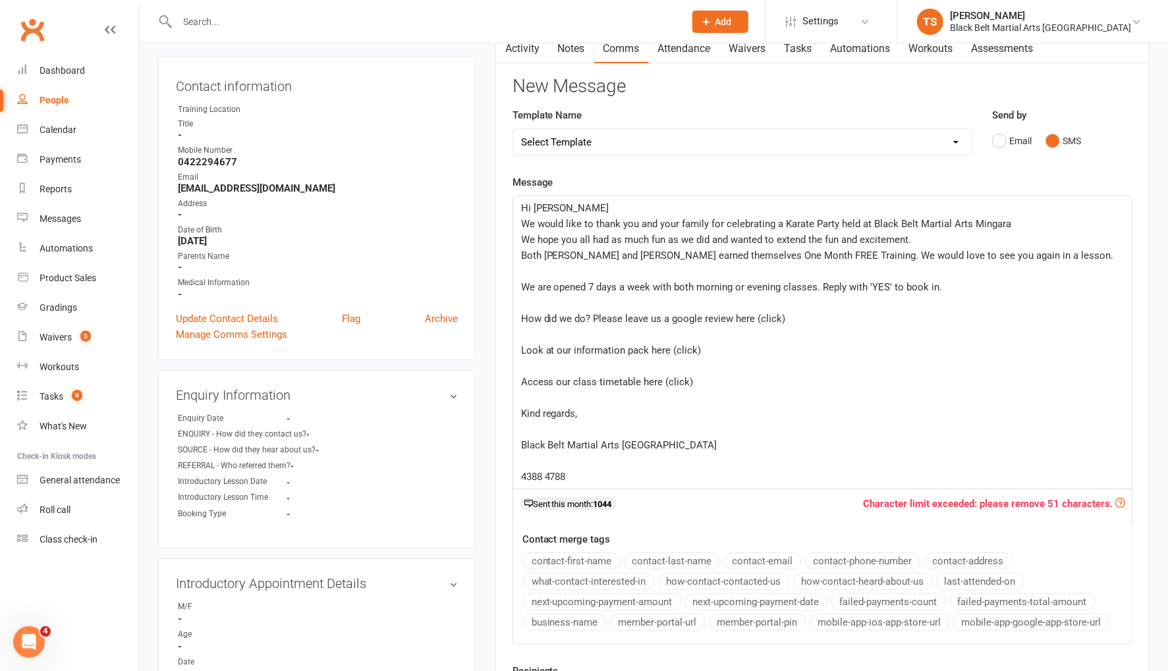
click at [535, 265] on p "﻿" at bounding box center [822, 271] width 603 height 16
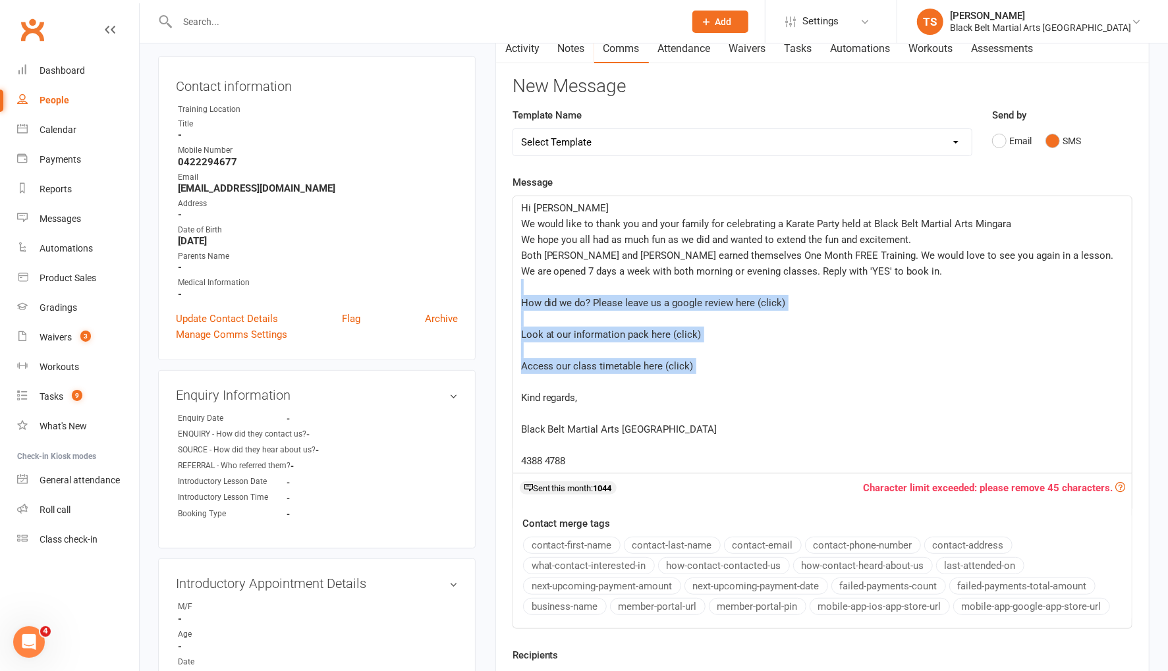
drag, startPoint x: 535, startPoint y: 379, endPoint x: 535, endPoint y: 282, distance: 97.5
click at [523, 285] on div "Hi [PERSON_NAME] We would like to thank you and your family for celebrating a K…" at bounding box center [822, 334] width 618 height 277
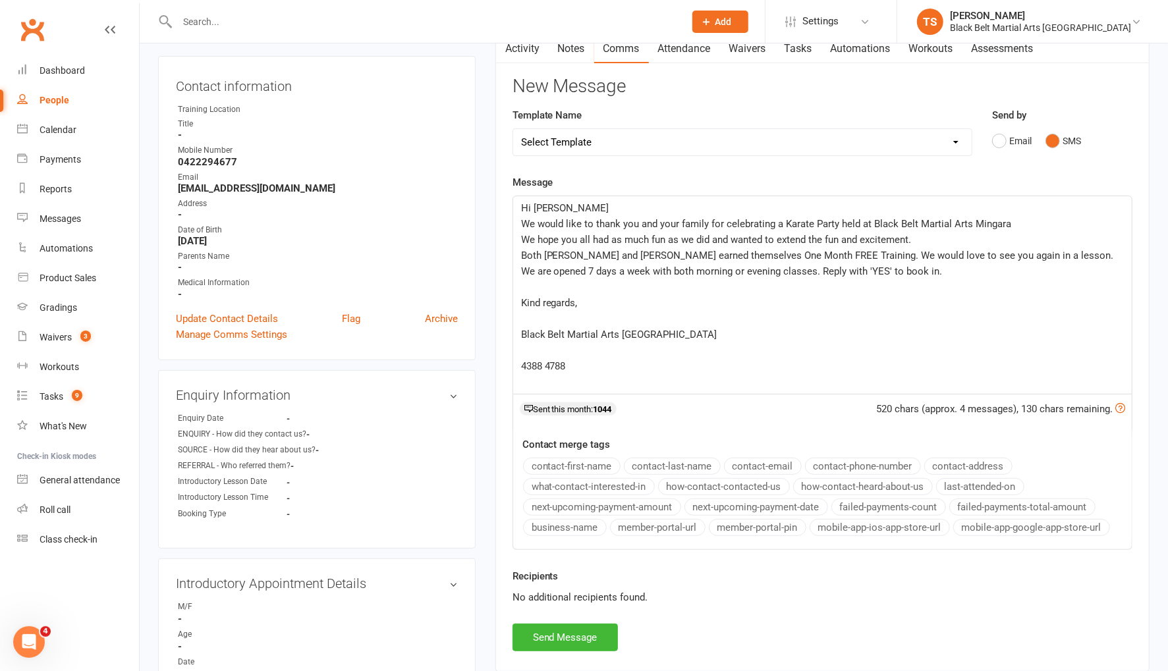
click at [553, 287] on p "﻿" at bounding box center [822, 287] width 603 height 16
click at [550, 297] on p "﻿" at bounding box center [822, 303] width 603 height 16
click at [545, 315] on p "﻿" at bounding box center [822, 319] width 603 height 16
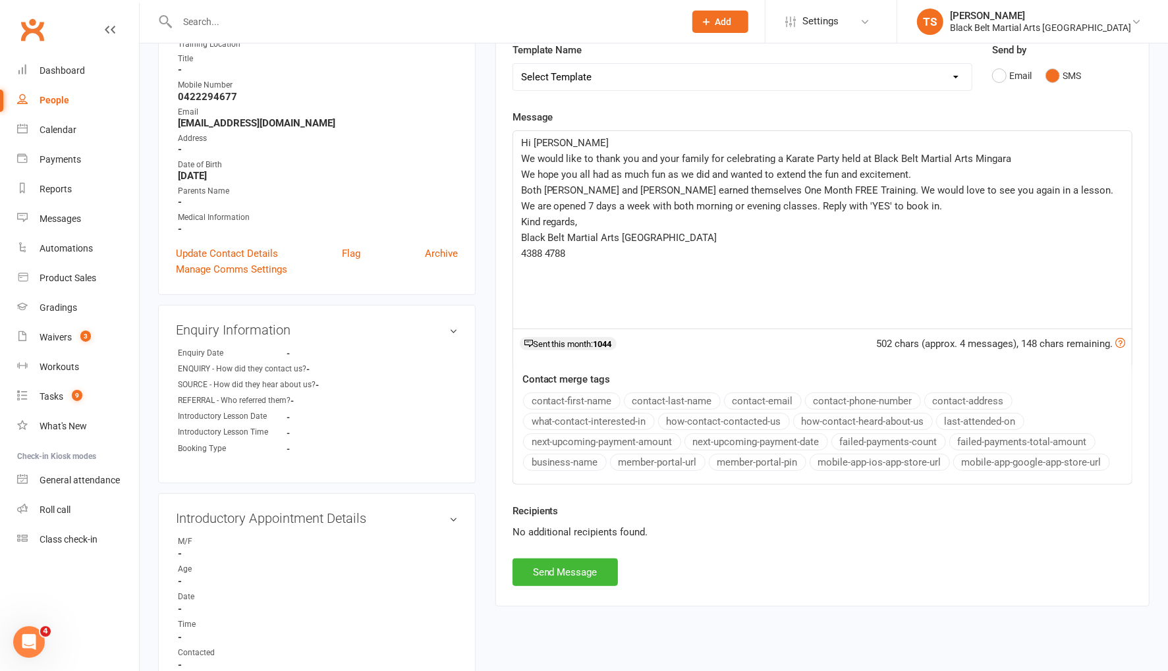
scroll to position [233, 0]
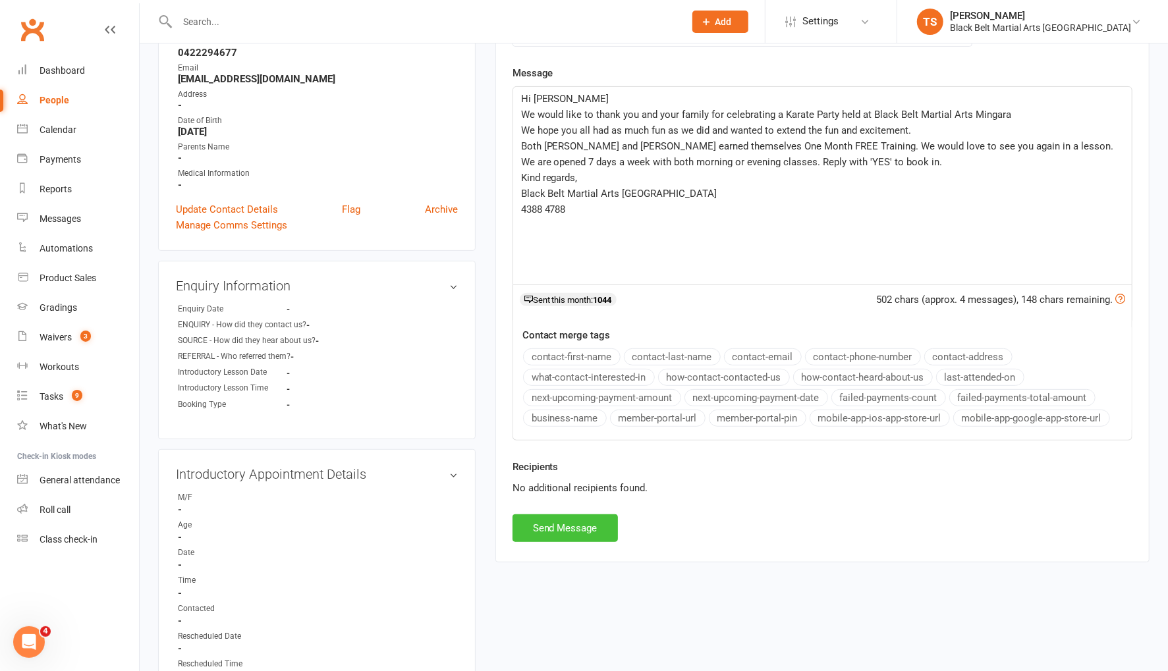
click at [592, 532] on button "Send Message" at bounding box center [564, 528] width 105 height 28
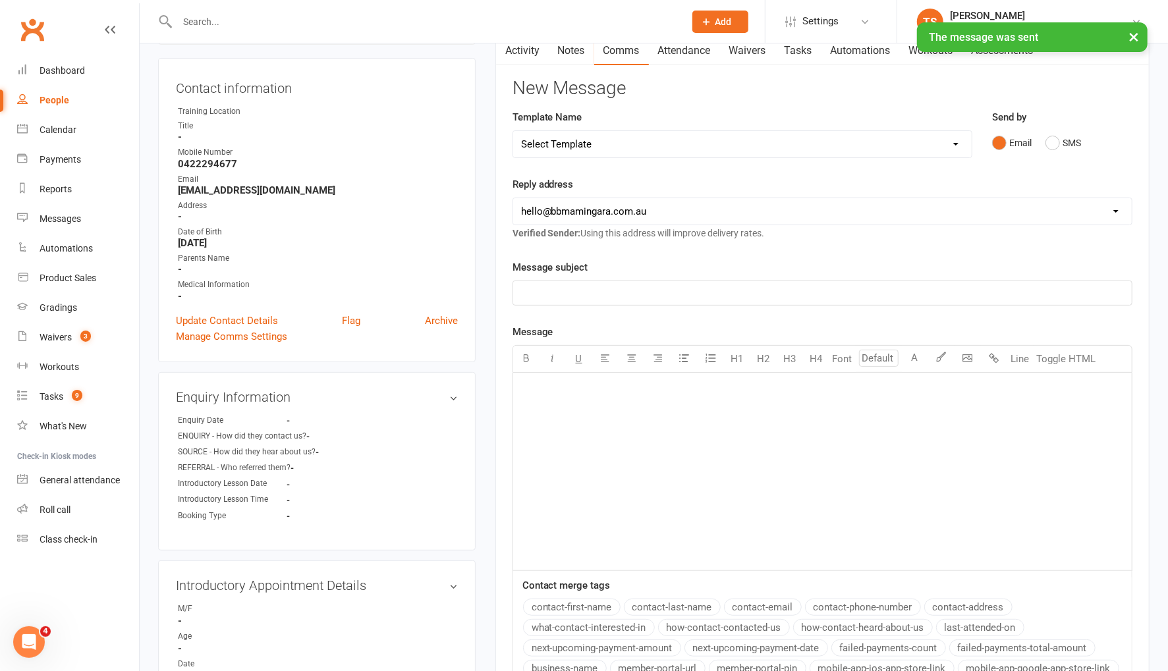
scroll to position [0, 0]
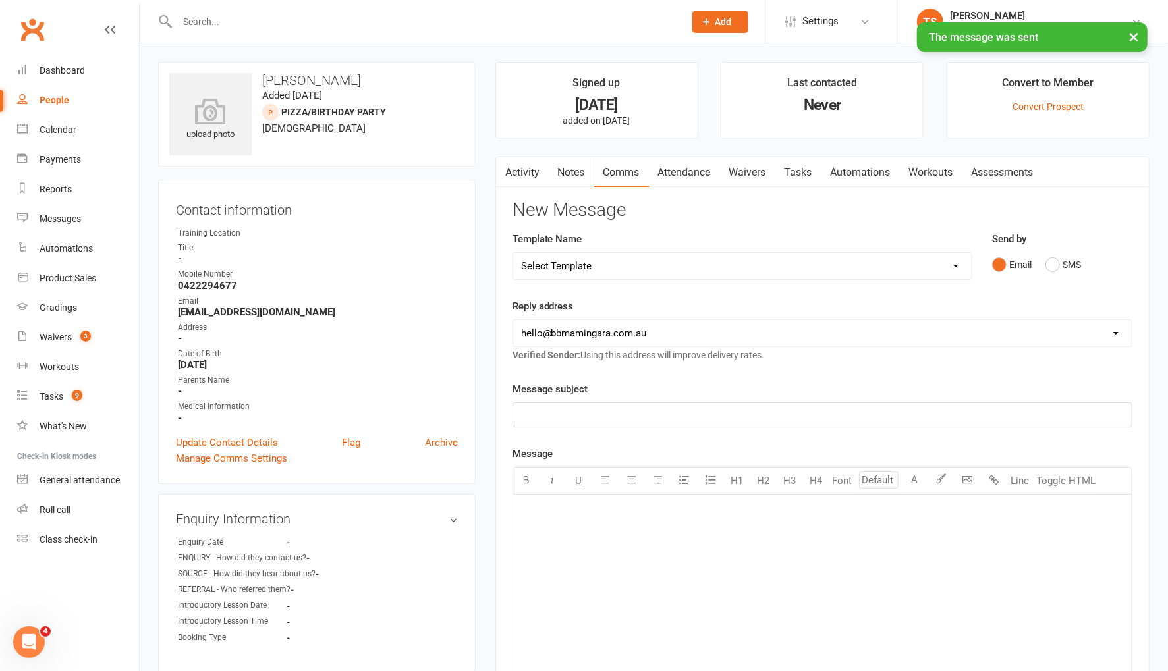
click at [47, 98] on div "People" at bounding box center [55, 100] width 30 height 11
select select "100"
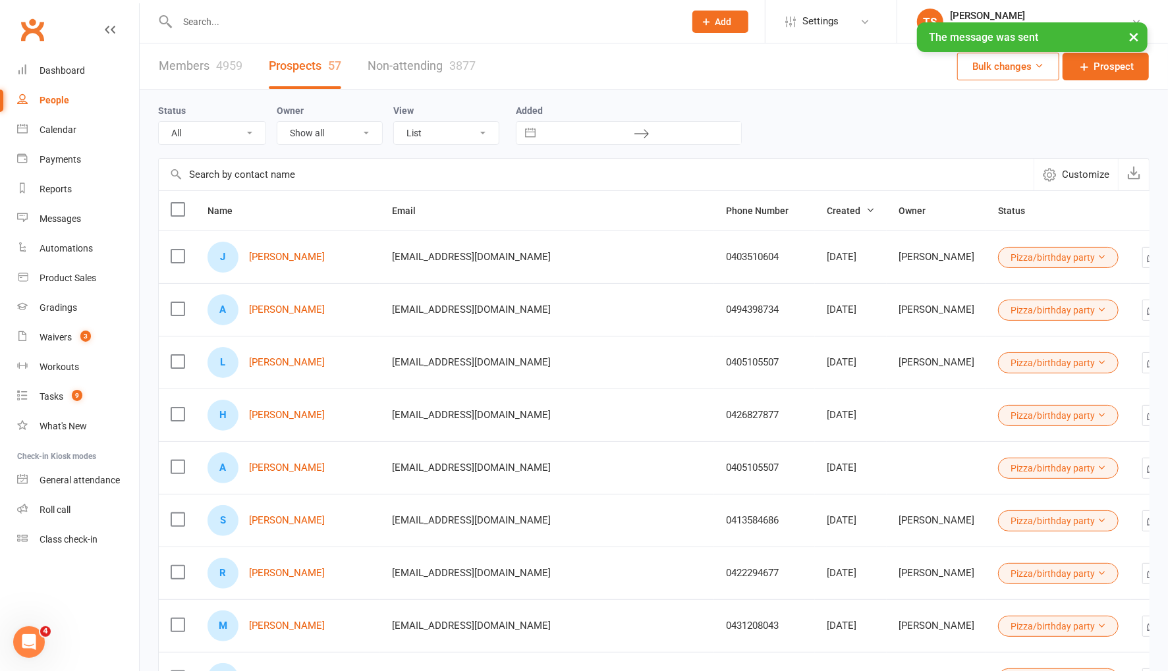
select select "Pizza/birthday party"
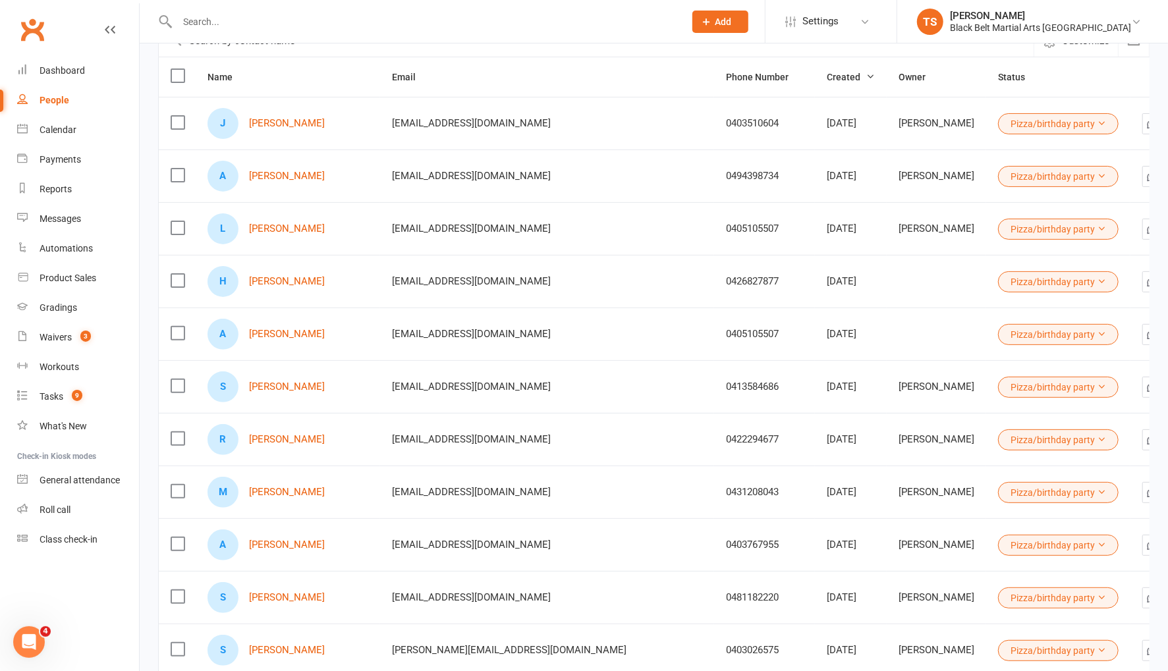
scroll to position [137, 0]
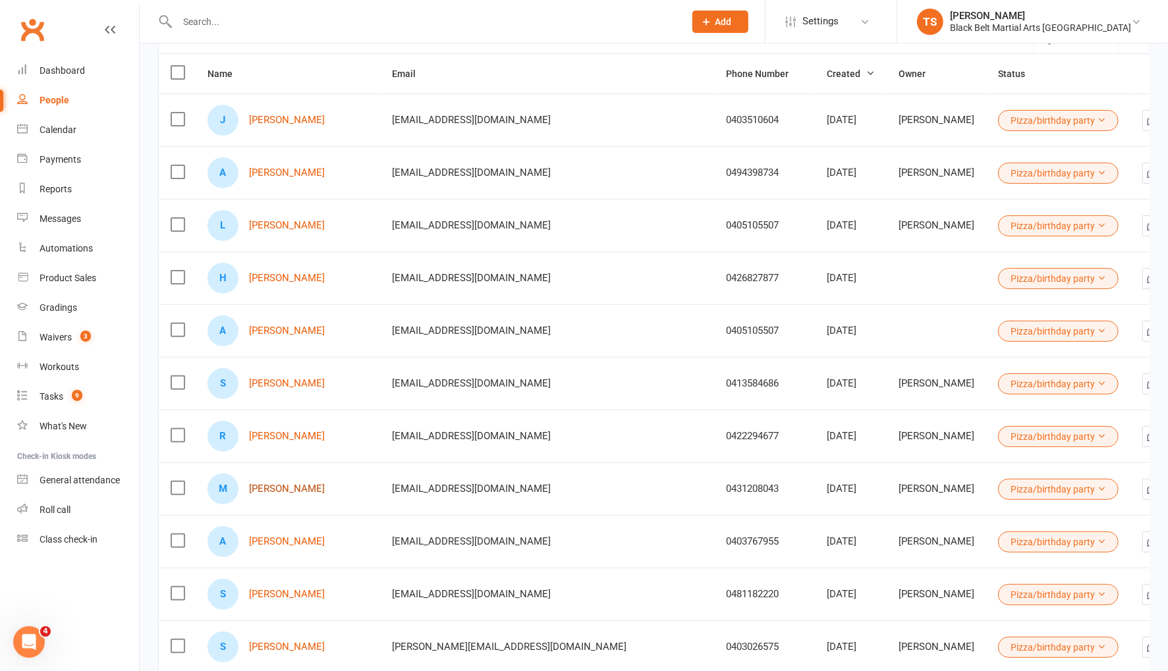
click at [305, 489] on link "[PERSON_NAME]" at bounding box center [287, 488] width 76 height 11
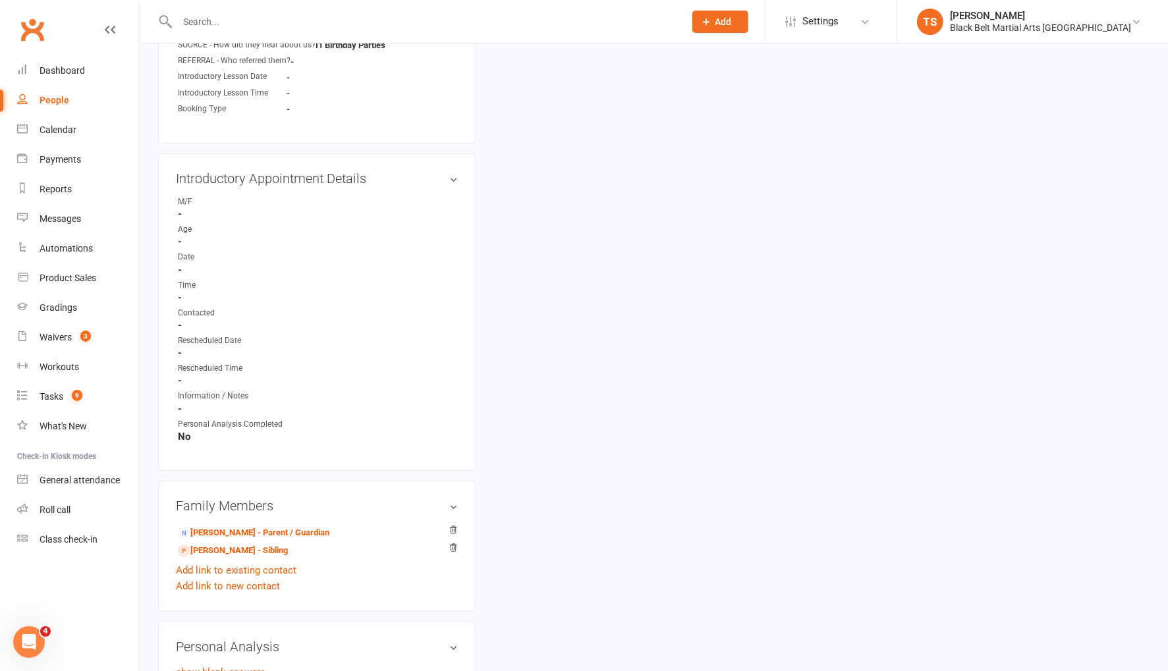
scroll to position [621, 0]
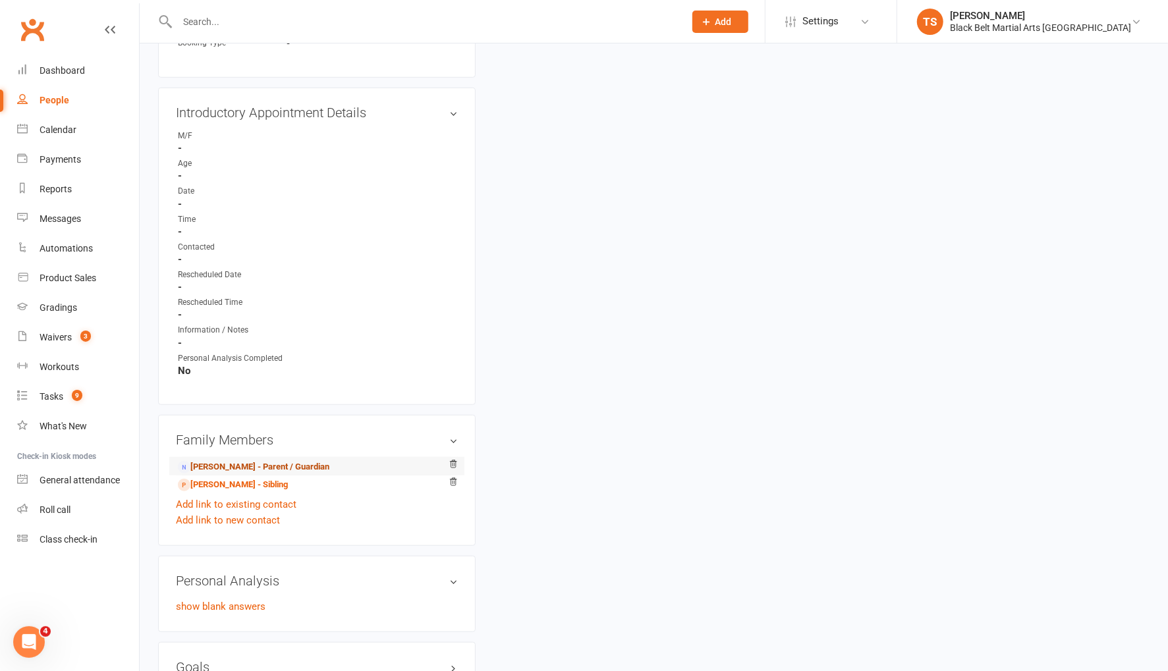
click at [237, 462] on link "[PERSON_NAME] - Parent / Guardian" at bounding box center [253, 467] width 151 height 14
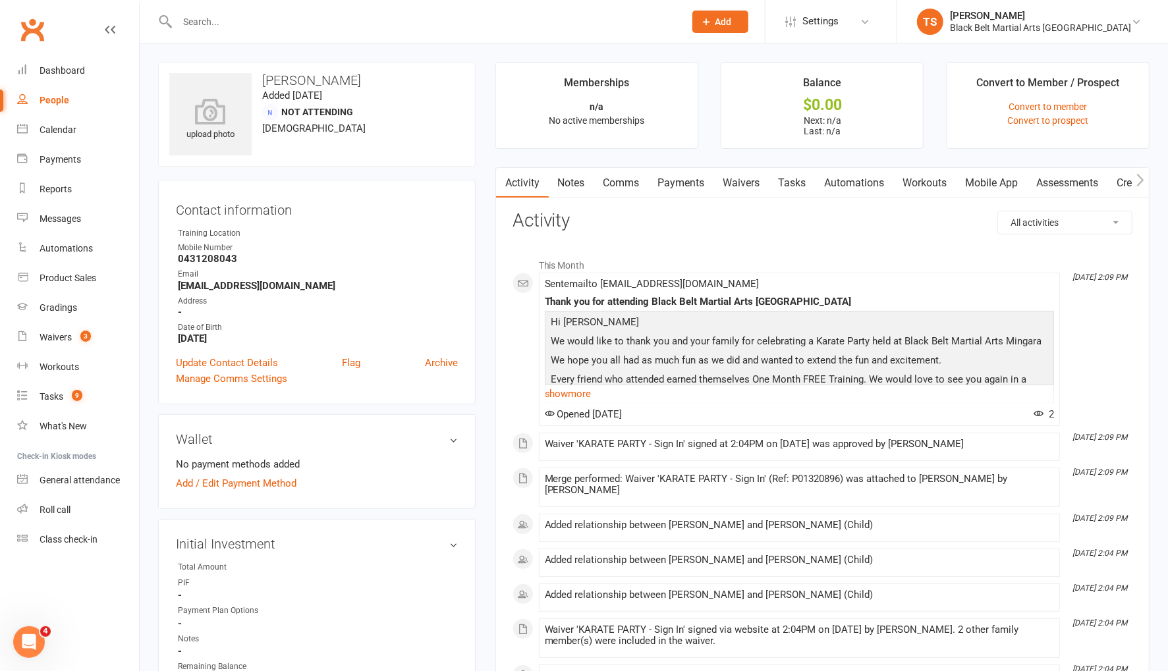
click at [626, 183] on link "Comms" at bounding box center [621, 183] width 55 height 30
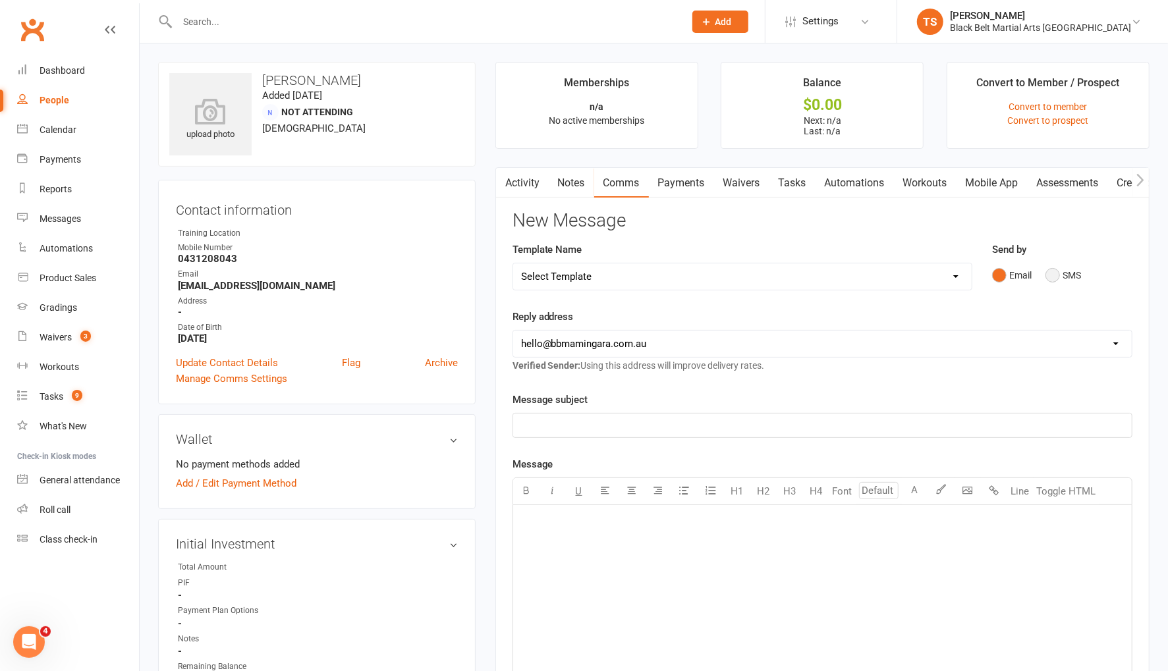
click at [1057, 277] on button "SMS" at bounding box center [1063, 275] width 36 height 25
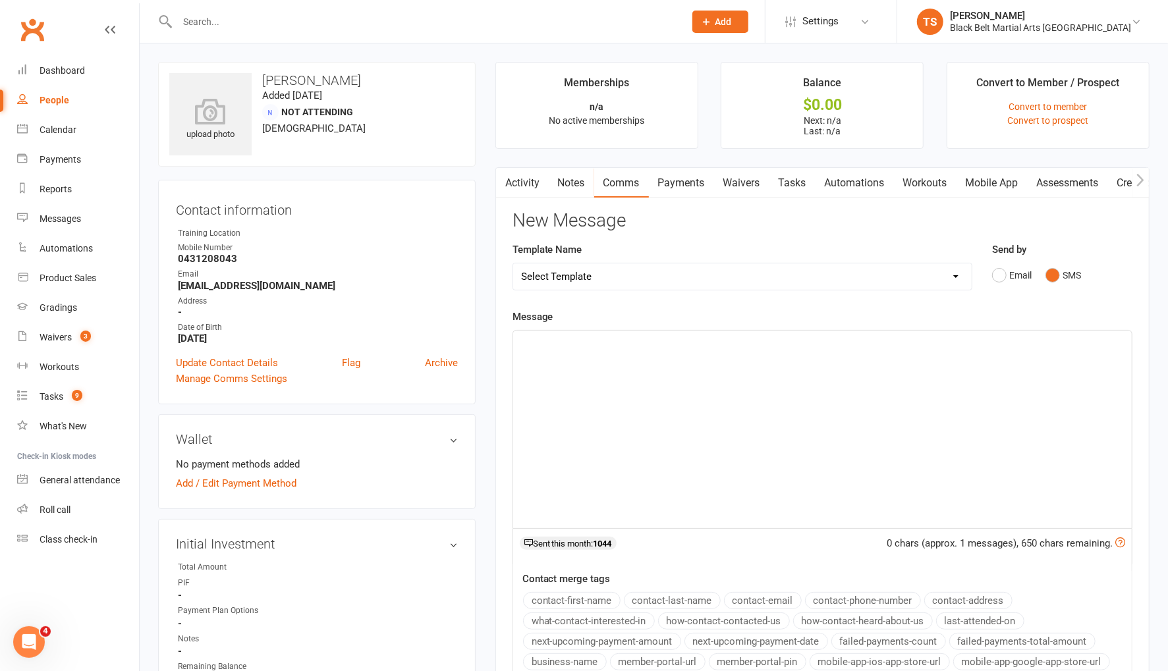
click at [736, 408] on div "﻿" at bounding box center [822, 430] width 618 height 198
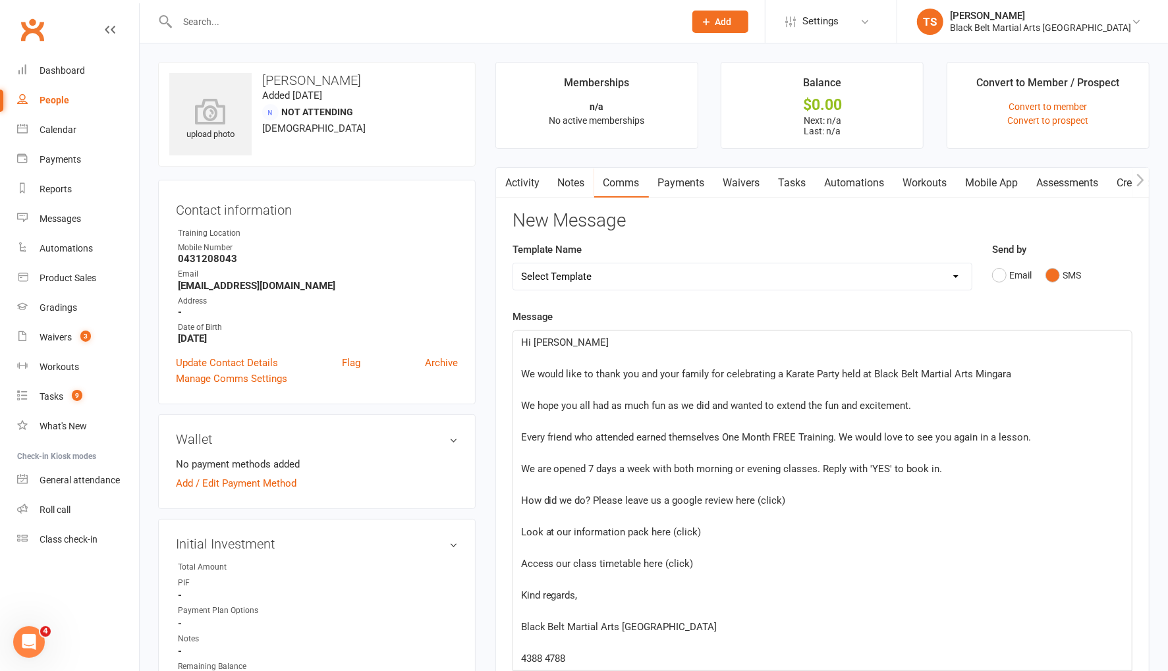
click at [547, 358] on p "﻿" at bounding box center [822, 358] width 603 height 16
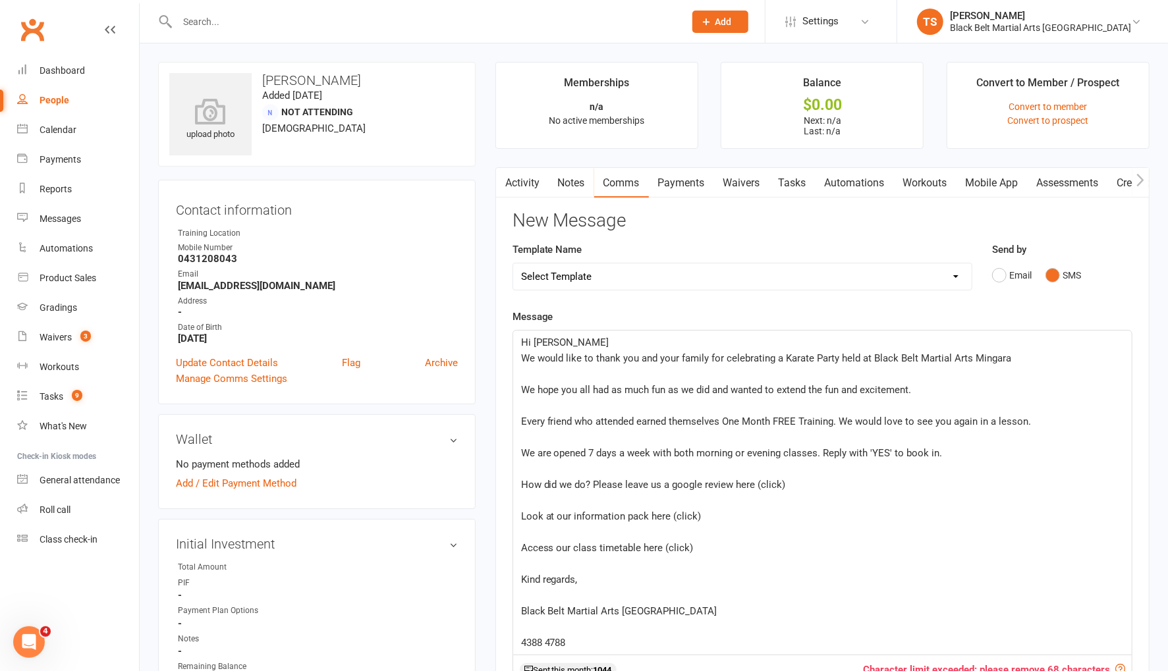
click at [537, 373] on p "﻿" at bounding box center [822, 374] width 603 height 16
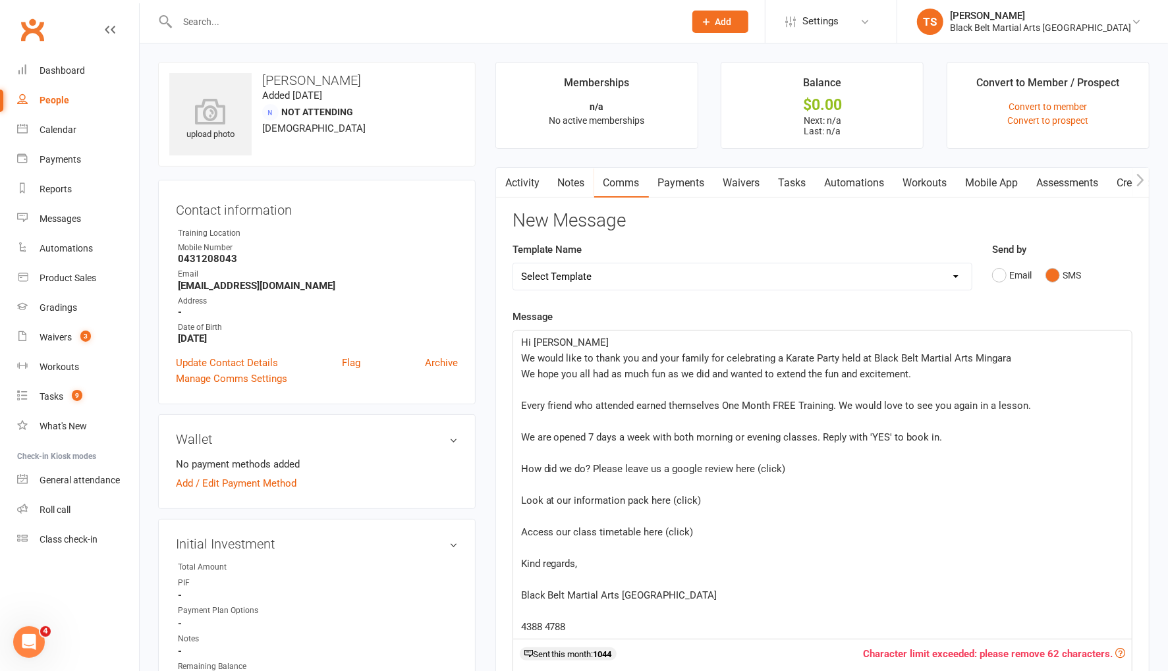
click at [530, 384] on p "﻿" at bounding box center [822, 390] width 603 height 16
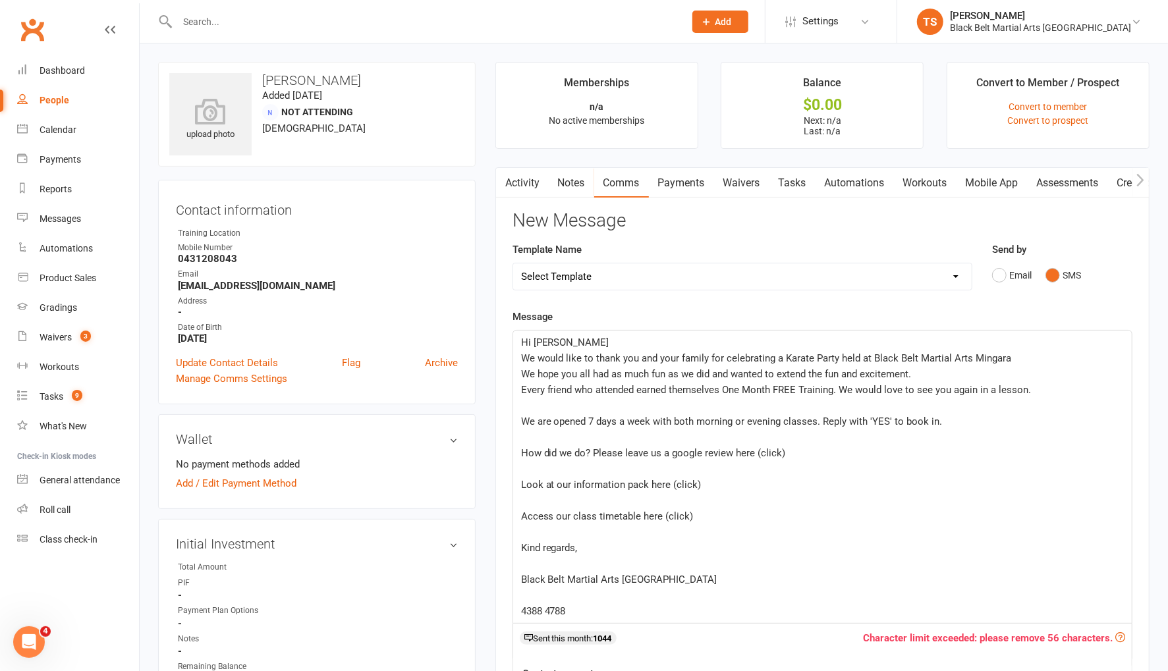
click at [559, 404] on p "﻿" at bounding box center [822, 406] width 603 height 16
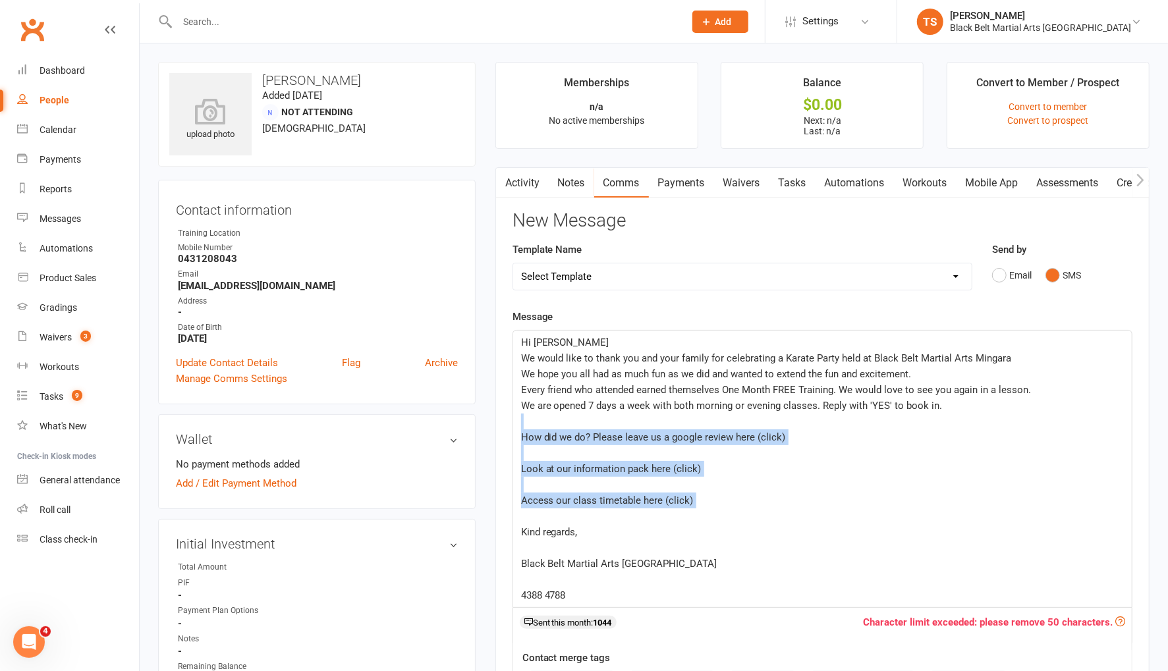
drag, startPoint x: 530, startPoint y: 505, endPoint x: 525, endPoint y: 420, distance: 84.5
click at [525, 420] on div "Hi [PERSON_NAME] We would like to thank you and your family for celebrating a K…" at bounding box center [822, 469] width 618 height 277
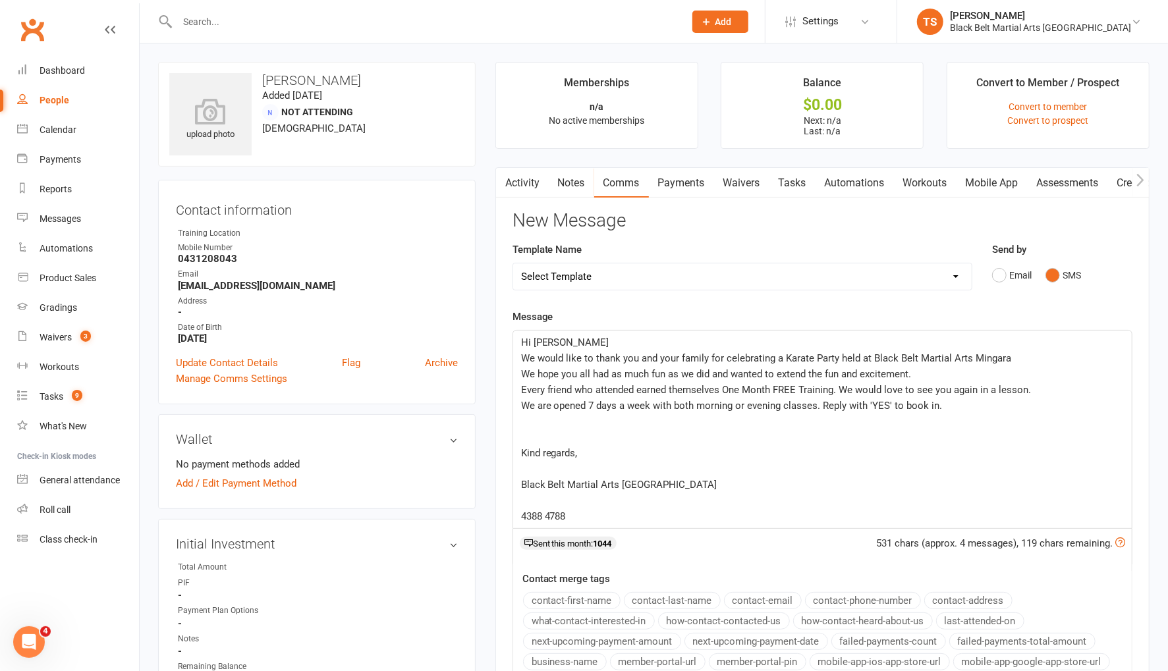
scroll to position [1, 0]
click at [522, 434] on p "﻿" at bounding box center [822, 437] width 603 height 16
click at [536, 435] on p "﻿" at bounding box center [822, 437] width 603 height 16
click at [533, 450] on p "﻿" at bounding box center [822, 453] width 603 height 16
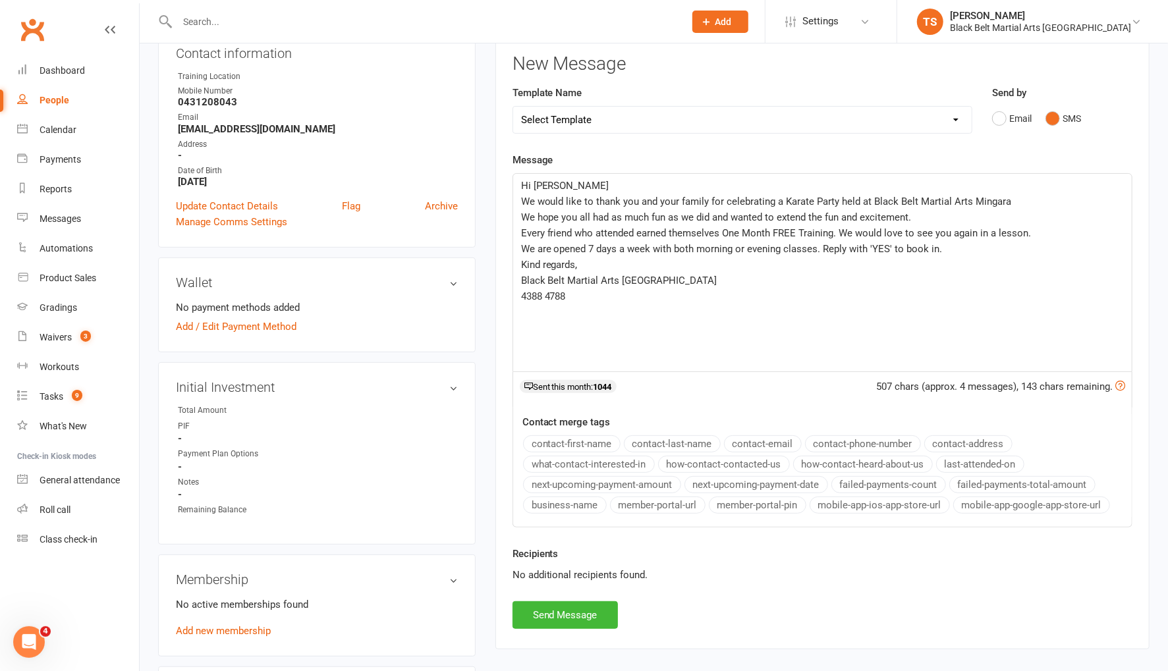
scroll to position [130, 0]
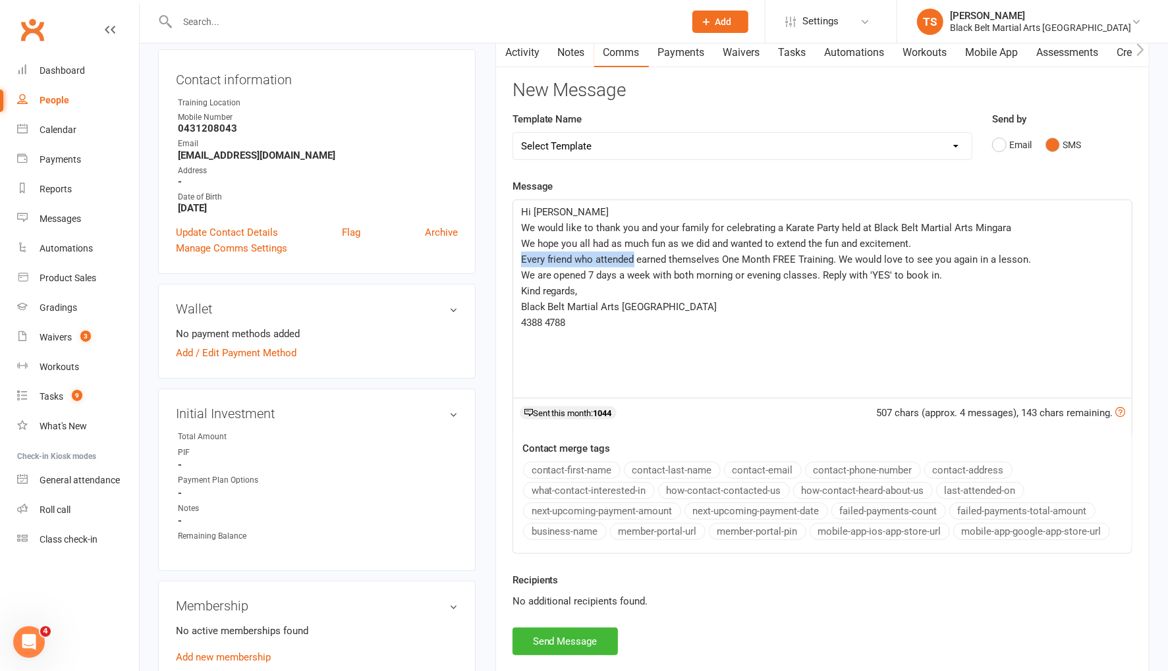
drag, startPoint x: 635, startPoint y: 259, endPoint x: 524, endPoint y: 252, distance: 111.5
click at [518, 256] on div "Hi [PERSON_NAME] We would like to thank you and your family for celebrating a K…" at bounding box center [822, 299] width 618 height 198
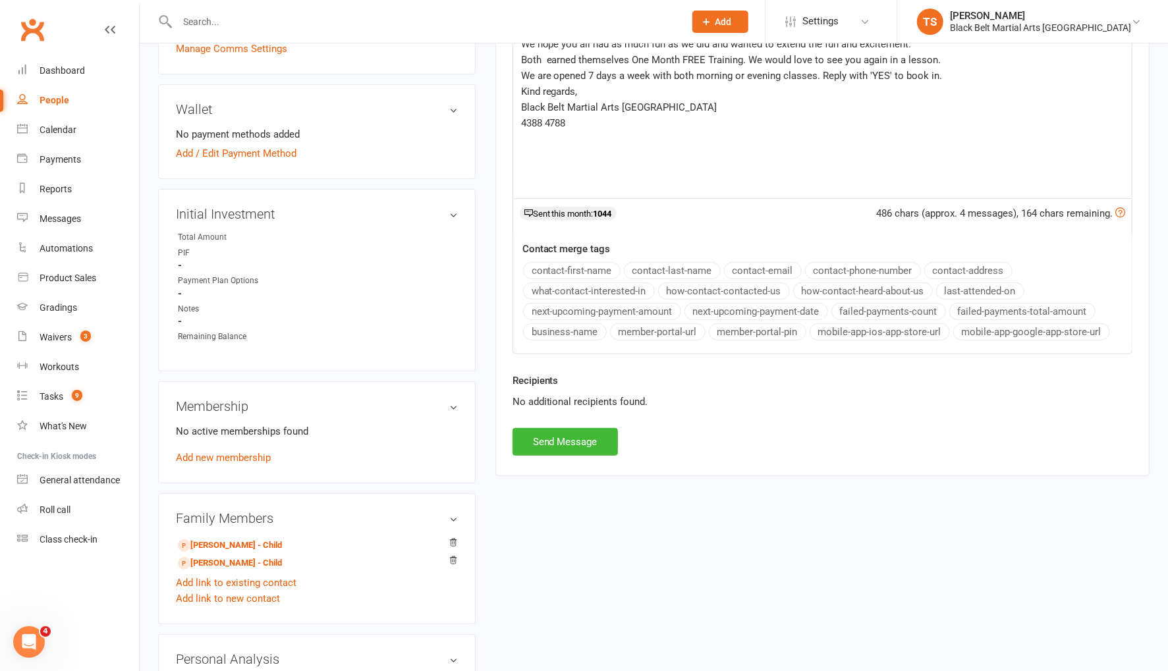
scroll to position [335, 0]
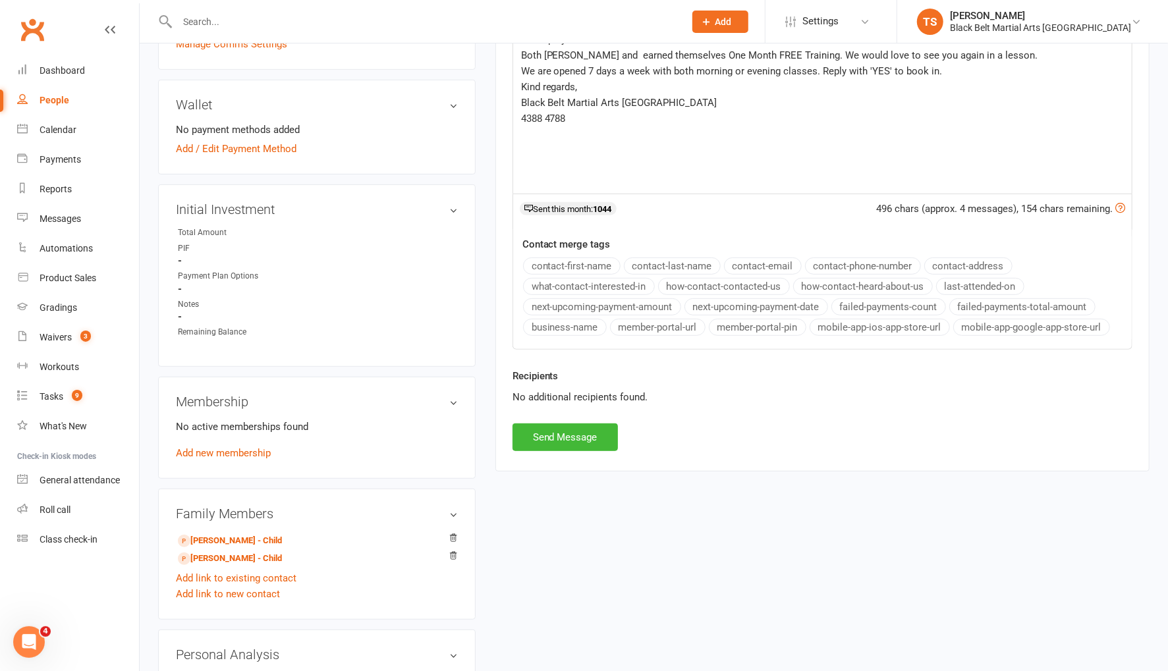
drag, startPoint x: 554, startPoint y: 57, endPoint x: 591, endPoint y: 96, distance: 54.0
click at [554, 57] on span "Both [PERSON_NAME] and earned themselves One Month FREE Training. We would love…" at bounding box center [779, 55] width 517 height 12
drag, startPoint x: 586, startPoint y: 53, endPoint x: 601, endPoint y: 61, distance: 16.2
click at [588, 54] on span "Both [PERSON_NAME] and earned themselves One Month FREE Training. We would love…" at bounding box center [779, 55] width 517 height 12
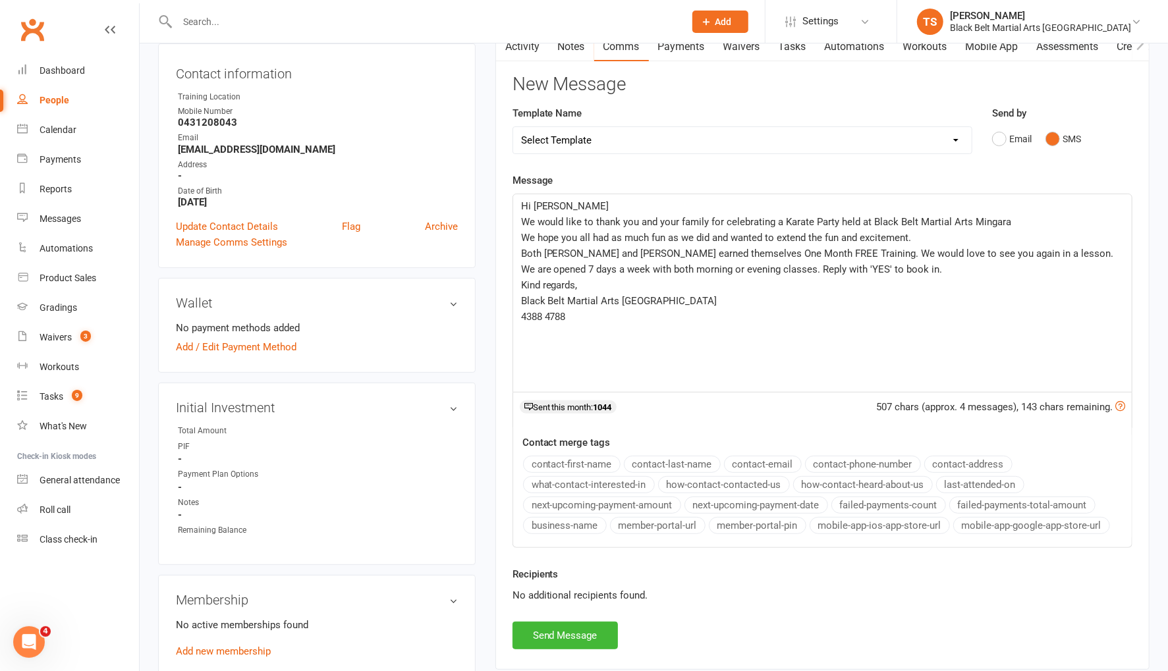
scroll to position [183, 0]
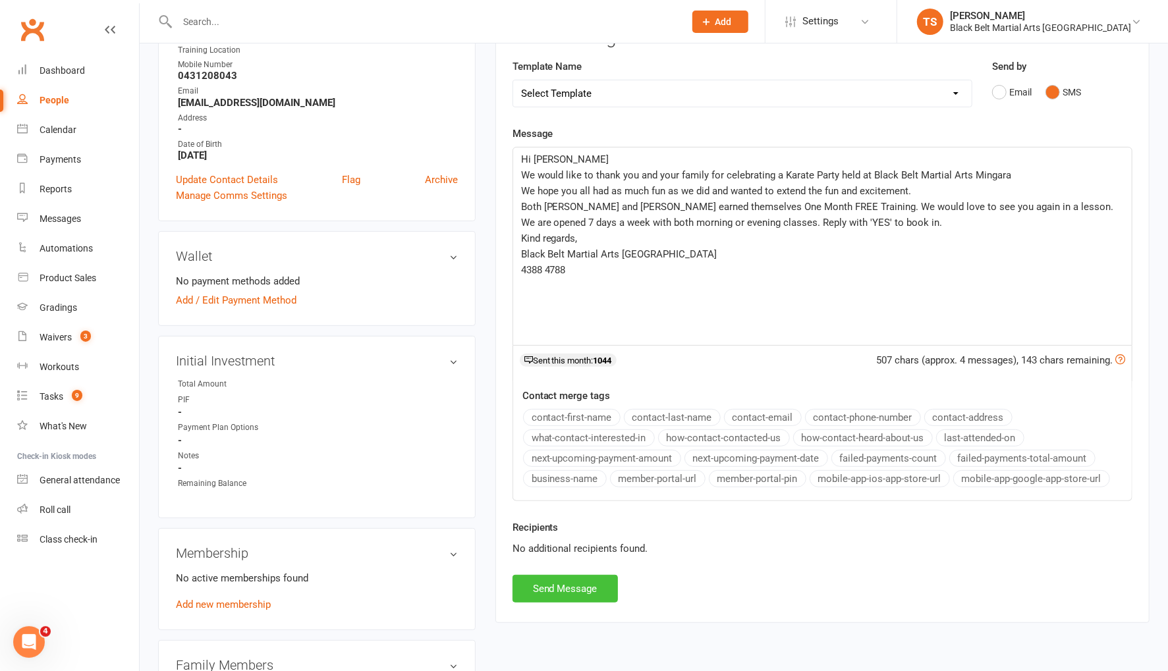
drag, startPoint x: 578, startPoint y: 584, endPoint x: 774, endPoint y: 499, distance: 213.3
click at [580, 582] on button "Send Message" at bounding box center [564, 589] width 105 height 28
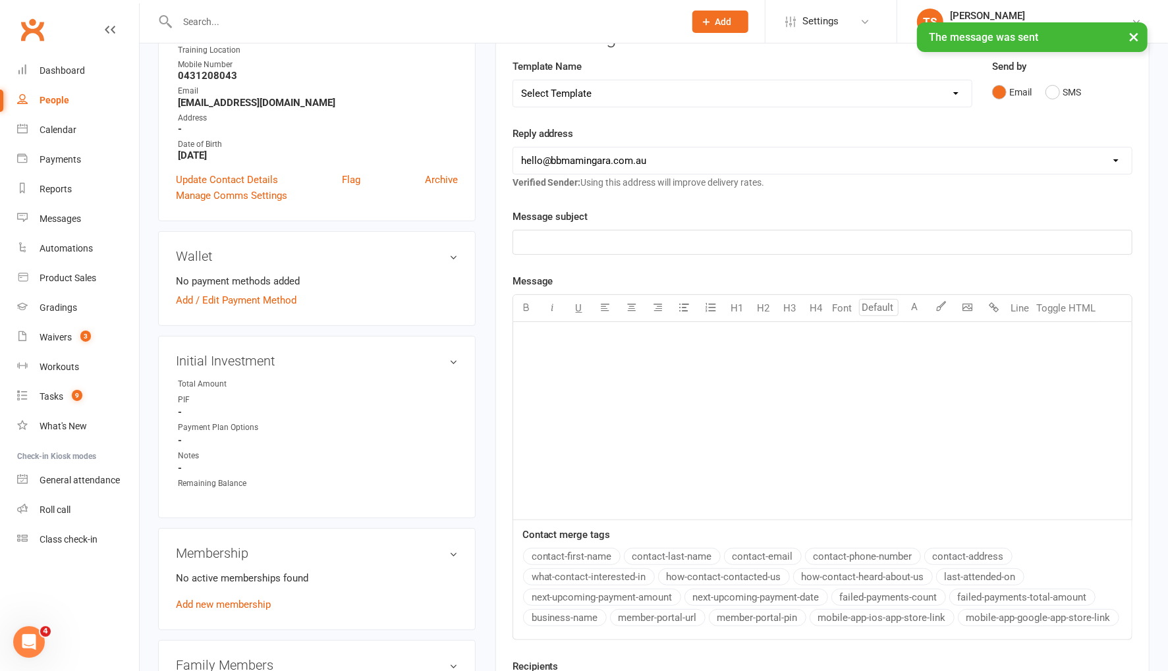
click at [55, 103] on div "People" at bounding box center [55, 100] width 30 height 11
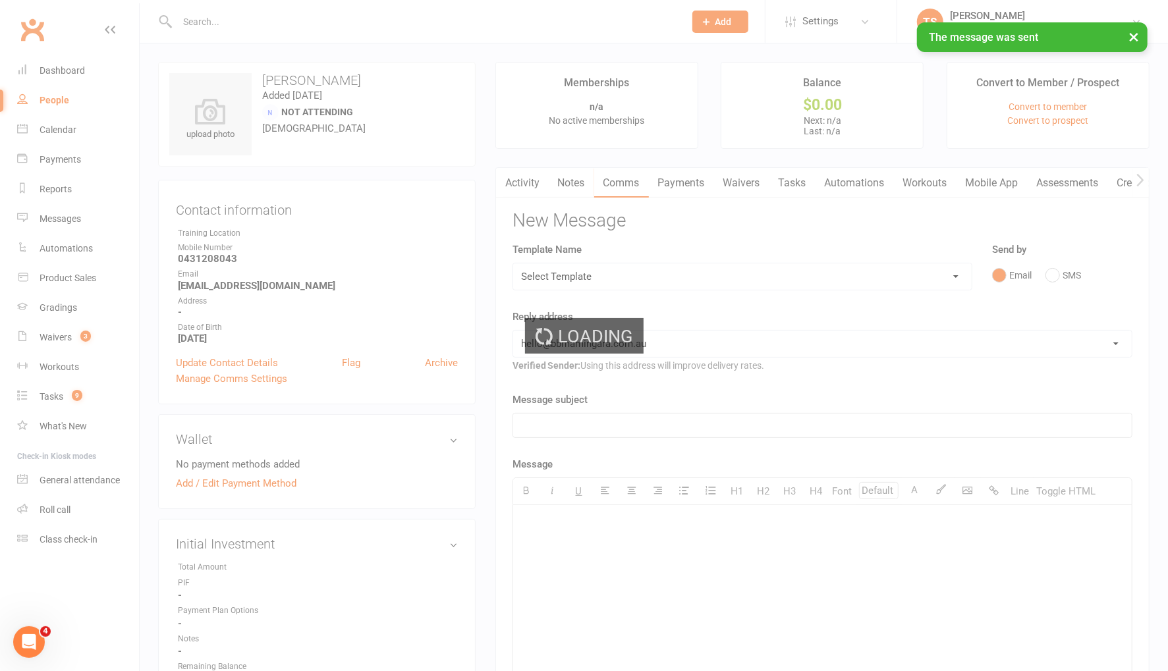
select select "100"
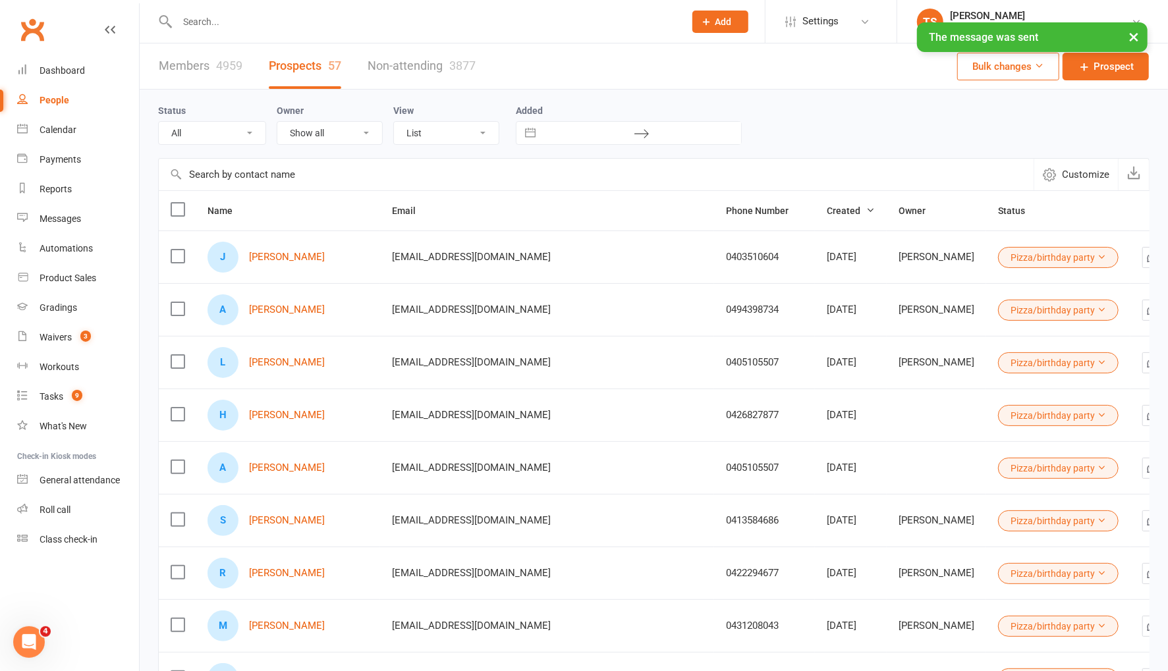
select select "Pizza/birthday party"
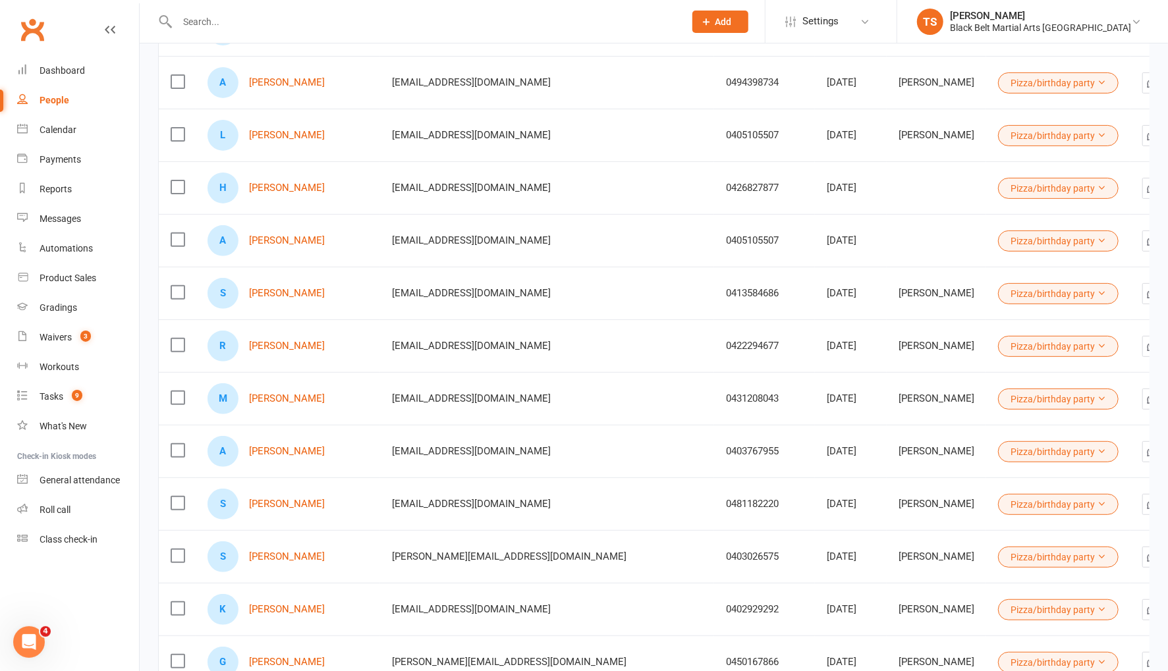
scroll to position [231, 0]
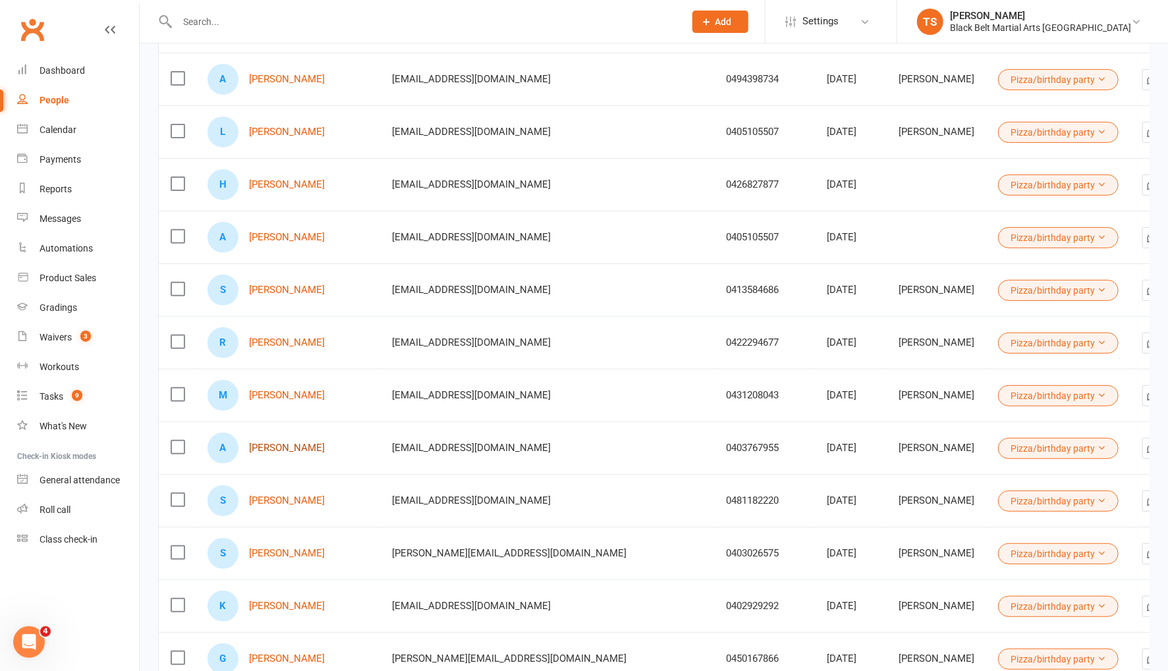
click at [286, 445] on link "[PERSON_NAME]" at bounding box center [287, 448] width 76 height 11
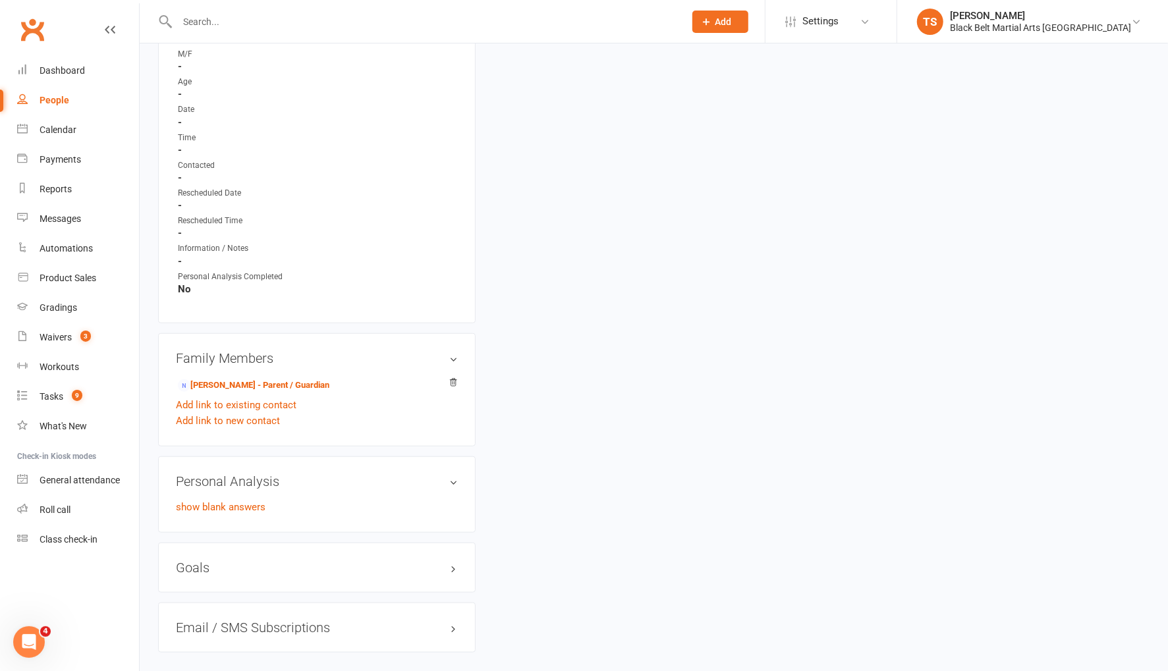
scroll to position [627, 0]
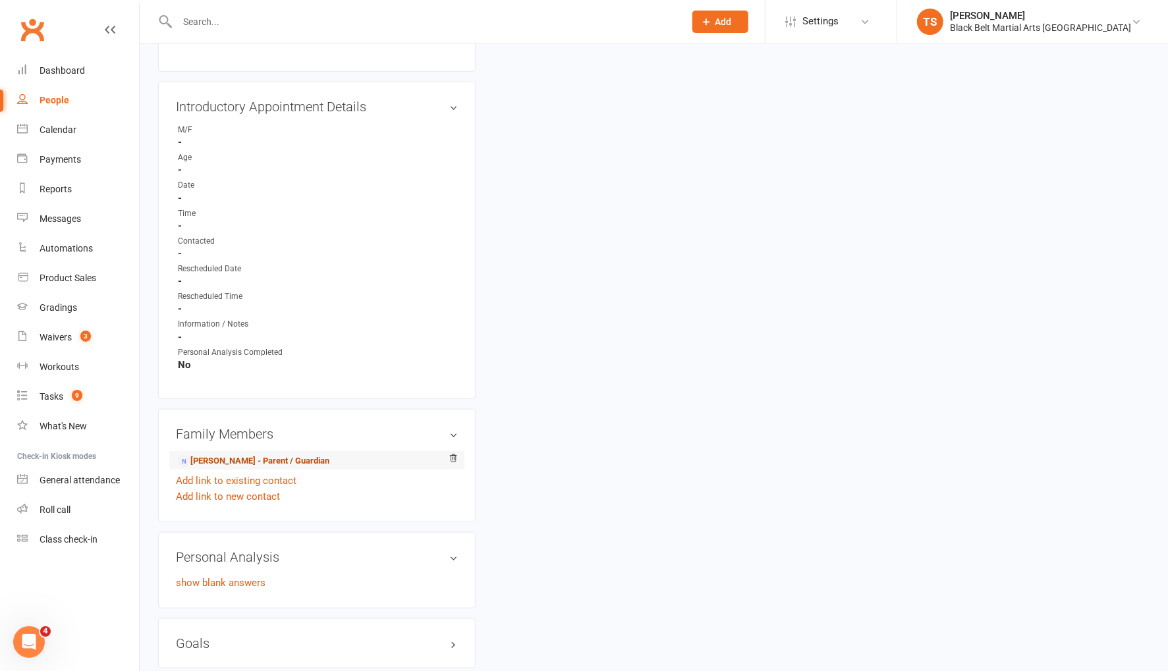
click at [313, 458] on link "[PERSON_NAME] - Parent / Guardian" at bounding box center [253, 461] width 151 height 14
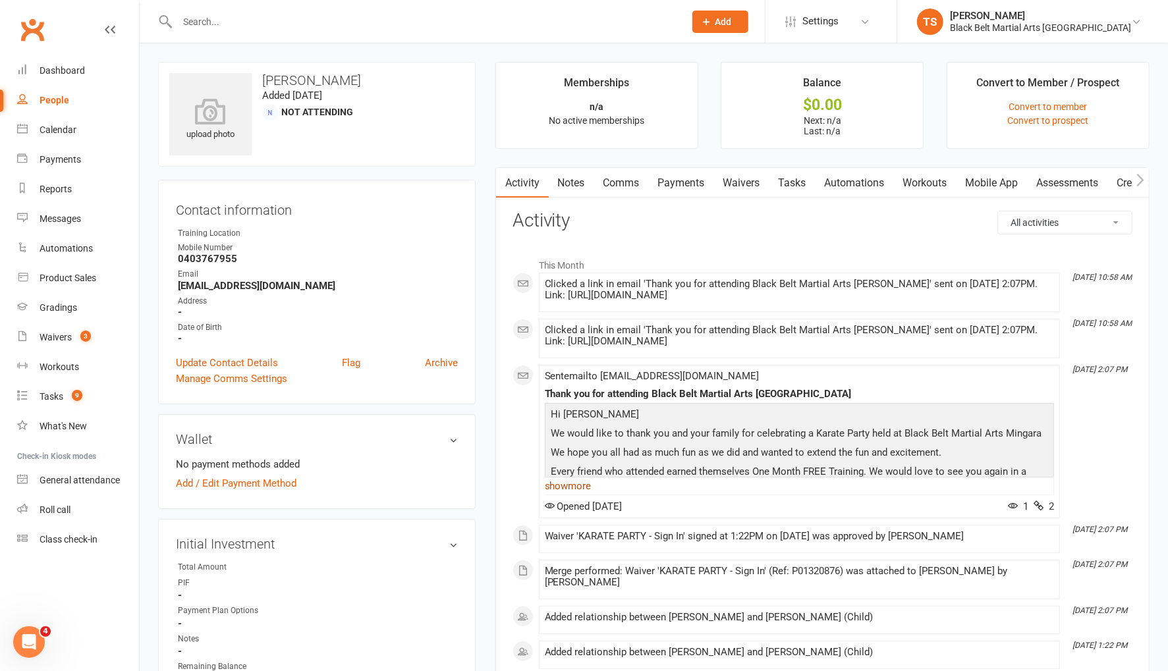
click at [586, 495] on link "show more" at bounding box center [799, 486] width 509 height 18
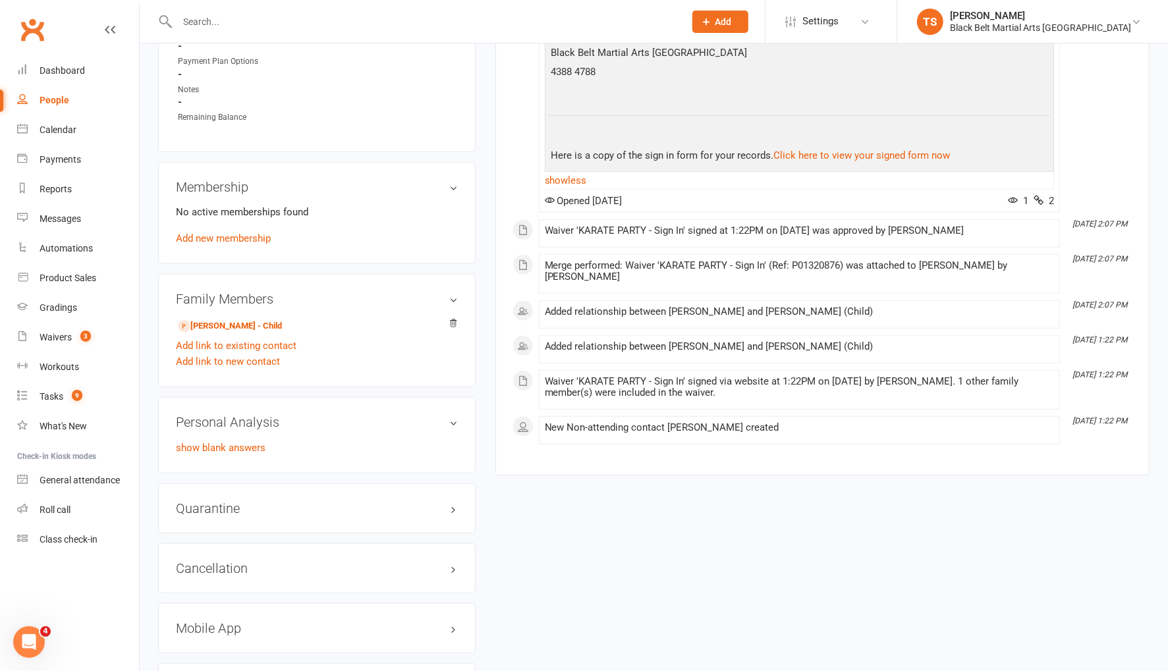
scroll to position [598, 0]
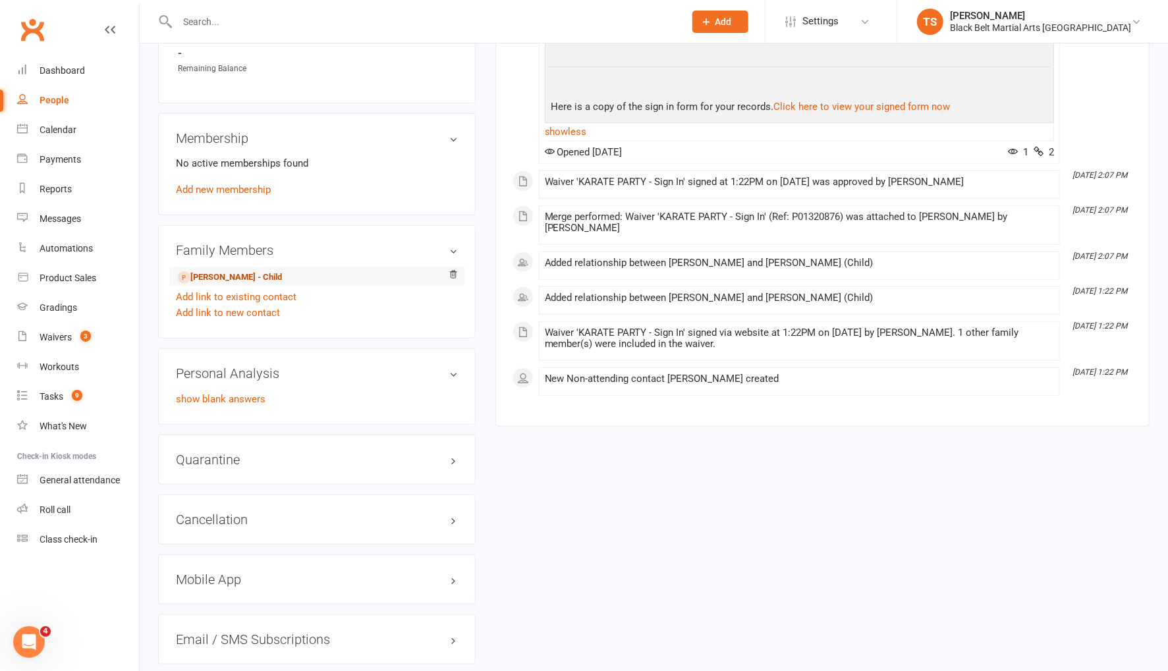
click at [231, 277] on link "[PERSON_NAME] - Child" at bounding box center [230, 278] width 104 height 14
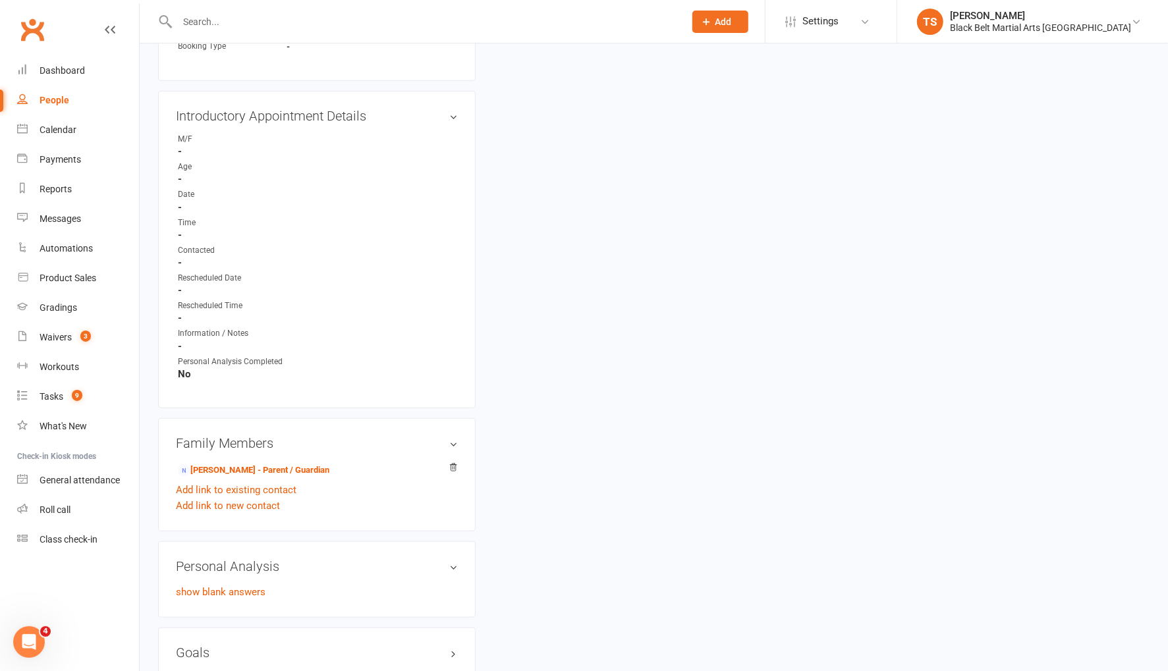
scroll to position [624, 0]
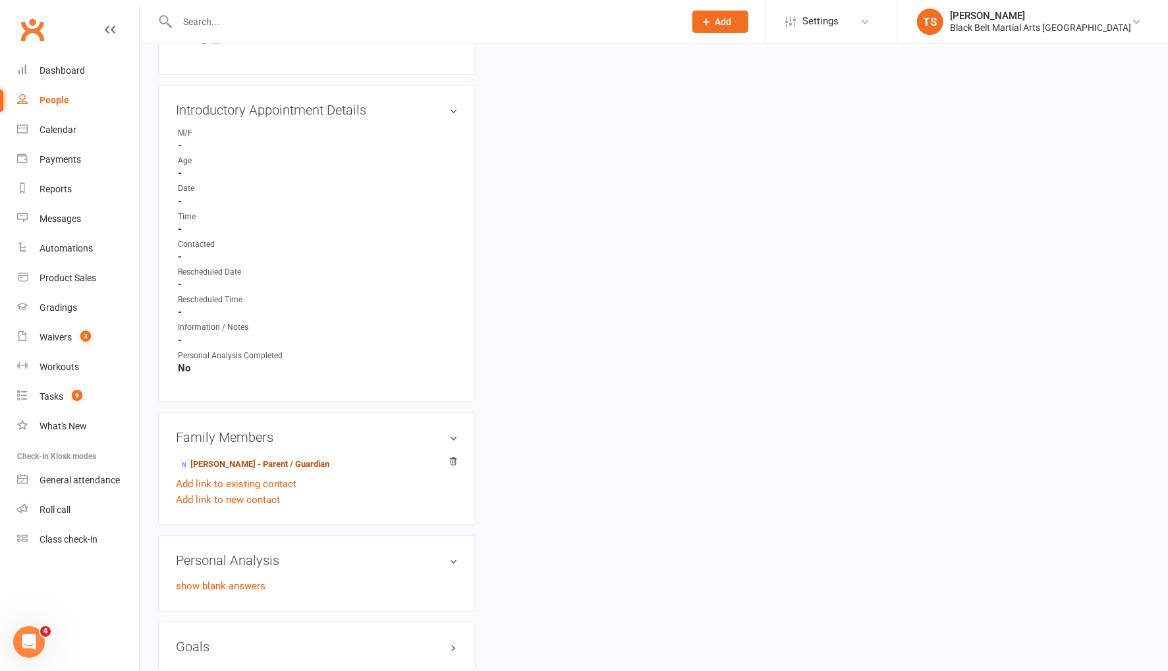
click at [215, 462] on link "Michelle Voss - Parent / Guardian" at bounding box center [253, 465] width 151 height 14
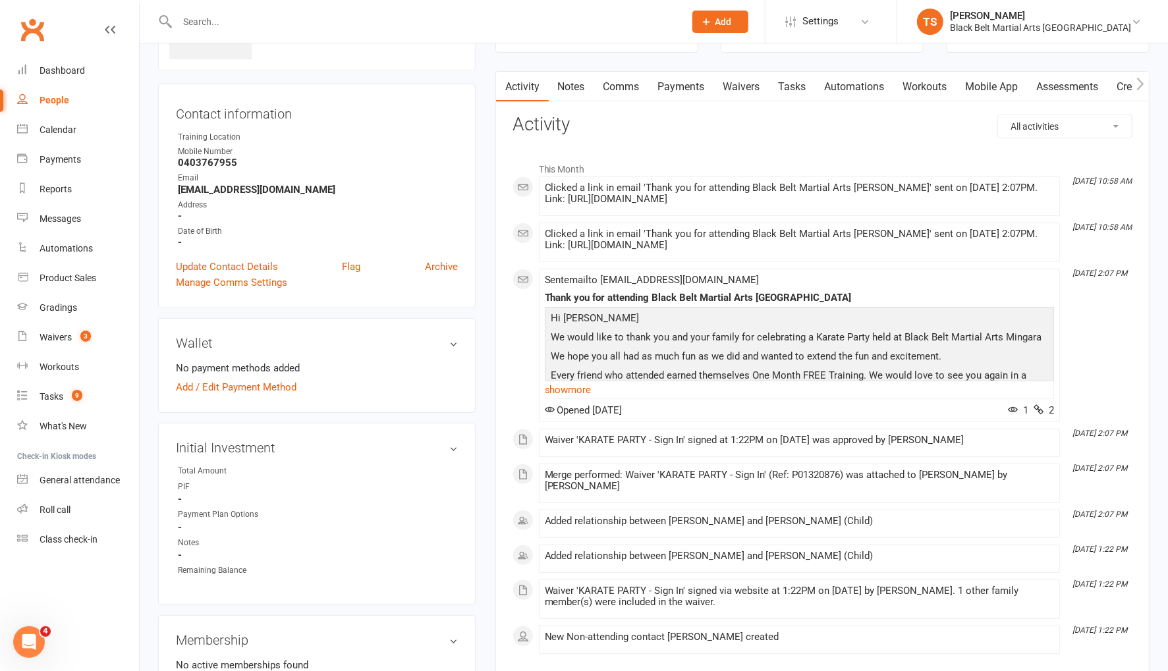
scroll to position [111, 0]
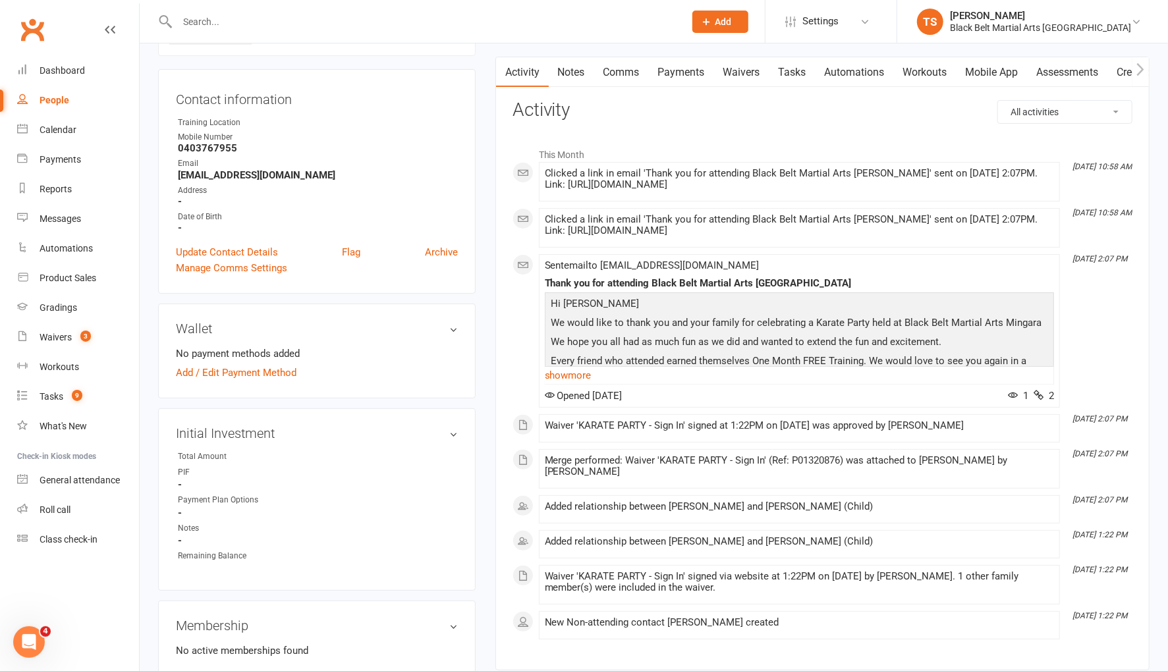
click at [587, 385] on link "show more" at bounding box center [799, 375] width 509 height 18
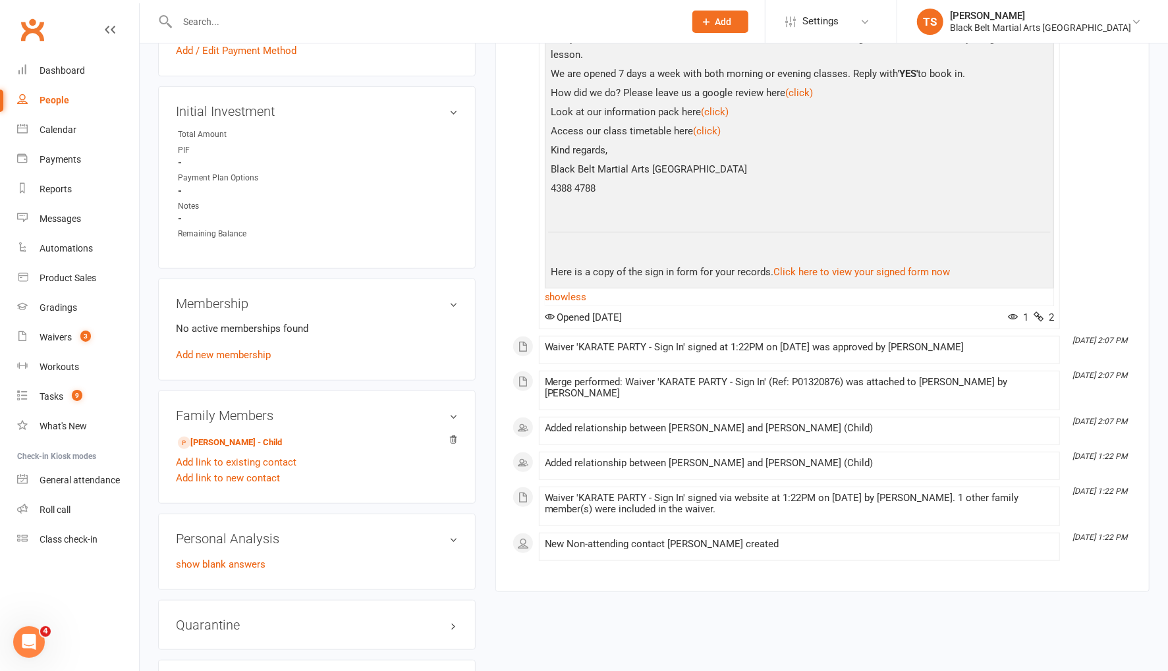
scroll to position [438, 0]
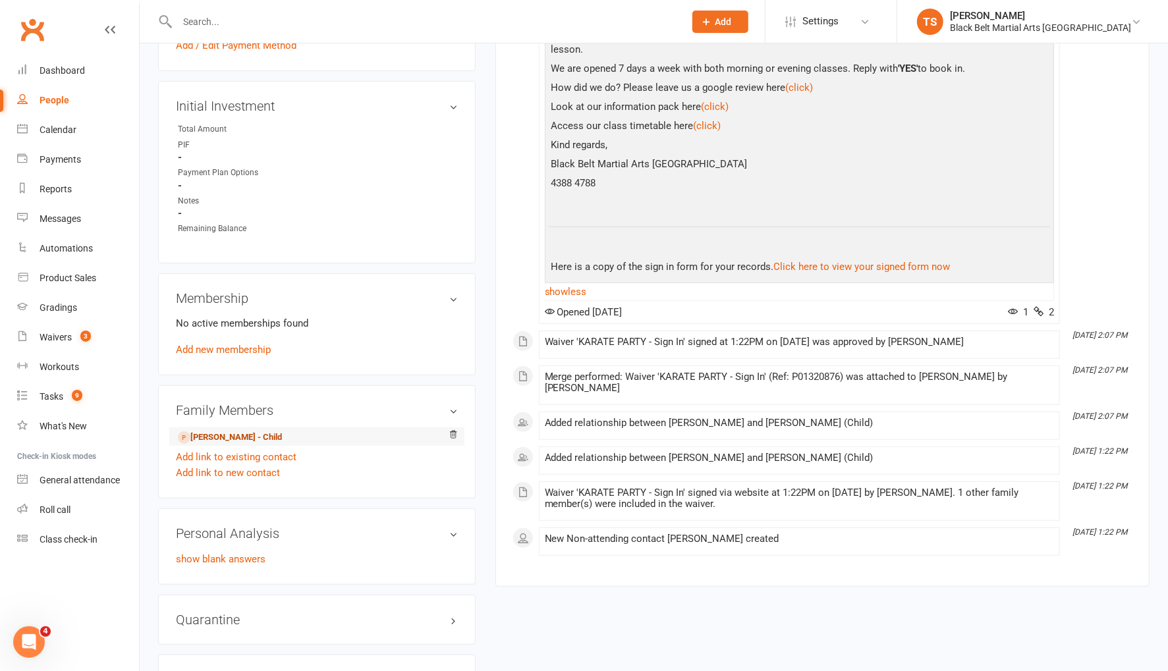
click at [223, 435] on link "Alannah Voss - Child" at bounding box center [230, 438] width 104 height 14
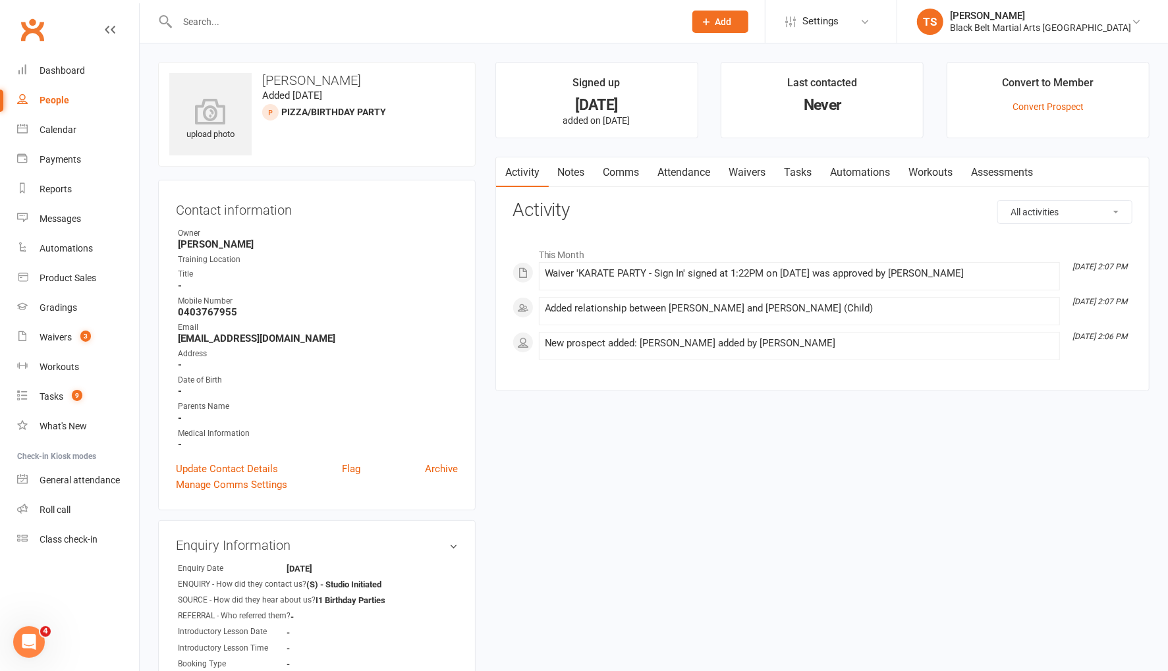
click at [614, 177] on link "Comms" at bounding box center [621, 172] width 55 height 30
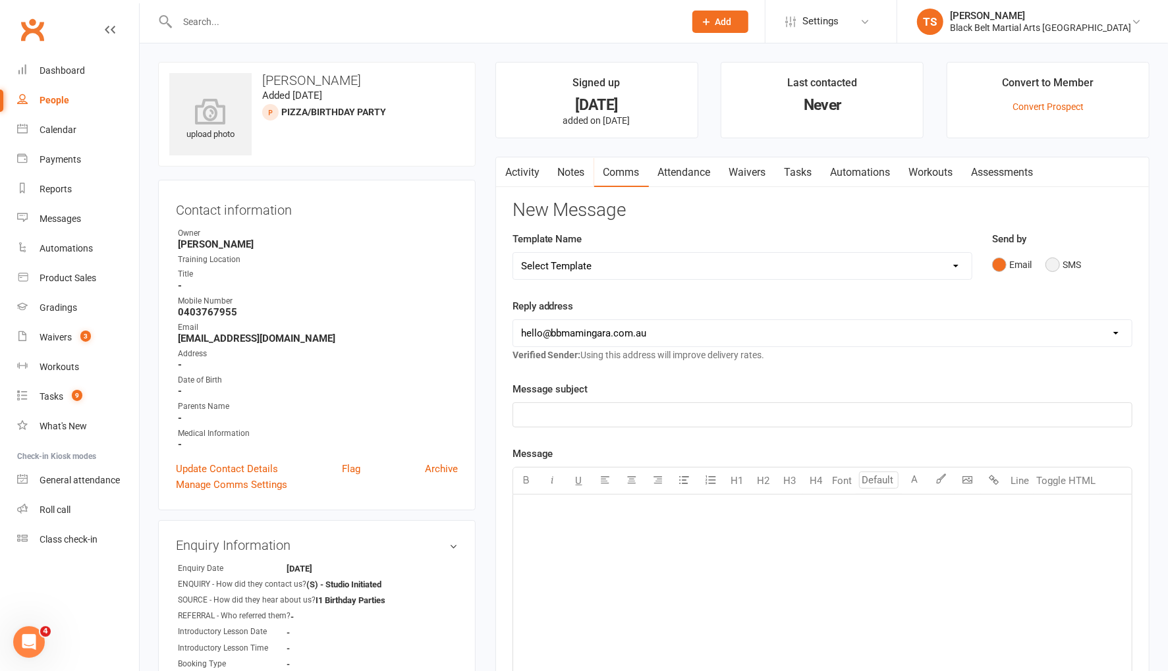
drag, startPoint x: 1052, startPoint y: 265, endPoint x: 998, endPoint y: 300, distance: 64.1
click at [1052, 265] on button "SMS" at bounding box center [1063, 264] width 36 height 25
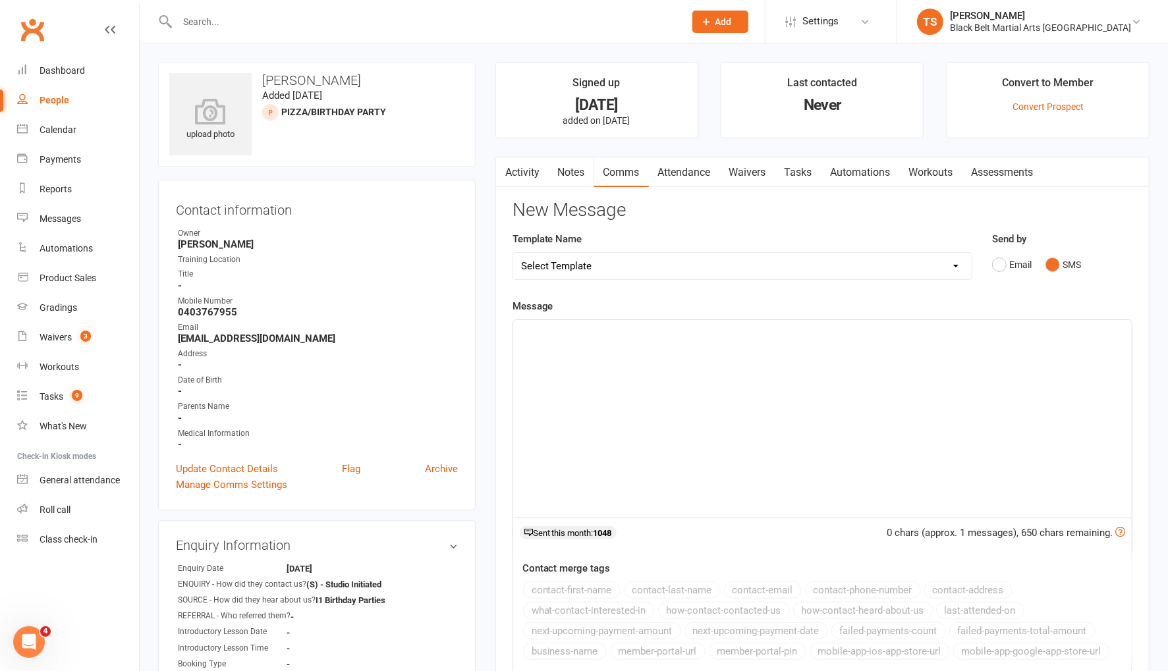
click at [745, 369] on div "﻿" at bounding box center [822, 419] width 618 height 198
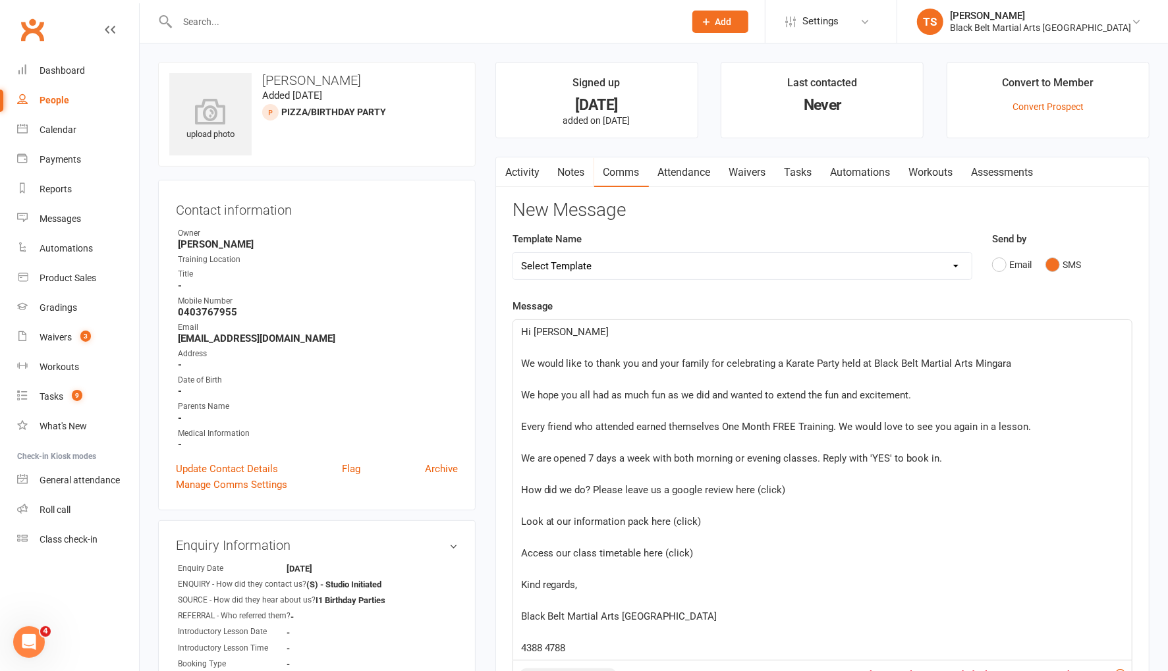
click at [537, 344] on p "﻿" at bounding box center [822, 348] width 603 height 16
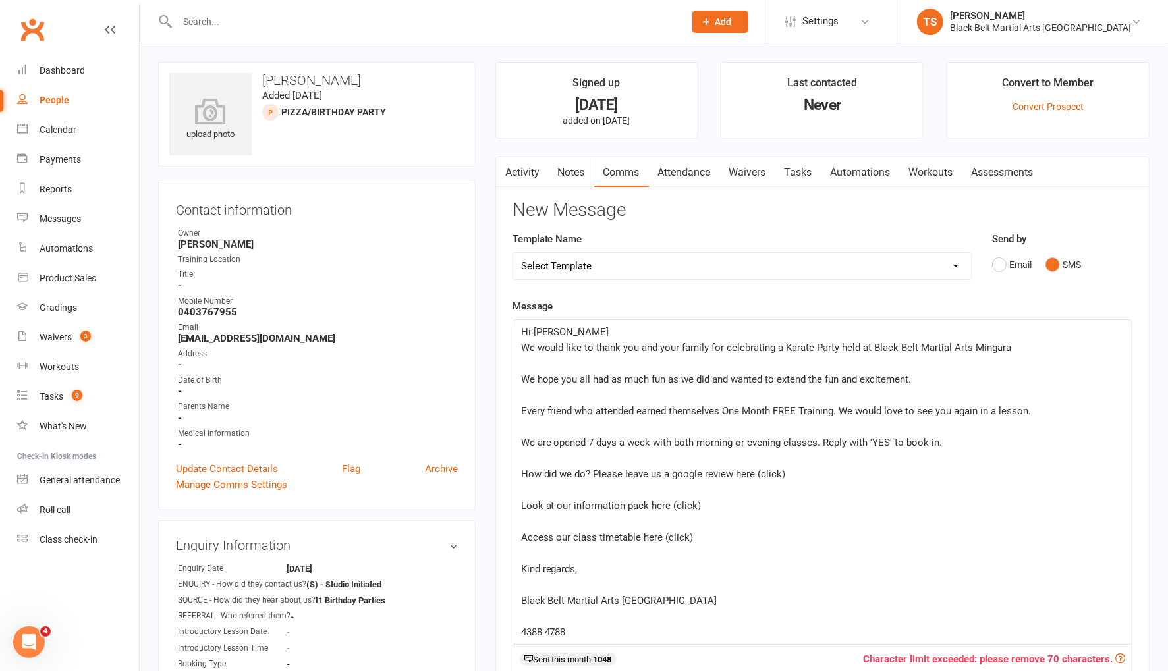
click at [582, 332] on p "Hi [PERSON_NAME]" at bounding box center [822, 332] width 603 height 16
click at [545, 360] on p "﻿" at bounding box center [822, 363] width 603 height 16
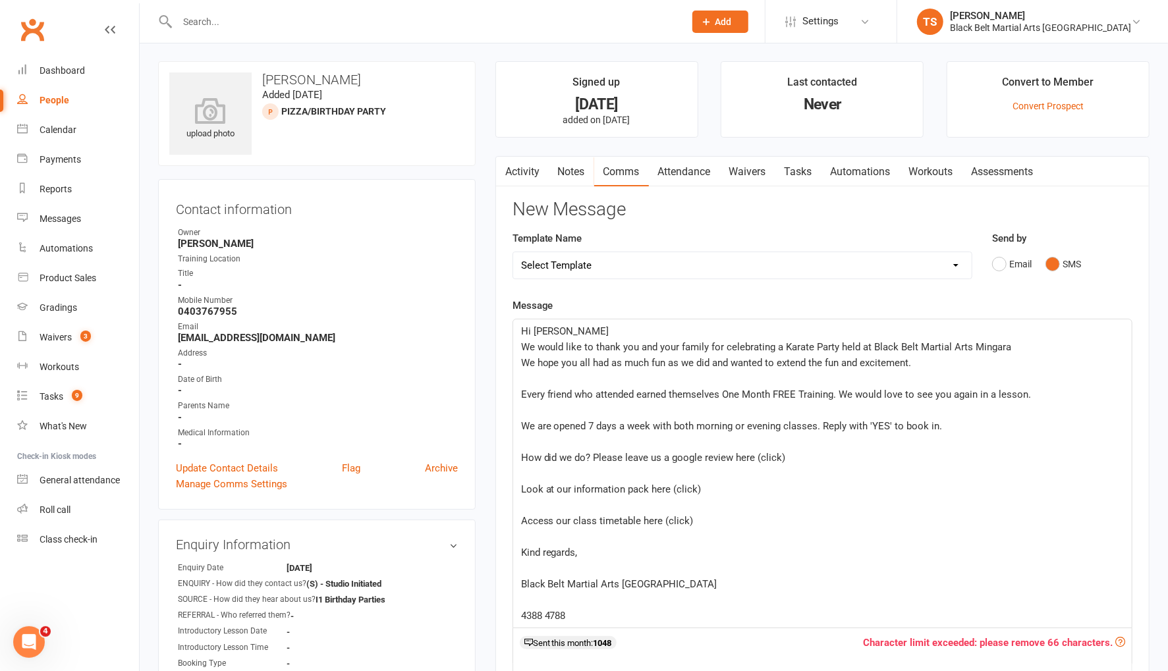
click at [548, 375] on p "﻿" at bounding box center [822, 379] width 603 height 16
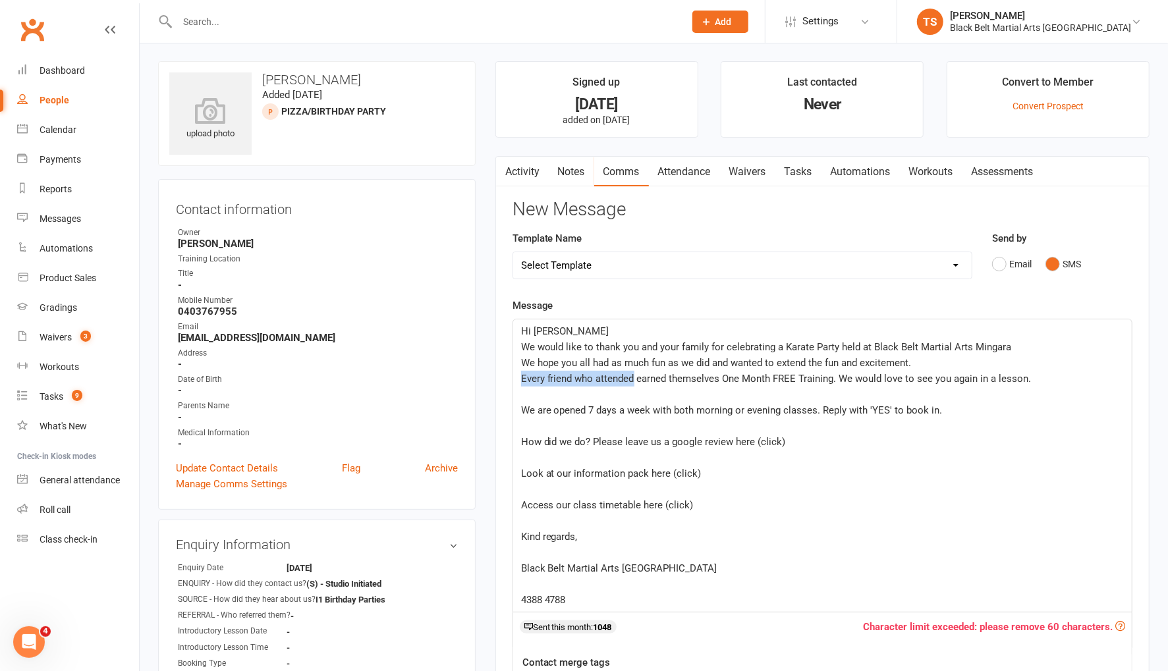
drag, startPoint x: 635, startPoint y: 376, endPoint x: 516, endPoint y: 381, distance: 118.6
click at [514, 382] on div "Hi Michelle We would like to thank you and your family for celebrating a Karate…" at bounding box center [822, 465] width 618 height 292
drag, startPoint x: 641, startPoint y: 377, endPoint x: 592, endPoint y: 380, distance: 48.8
click at [591, 381] on span "Alannah earned themselves One Month FREE Training. We would love to see you aga…" at bounding box center [757, 379] width 473 height 12
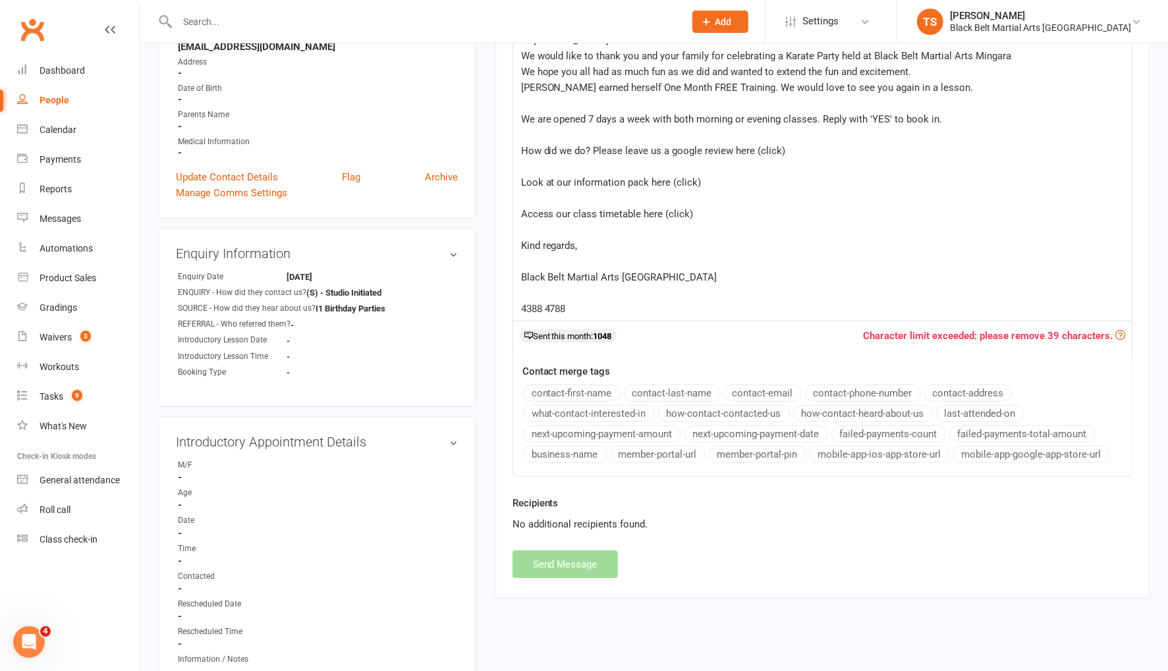
scroll to position [181, 0]
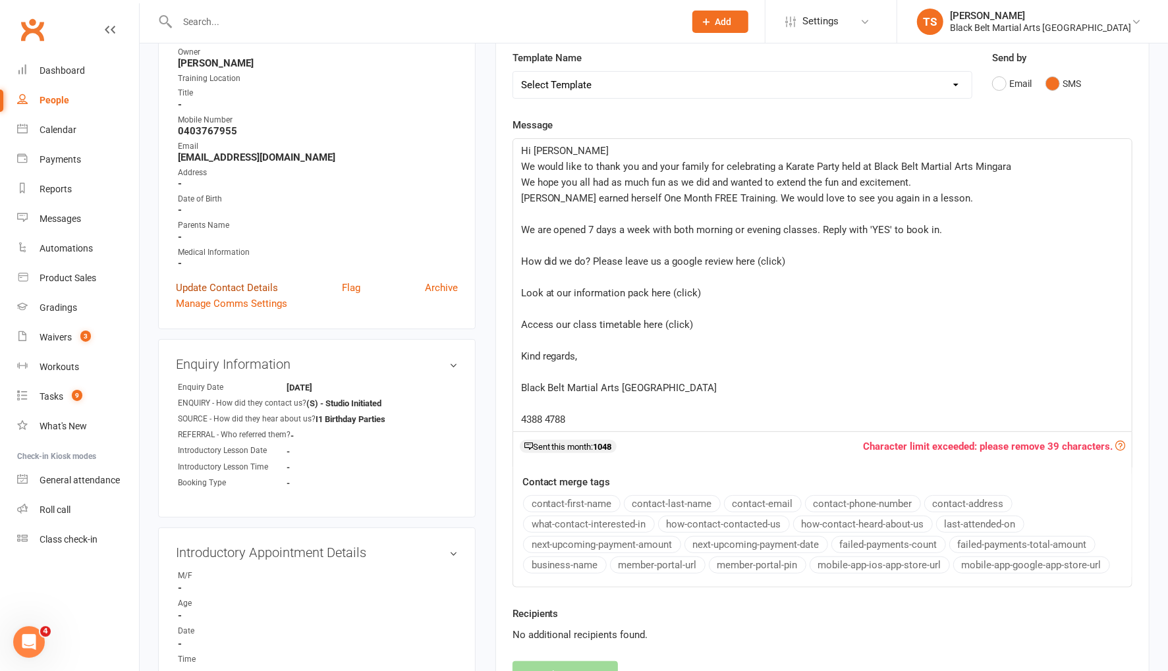
click at [254, 281] on link "Update Contact Details" at bounding box center [227, 288] width 102 height 16
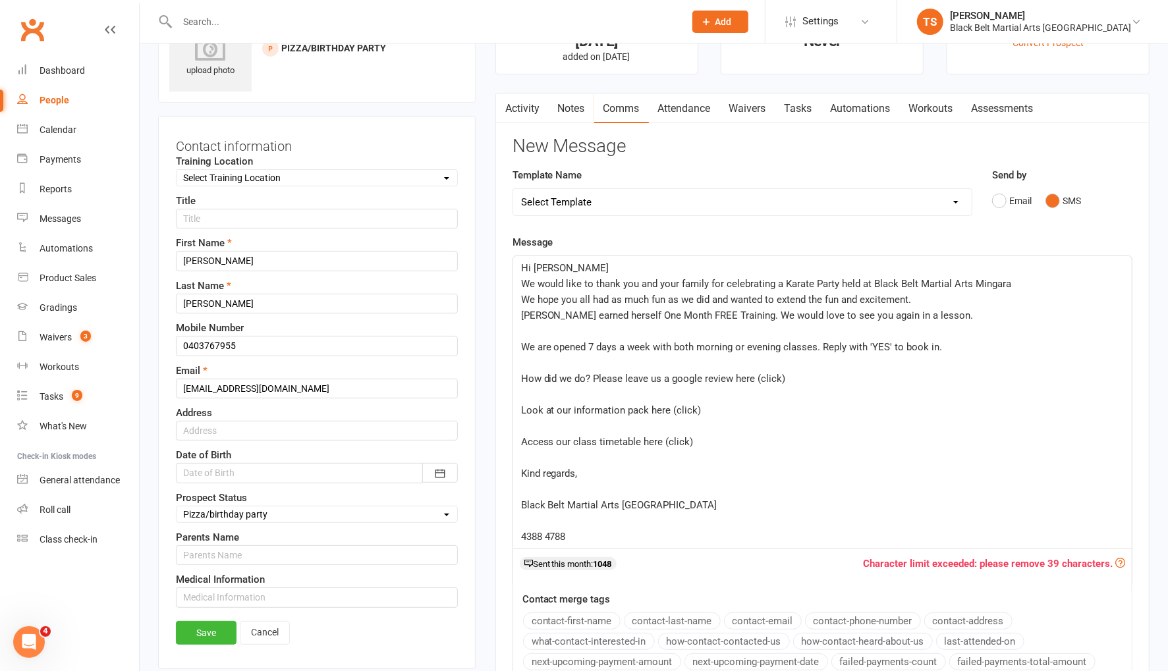
scroll to position [61, 0]
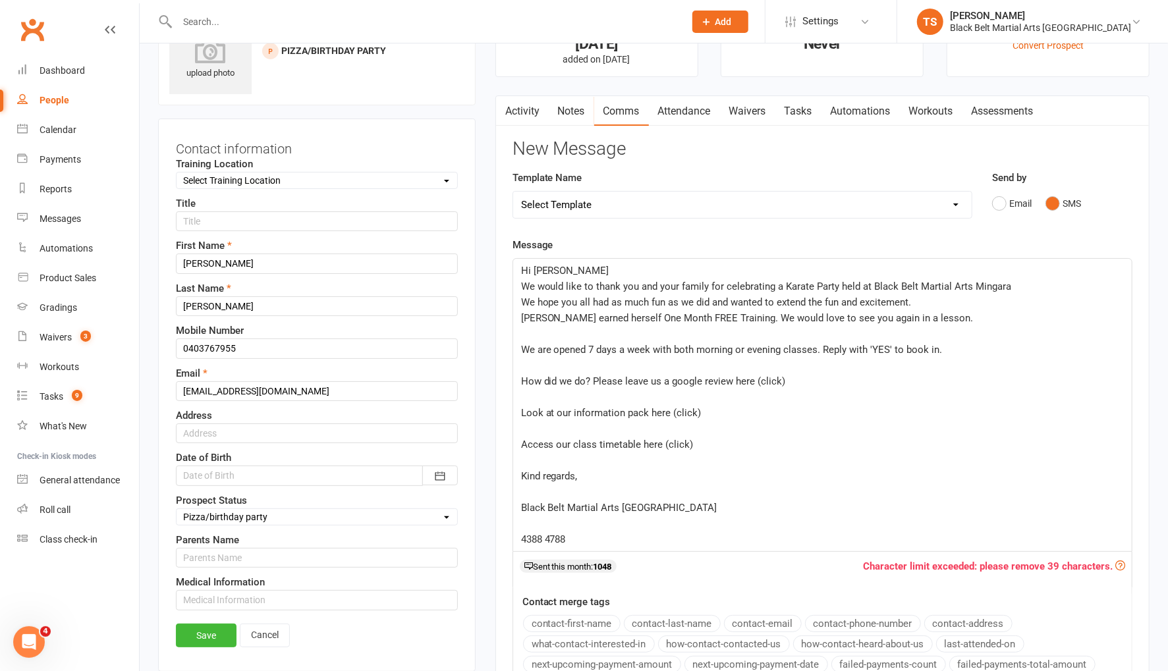
click at [252, 510] on select "Select Enquiry (Booked) Enquiry (Not Booked) Pending (enrolment pack sent) DNS …" at bounding box center [317, 517] width 281 height 14
select select "Dead Lead (No Details / Not Interested)"
click at [177, 510] on select "Select Enquiry (Booked) Enquiry (Not Booked) Pending (enrolment pack sent) DNS …" at bounding box center [317, 517] width 281 height 14
click at [215, 624] on link "Save" at bounding box center [206, 636] width 61 height 24
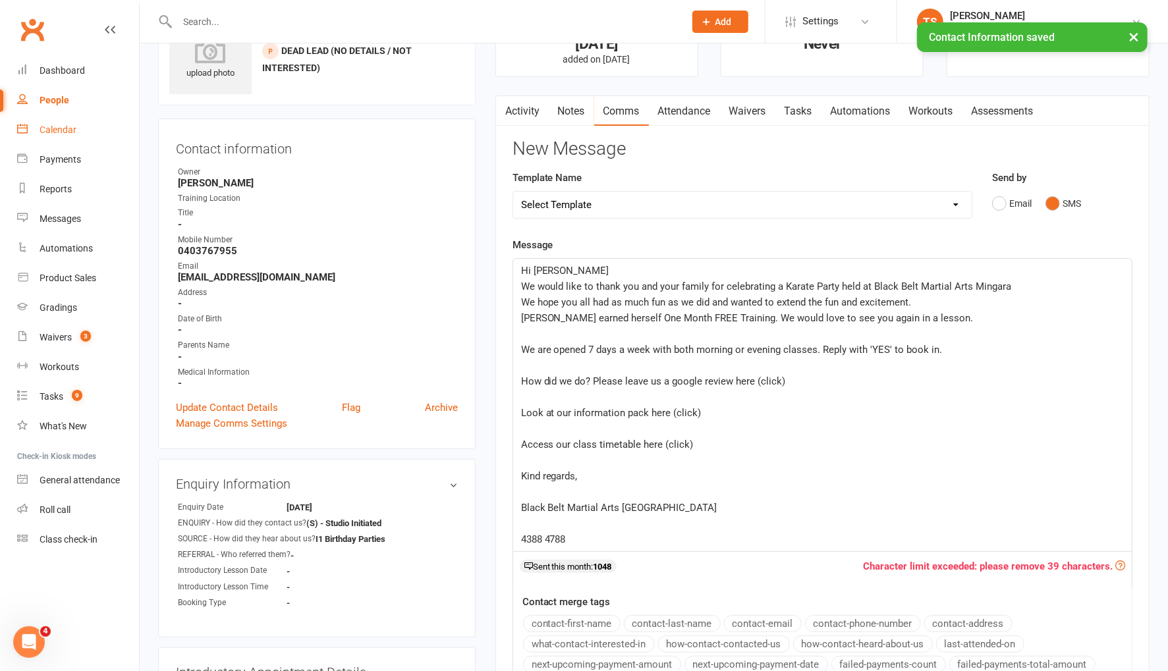
drag, startPoint x: 53, startPoint y: 134, endPoint x: 139, endPoint y: 269, distance: 160.8
click at [53, 134] on div "Calendar" at bounding box center [58, 129] width 37 height 11
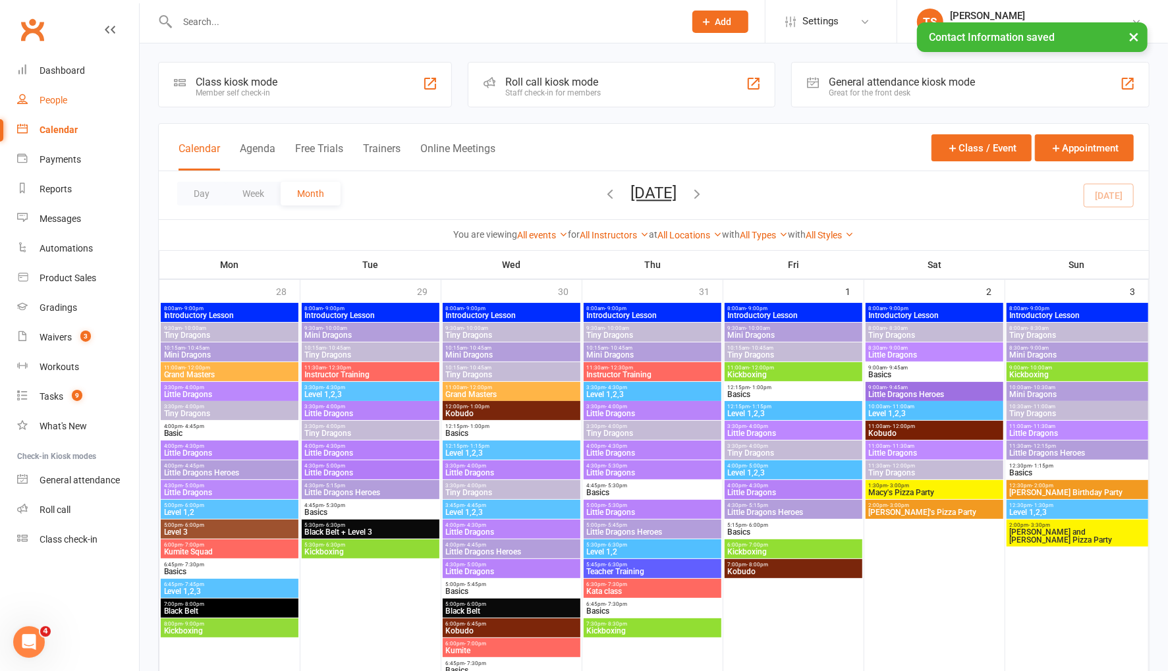
click at [58, 101] on div "People" at bounding box center [54, 100] width 28 height 11
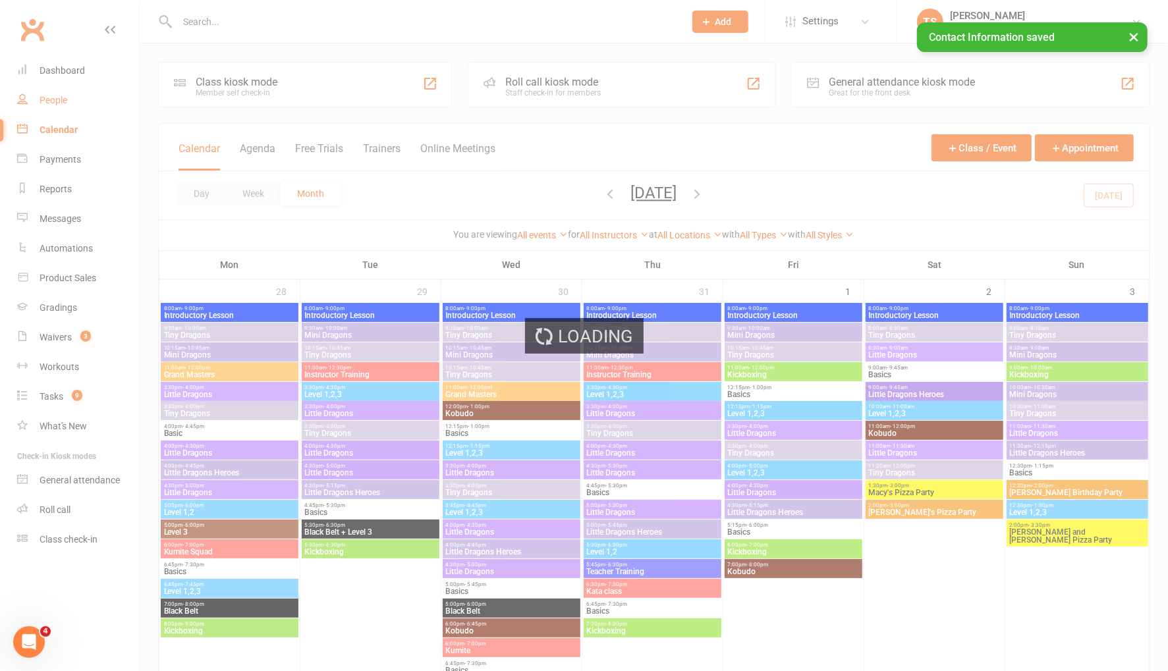
select select "100"
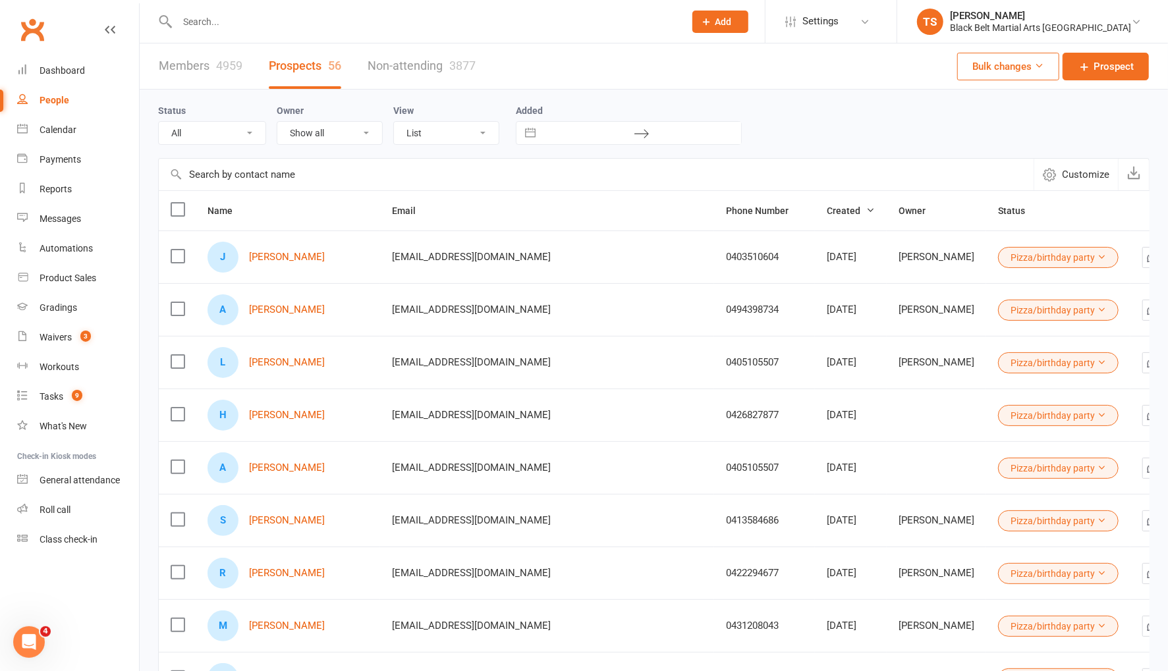
select select "Pizza/birthday party"
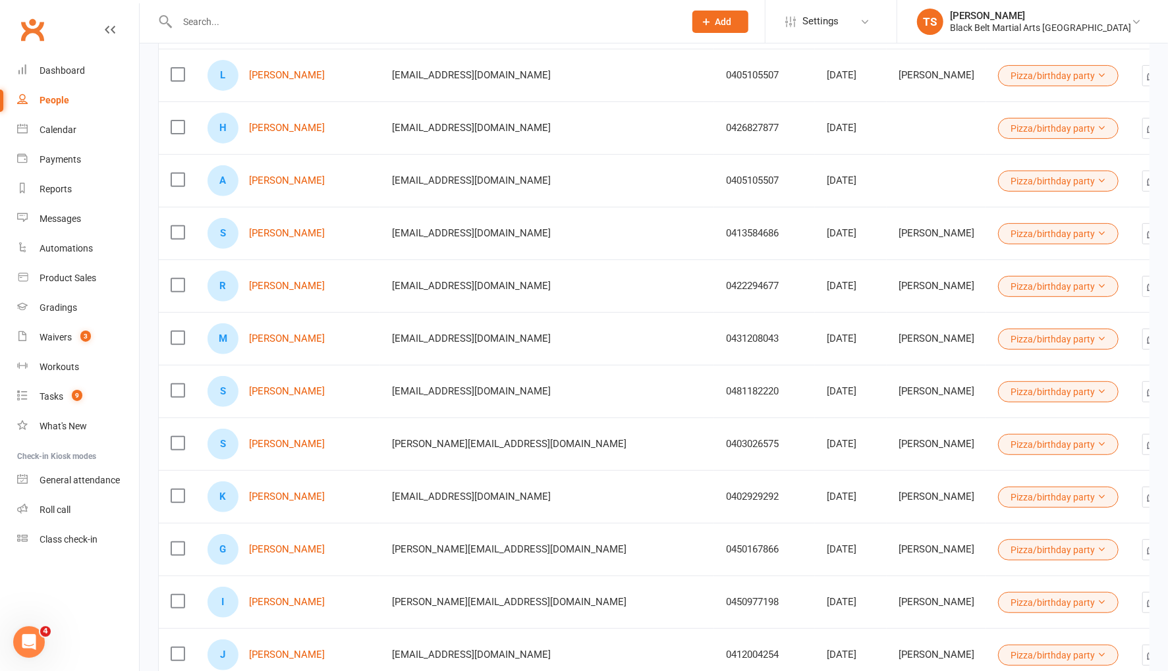
scroll to position [294, 0]
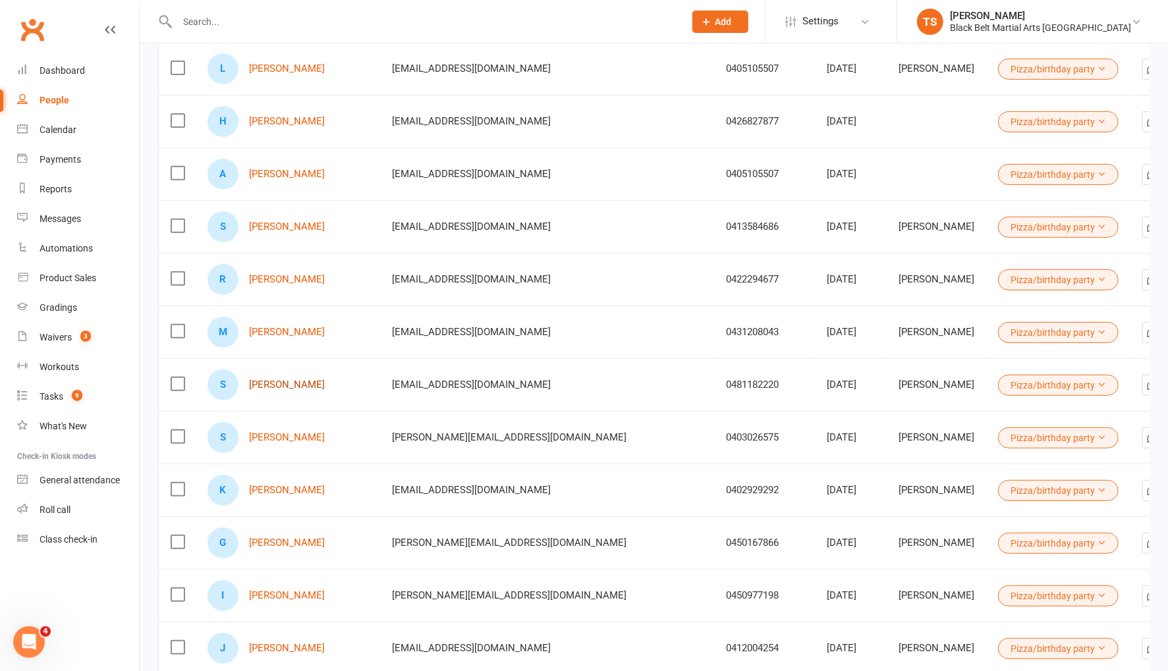
click at [315, 384] on link "[PERSON_NAME]" at bounding box center [287, 384] width 76 height 11
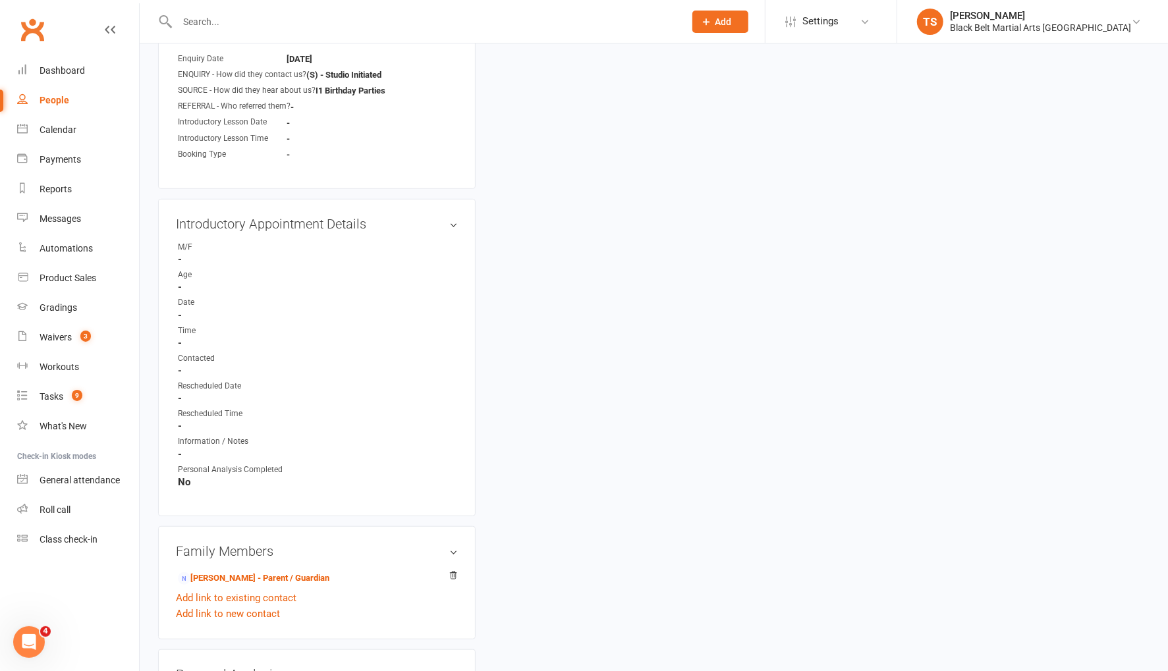
scroll to position [514, 0]
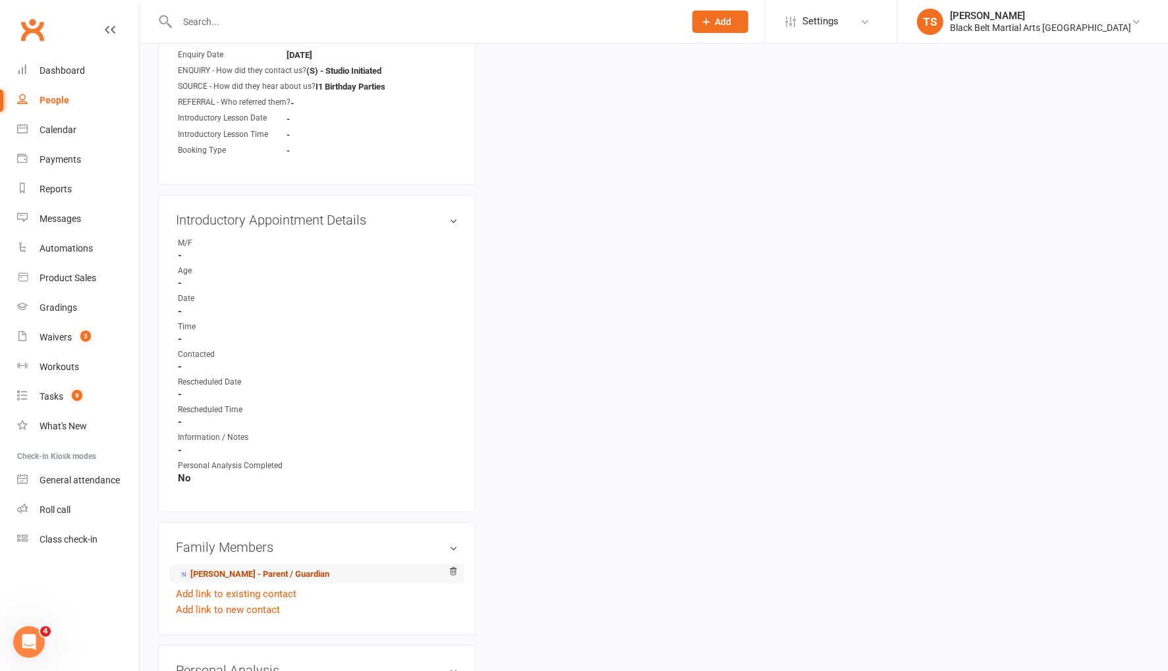
click at [296, 569] on link "Ruth Shanahan-Prendergast - Parent / Guardian" at bounding box center [253, 575] width 151 height 14
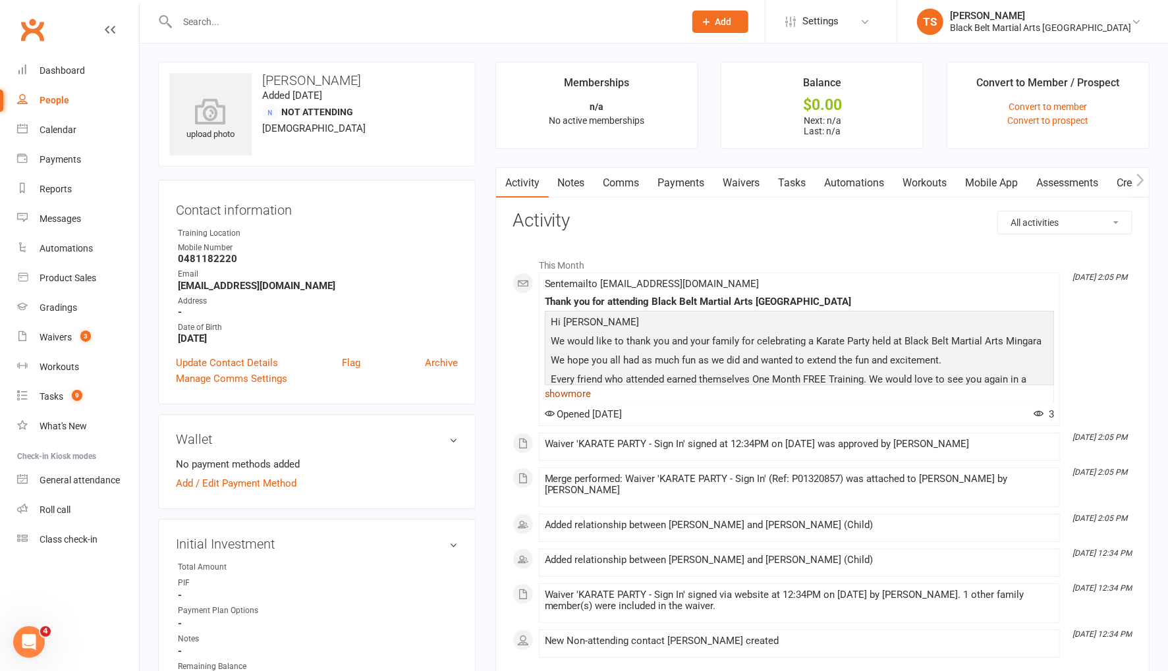
click at [563, 391] on link "show more" at bounding box center [799, 394] width 509 height 18
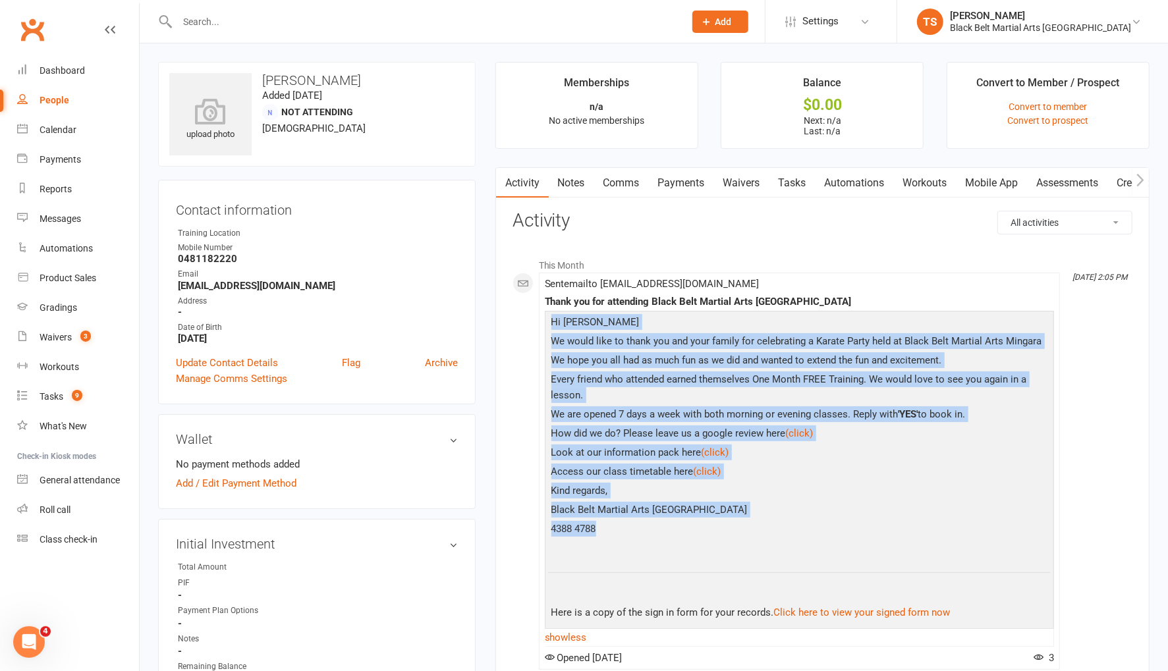
drag, startPoint x: 589, startPoint y: 514, endPoint x: 537, endPoint y: 320, distance: 200.5
click at [533, 321] on div "This Month Aug 6, 2:05 PM Sent email to Ruthnsw@gmail.com Thank you for attendi…" at bounding box center [822, 577] width 620 height 650
copy div "Hi Ruth We would like to thank you and your family for celebrating a Karate Par…"
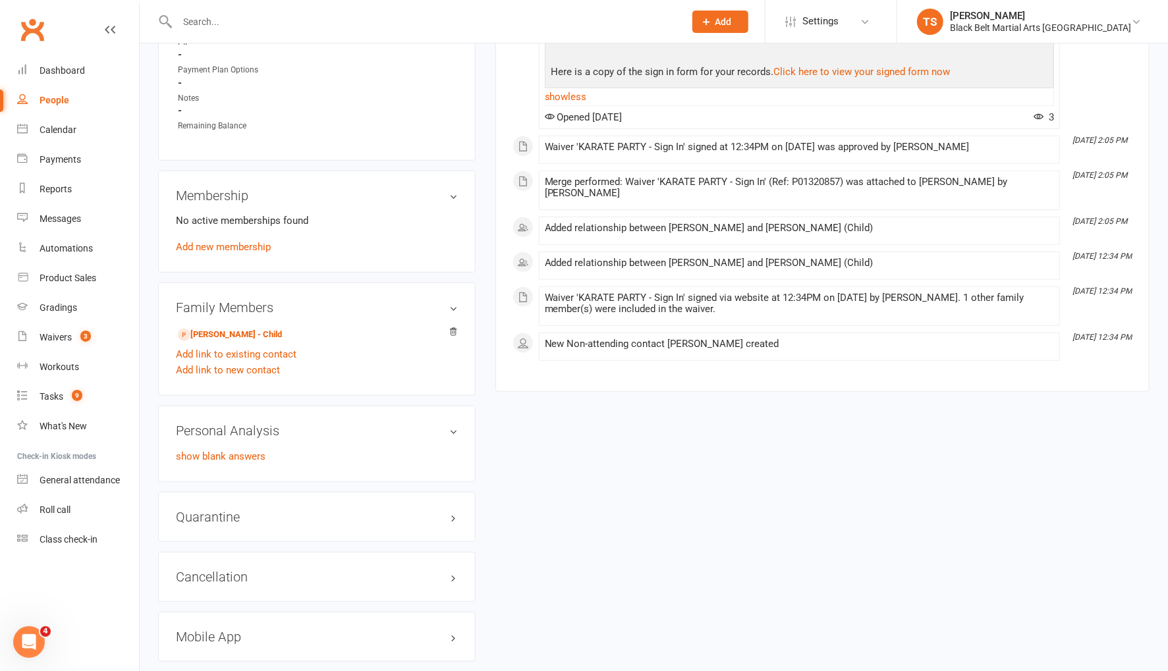
scroll to position [541, 0]
click at [221, 330] on link "Sophie Shanahan-Prendergast - Child" at bounding box center [230, 334] width 104 height 14
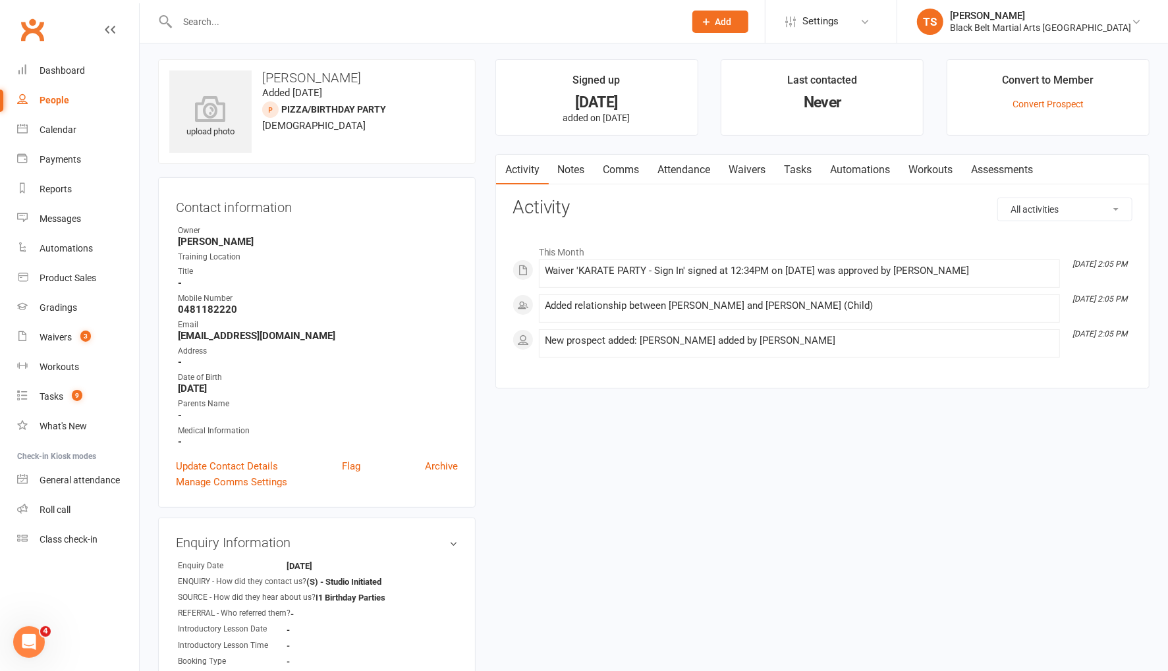
click at [611, 176] on link "Comms" at bounding box center [621, 170] width 55 height 30
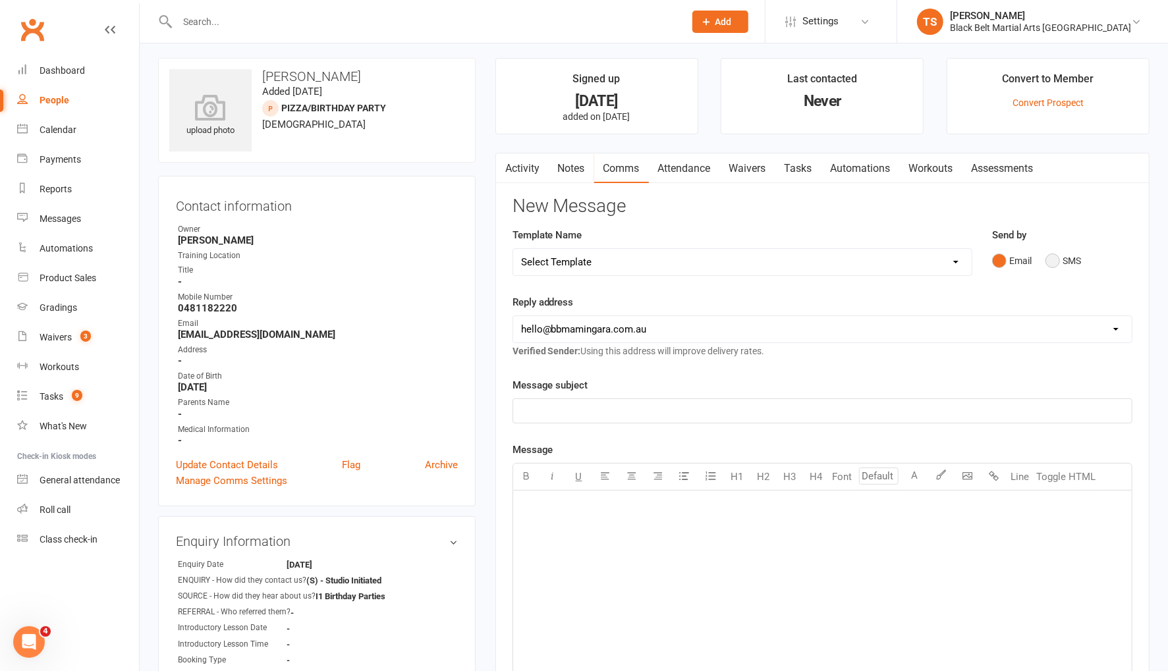
drag, startPoint x: 1062, startPoint y: 258, endPoint x: 977, endPoint y: 311, distance: 100.9
click at [1062, 258] on button "SMS" at bounding box center [1063, 260] width 36 height 25
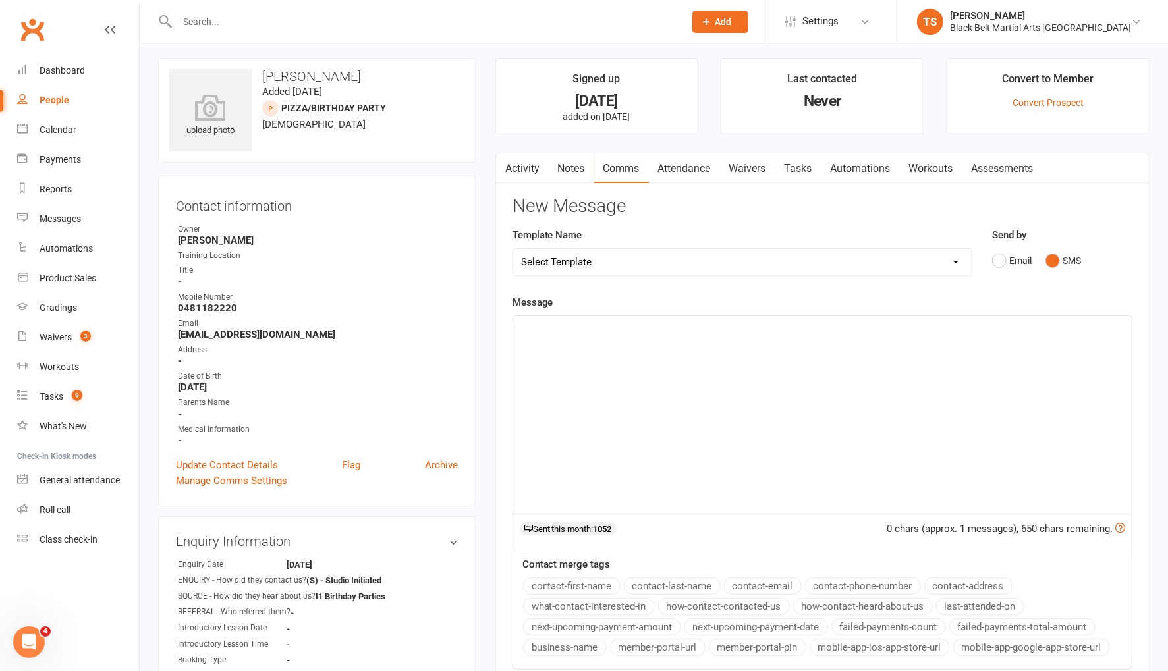
click at [777, 350] on div "﻿" at bounding box center [822, 415] width 618 height 198
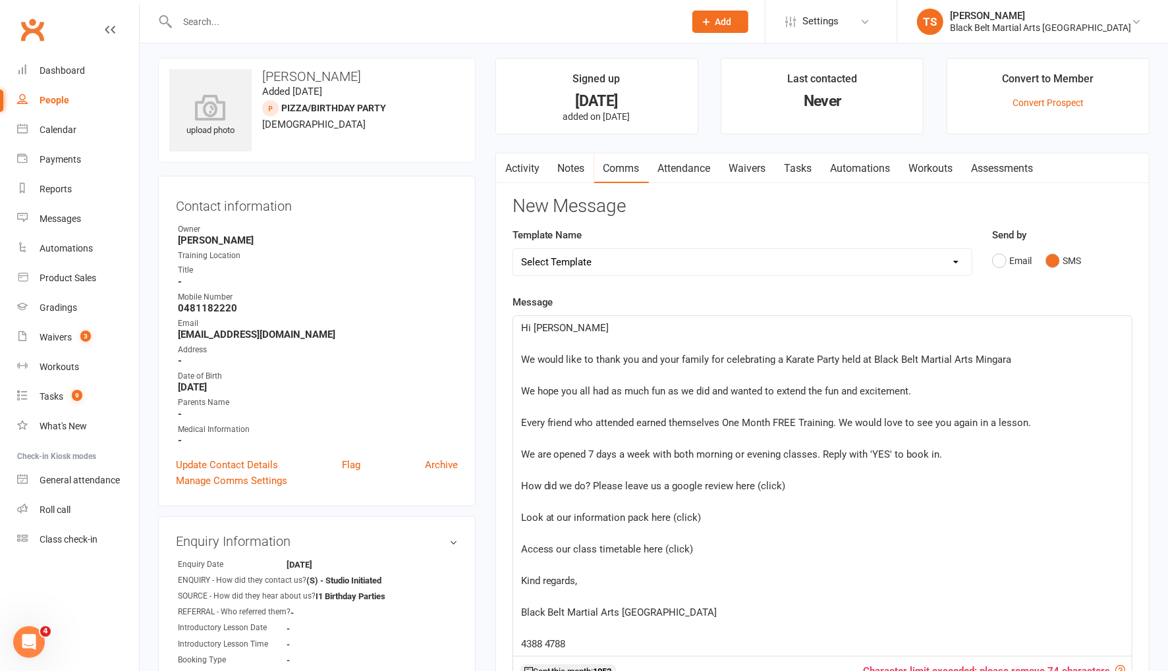
click at [534, 336] on p "﻿" at bounding box center [822, 344] width 603 height 16
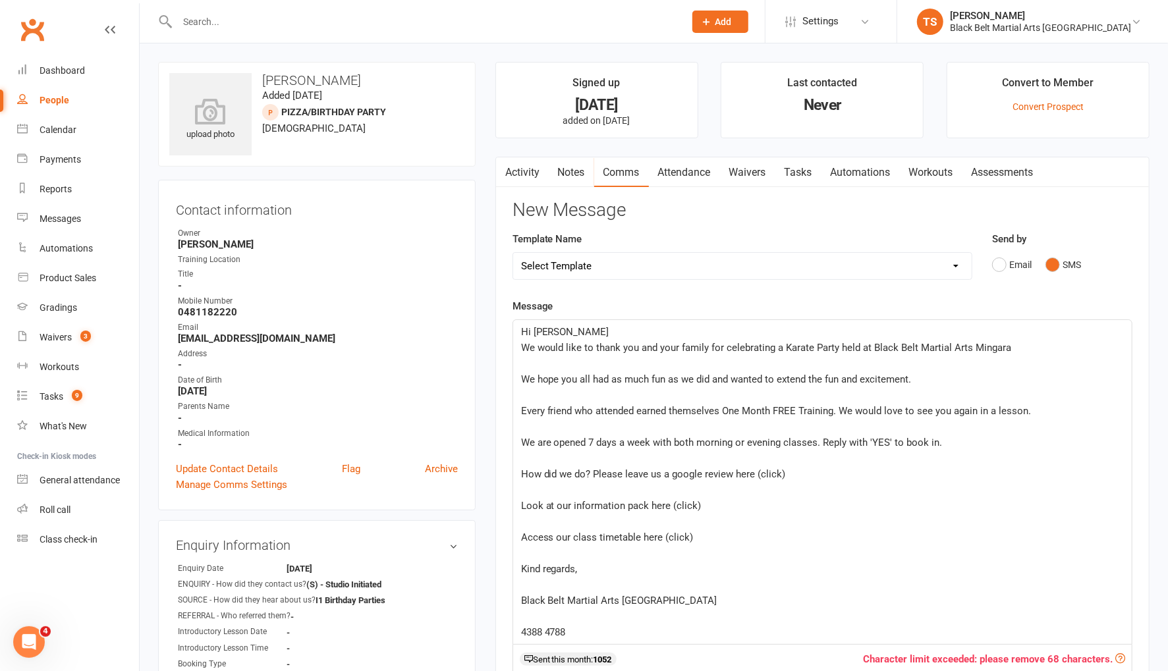
scroll to position [0, 0]
click at [525, 359] on p "﻿" at bounding box center [822, 364] width 603 height 16
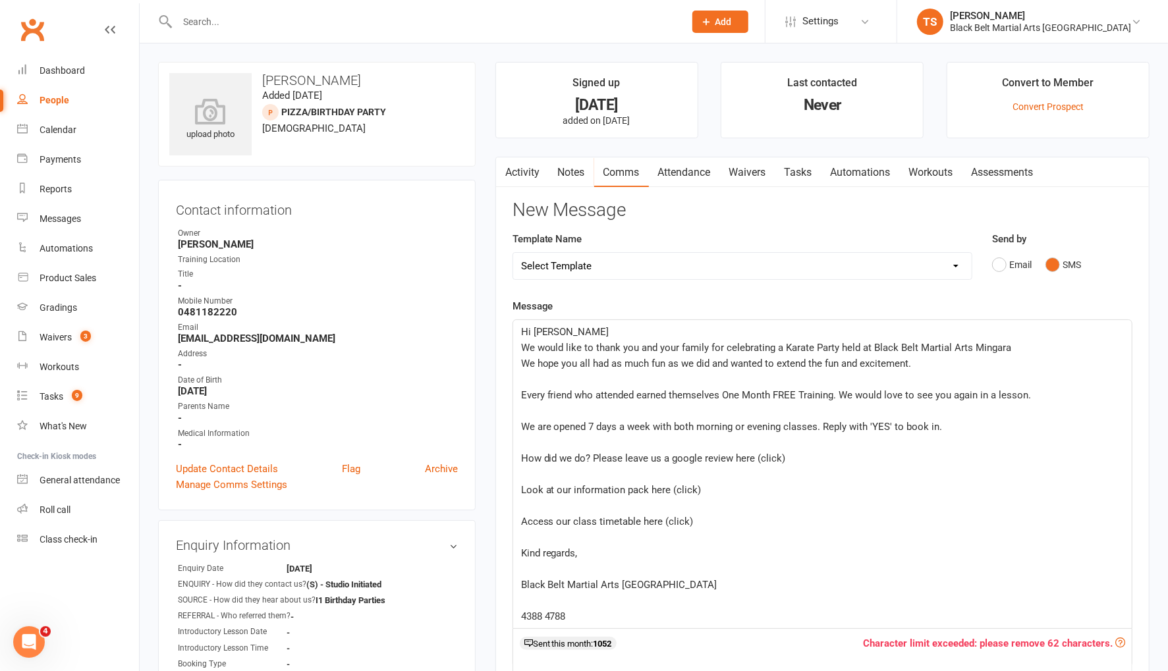
click at [529, 371] on p "﻿" at bounding box center [822, 379] width 603 height 16
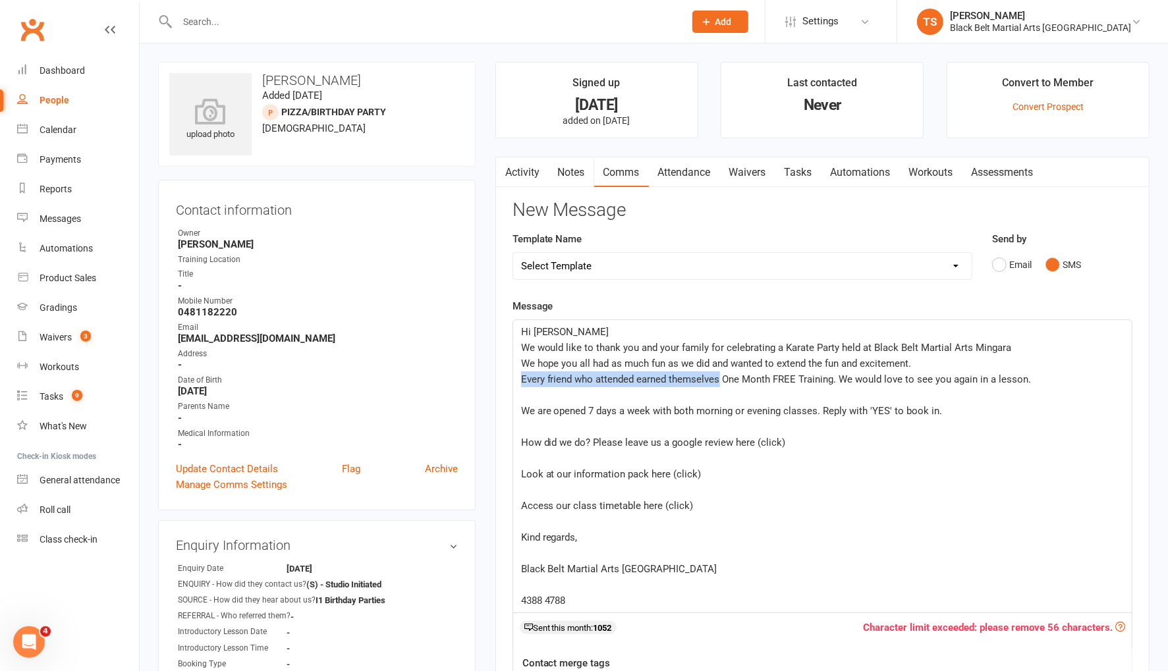
drag, startPoint x: 719, startPoint y: 378, endPoint x: 523, endPoint y: 382, distance: 196.3
click at [522, 383] on p "Every friend who attended earned themselves One Month FREE Training. We would l…" at bounding box center [822, 379] width 603 height 16
click at [813, 380] on span "Sophie earned One Month FREE Training. We would love to see you again in a less…" at bounding box center [731, 379] width 420 height 12
click at [526, 394] on p "﻿" at bounding box center [822, 395] width 603 height 16
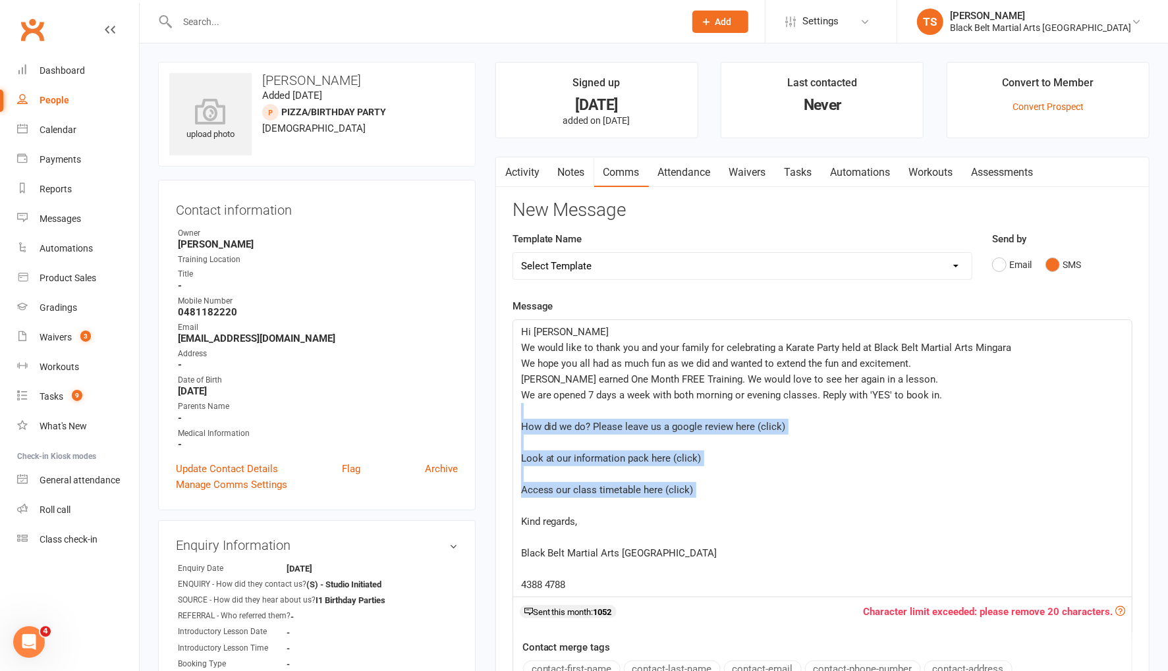
drag, startPoint x: 522, startPoint y: 410, endPoint x: 528, endPoint y: 506, distance: 97.0
click at [528, 508] on div "Hi Ruth We would like to thank you and your family for celebrating a Karate Par…" at bounding box center [822, 458] width 618 height 277
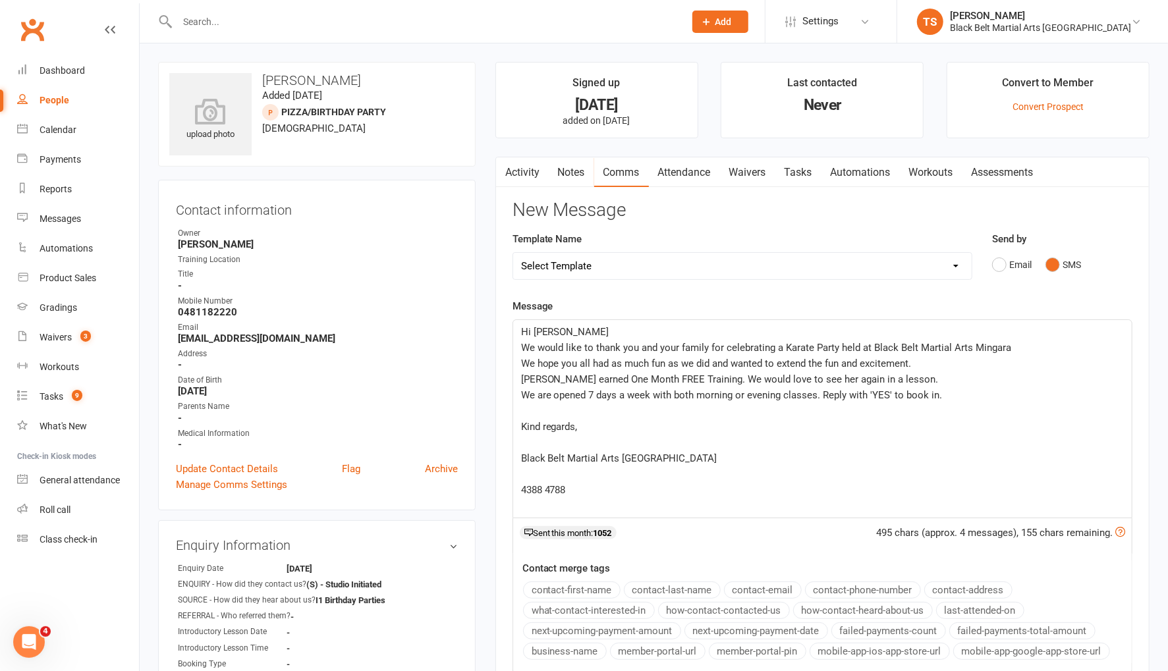
click at [532, 404] on p "﻿" at bounding box center [822, 411] width 603 height 16
click at [532, 424] on p "﻿" at bounding box center [822, 426] width 603 height 16
click at [526, 438] on p "﻿" at bounding box center [822, 442] width 603 height 16
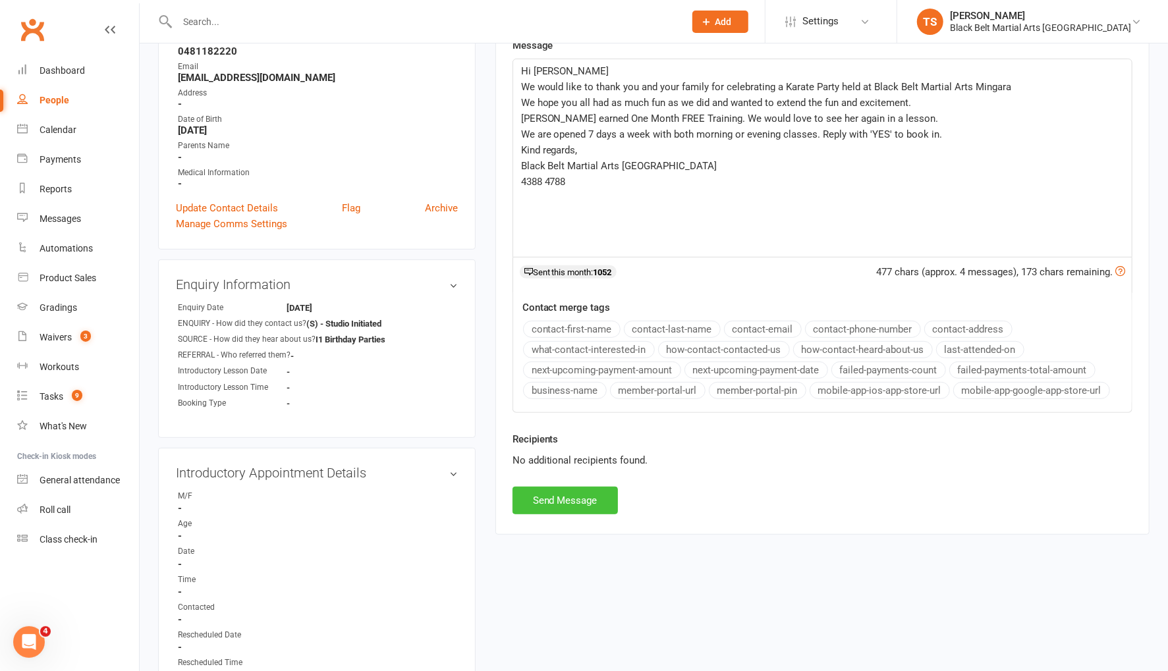
scroll to position [272, 0]
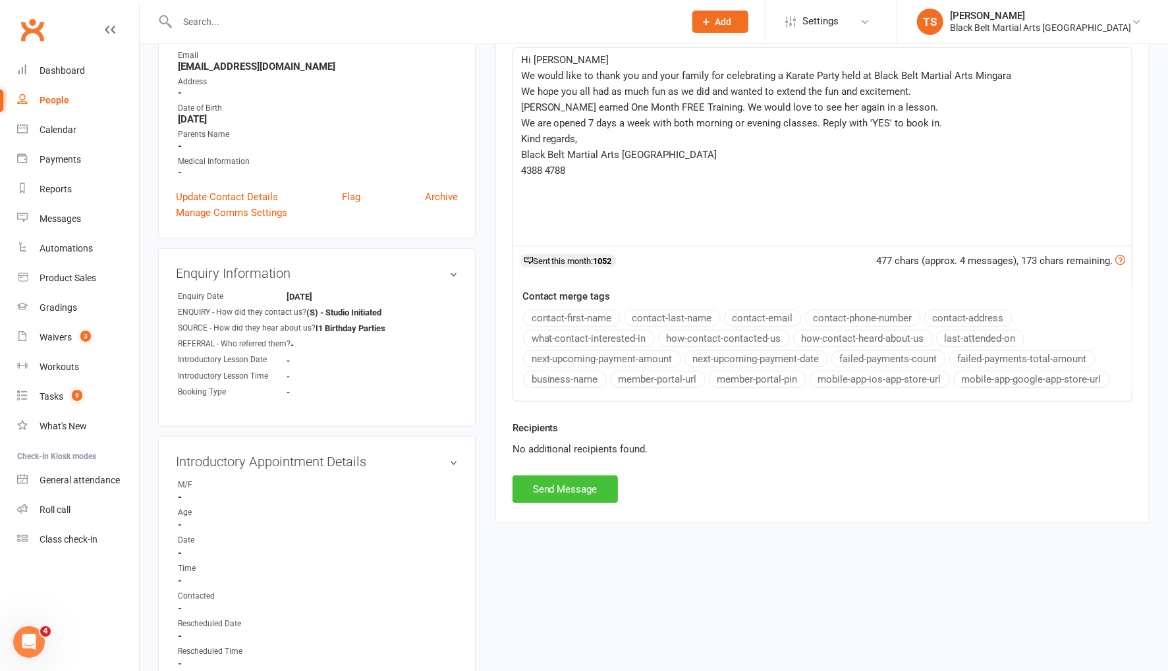
click at [564, 485] on button "Send Message" at bounding box center [564, 490] width 105 height 28
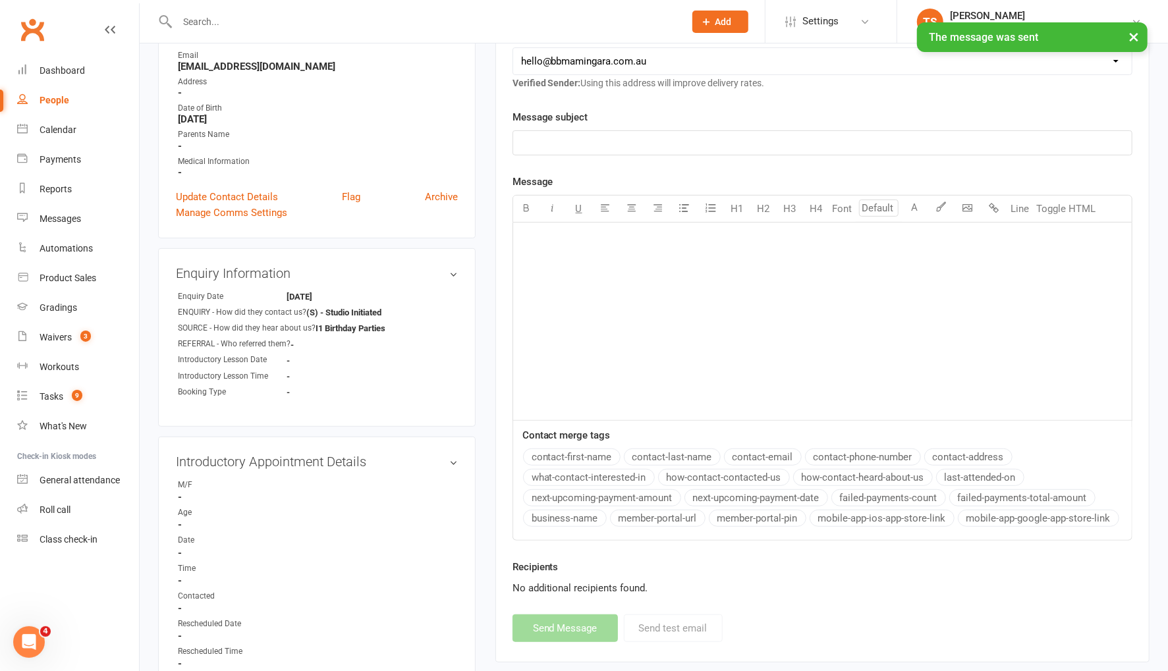
click at [53, 101] on div "People" at bounding box center [55, 100] width 30 height 11
select select "100"
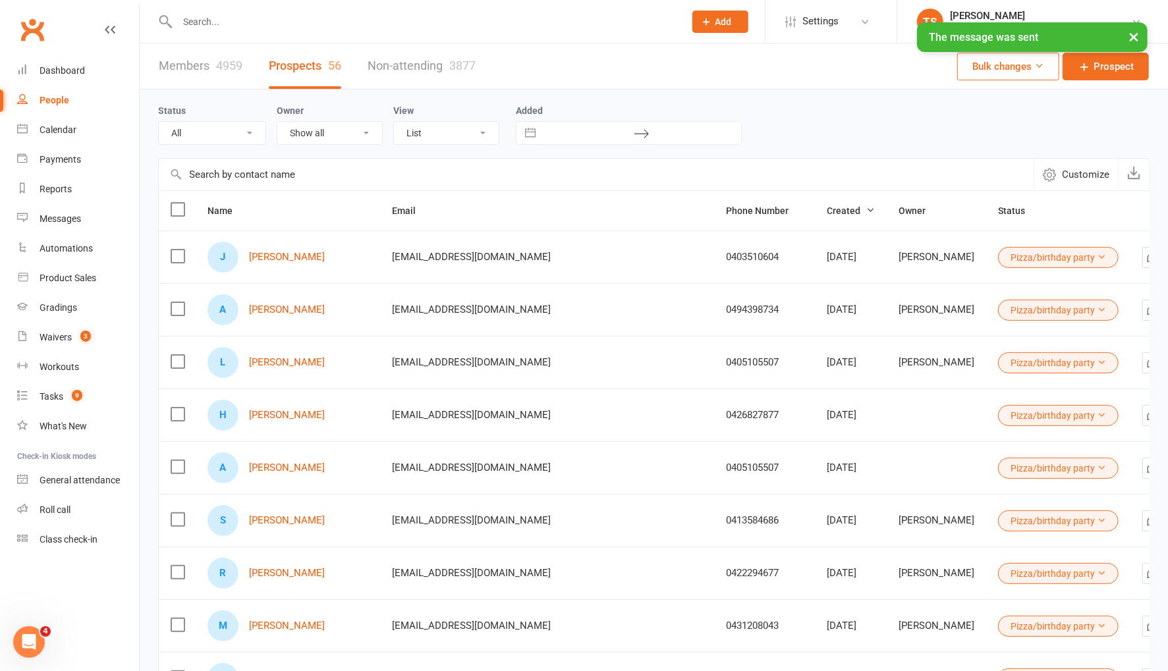
select select "Pizza/birthday party"
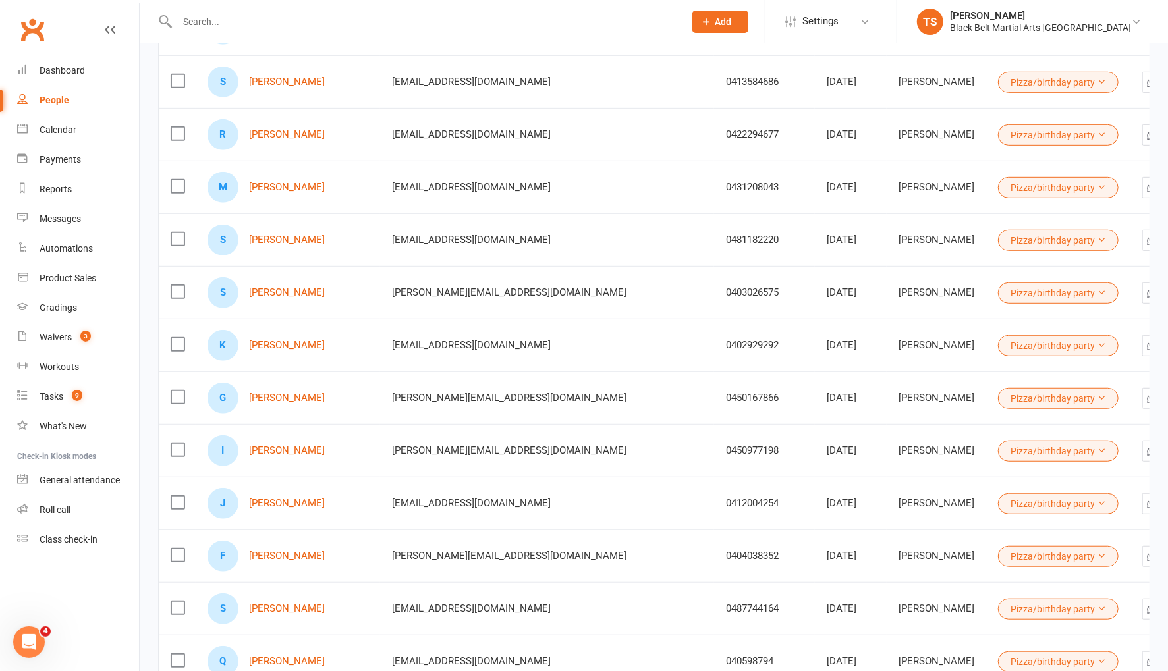
scroll to position [441, 0]
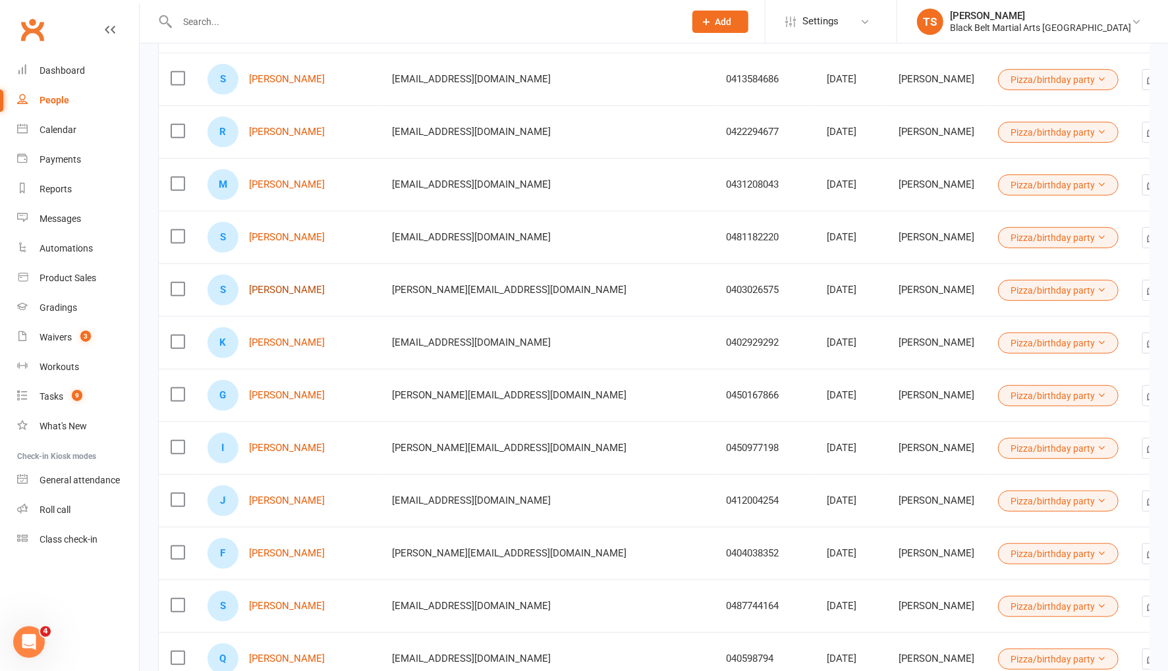
click at [281, 287] on link "[PERSON_NAME]" at bounding box center [287, 290] width 76 height 11
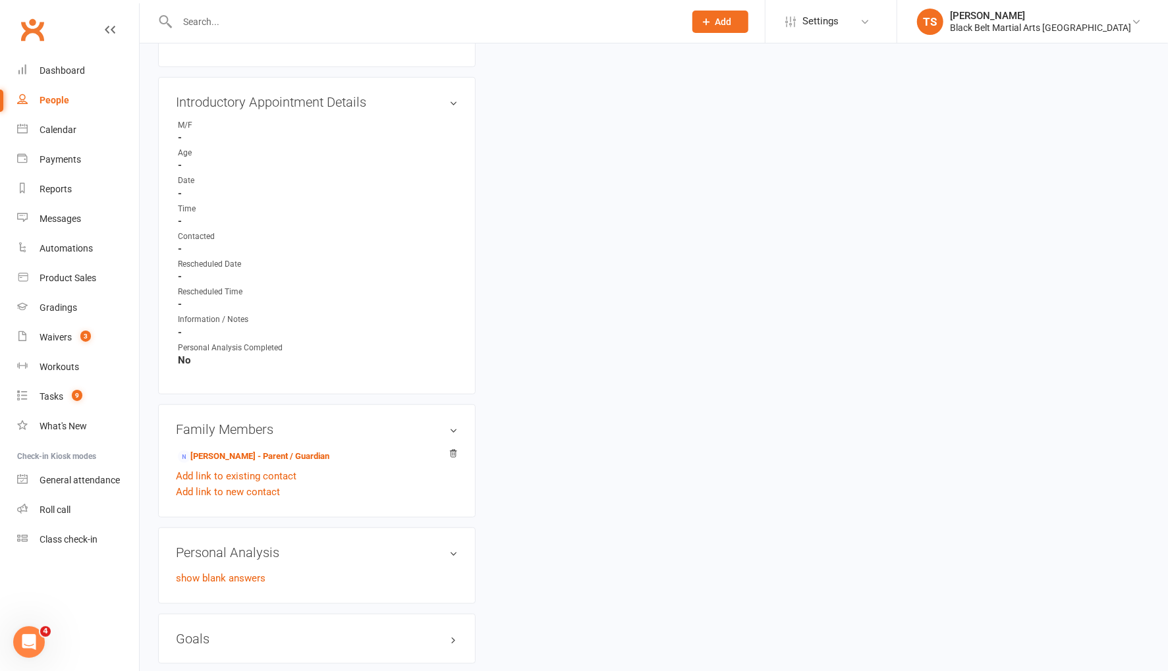
scroll to position [667, 0]
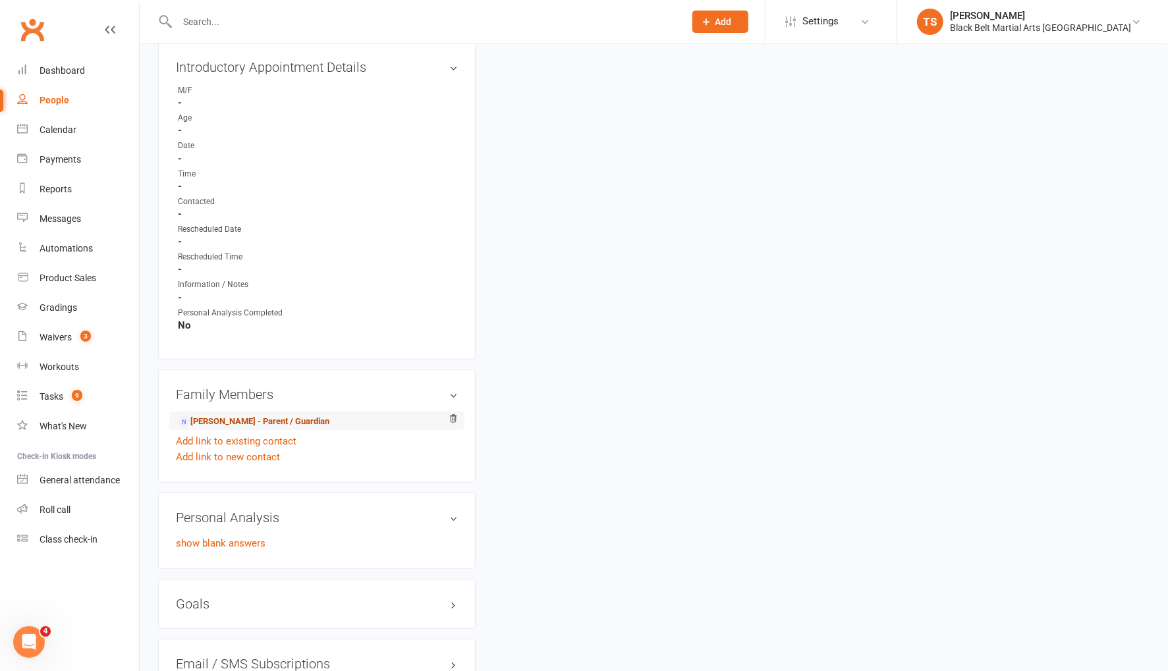
click at [215, 417] on link "Lydia Everett - Parent / Guardian" at bounding box center [253, 422] width 151 height 14
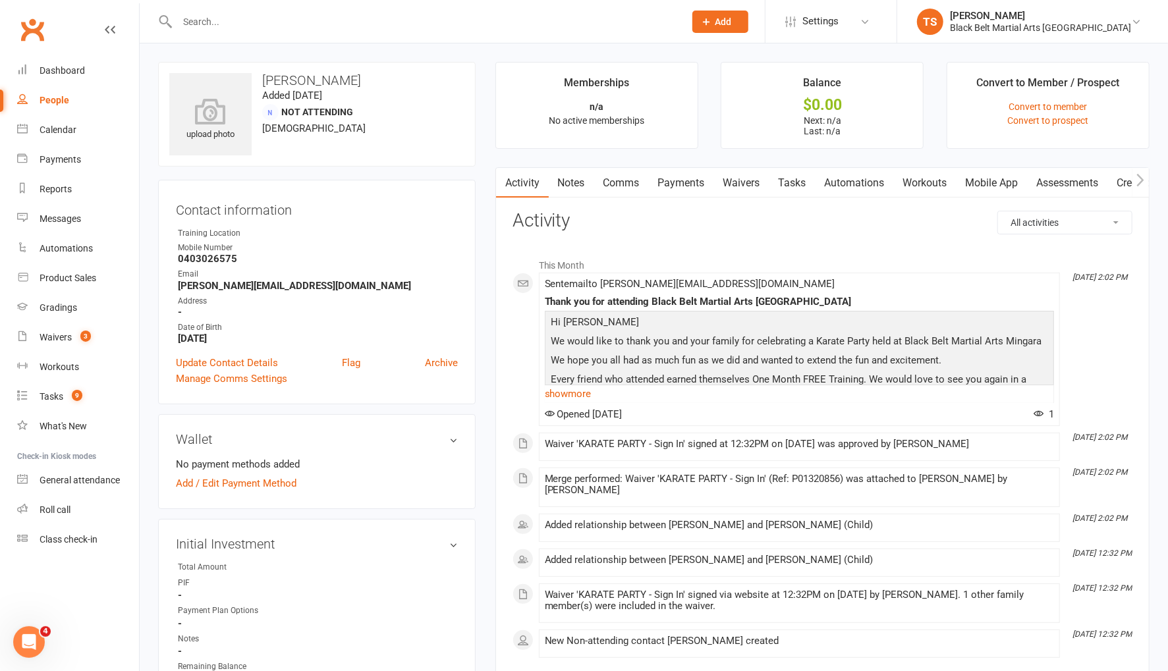
click at [587, 393] on link "show more" at bounding box center [799, 394] width 509 height 18
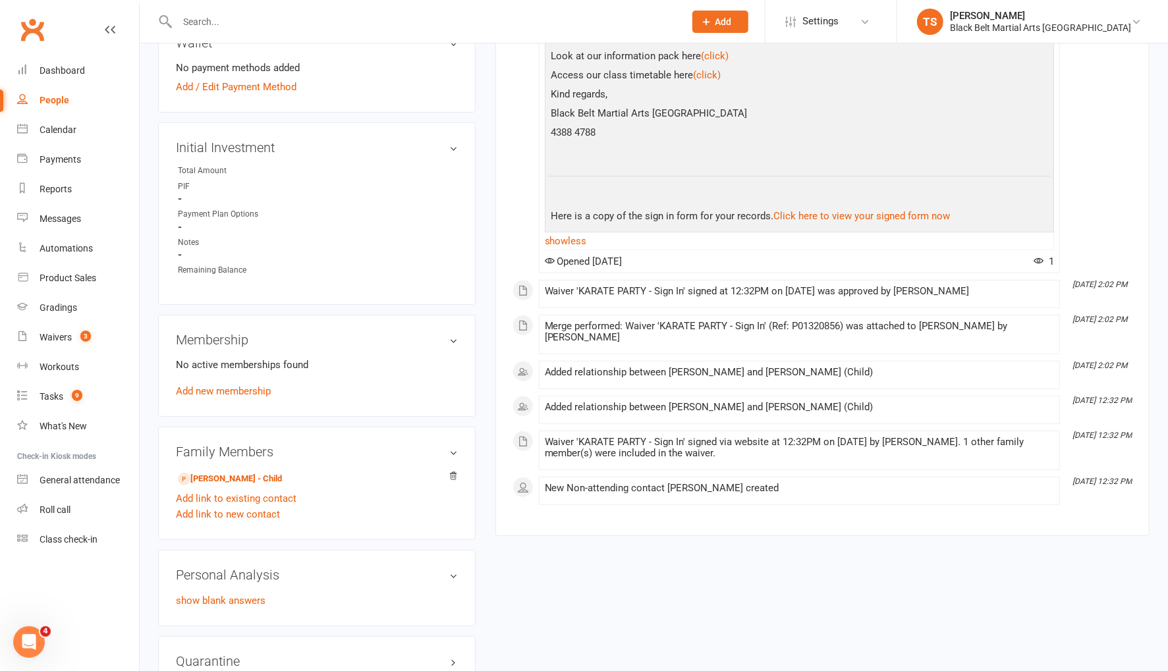
scroll to position [379, 0]
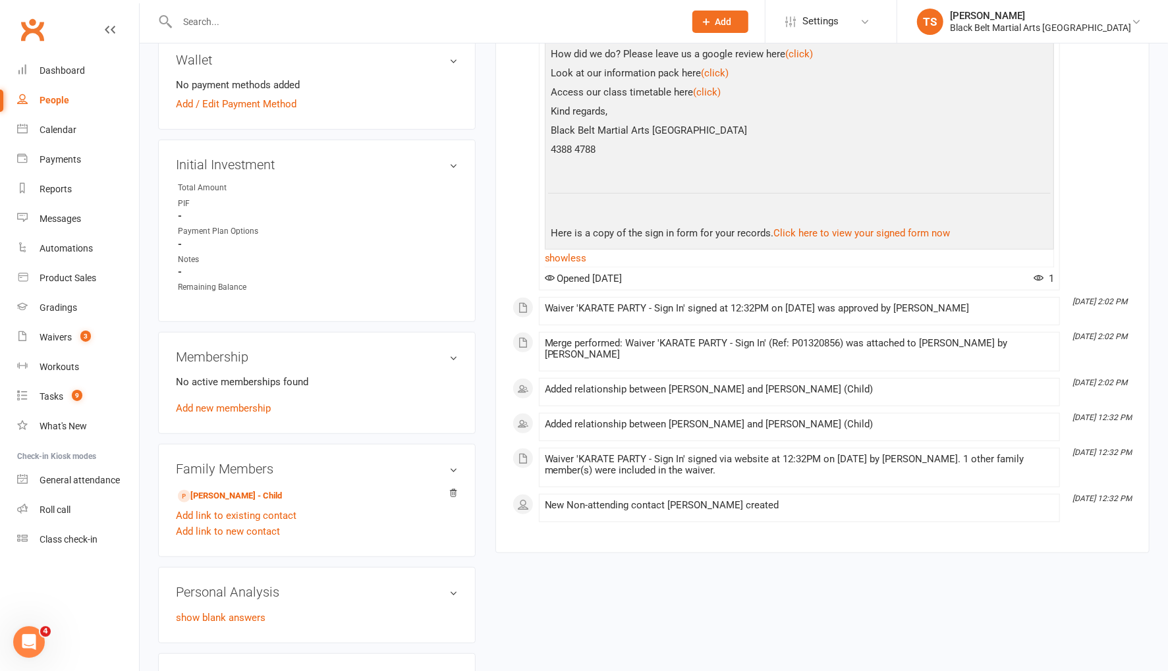
click at [295, 21] on input "text" at bounding box center [424, 22] width 502 height 18
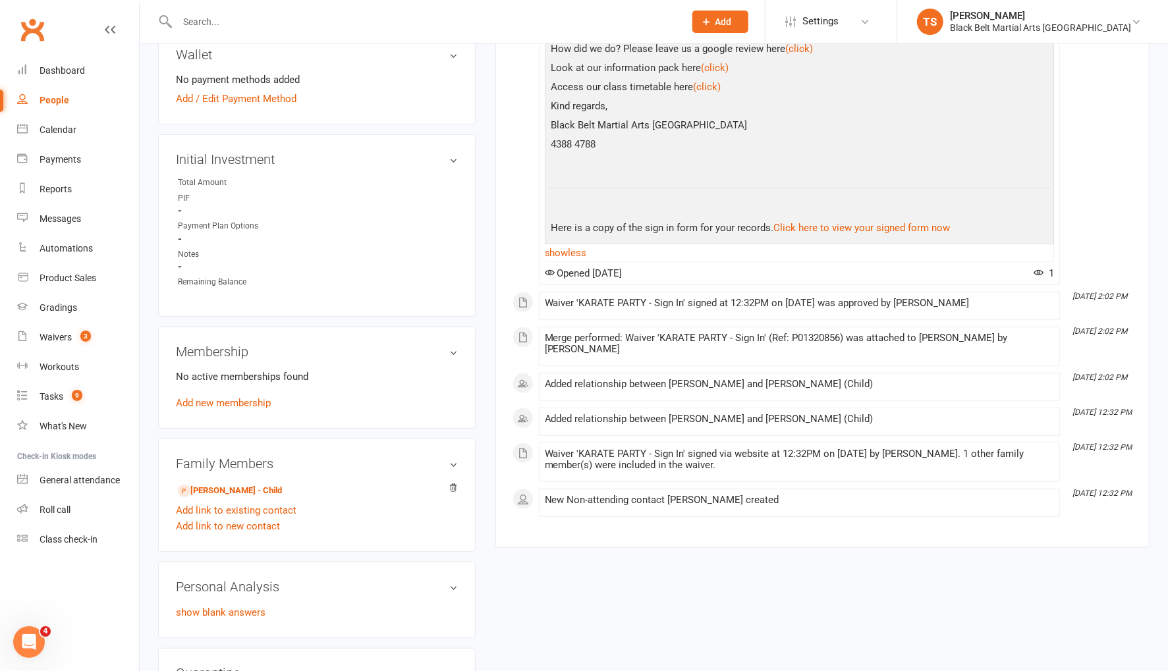
scroll to position [0, 0]
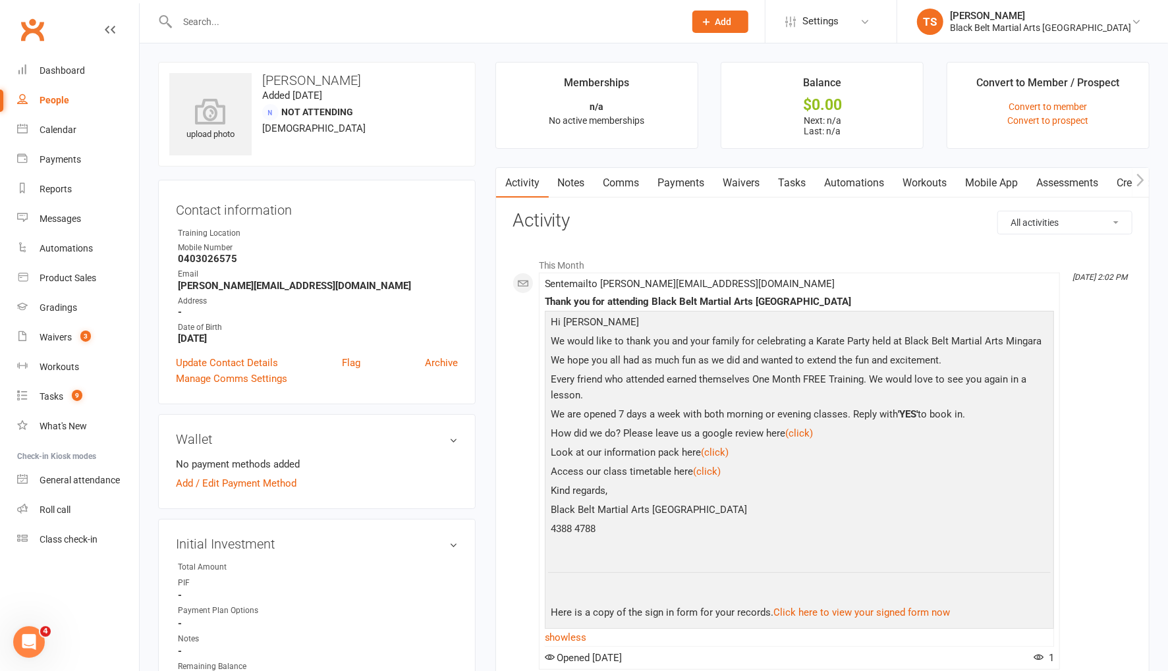
click at [62, 97] on div "People" at bounding box center [55, 100] width 30 height 11
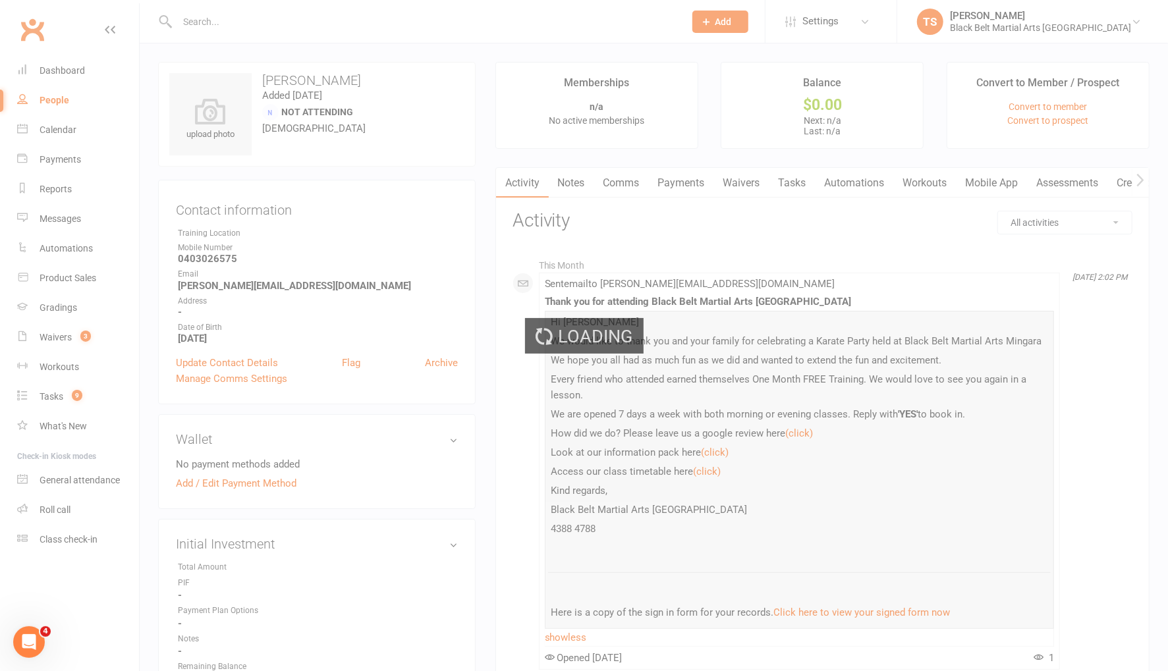
select select "100"
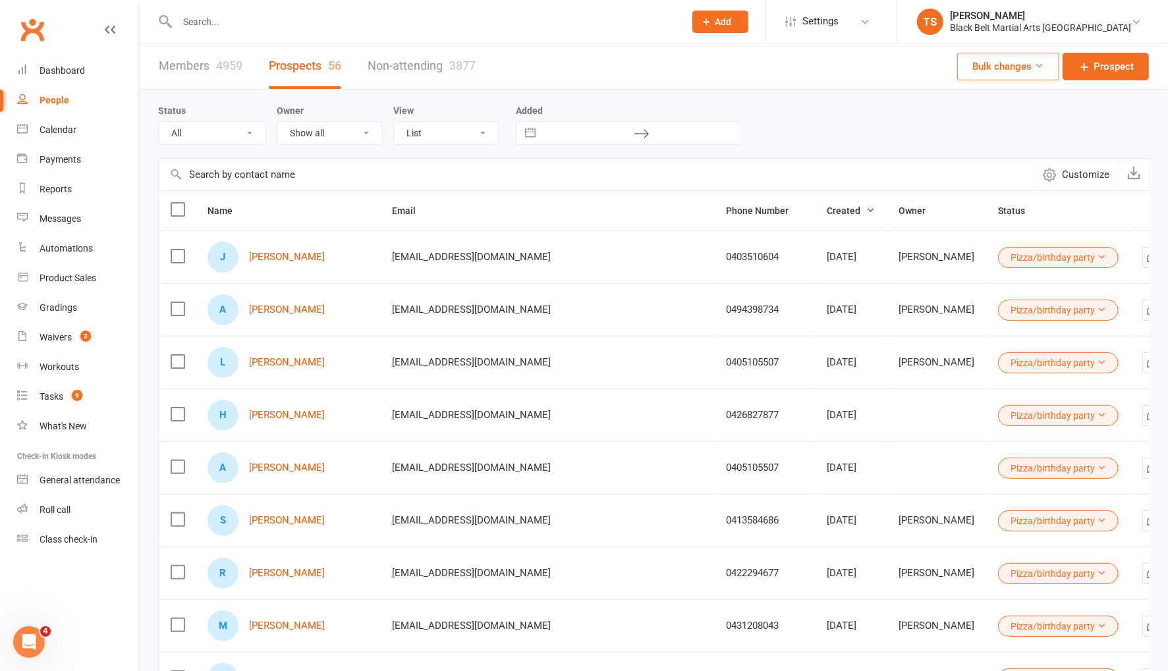
select select "Pizza/birthday party"
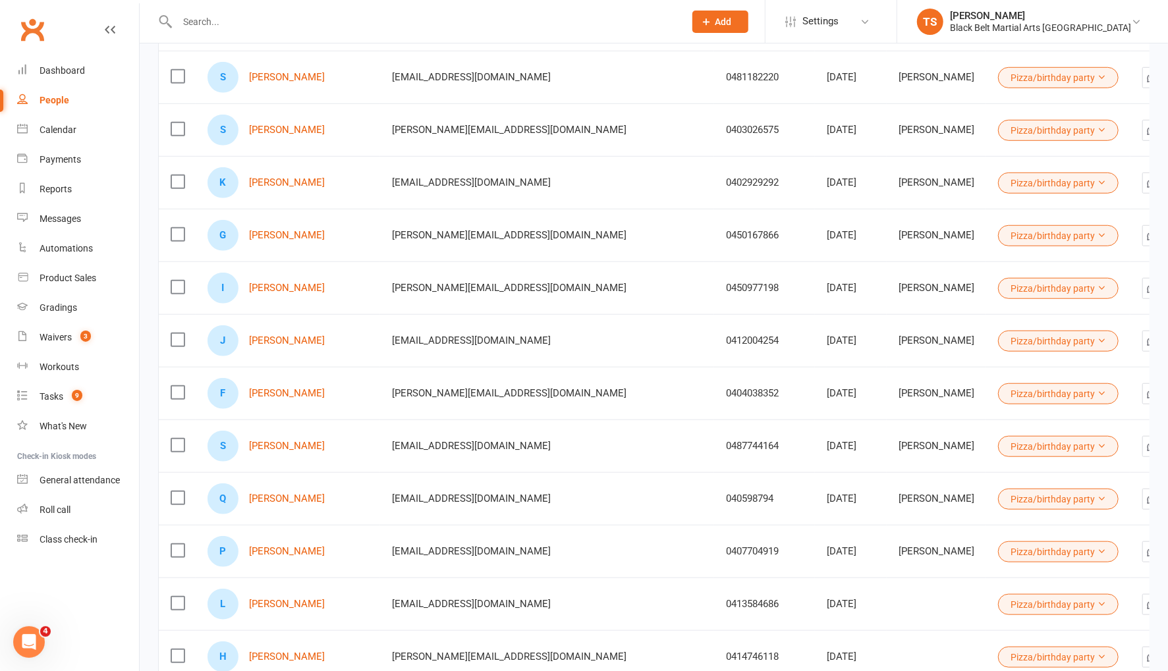
scroll to position [614, 0]
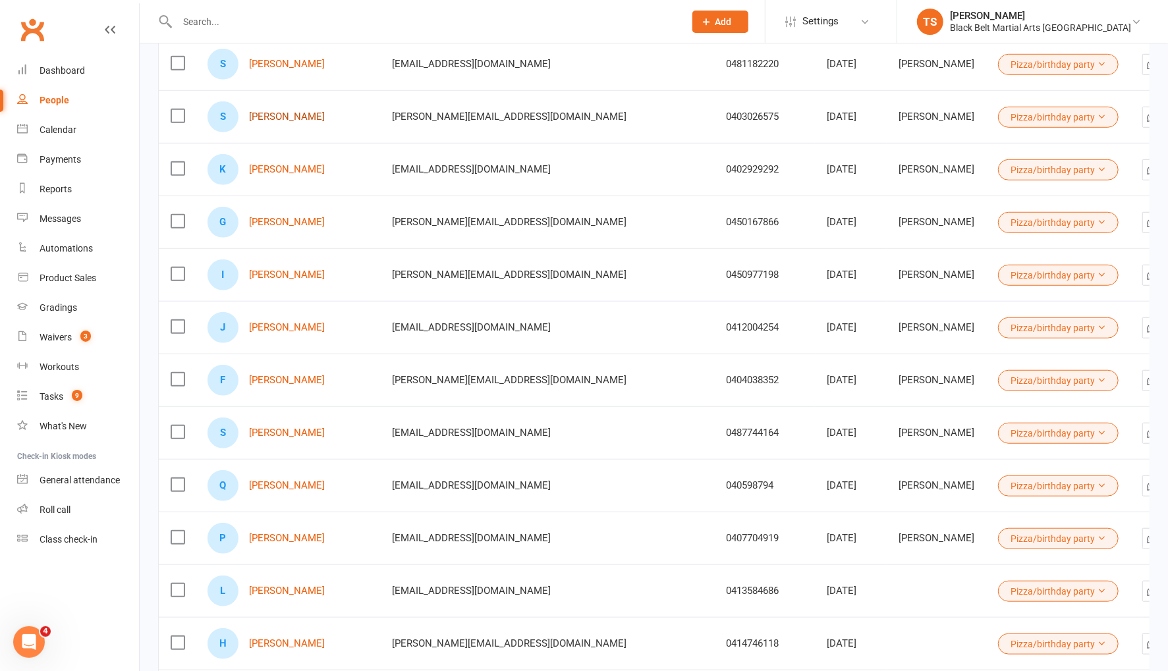
click at [270, 115] on link "[PERSON_NAME]" at bounding box center [287, 116] width 76 height 11
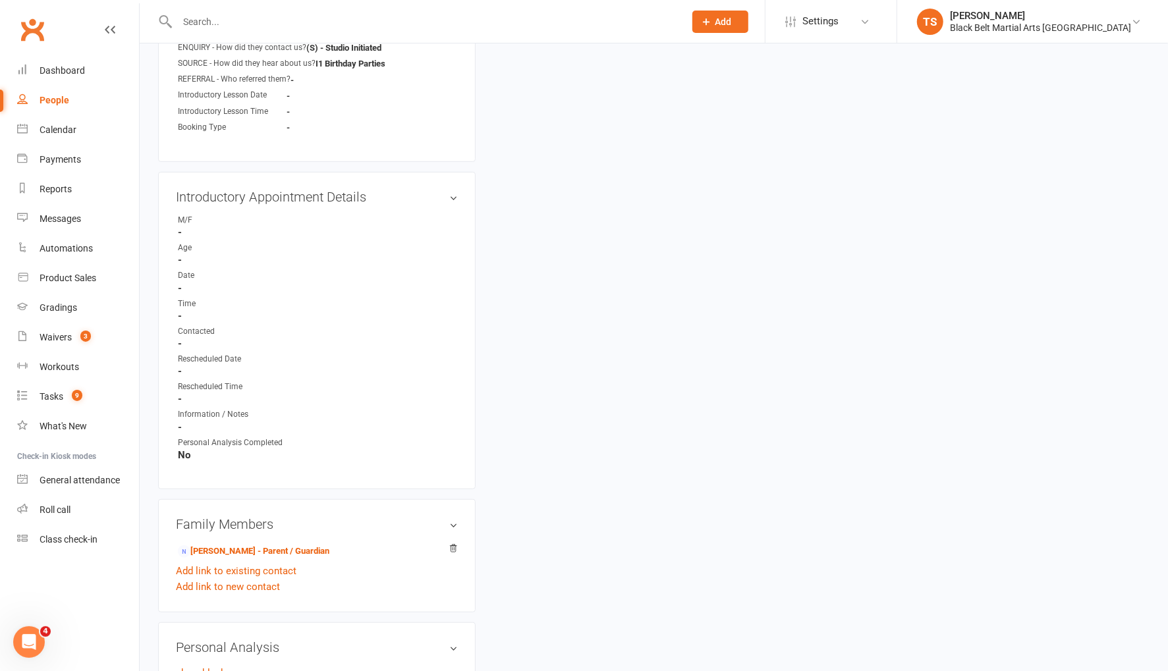
scroll to position [539, 0]
click at [234, 548] on link "Lydia Everett - Parent / Guardian" at bounding box center [253, 550] width 151 height 14
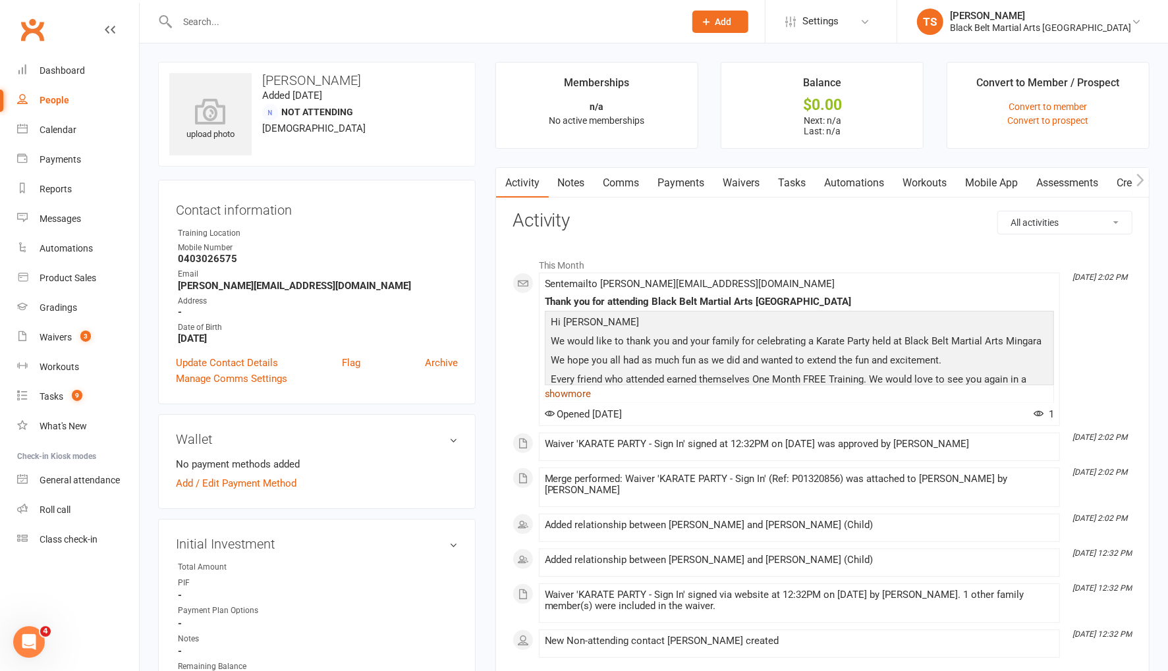
drag, startPoint x: 570, startPoint y: 395, endPoint x: 786, endPoint y: 422, distance: 217.1
click at [570, 395] on link "show more" at bounding box center [799, 394] width 509 height 18
click at [54, 334] on div "Waivers" at bounding box center [56, 337] width 32 height 11
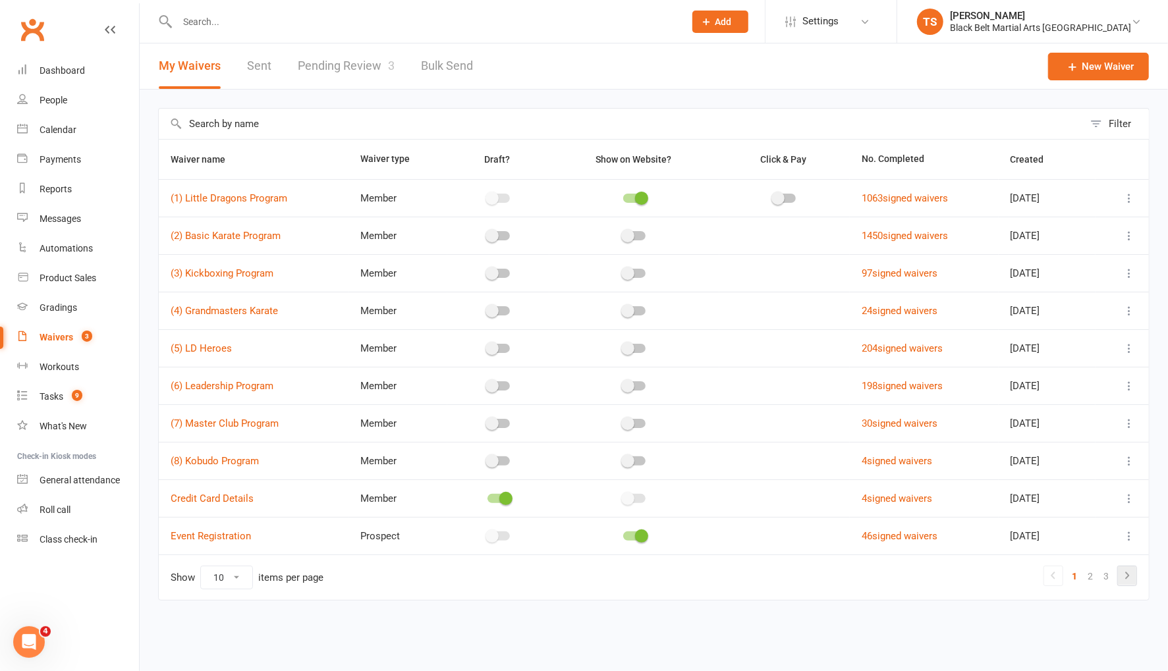
click at [1134, 573] on icon at bounding box center [1127, 576] width 16 height 16
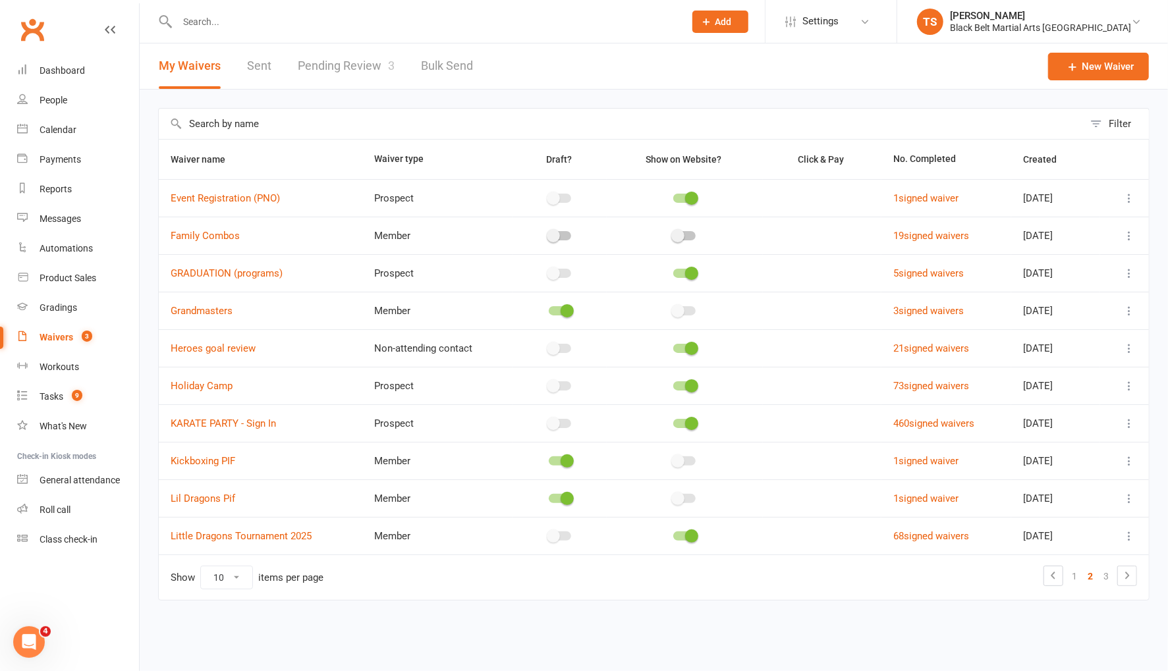
click at [1128, 200] on icon at bounding box center [1128, 198] width 13 height 13
click at [1079, 271] on link "Copy external link to clipboard" at bounding box center [1059, 276] width 155 height 26
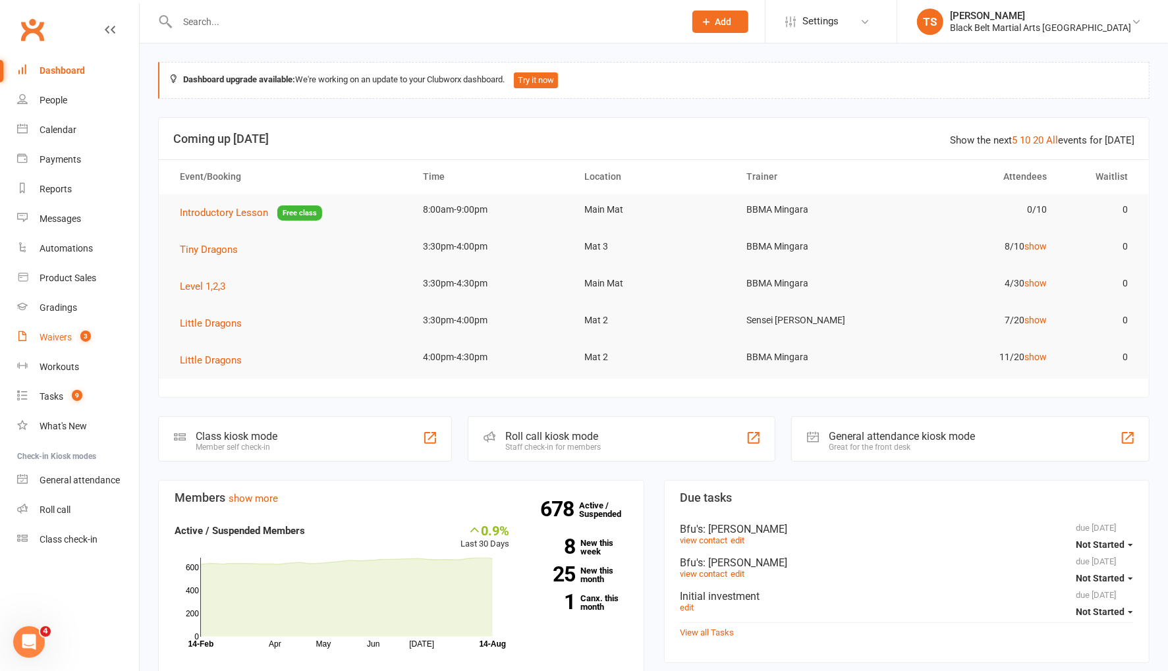
click at [67, 341] on div "Waivers" at bounding box center [56, 337] width 32 height 11
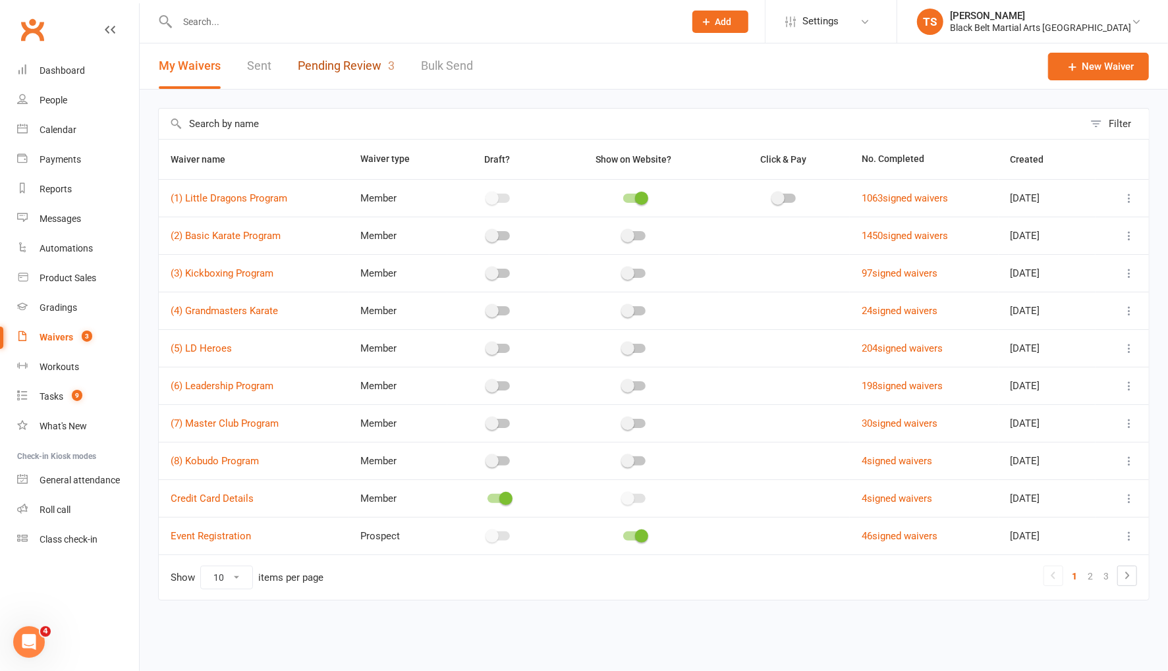
click at [346, 68] on link "Pending Review 3" at bounding box center [346, 65] width 97 height 45
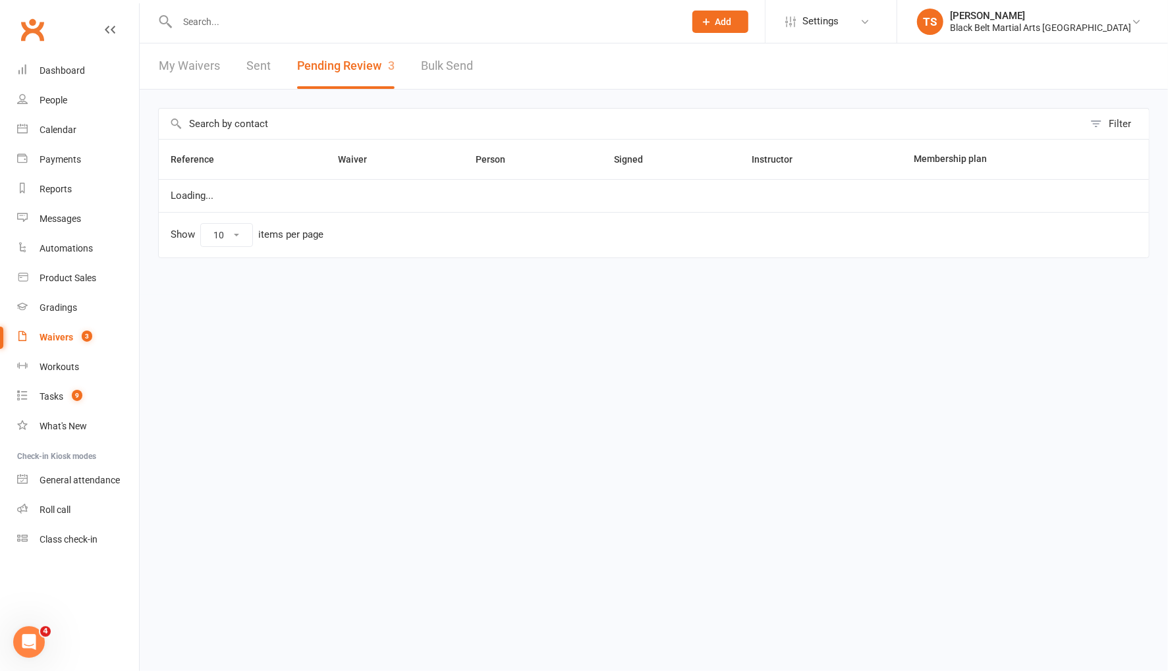
select select "50"
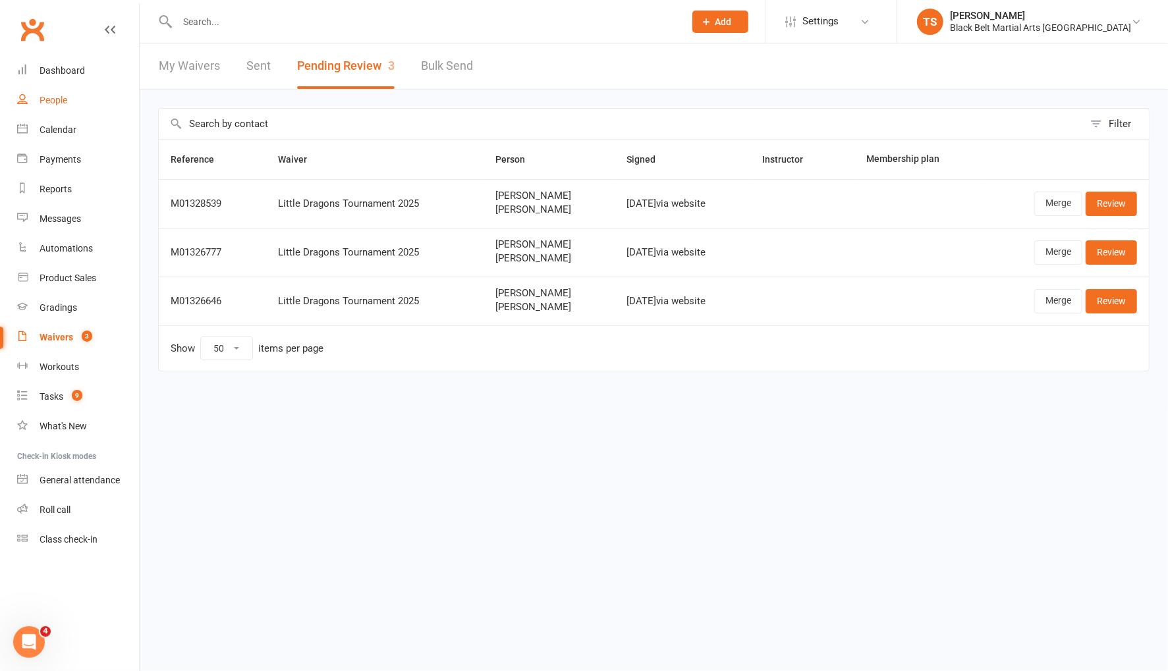
click at [52, 103] on div "People" at bounding box center [54, 100] width 28 height 11
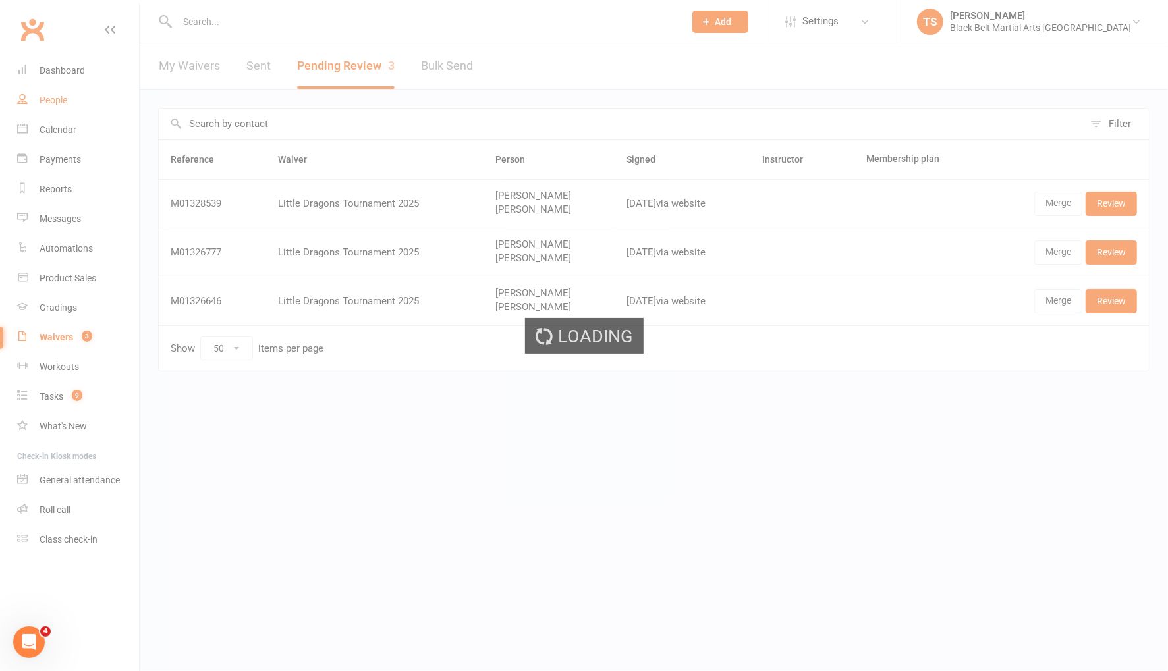
select select "100"
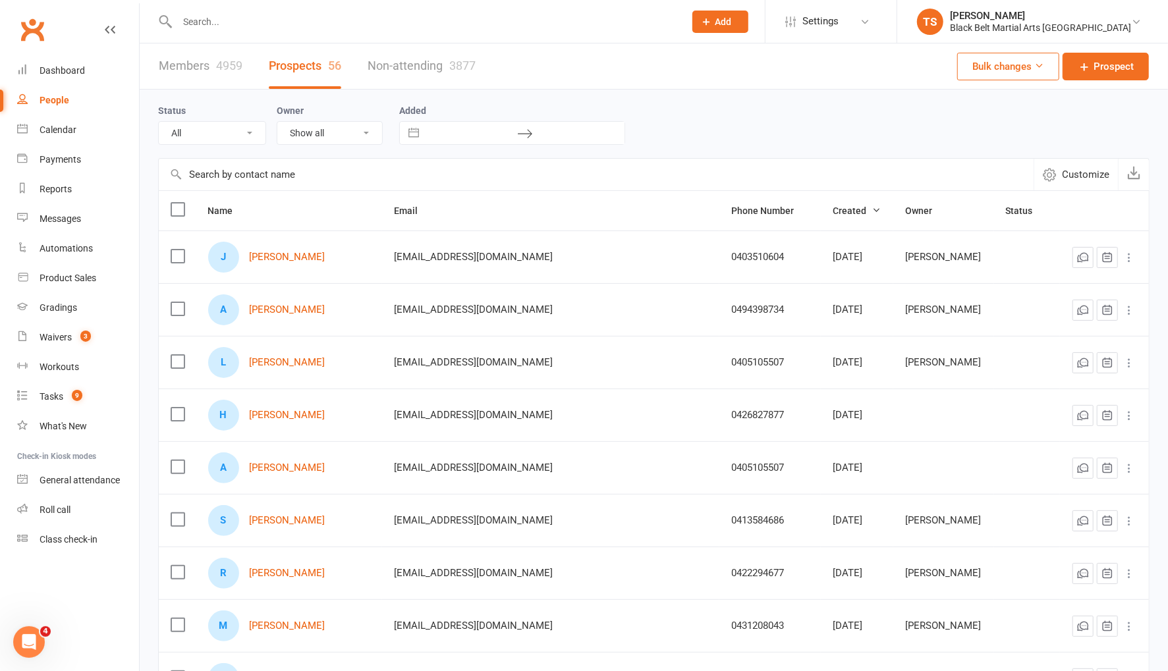
click at [231, 22] on input "text" at bounding box center [424, 22] width 502 height 18
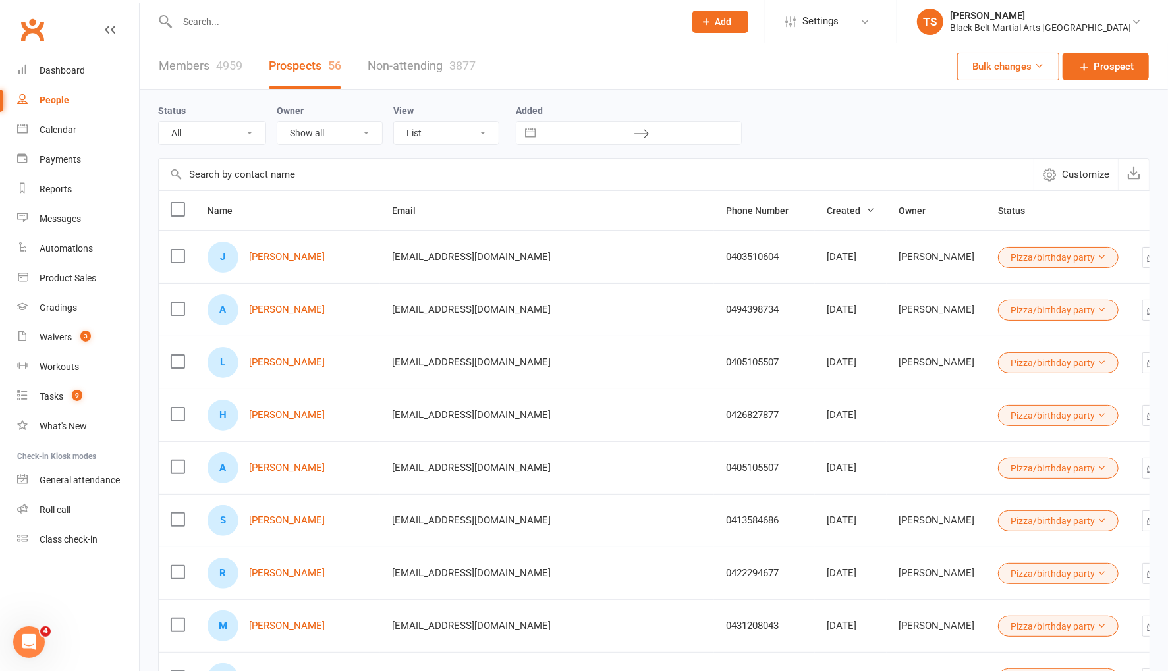
select select "Pizza/birthday party"
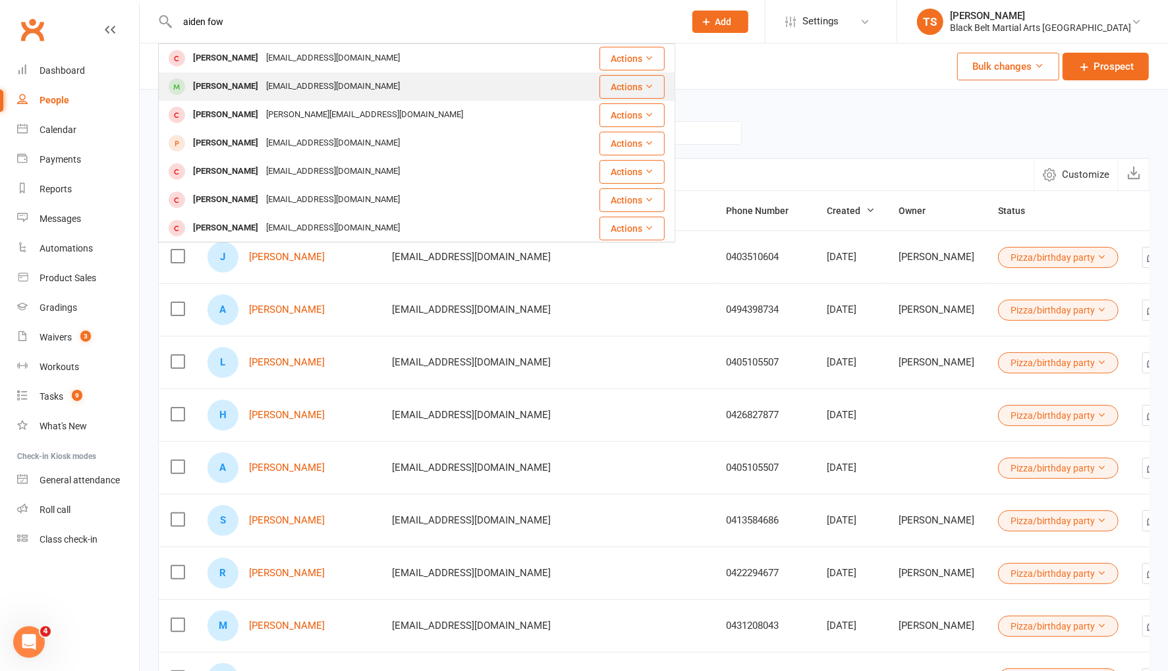
type input "aiden fow"
click at [232, 91] on div "[PERSON_NAME]" at bounding box center [225, 86] width 73 height 19
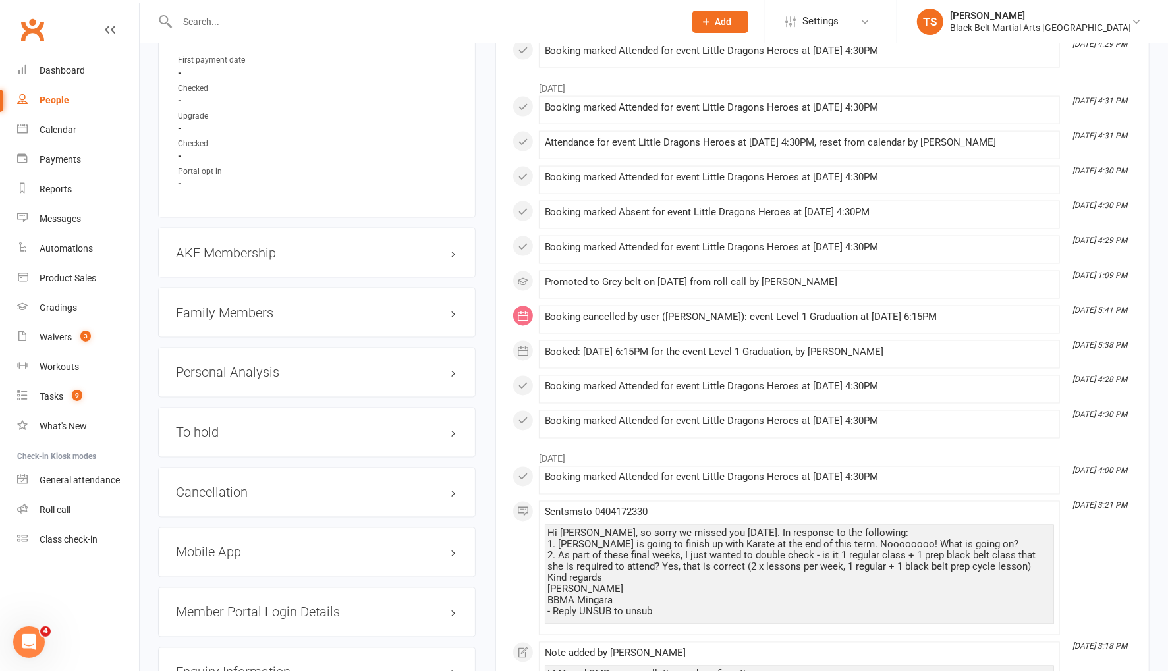
scroll to position [1413, 0]
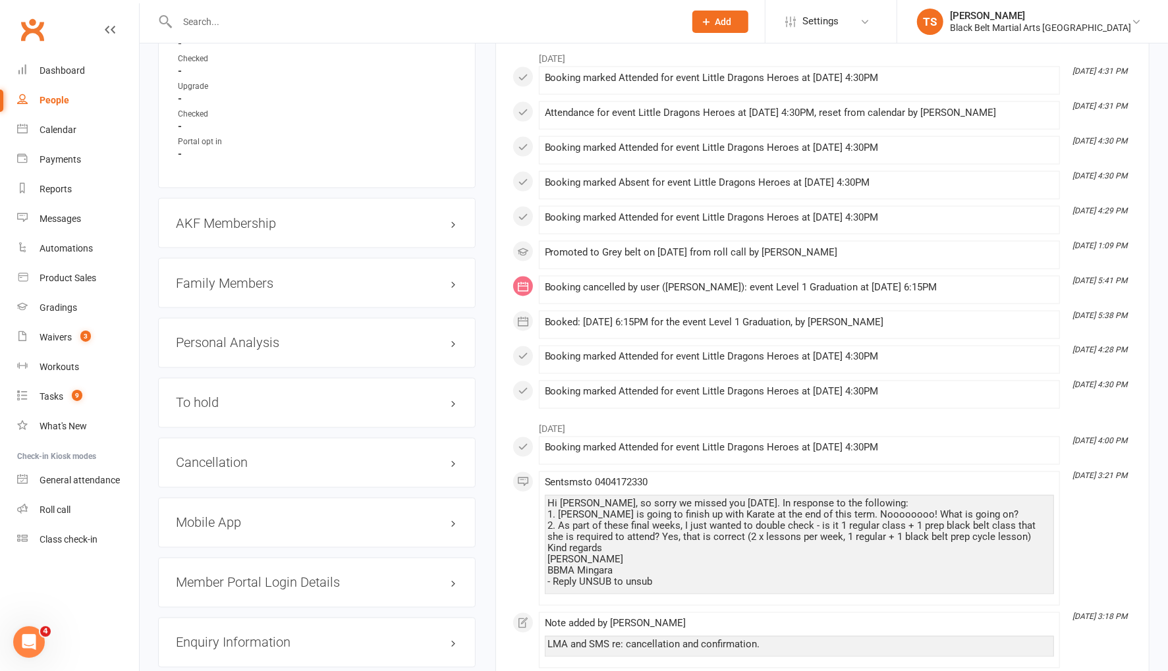
click at [232, 276] on h3 "Family Members" at bounding box center [317, 283] width 282 height 14
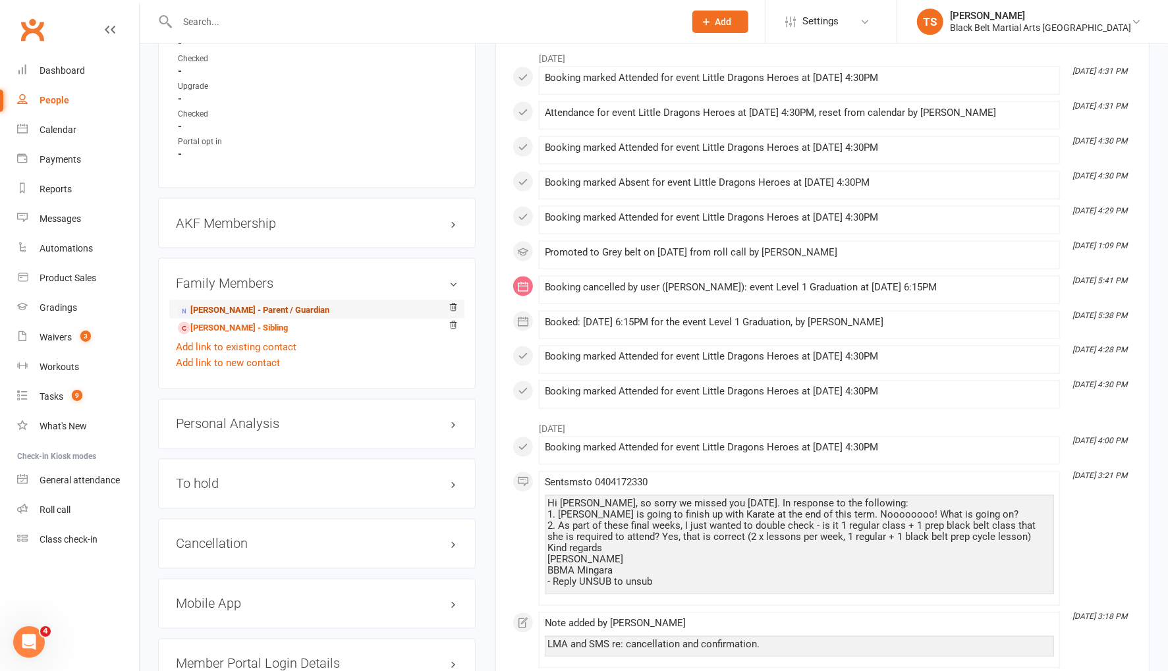
click at [234, 306] on link "[PERSON_NAME] - Parent / Guardian" at bounding box center [253, 311] width 151 height 14
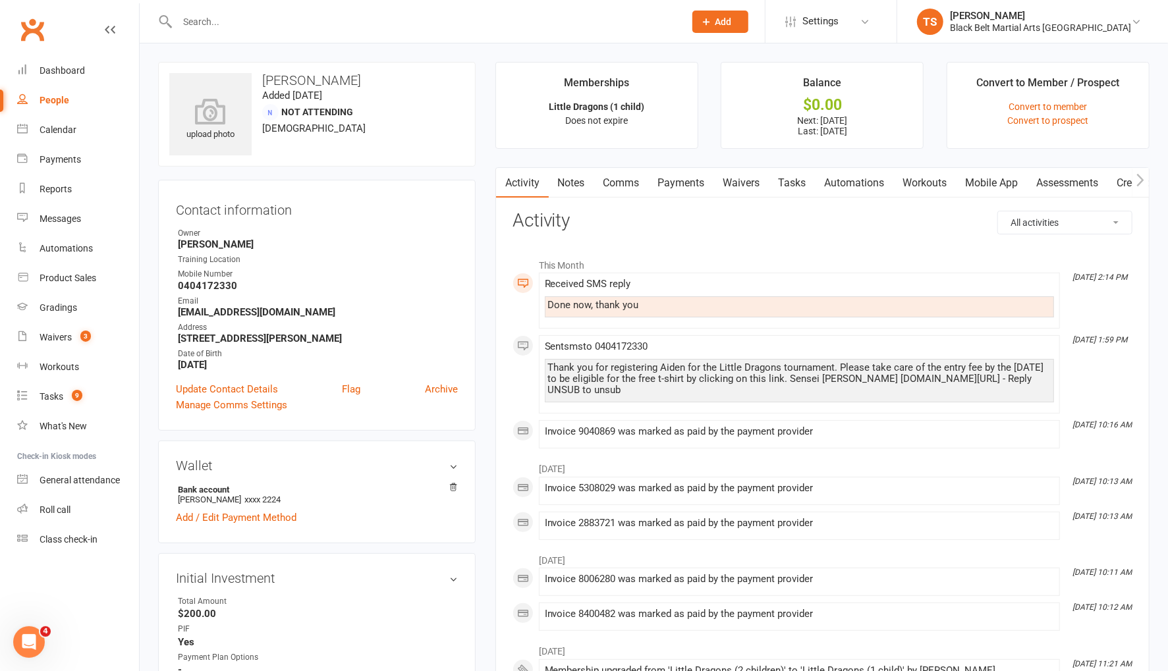
click at [622, 182] on link "Comms" at bounding box center [621, 183] width 55 height 30
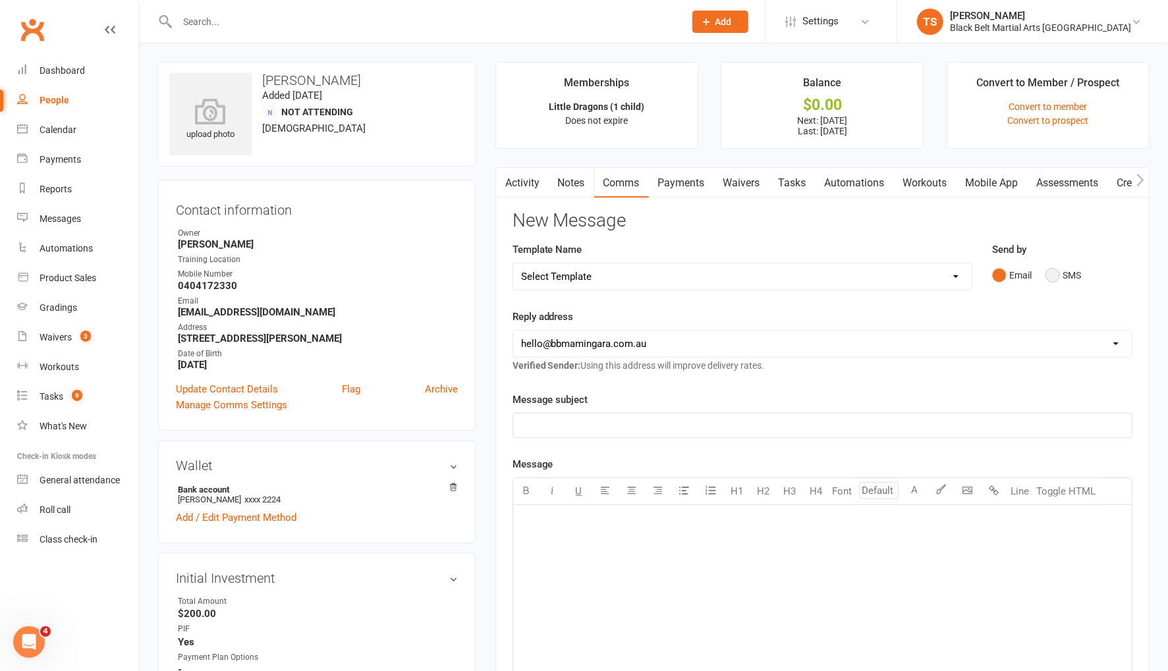
drag, startPoint x: 1050, startPoint y: 275, endPoint x: 997, endPoint y: 309, distance: 62.8
click at [1050, 277] on button "SMS" at bounding box center [1063, 275] width 36 height 25
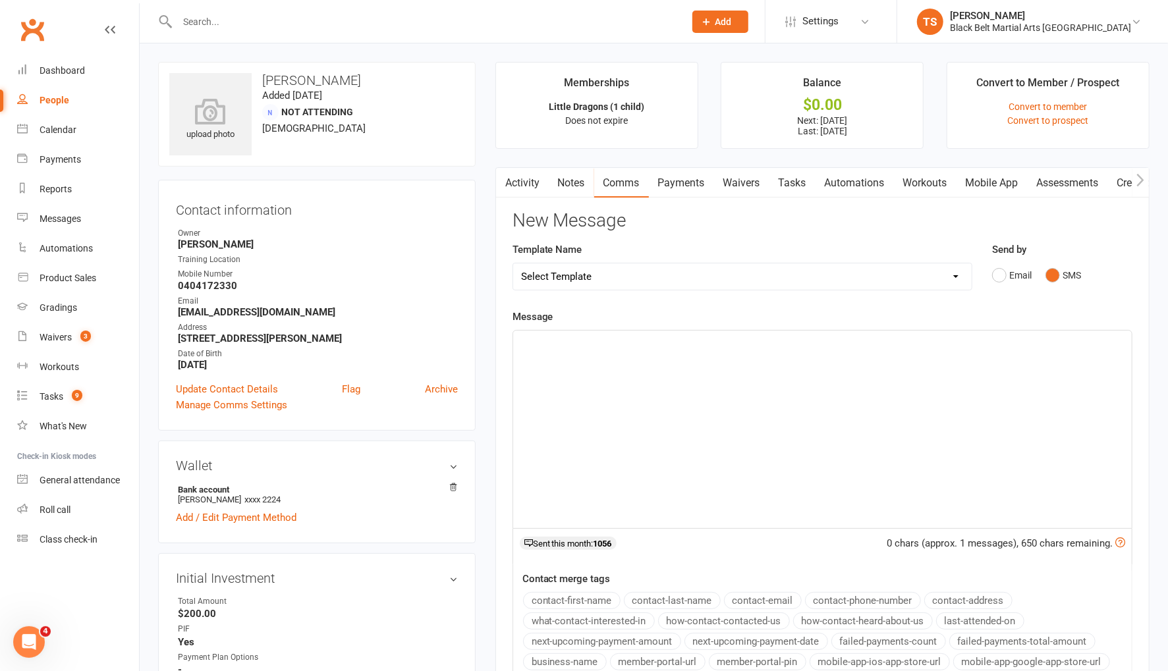
click at [851, 348] on div "﻿" at bounding box center [822, 430] width 618 height 198
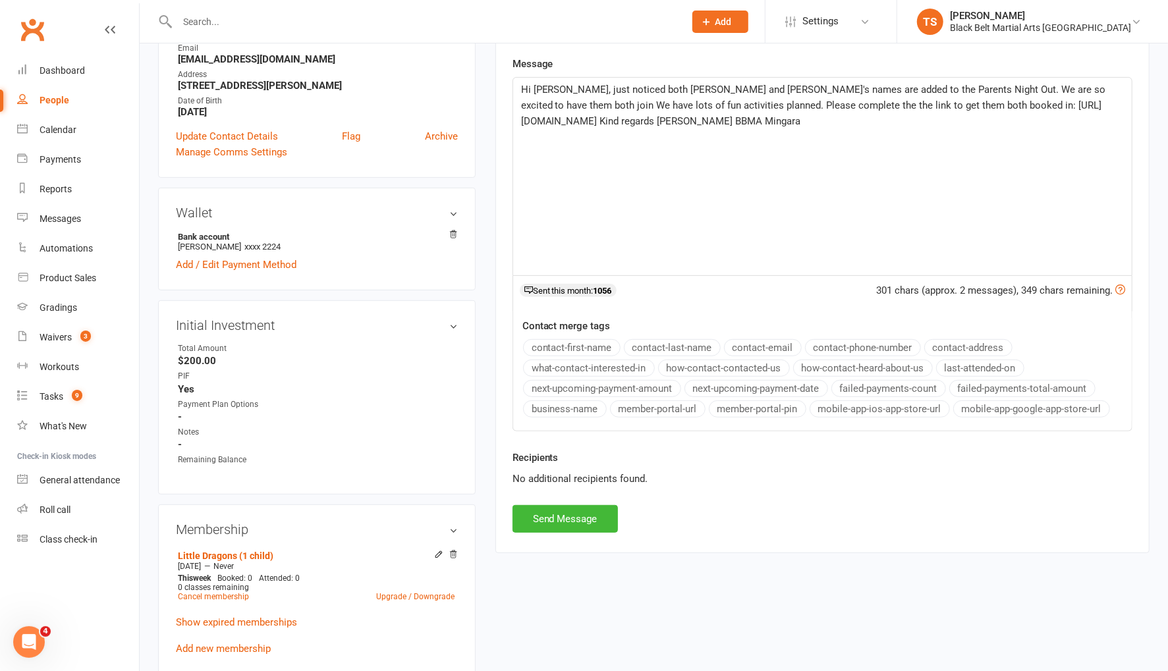
scroll to position [287, 0]
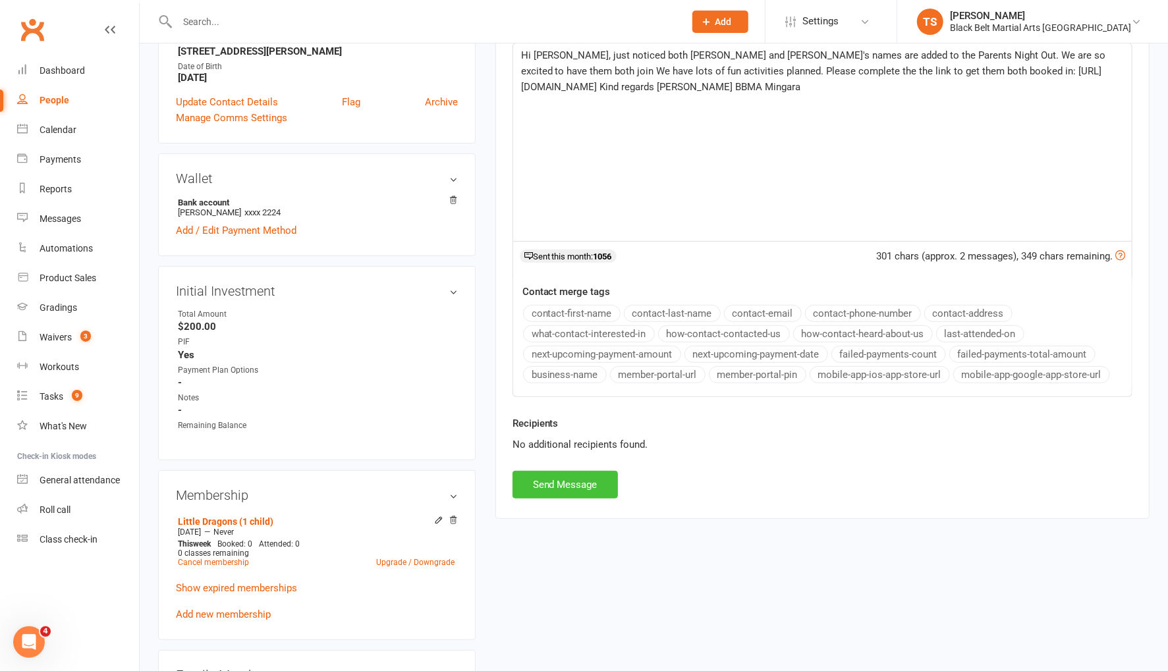
click at [587, 474] on button "Send Message" at bounding box center [564, 485] width 105 height 28
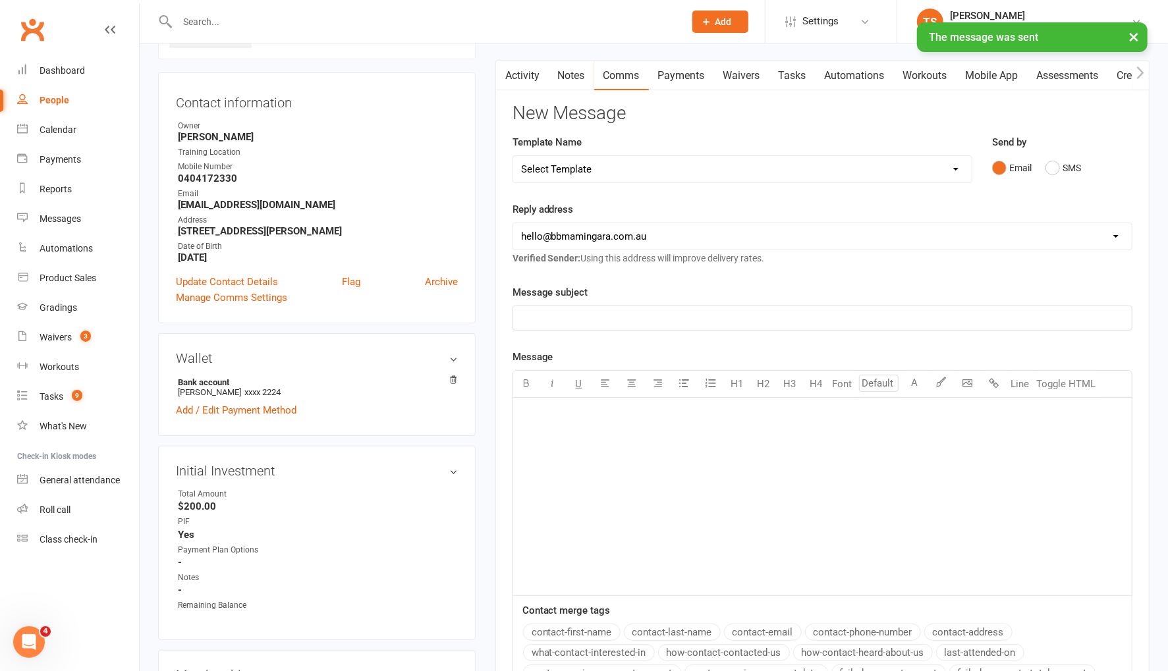
scroll to position [106, 0]
